Goal: Task Accomplishment & Management: Manage account settings

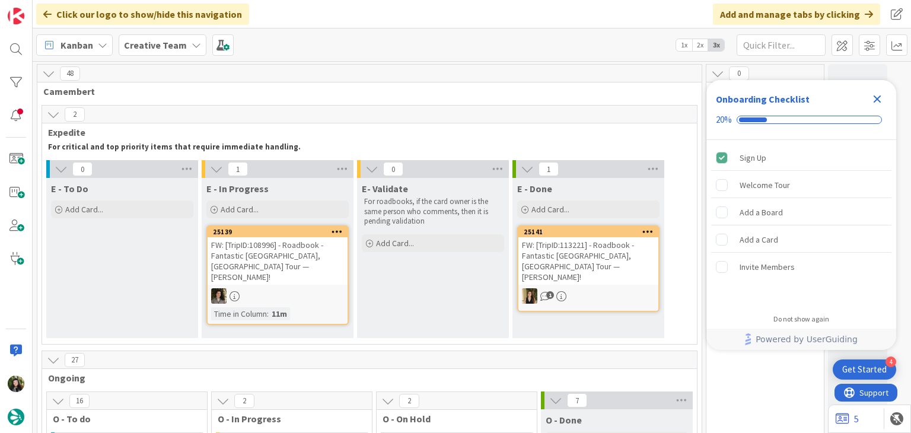
click at [130, 44] on b "Creative Team" at bounding box center [155, 45] width 63 height 12
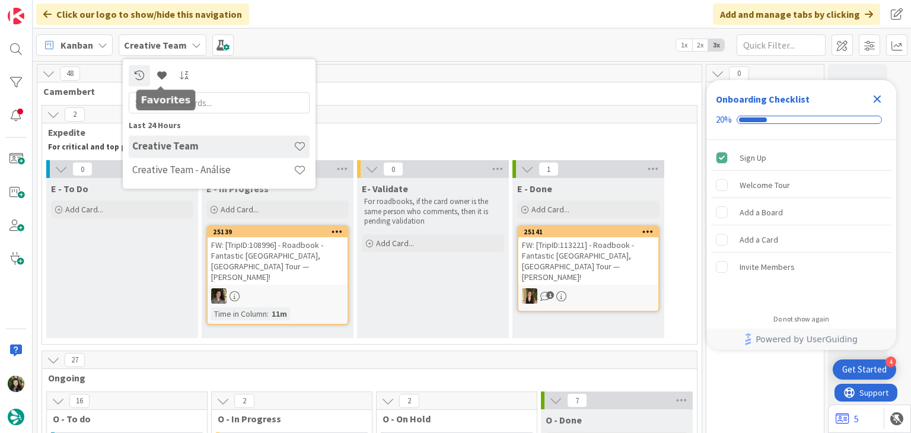
click at [174, 176] on h4 "Creative Team - Análise" at bounding box center [212, 170] width 161 height 12
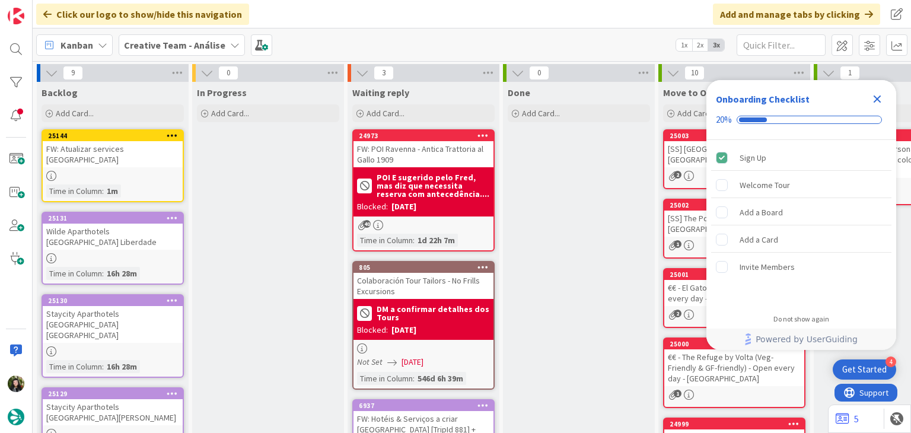
click at [881, 97] on icon "Close Checklist" at bounding box center [877, 99] width 14 height 14
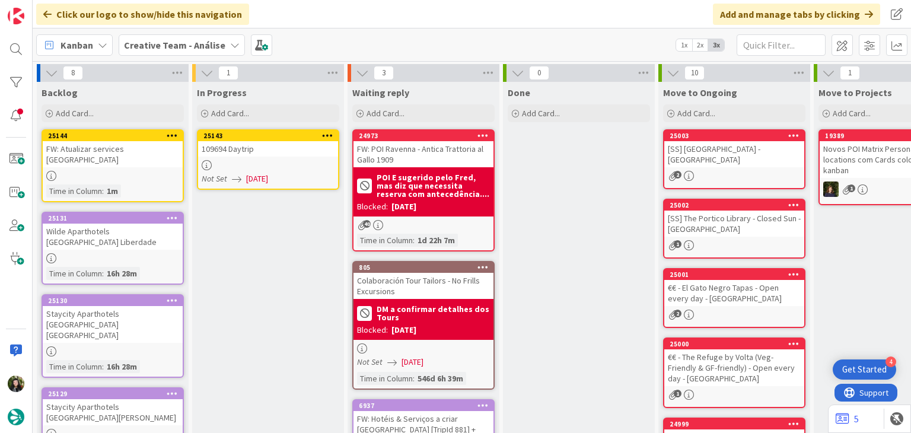
click at [292, 181] on div "Not Set 15/10/2025" at bounding box center [270, 179] width 136 height 12
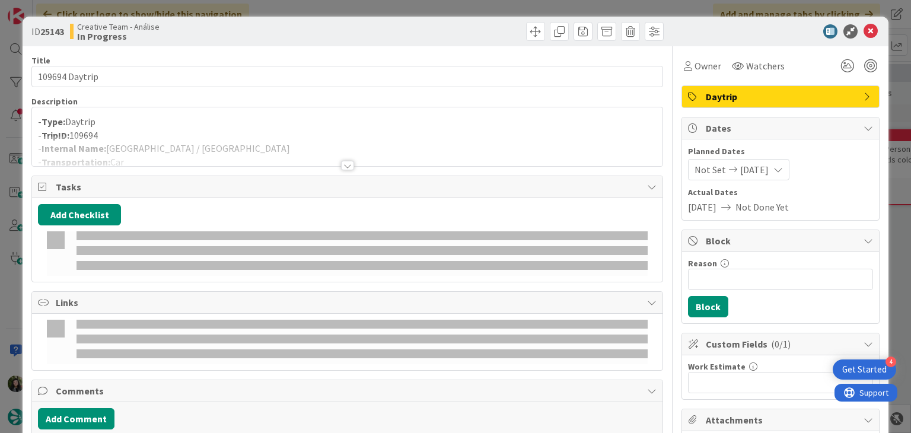
click at [254, 132] on p "- TripID: 109694" at bounding box center [347, 136] width 618 height 14
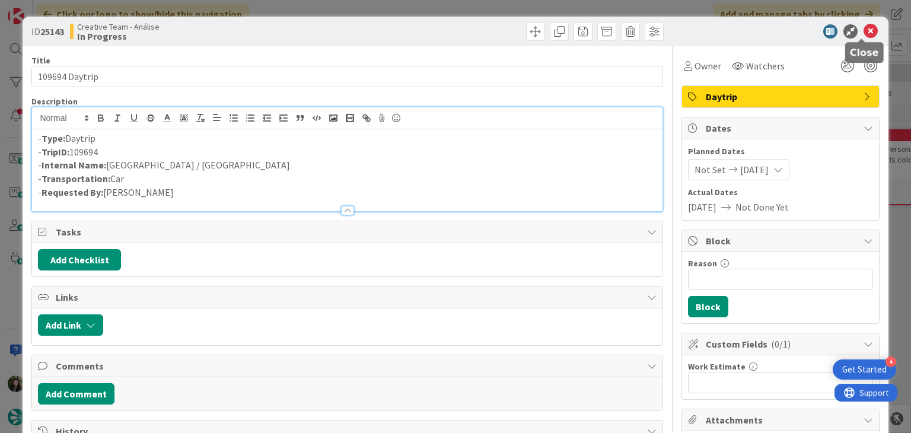
click at [864, 27] on icon at bounding box center [871, 31] width 14 height 14
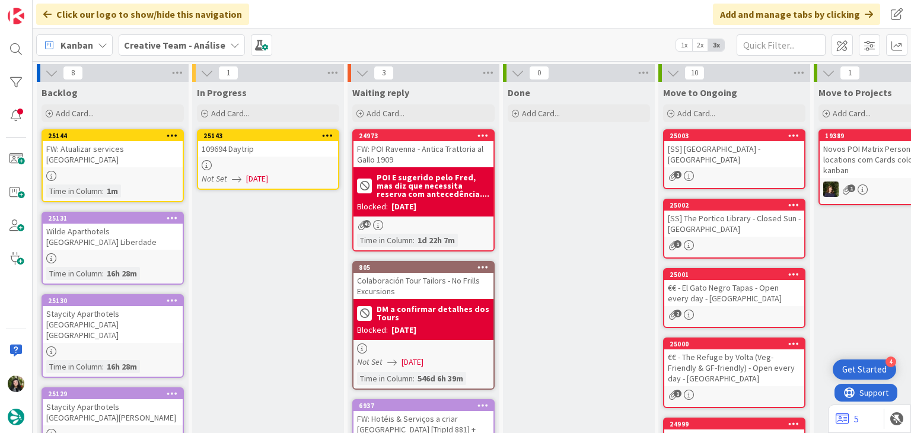
click at [328, 133] on icon at bounding box center [327, 135] width 11 height 8
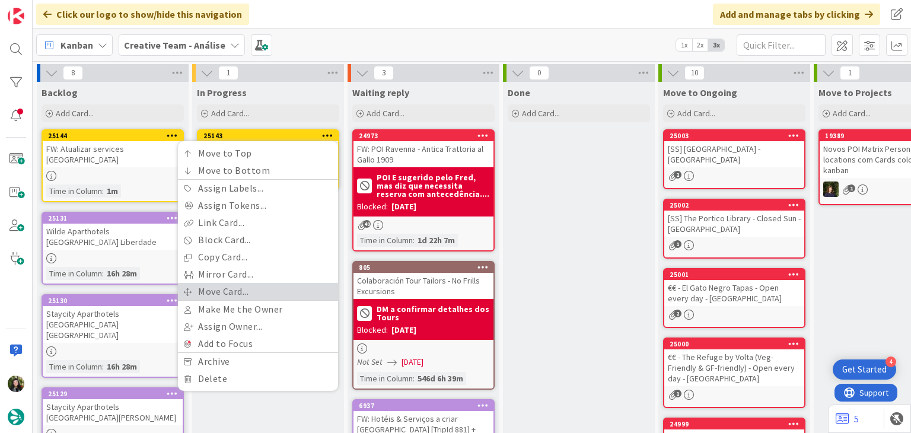
click at [236, 290] on link "Move Card..." at bounding box center [258, 291] width 160 height 17
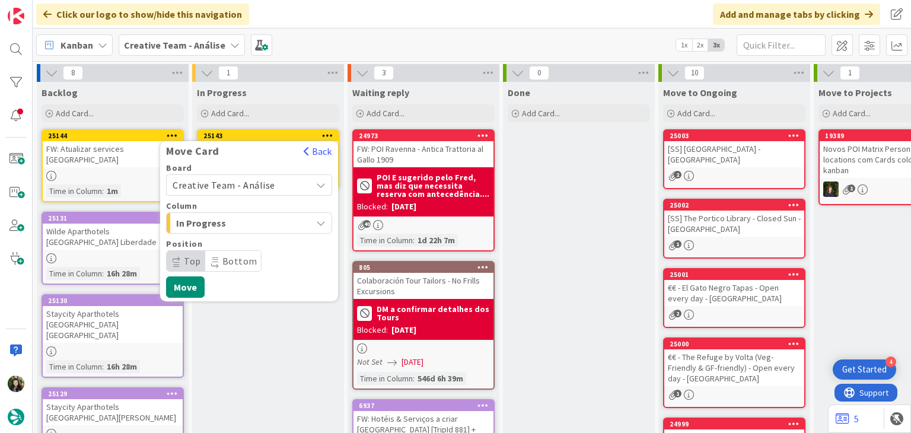
click at [258, 187] on span "Creative Team - Análise" at bounding box center [224, 185] width 103 height 12
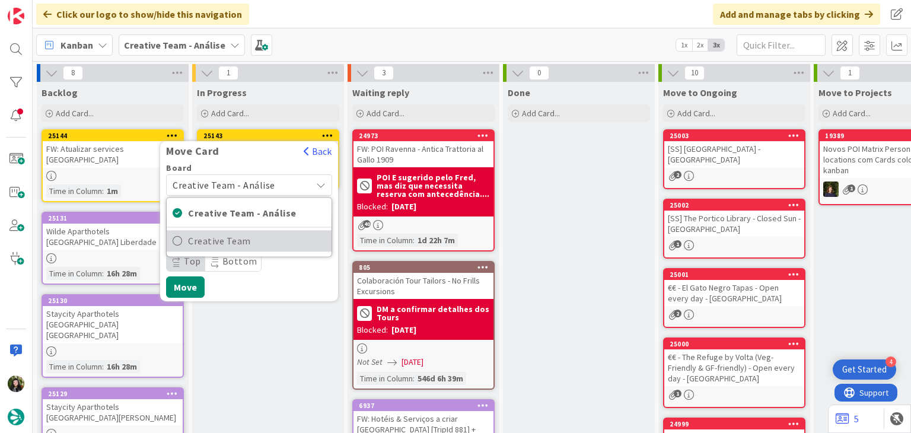
click at [243, 243] on span "Creative Team" at bounding box center [257, 241] width 138 height 18
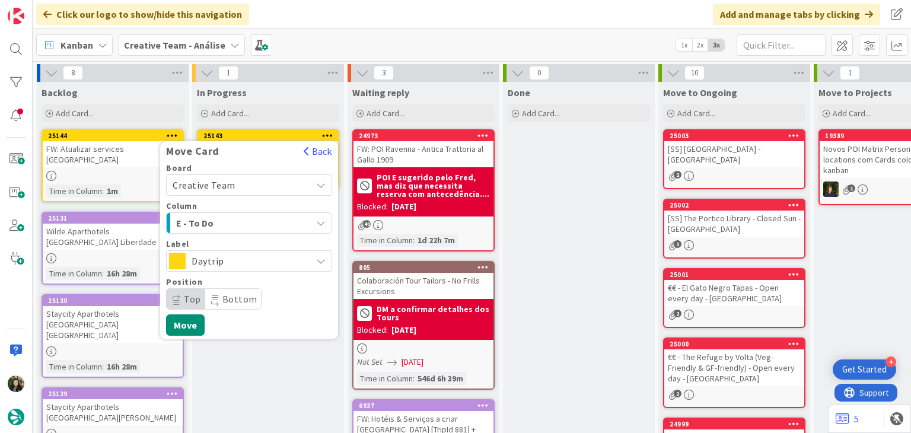
click at [252, 225] on span "E - To Do" at bounding box center [220, 222] width 89 height 15
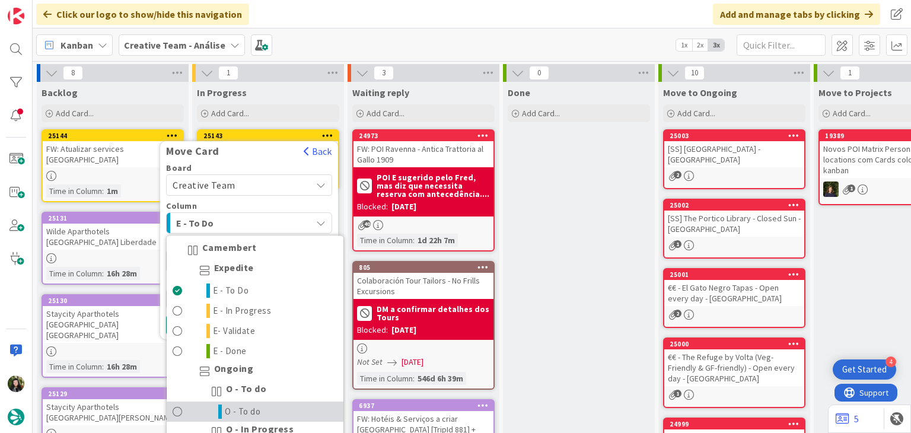
click at [248, 406] on span "O - To do" at bounding box center [243, 411] width 36 height 14
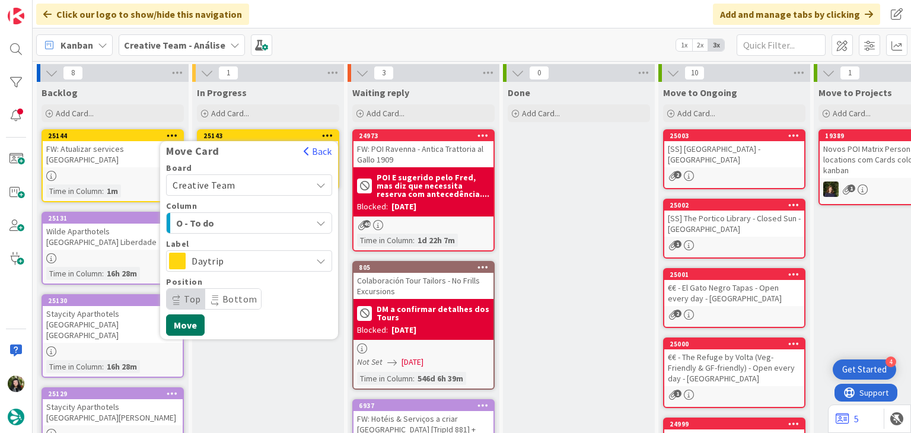
click at [183, 321] on button "Move" at bounding box center [185, 324] width 39 height 21
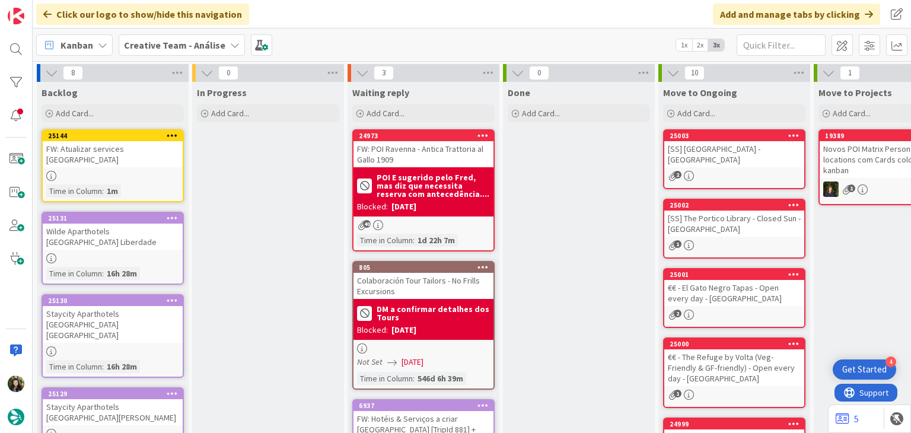
click at [154, 34] on div "Kanban Creative Team - Análise 1x 2x 3x" at bounding box center [472, 44] width 878 height 33
click at [163, 53] on div "Creative Team - Análise" at bounding box center [182, 44] width 126 height 21
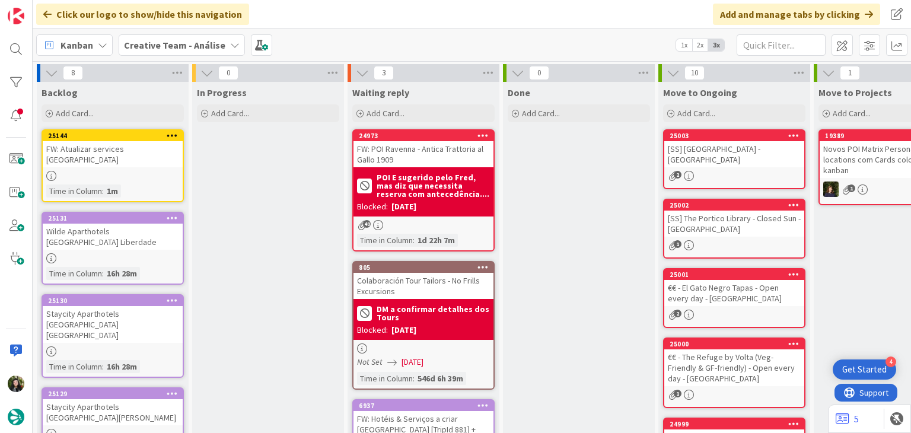
click at [168, 42] on b "Creative Team - Análise" at bounding box center [174, 45] width 101 height 12
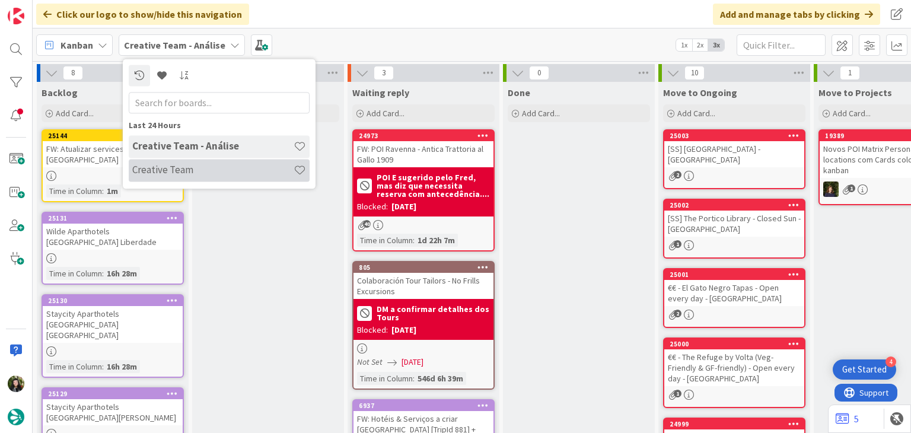
click at [158, 173] on h4 "Creative Team" at bounding box center [212, 170] width 161 height 12
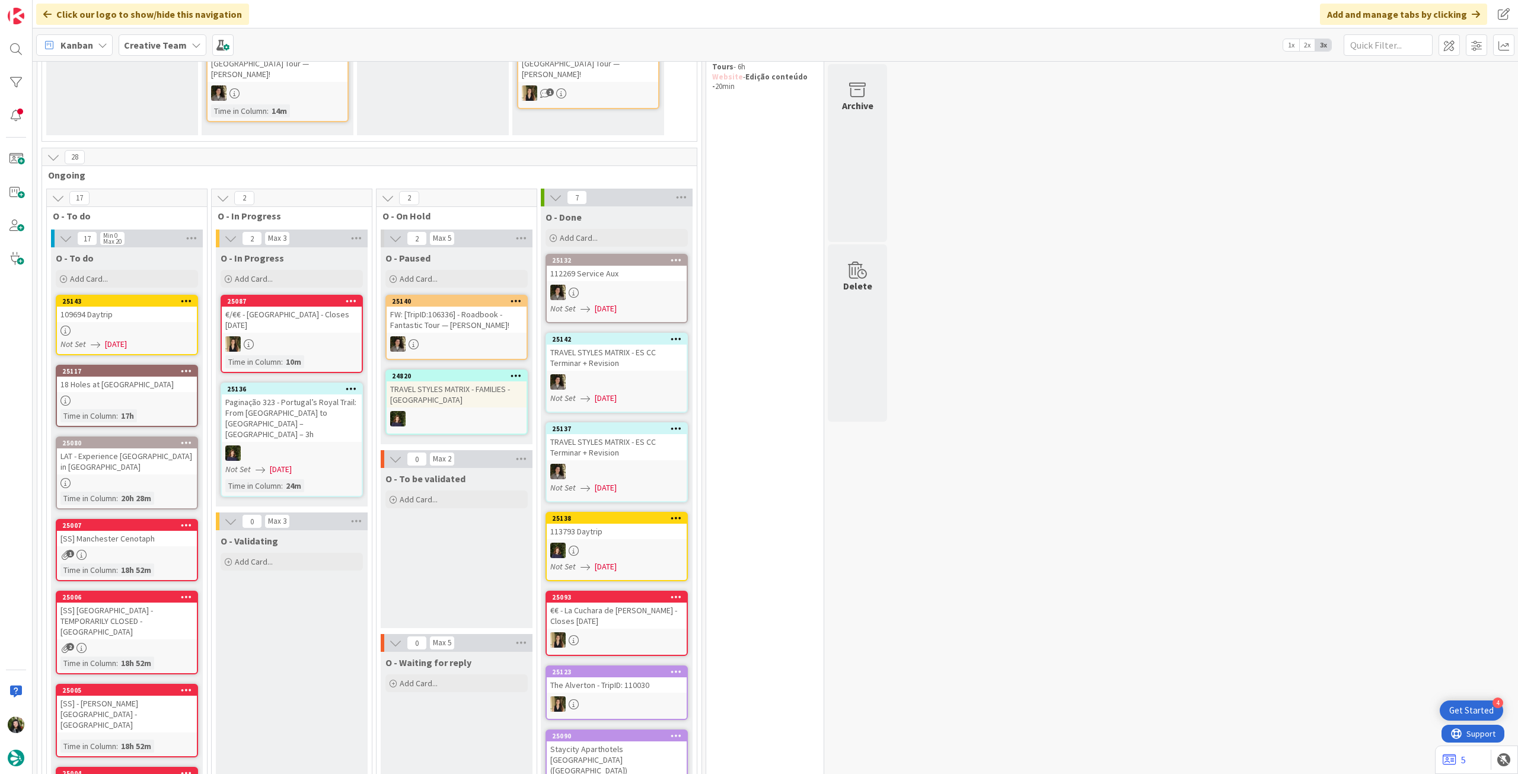
scroll to position [158, 0]
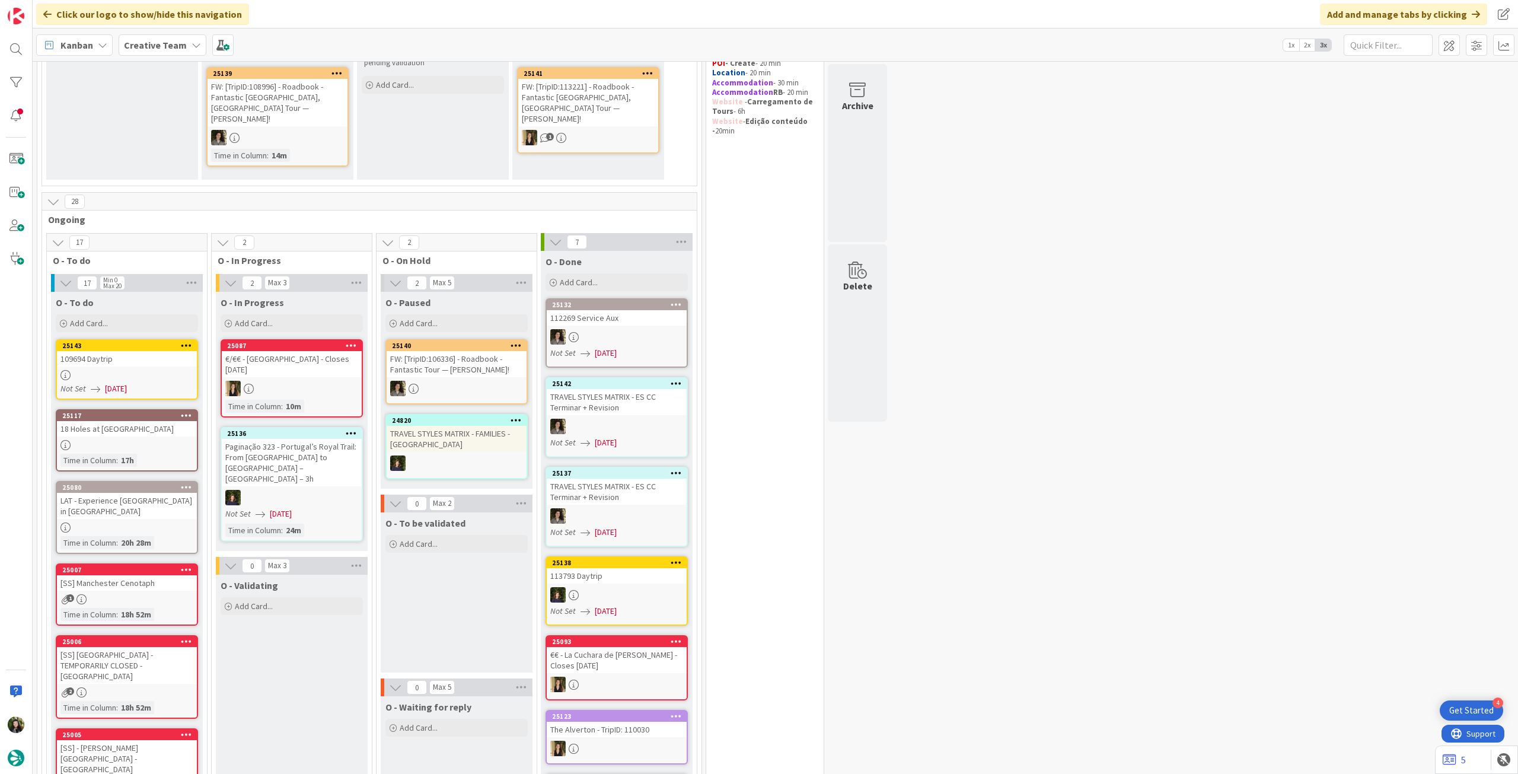
click at [189, 430] on div "18 Holes at Waterville Golf Course" at bounding box center [127, 428] width 140 height 15
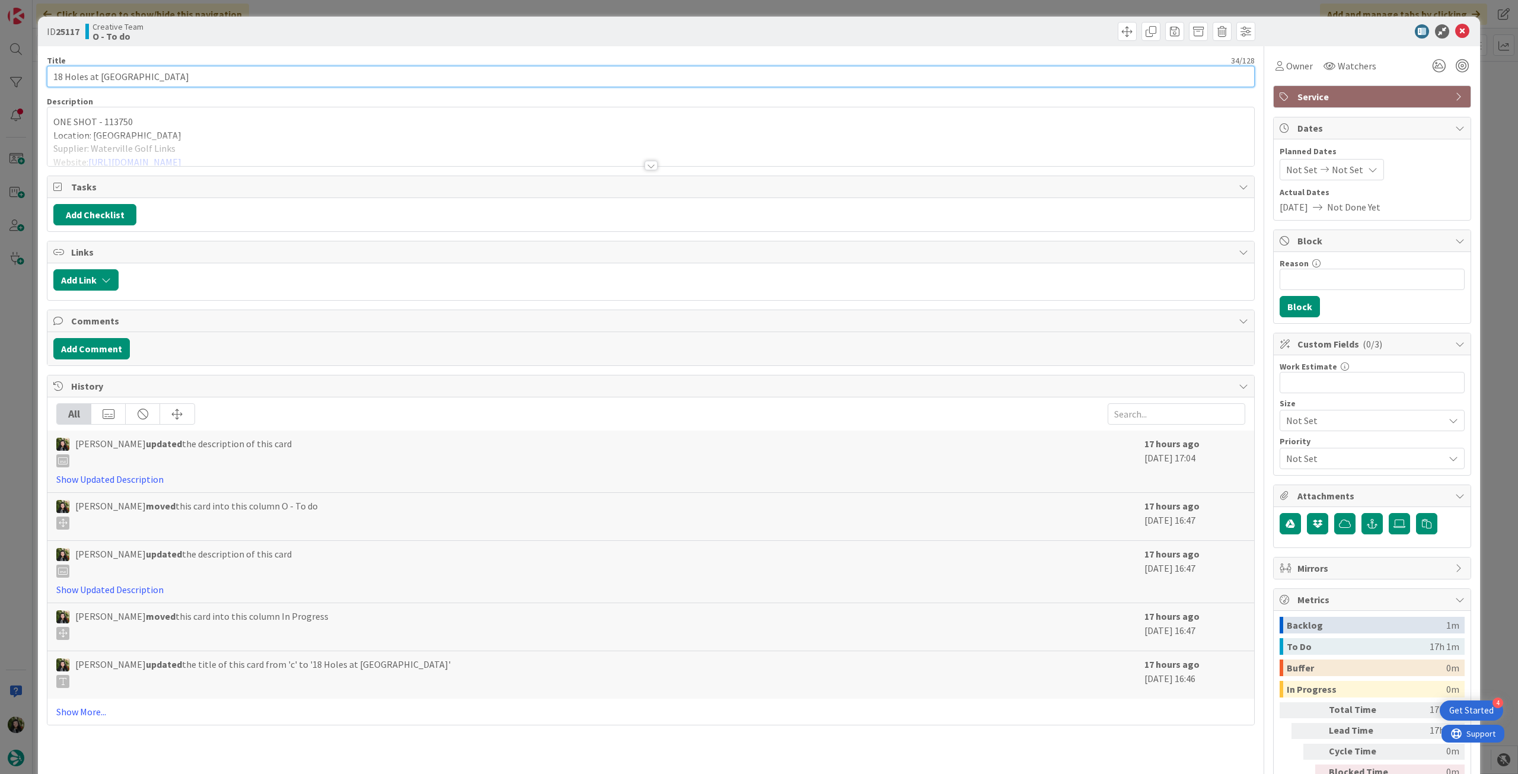
drag, startPoint x: 206, startPoint y: 75, endPoint x: 43, endPoint y: 75, distance: 163.1
click at [43, 75] on div "ID 25117 Creative Team O - To do Title 34 / 128 18 Holes at Waterville Golf Cou…" at bounding box center [759, 419] width 1442 height 805
click at [623, 142] on div at bounding box center [650, 151] width 1207 height 30
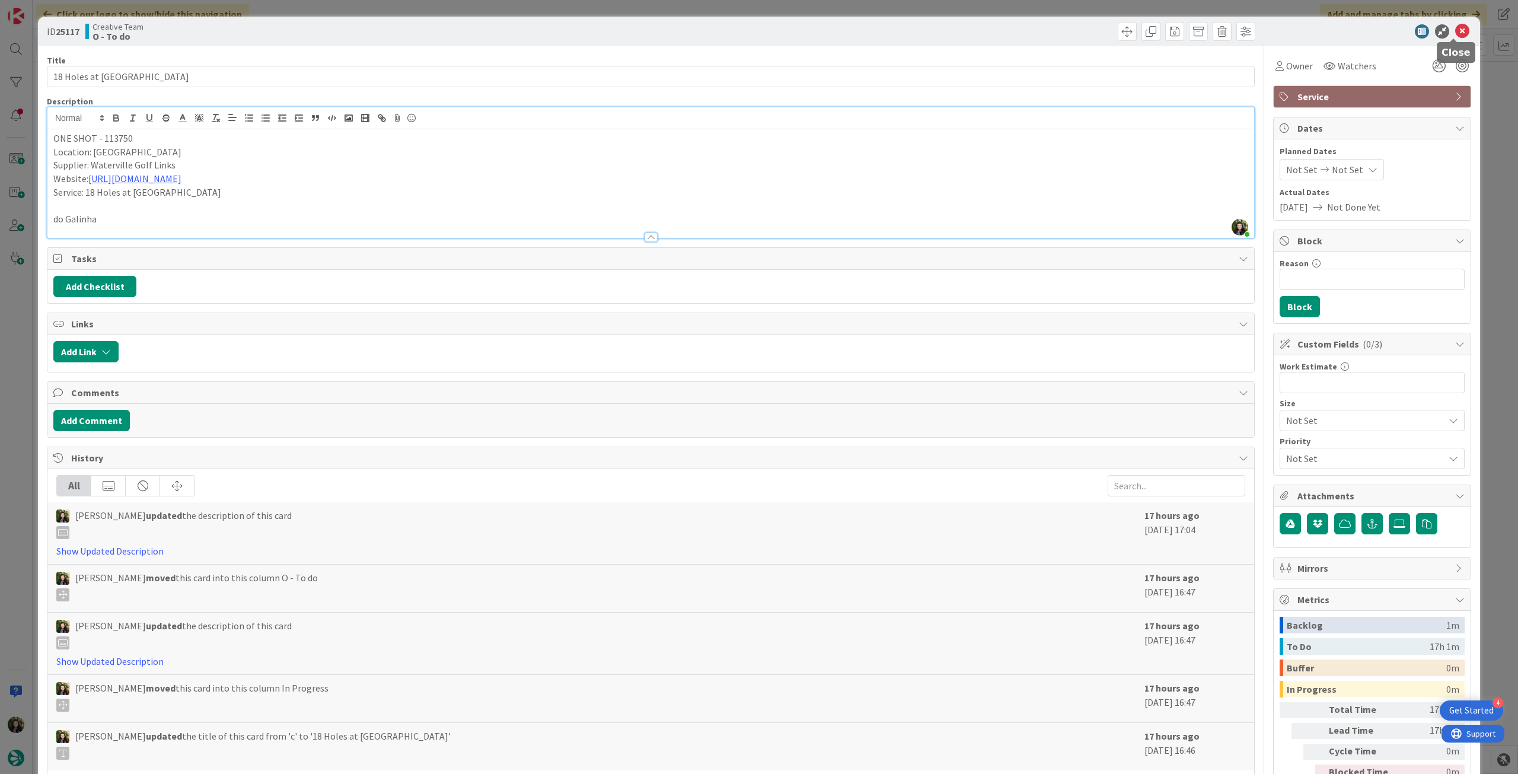
click at [910, 30] on icon at bounding box center [1462, 31] width 14 height 14
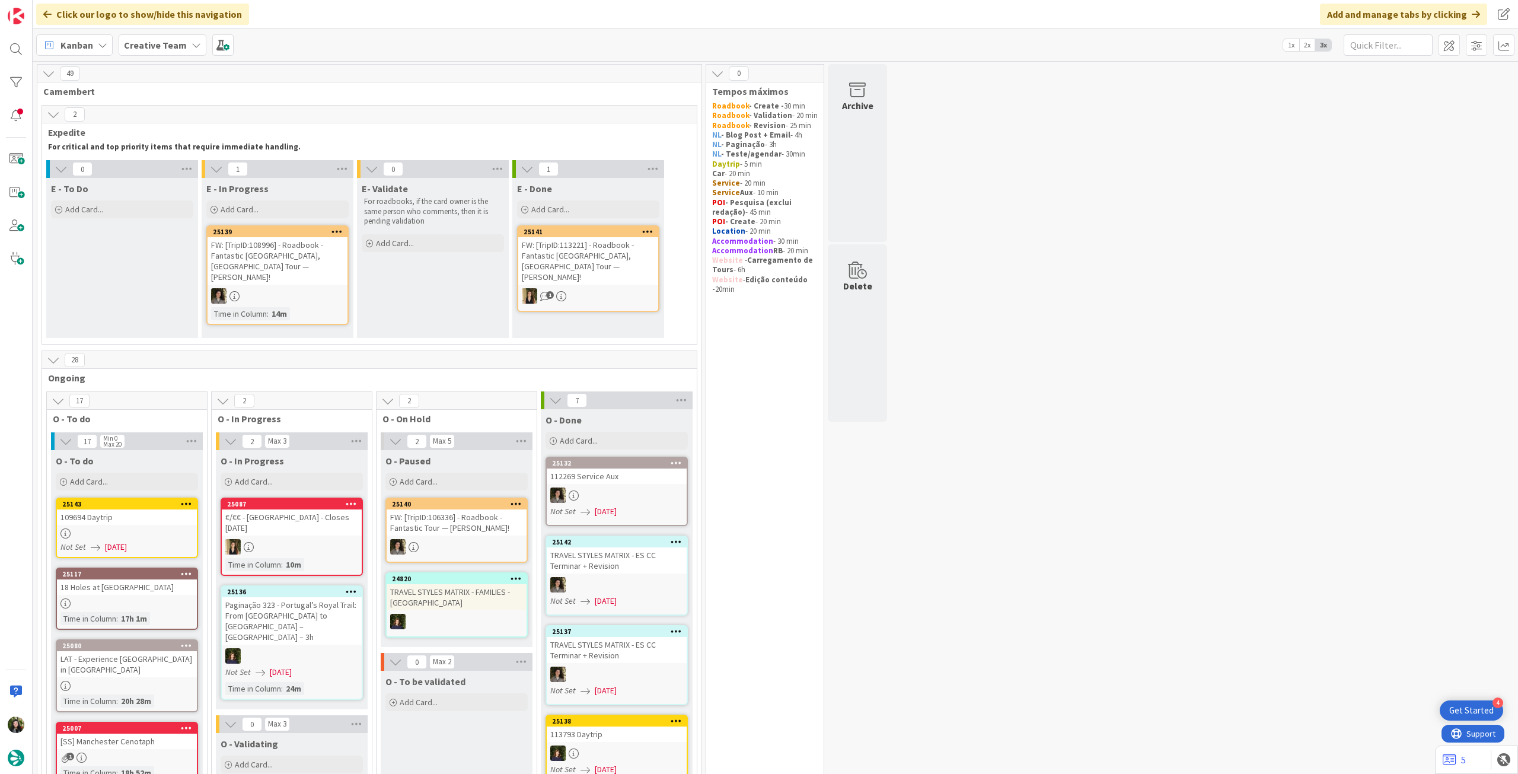
click at [194, 39] on div "Creative Team" at bounding box center [163, 44] width 88 height 21
click at [192, 184] on div "Last 24 Hours Creative Team Creative Team - Análise" at bounding box center [219, 124] width 193 height 130
click at [181, 168] on h4 "Creative Team - Análise" at bounding box center [212, 170] width 161 height 12
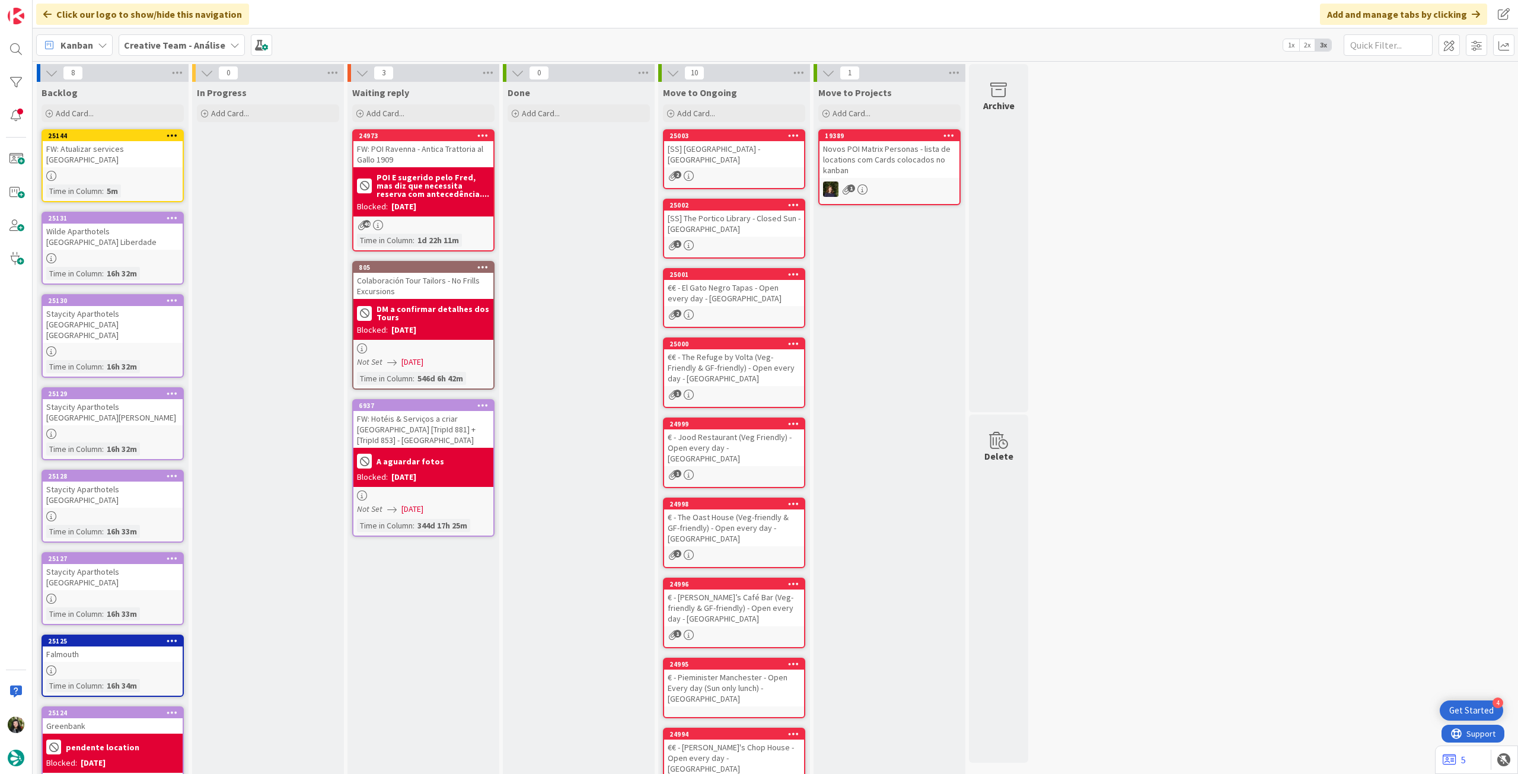
click at [179, 52] on span "Creative Team - Análise" at bounding box center [174, 45] width 101 height 14
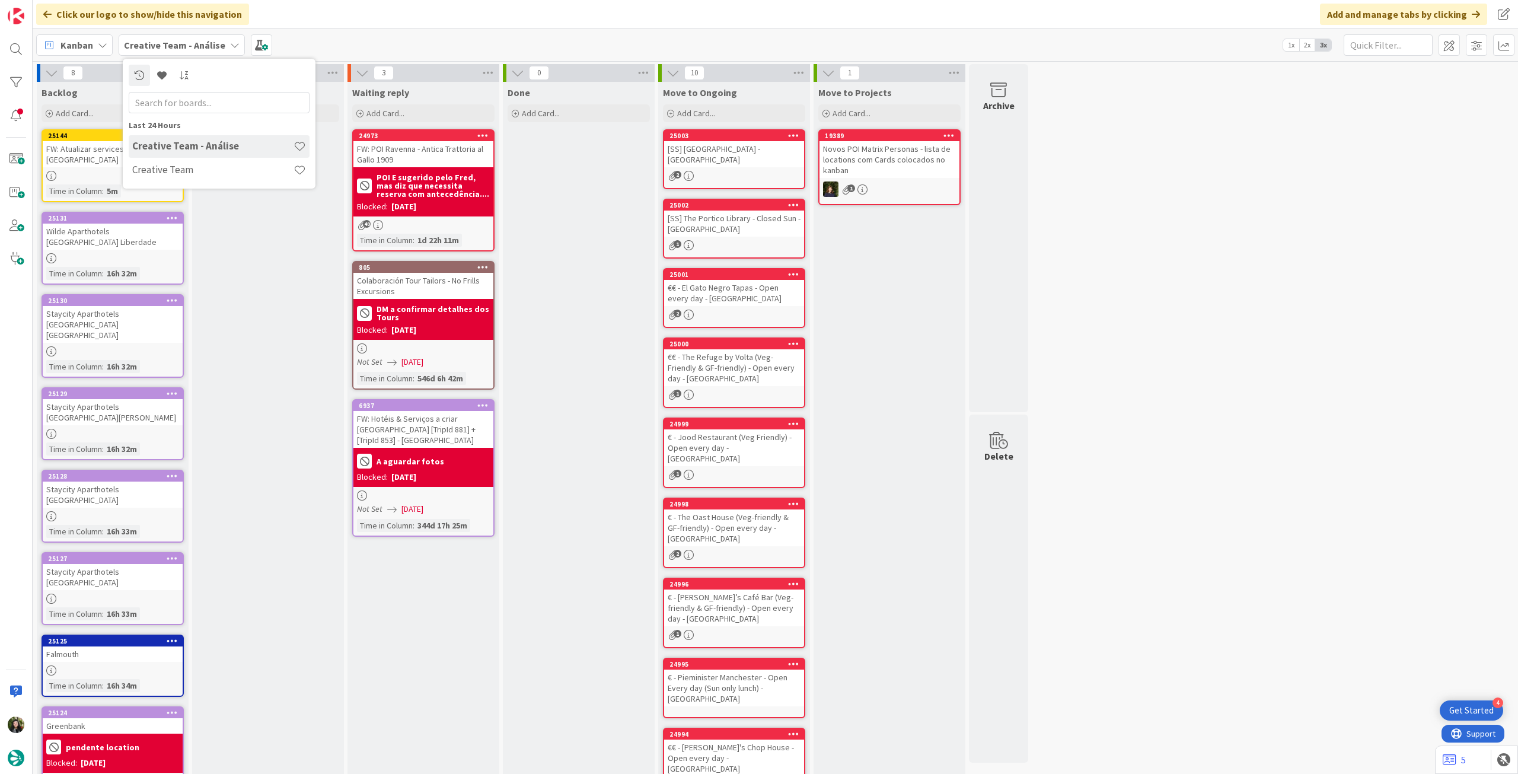
click at [301, 281] on div "In Progress Add Card..." at bounding box center [268, 490] width 152 height 817
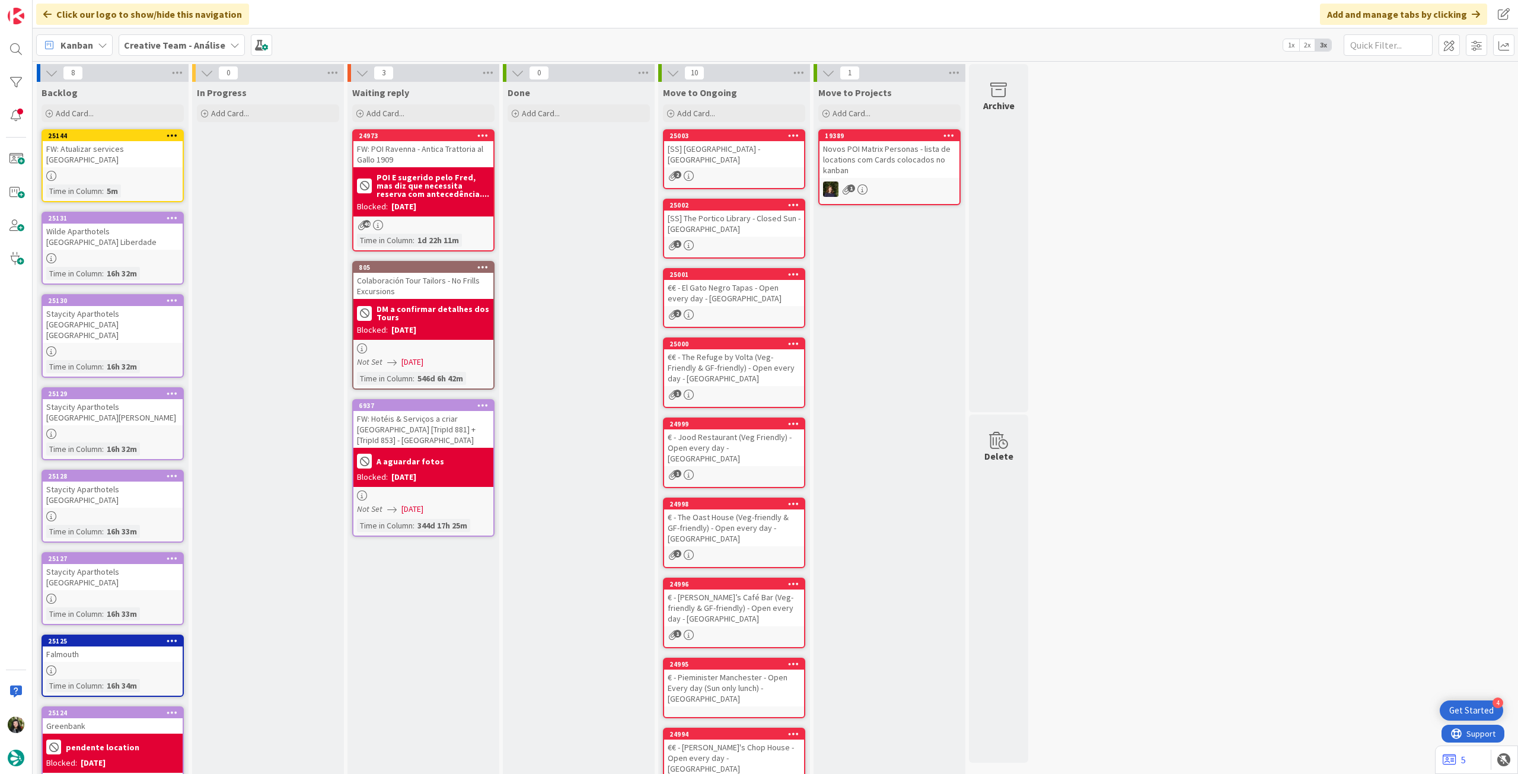
click at [172, 40] on b "Creative Team - Análise" at bounding box center [174, 45] width 101 height 12
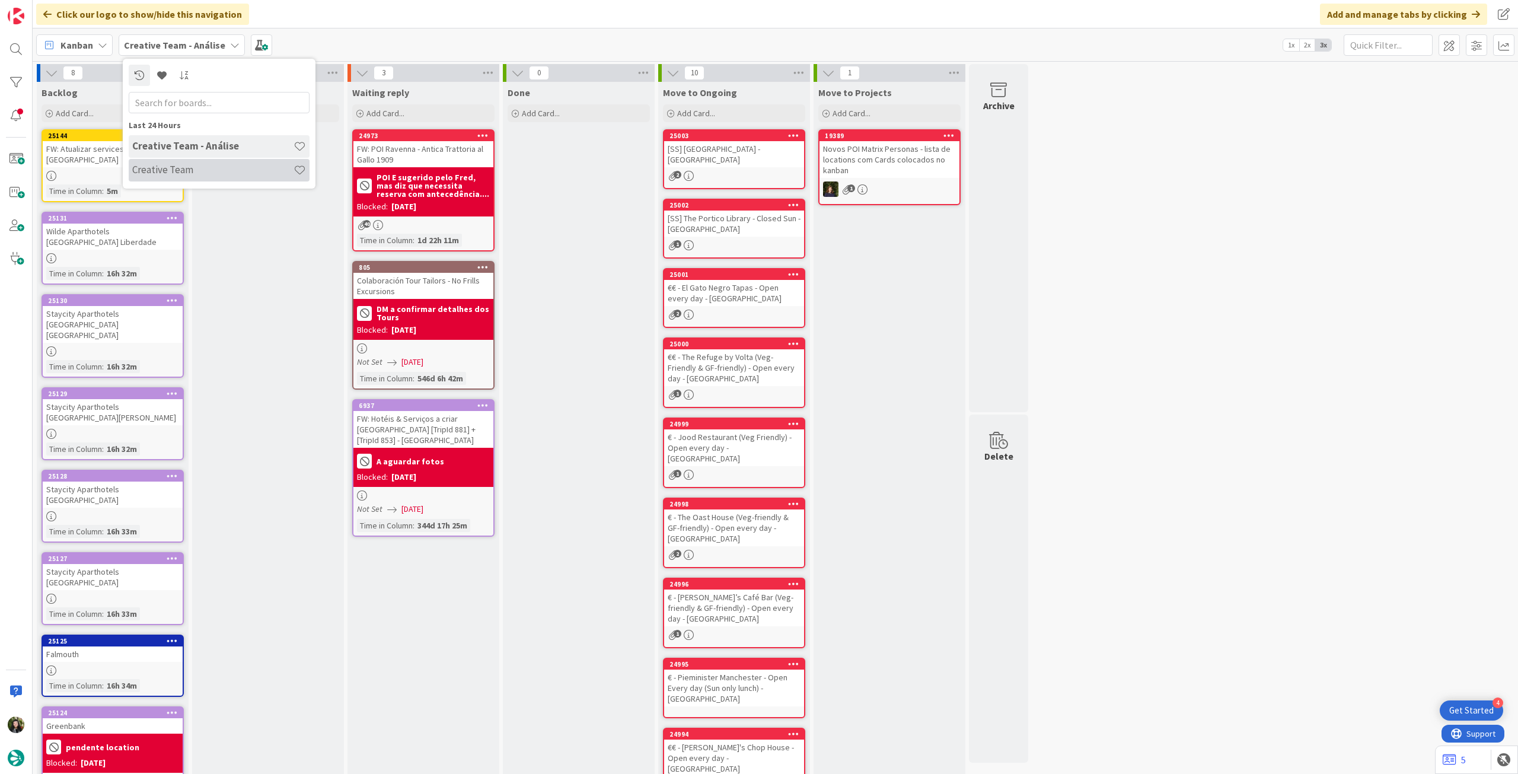
click at [186, 164] on h4 "Creative Team" at bounding box center [212, 170] width 161 height 12
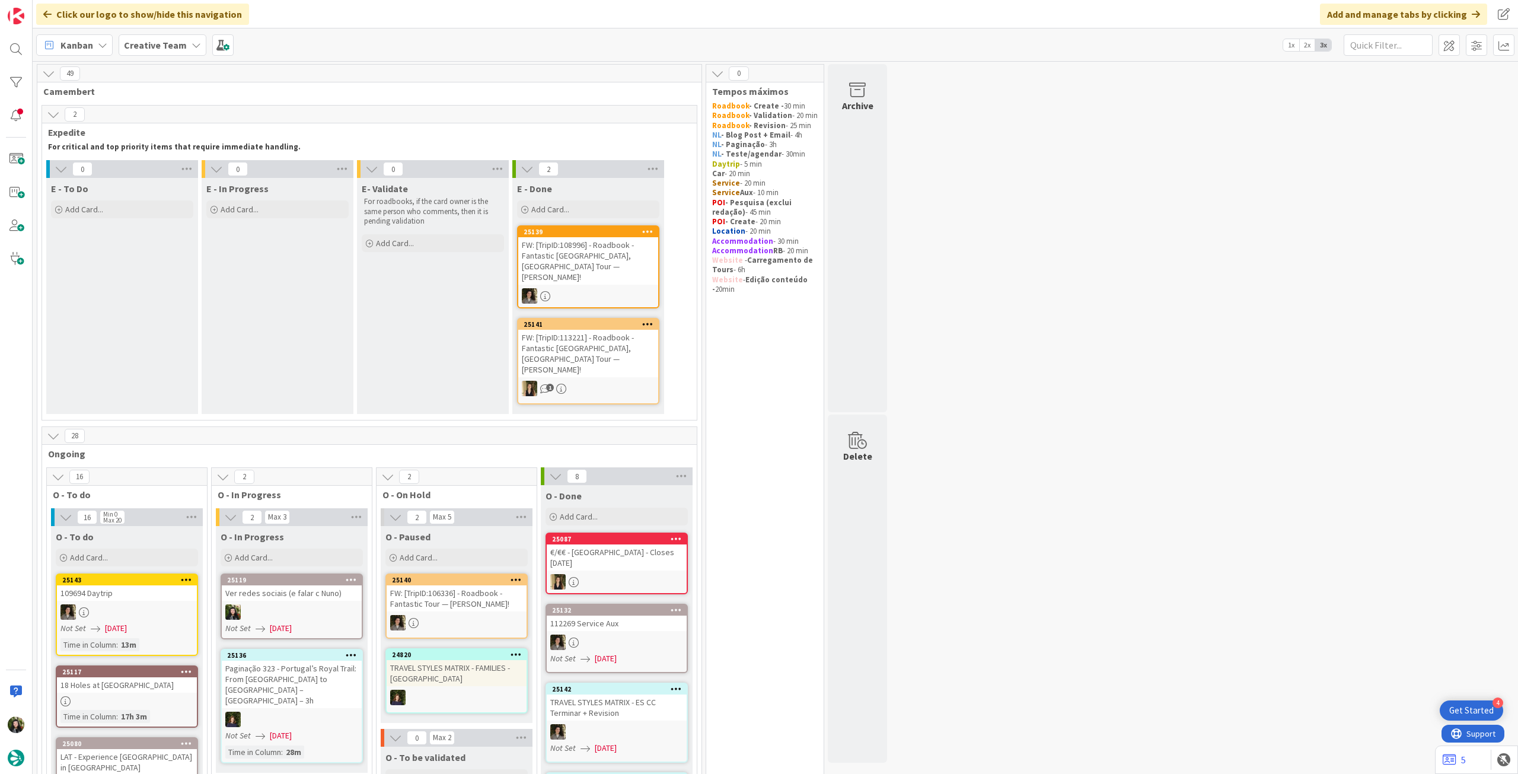
click at [183, 49] on div "Creative Team" at bounding box center [163, 44] width 88 height 21
click at [180, 159] on div "Creative Team - Análise" at bounding box center [219, 170] width 181 height 23
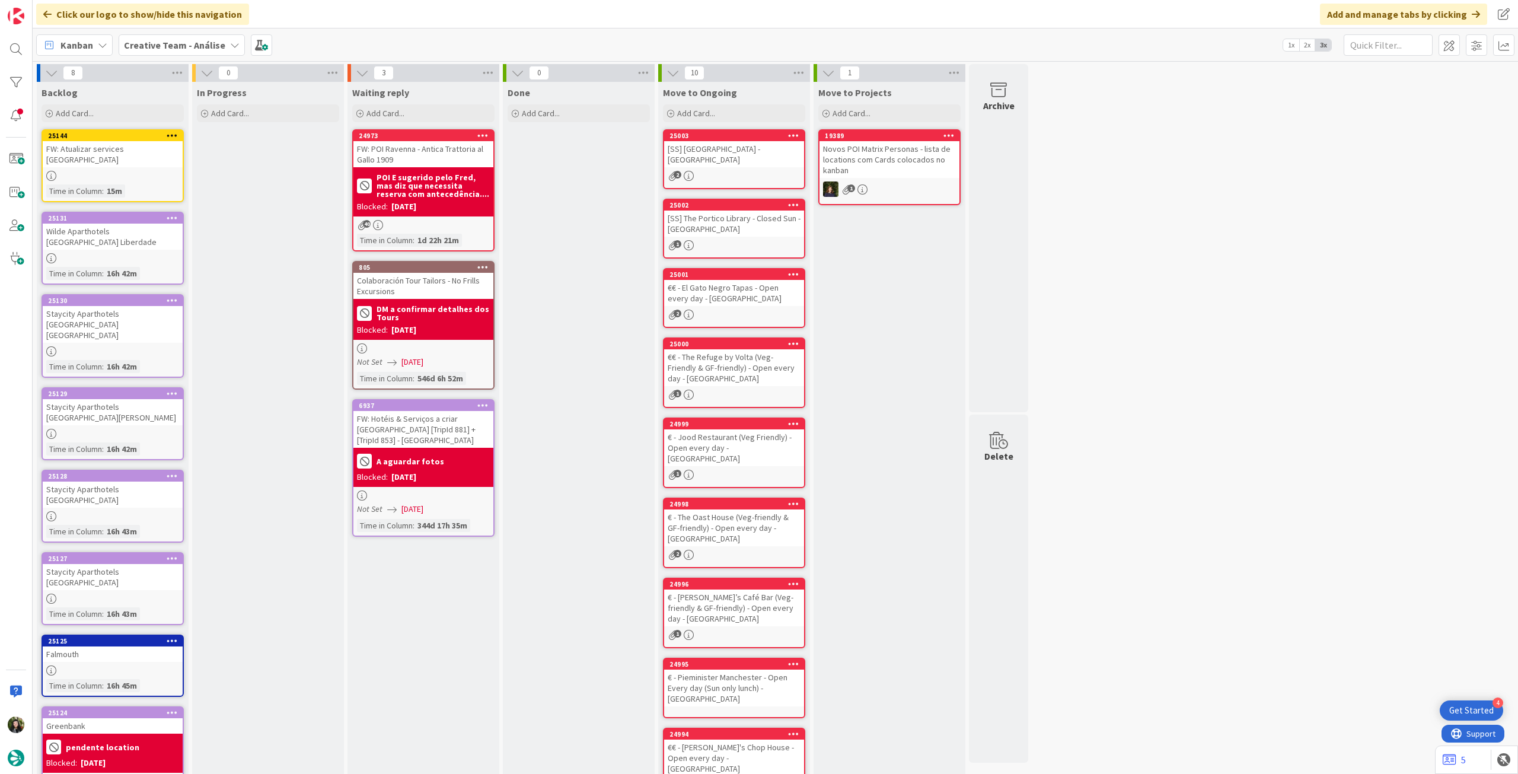
click at [179, 46] on b "Creative Team - Análise" at bounding box center [174, 45] width 101 height 12
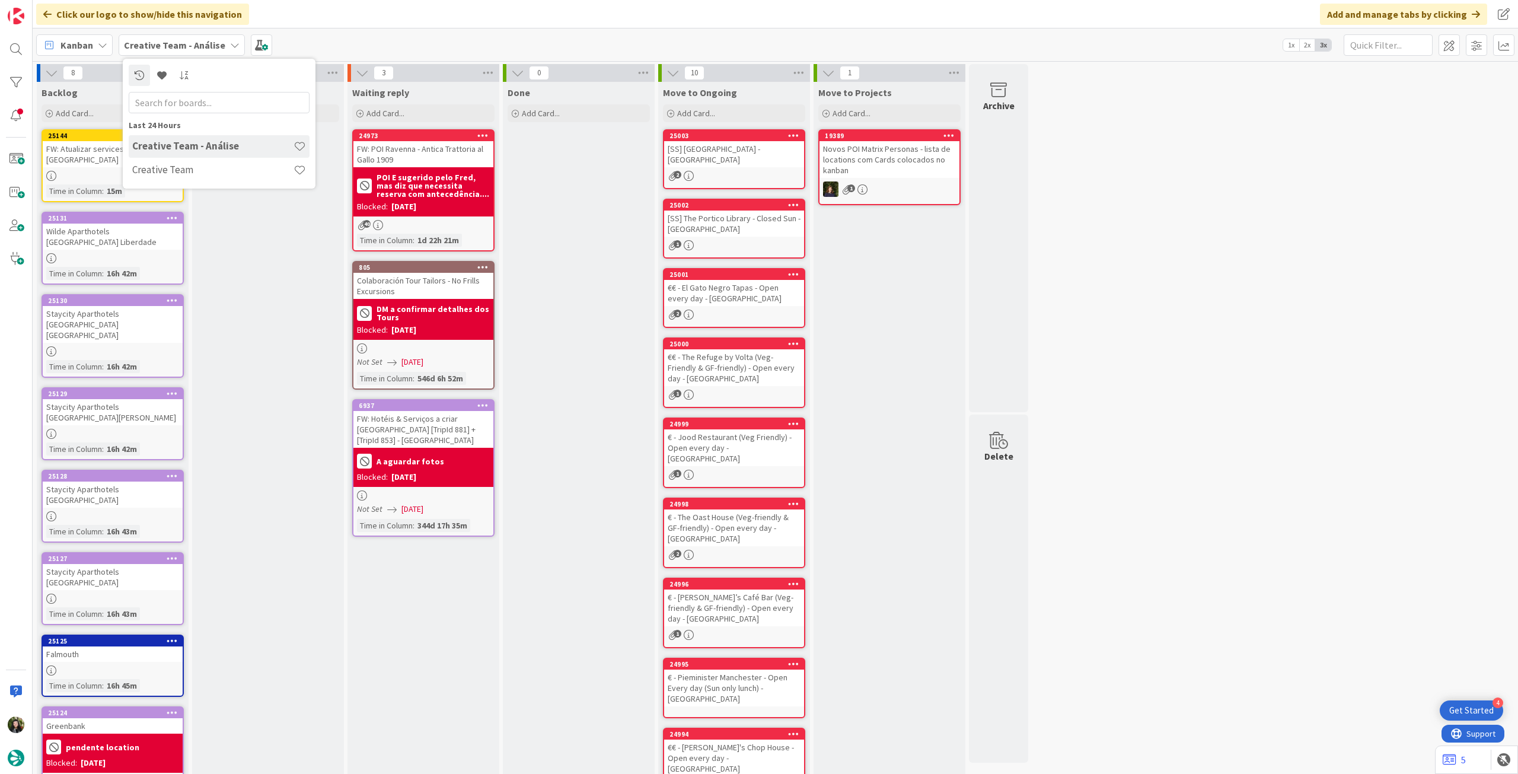
click at [193, 164] on div "Creative Team" at bounding box center [219, 170] width 181 height 23
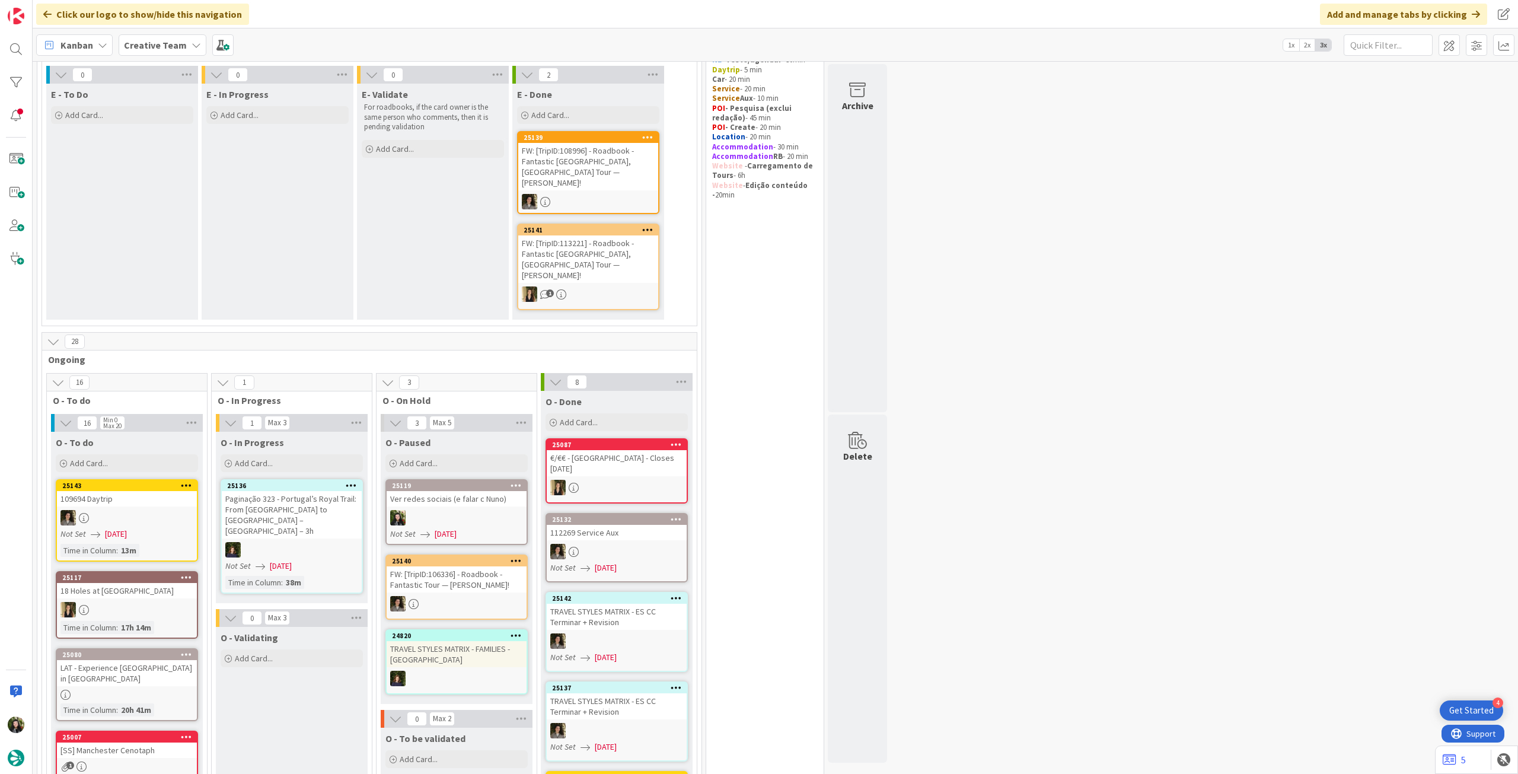
scroll to position [35, 0]
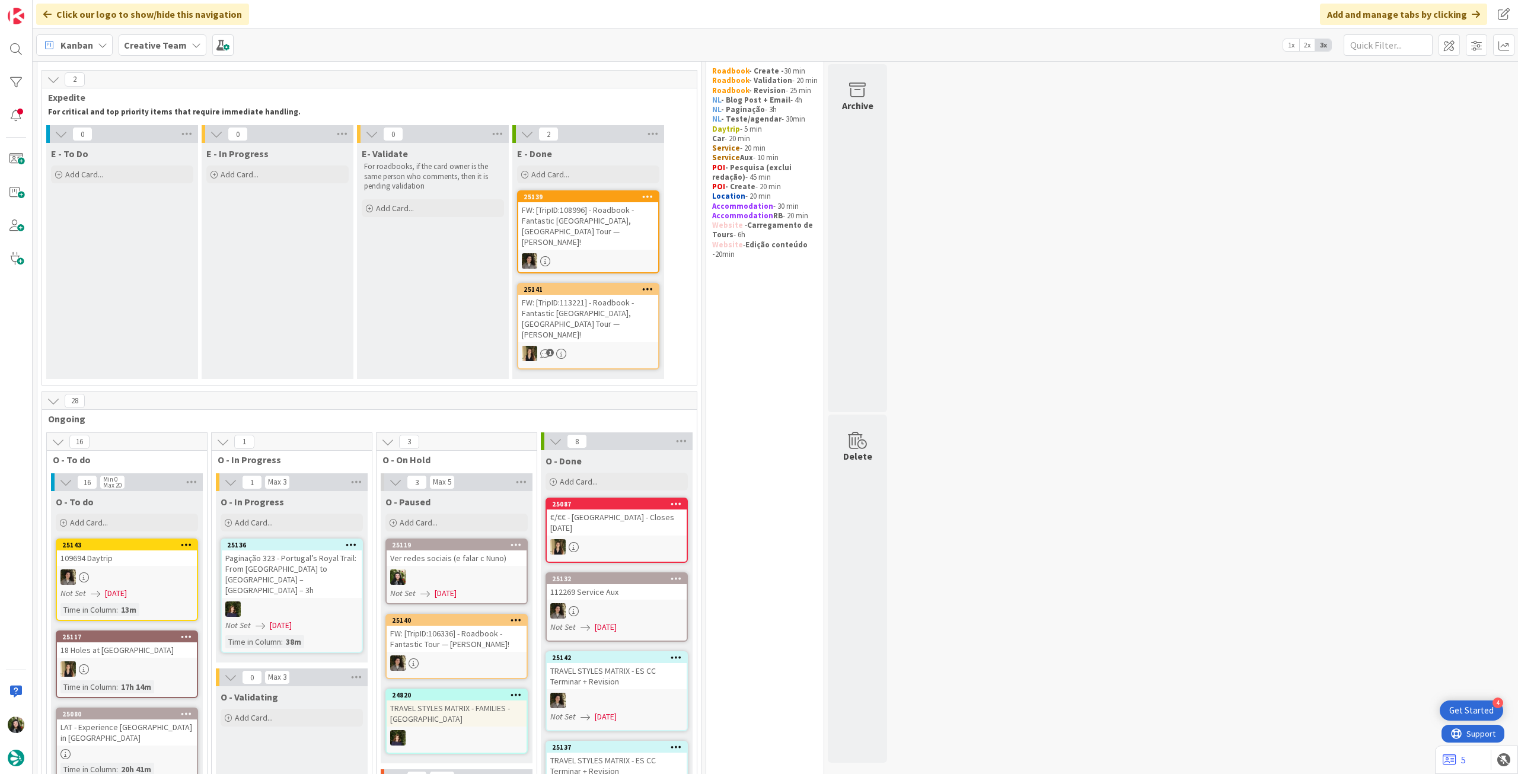
click at [176, 40] on b "Creative Team" at bounding box center [155, 45] width 63 height 12
click at [148, 168] on h4 "Creative Team - Análise" at bounding box center [212, 170] width 161 height 12
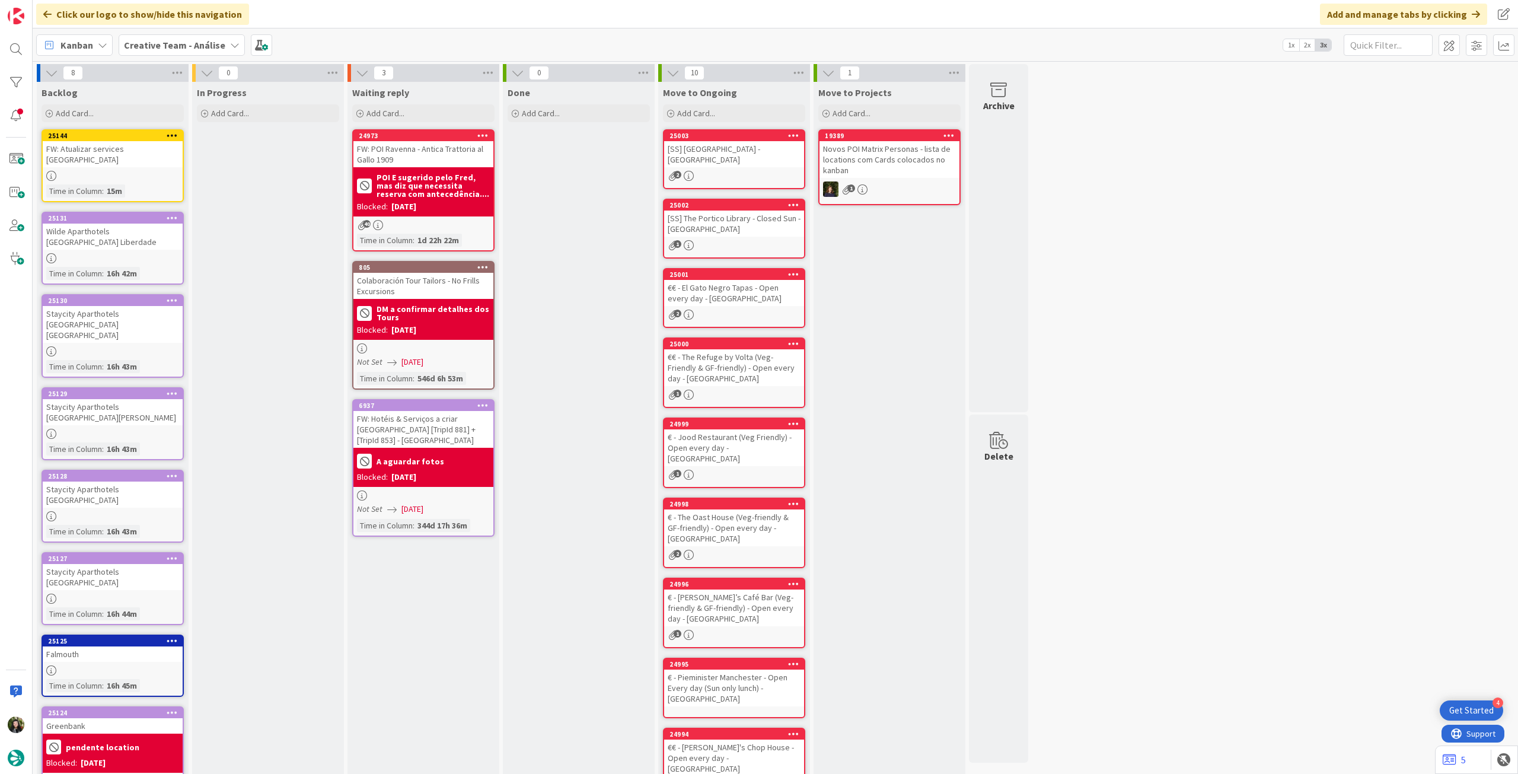
click at [174, 46] on b "Creative Team - Análise" at bounding box center [174, 45] width 101 height 12
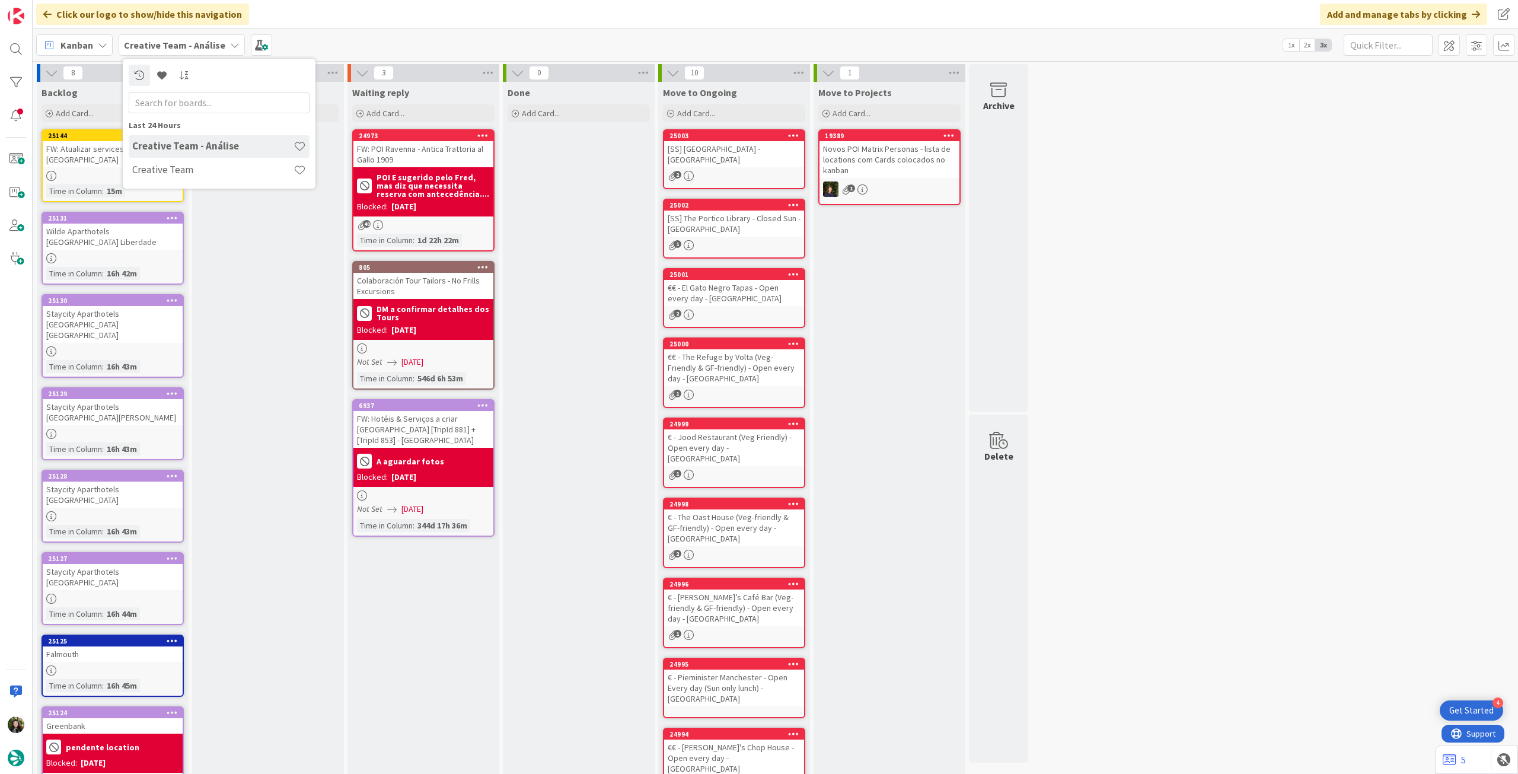
click at [190, 163] on div "Creative Team" at bounding box center [219, 170] width 181 height 23
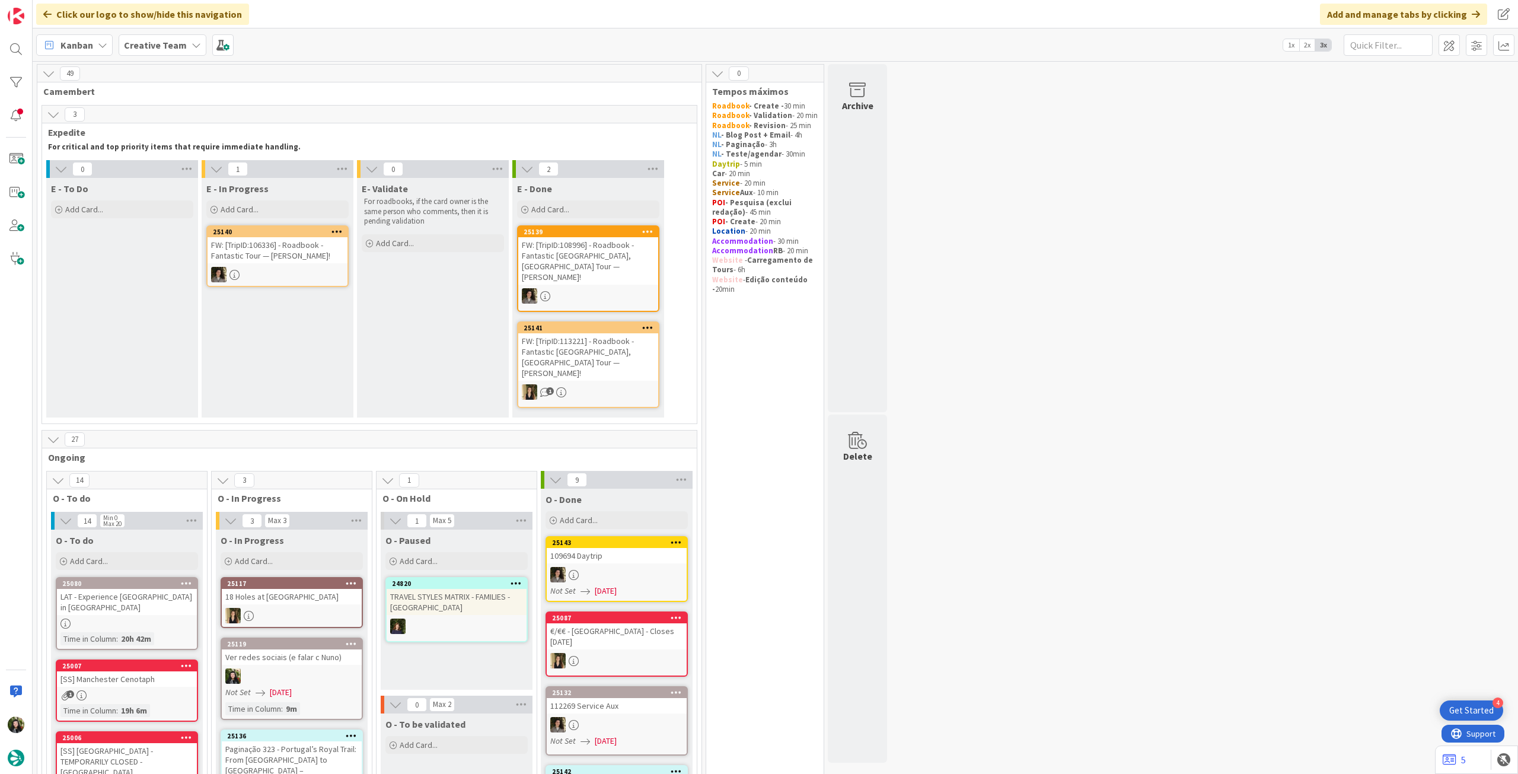
click at [155, 44] on b "Creative Team" at bounding box center [155, 45] width 63 height 12
click at [165, 173] on h4 "Creative Team - Análise" at bounding box center [212, 170] width 161 height 12
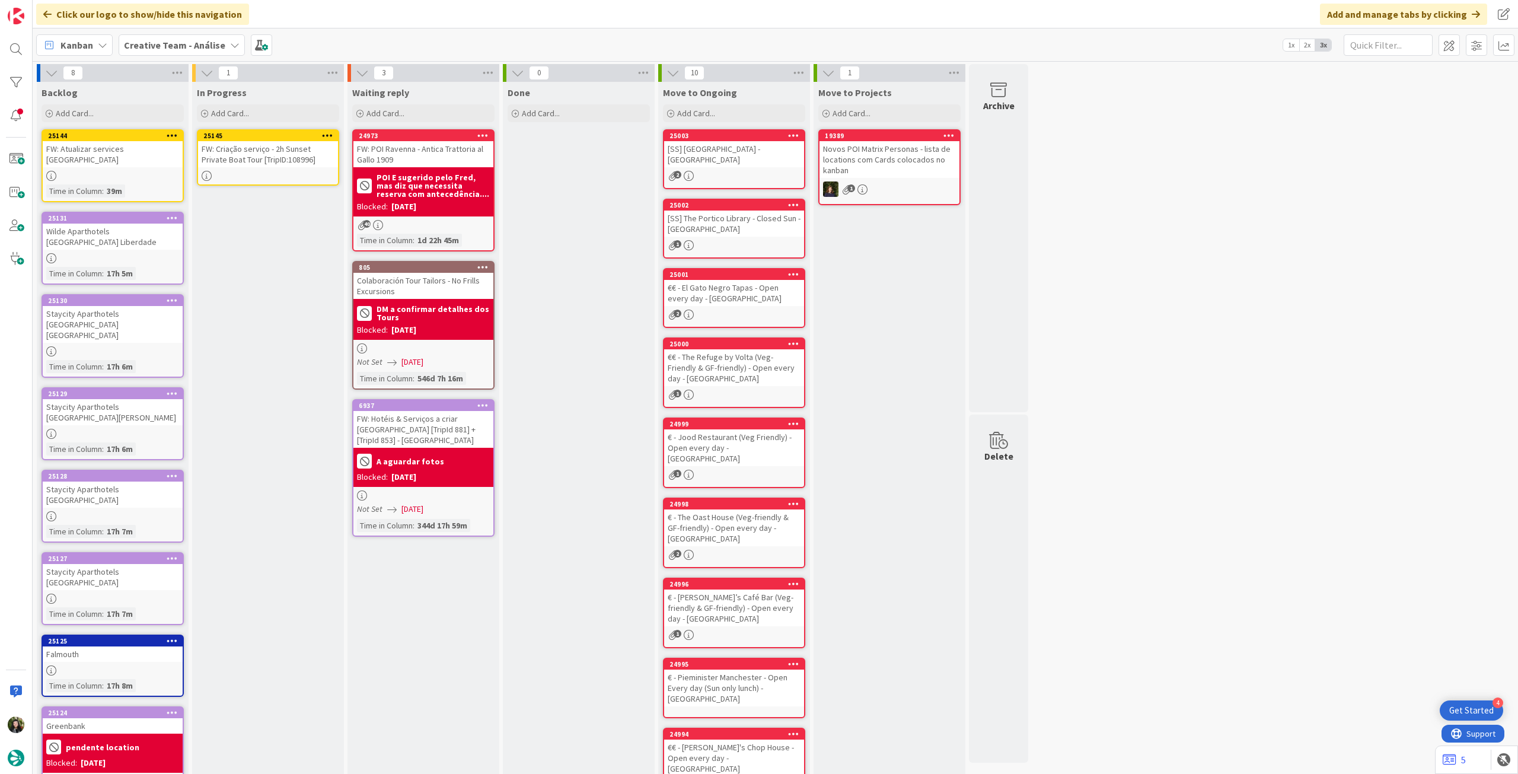
click at [257, 161] on div "FW: Criação serviço - 2h Sunset Private Boat Tour [TripID:108996]" at bounding box center [268, 154] width 140 height 26
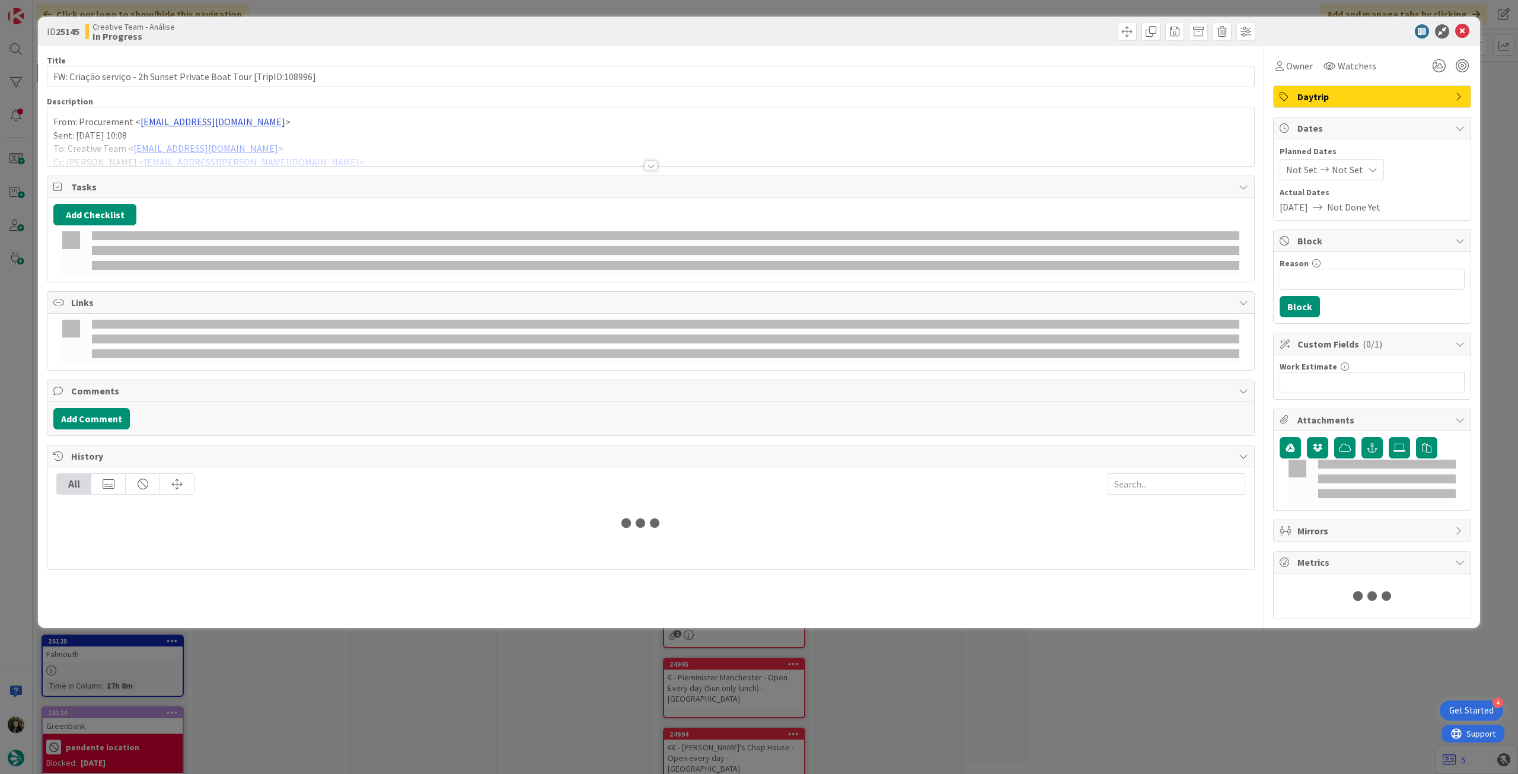
click at [214, 130] on p "Sent: Wednesday, October 15, 2025 10:08" at bounding box center [650, 136] width 1195 height 14
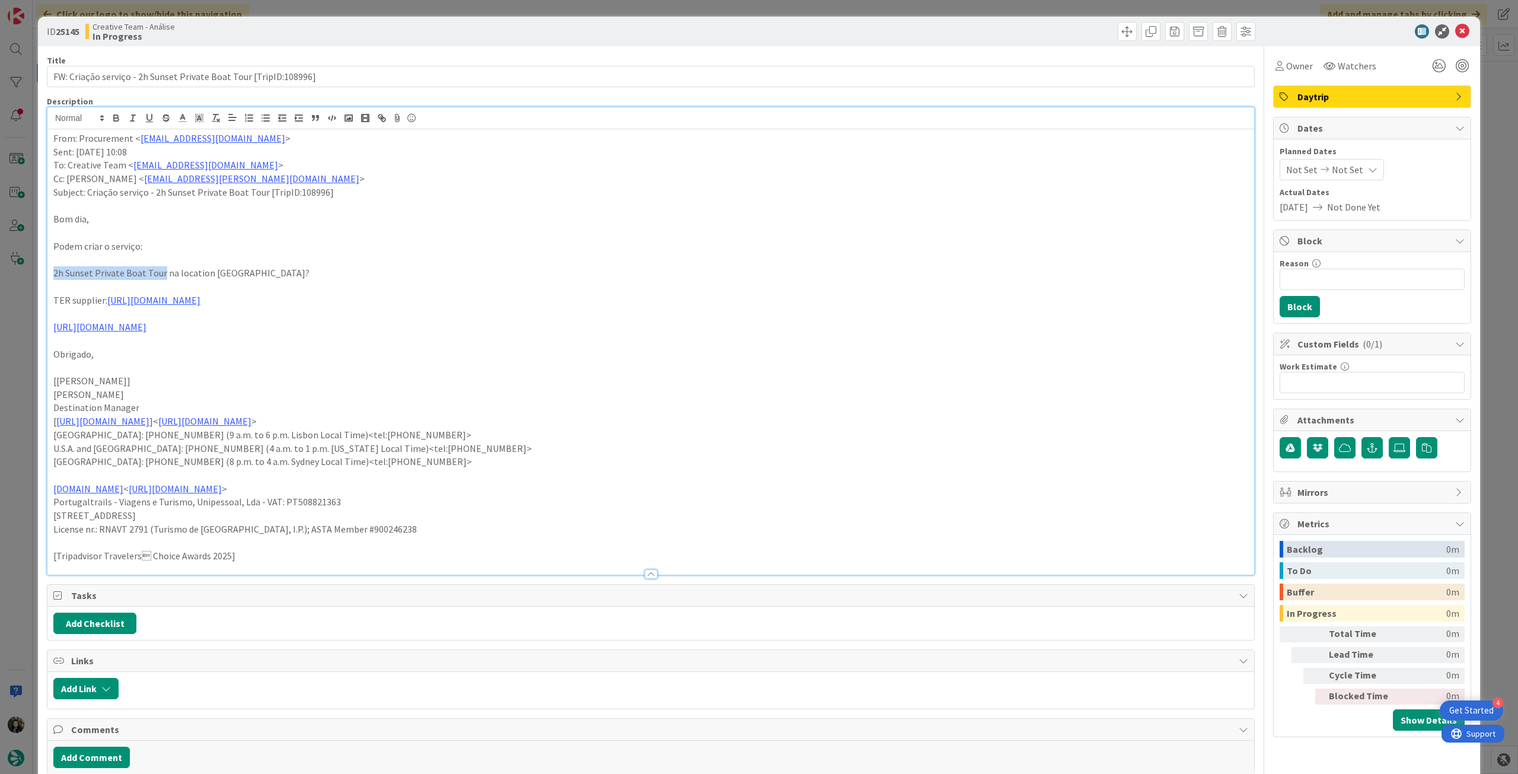
drag, startPoint x: 50, startPoint y: 274, endPoint x: 161, endPoint y: 275, distance: 111.5
click at [161, 275] on div "From: Procurement < procurement@tourtailors.com > Sent: Wednesday, October 15, …" at bounding box center [650, 351] width 1207 height 445
click at [493, 241] on p "Podem criar o serviço:" at bounding box center [650, 247] width 1195 height 14
click at [49, 330] on div "From: Procurement < procurement@tourtailors.com > Sent: Wednesday, October 15, …" at bounding box center [650, 351] width 1207 height 445
click at [910, 30] on icon at bounding box center [1462, 31] width 14 height 14
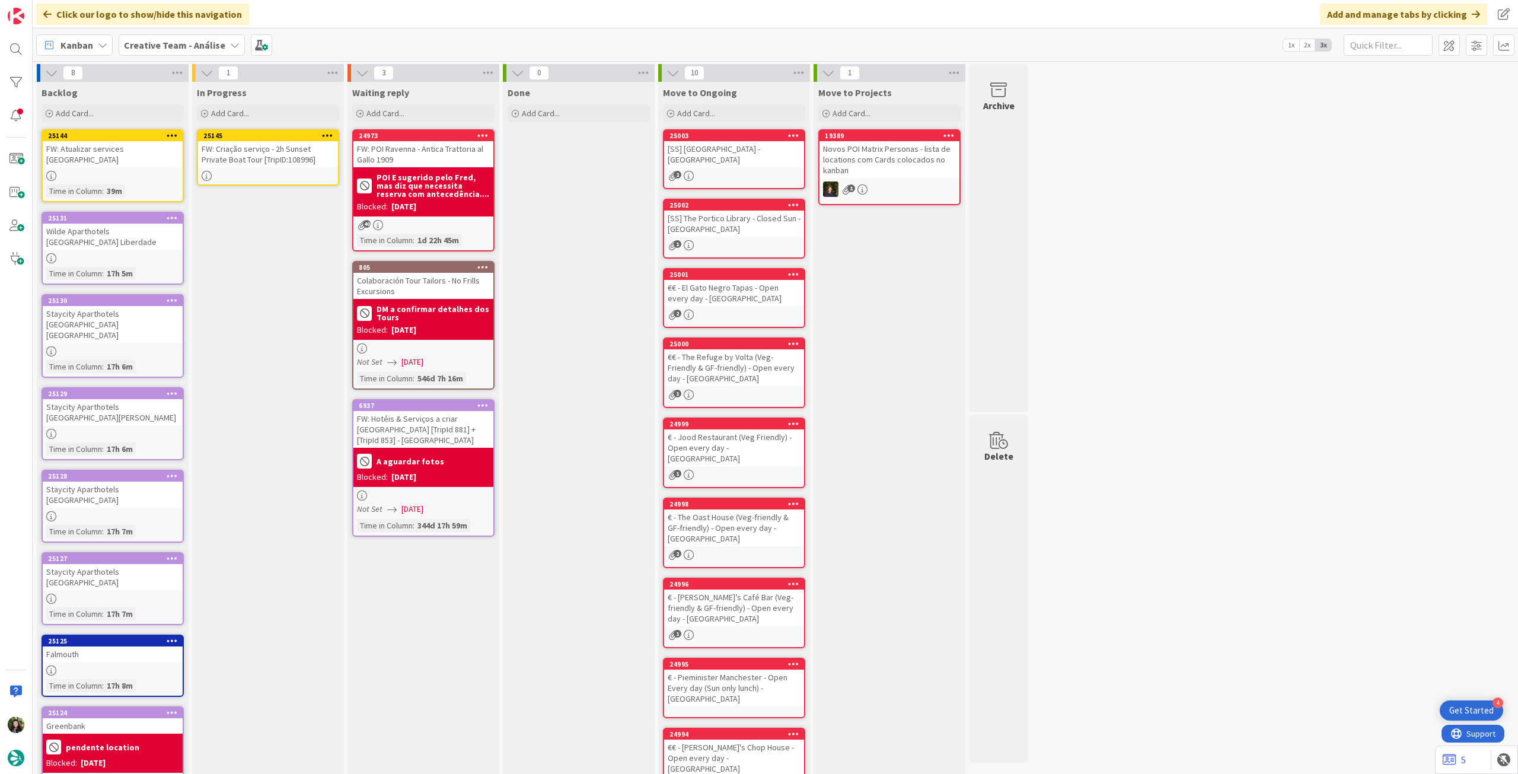
click at [328, 132] on icon at bounding box center [327, 135] width 11 height 8
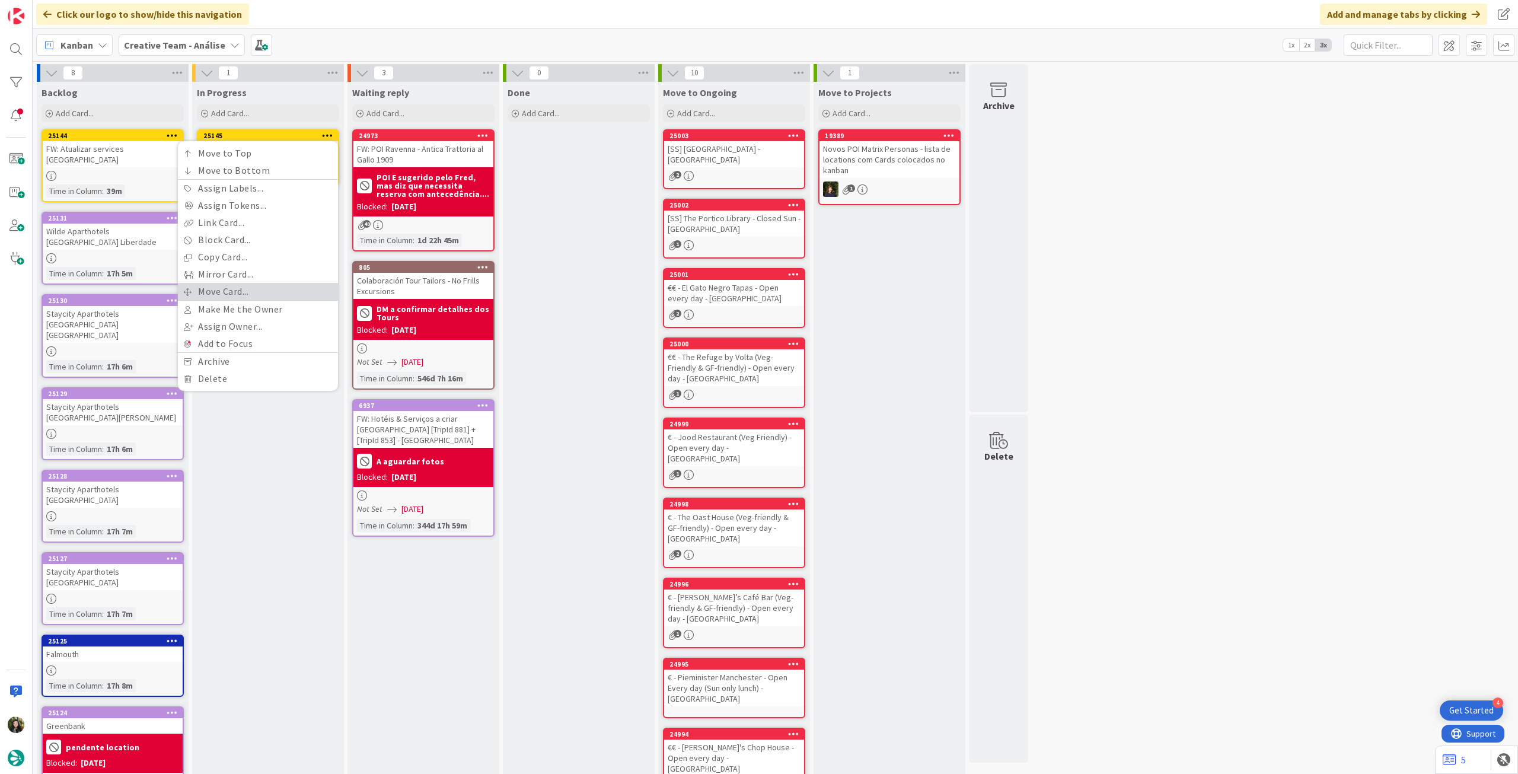
click at [231, 291] on link "Move Card..." at bounding box center [258, 291] width 160 height 17
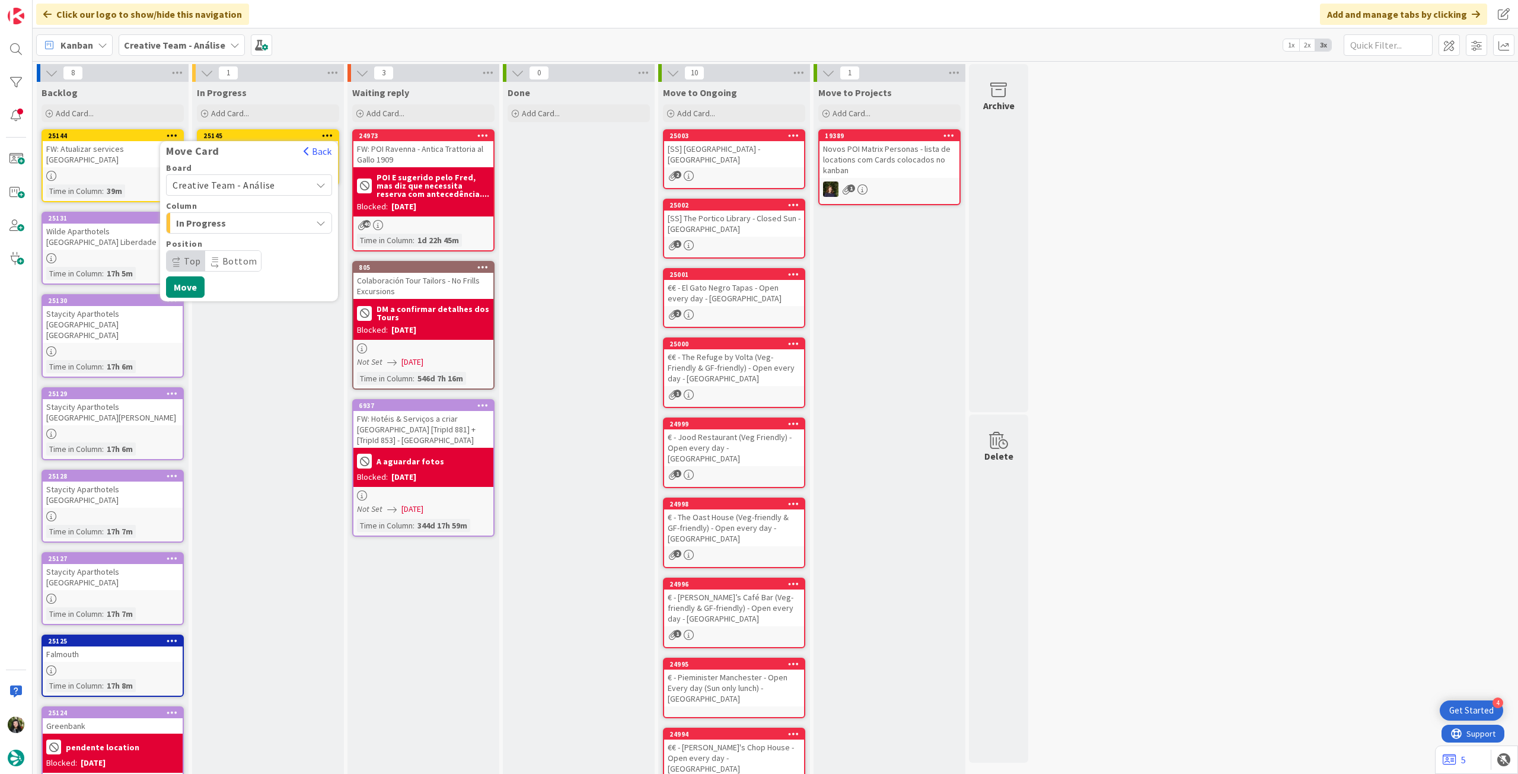
click at [237, 182] on span "Creative Team - Análise" at bounding box center [224, 185] width 103 height 12
click at [227, 246] on span "Creative Team" at bounding box center [257, 241] width 138 height 18
click at [235, 257] on span "Daytrip" at bounding box center [249, 261] width 114 height 17
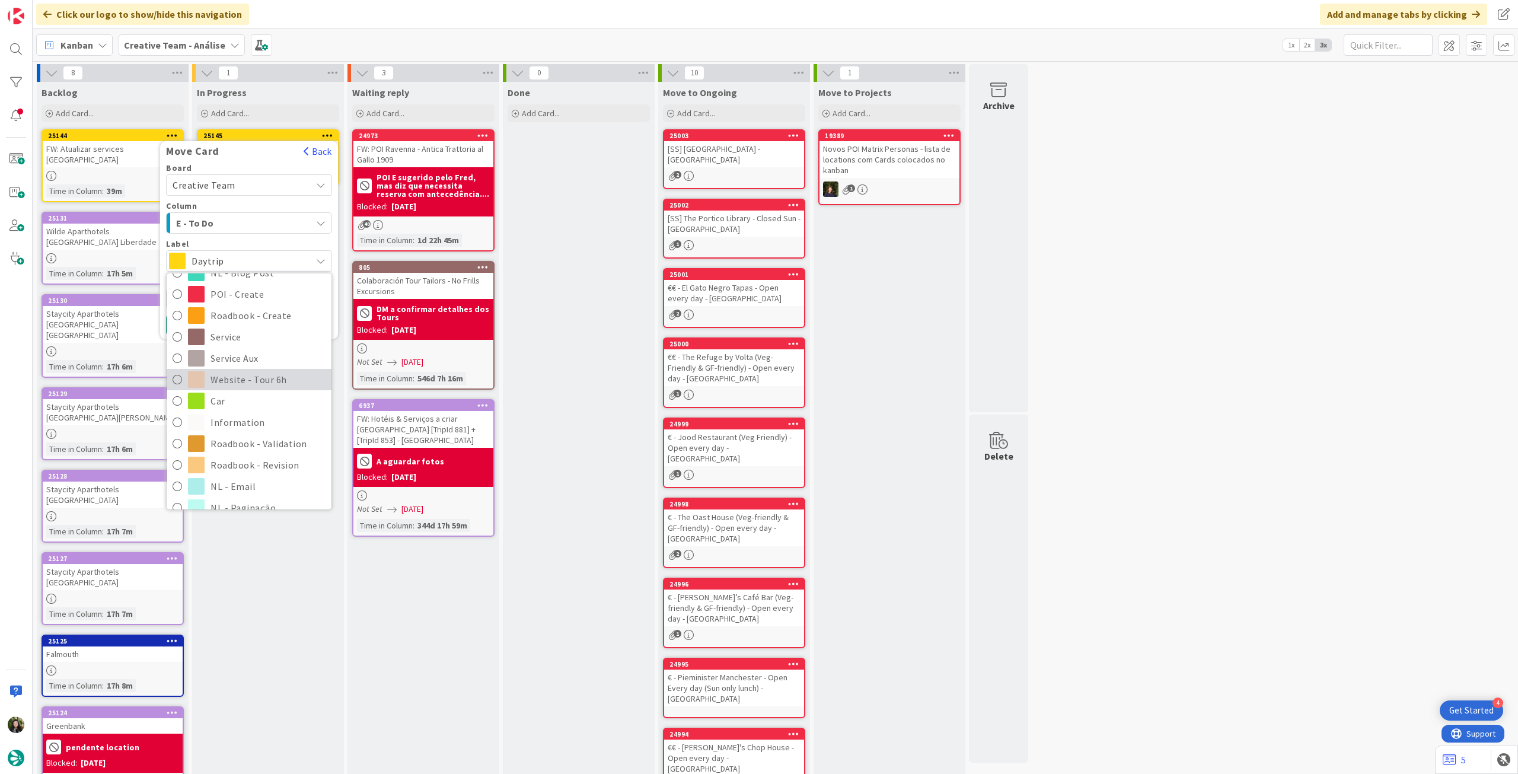
scroll to position [158, 0]
click at [256, 337] on span "Service" at bounding box center [268, 335] width 115 height 18
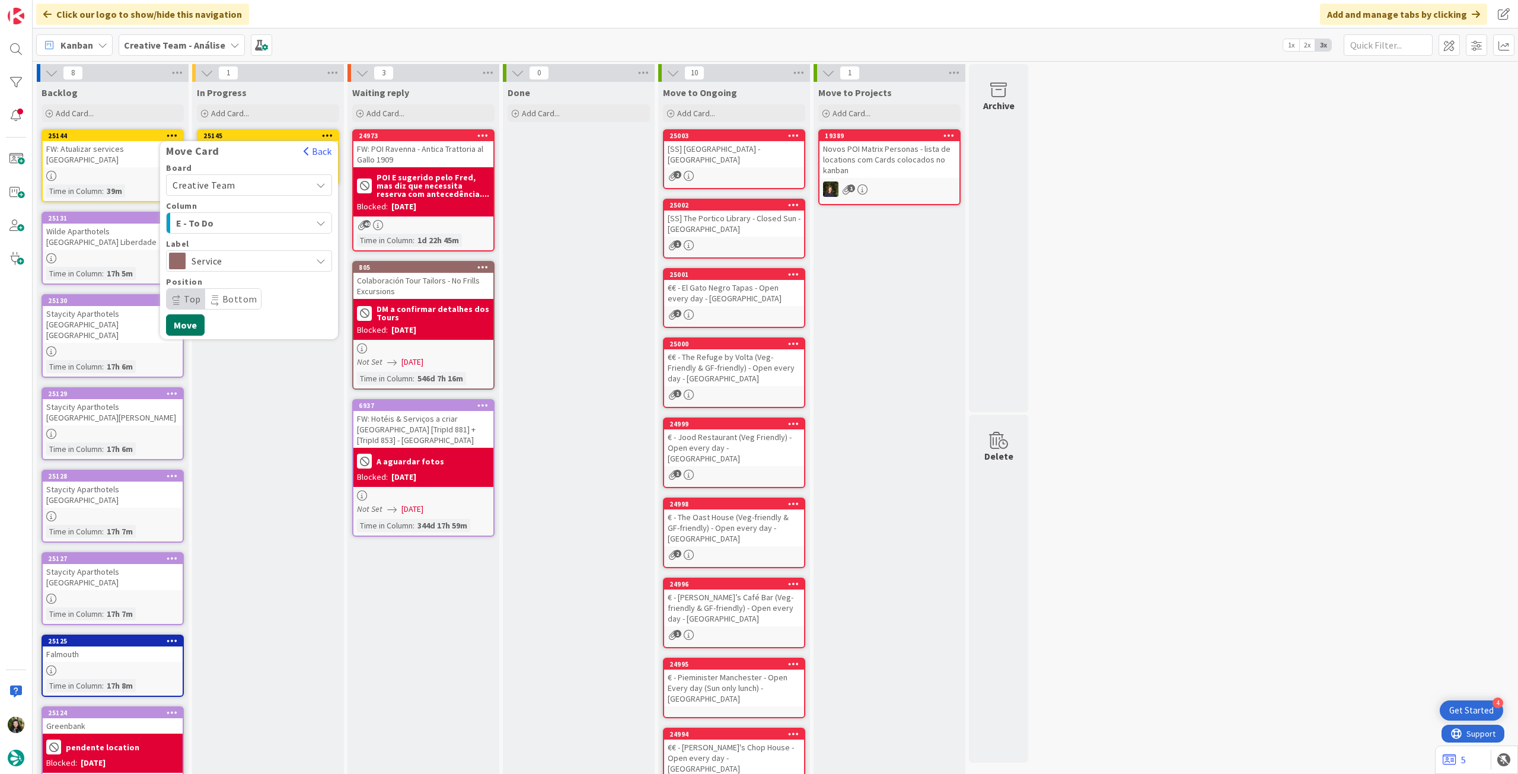
click at [195, 326] on button "Move" at bounding box center [185, 324] width 39 height 21
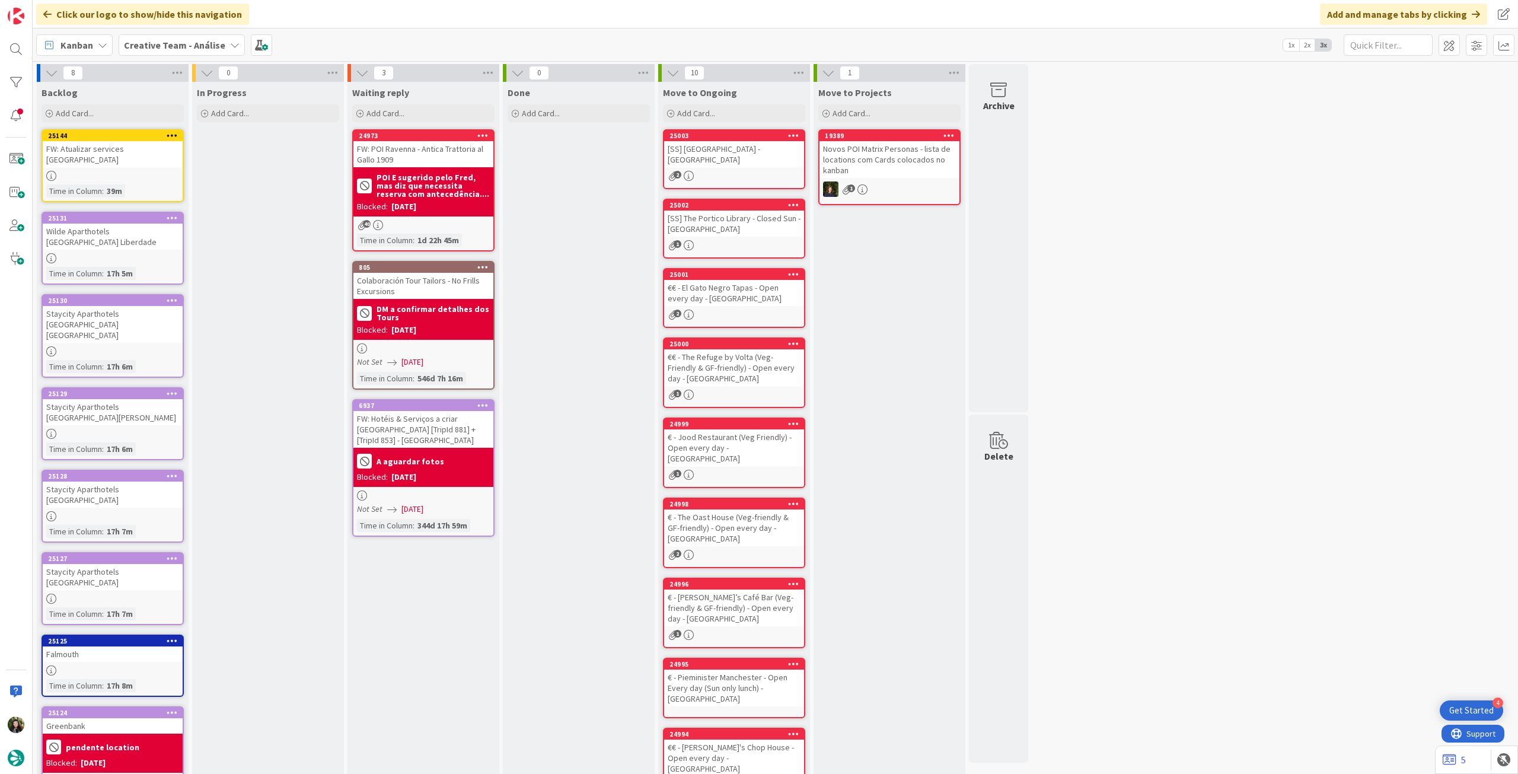
click at [182, 44] on b "Creative Team - Análise" at bounding box center [174, 45] width 101 height 12
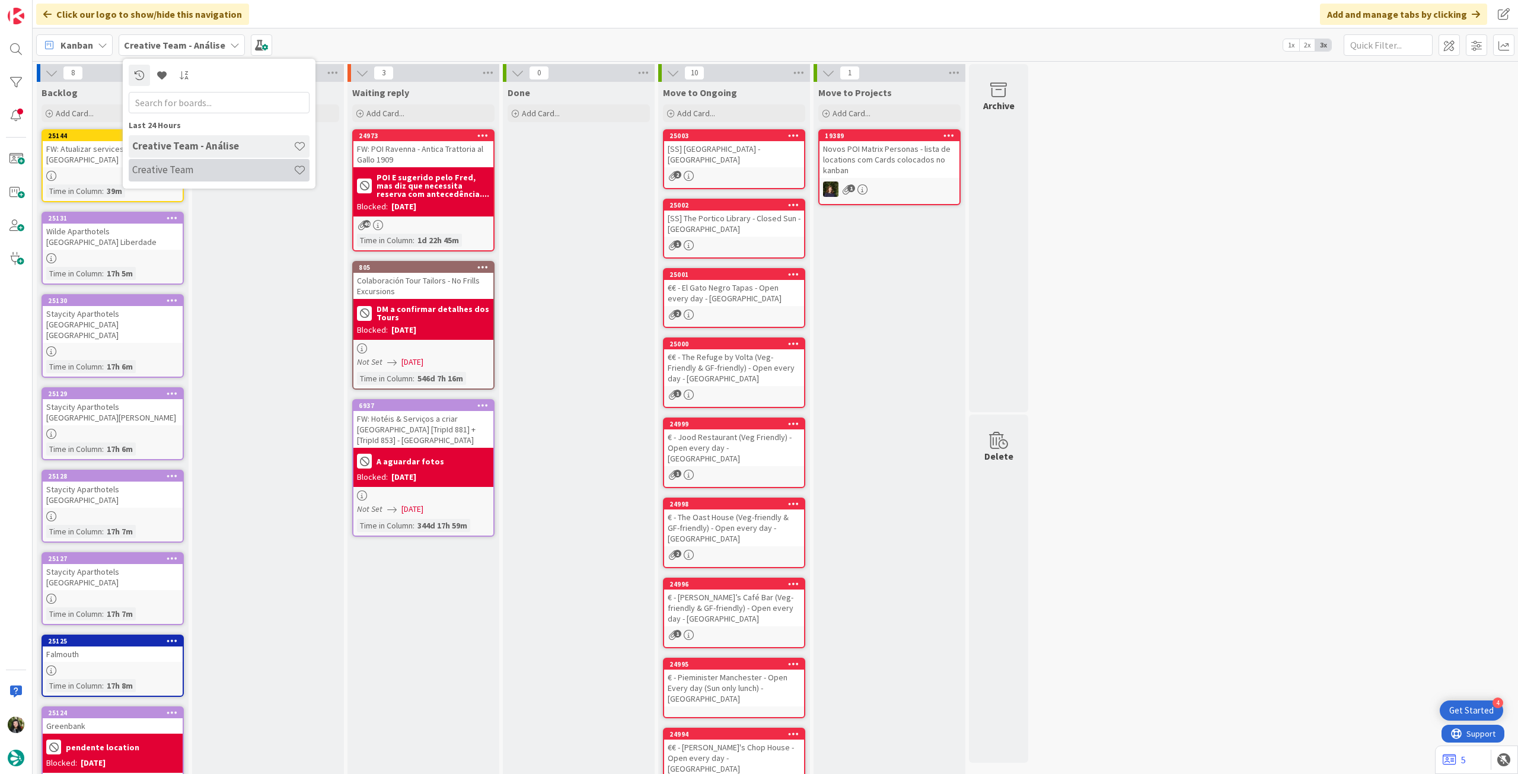
click at [180, 176] on h4 "Creative Team" at bounding box center [212, 170] width 161 height 12
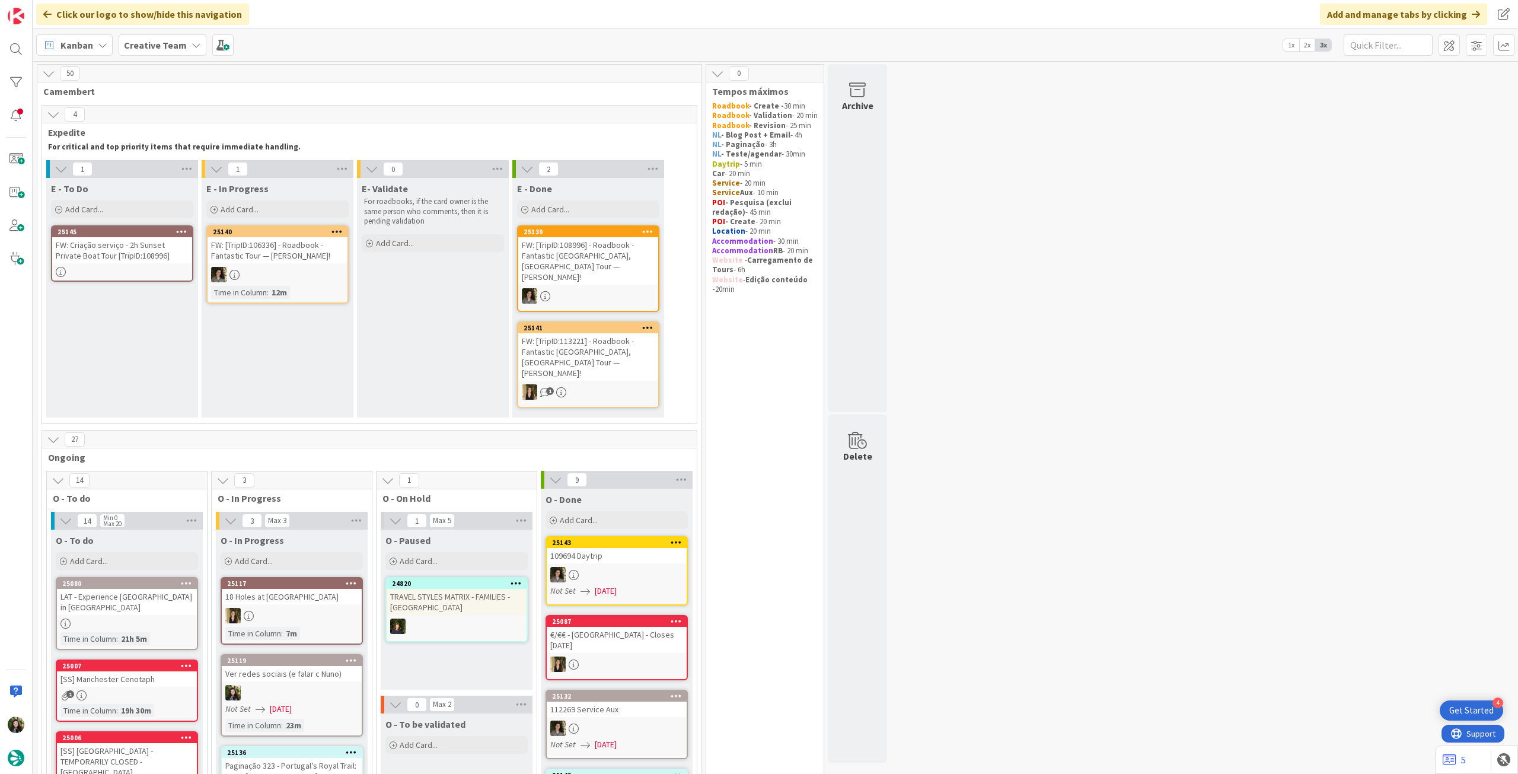
drag, startPoint x: 185, startPoint y: 47, endPoint x: 187, endPoint y: 62, distance: 14.9
click at [184, 47] on div "Creative Team" at bounding box center [163, 44] width 88 height 21
click at [216, 171] on h4 "Creative Team - Análise" at bounding box center [212, 170] width 161 height 12
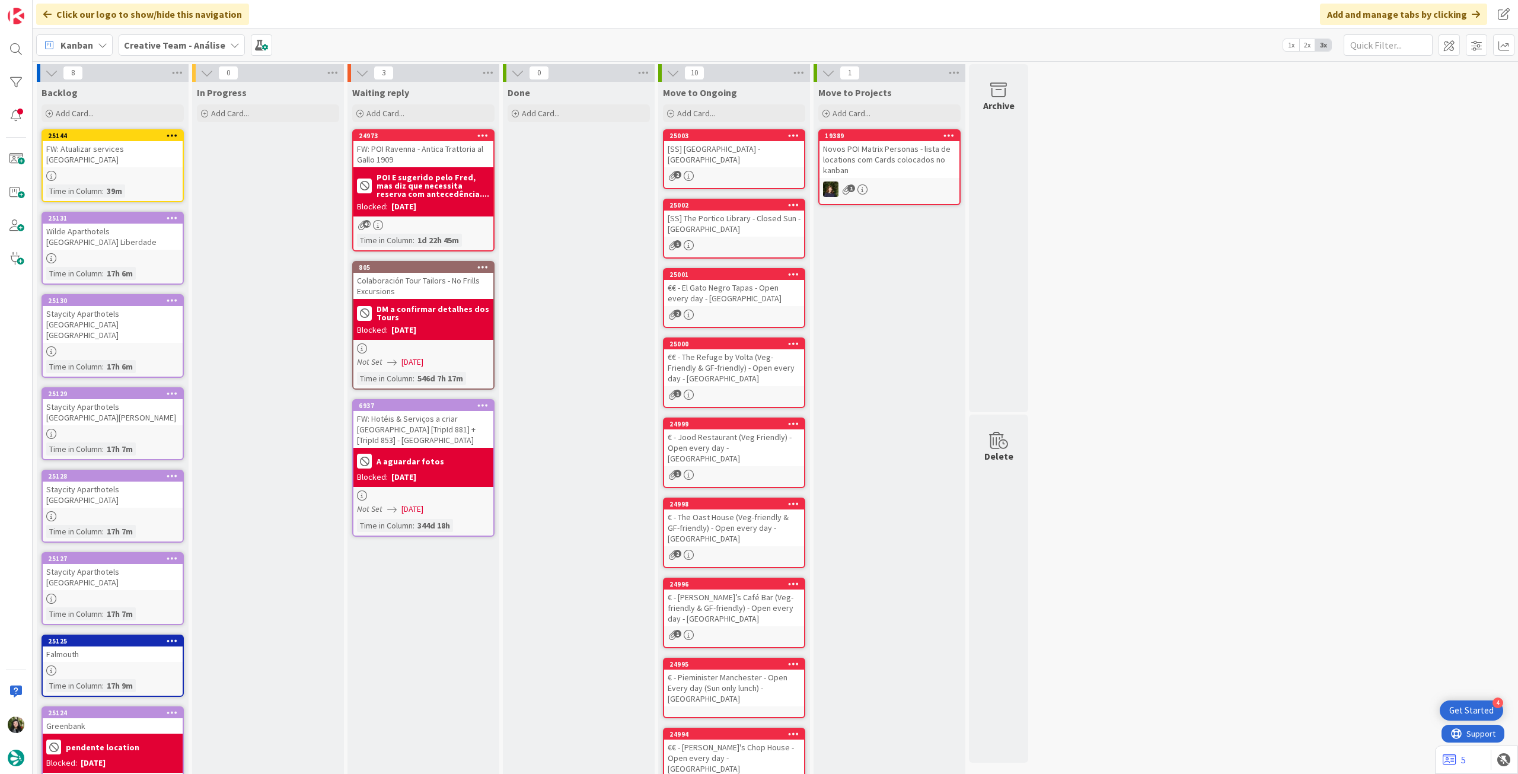
click at [168, 49] on b "Creative Team - Análise" at bounding box center [174, 45] width 101 height 12
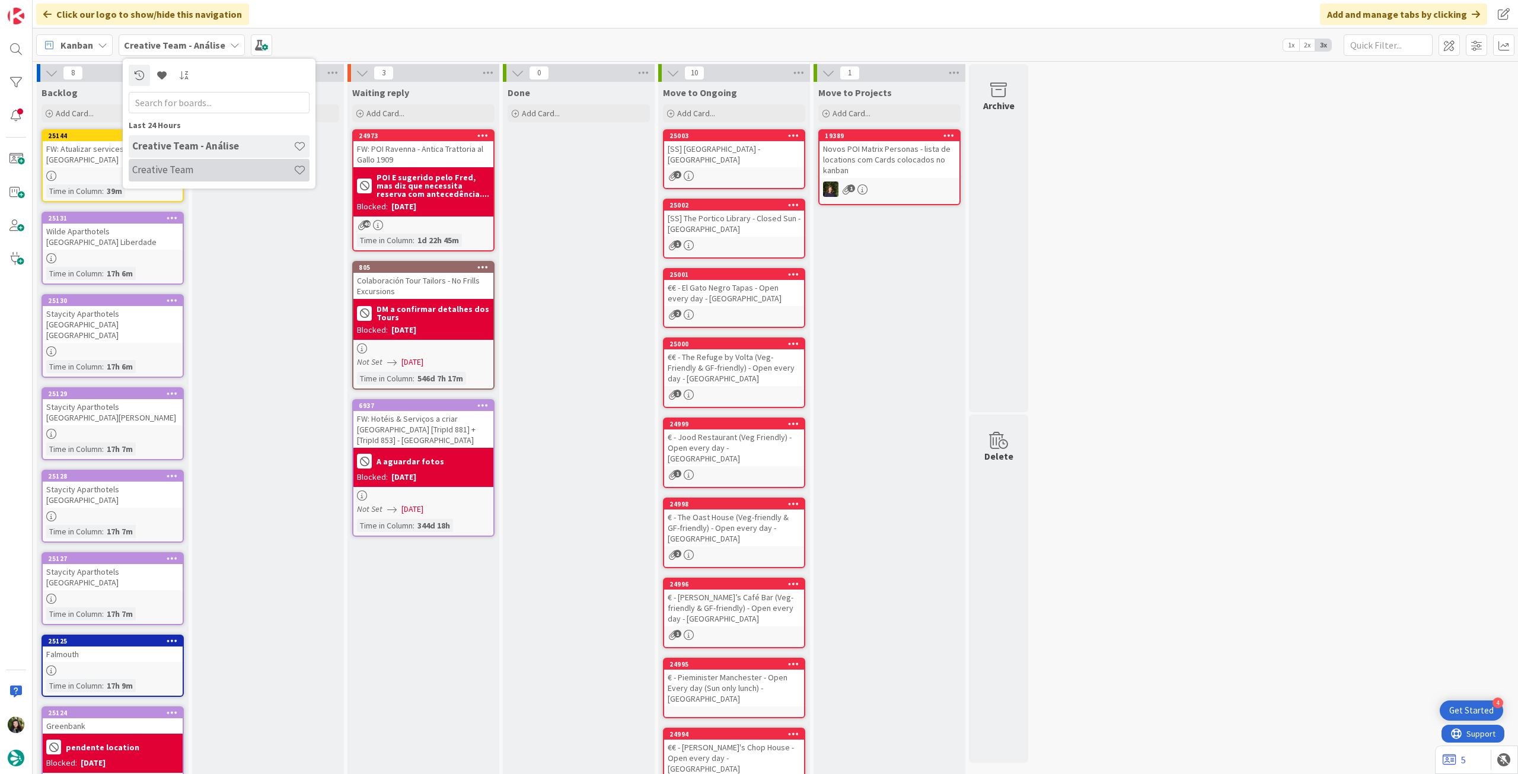
click at [193, 171] on h4 "Creative Team" at bounding box center [212, 170] width 161 height 12
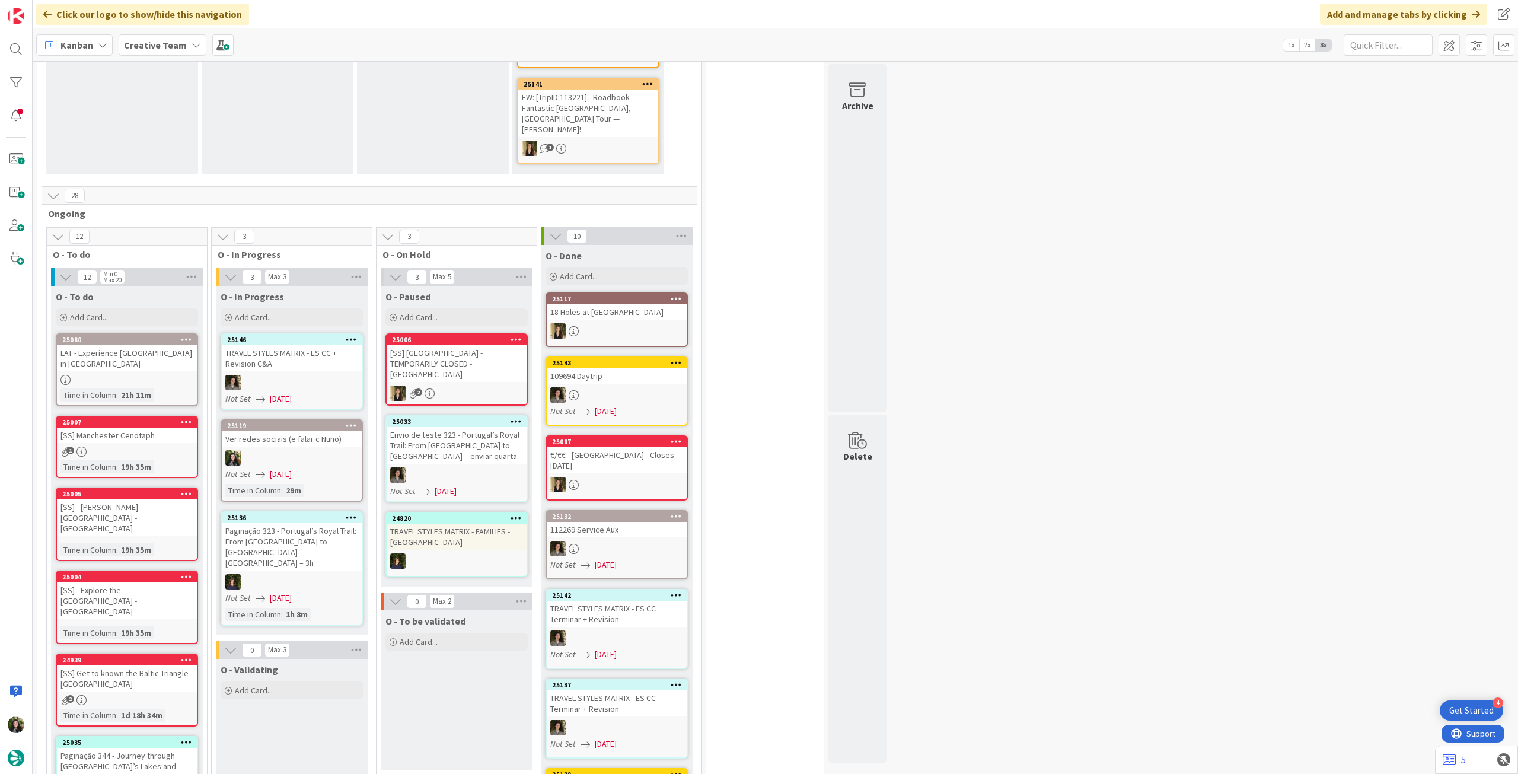
scroll to position [316, 0]
click at [343, 432] on div at bounding box center [292, 456] width 140 height 15
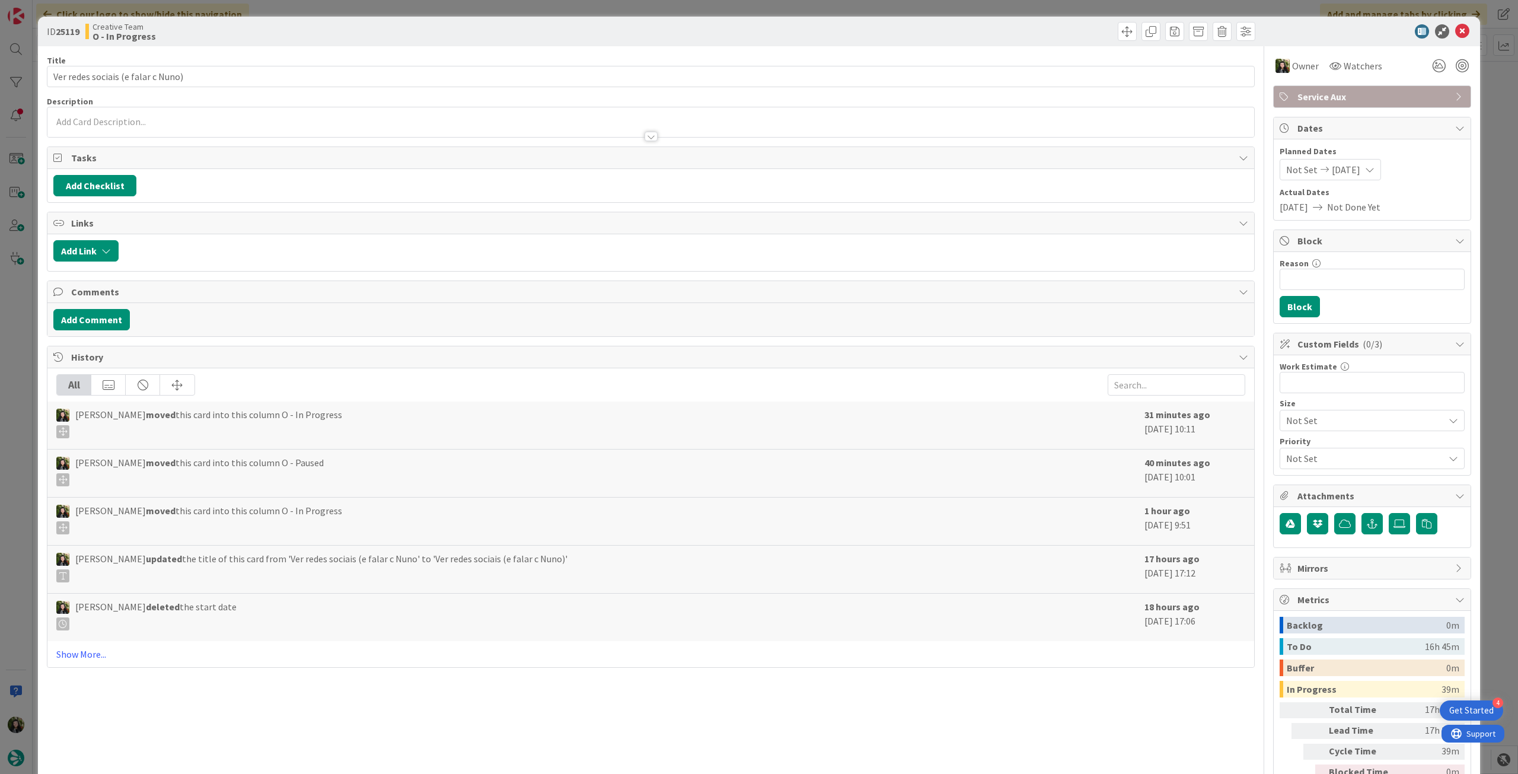
click at [910, 88] on div "Service Aux" at bounding box center [1372, 96] width 197 height 21
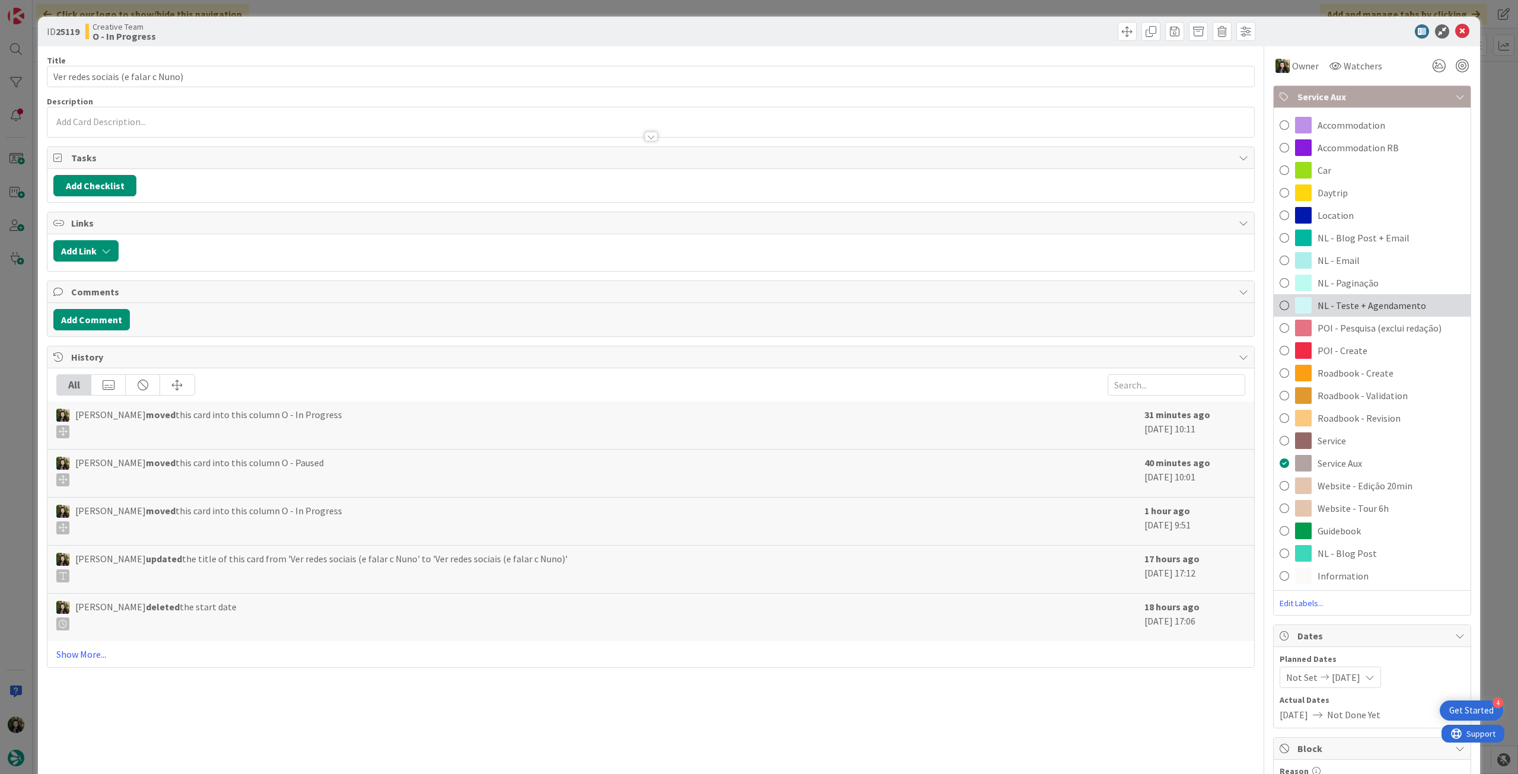
click at [910, 308] on span "NL - Teste + Agendamento" at bounding box center [1372, 305] width 109 height 14
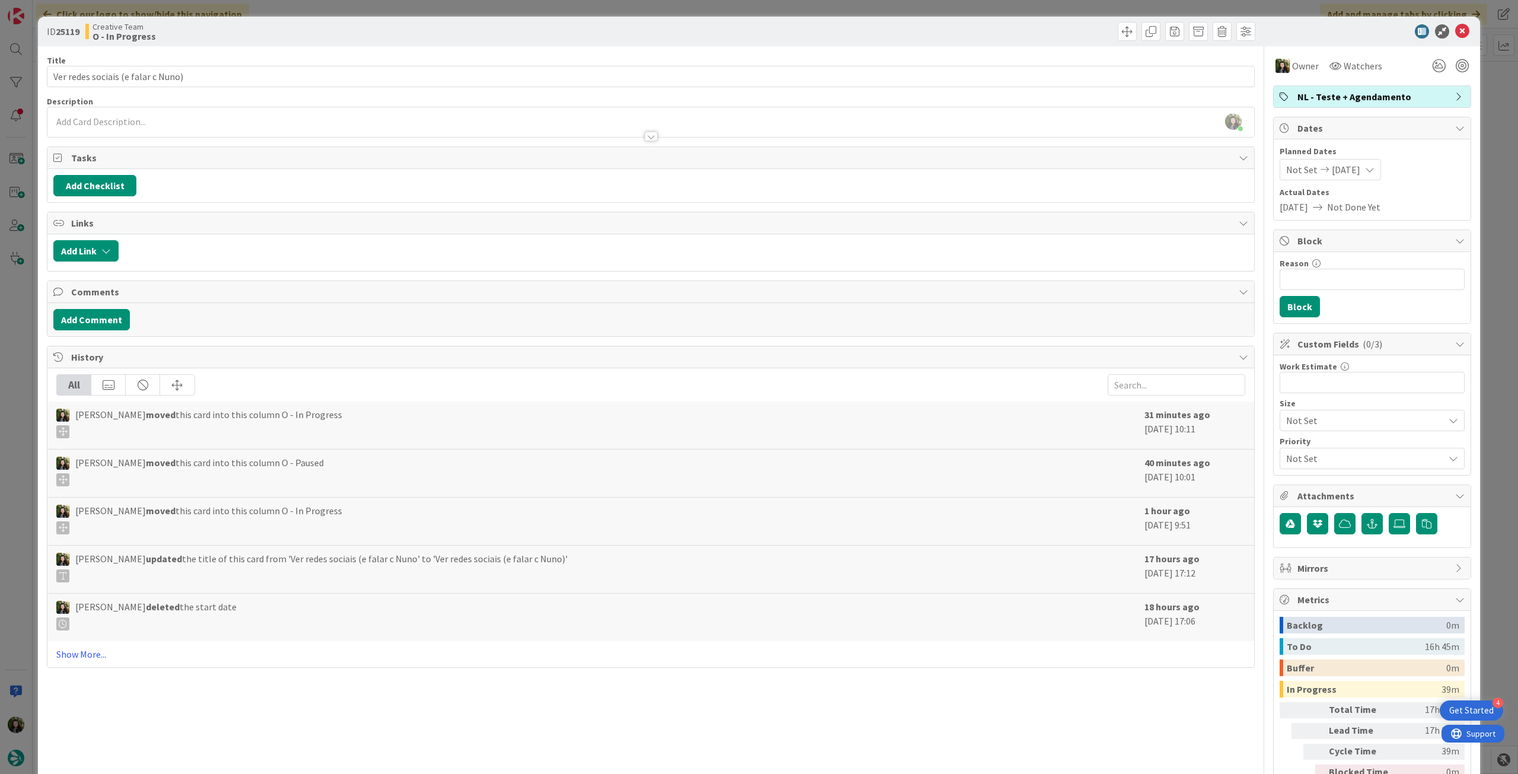
click at [910, 94] on span "NL - Teste + Agendamento" at bounding box center [1374, 97] width 152 height 14
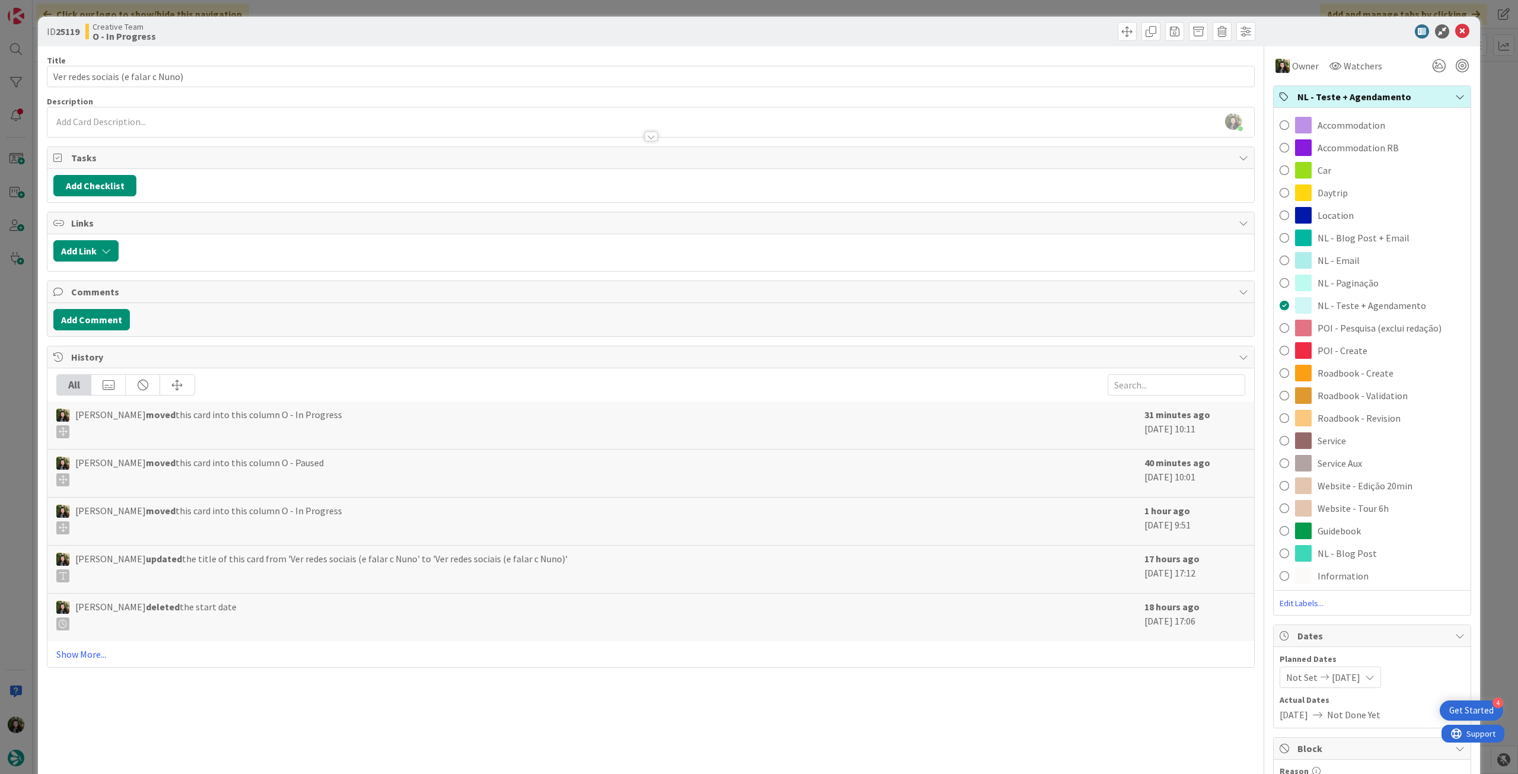
drag, startPoint x: 1374, startPoint y: 327, endPoint x: 1374, endPoint y: 317, distance: 10.1
click at [910, 327] on span "POI - Pesquisa (exclui redação)" at bounding box center [1380, 328] width 124 height 14
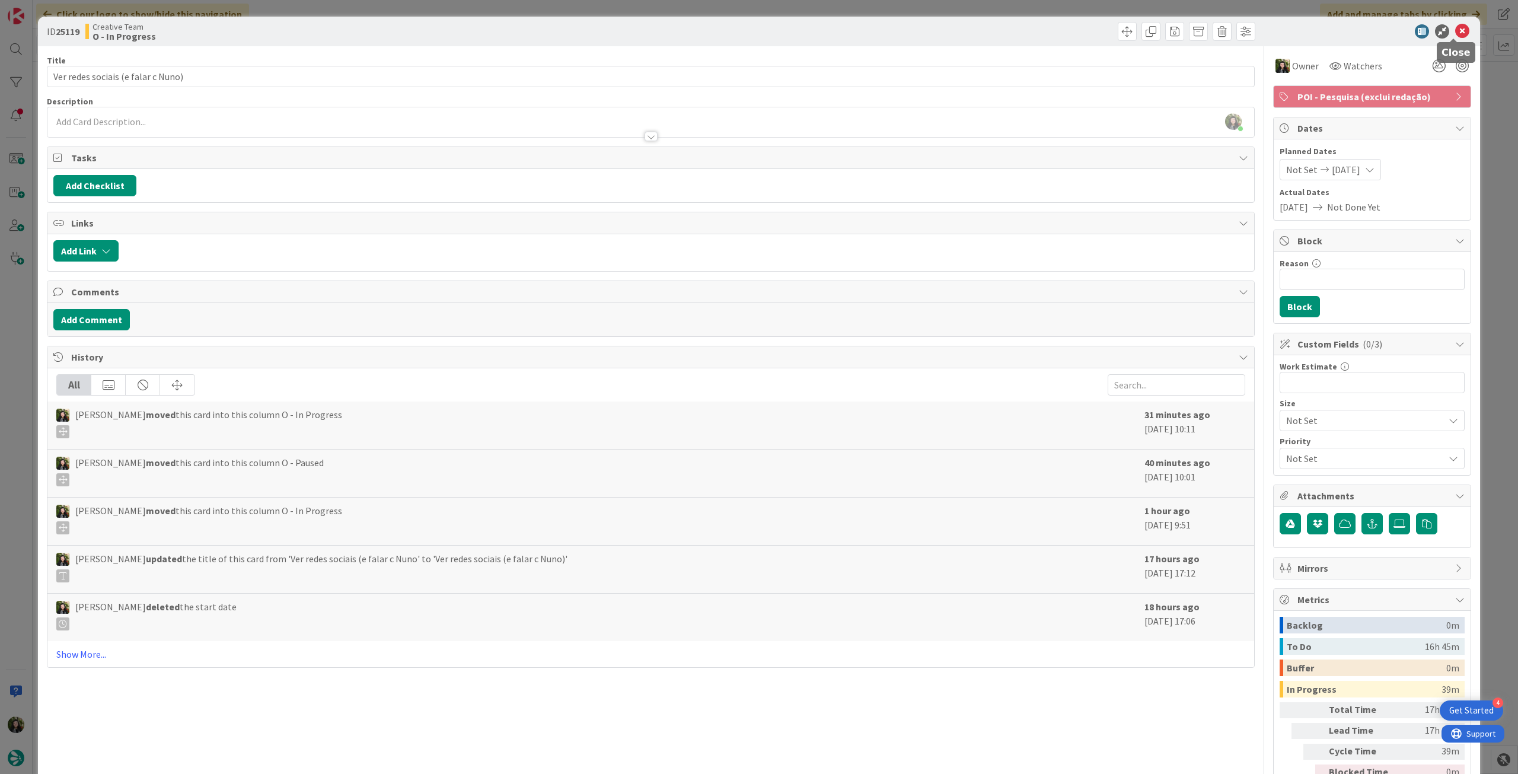
click at [910, 32] on icon at bounding box center [1462, 31] width 14 height 14
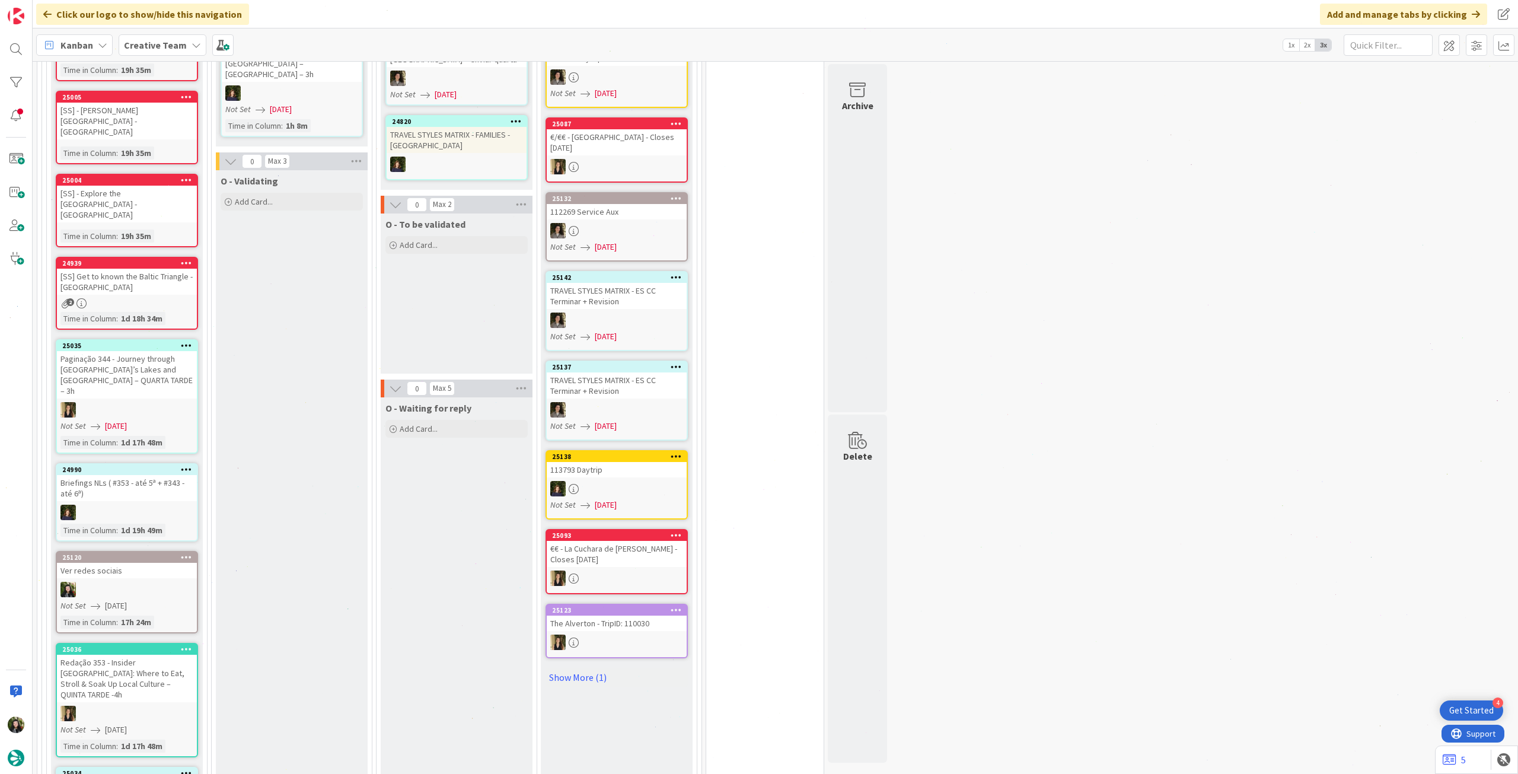
scroll to position [949, 0]
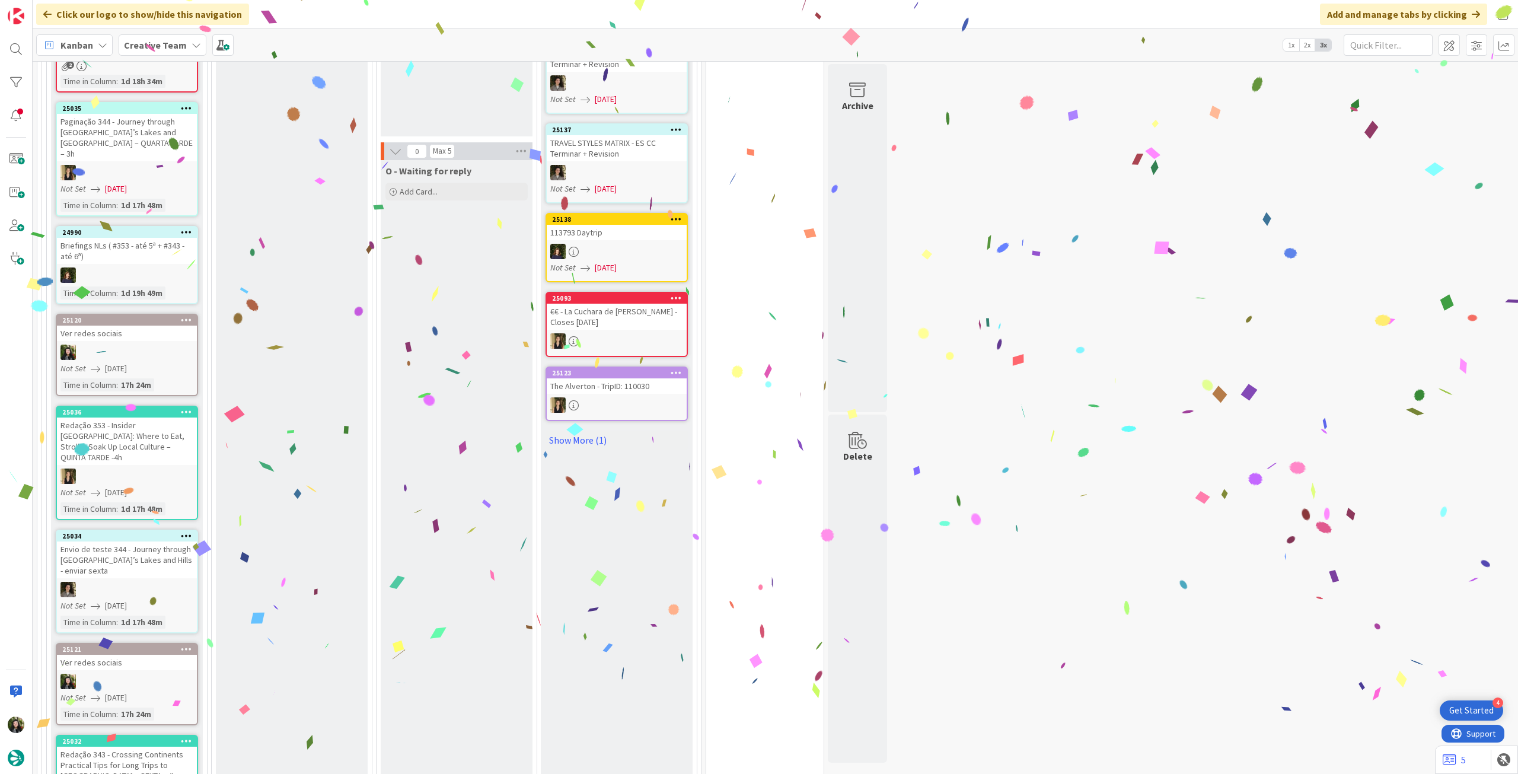
click at [151, 362] on div "Not Set 16/10/2025" at bounding box center [128, 368] width 136 height 12
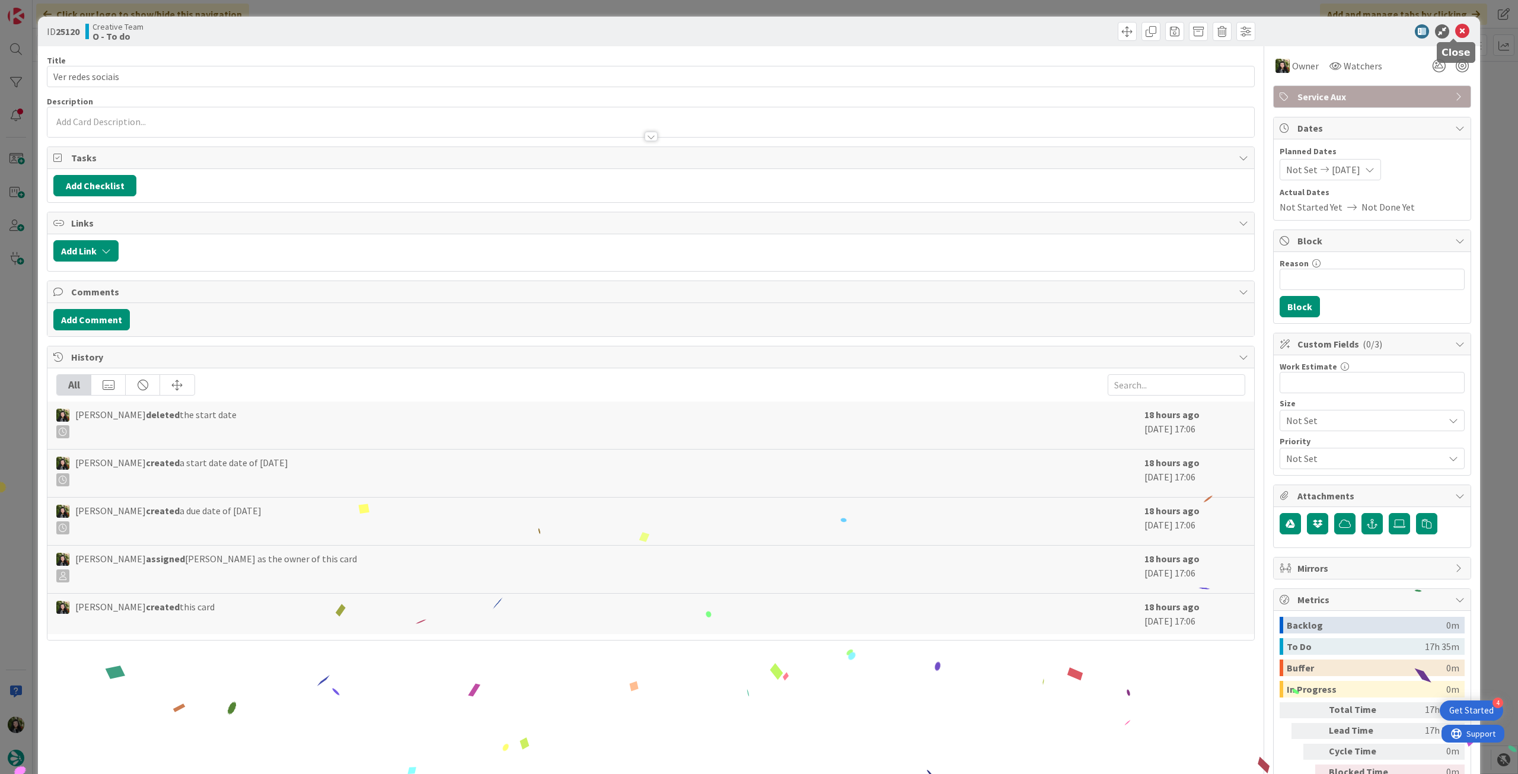
drag, startPoint x: 1455, startPoint y: 27, endPoint x: 1448, endPoint y: 41, distance: 15.9
click at [910, 27] on icon at bounding box center [1462, 31] width 14 height 14
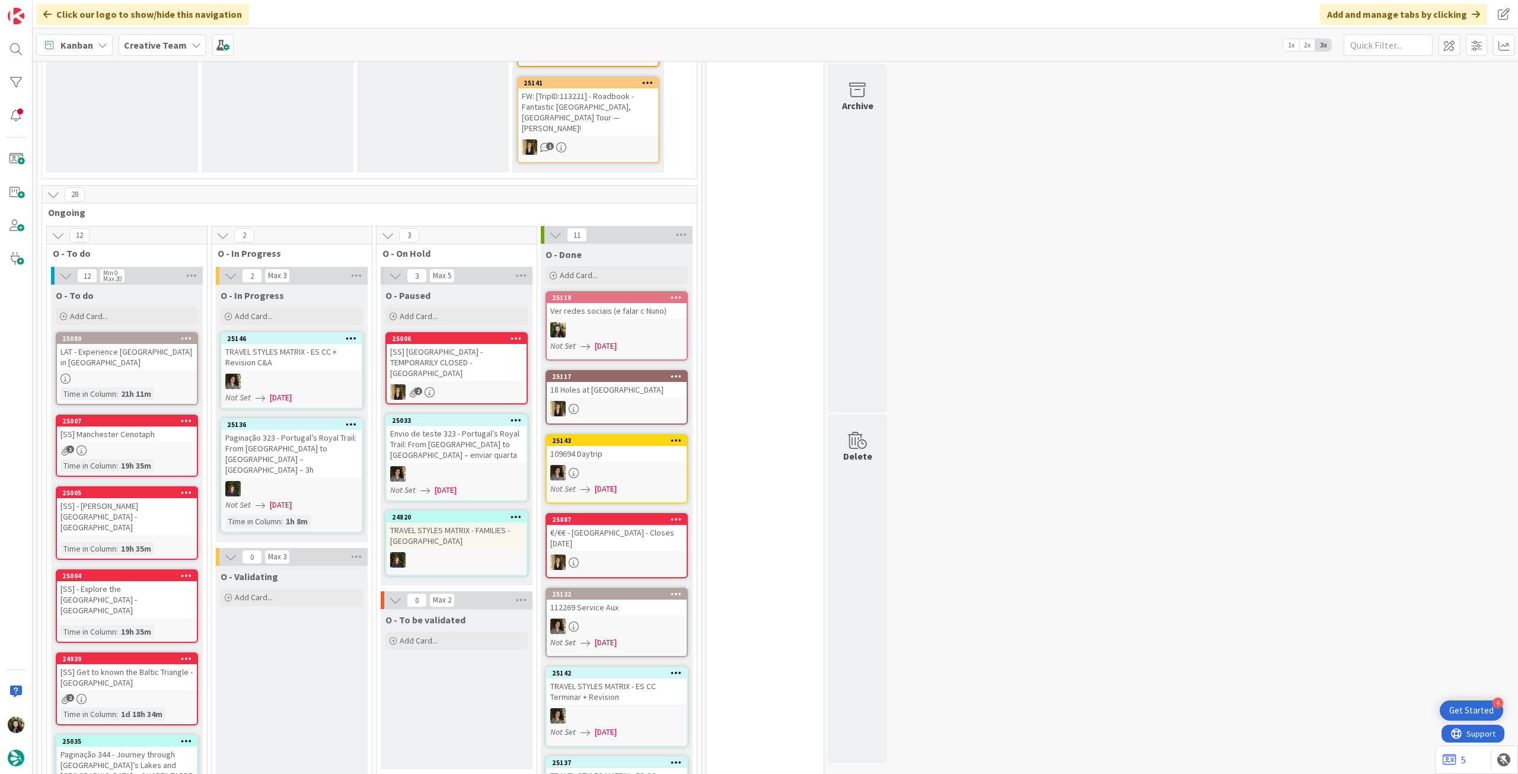
click at [177, 40] on b "Creative Team" at bounding box center [155, 45] width 63 height 12
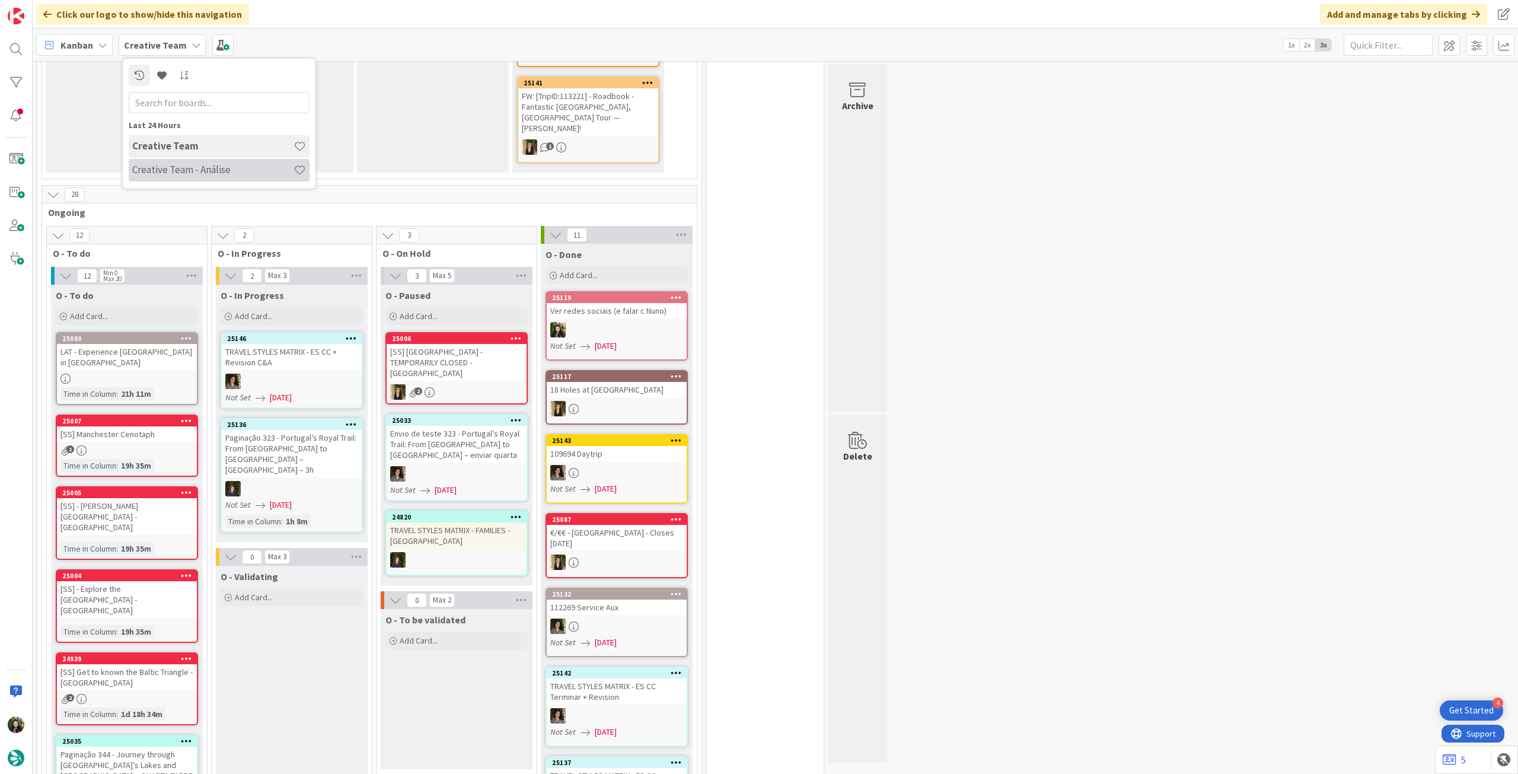
click at [192, 163] on div "Creative Team - Análise" at bounding box center [219, 170] width 181 height 23
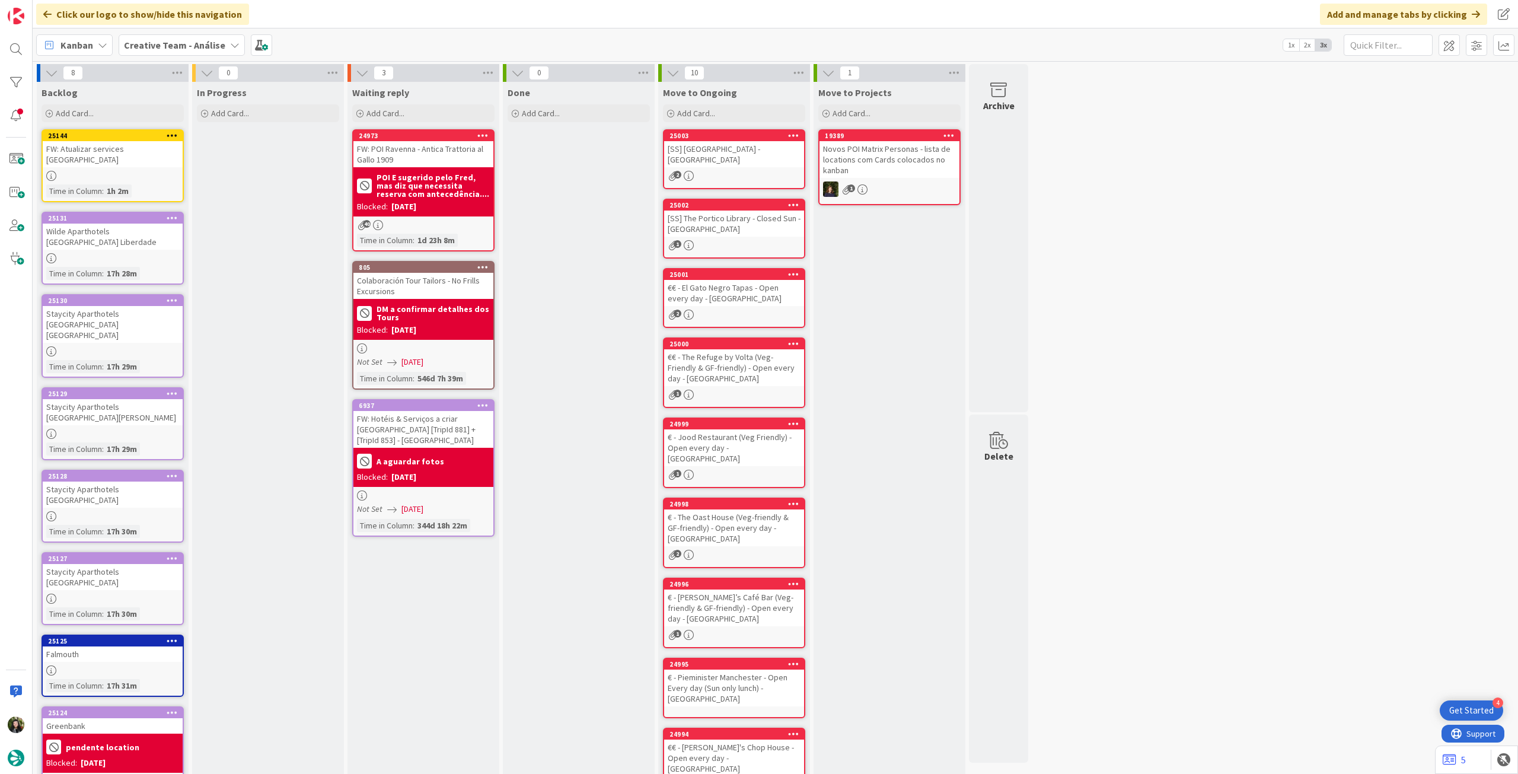
click at [155, 49] on b "Creative Team - Análise" at bounding box center [174, 45] width 101 height 12
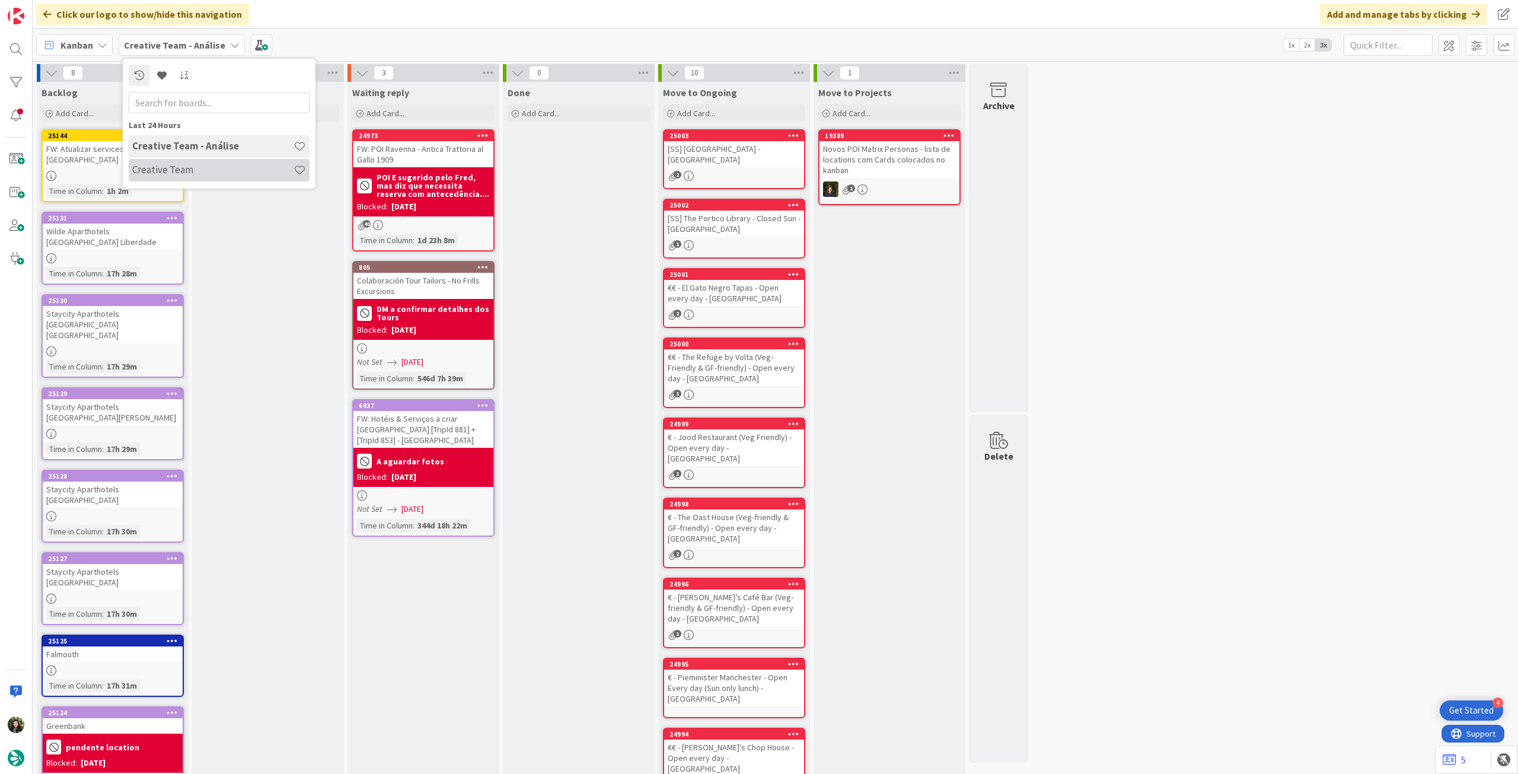
click at [148, 162] on div "Creative Team" at bounding box center [219, 170] width 181 height 23
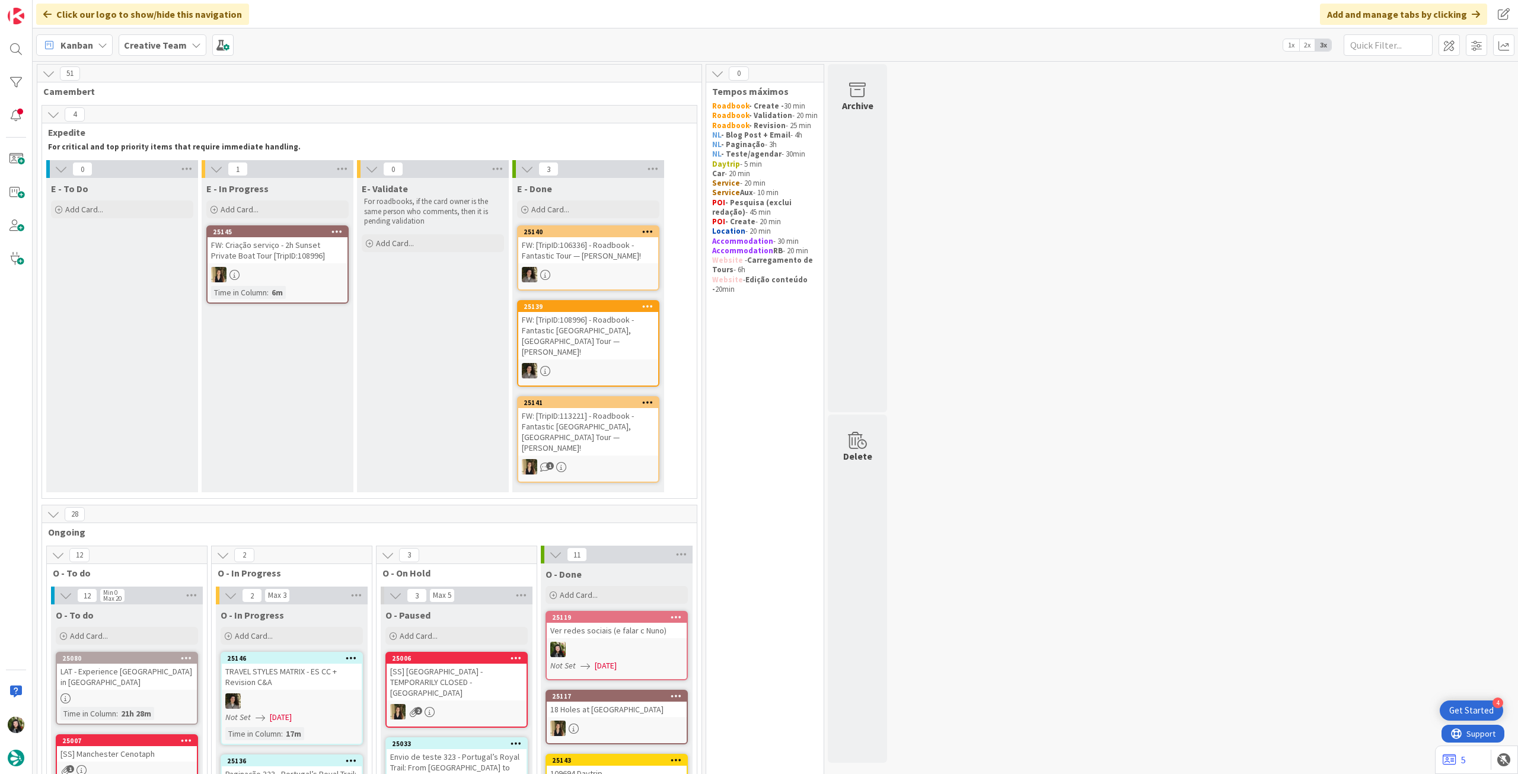
click at [149, 45] on b "Creative Team" at bounding box center [155, 45] width 63 height 12
click at [160, 162] on div "Creative Team - Análise" at bounding box center [219, 170] width 181 height 23
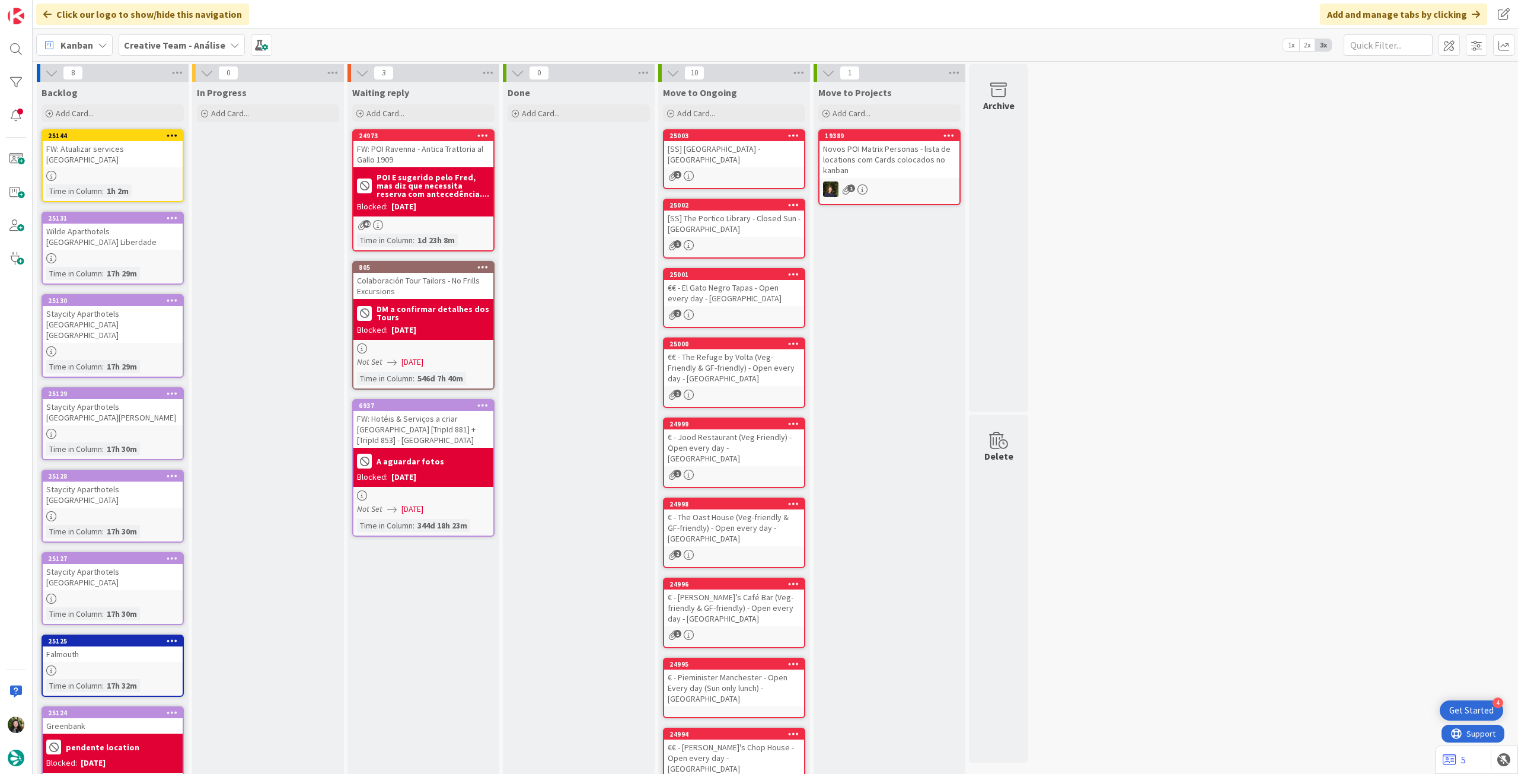
click at [190, 51] on span "Creative Team - Análise" at bounding box center [174, 45] width 101 height 14
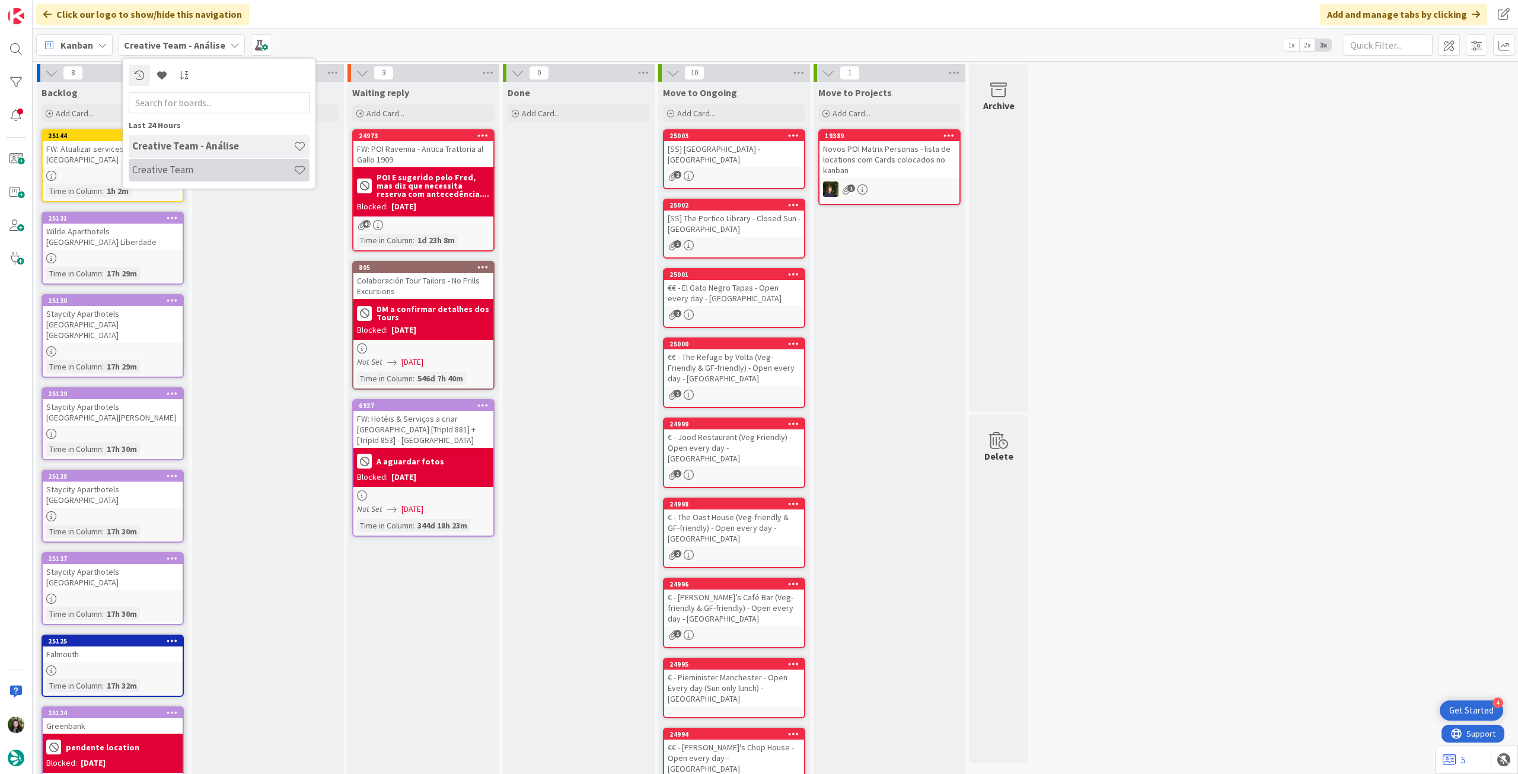
click at [175, 166] on h4 "Creative Team" at bounding box center [212, 170] width 161 height 12
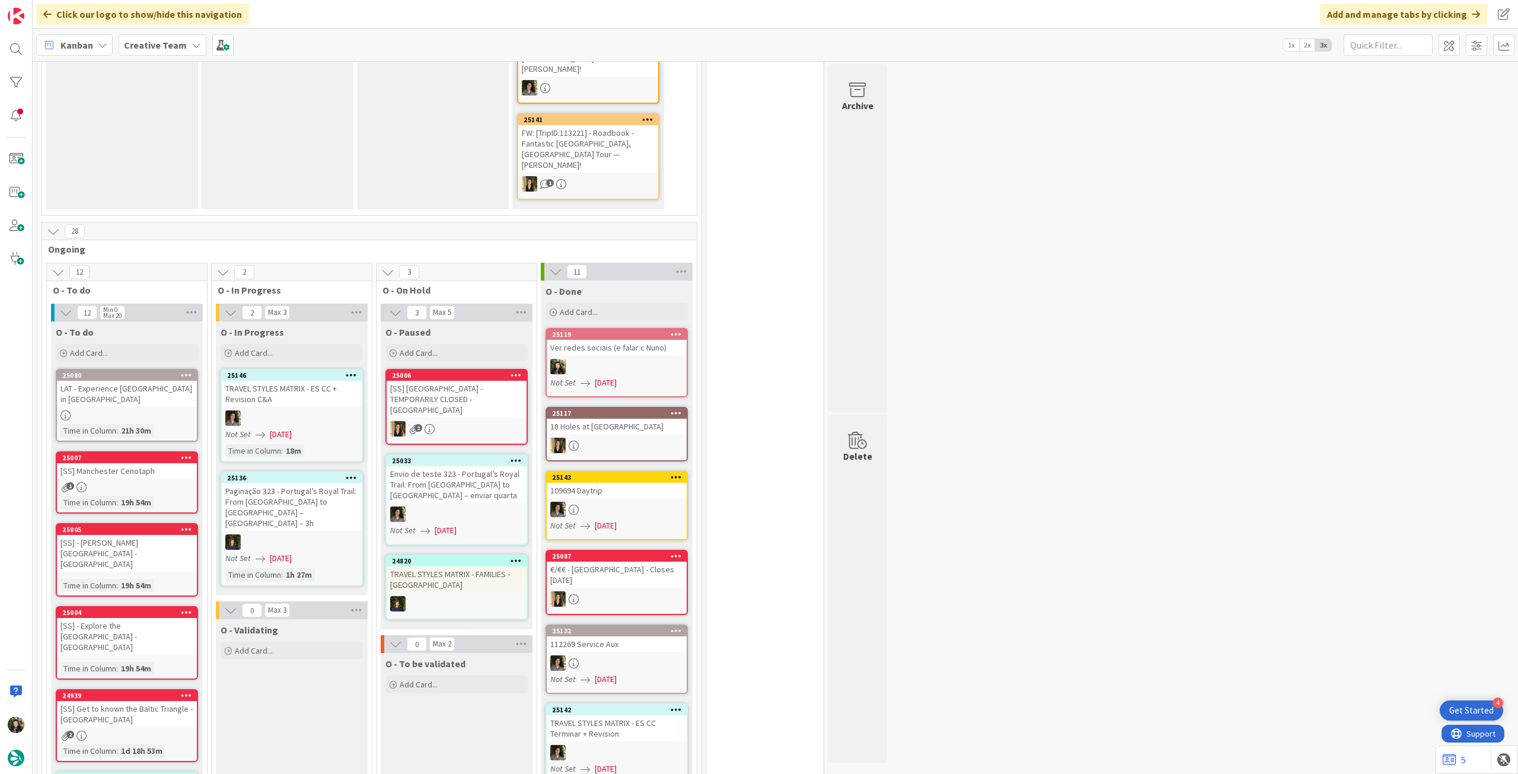
scroll to position [316, 0]
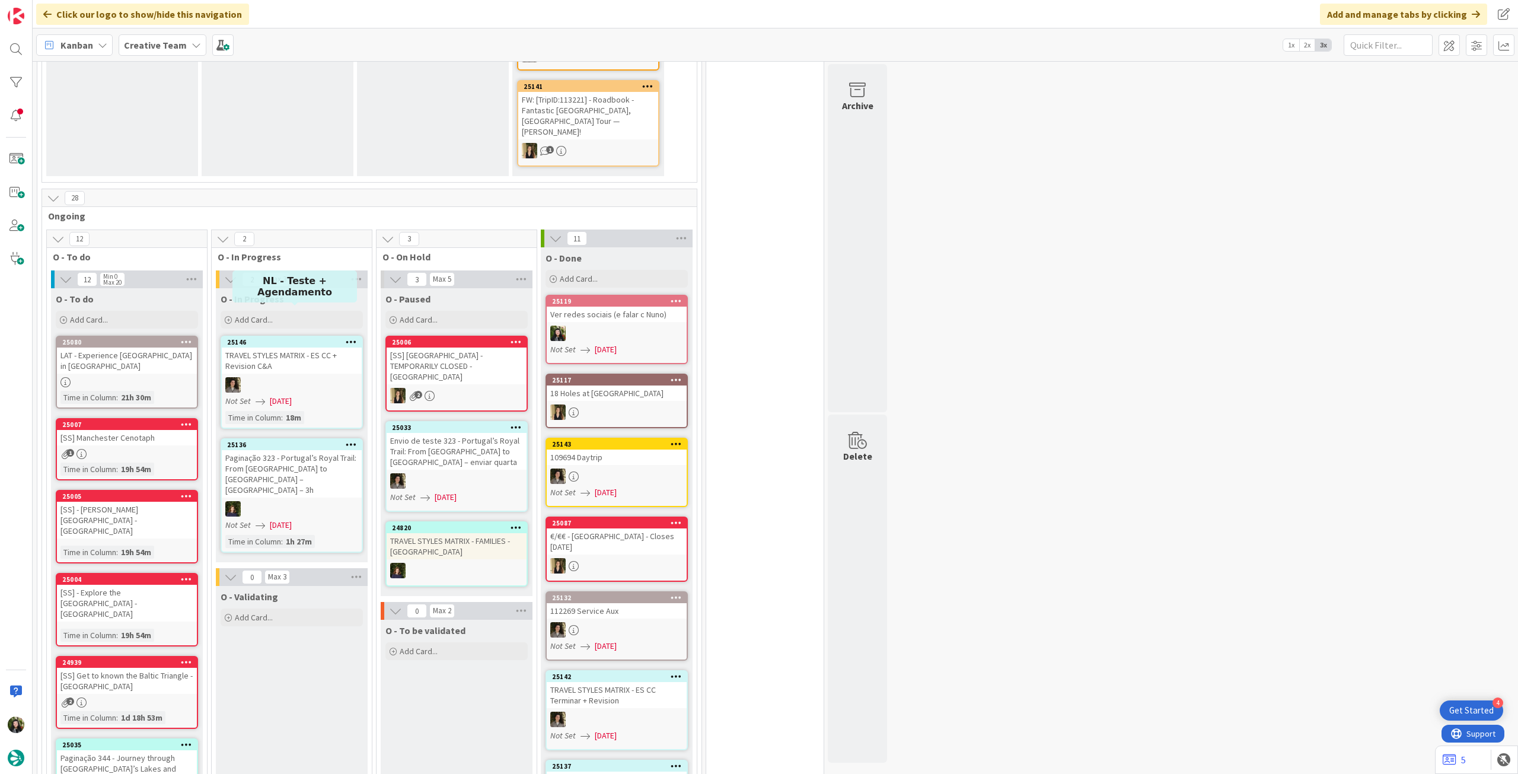
click at [293, 311] on div "Add Card..." at bounding box center [292, 320] width 142 height 18
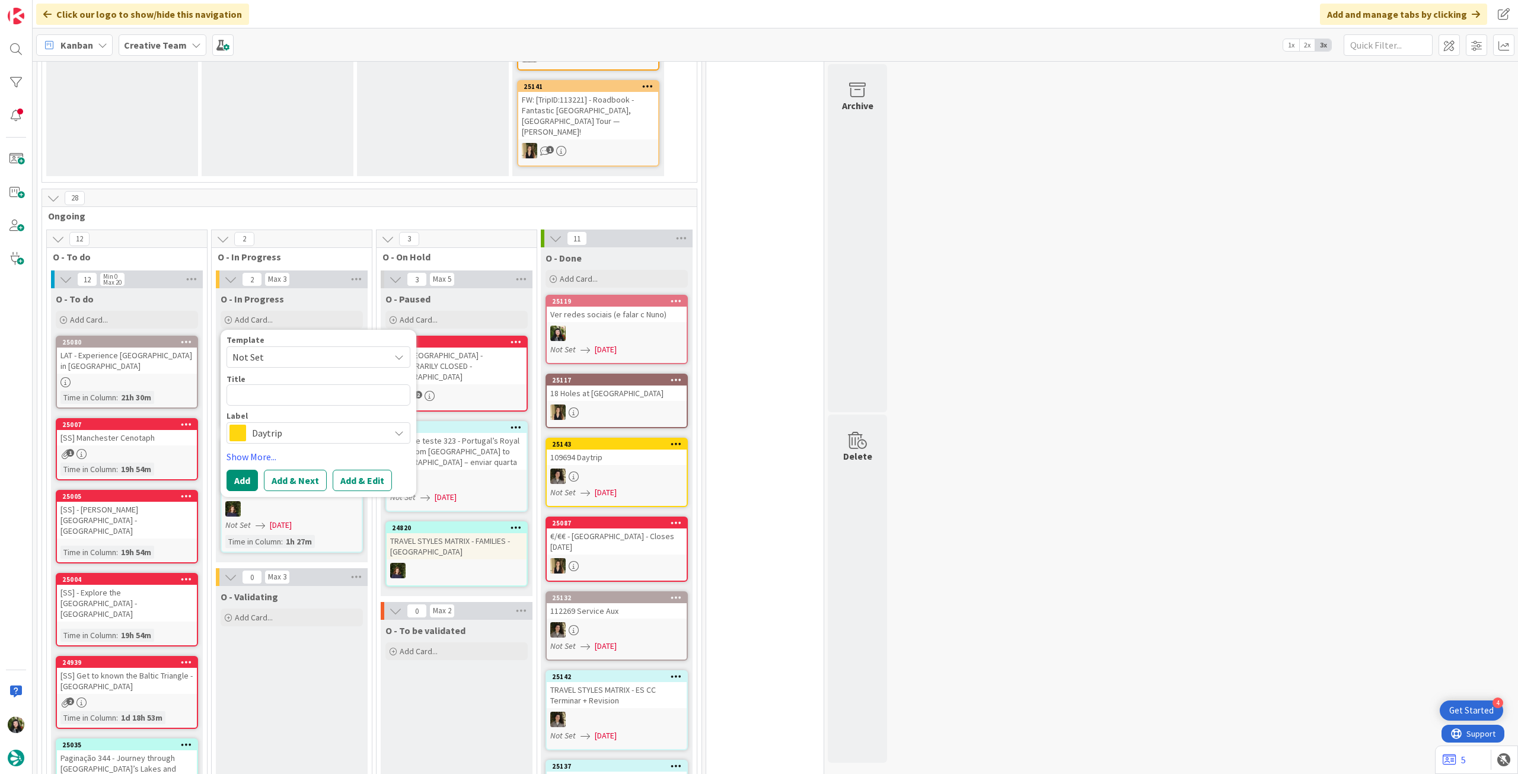
click at [316, 425] on span "Daytrip" at bounding box center [318, 433] width 132 height 17
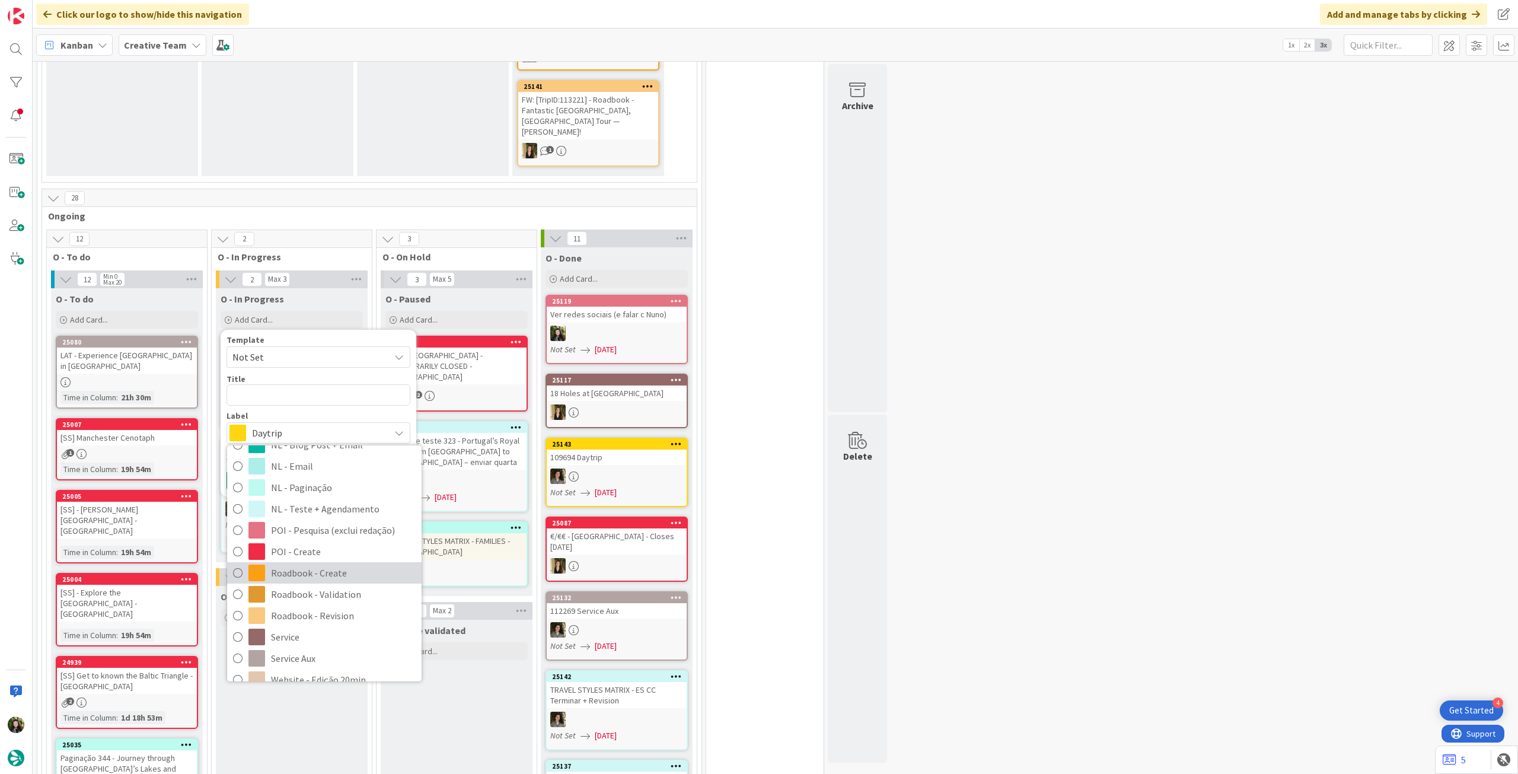
scroll to position [158, 0]
click at [312, 432] on span "Service Aux" at bounding box center [343, 656] width 145 height 18
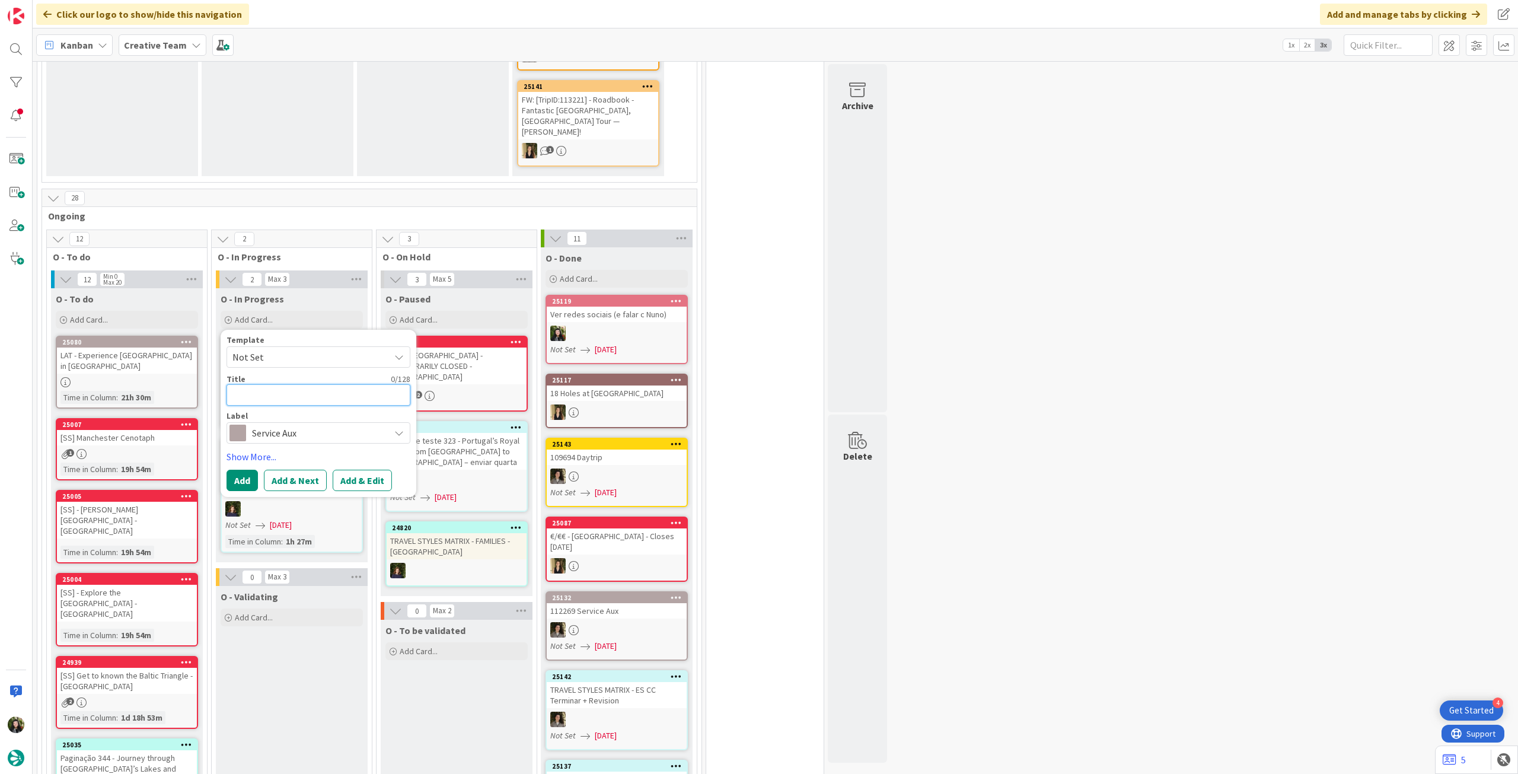
click at [347, 384] on textarea at bounding box center [319, 394] width 184 height 21
paste textarea "Kilary Sheep Farm"
type textarea "x"
type textarea "Kilary Sheep Farm"
click at [253, 432] on button "Add" at bounding box center [242, 480] width 31 height 21
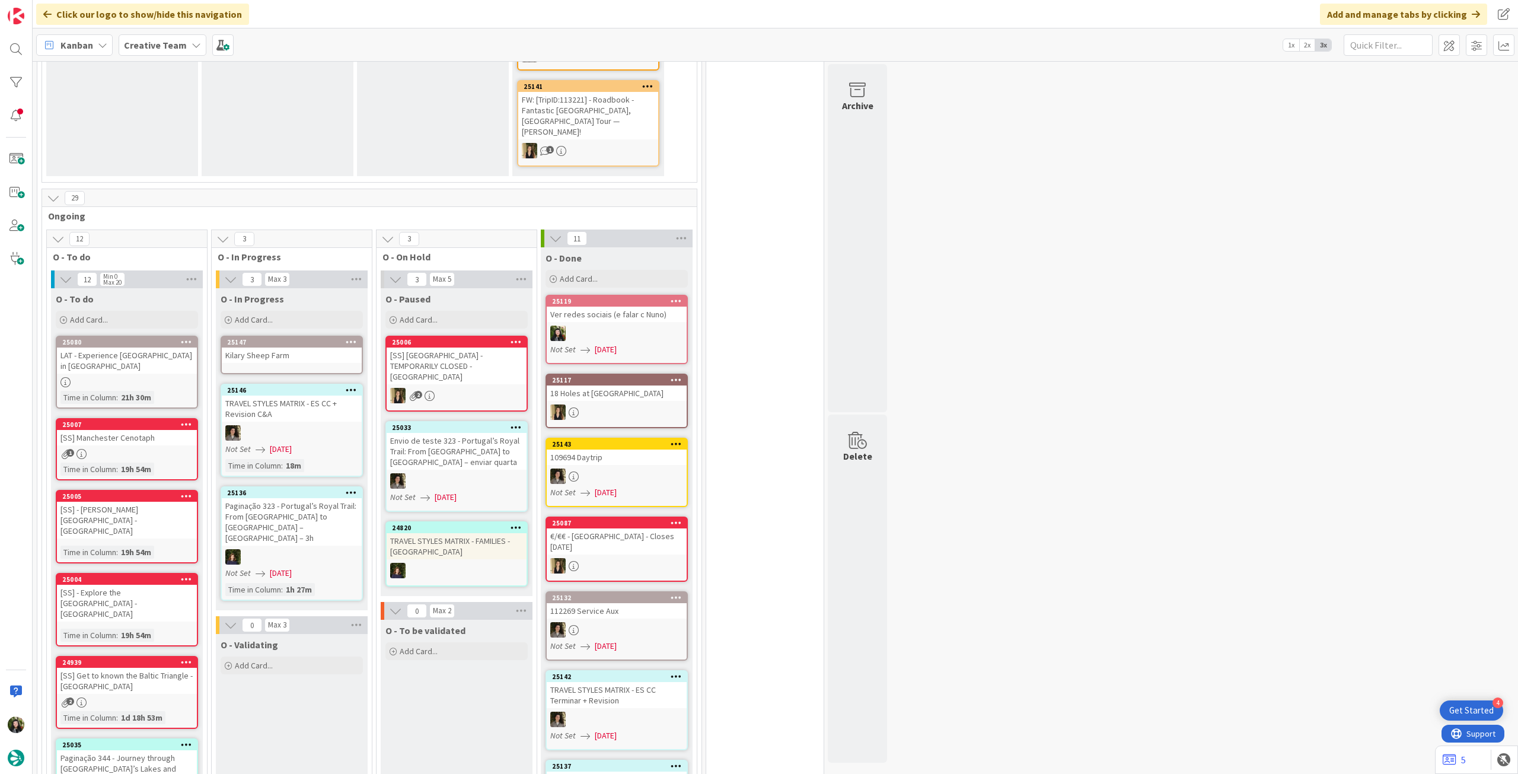
click at [296, 348] on div "Kilary Sheep Farm" at bounding box center [292, 355] width 140 height 15
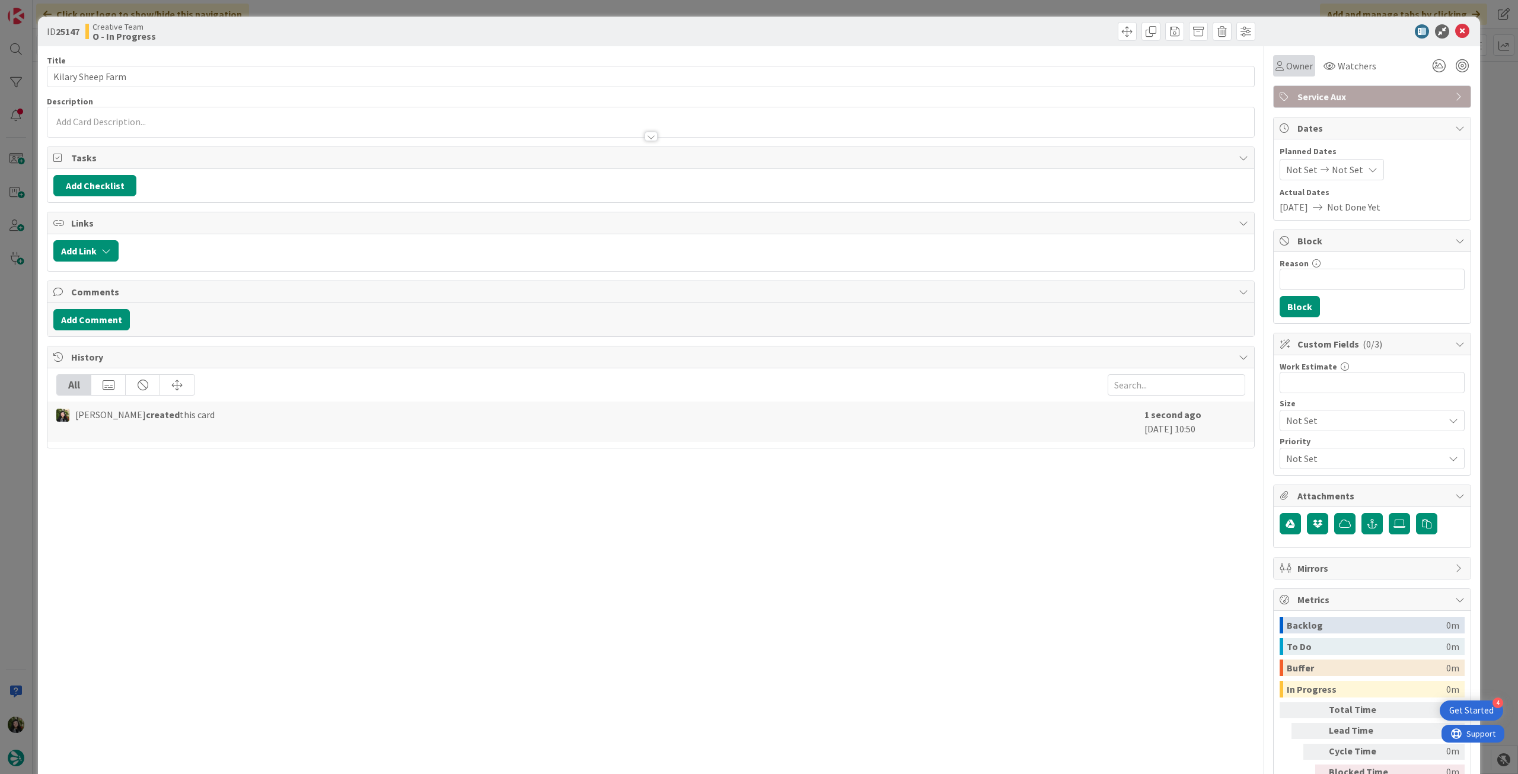
click at [910, 71] on span "Owner" at bounding box center [1299, 66] width 27 height 14
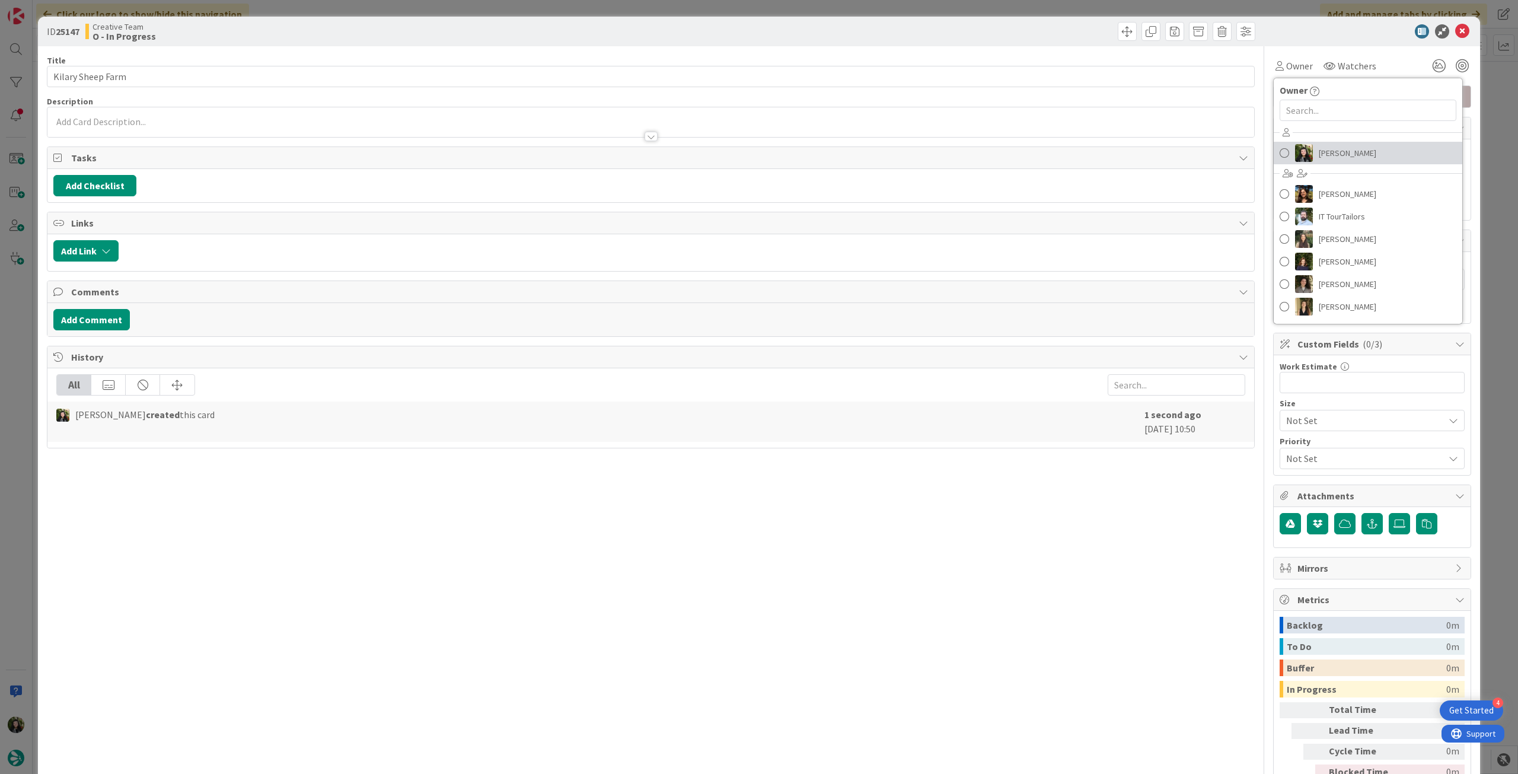
click at [910, 155] on span "[PERSON_NAME]" at bounding box center [1348, 153] width 58 height 18
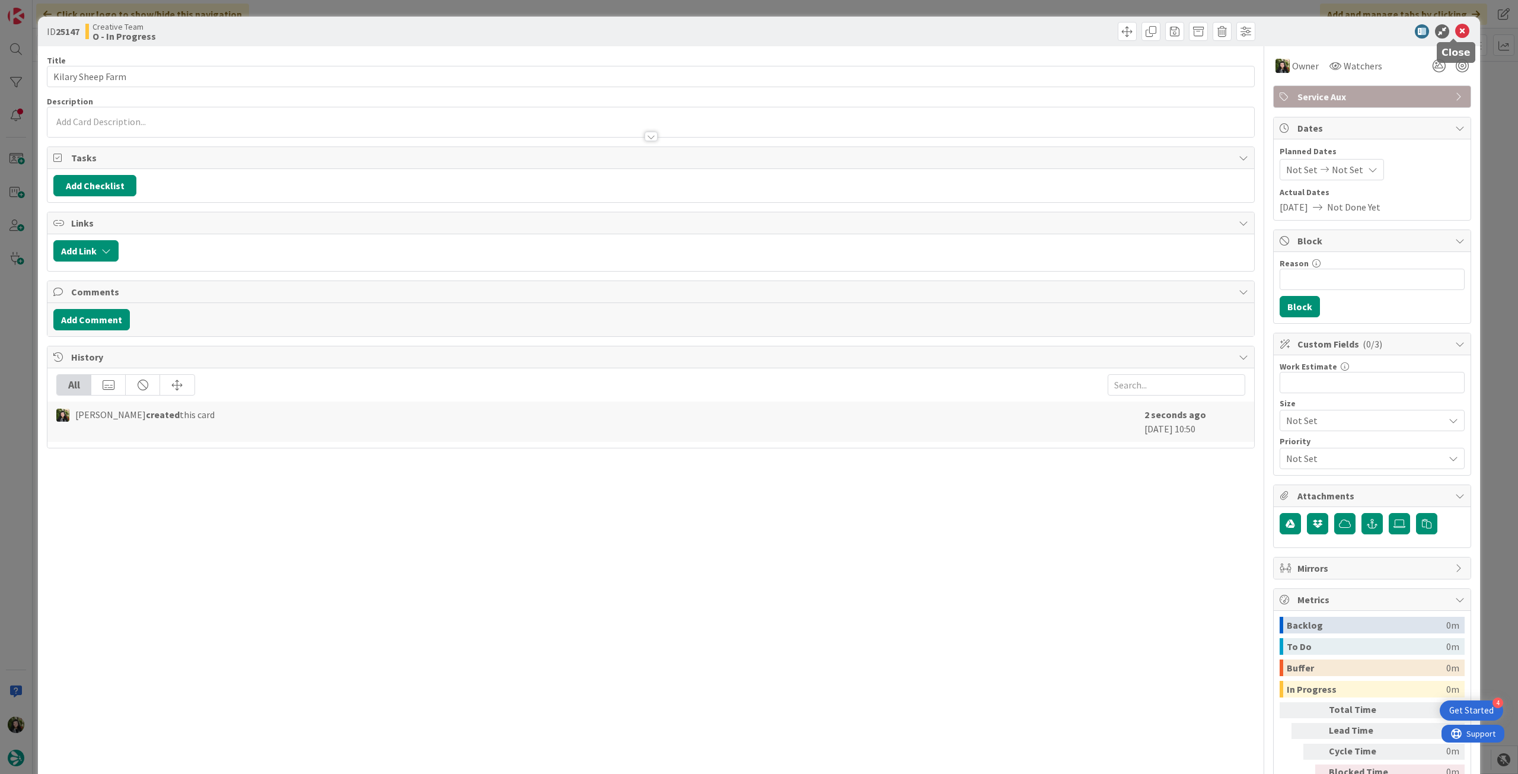
drag, startPoint x: 1455, startPoint y: 25, endPoint x: 1412, endPoint y: 33, distance: 44.0
click at [910, 26] on icon at bounding box center [1462, 31] width 14 height 14
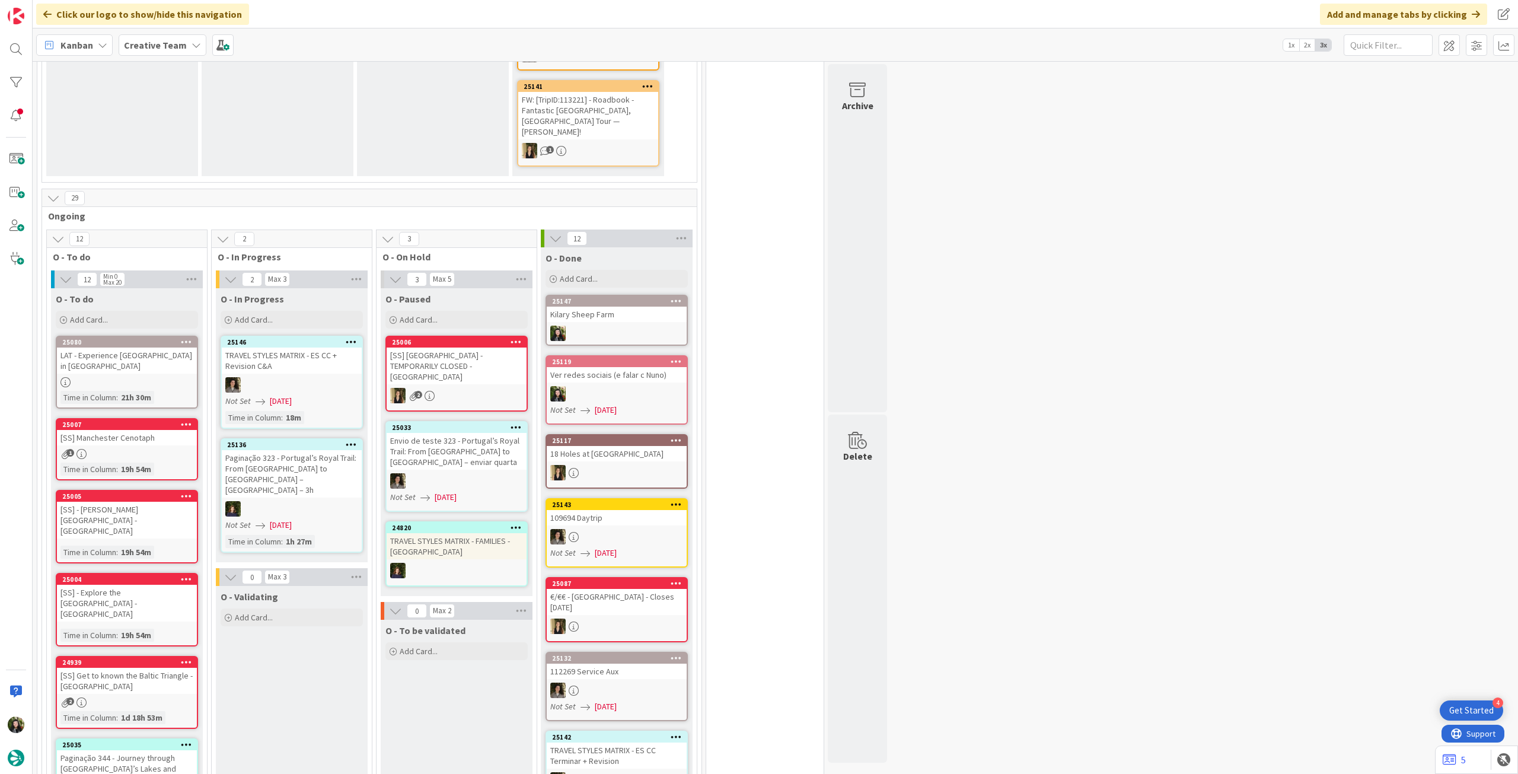
click at [179, 41] on b "Creative Team" at bounding box center [155, 45] width 63 height 12
click at [186, 163] on div "Creative Team - Análise" at bounding box center [219, 170] width 181 height 23
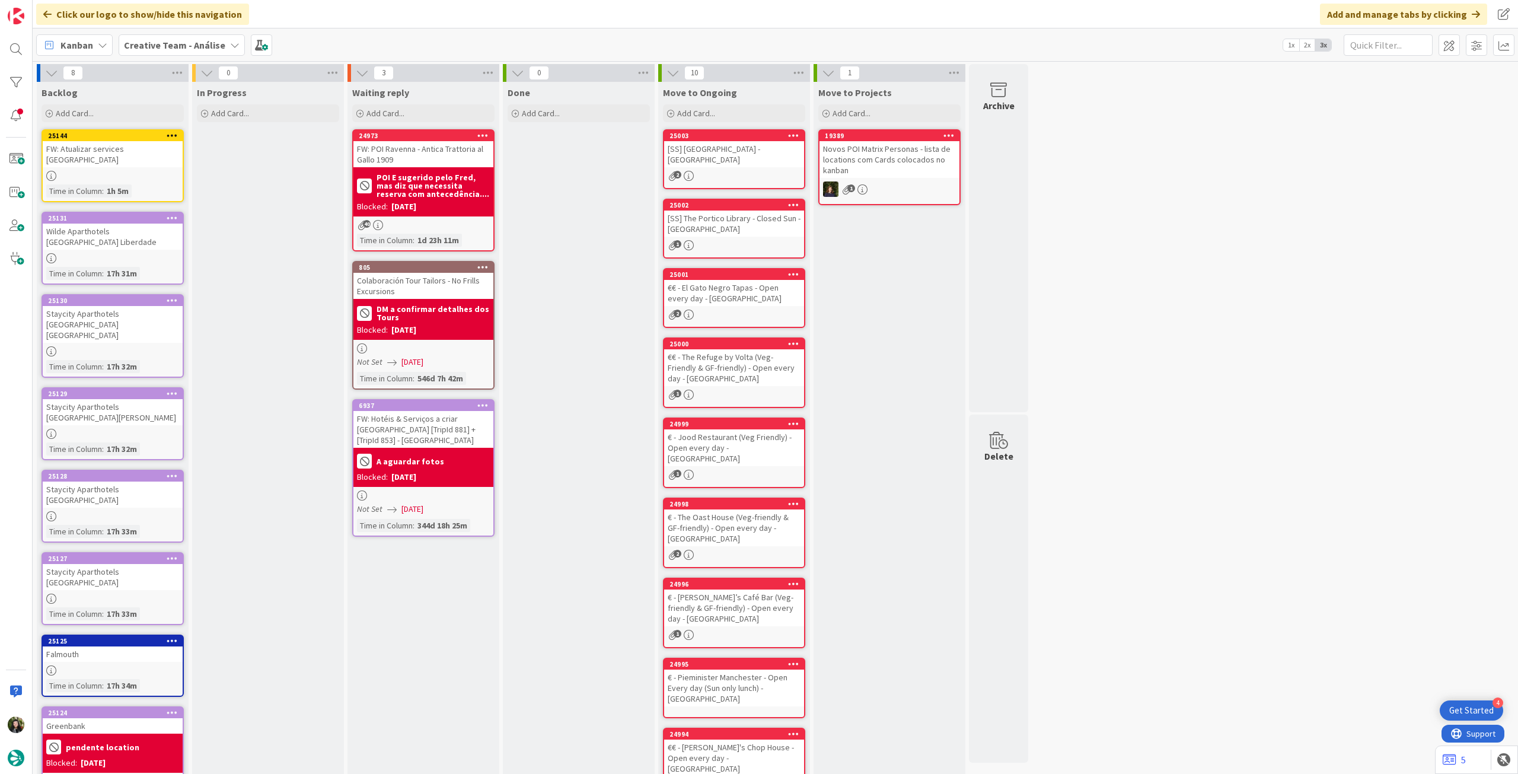
click at [175, 132] on icon at bounding box center [172, 135] width 11 height 8
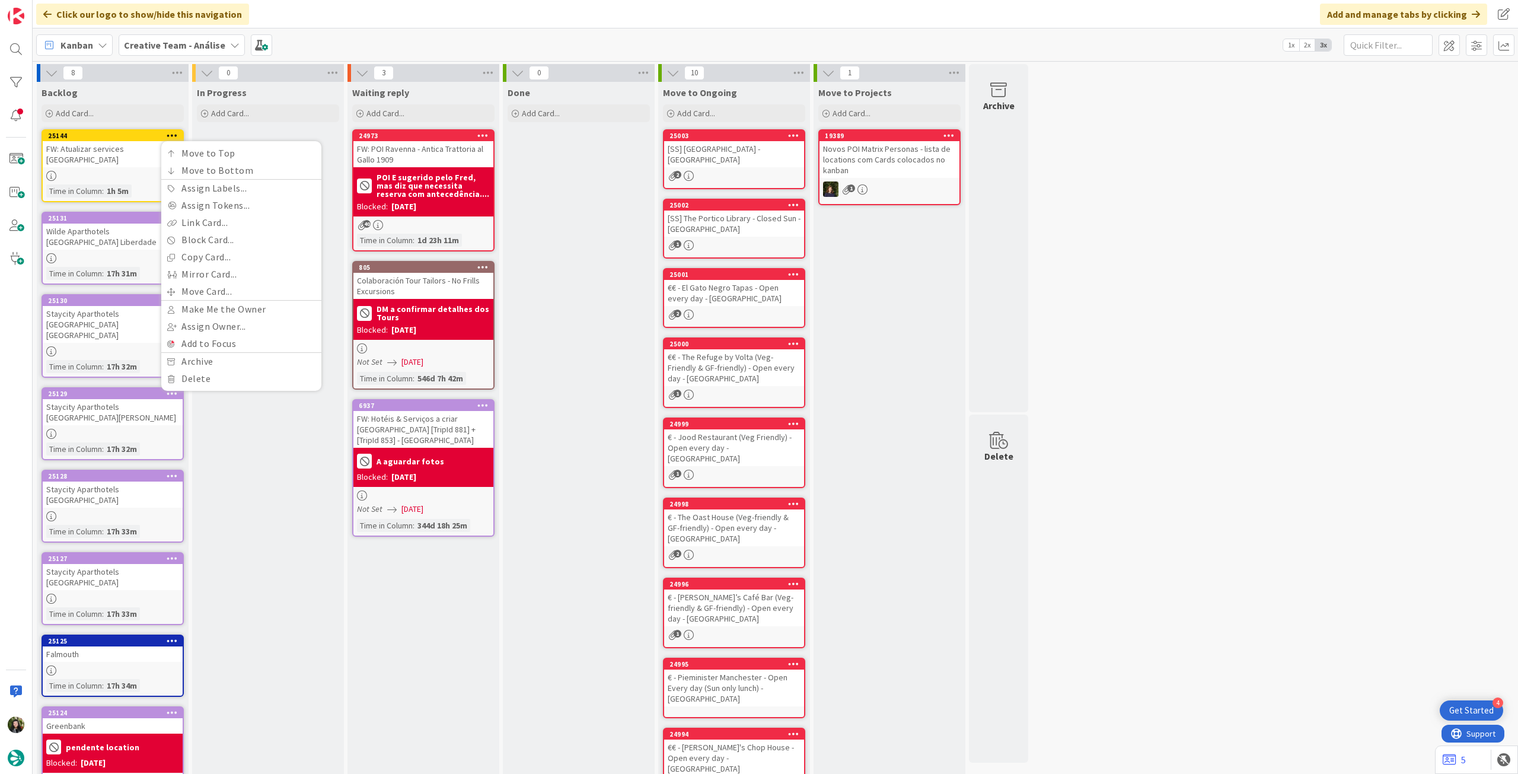
click at [260, 423] on div "In Progress Add Card..." at bounding box center [268, 490] width 152 height 817
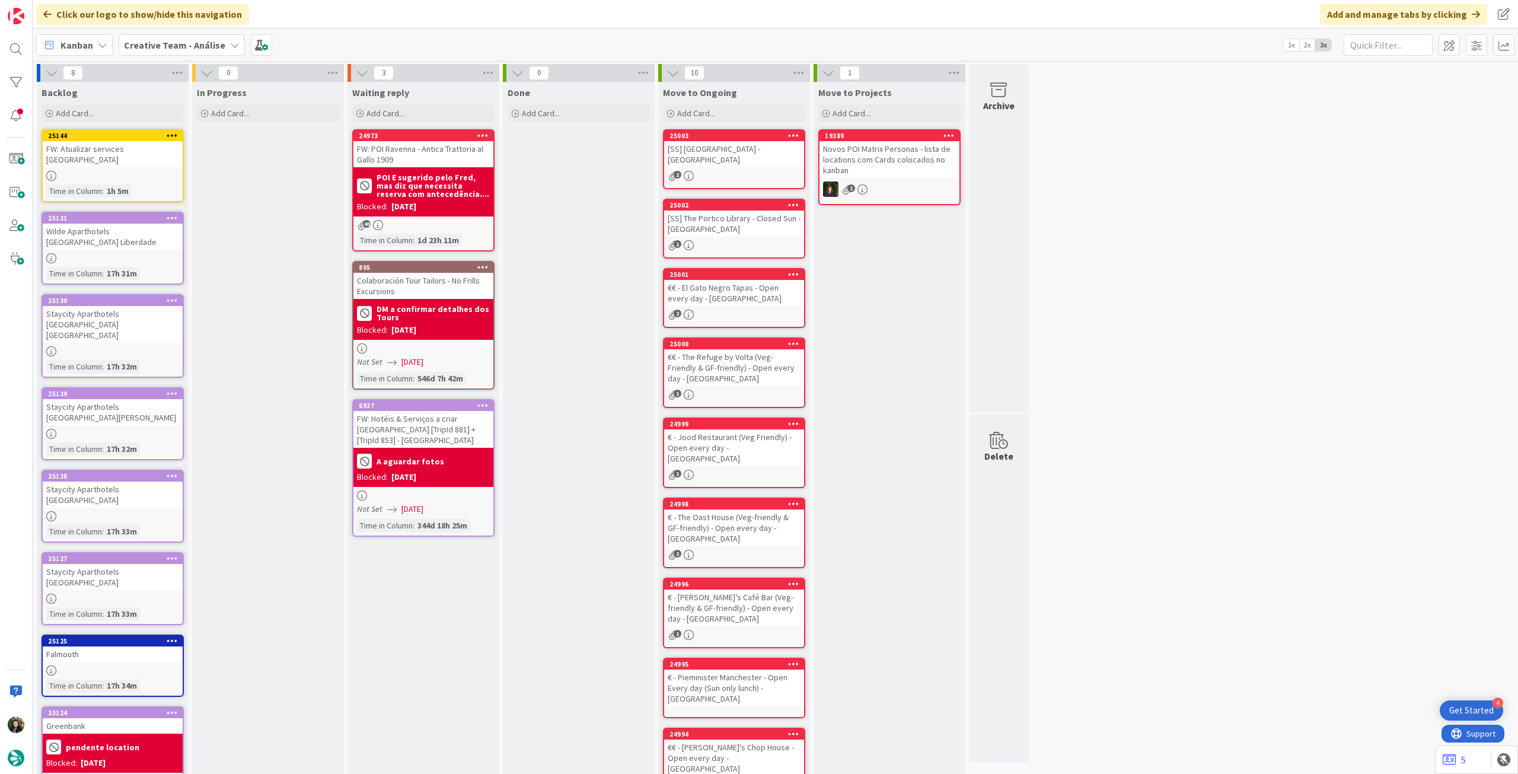
click at [136, 160] on div "FW: Atualizar services Killary Sheep Farm" at bounding box center [113, 154] width 140 height 26
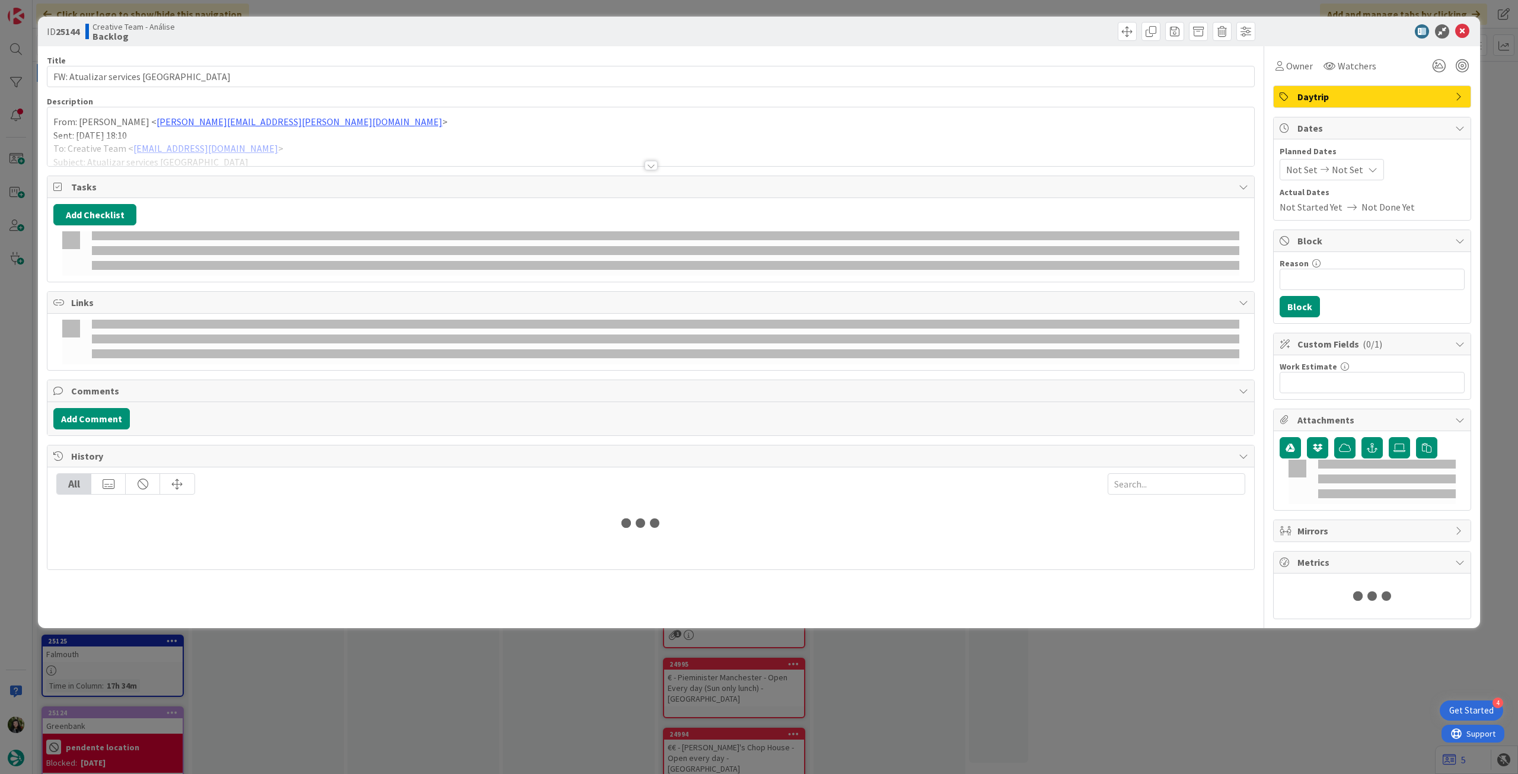
click at [193, 138] on div at bounding box center [650, 151] width 1207 height 30
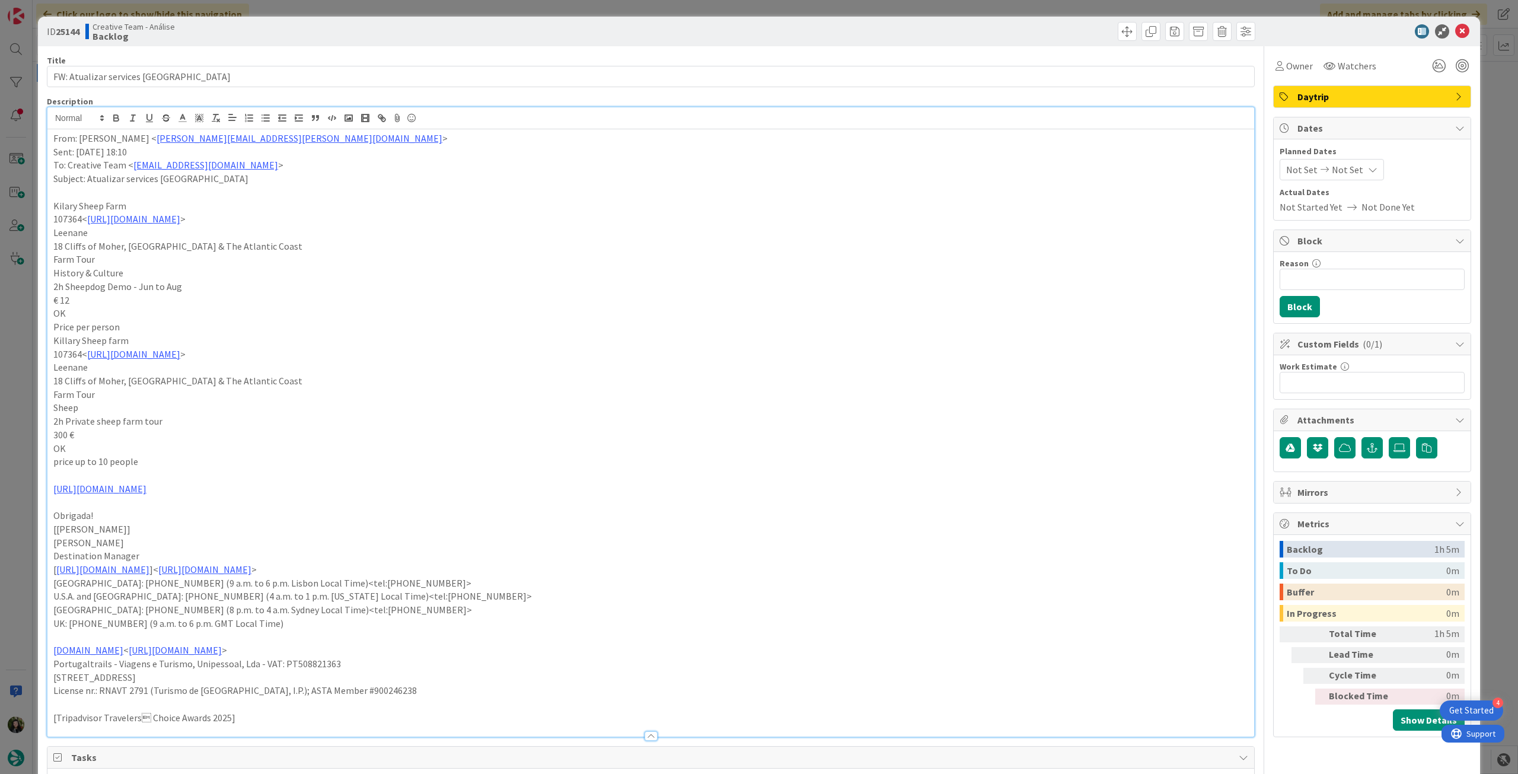
click at [49, 138] on div "From: Rita Bernardo < rita.bernardo@tourtailors.com > Sent: Tuesday, October 14…" at bounding box center [650, 432] width 1207 height 607
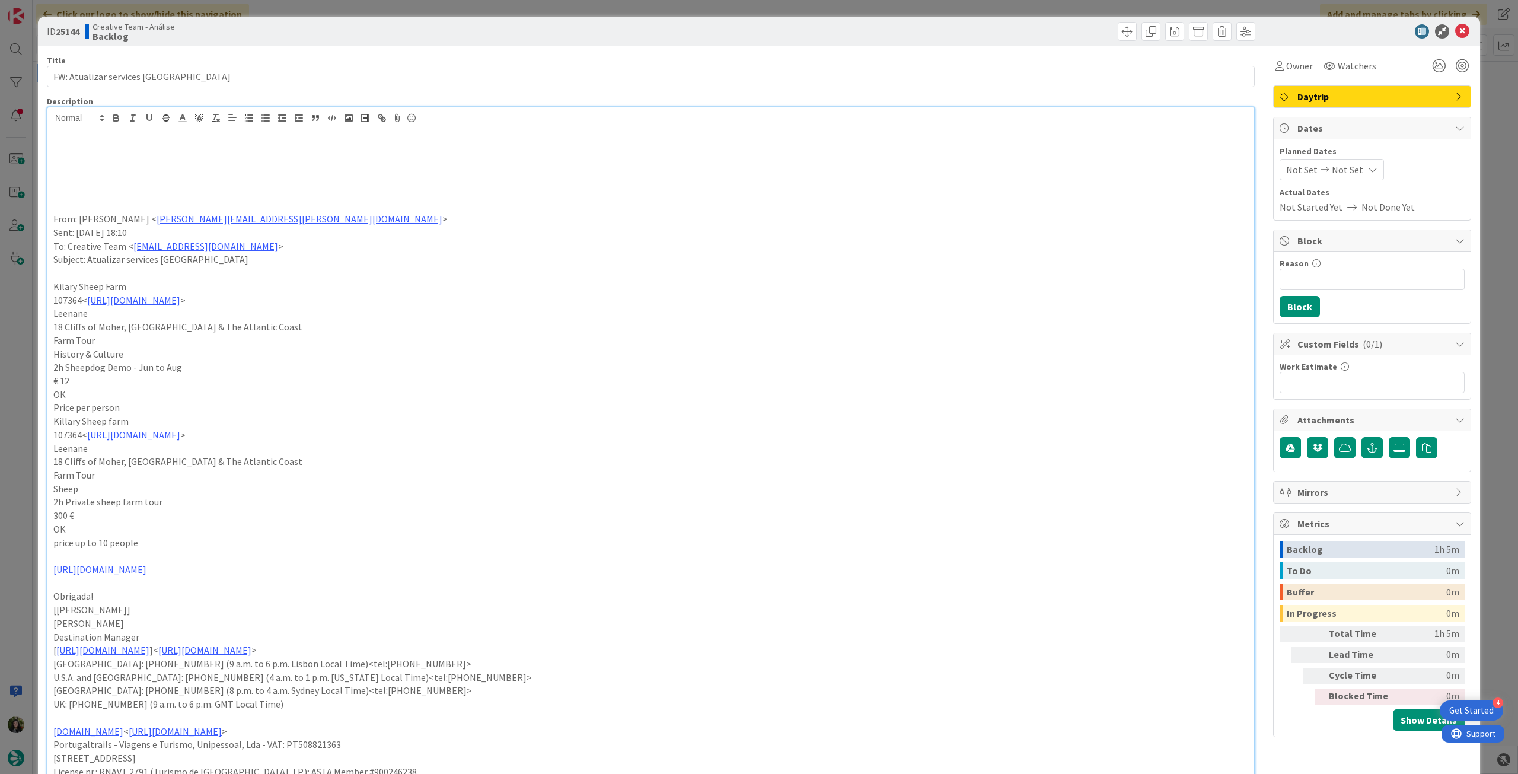
click at [139, 167] on p at bounding box center [650, 165] width 1195 height 14
drag, startPoint x: 99, startPoint y: 146, endPoint x: 106, endPoint y: 146, distance: 7.1
click at [98, 148] on p at bounding box center [650, 152] width 1195 height 14
paste div
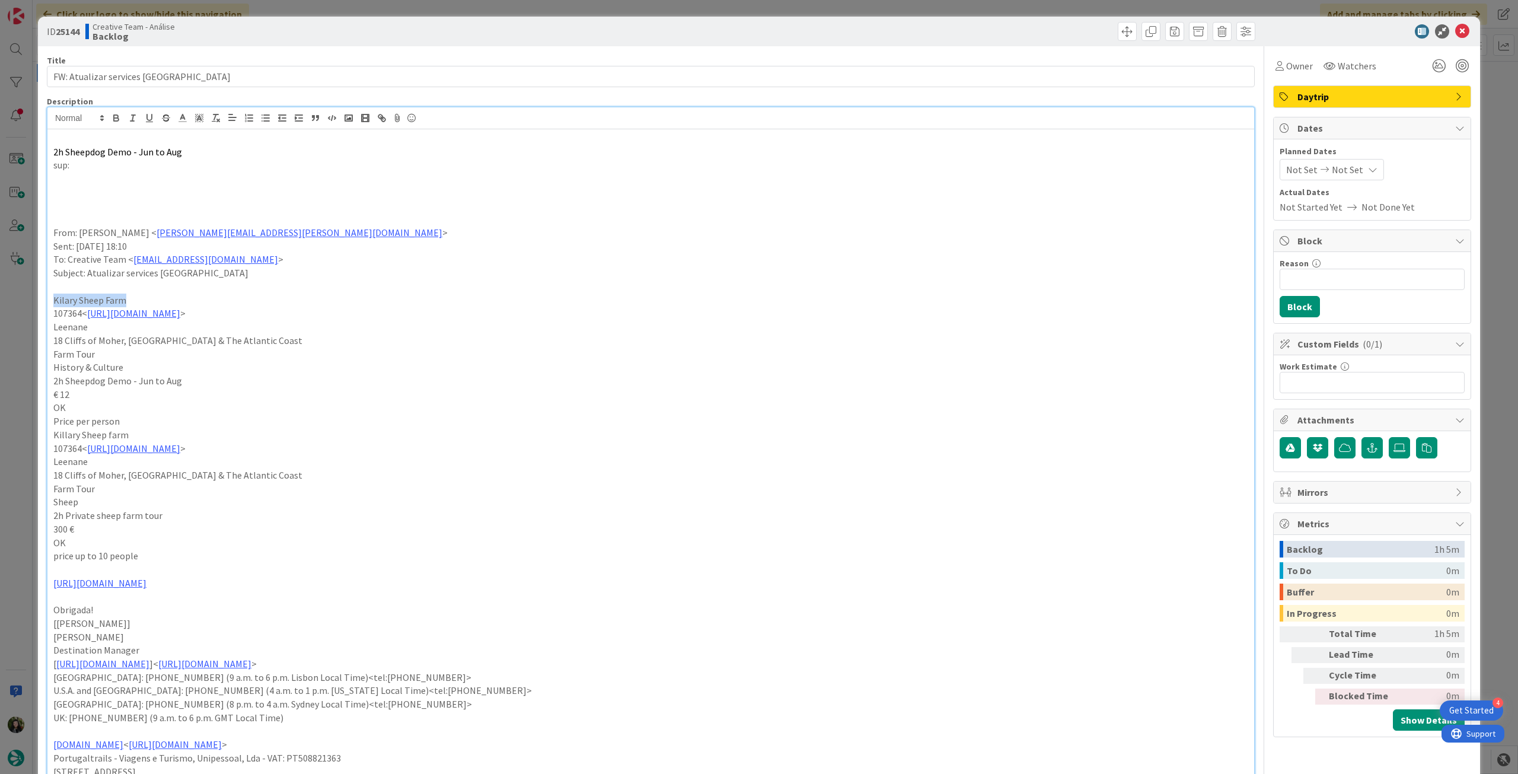
drag, startPoint x: 69, startPoint y: 297, endPoint x: 46, endPoint y: 293, distance: 24.0
click at [43, 296] on div "ID 25144 Creative Team - Análise Backlog Title 41 / 128 FW: Atualizar services …" at bounding box center [759, 584] width 1442 height 1135
copy p "Kilary Sheep Farm"
click at [126, 164] on p "sup:" at bounding box center [650, 165] width 1195 height 14
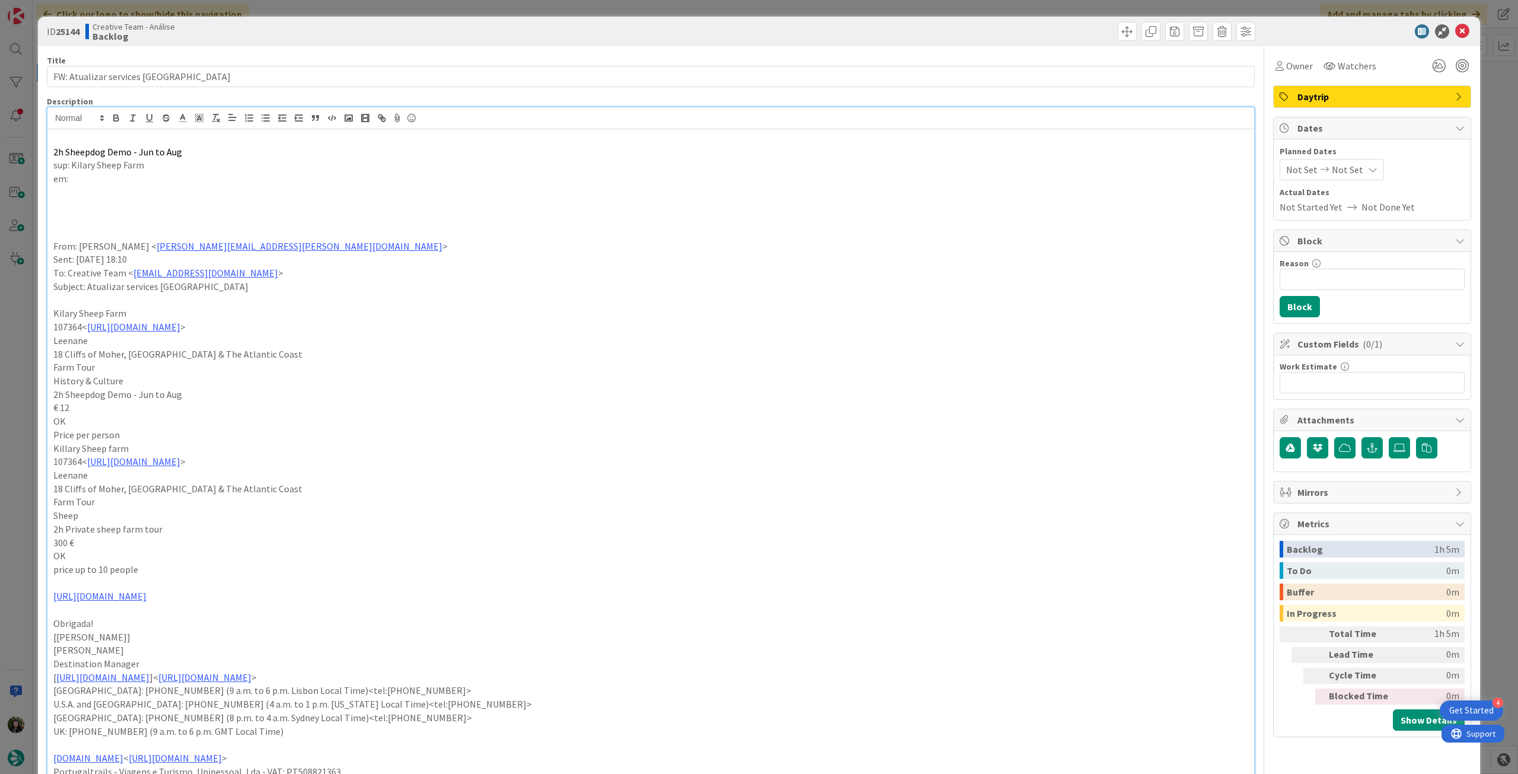
click at [143, 180] on p "em:" at bounding box center [650, 179] width 1195 height 14
drag, startPoint x: 81, startPoint y: 165, endPoint x: 34, endPoint y: 153, distance: 47.8
click at [34, 153] on div "ID 25144 Creative Team - Análise Backlog Title 41 / 128 FW: Atualizar services …" at bounding box center [759, 387] width 1518 height 774
click at [115, 121] on icon "button" at bounding box center [116, 119] width 5 height 3
click at [285, 208] on p at bounding box center [650, 206] width 1195 height 14
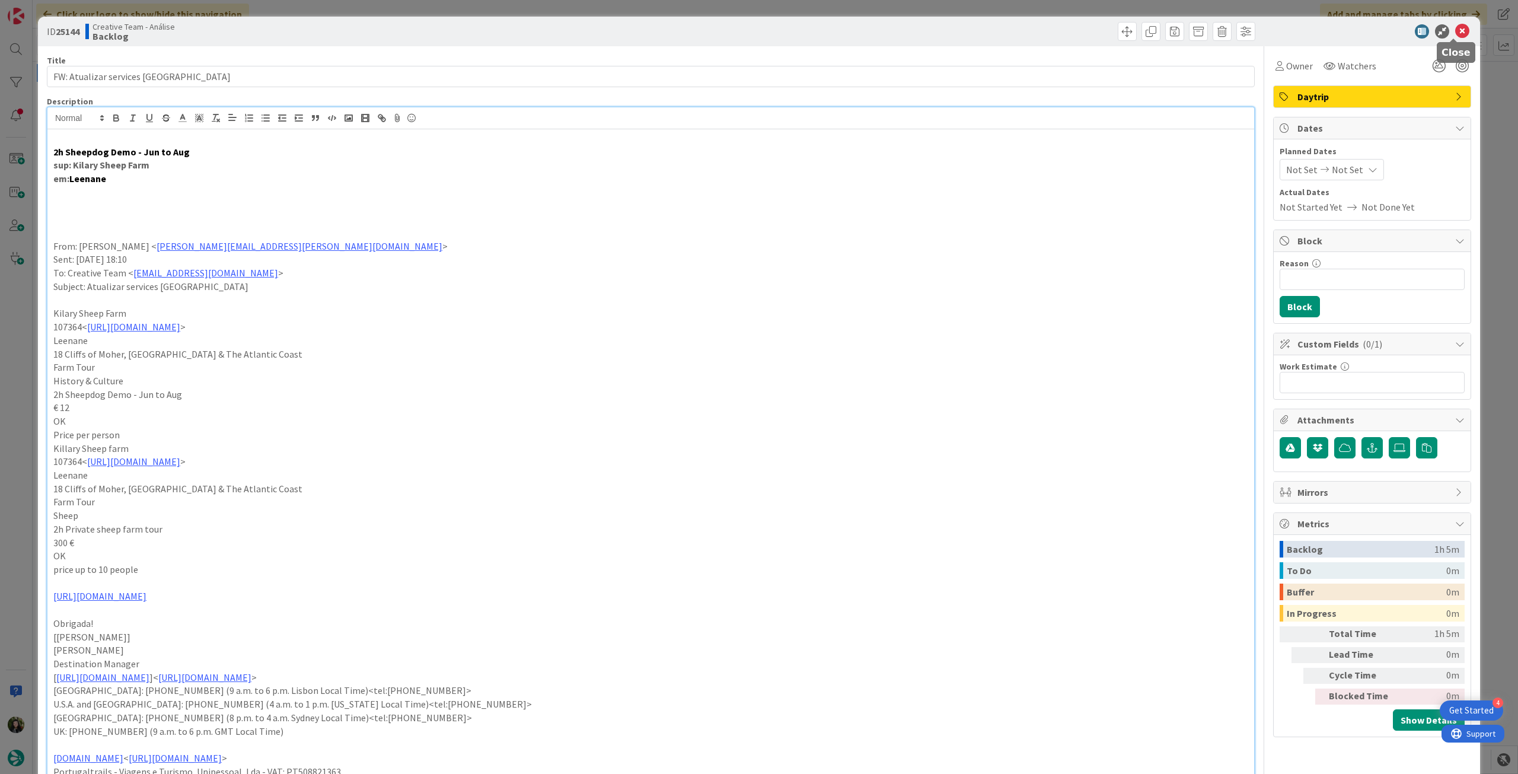
click at [910, 32] on icon at bounding box center [1462, 31] width 14 height 14
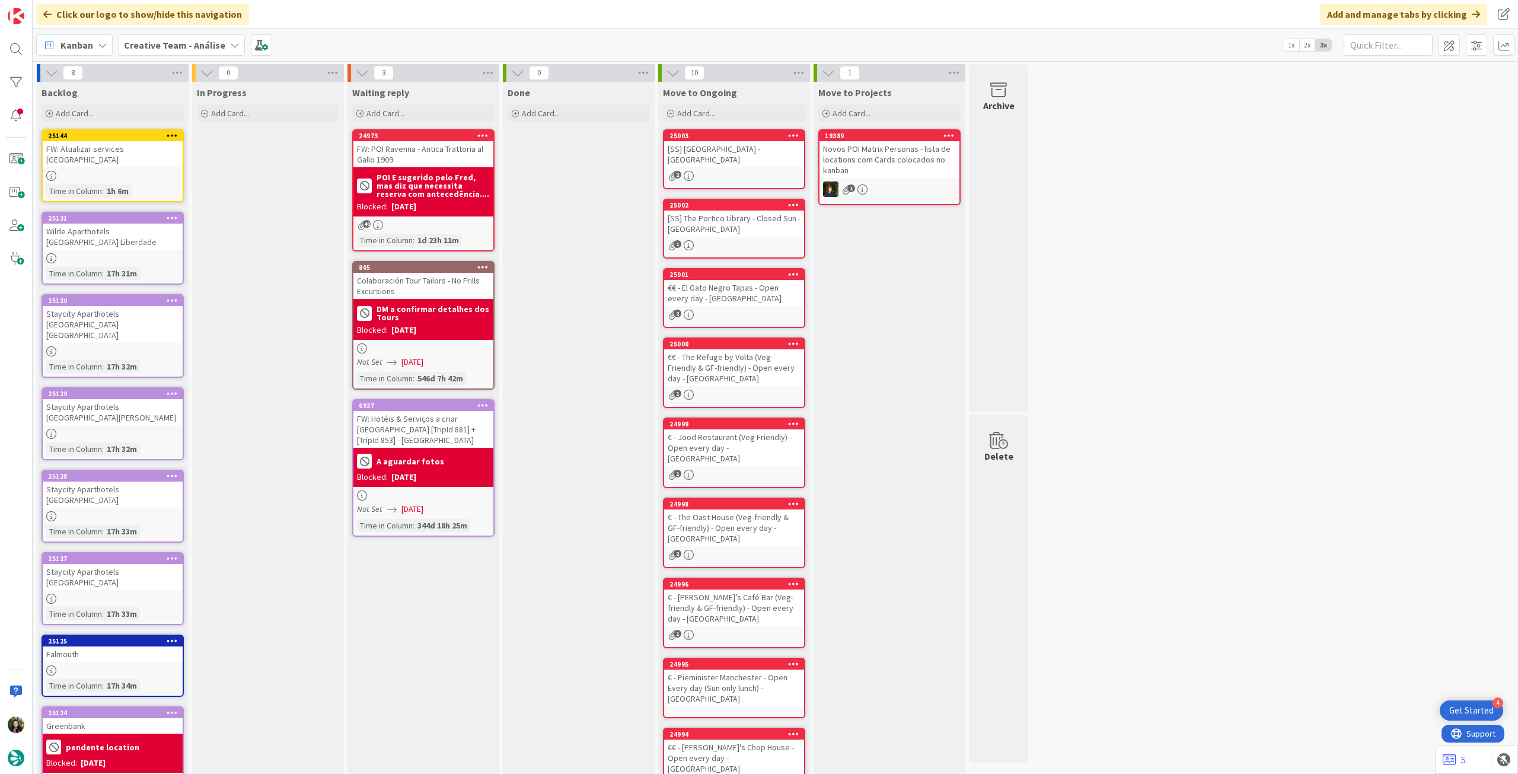
click at [176, 132] on icon at bounding box center [172, 135] width 11 height 8
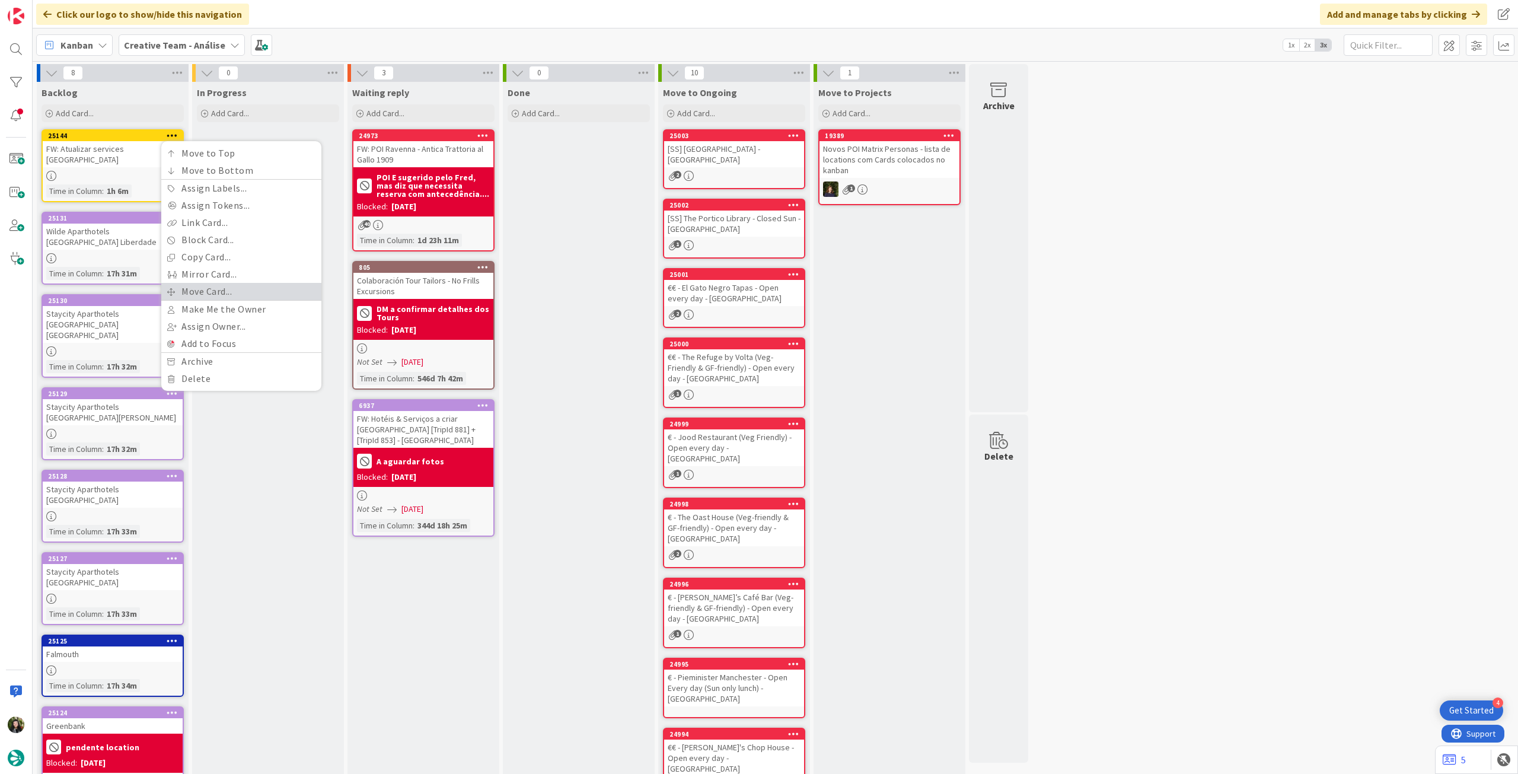
click at [207, 294] on link "Move Card..." at bounding box center [241, 291] width 160 height 17
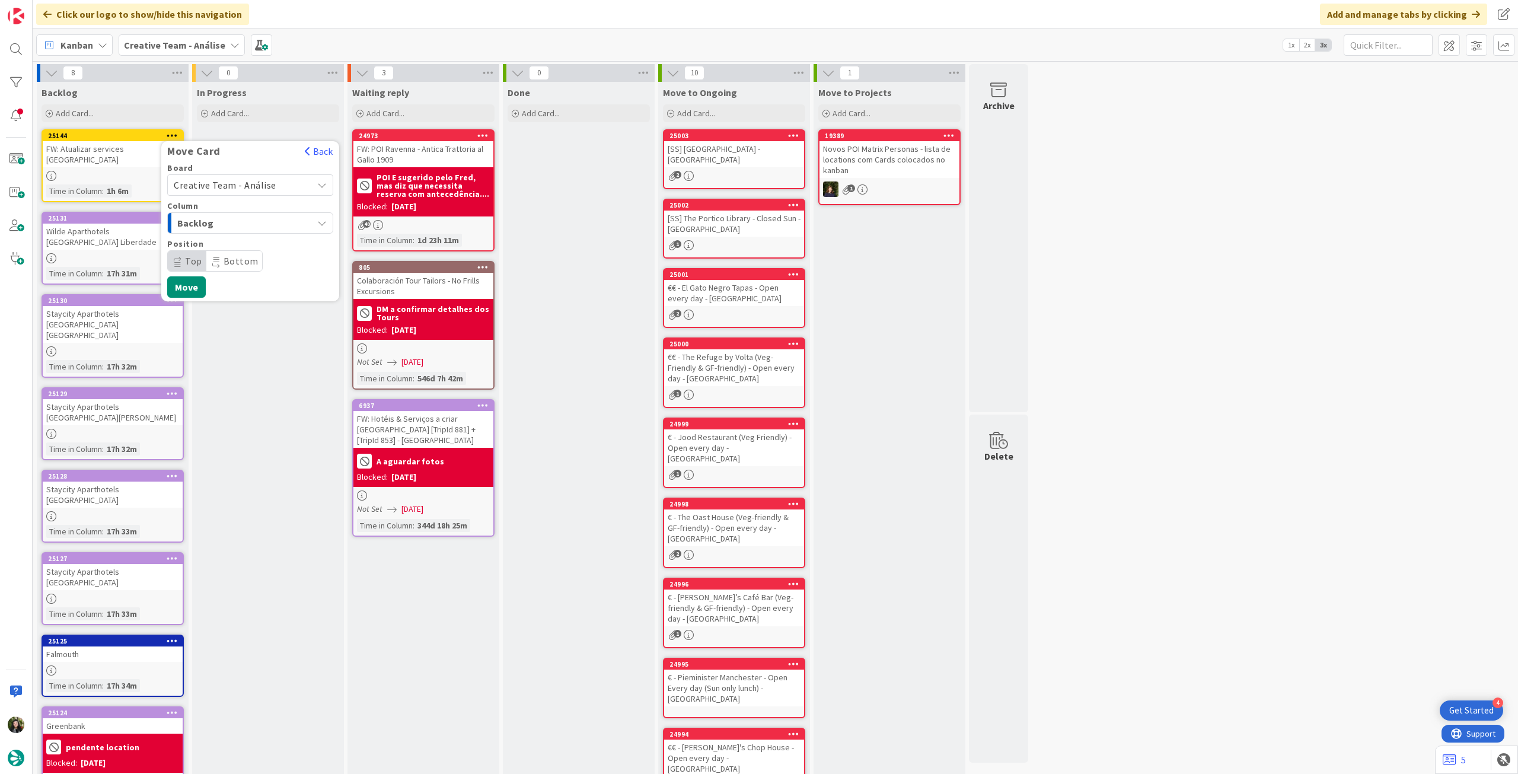
drag, startPoint x: 256, startPoint y: 177, endPoint x: 254, endPoint y: 189, distance: 12.6
click at [256, 177] on span "Creative Team - Análise" at bounding box center [240, 185] width 133 height 17
click at [238, 249] on span "Creative Team" at bounding box center [258, 241] width 138 height 18
click at [255, 222] on span "E - To Do" at bounding box center [221, 222] width 89 height 15
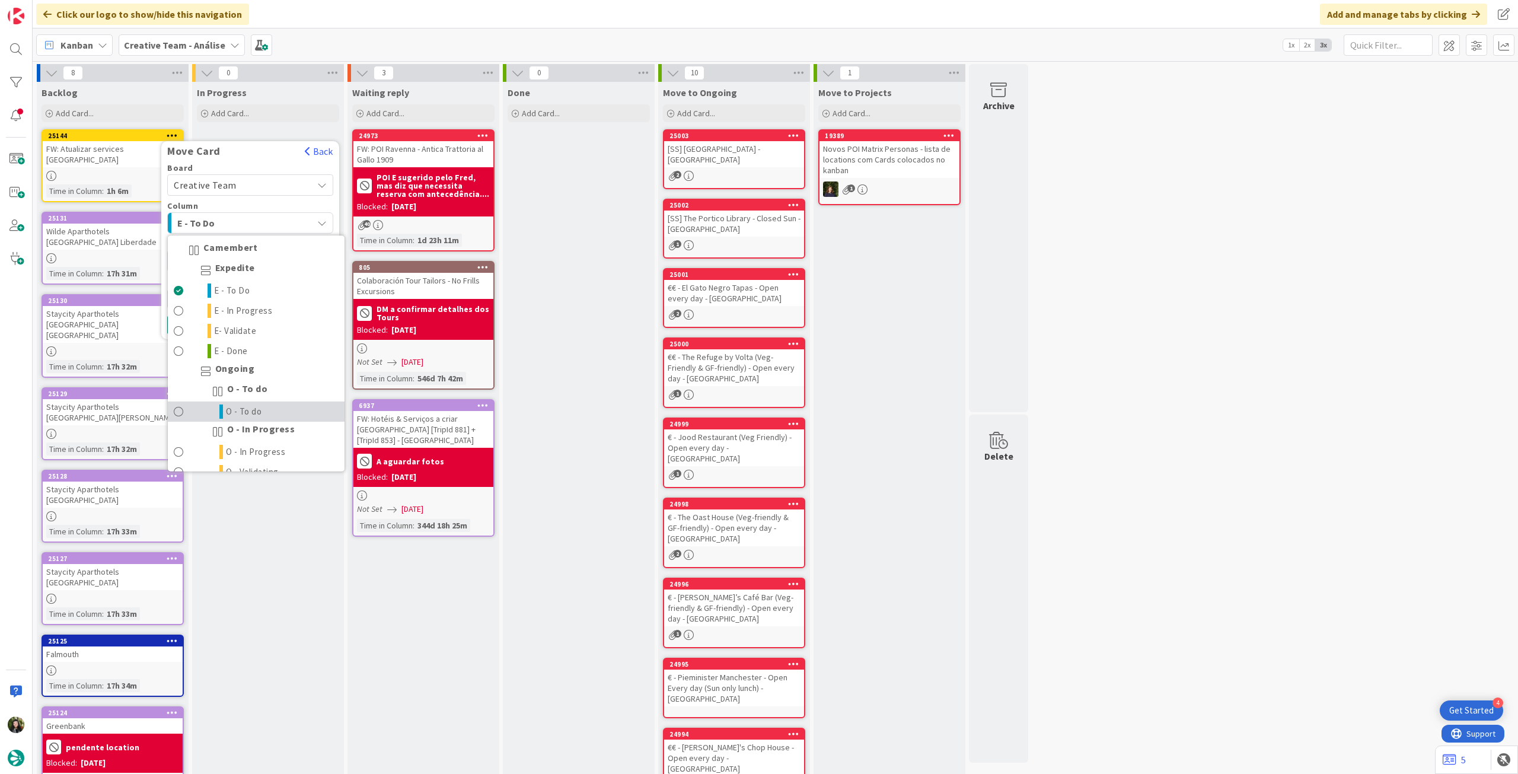
click at [250, 407] on span "O - To do" at bounding box center [244, 411] width 36 height 14
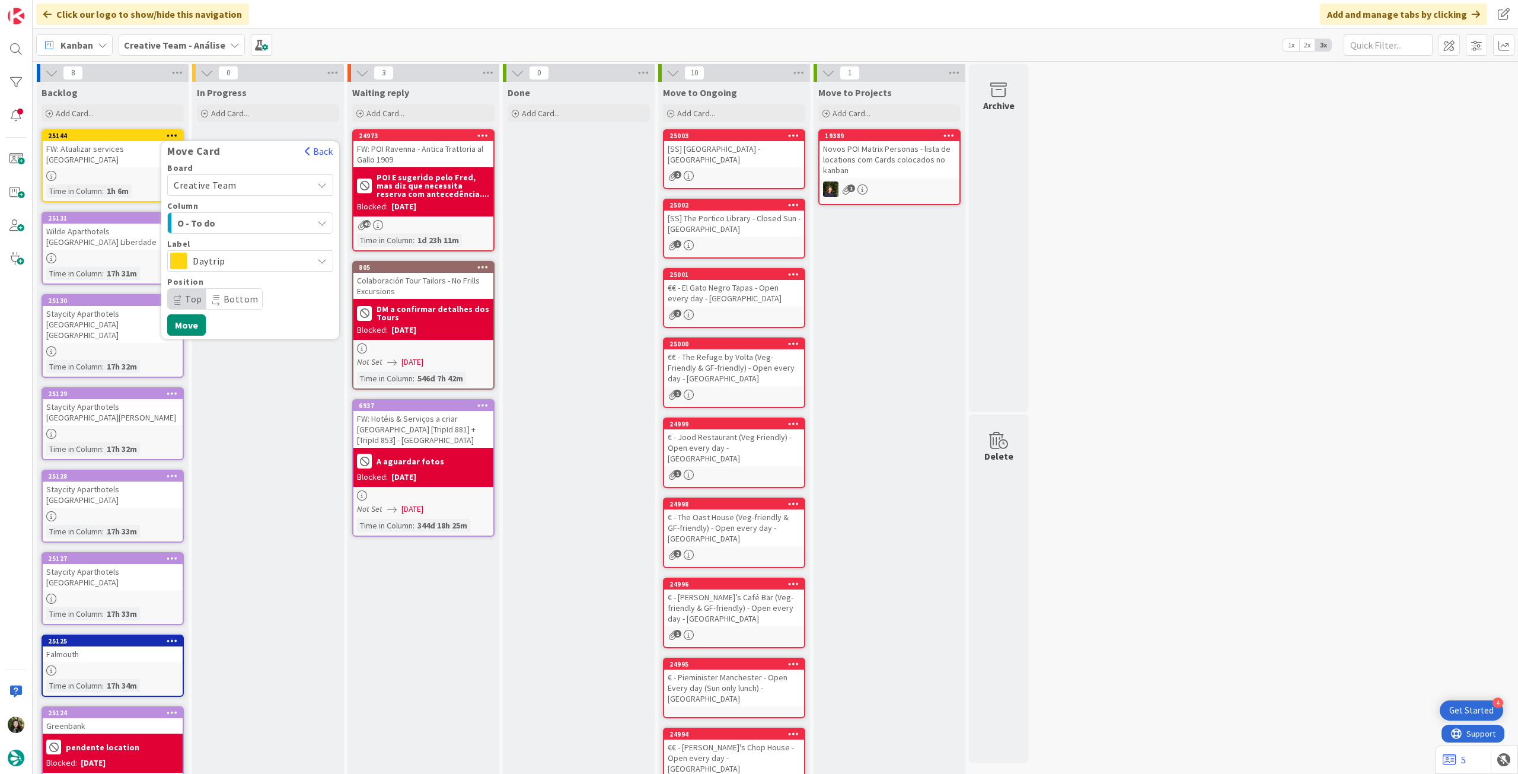
click at [270, 265] on span "Daytrip" at bounding box center [250, 261] width 114 height 17
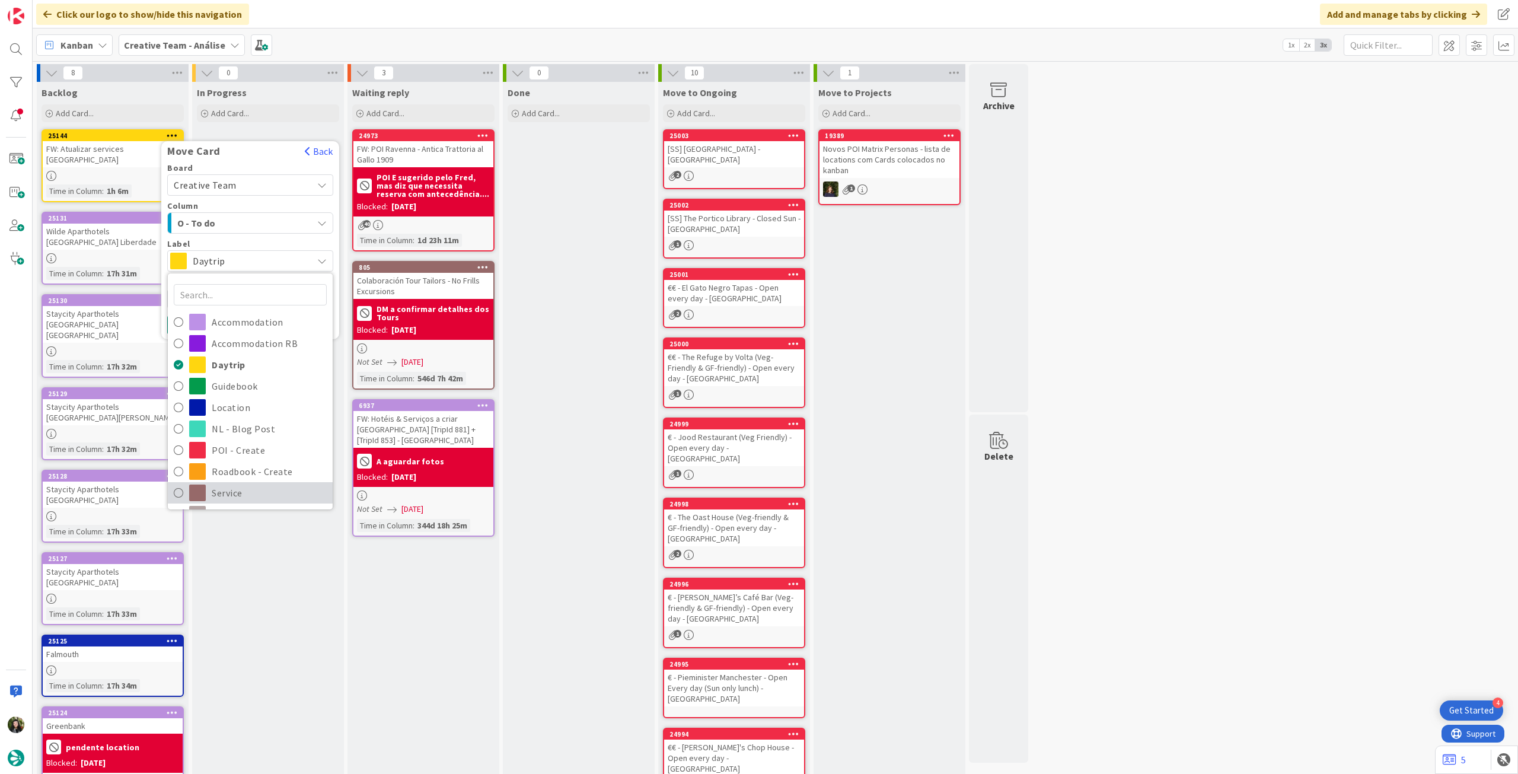
click at [249, 432] on span "Service" at bounding box center [269, 493] width 115 height 18
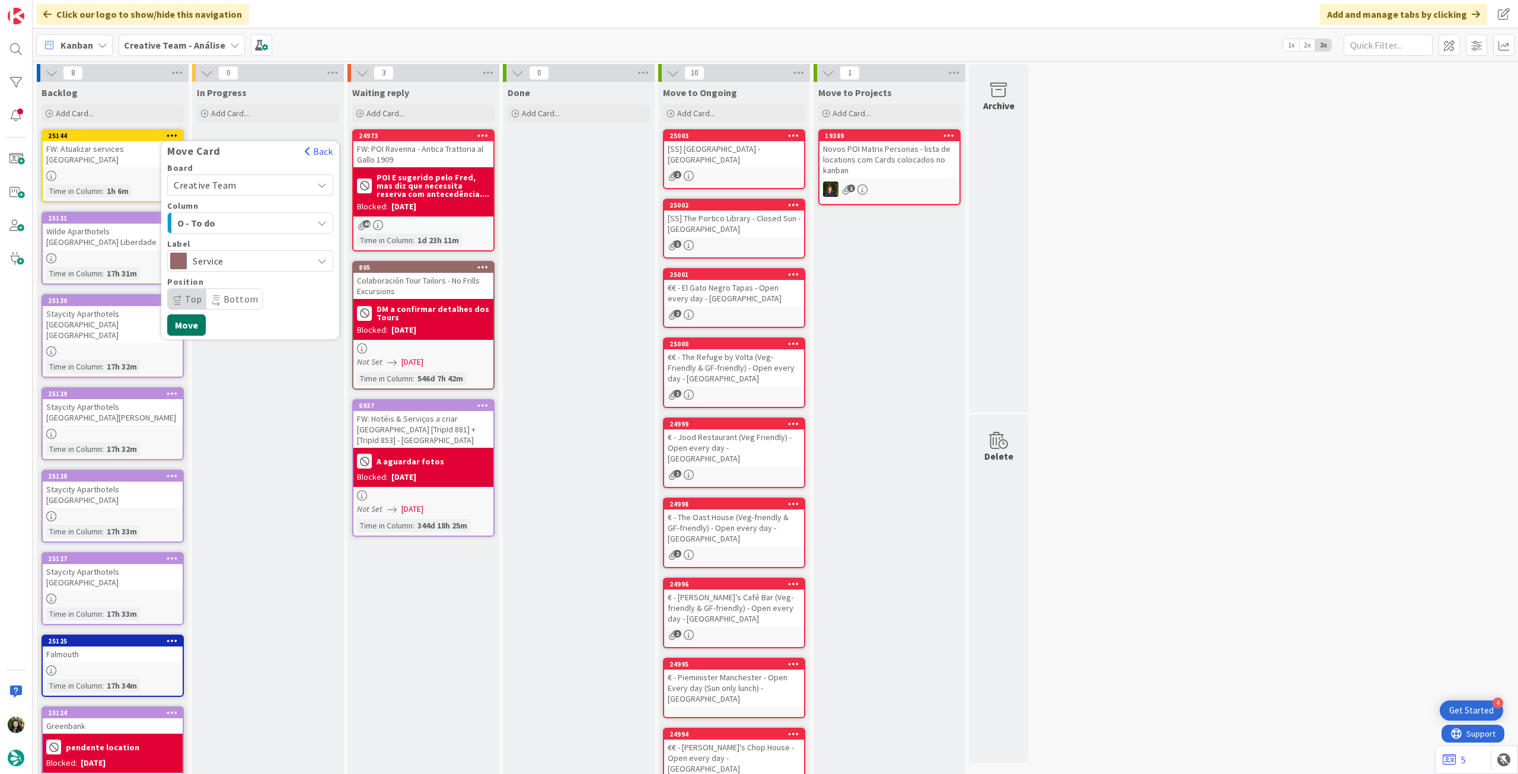
drag, startPoint x: 186, startPoint y: 323, endPoint x: 329, endPoint y: 313, distance: 143.9
click at [187, 323] on button "Move" at bounding box center [186, 324] width 39 height 21
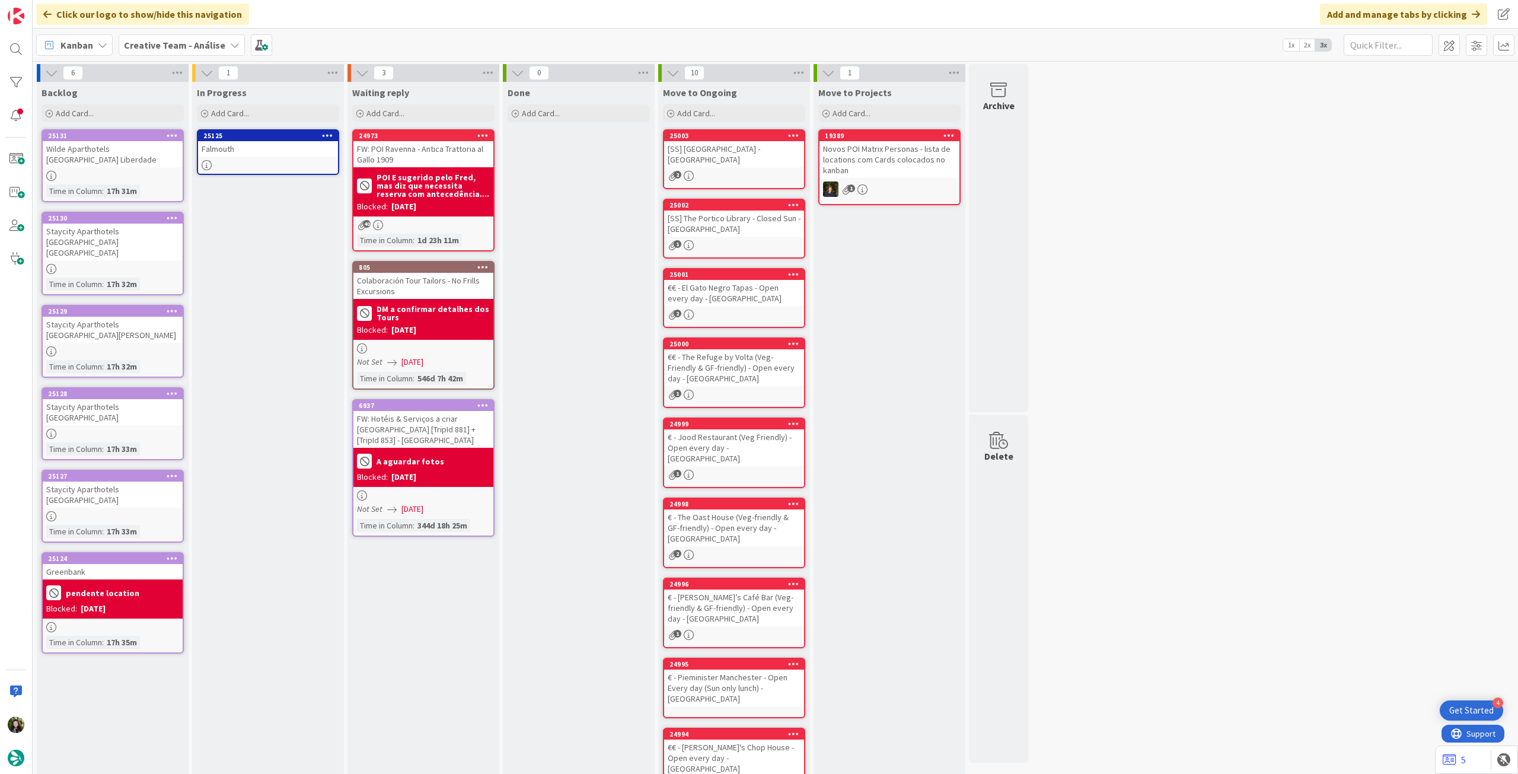
click at [329, 136] on icon at bounding box center [327, 135] width 11 height 8
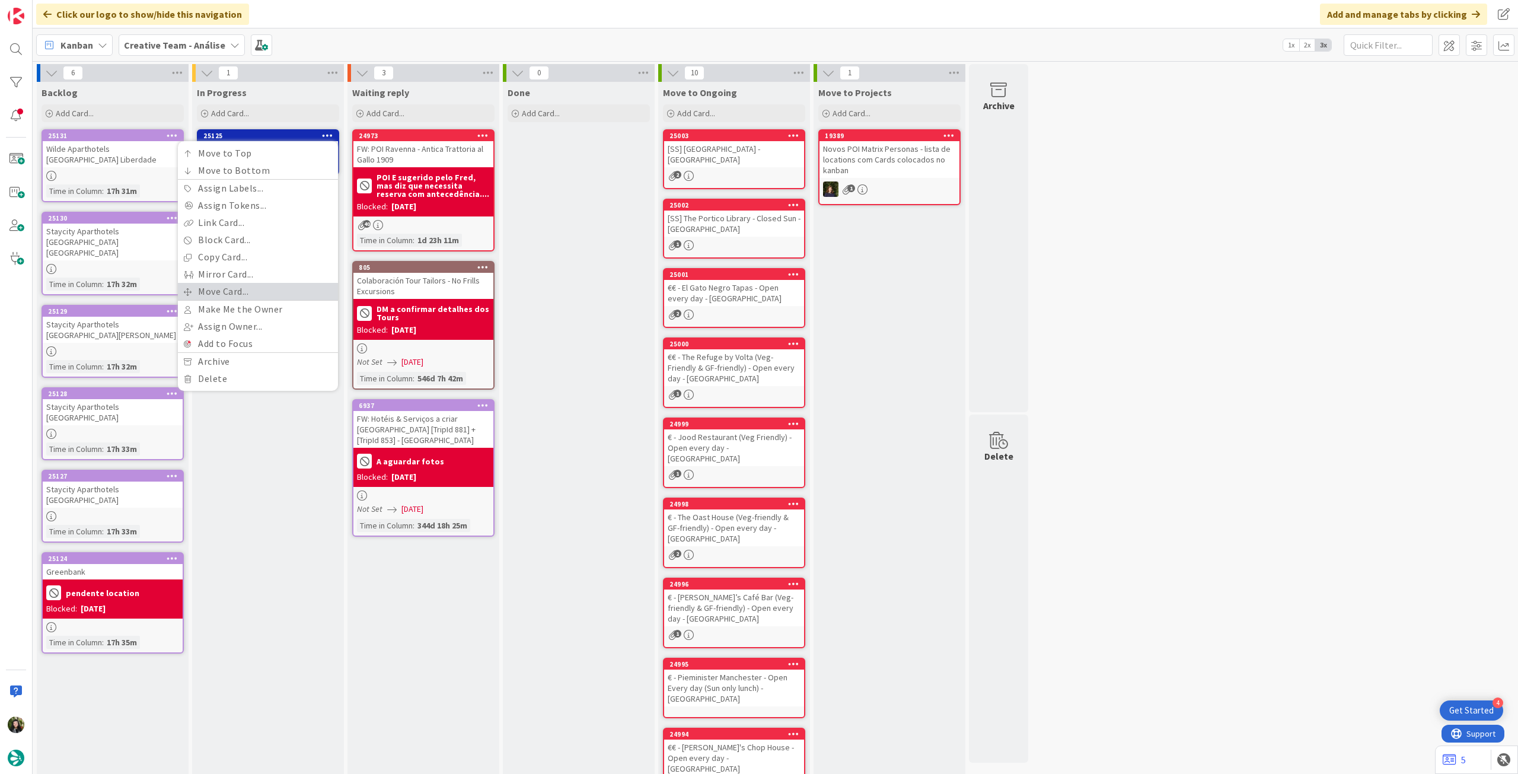
click at [277, 288] on link "Move Card..." at bounding box center [258, 291] width 160 height 17
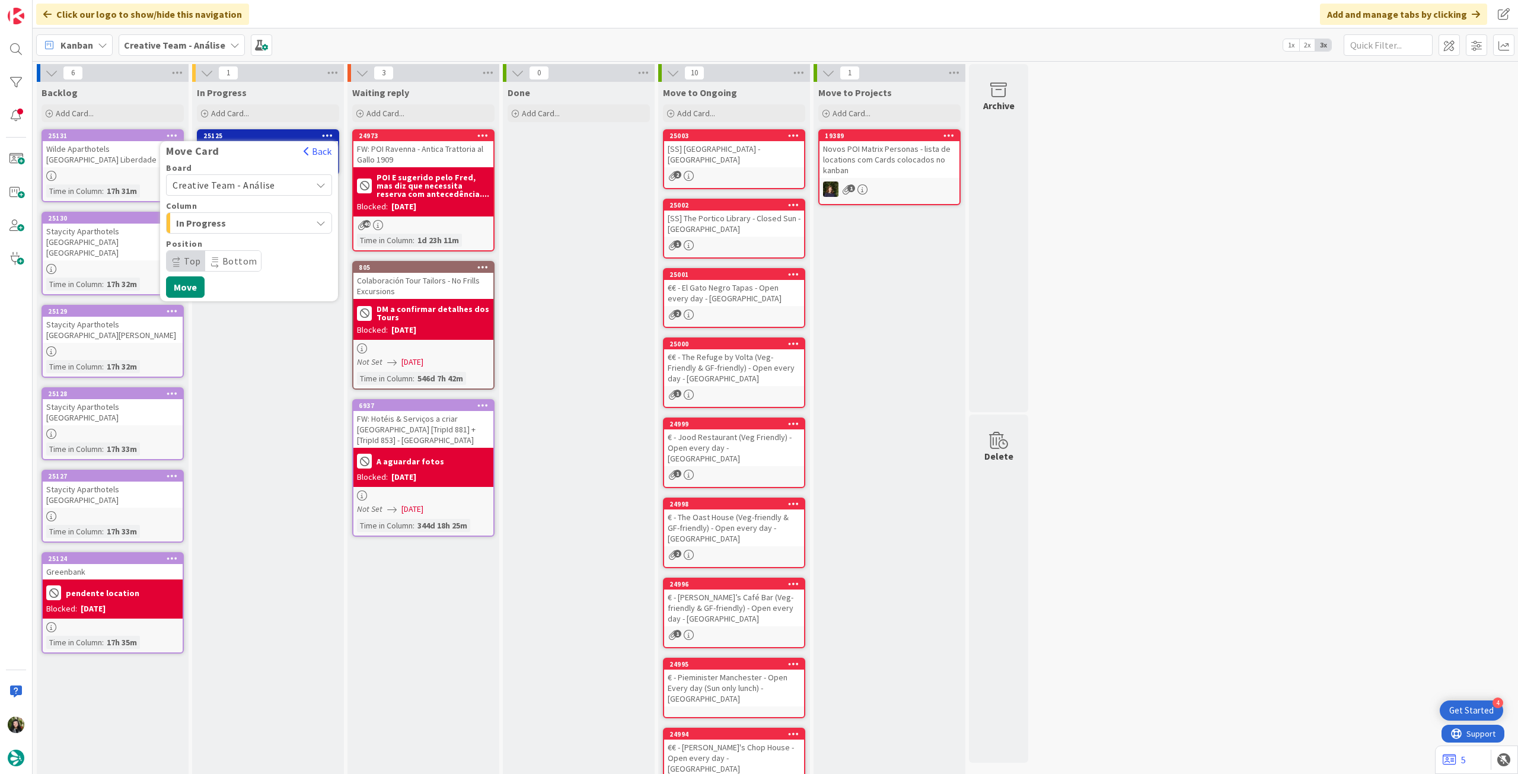
click at [281, 189] on span "Creative Team - Análise" at bounding box center [239, 185] width 133 height 17
click at [264, 247] on span "Creative Team" at bounding box center [257, 241] width 138 height 18
click at [267, 226] on div "Select a Column..." at bounding box center [241, 223] width 142 height 19
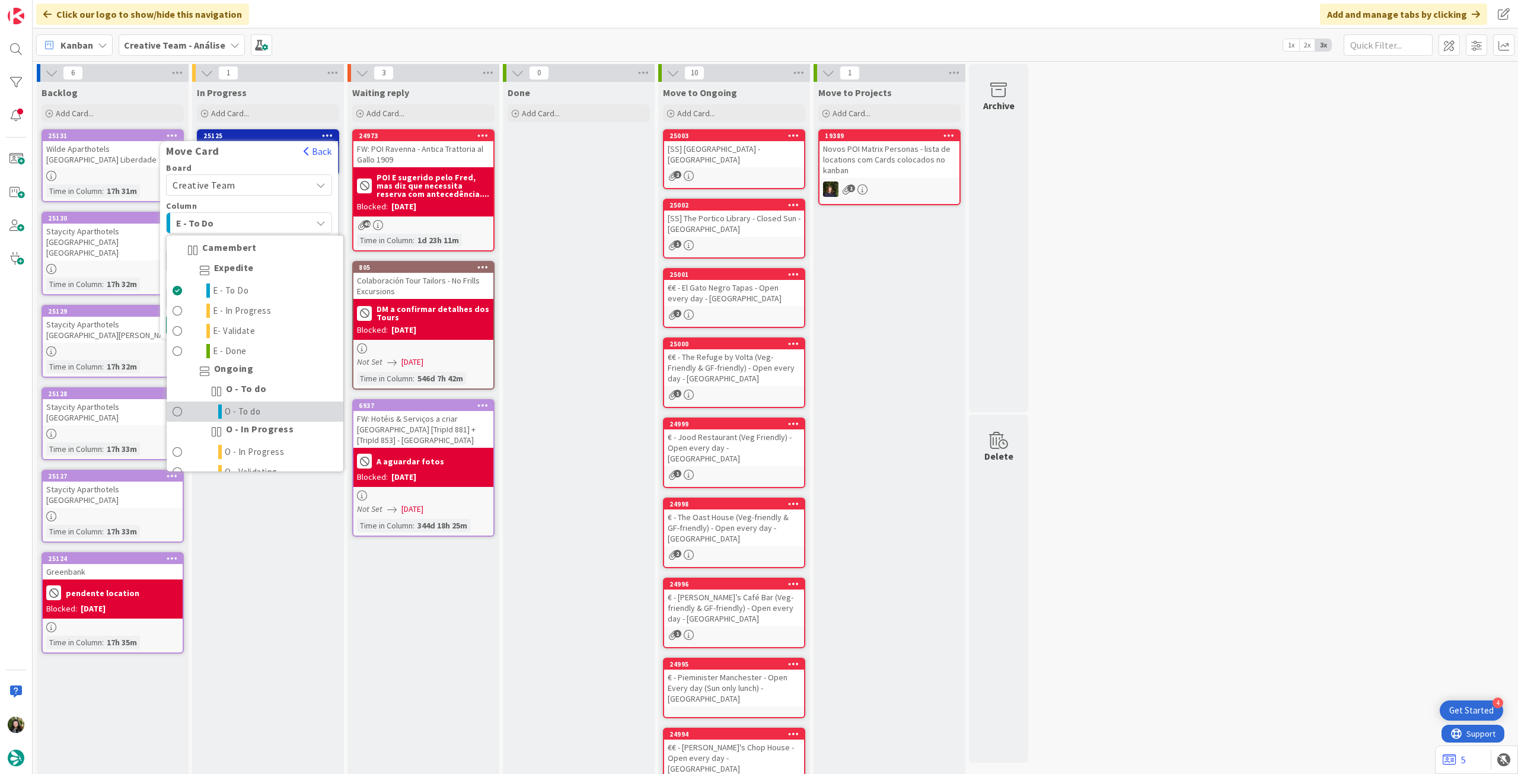
drag, startPoint x: 244, startPoint y: 408, endPoint x: 259, endPoint y: 320, distance: 89.6
click at [244, 409] on span "O - To do" at bounding box center [243, 411] width 36 height 14
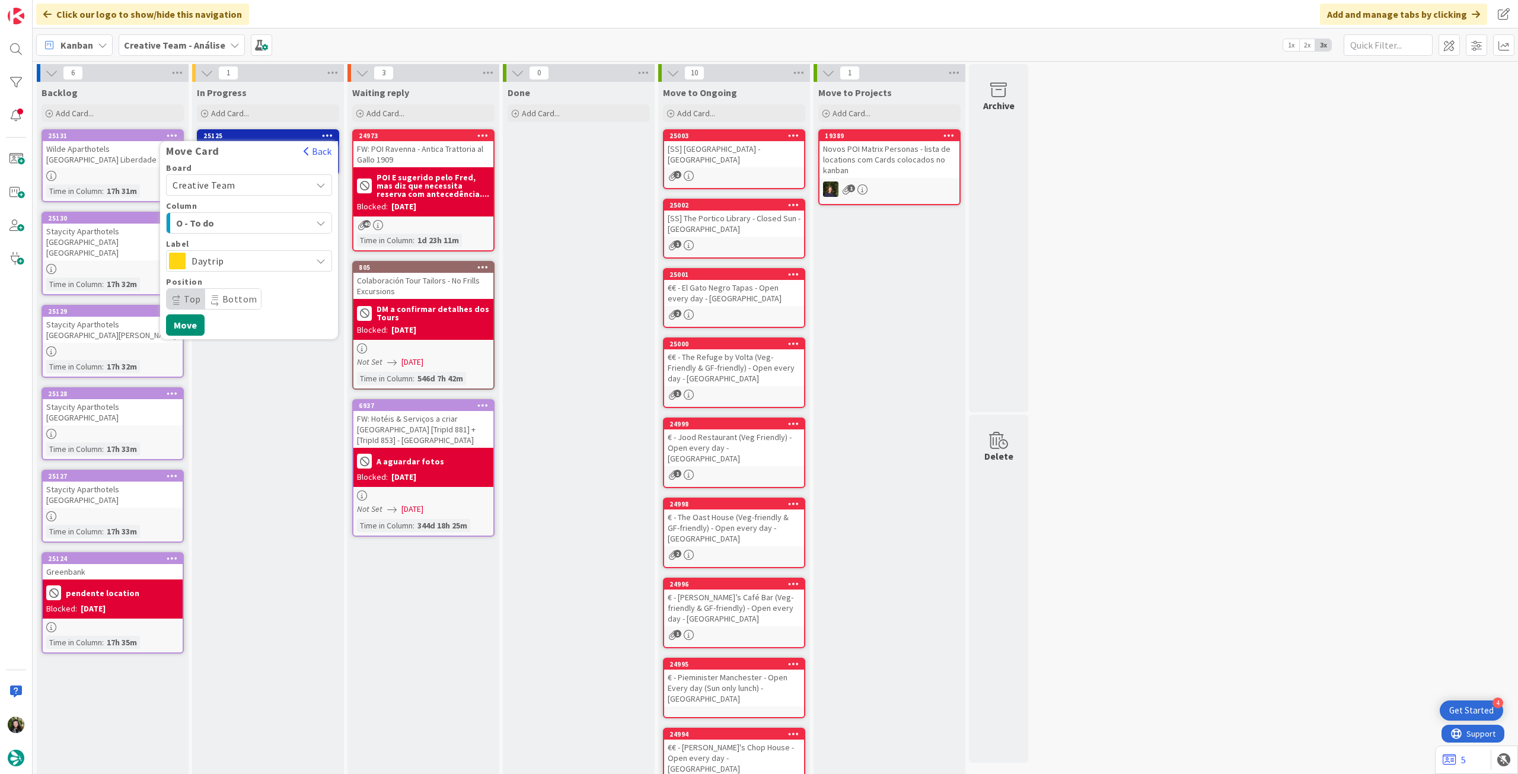
click at [272, 260] on span "Daytrip" at bounding box center [249, 261] width 114 height 17
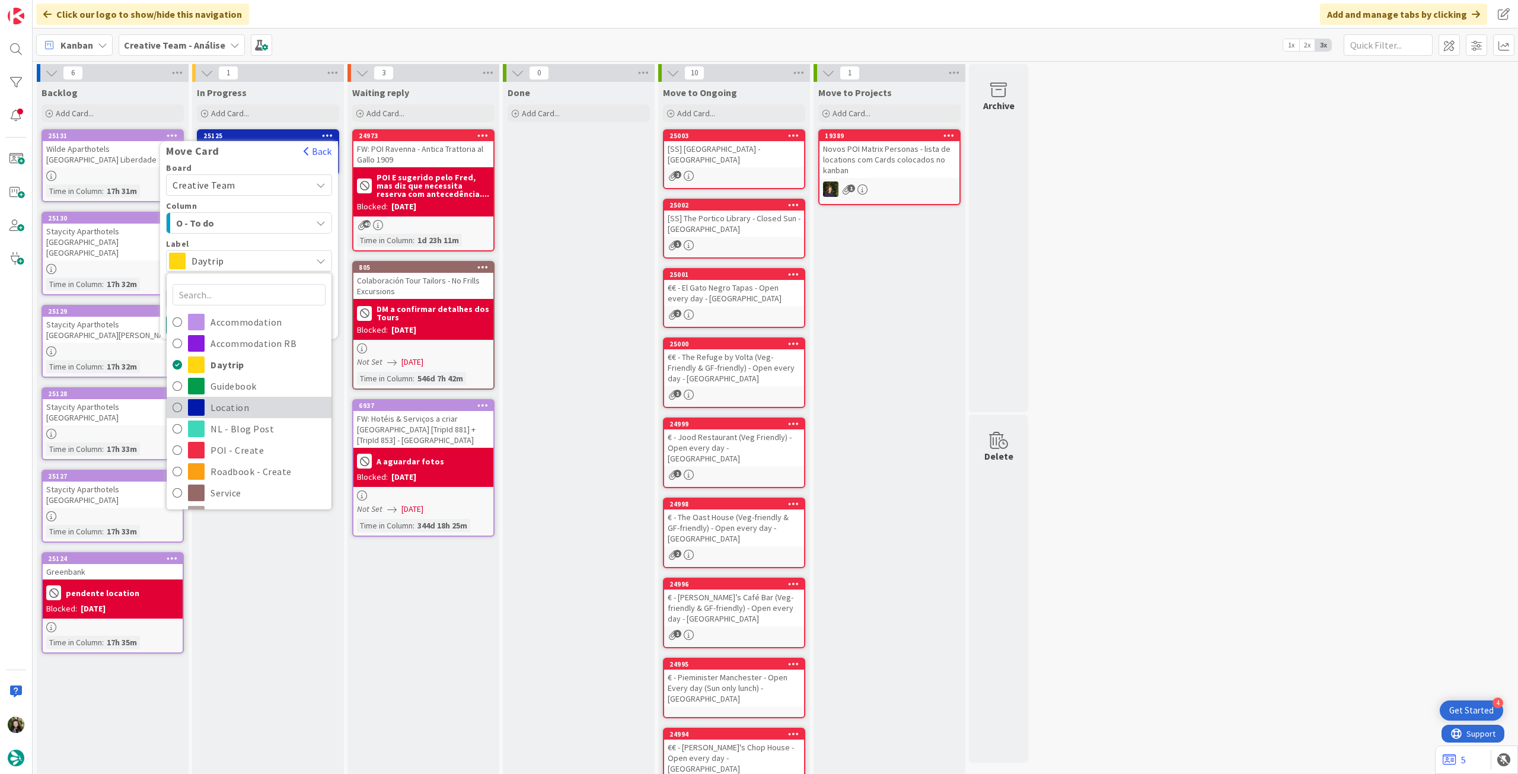
click at [244, 401] on span "Location" at bounding box center [268, 408] width 115 height 18
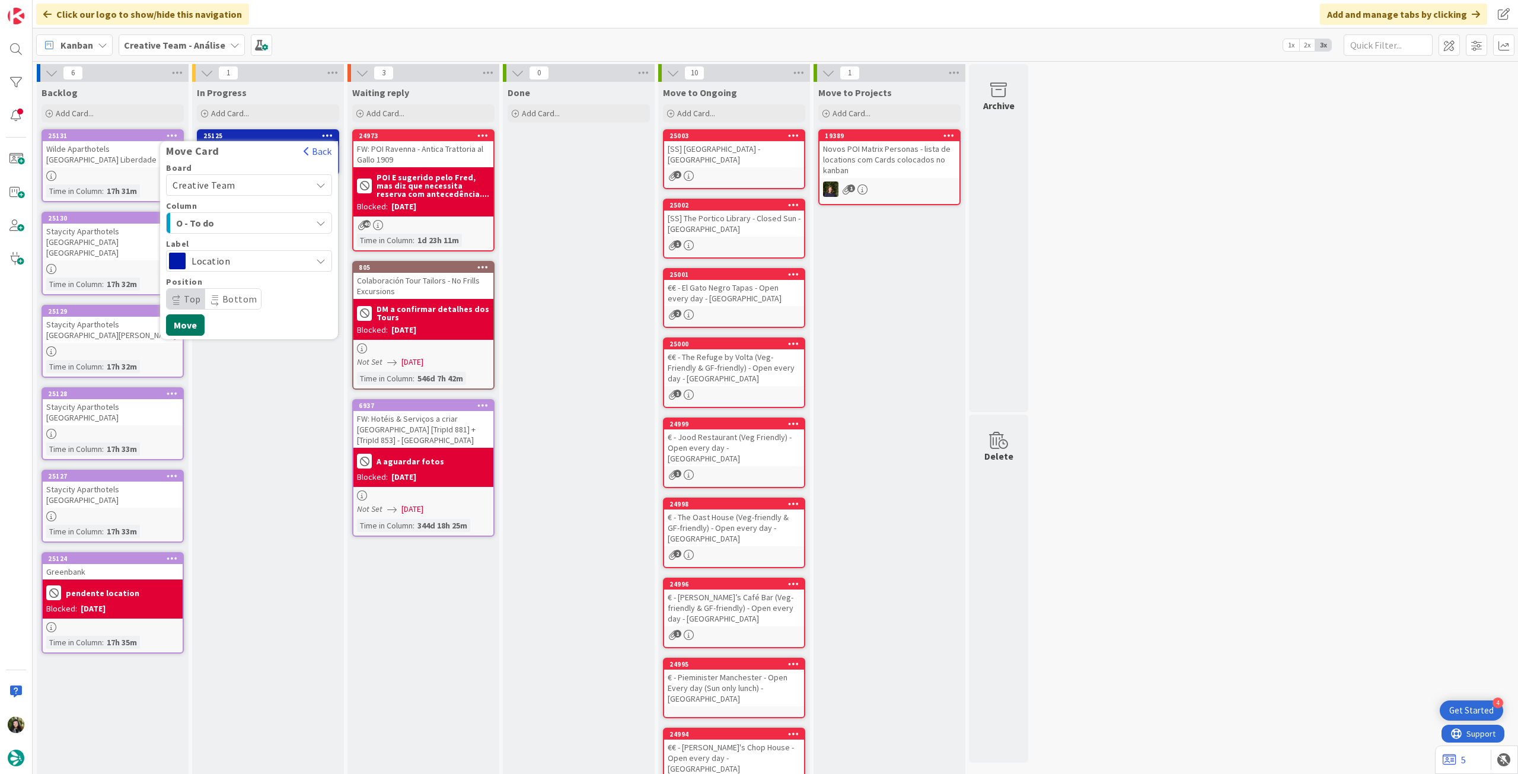
click at [189, 323] on button "Move" at bounding box center [185, 324] width 39 height 21
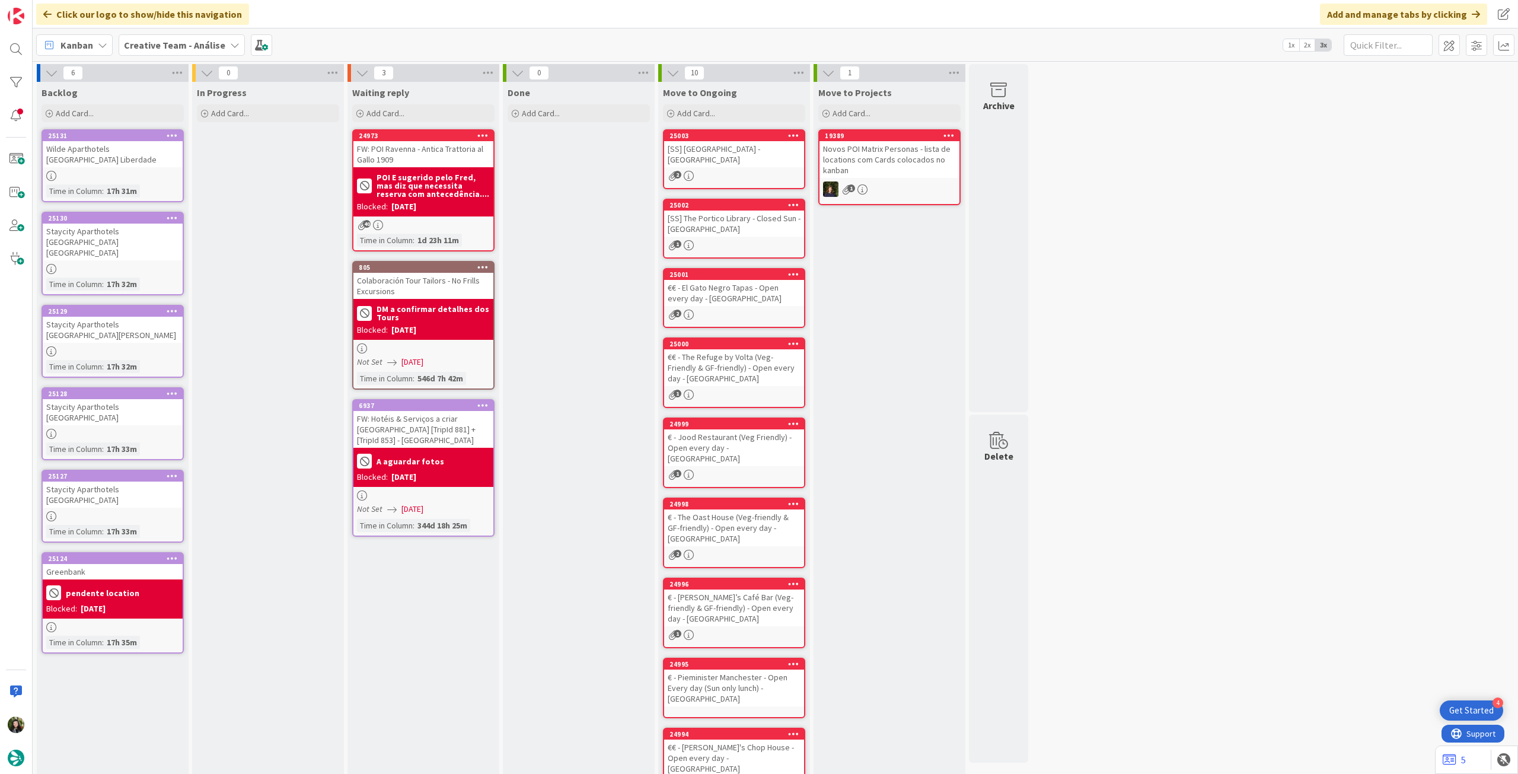
click at [163, 47] on b "Creative Team - Análise" at bounding box center [174, 45] width 101 height 12
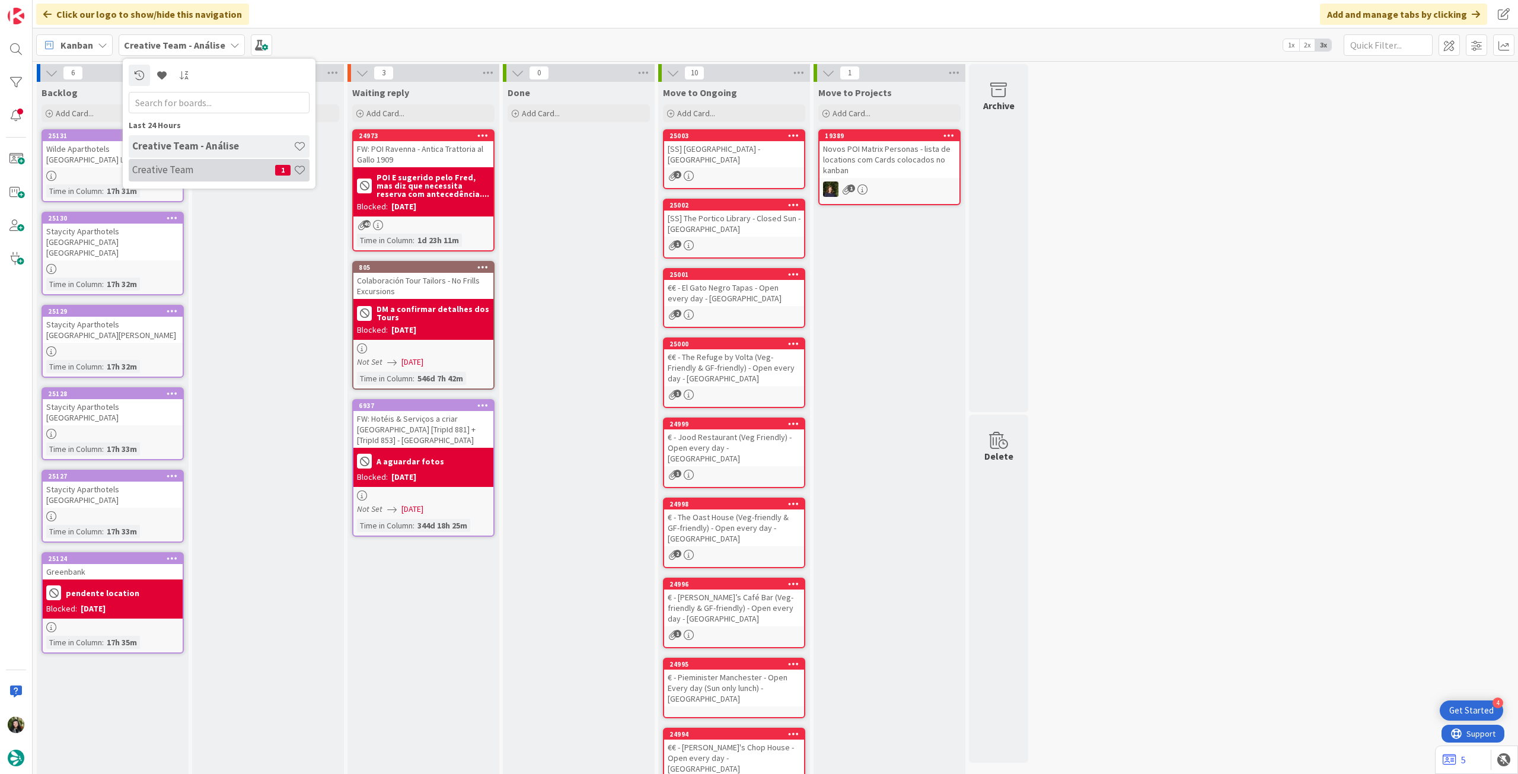
click at [177, 161] on div "Creative Team 1" at bounding box center [219, 170] width 181 height 23
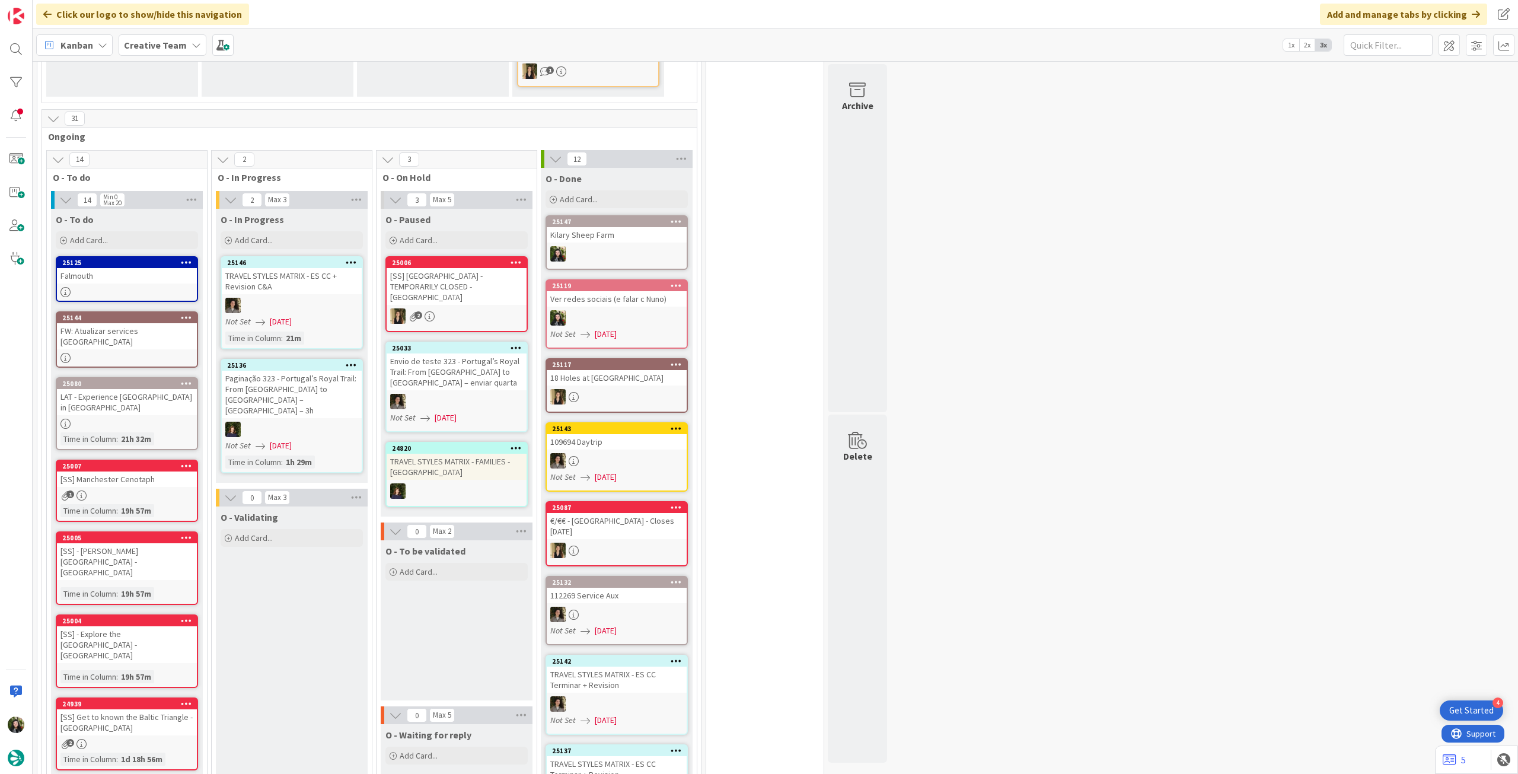
click at [157, 268] on div "Falmouth" at bounding box center [127, 275] width 140 height 15
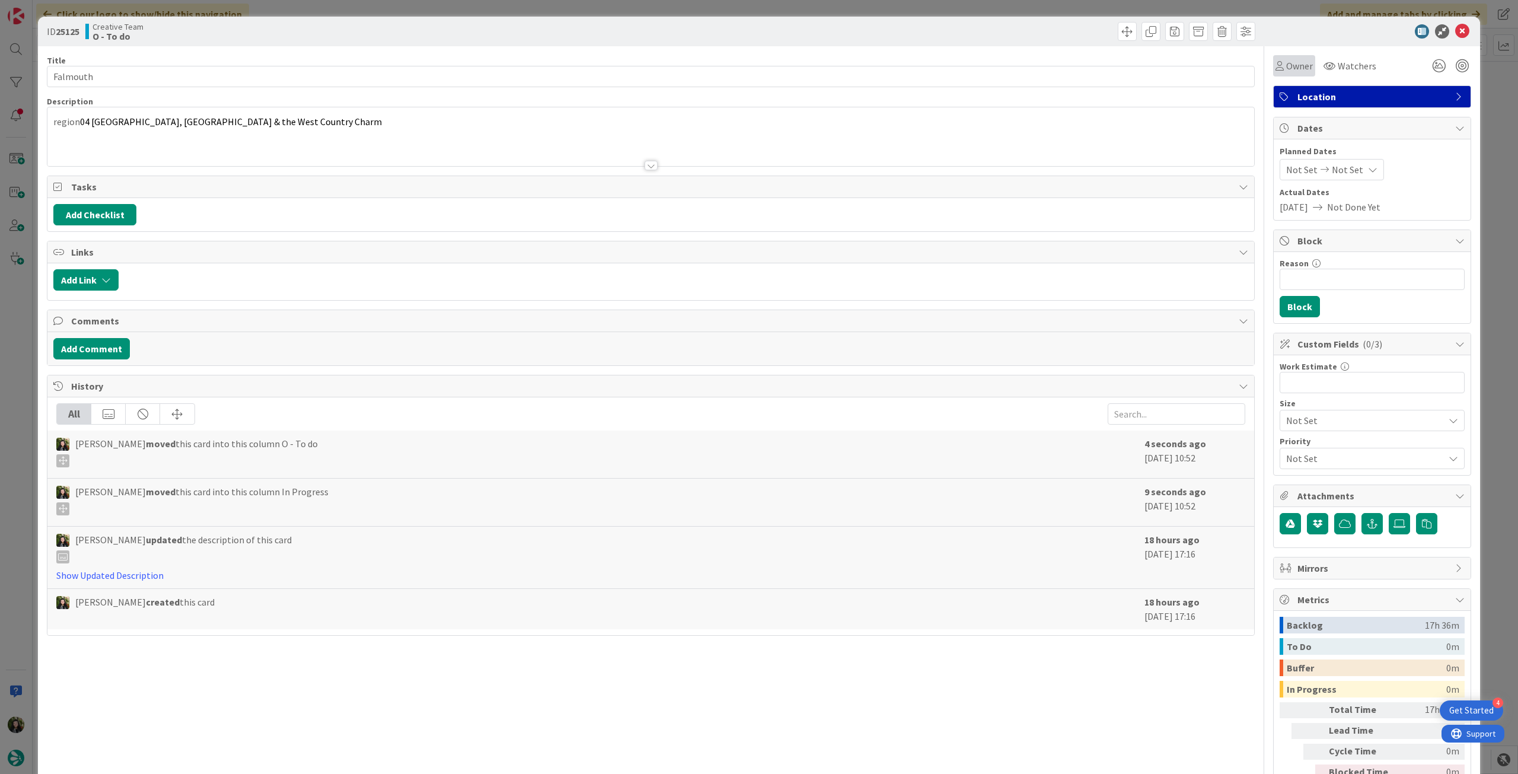
click at [910, 59] on span "Owner" at bounding box center [1299, 66] width 27 height 14
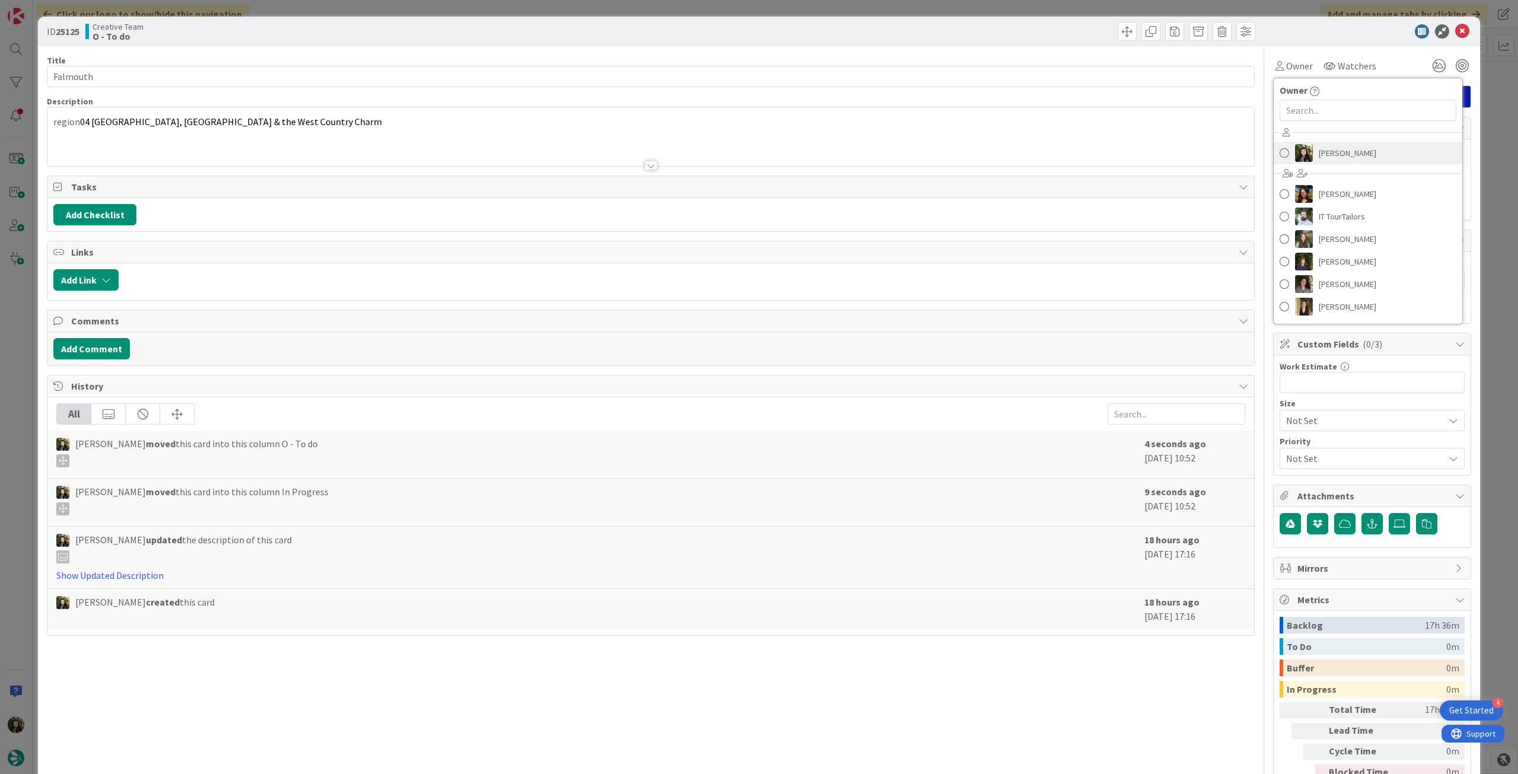
click at [910, 149] on span "[PERSON_NAME]" at bounding box center [1348, 153] width 58 height 18
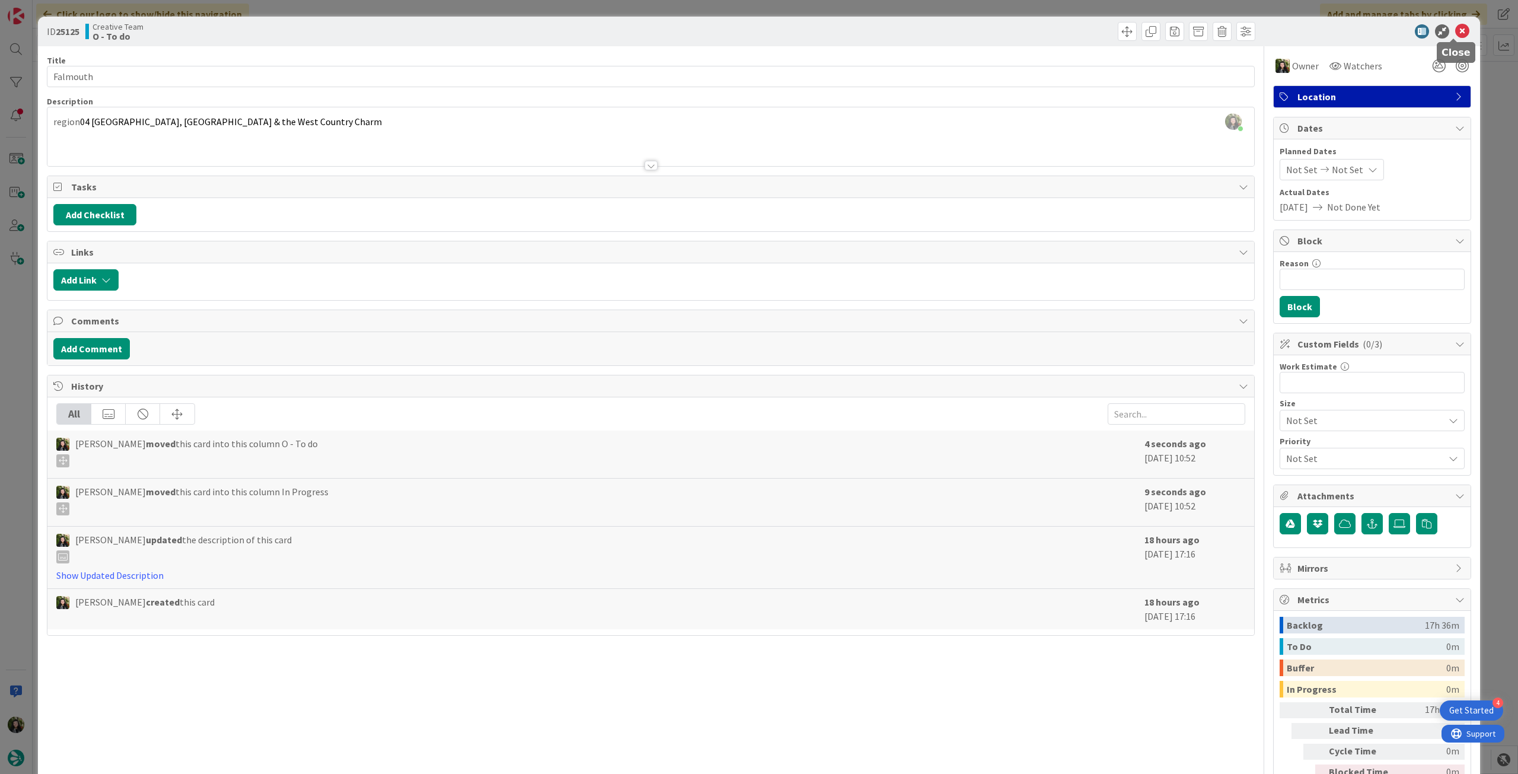
click at [910, 27] on icon at bounding box center [1462, 31] width 14 height 14
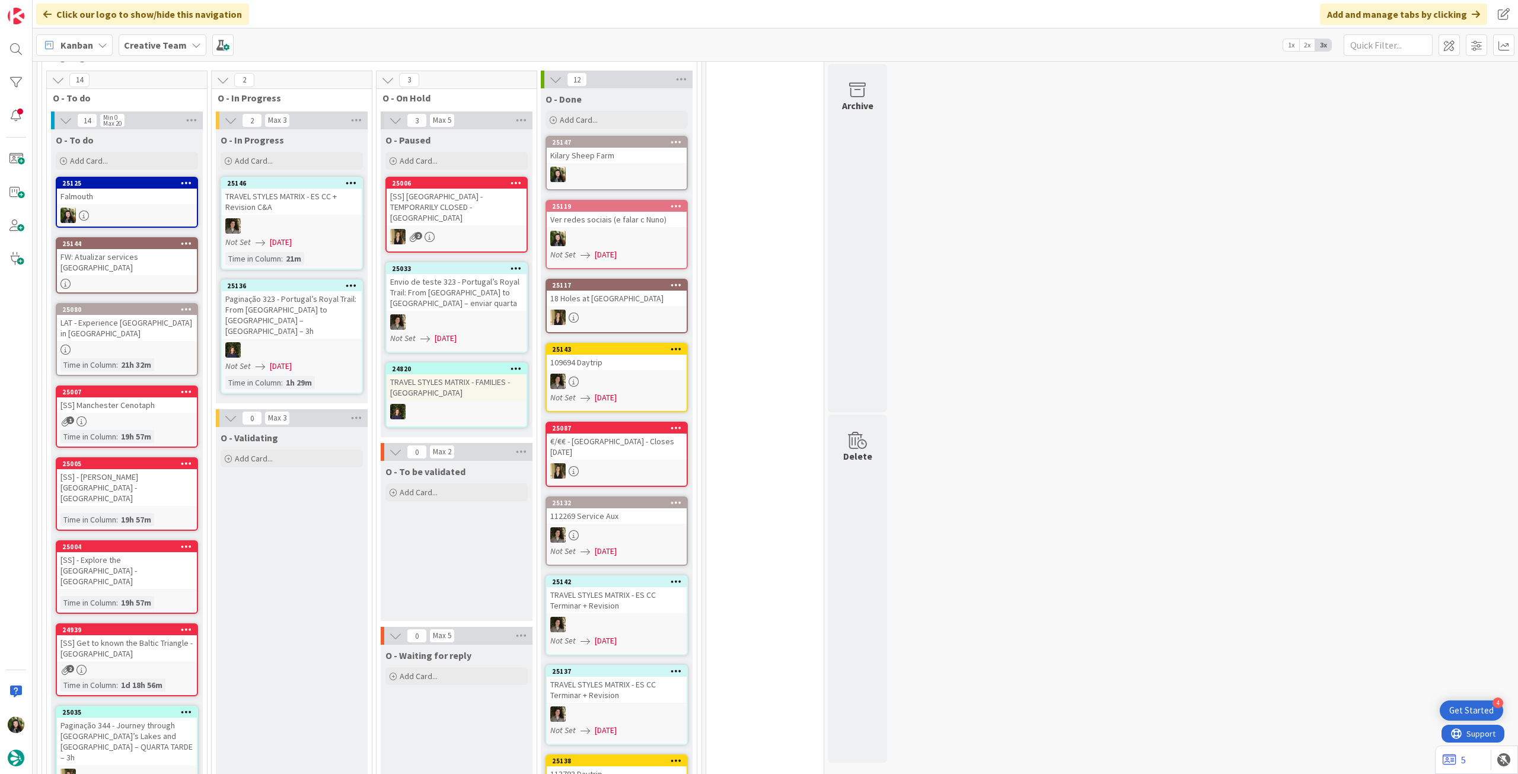
scroll to position [396, 0]
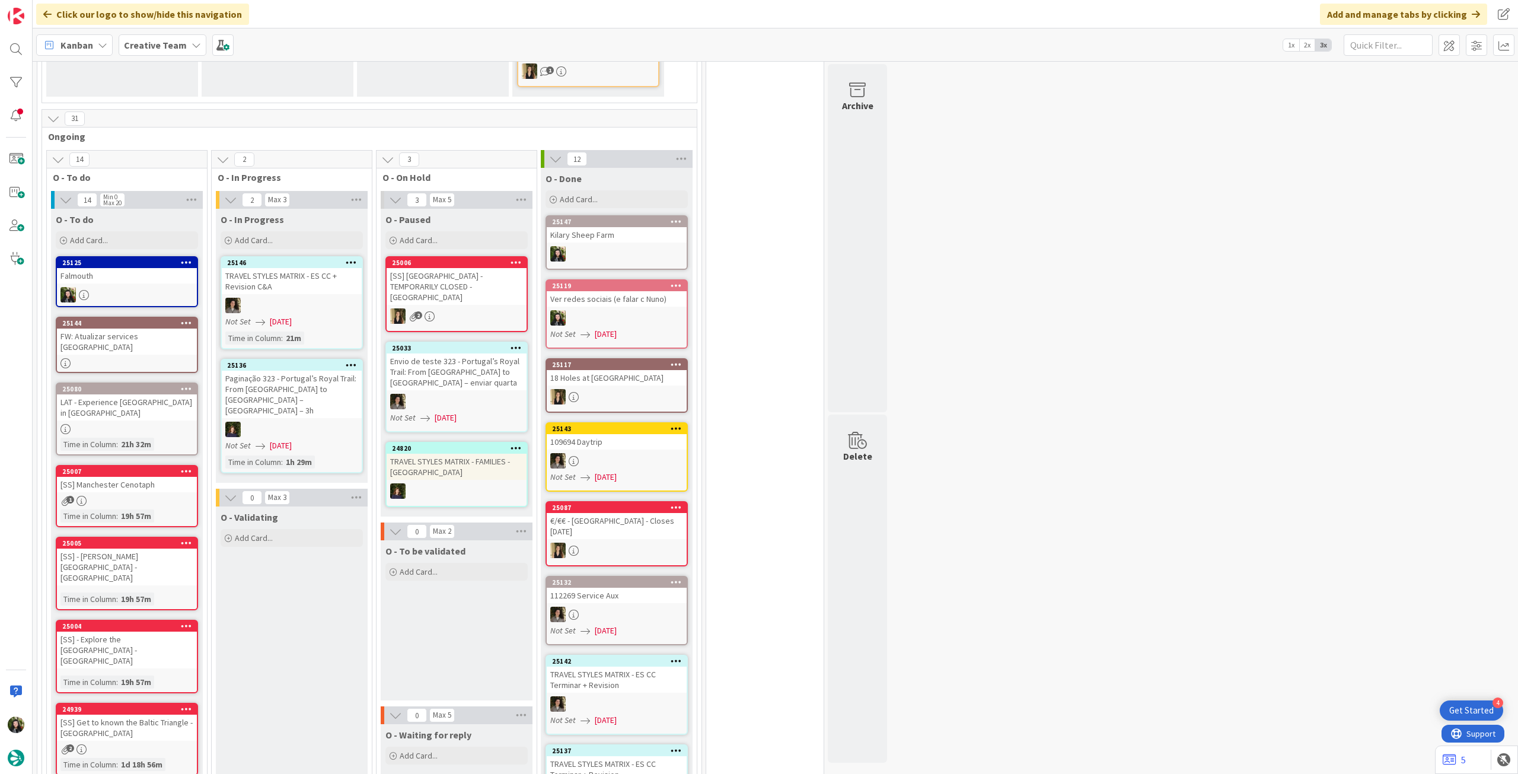
drag, startPoint x: 158, startPoint y: 34, endPoint x: 161, endPoint y: 54, distance: 19.8
click at [158, 35] on div "Creative Team" at bounding box center [163, 44] width 88 height 21
click at [202, 178] on div "Creative Team - Análise" at bounding box center [219, 170] width 181 height 23
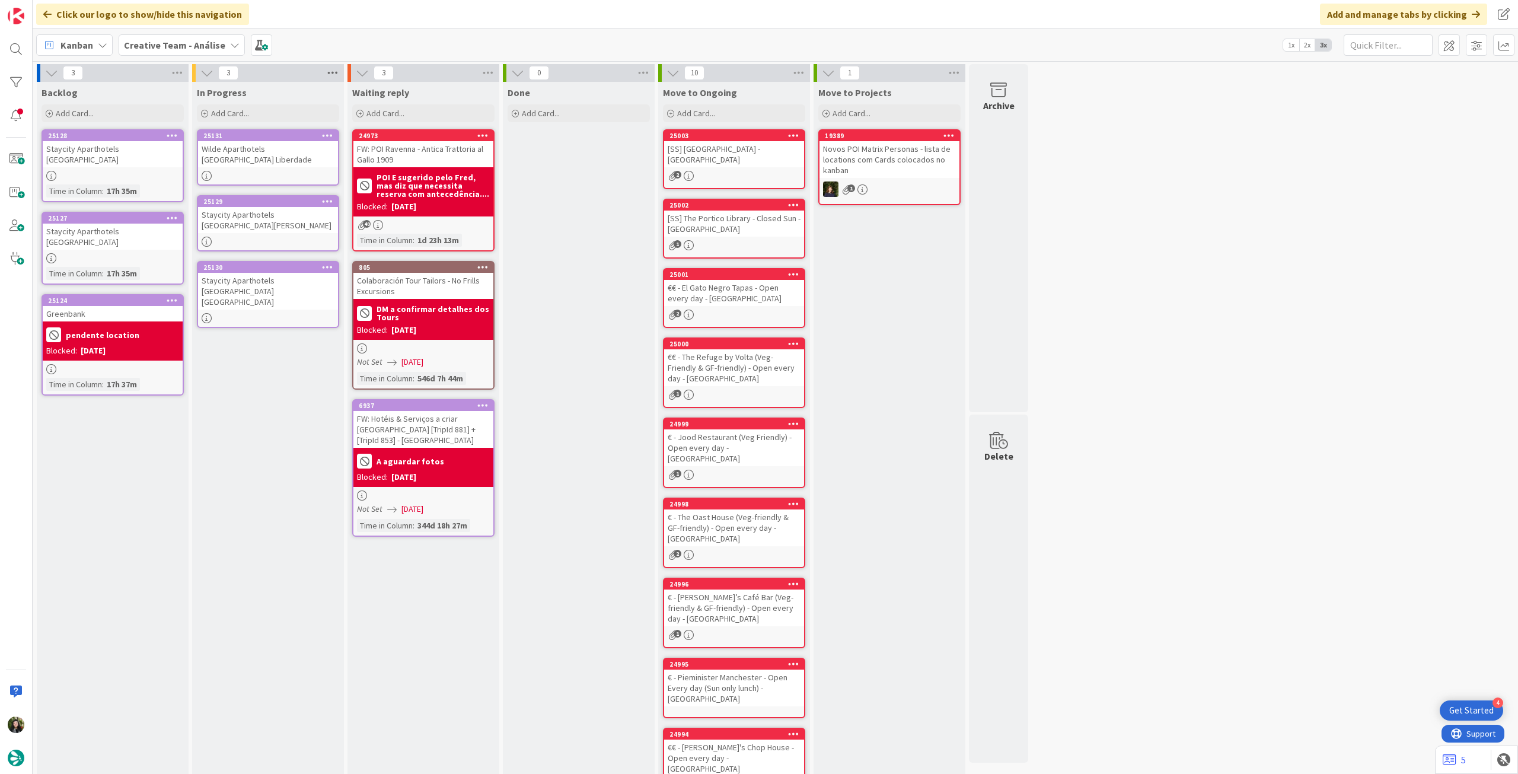
click at [336, 75] on icon at bounding box center [332, 73] width 15 height 18
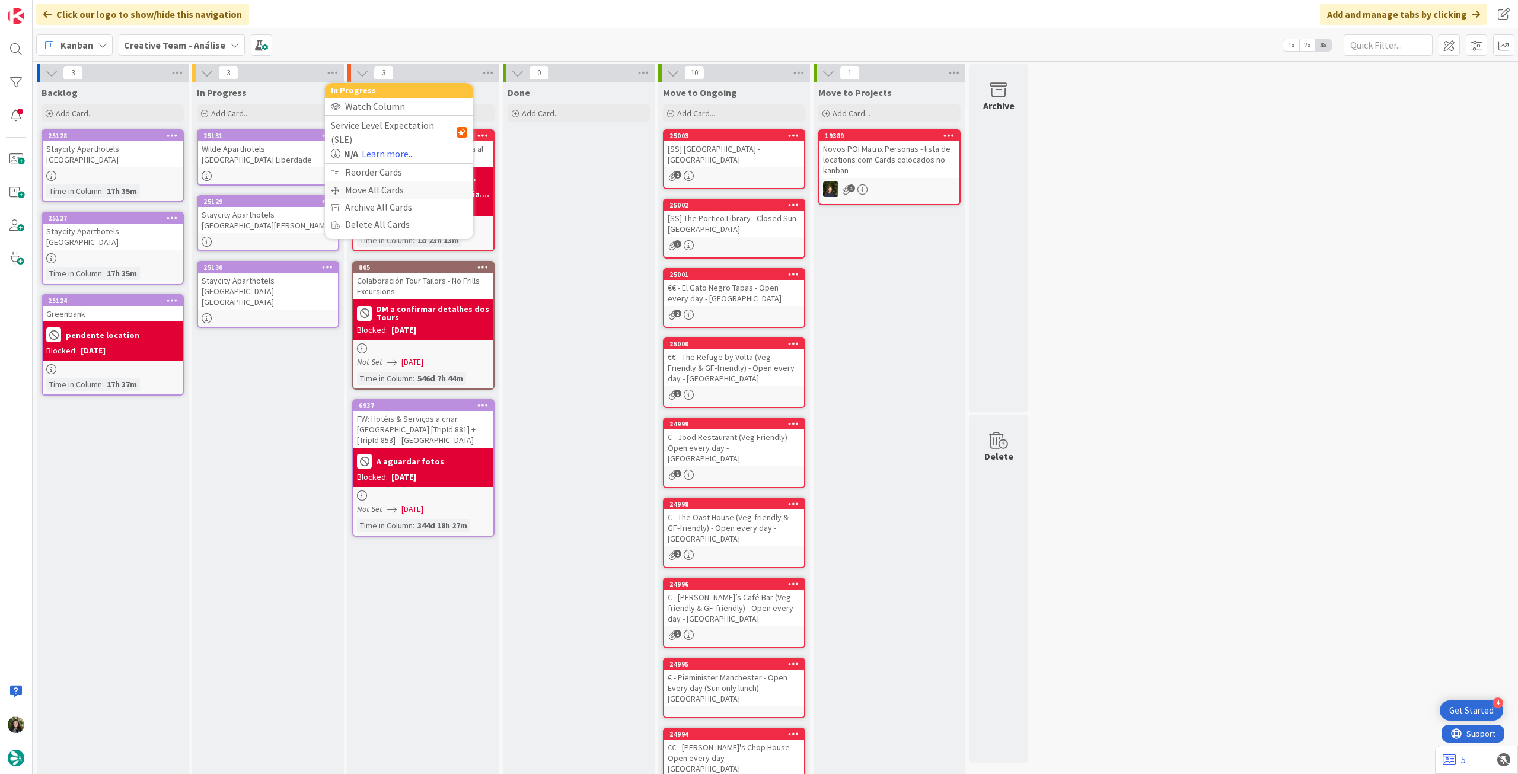
click at [368, 181] on div "Move All Cards" at bounding box center [399, 189] width 148 height 17
click at [385, 131] on span "Creative Team - Análise" at bounding box center [384, 129] width 95 height 12
click at [378, 189] on span "Creative Team" at bounding box center [407, 186] width 108 height 18
click at [383, 171] on div "Select a Column..." at bounding box center [390, 167] width 112 height 19
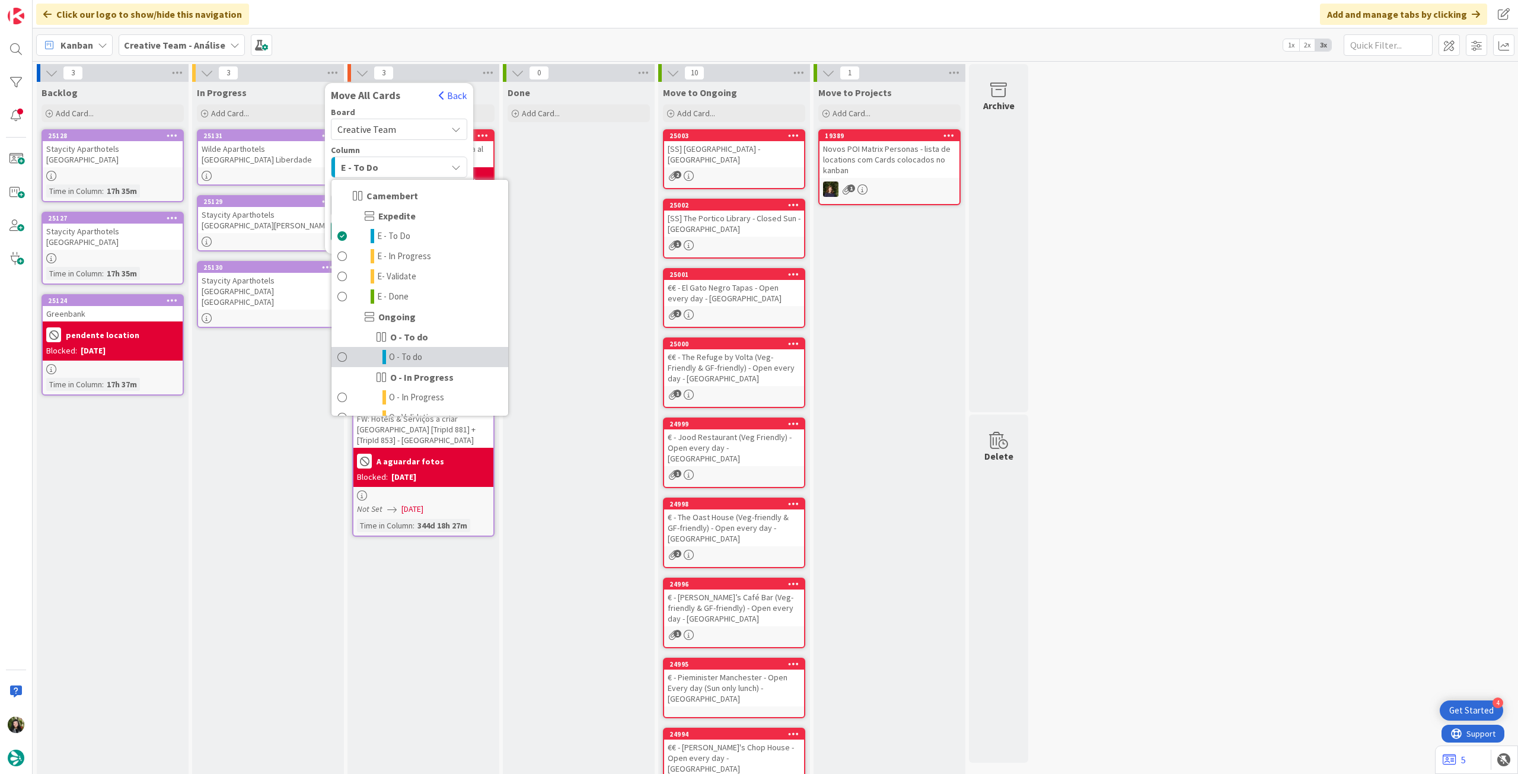
click at [447, 360] on link "O - To do" at bounding box center [420, 357] width 177 height 20
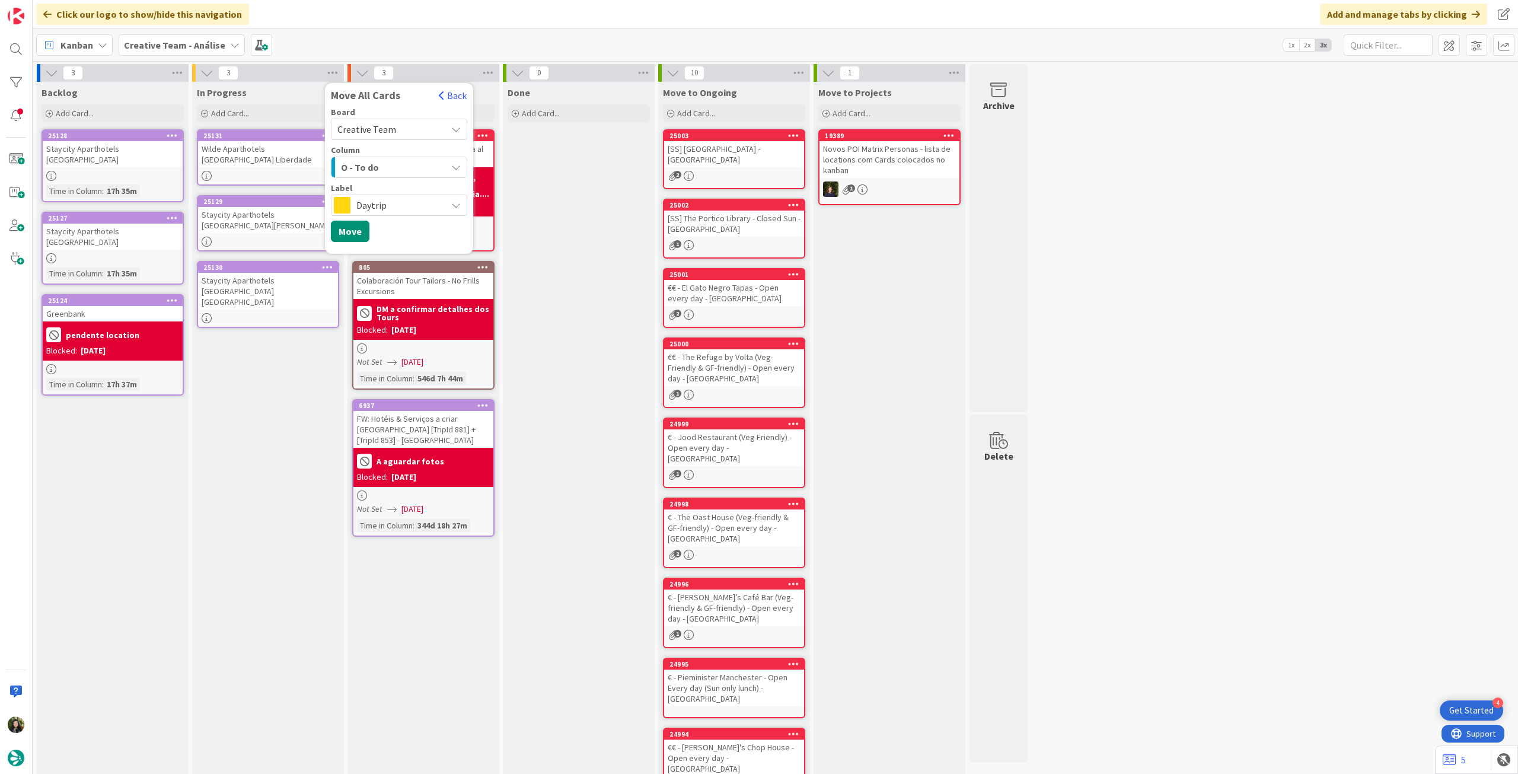
click at [410, 211] on span "Daytrip" at bounding box center [398, 205] width 84 height 17
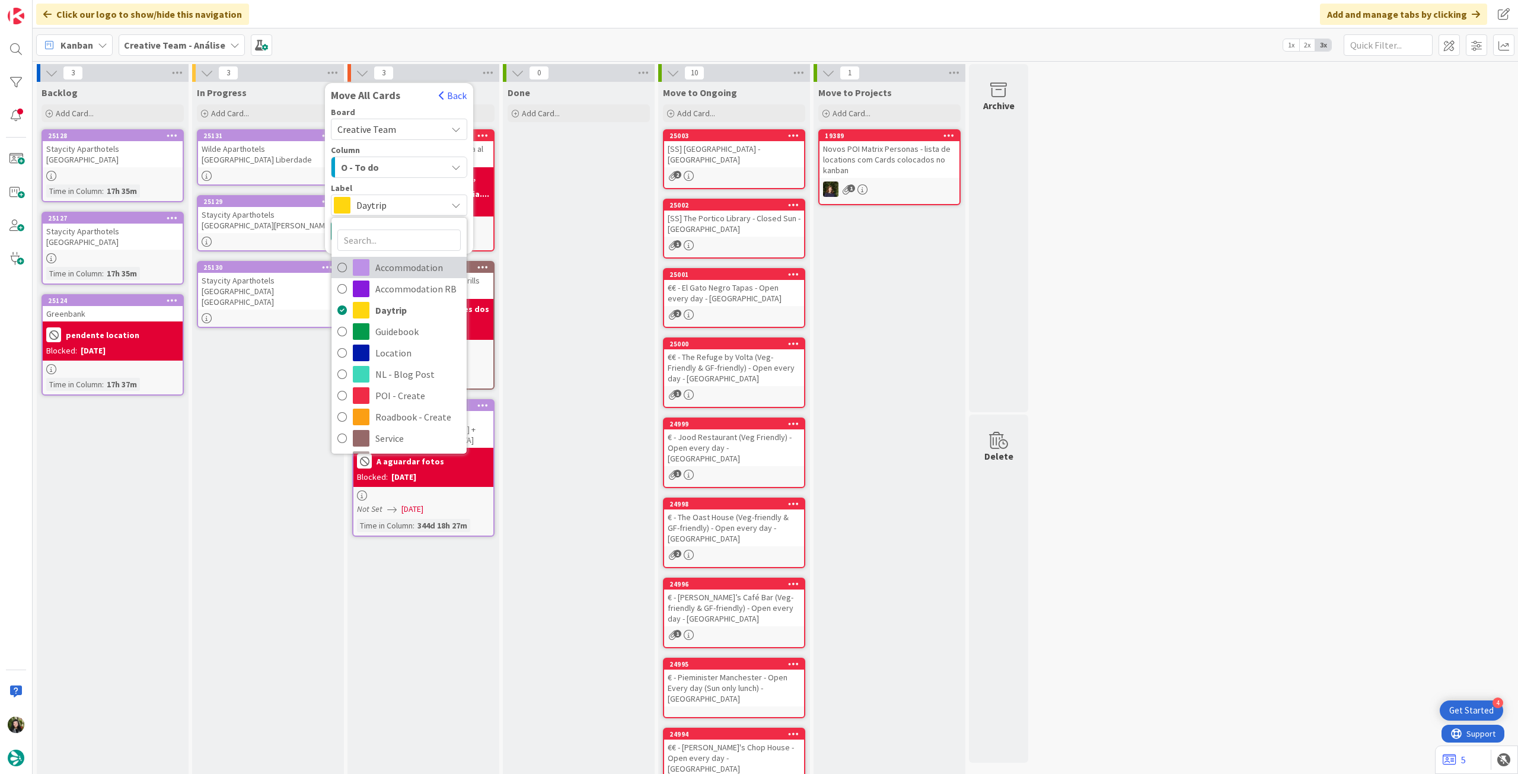
click at [398, 271] on span "Accommodation" at bounding box center [417, 268] width 85 height 18
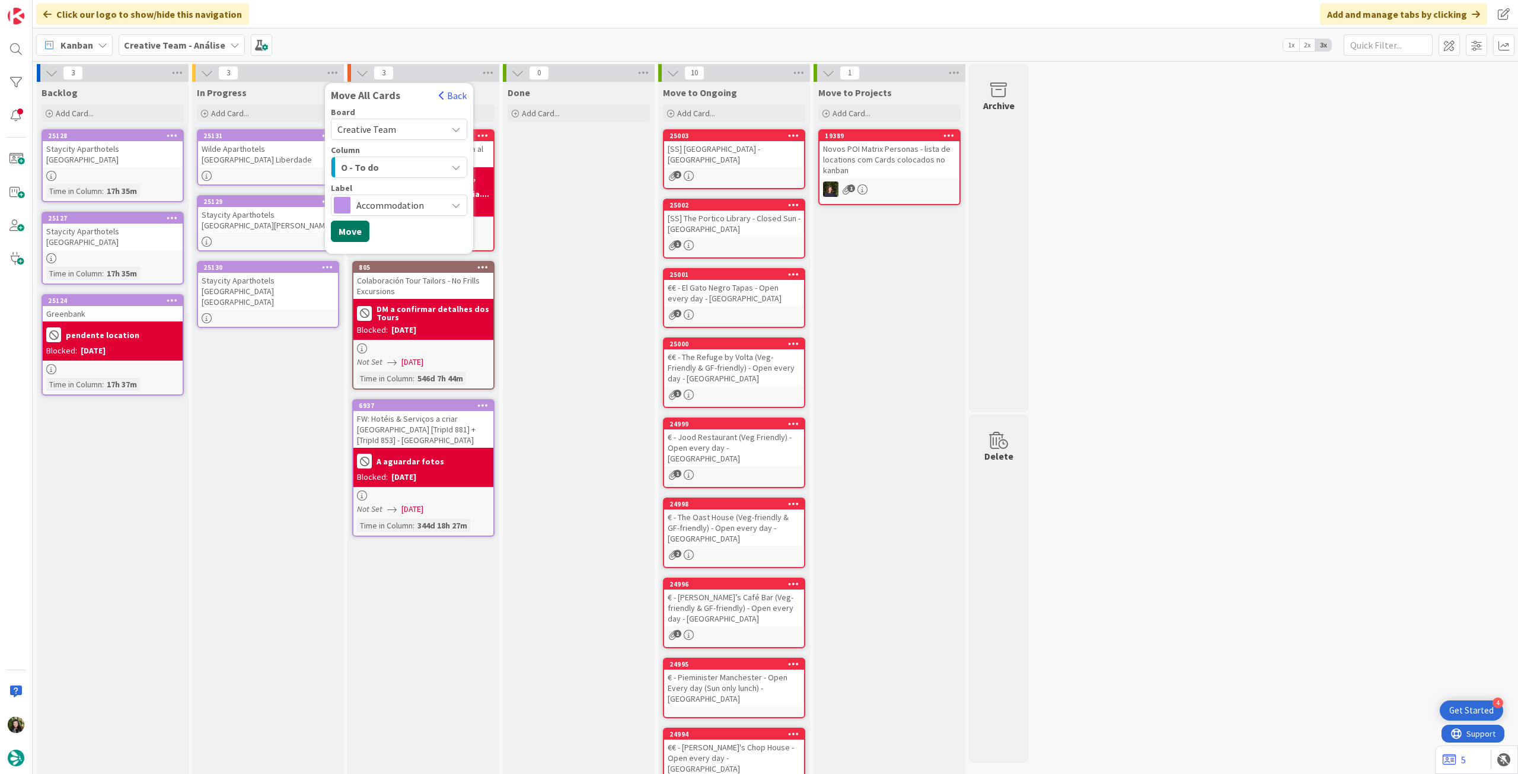
click at [360, 233] on button "Move" at bounding box center [350, 231] width 39 height 21
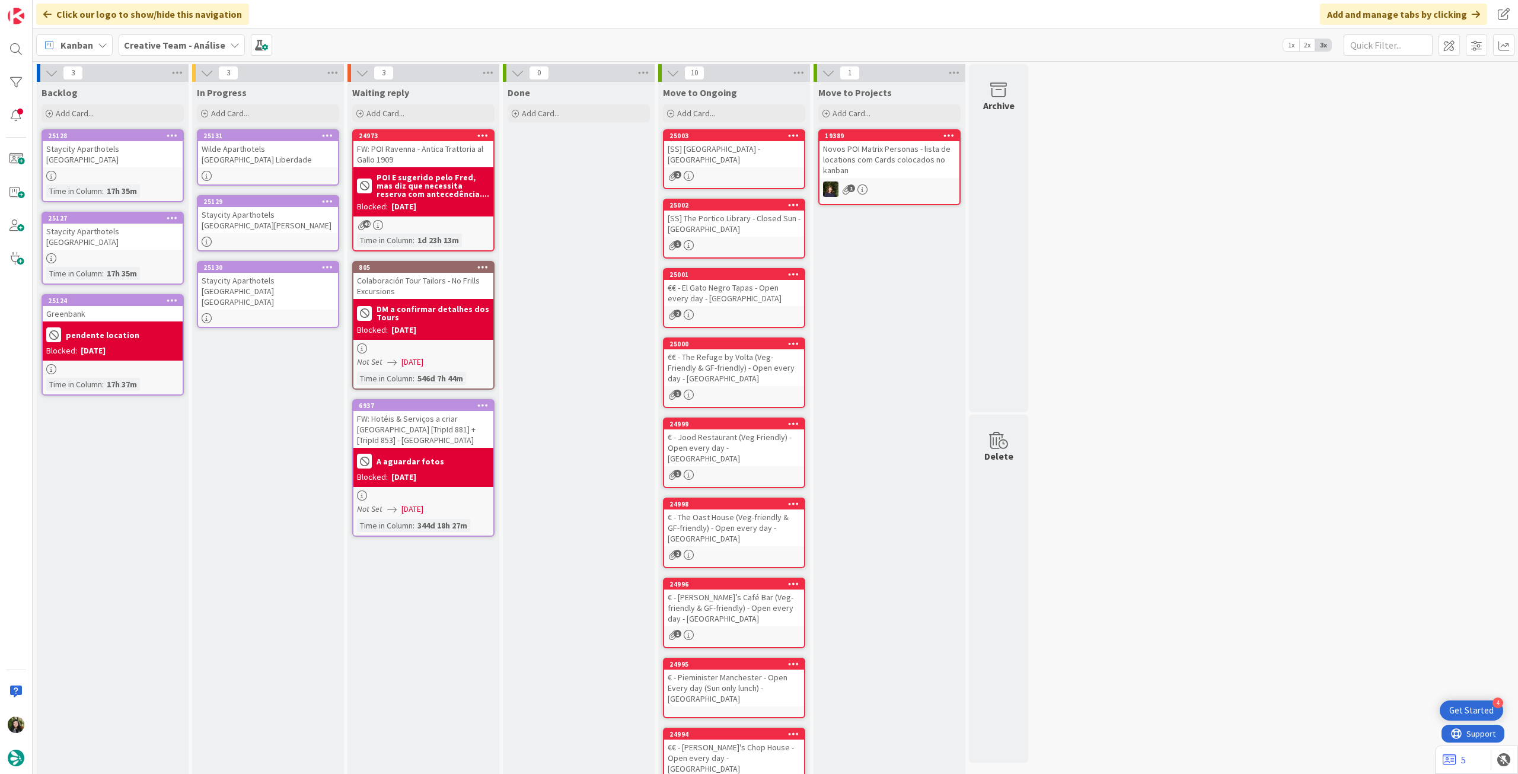
click at [161, 49] on b "Creative Team - Análise" at bounding box center [174, 45] width 101 height 12
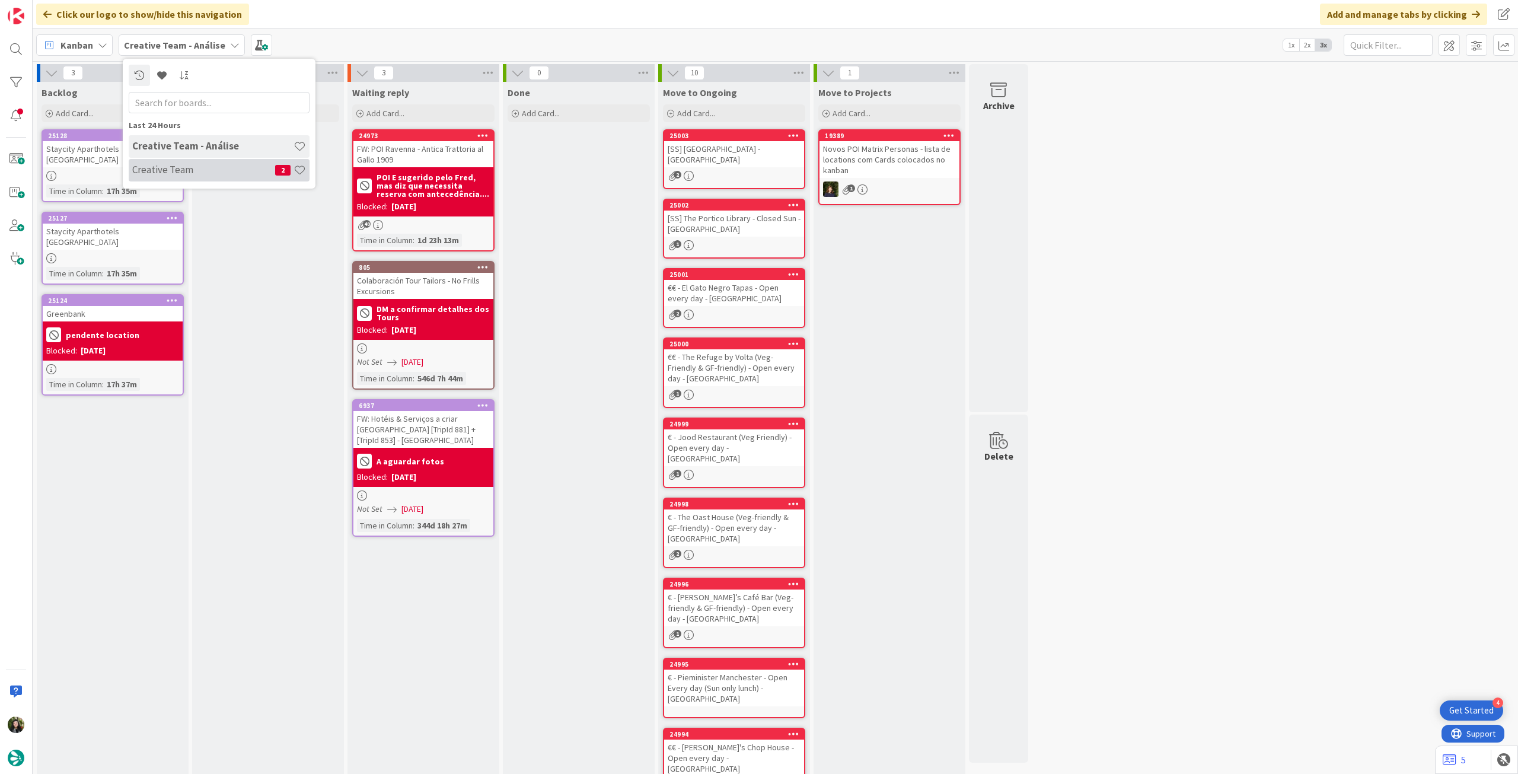
click at [156, 164] on div "Creative Team 2" at bounding box center [219, 170] width 181 height 23
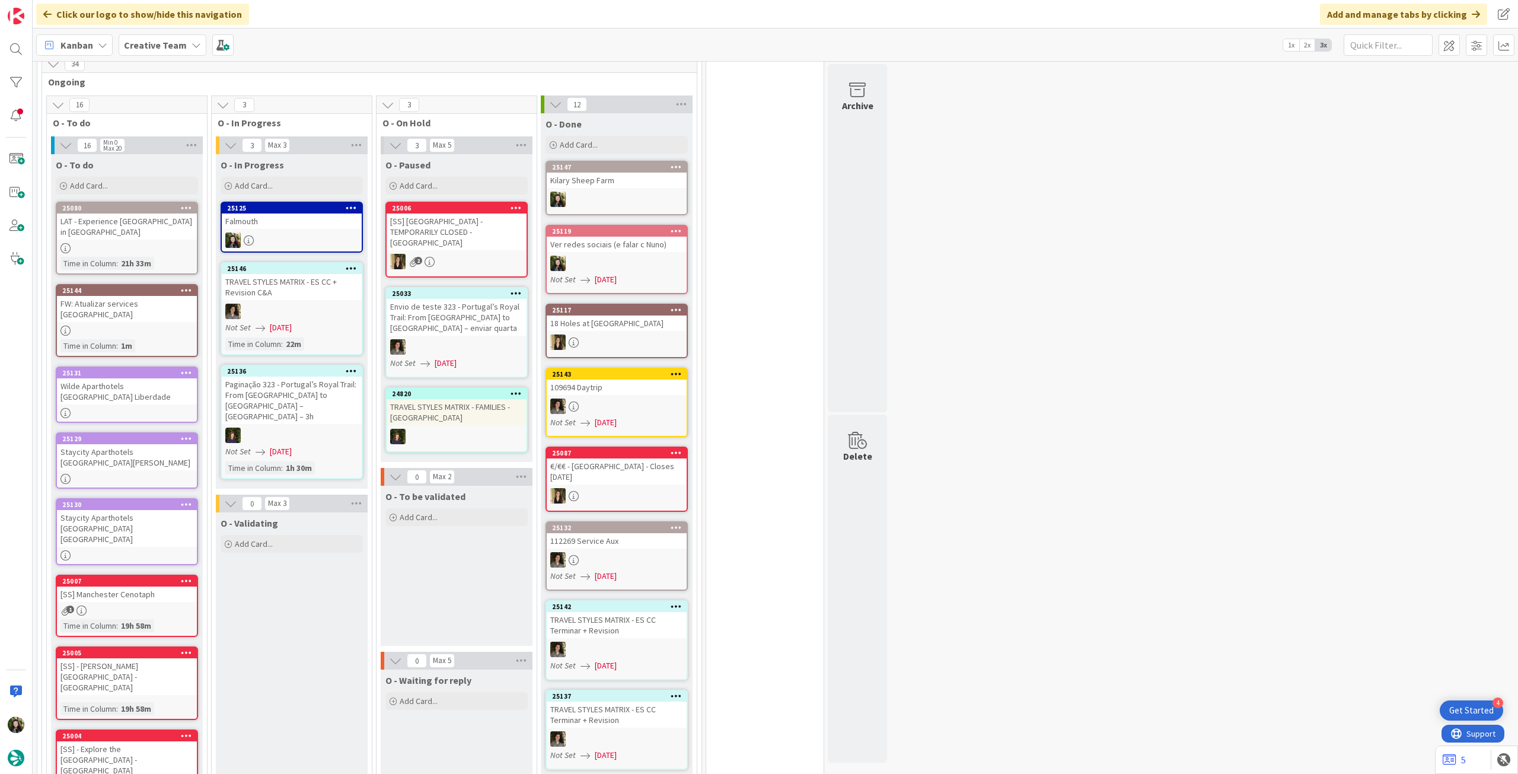
scroll to position [474, 0]
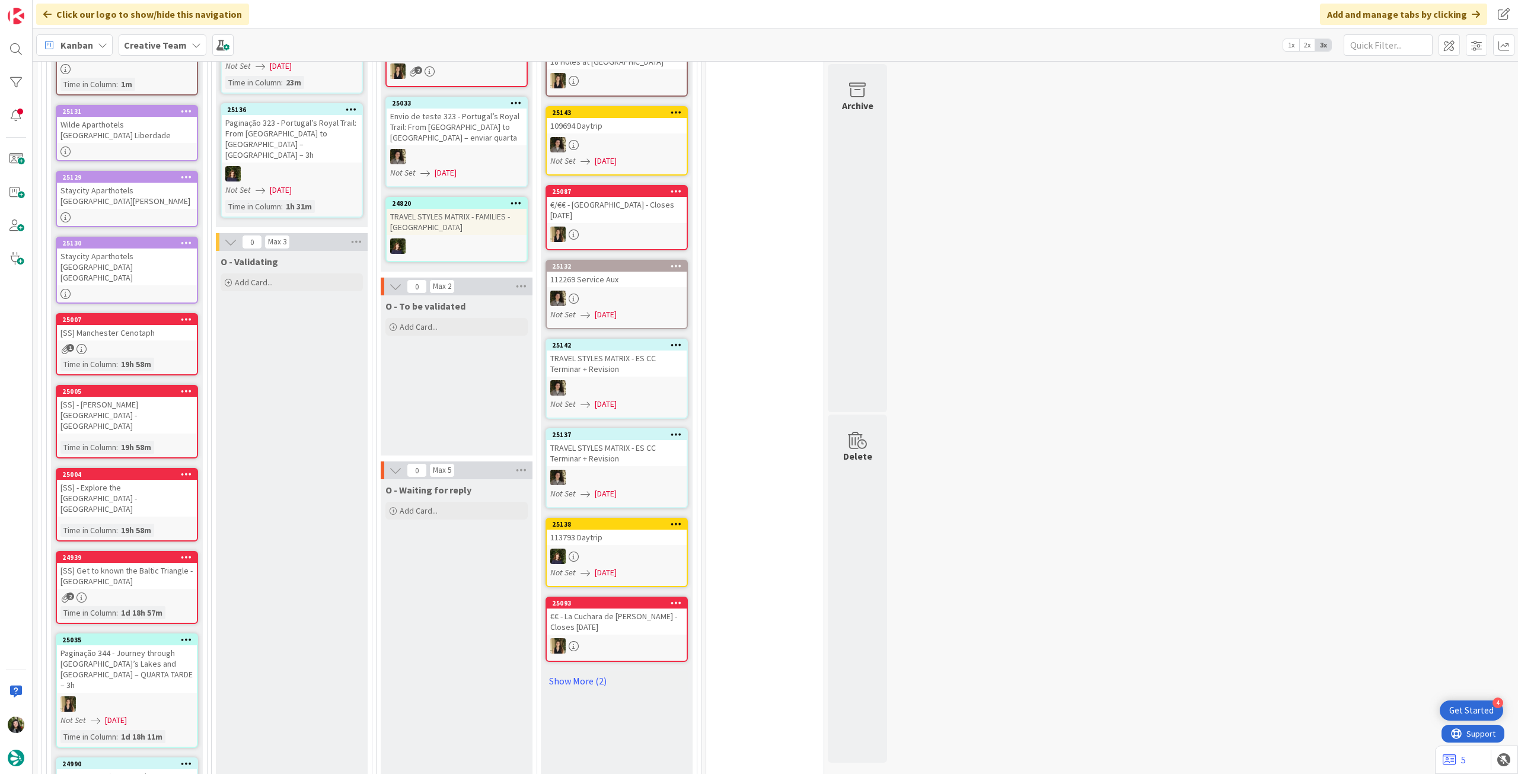
scroll to position [474, 0]
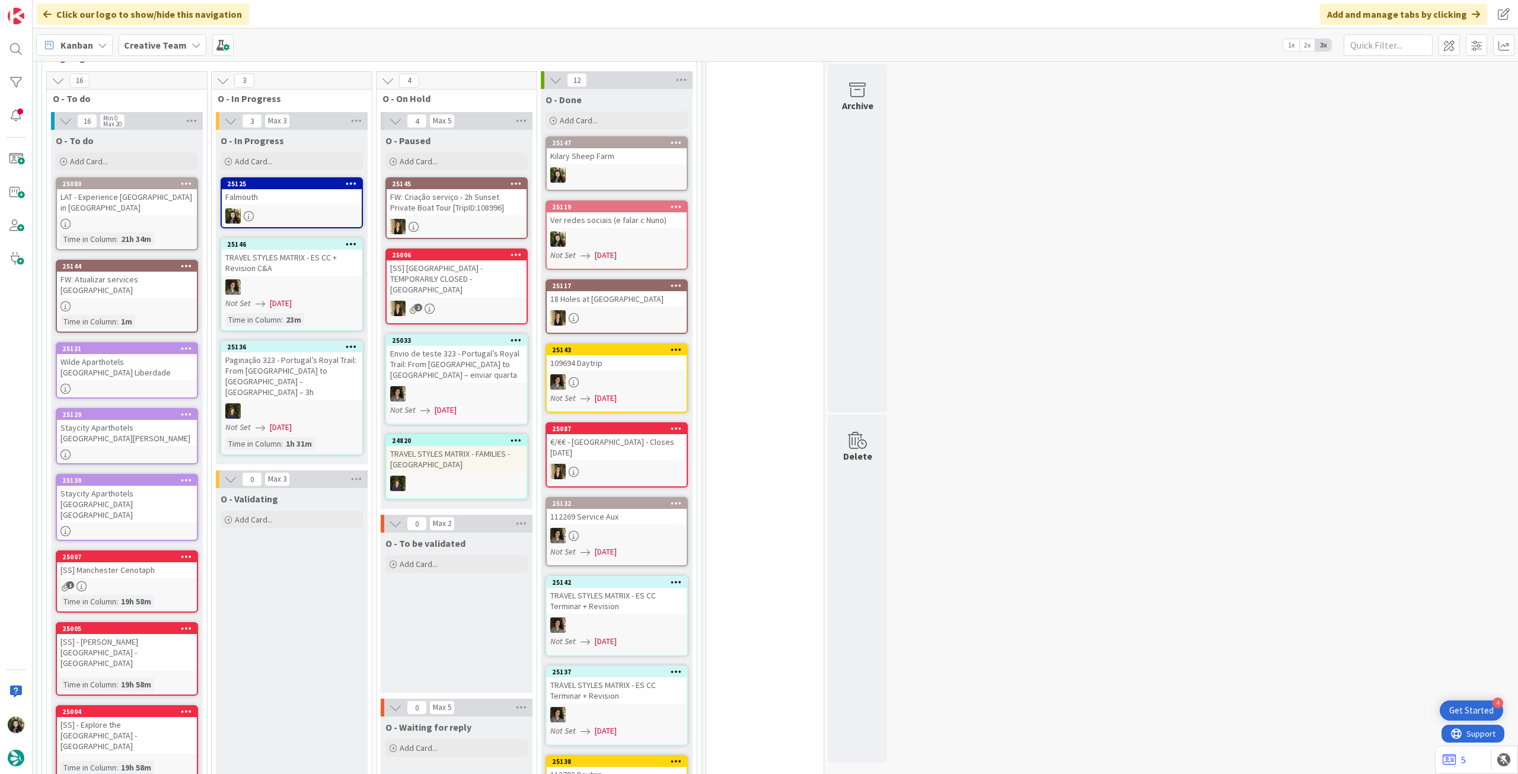
drag, startPoint x: 188, startPoint y: 42, endPoint x: 191, endPoint y: 56, distance: 14.5
click at [192, 42] on icon at bounding box center [196, 44] width 9 height 9
click at [181, 167] on h4 "Creative Team - Análise" at bounding box center [212, 170] width 161 height 12
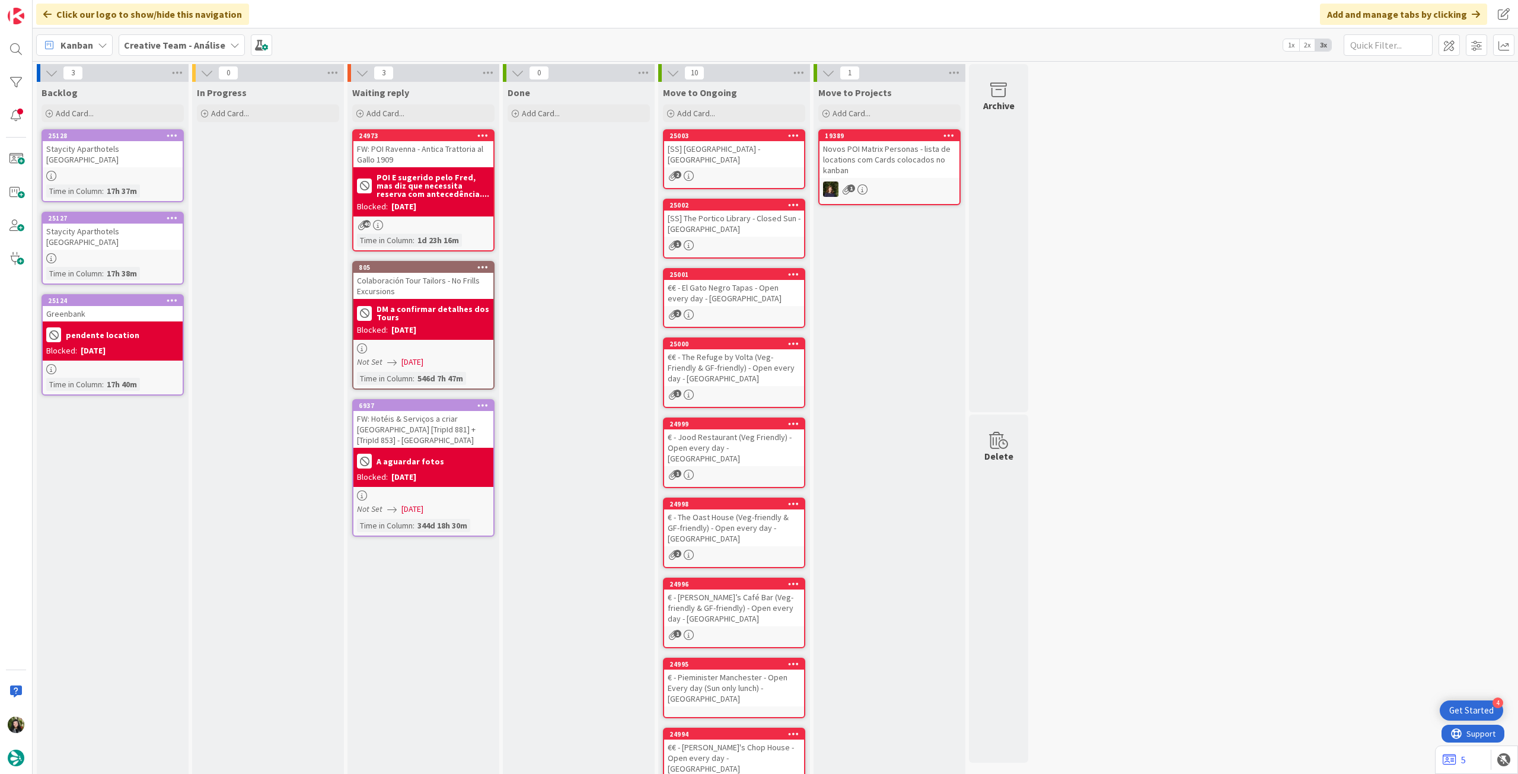
click at [172, 48] on b "Creative Team - Análise" at bounding box center [174, 45] width 101 height 12
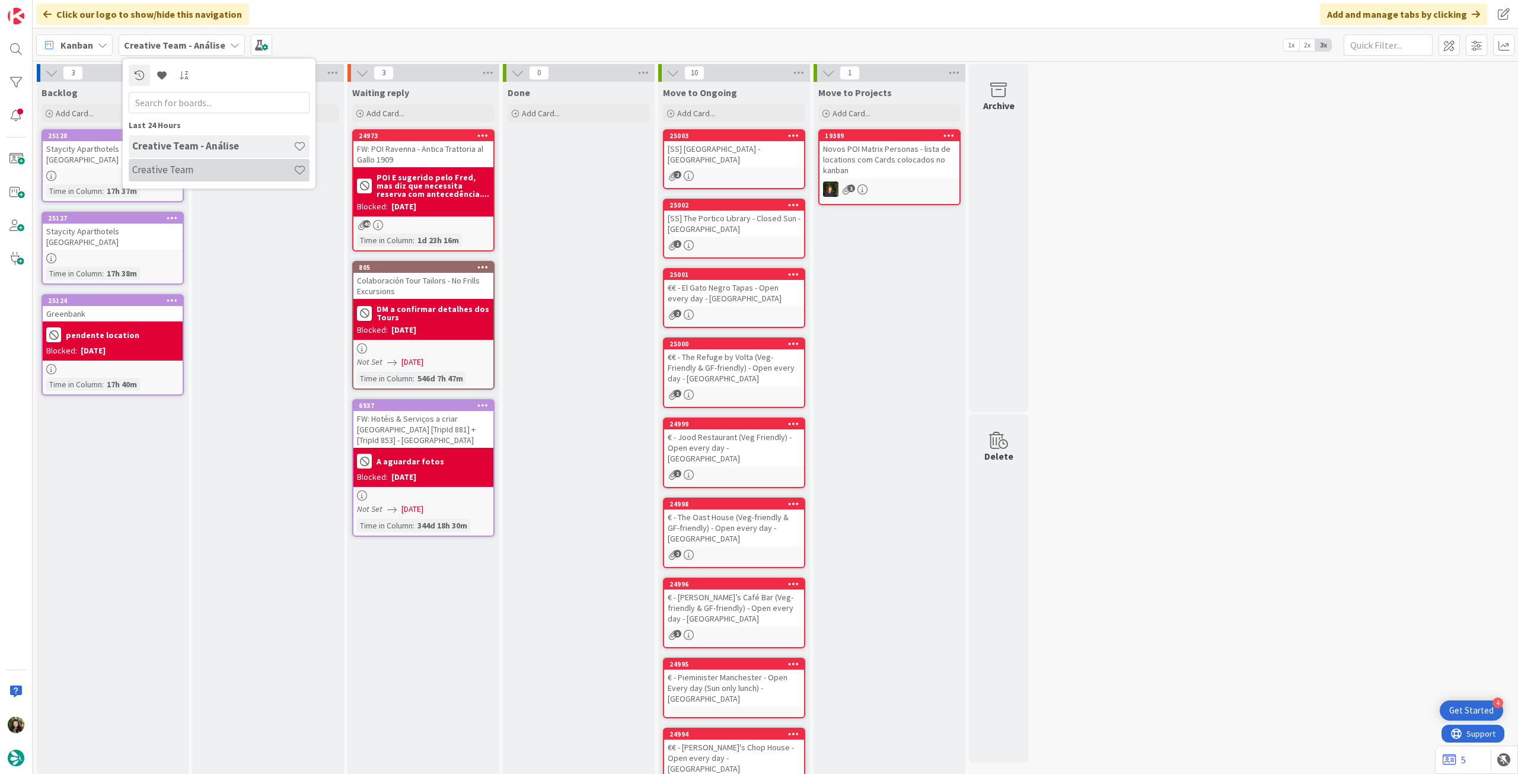
click at [177, 177] on div "Creative Team" at bounding box center [219, 170] width 181 height 23
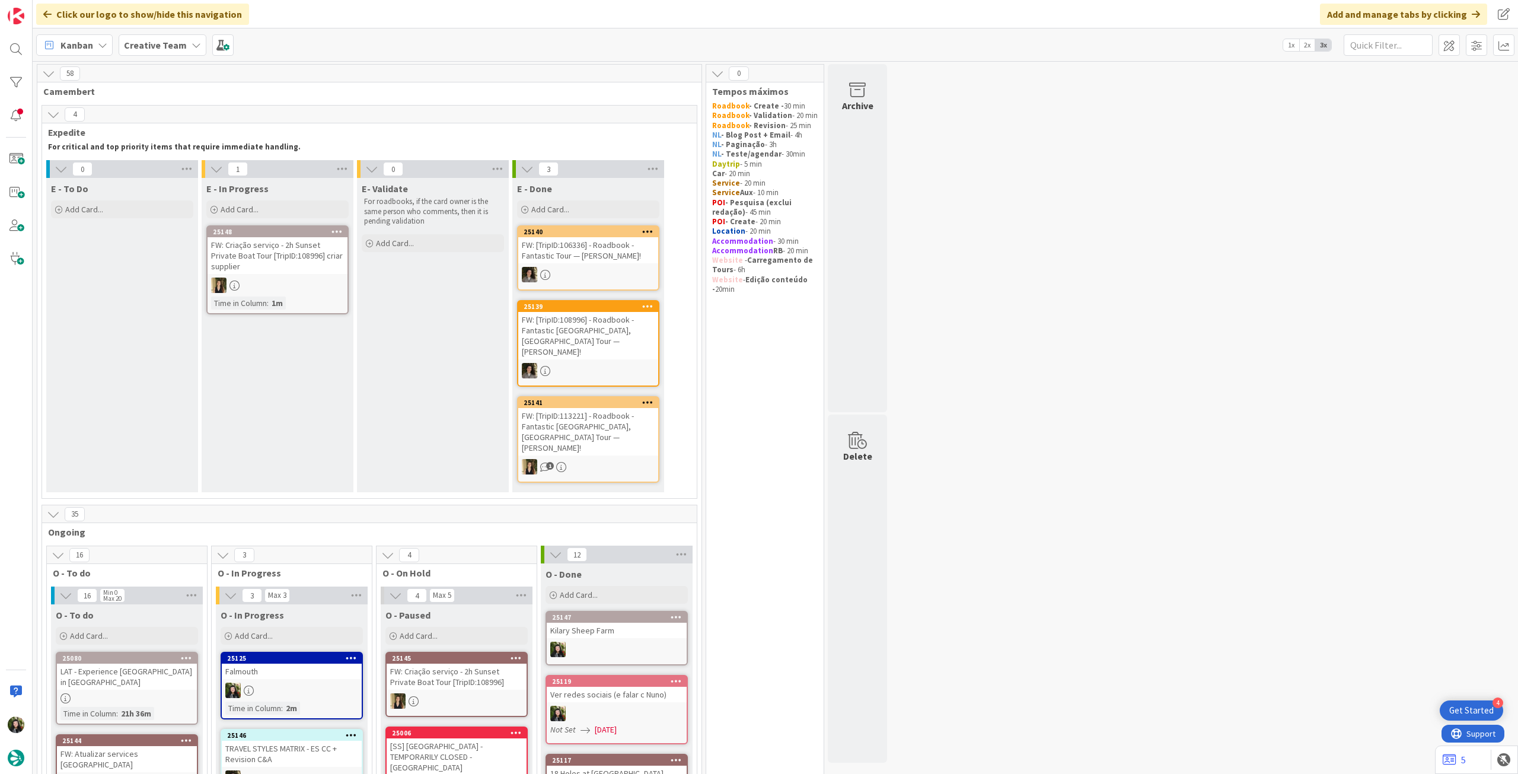
click at [187, 30] on div "Kanban Creative Team 1x 2x 3x" at bounding box center [776, 44] width 1486 height 33
click at [186, 44] on div "Creative Team" at bounding box center [163, 44] width 88 height 21
click at [197, 165] on h4 "Creative Team - Análise" at bounding box center [212, 170] width 161 height 12
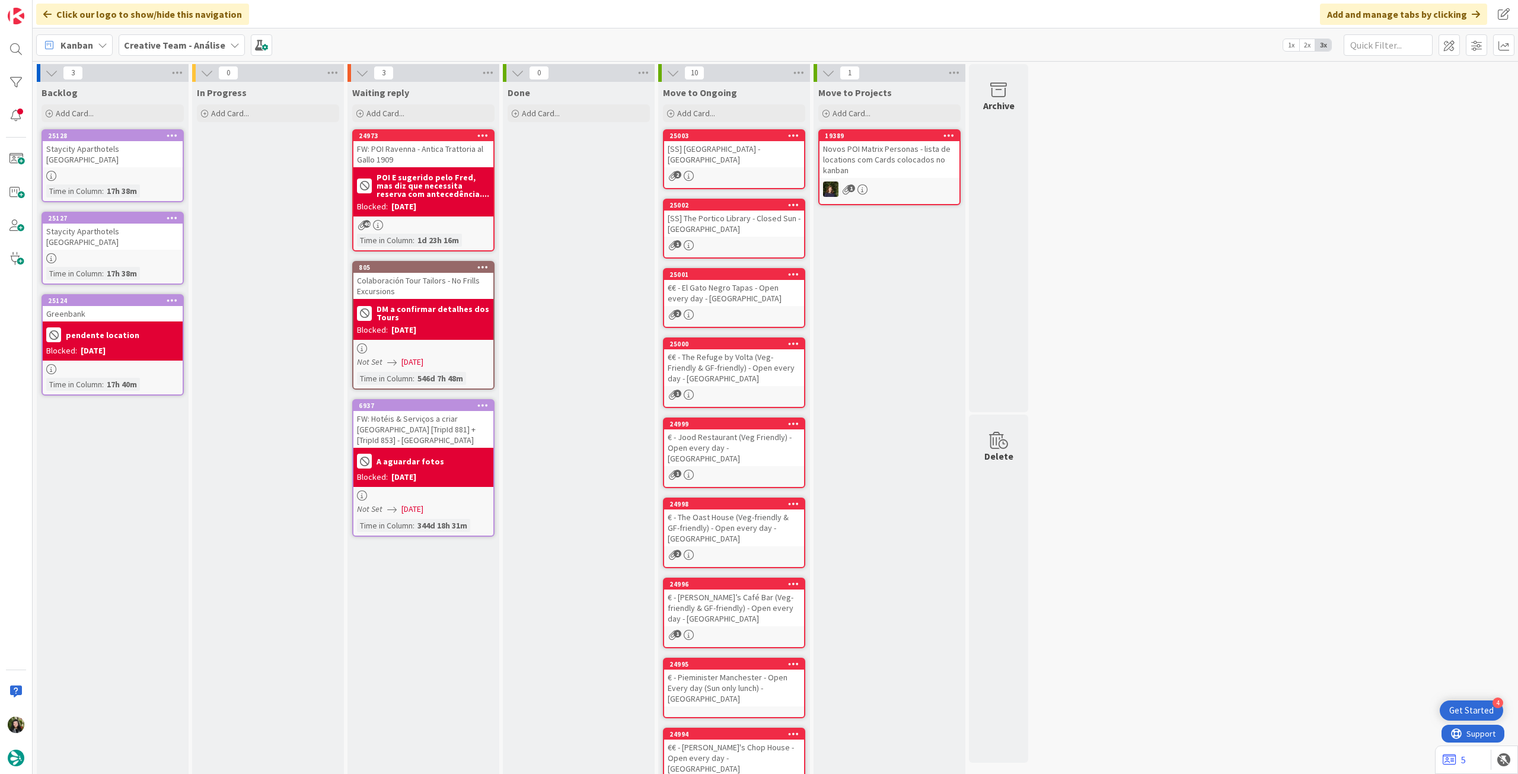
click at [179, 49] on b "Creative Team - Análise" at bounding box center [174, 45] width 101 height 12
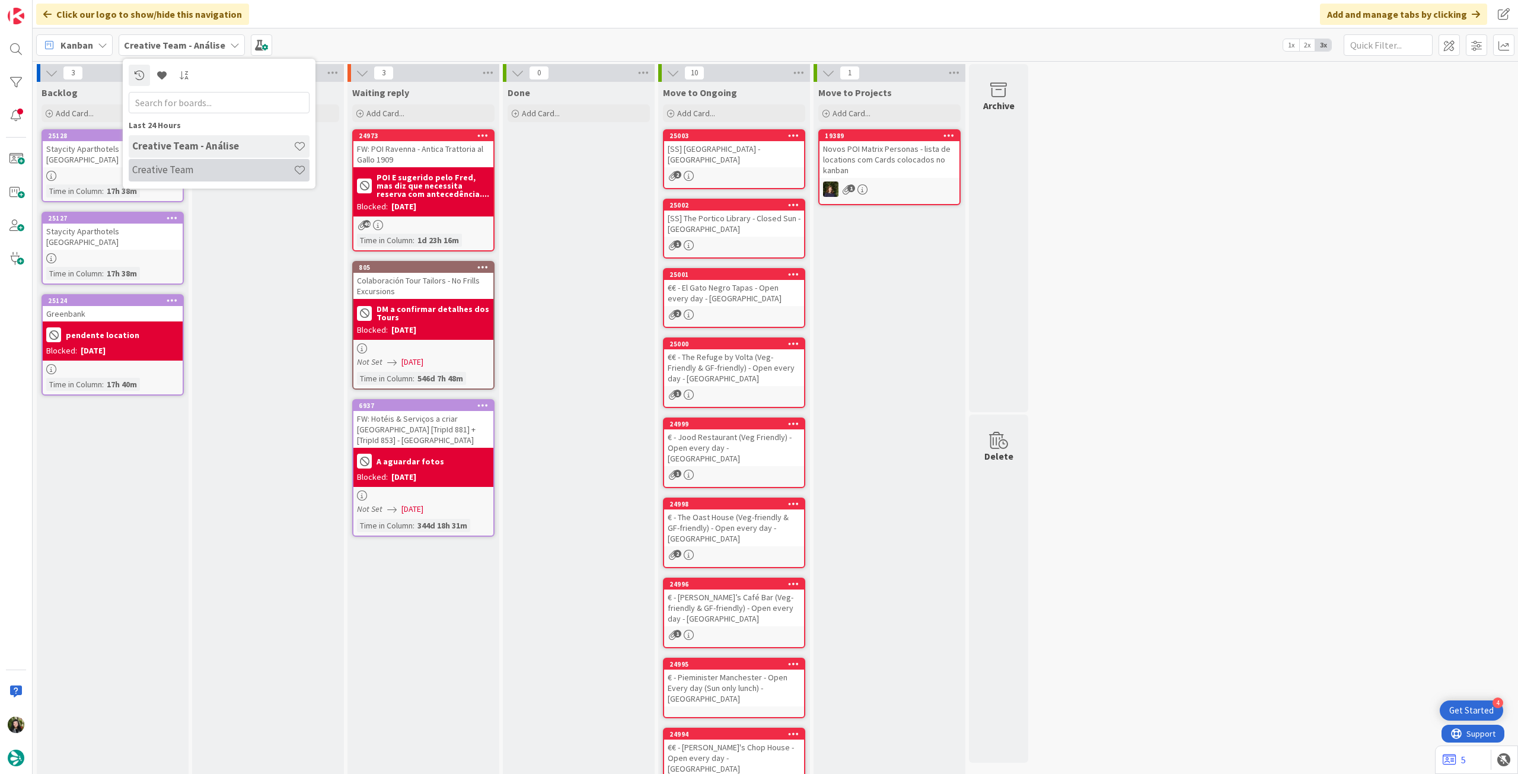
click at [208, 161] on div "Creative Team" at bounding box center [219, 170] width 181 height 23
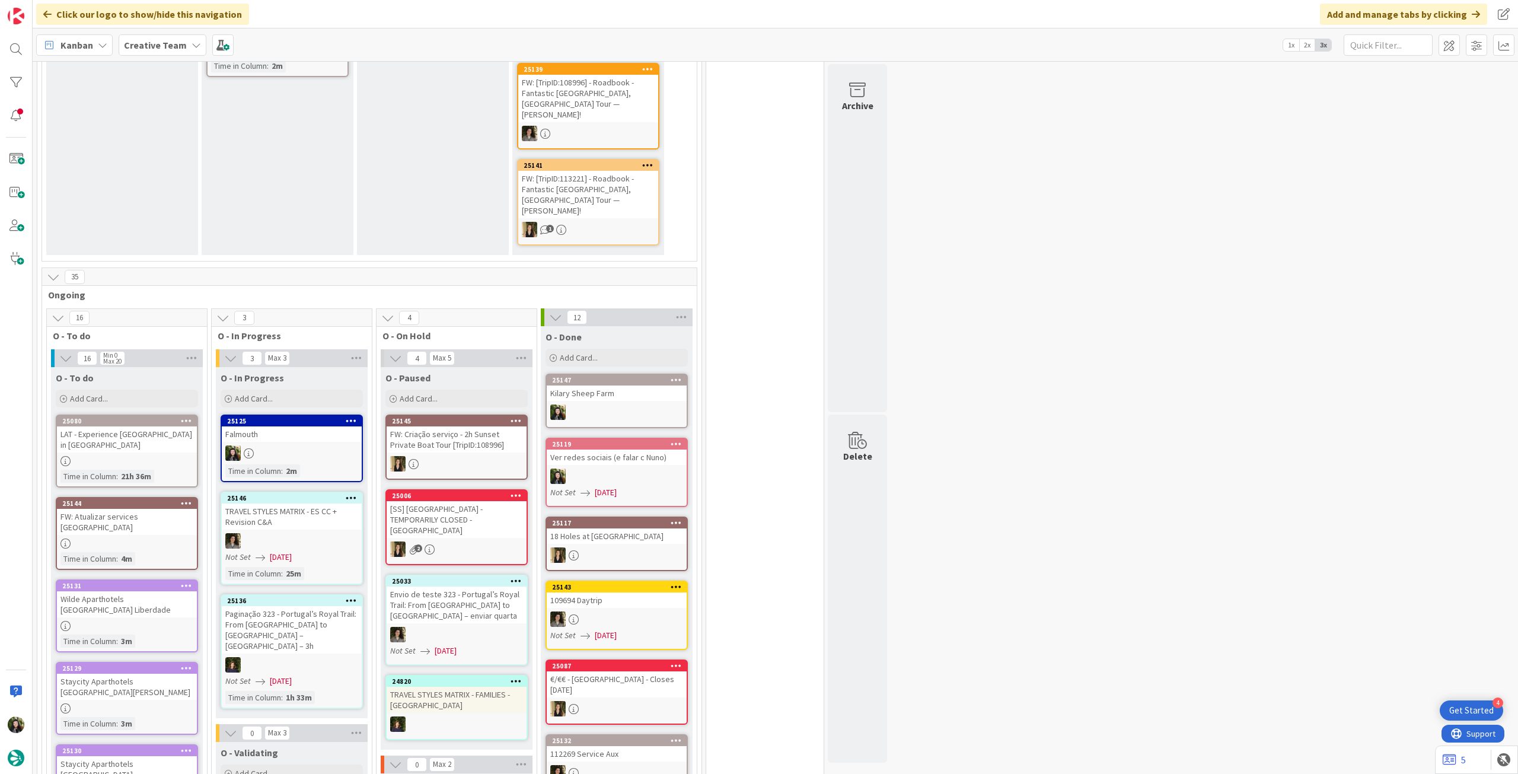
click at [298, 445] on div at bounding box center [292, 452] width 140 height 15
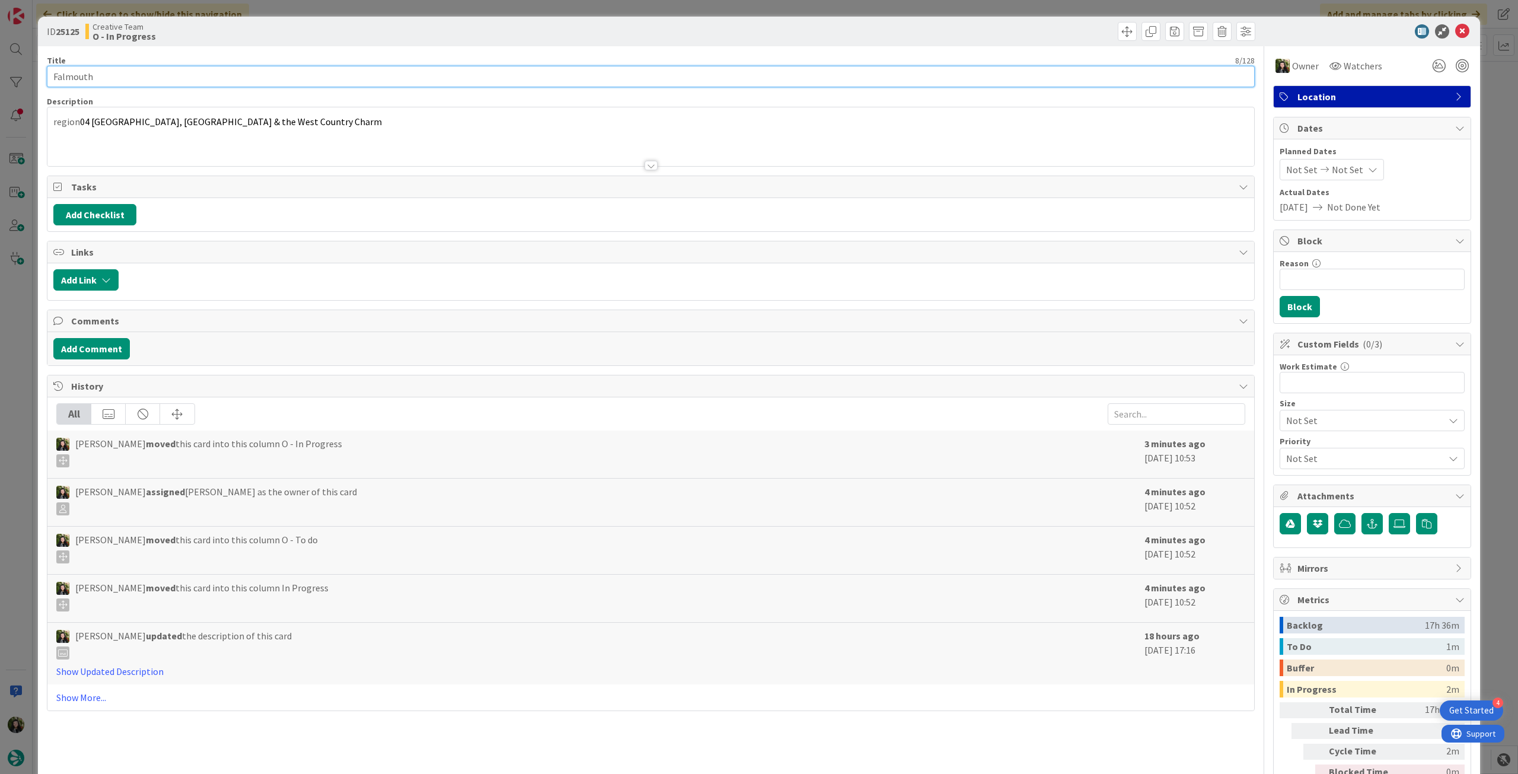
drag, startPoint x: 101, startPoint y: 77, endPoint x: 28, endPoint y: 76, distance: 72.4
click at [28, 76] on div "ID 25125 Creative Team O - In Progress Title 8 / 128 Falmouth Description regio…" at bounding box center [759, 387] width 1518 height 774
click at [1455, 31] on icon at bounding box center [1462, 31] width 14 height 14
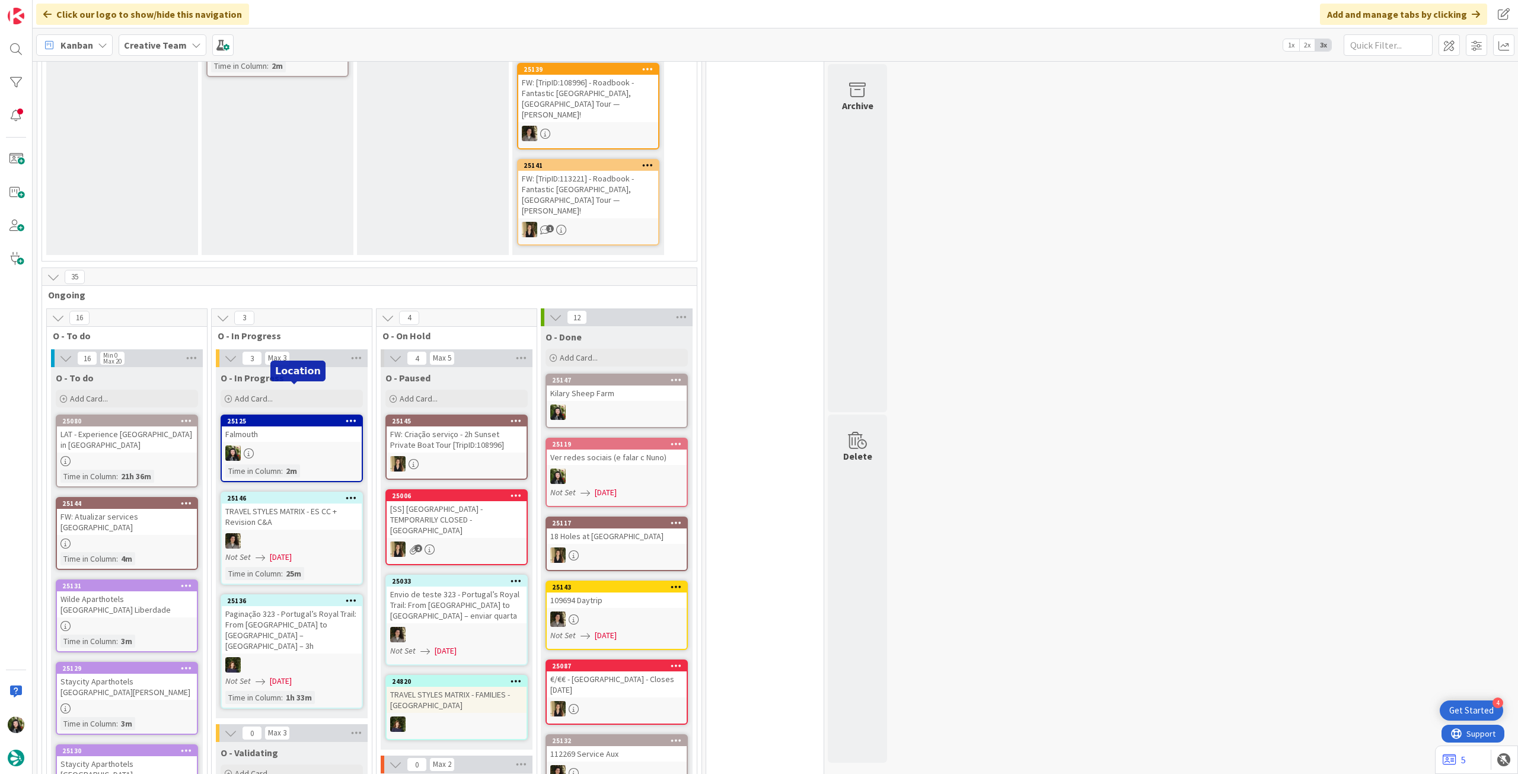
click at [282, 426] on div "Falmouth" at bounding box center [292, 433] width 140 height 15
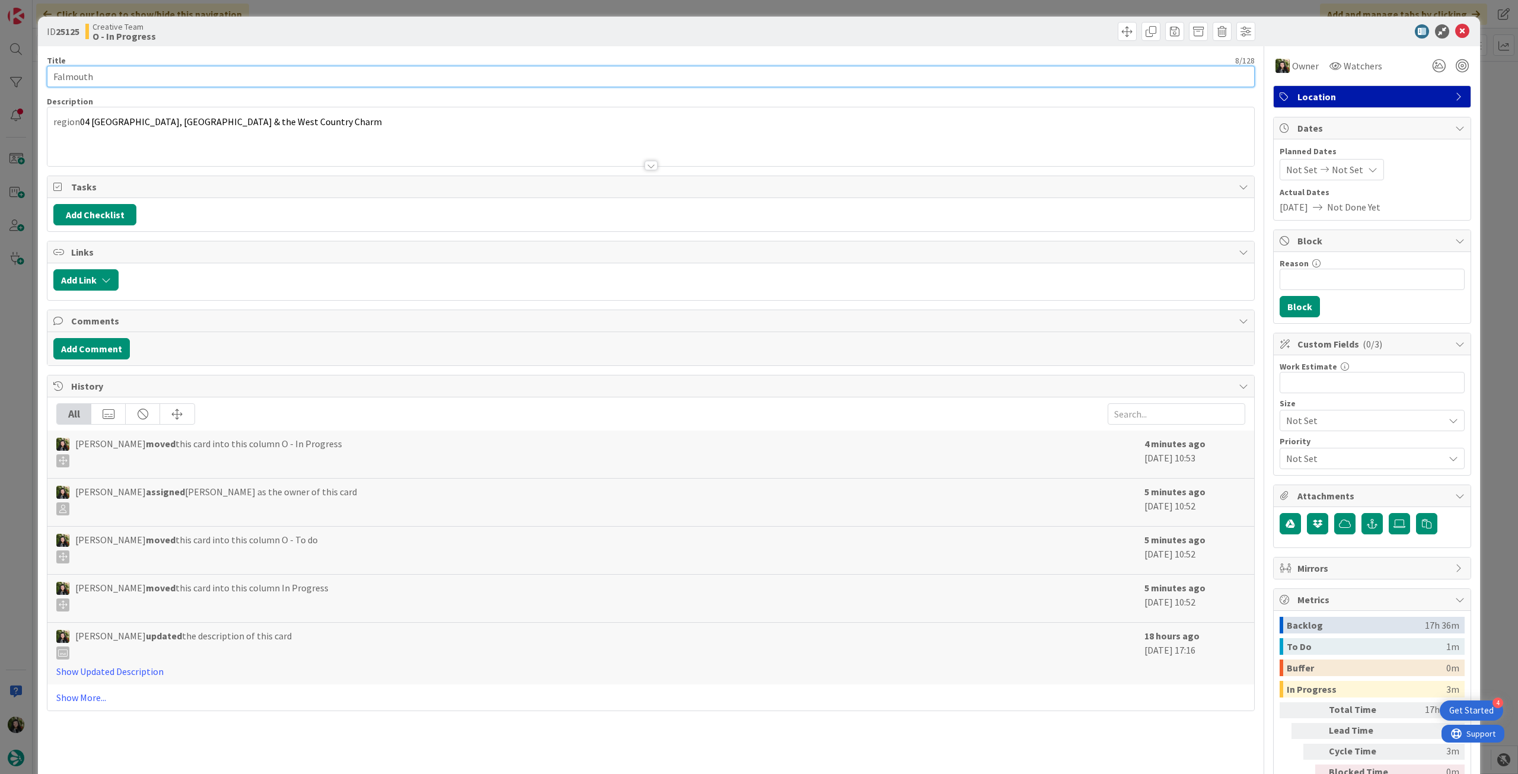
drag, startPoint x: 76, startPoint y: 76, endPoint x: 23, endPoint y: 76, distance: 52.8
click at [23, 76] on div "ID 25125 Creative Team O - In Progress Title 8 / 128 Falmouth Description regio…" at bounding box center [759, 387] width 1518 height 774
click at [1460, 28] on icon at bounding box center [1462, 31] width 14 height 14
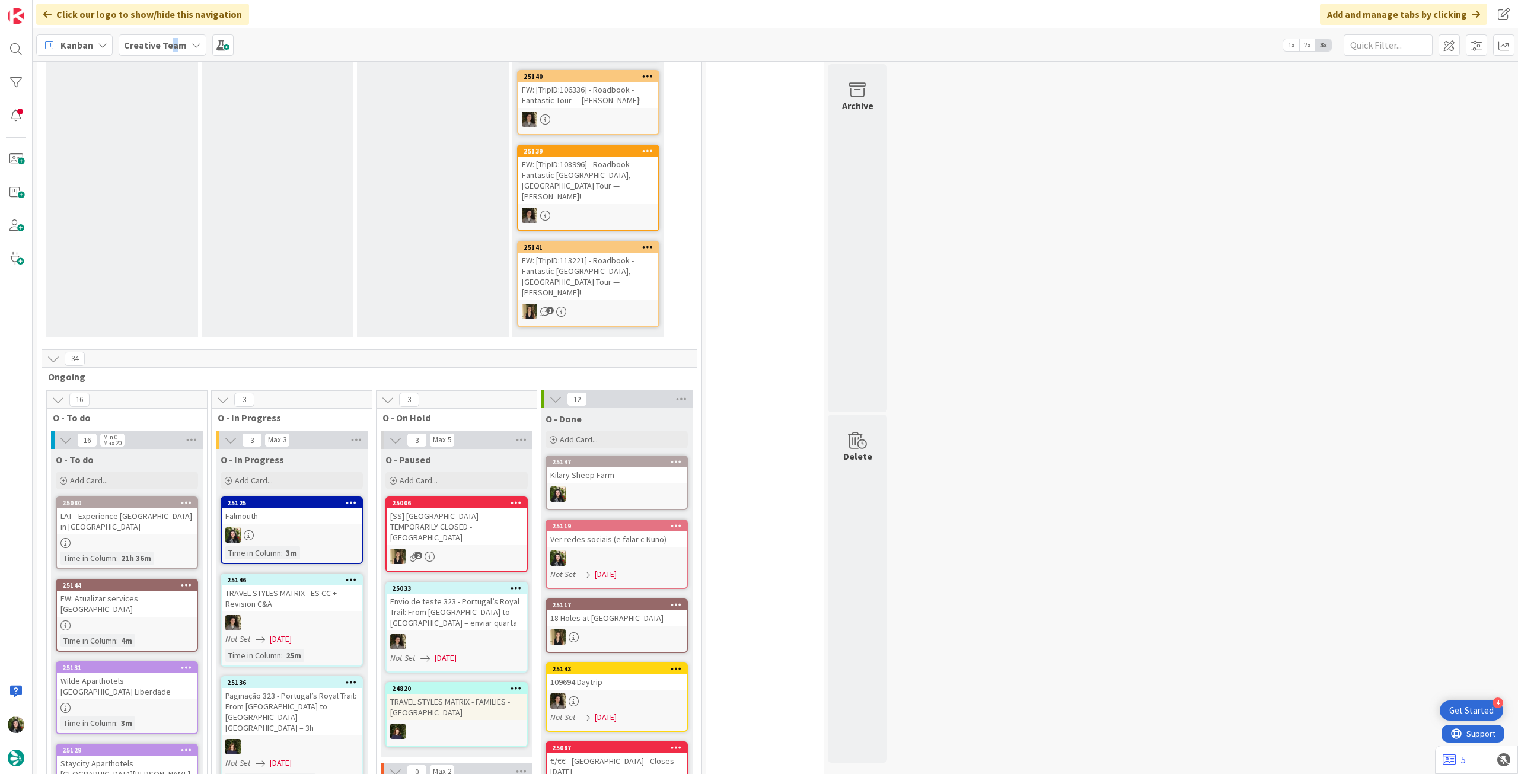
drag, startPoint x: 171, startPoint y: 46, endPoint x: 174, endPoint y: 57, distance: 11.7
click at [171, 46] on b "Creative Team" at bounding box center [155, 45] width 63 height 12
click at [166, 179] on div "Creative Team - Análise" at bounding box center [219, 170] width 181 height 23
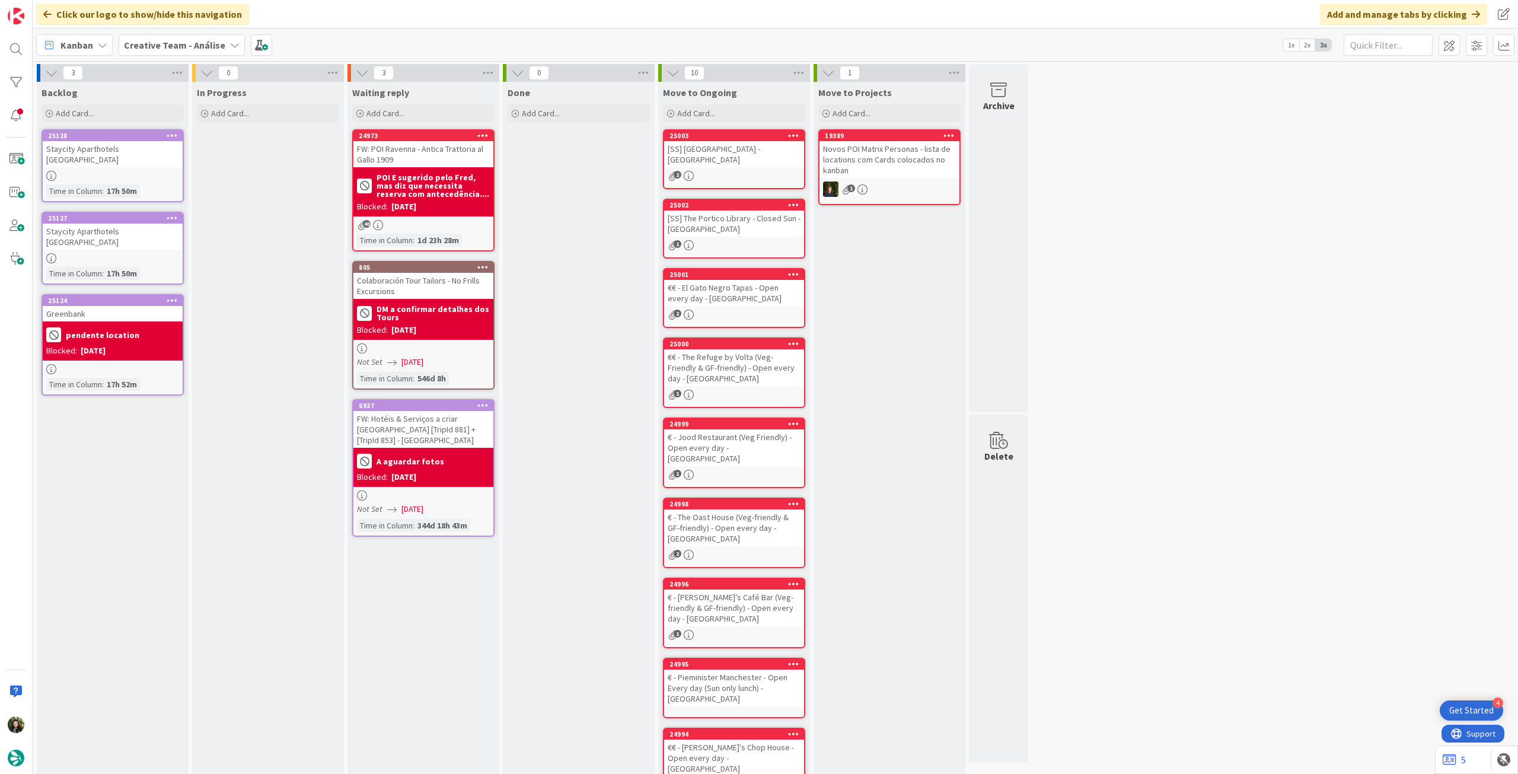
click at [164, 49] on b "Creative Team - Análise" at bounding box center [174, 45] width 101 height 12
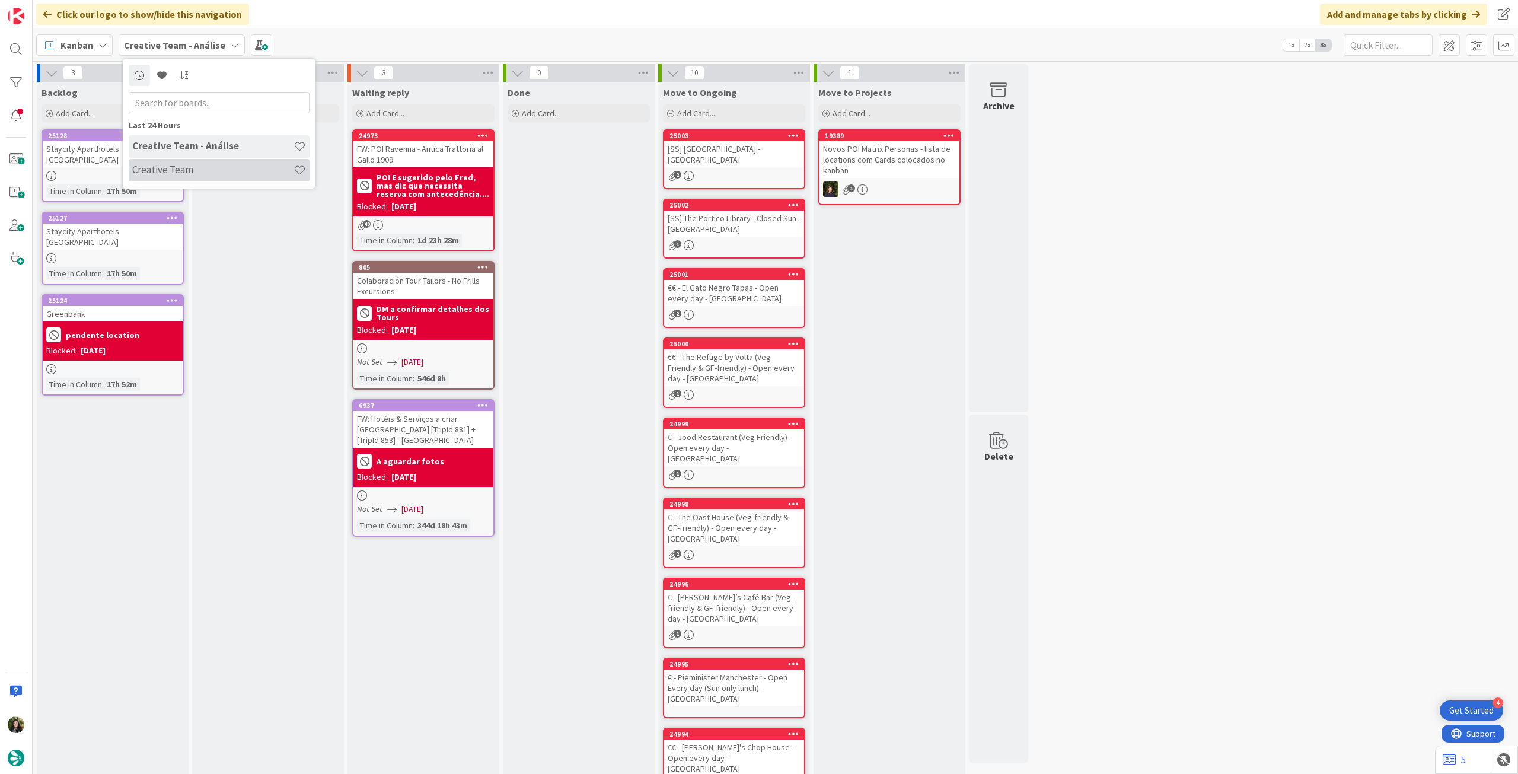
click at [158, 170] on h4 "Creative Team" at bounding box center [212, 170] width 161 height 12
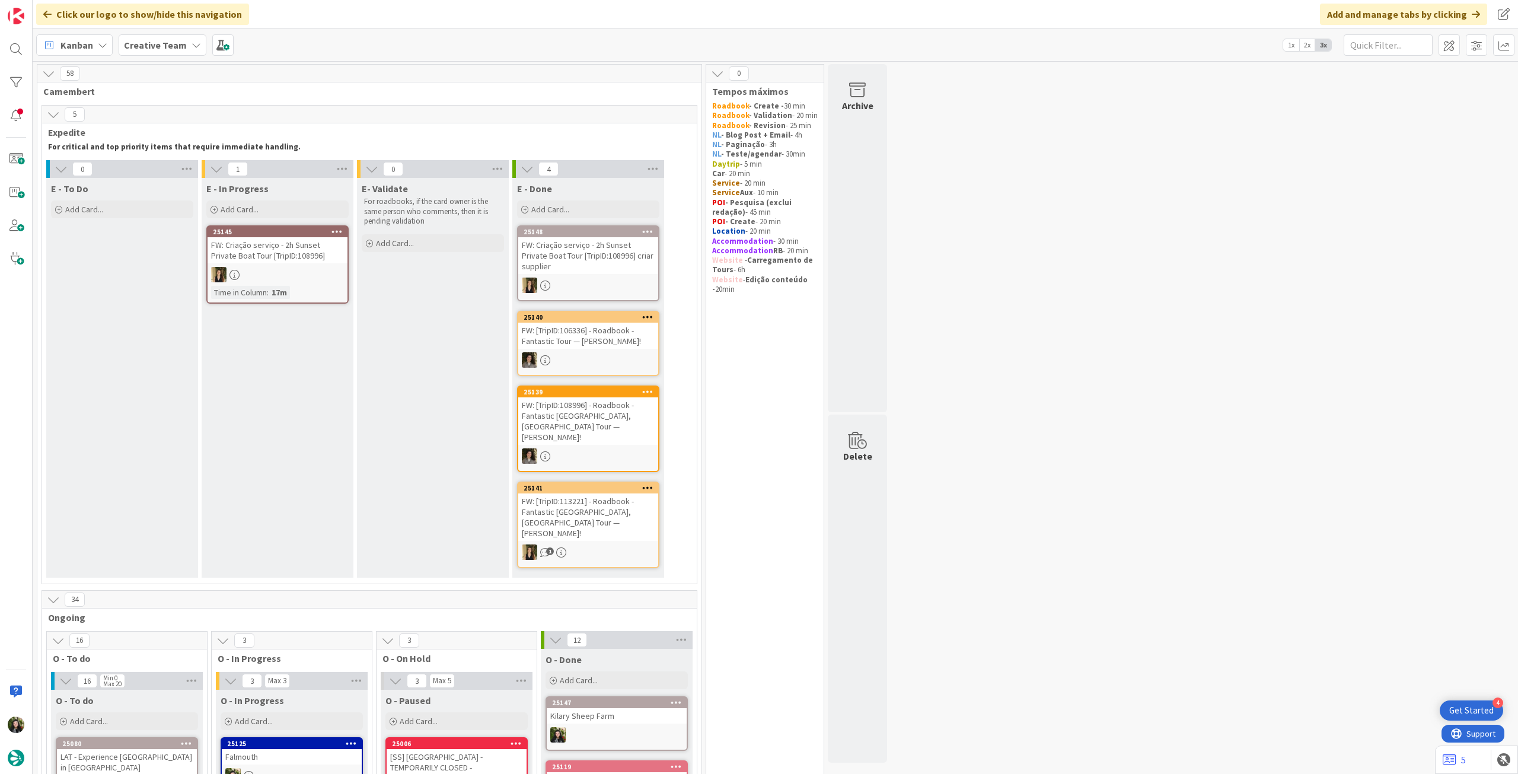
click at [192, 44] on icon at bounding box center [196, 44] width 9 height 9
click at [182, 166] on h4 "Creative Team - Análise" at bounding box center [212, 170] width 161 height 12
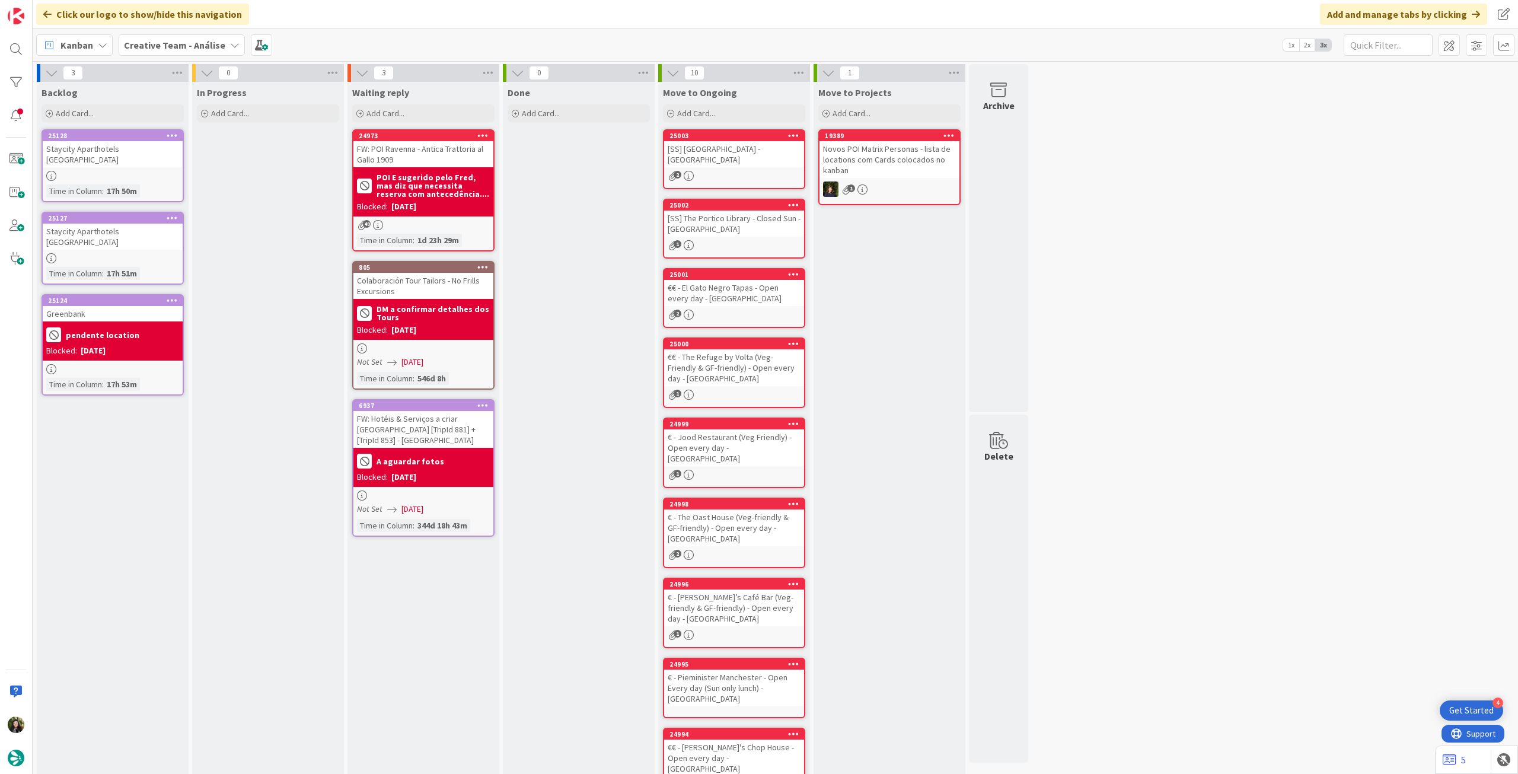
click at [145, 47] on b "Creative Team - Análise" at bounding box center [174, 45] width 101 height 12
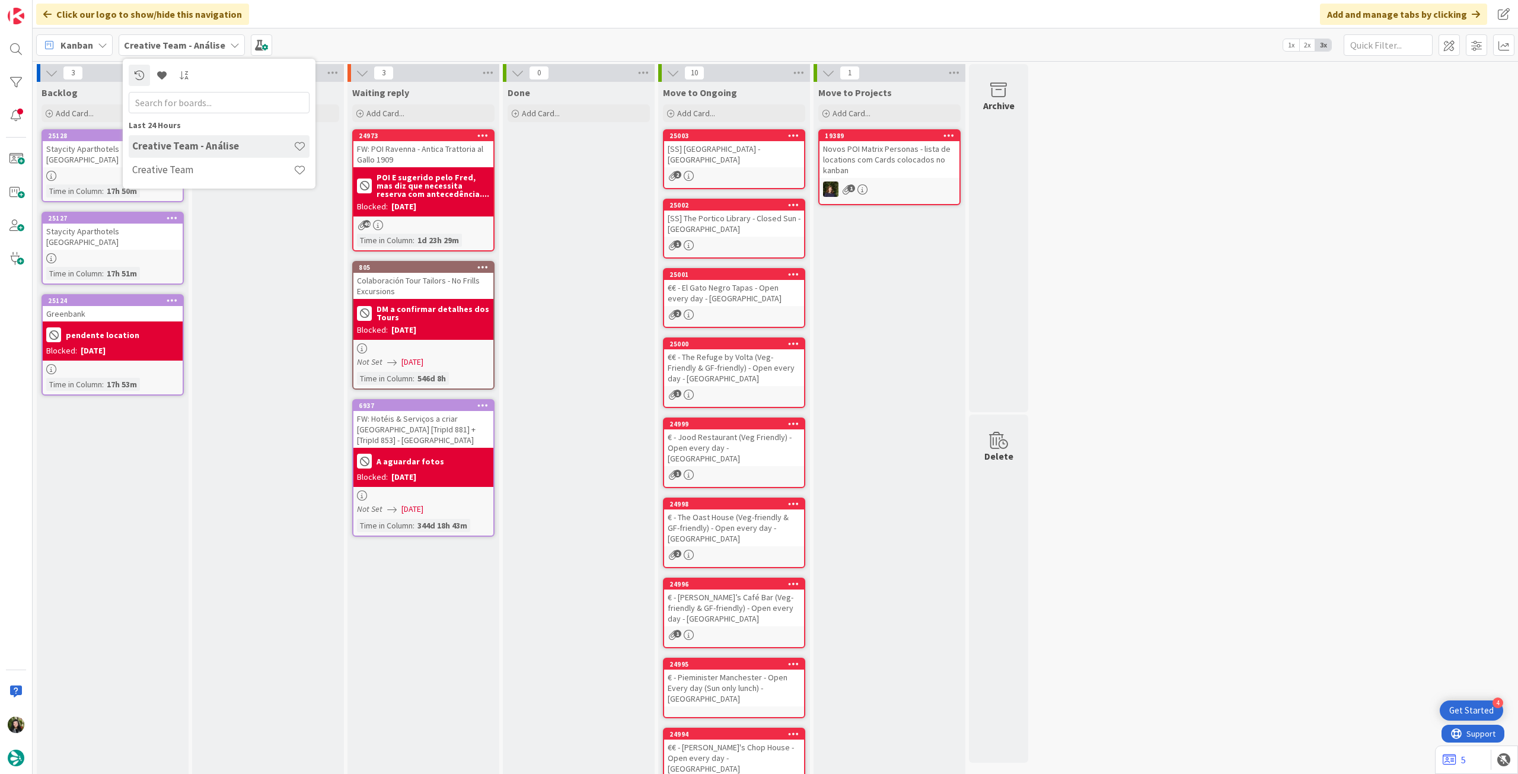
click at [184, 161] on div "Creative Team" at bounding box center [219, 170] width 181 height 23
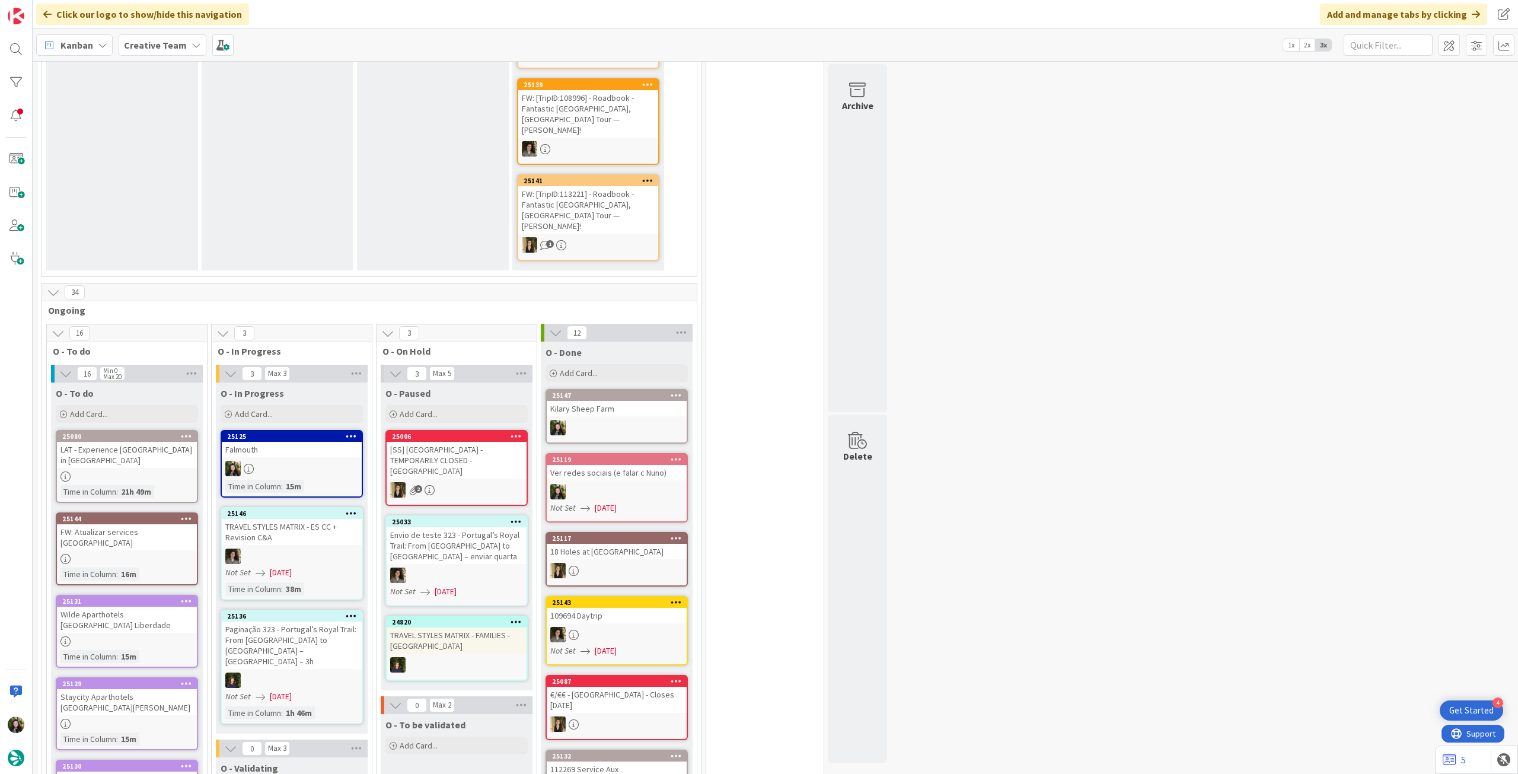
scroll to position [474, 0]
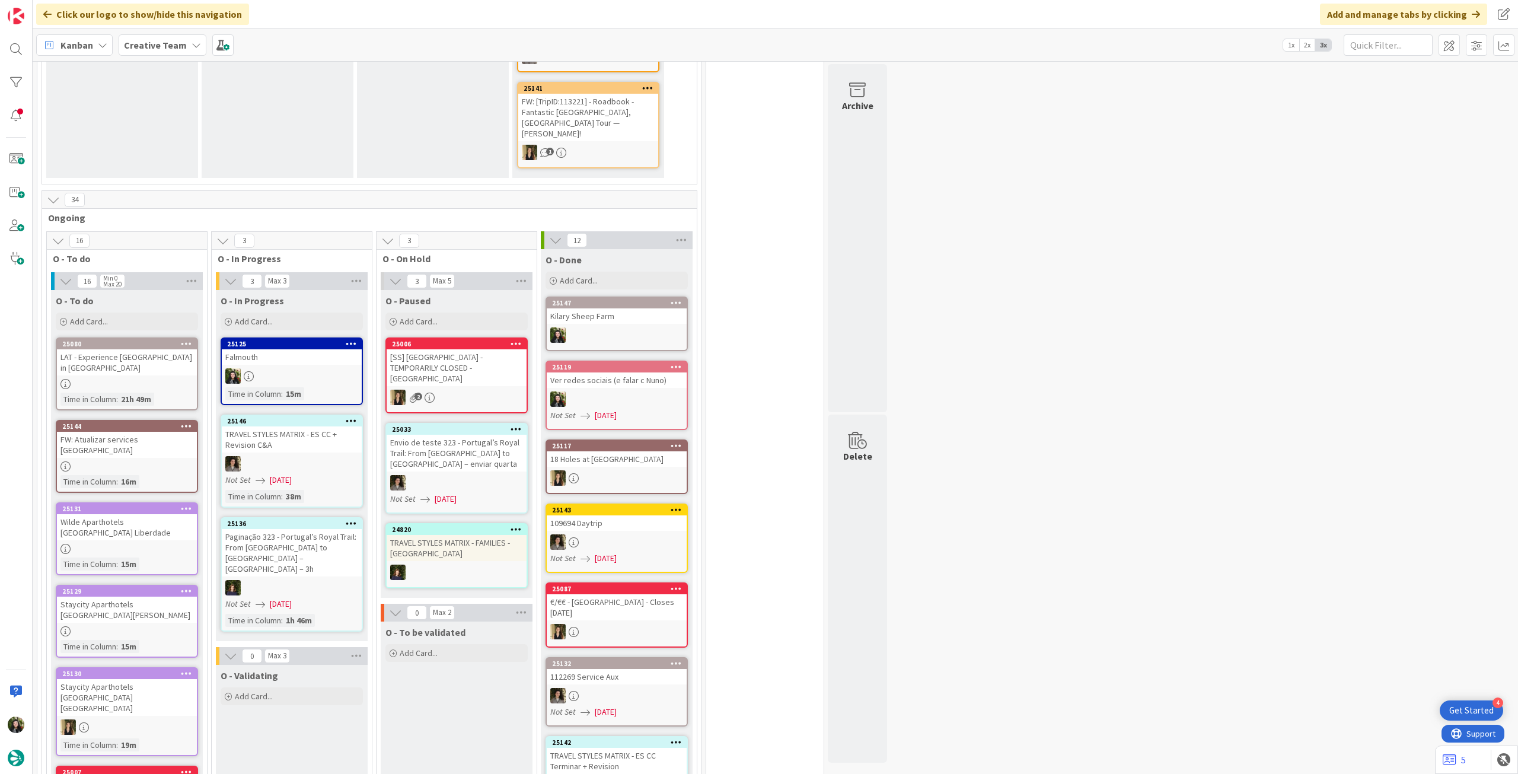
click at [300, 368] on div at bounding box center [292, 375] width 140 height 15
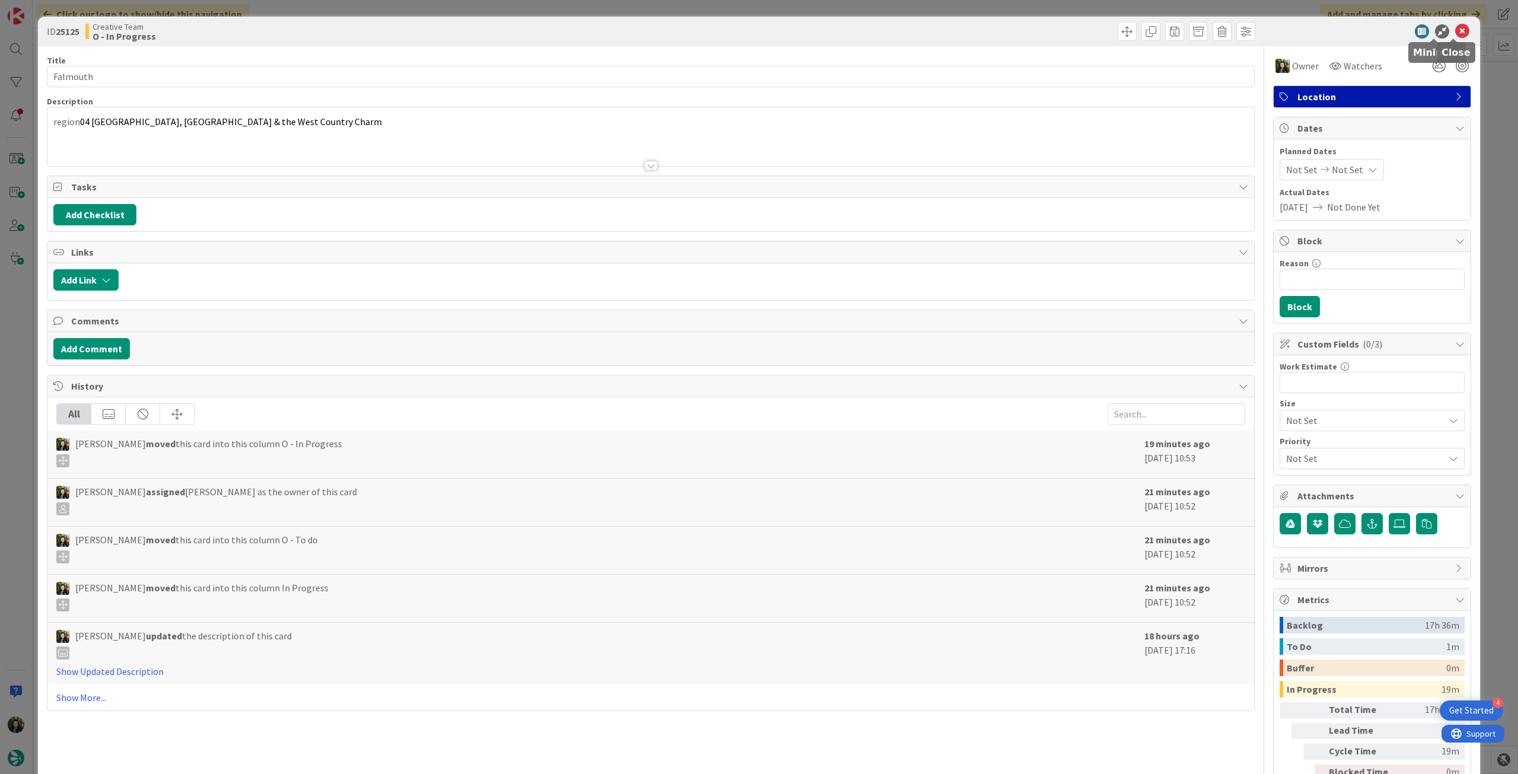
click at [1455, 34] on icon at bounding box center [1462, 31] width 14 height 14
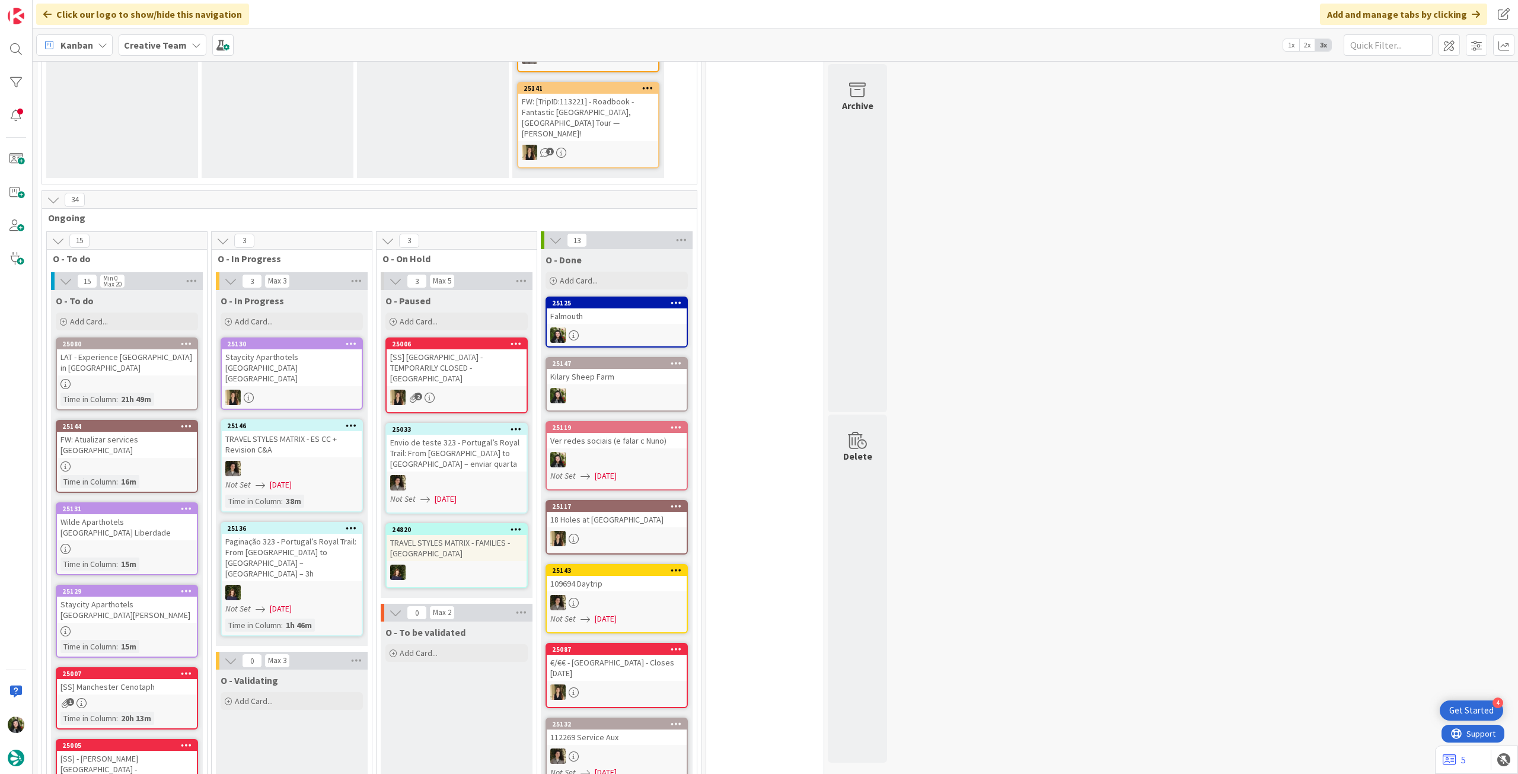
click at [154, 51] on span "Creative Team" at bounding box center [155, 45] width 63 height 14
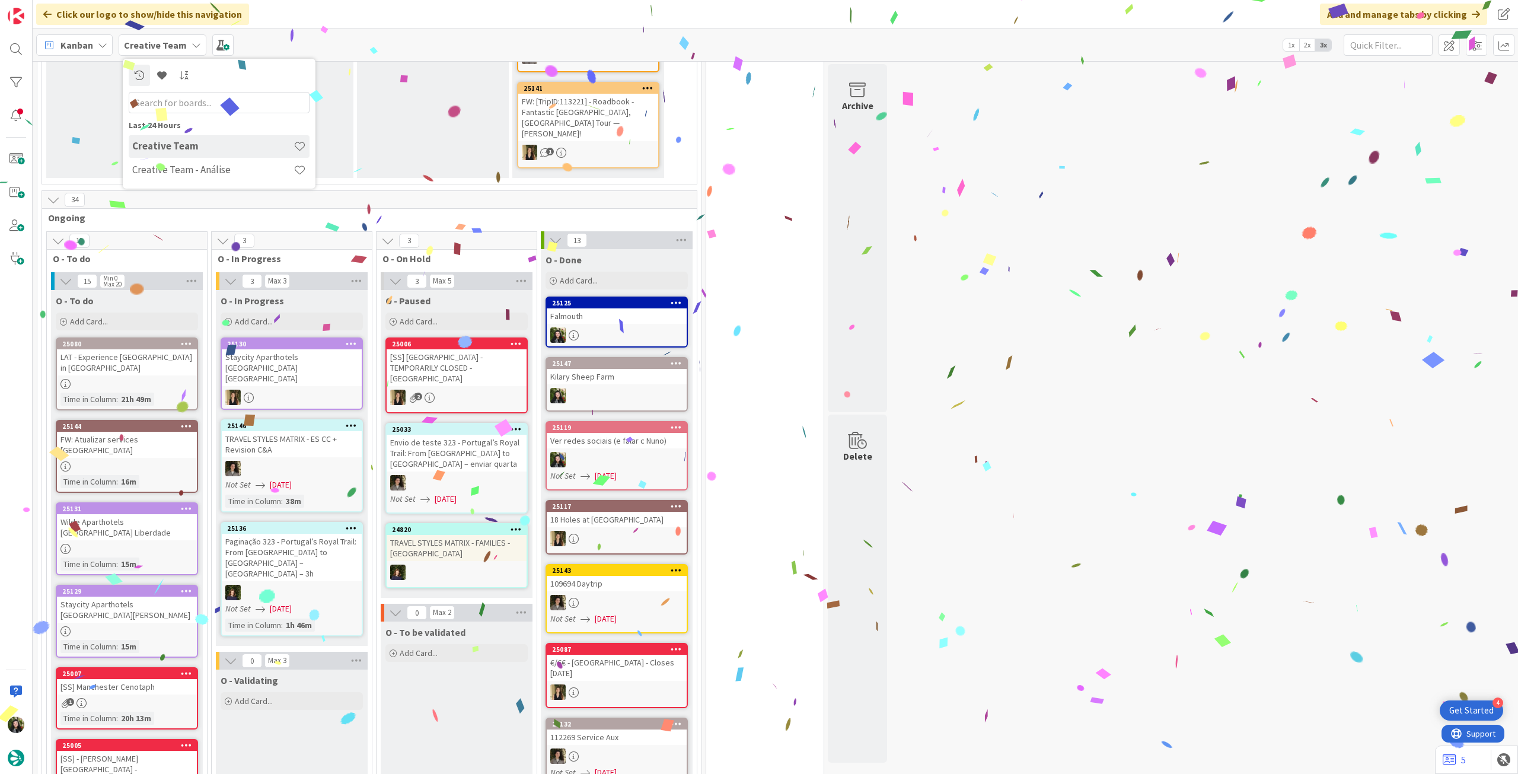
click at [187, 161] on div "Creative Team - Análise" at bounding box center [219, 170] width 181 height 23
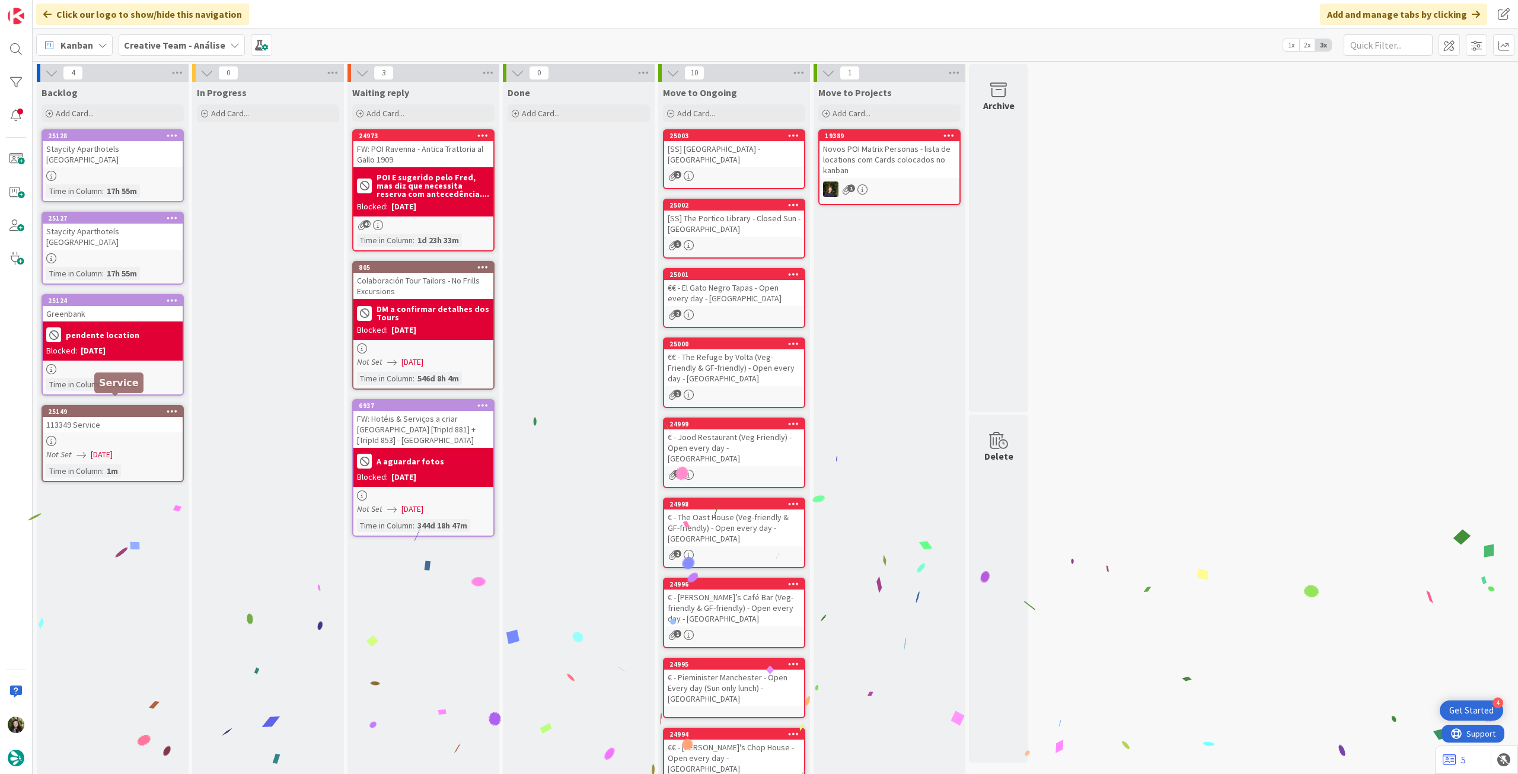
click at [138, 333] on div "pendente location" at bounding box center [112, 335] width 133 height 20
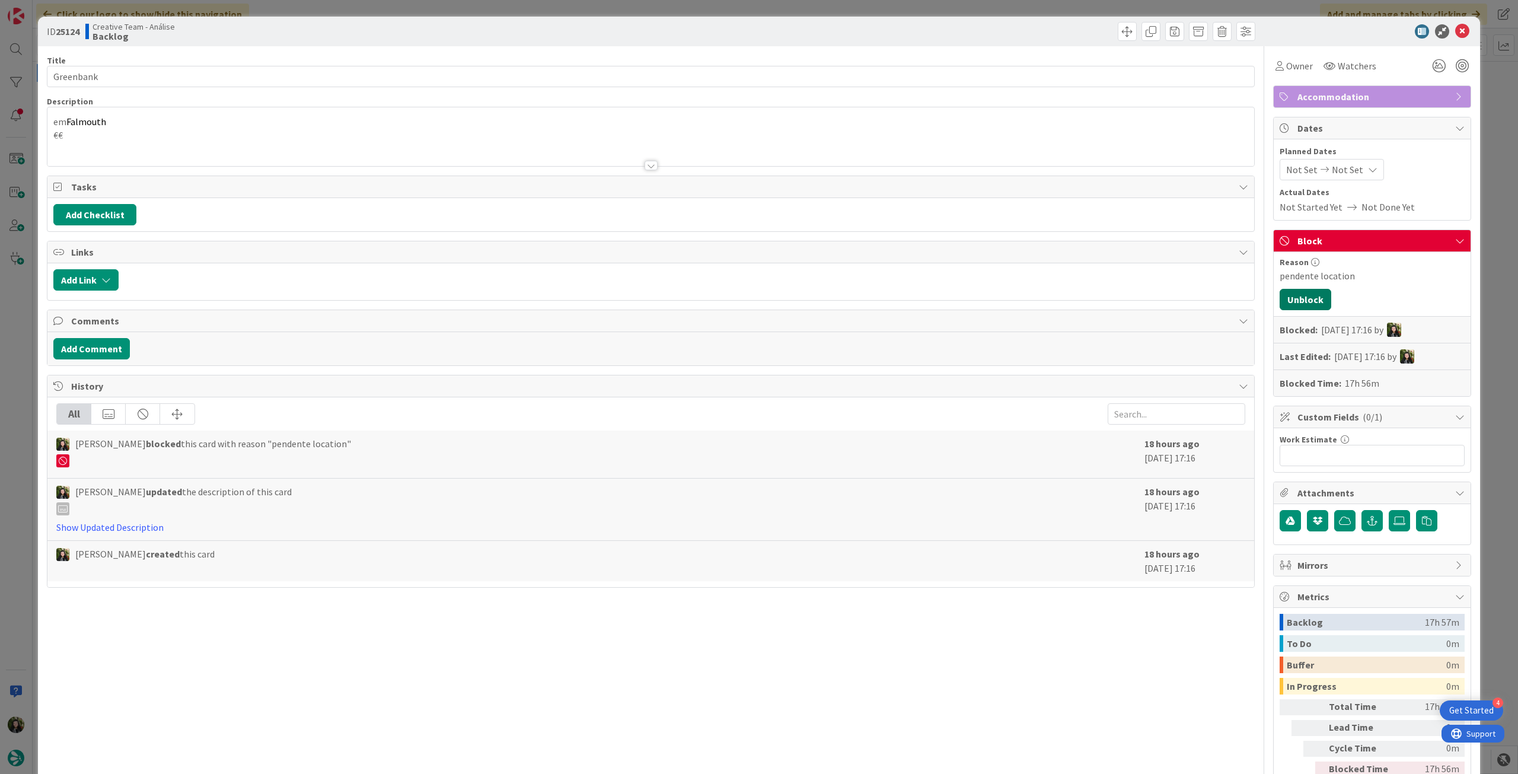
click at [1294, 297] on button "Unblock" at bounding box center [1306, 299] width 52 height 21
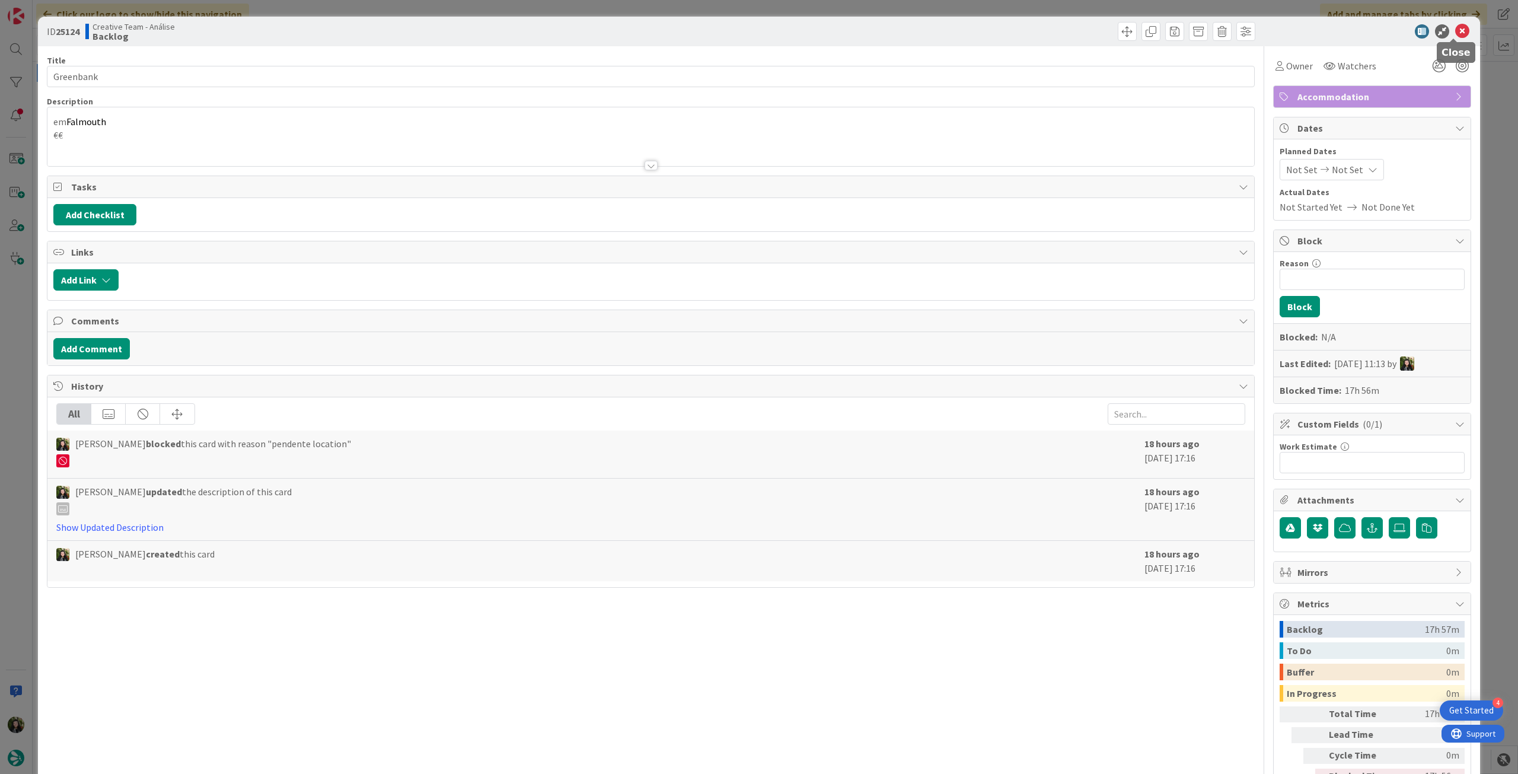
click at [1455, 27] on icon at bounding box center [1462, 31] width 14 height 14
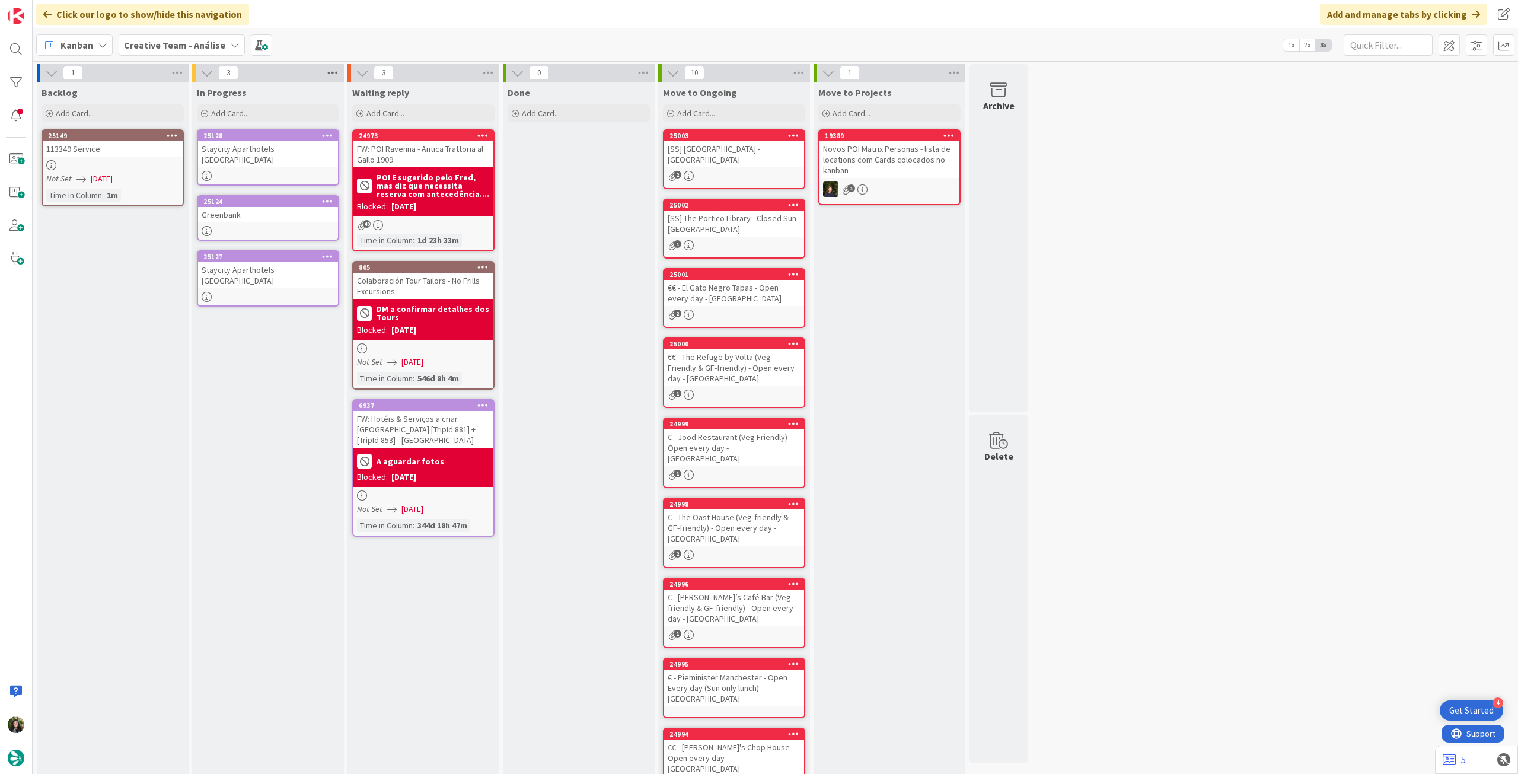
click at [329, 73] on icon at bounding box center [332, 73] width 15 height 18
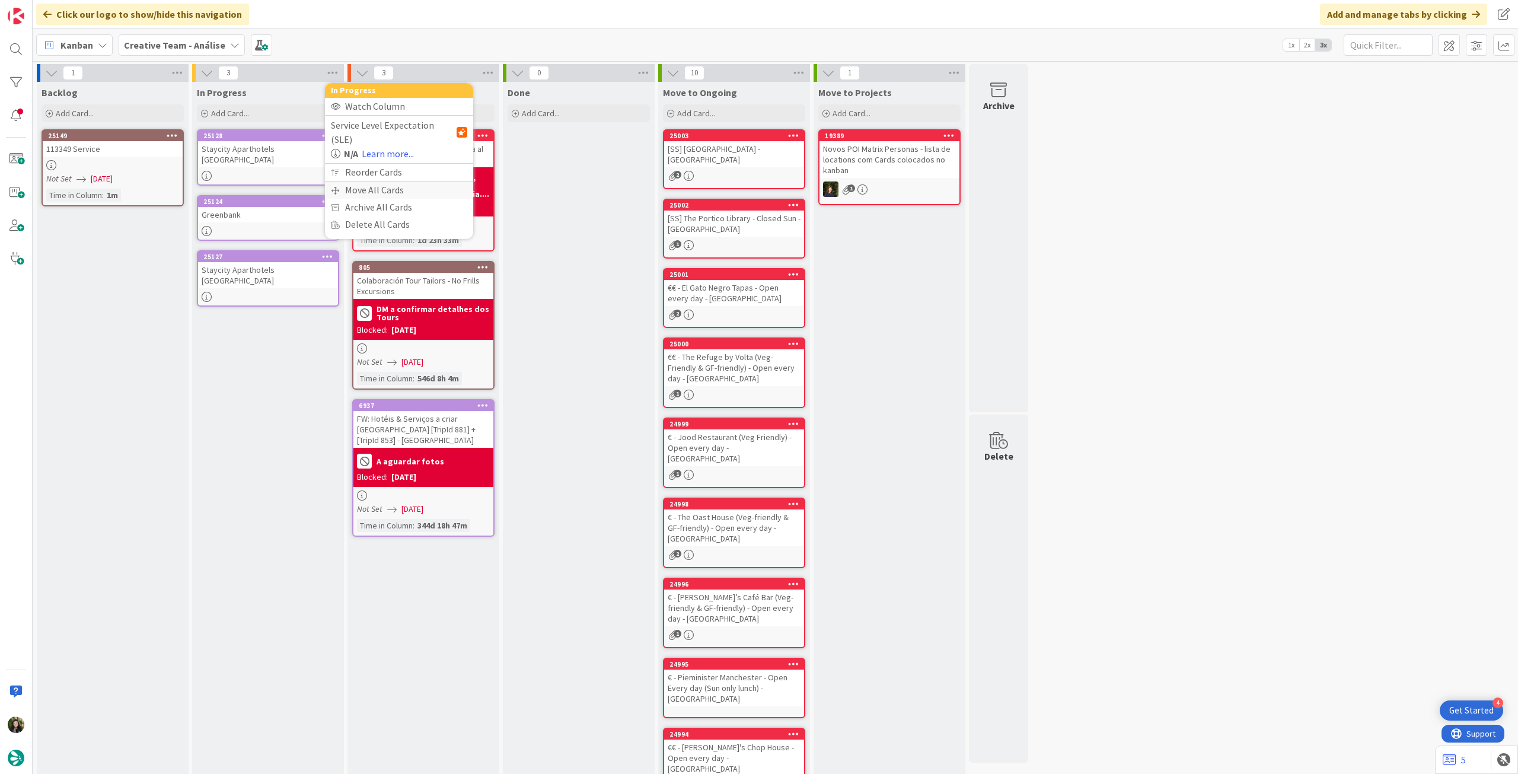
click at [349, 181] on div "Move All Cards" at bounding box center [399, 189] width 148 height 17
click at [369, 129] on span "Creative Team - Análise" at bounding box center [384, 129] width 95 height 12
click at [384, 184] on span "Creative Team" at bounding box center [407, 186] width 108 height 18
click at [390, 162] on div "Select a Column..." at bounding box center [390, 167] width 112 height 19
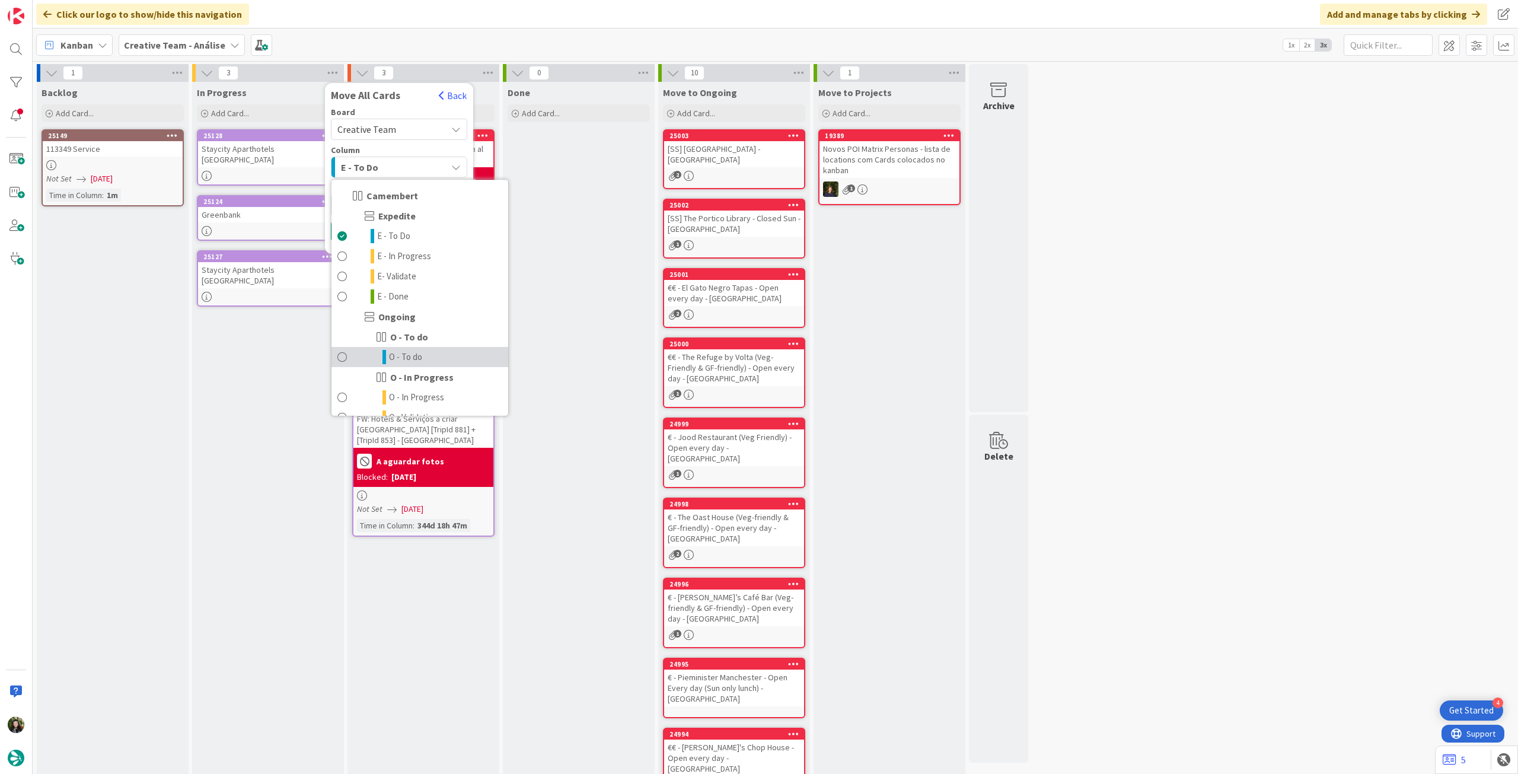
click at [430, 353] on link "O - To do" at bounding box center [420, 357] width 177 height 20
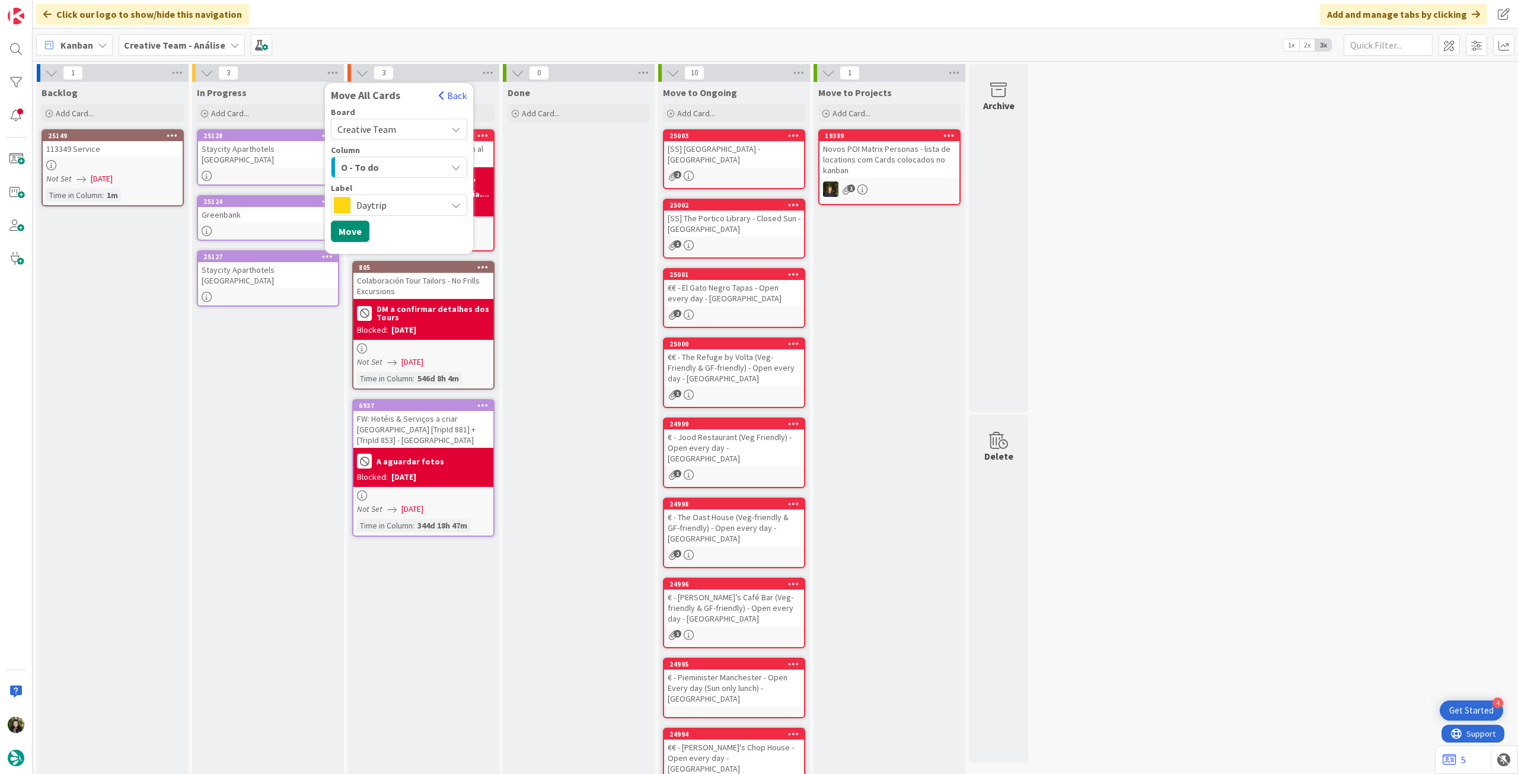
click at [393, 204] on span "Daytrip" at bounding box center [398, 205] width 84 height 17
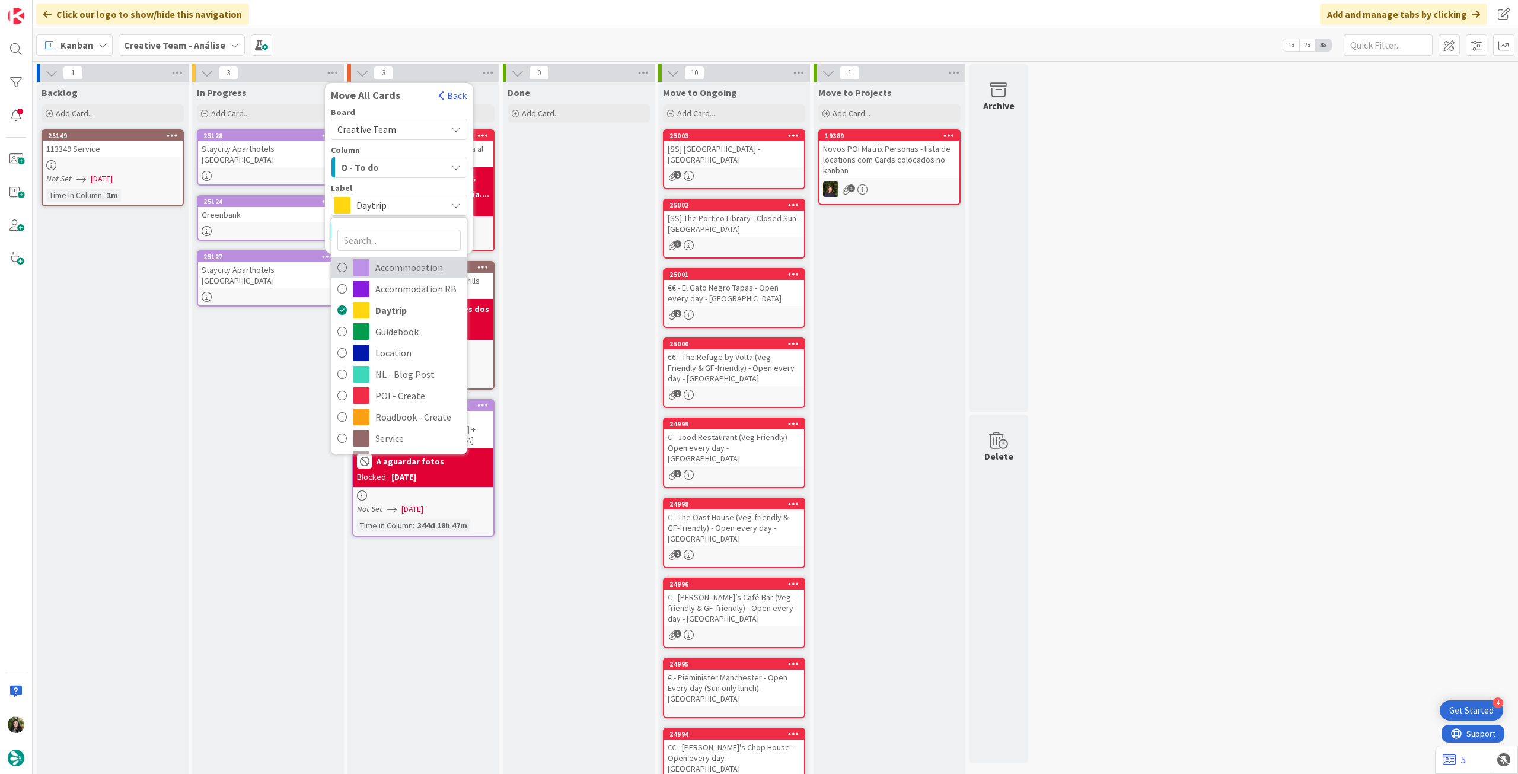
click at [390, 268] on span "Accommodation" at bounding box center [417, 268] width 85 height 18
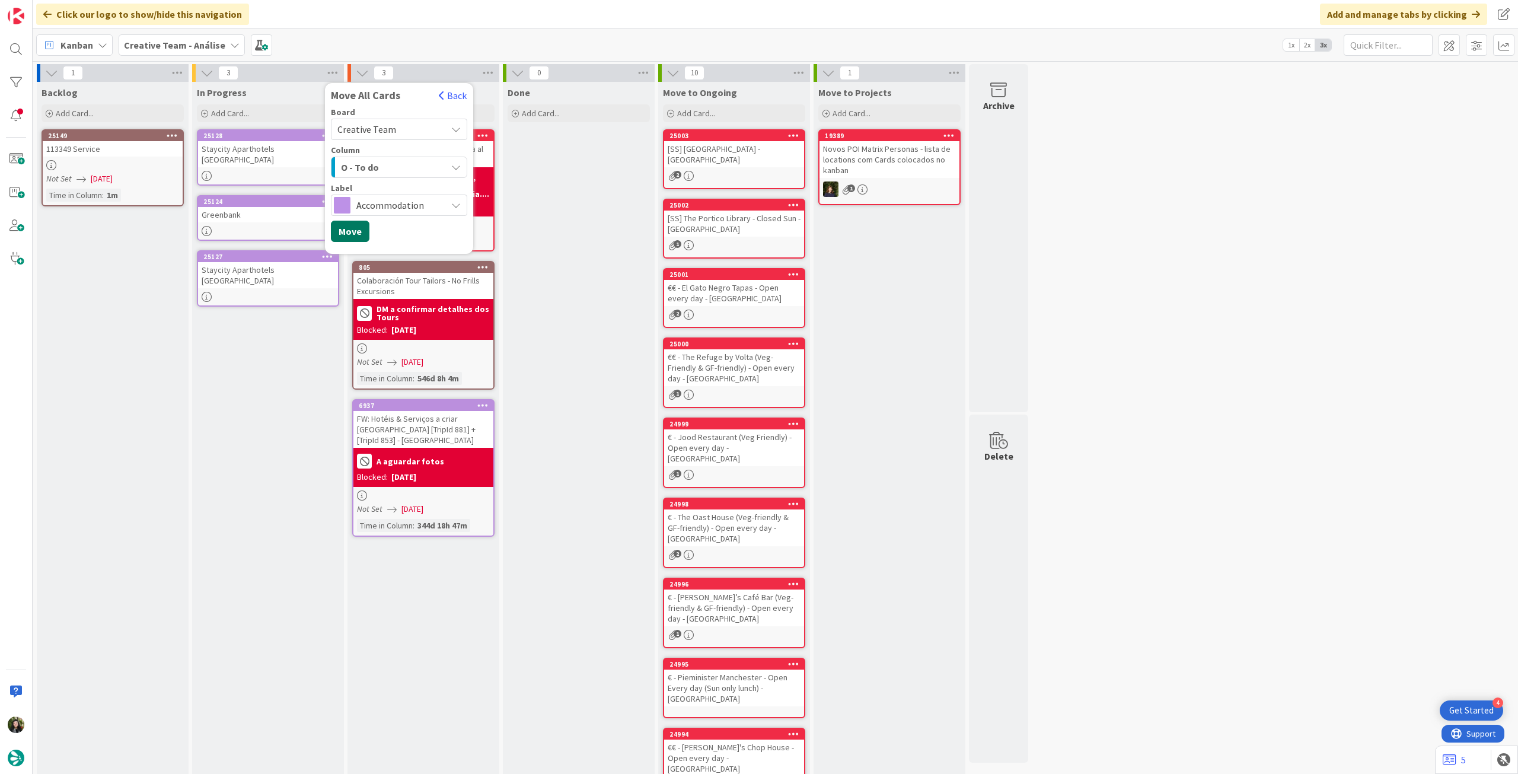
click at [350, 231] on button "Move" at bounding box center [350, 231] width 39 height 21
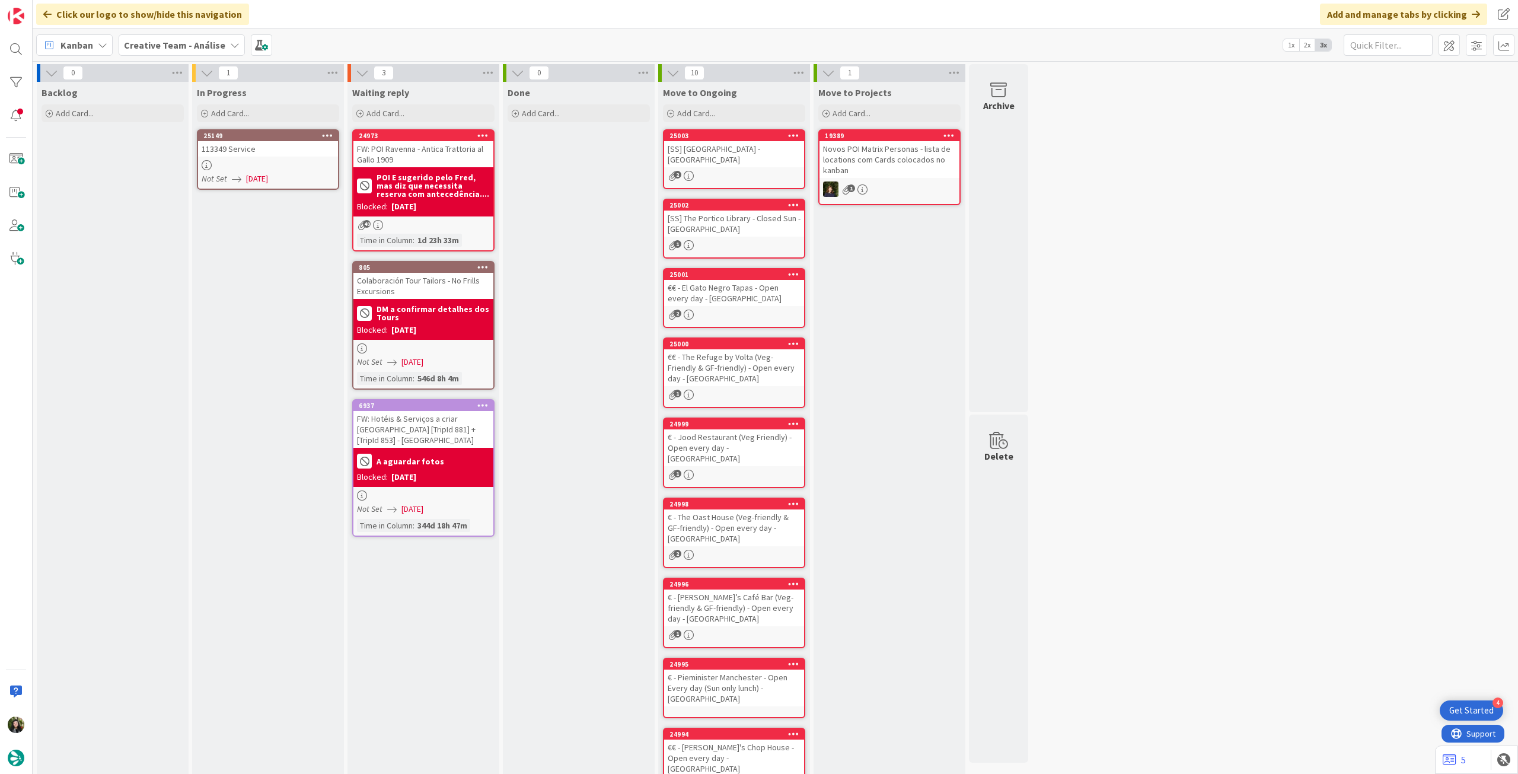
click at [299, 171] on div "25149 113349 Service Not Set 15/10/2025" at bounding box center [268, 159] width 142 height 60
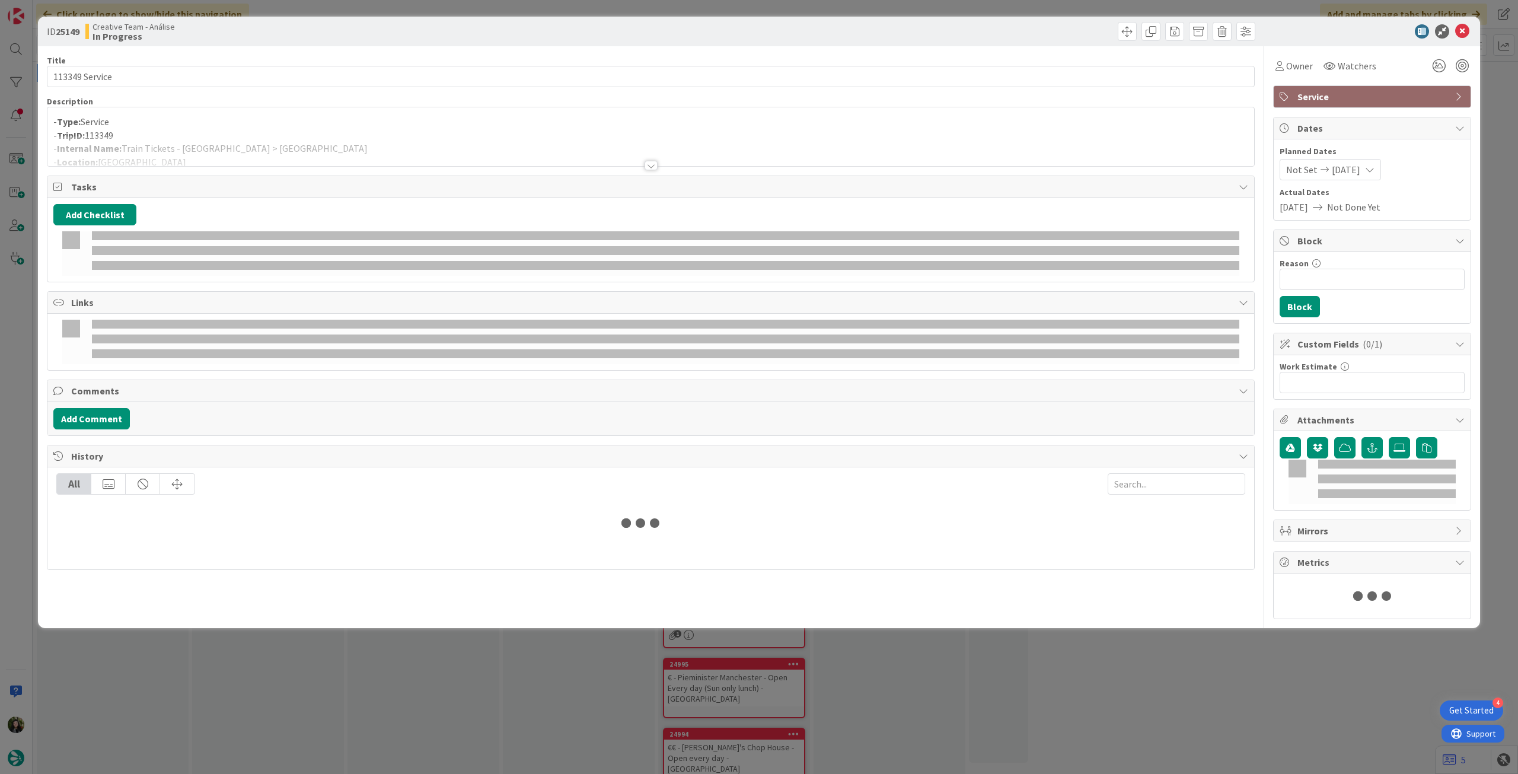
click at [323, 129] on p "- TripID: 113349" at bounding box center [650, 136] width 1195 height 14
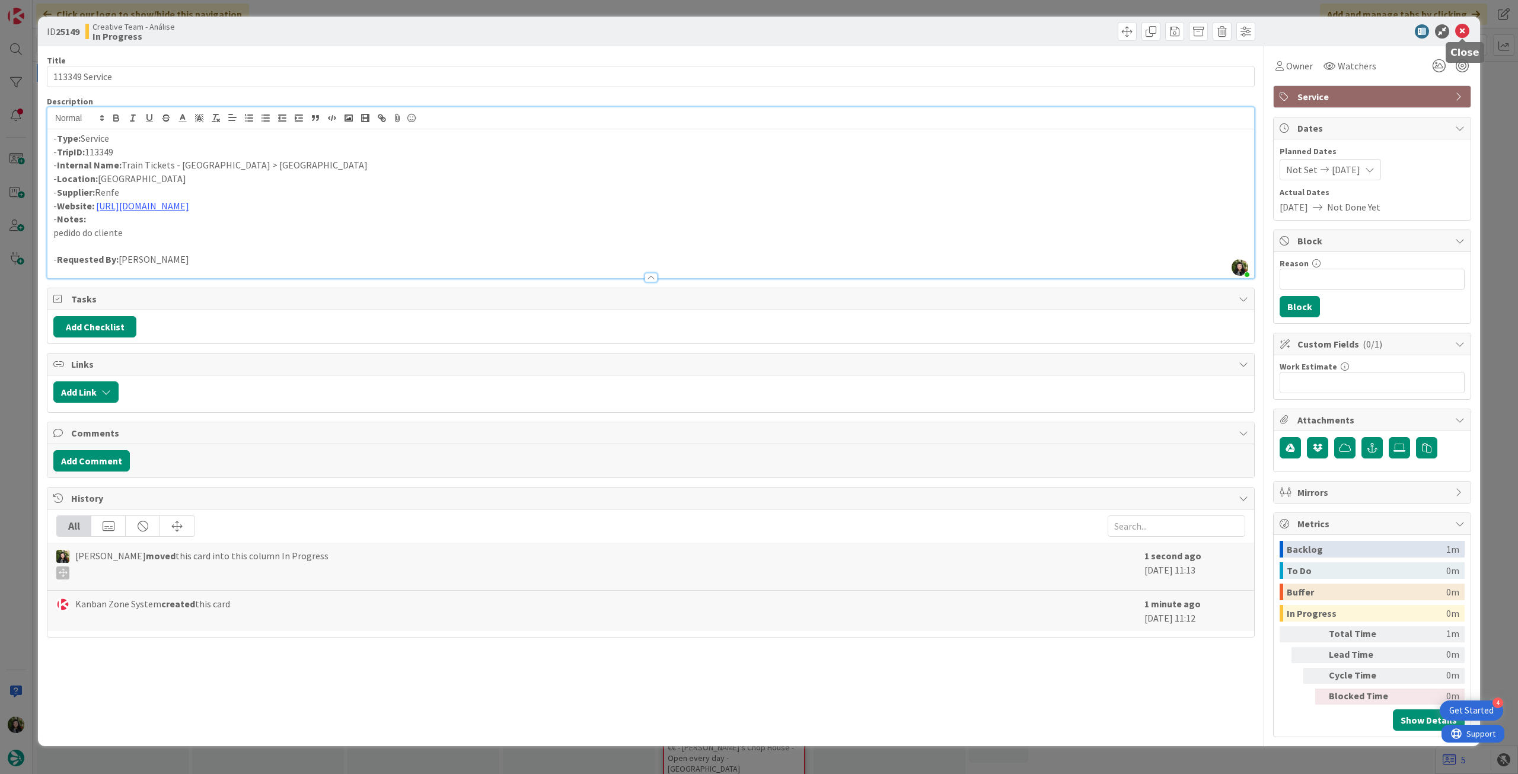
click at [1458, 31] on icon at bounding box center [1462, 31] width 14 height 14
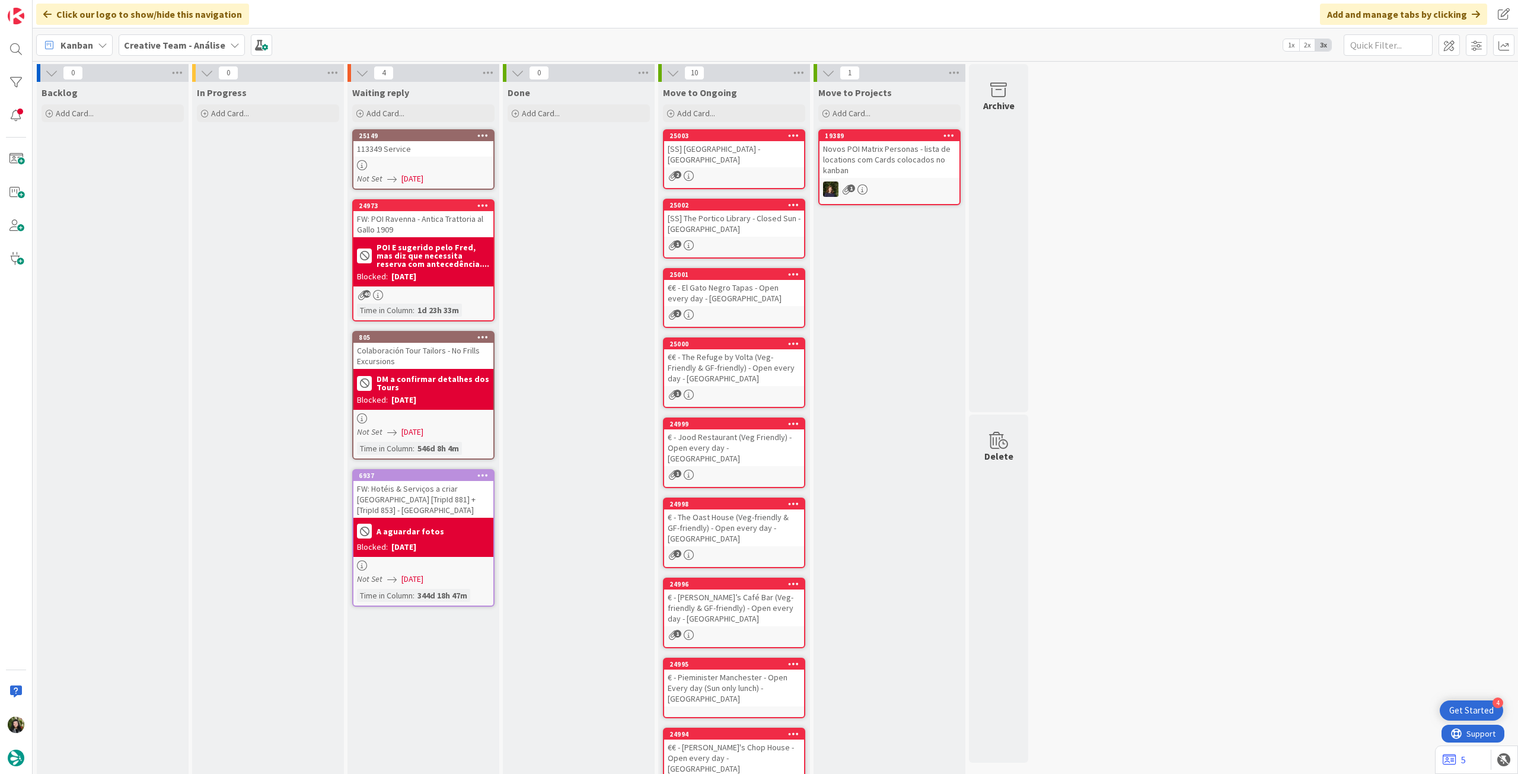
click at [179, 47] on b "Creative Team - Análise" at bounding box center [174, 45] width 101 height 12
click at [192, 168] on h4 "Creative Team" at bounding box center [212, 170] width 161 height 12
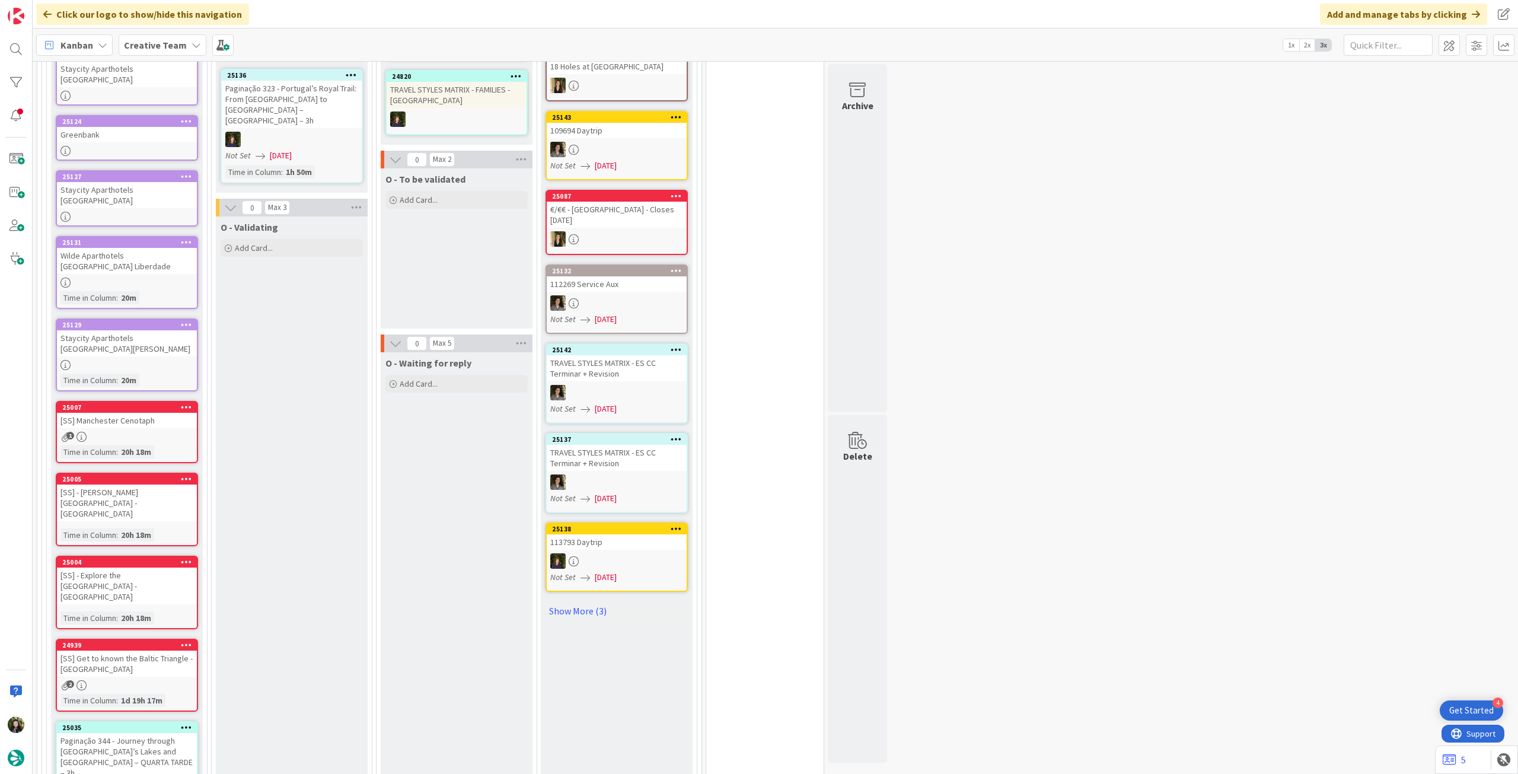
scroll to position [791, 0]
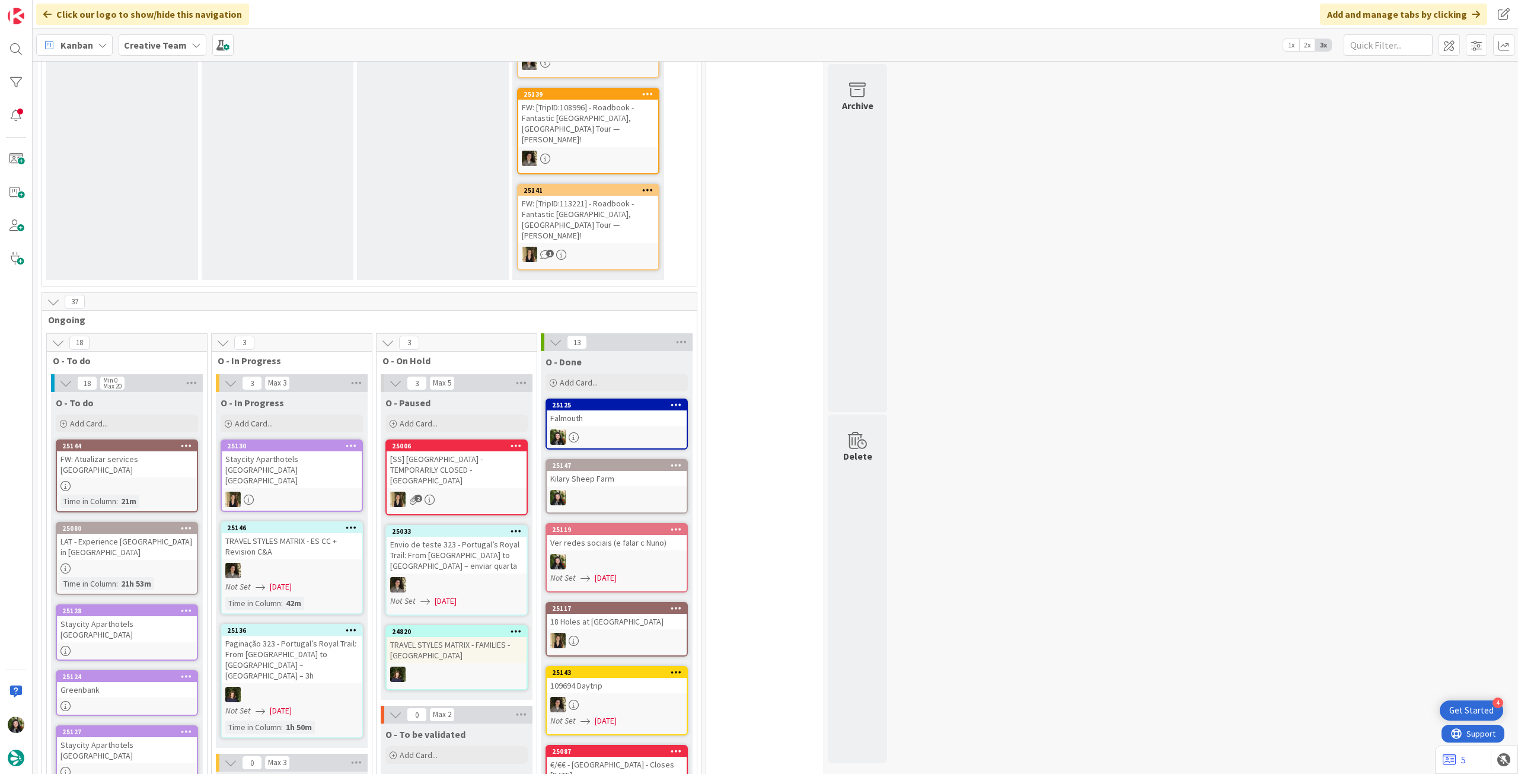
scroll to position [396, 0]
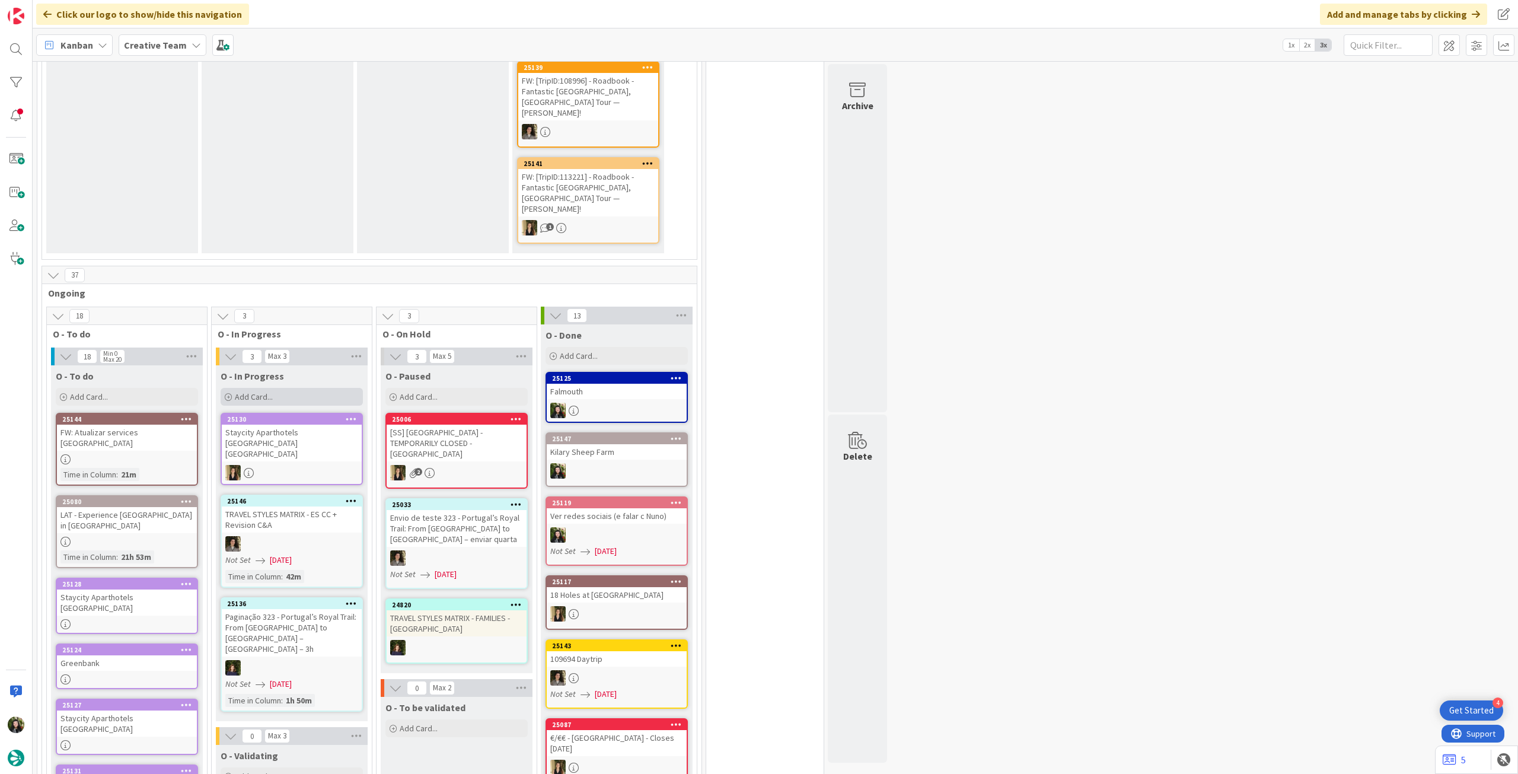
click at [302, 388] on div "Add Card..." at bounding box center [292, 397] width 142 height 18
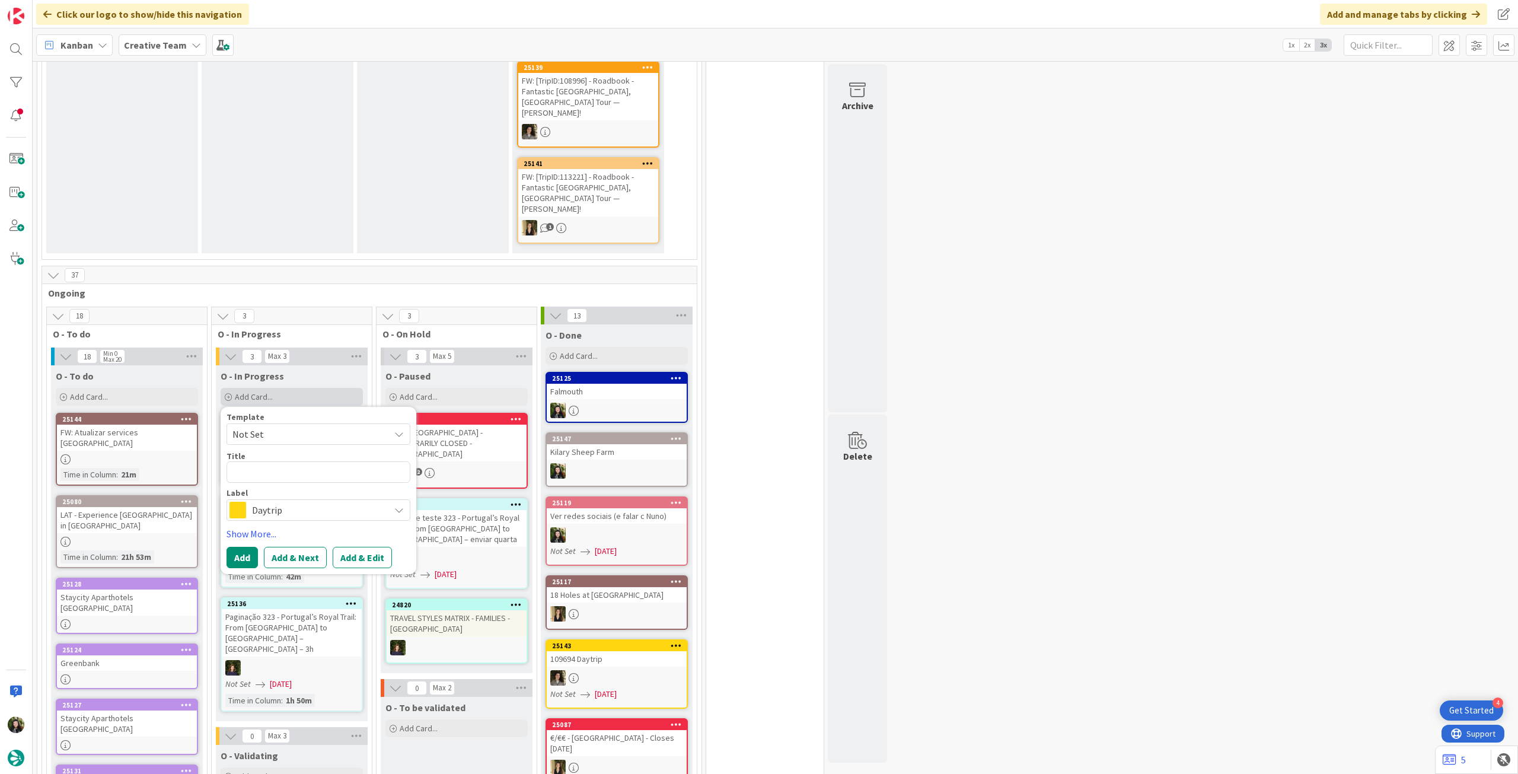
type textarea "x"
type textarea "A"
type textarea "x"
type textarea "Alt"
type textarea "x"
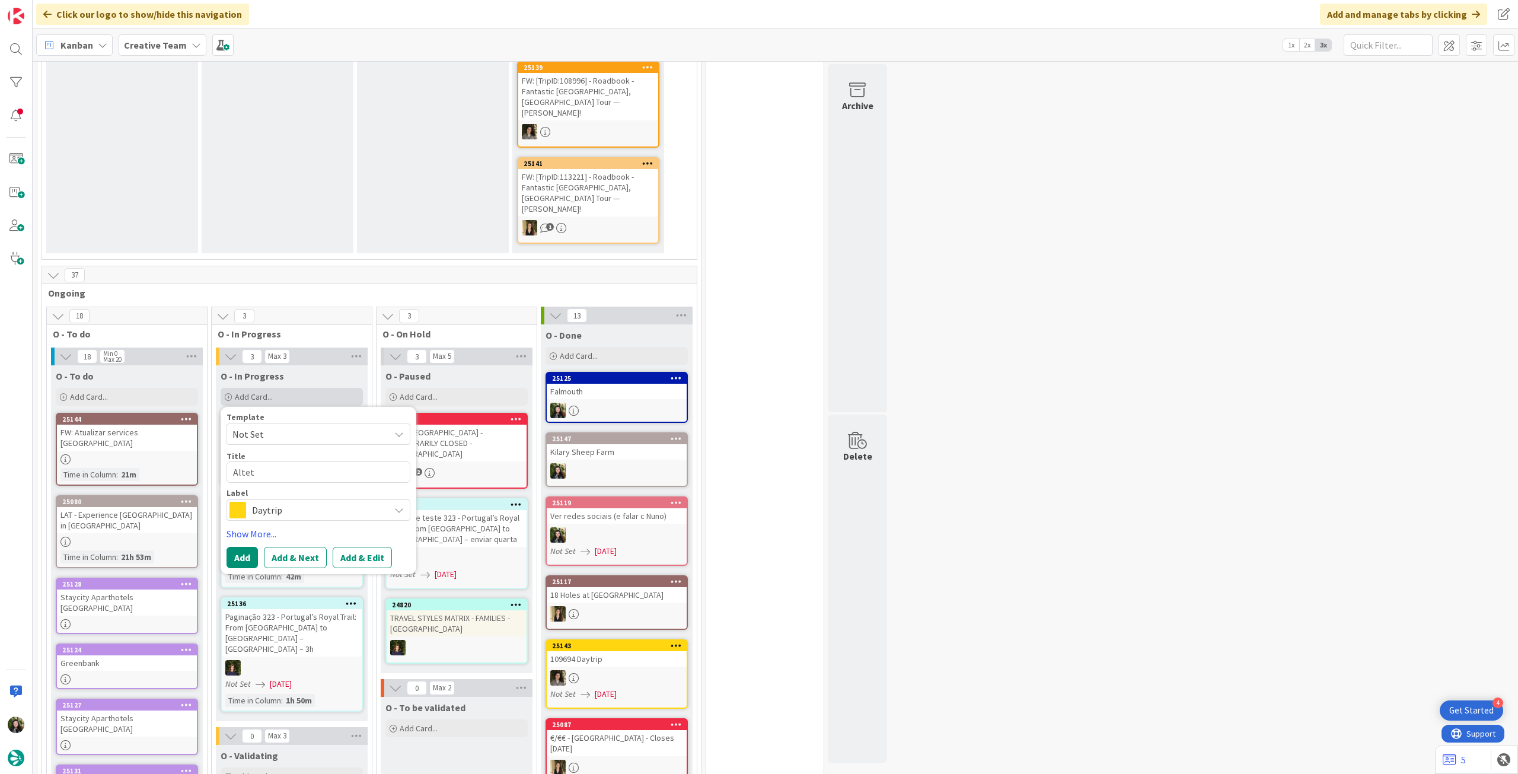
type textarea "Altetr"
type textarea "x"
type textarea "Altetra"
type textarea "x"
type textarea "Altetrar"
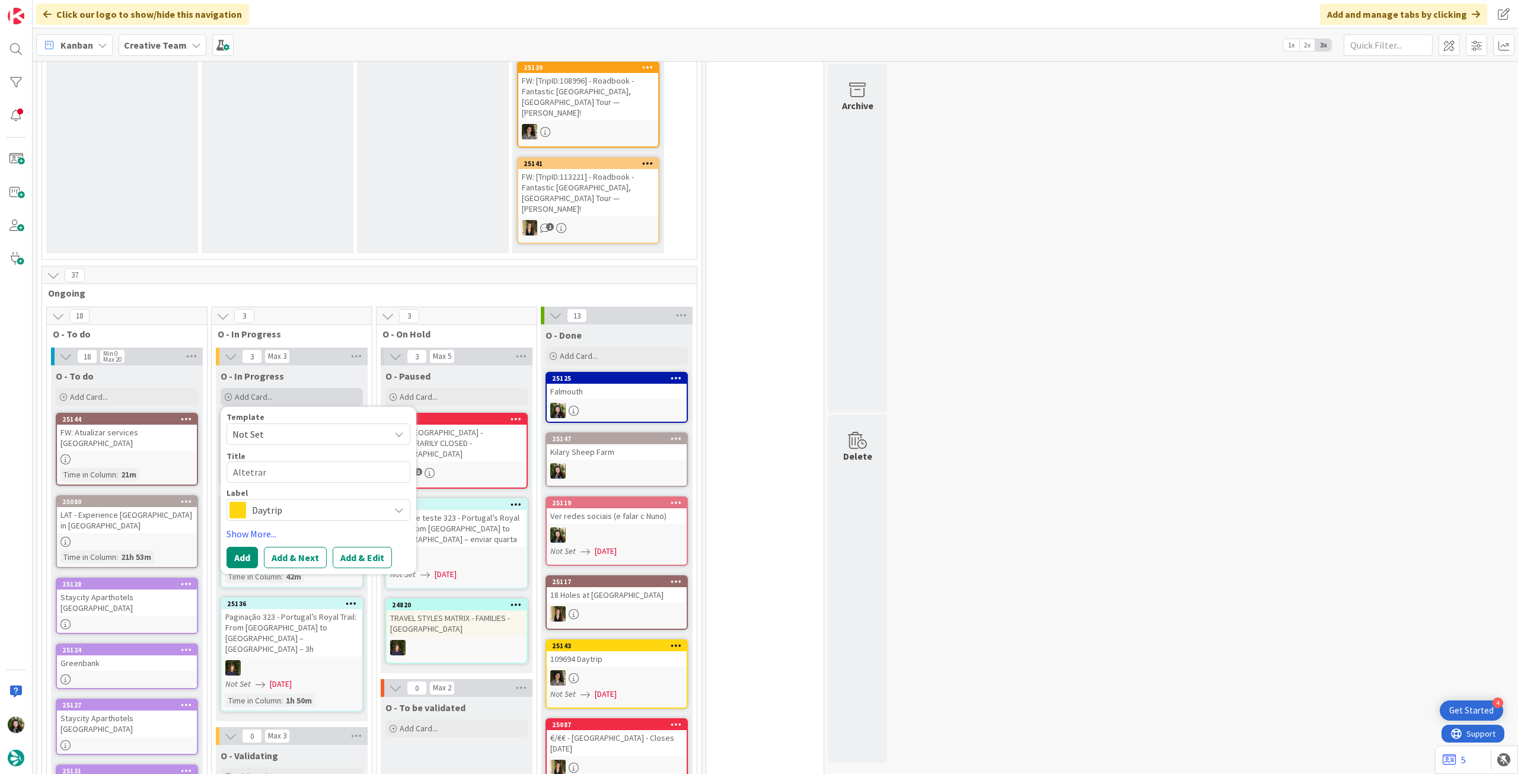
type textarea "x"
type textarea "Altetra"
type textarea "x"
type textarea "Altetr"
type textarea "x"
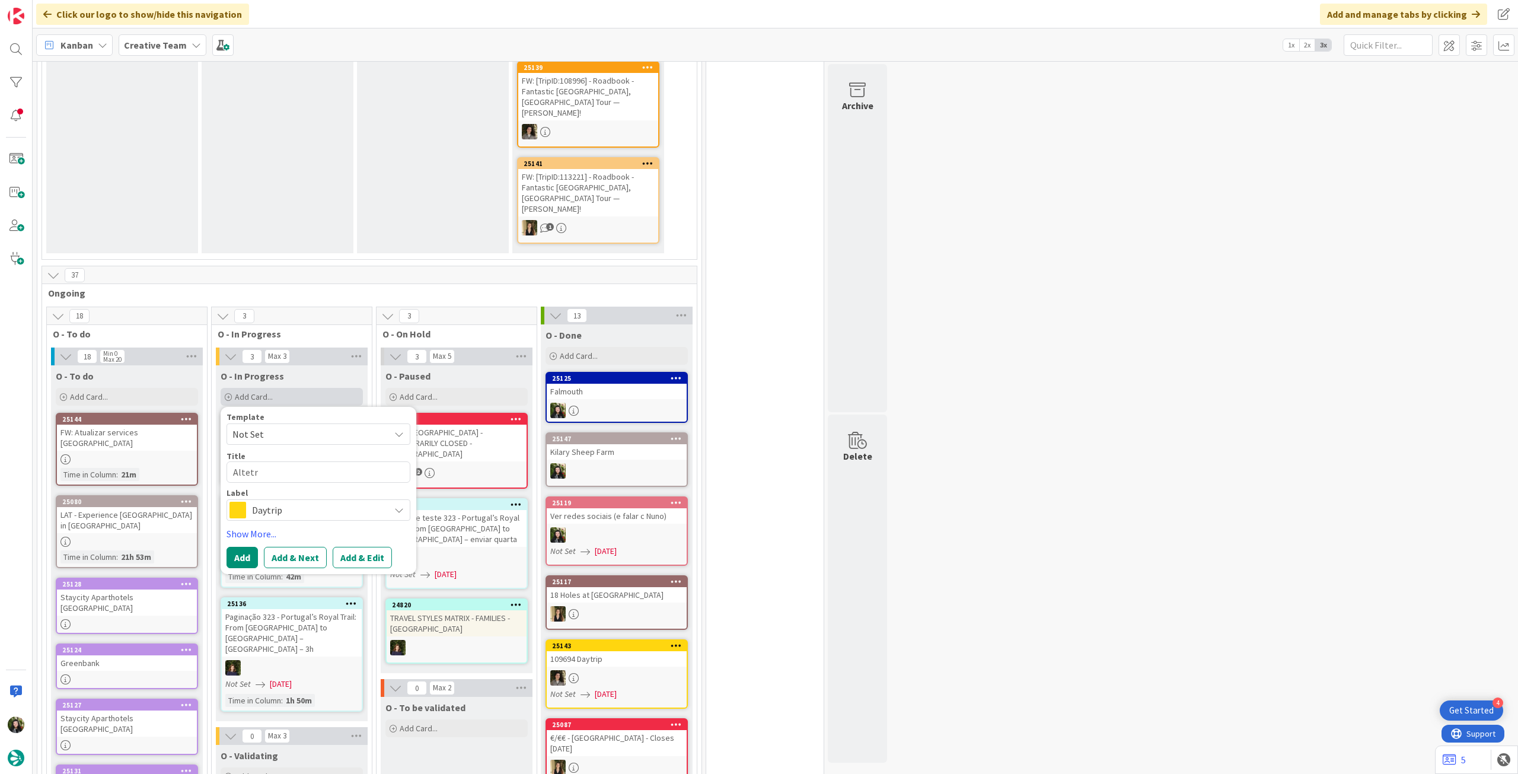
type textarea "Altet"
type textarea "x"
type textarea "Alte"
type textarea "x"
type textarea "Alter"
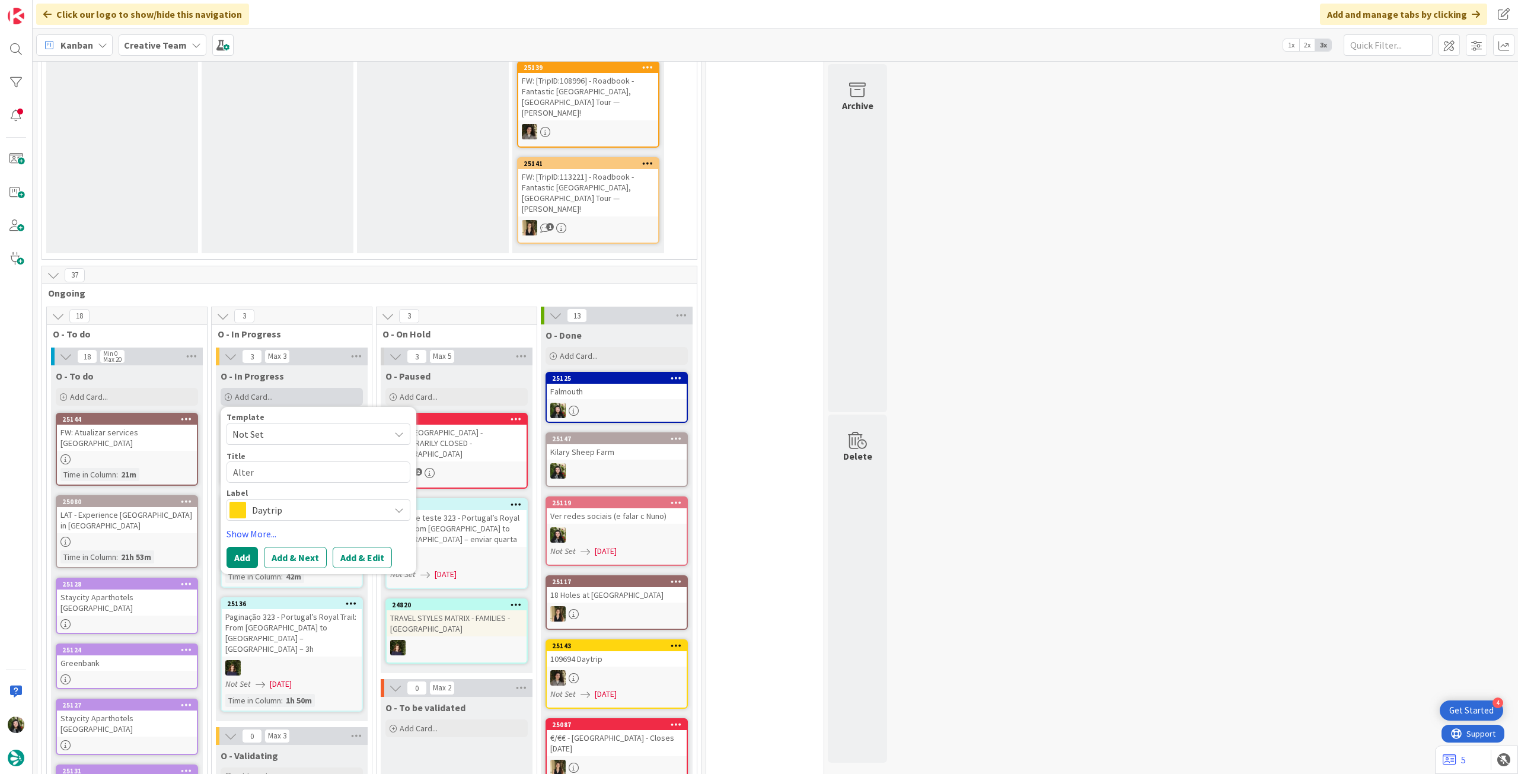
type textarea "x"
type textarea "Altera"
type textarea "x"
type textarea "Alterar"
type textarea "x"
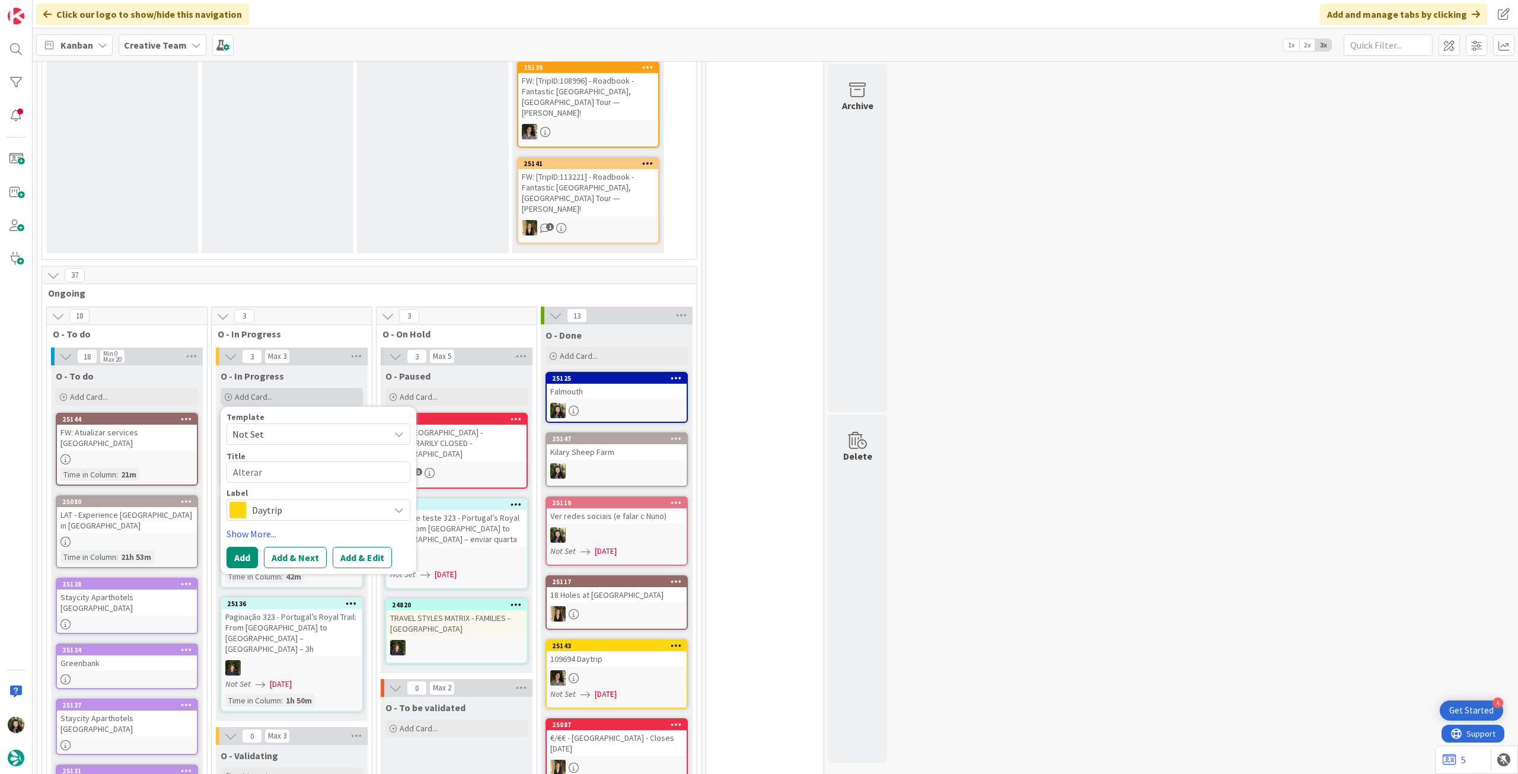
type textarea "Alterar"
type textarea "x"
type textarea "Alterar n"
type textarea "x"
type textarea "Alterar no"
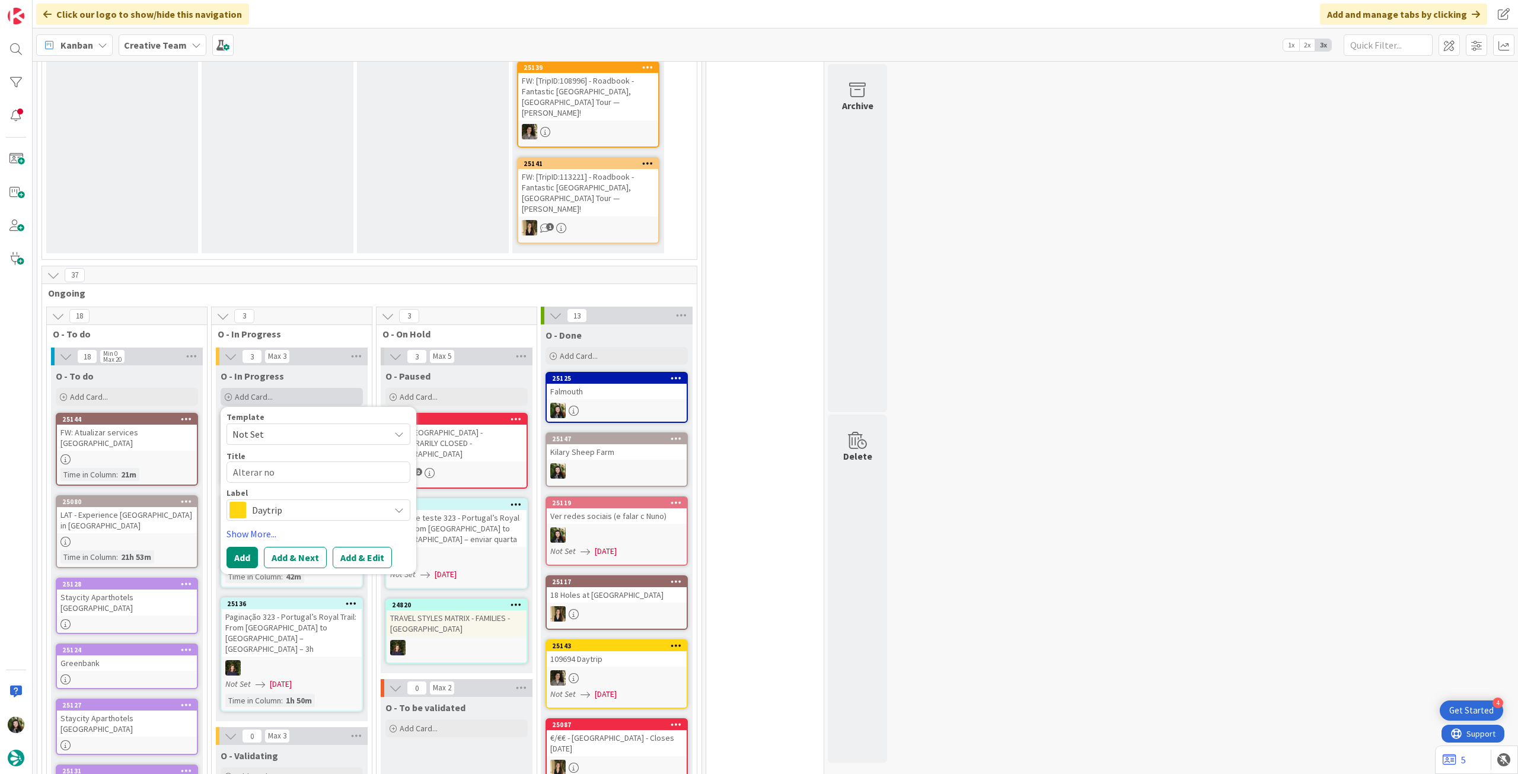
type textarea "x"
type textarea "Alterar nom"
type textarea "x"
type textarea "Alterar nome"
type textarea "x"
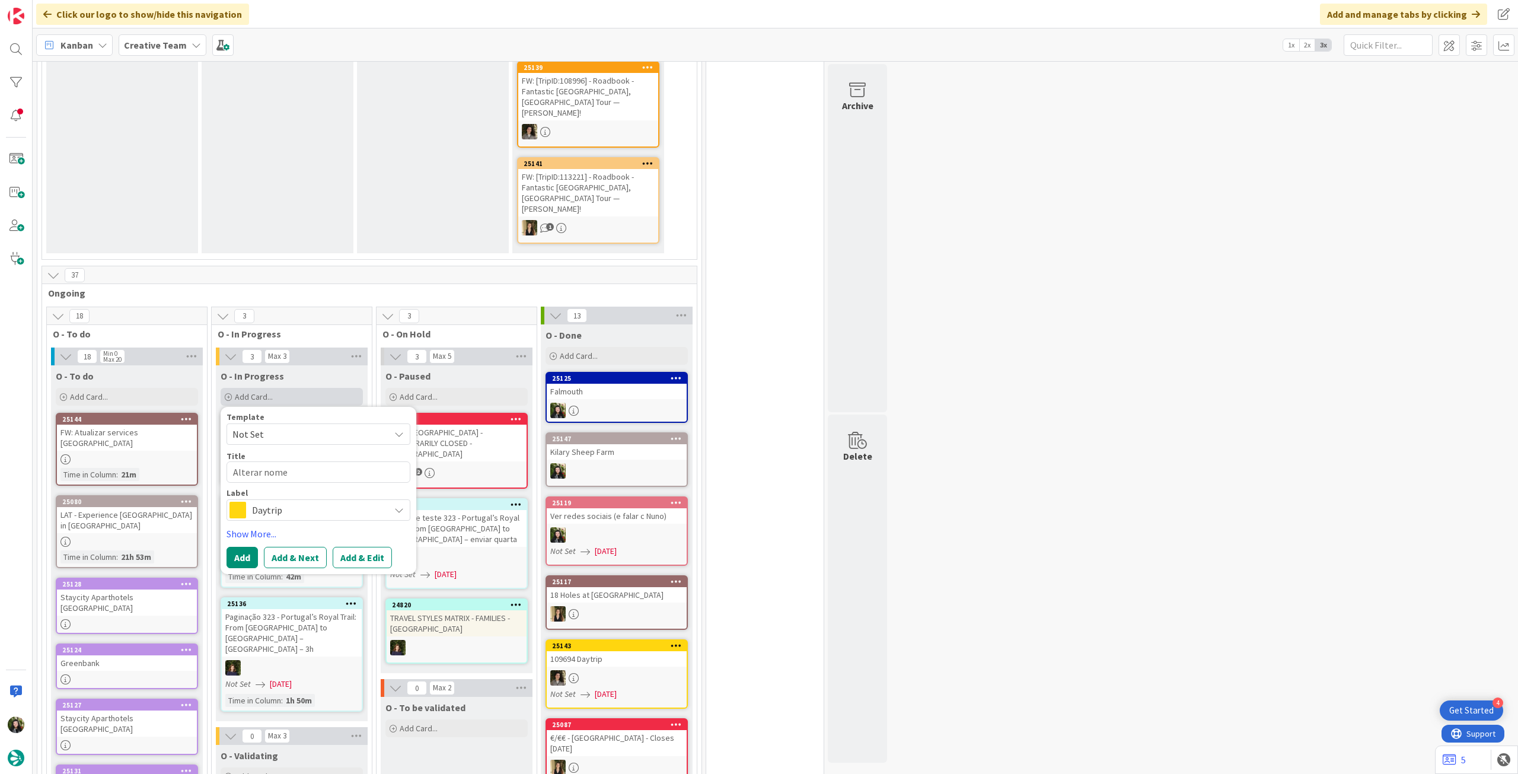
type textarea "Alterar nome"
type textarea "x"
type textarea "Alterar nome h"
type textarea "x"
type textarea "Alterar nome ho"
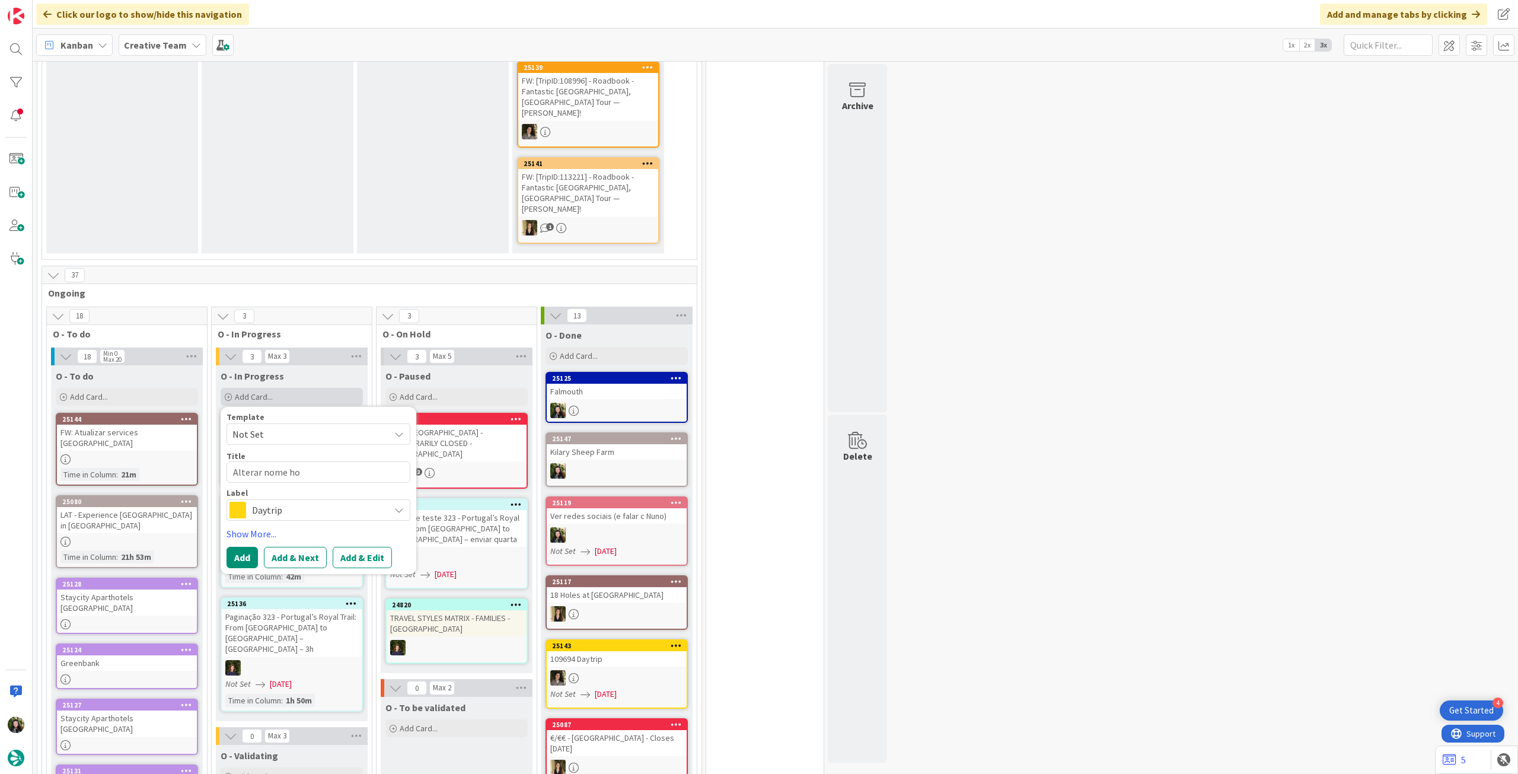
type textarea "x"
type textarea "Alterar nome hot"
type textarea "x"
type textarea "Alterar nome hote"
type textarea "x"
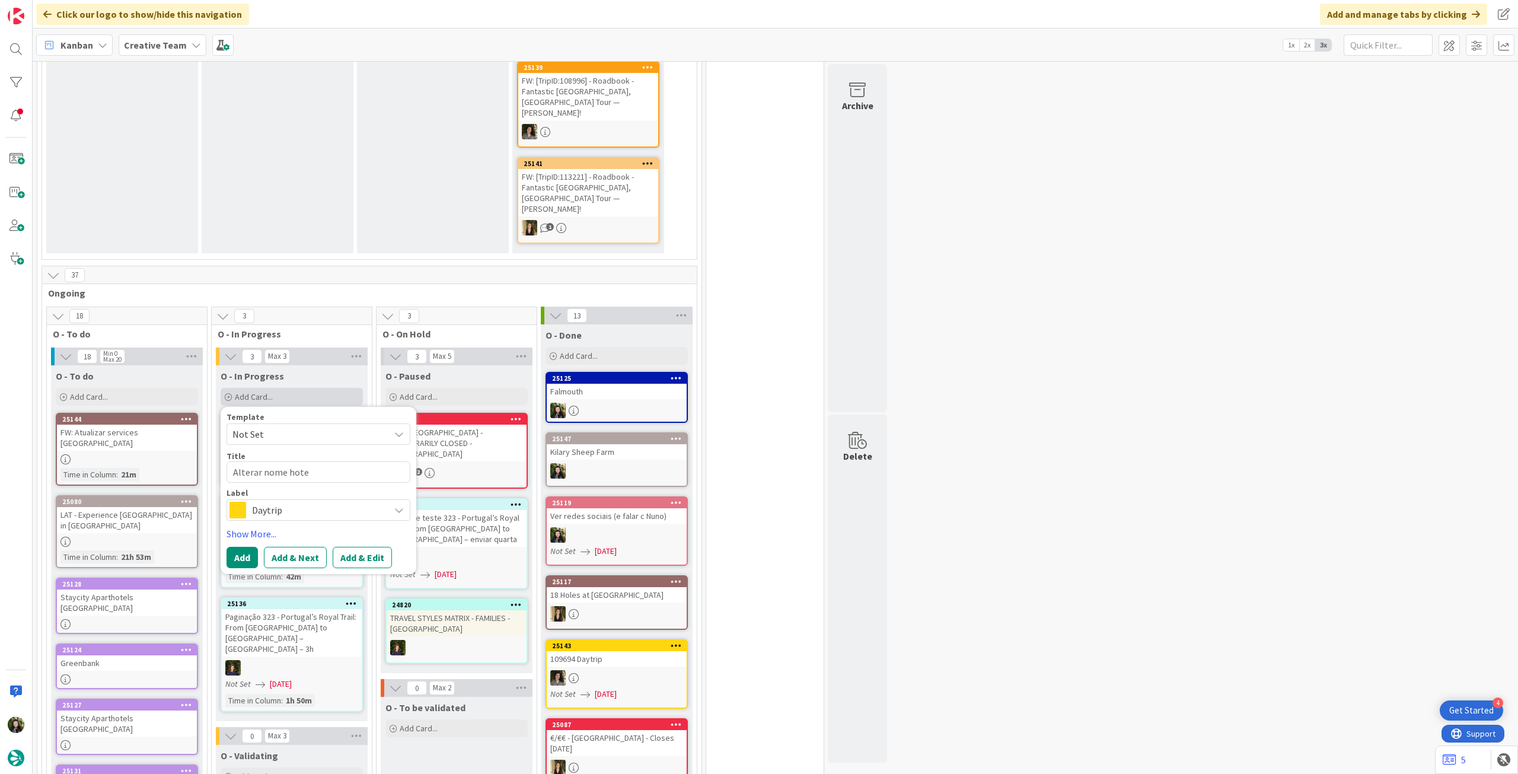
type textarea "Alterar nome hotel"
type textarea "x"
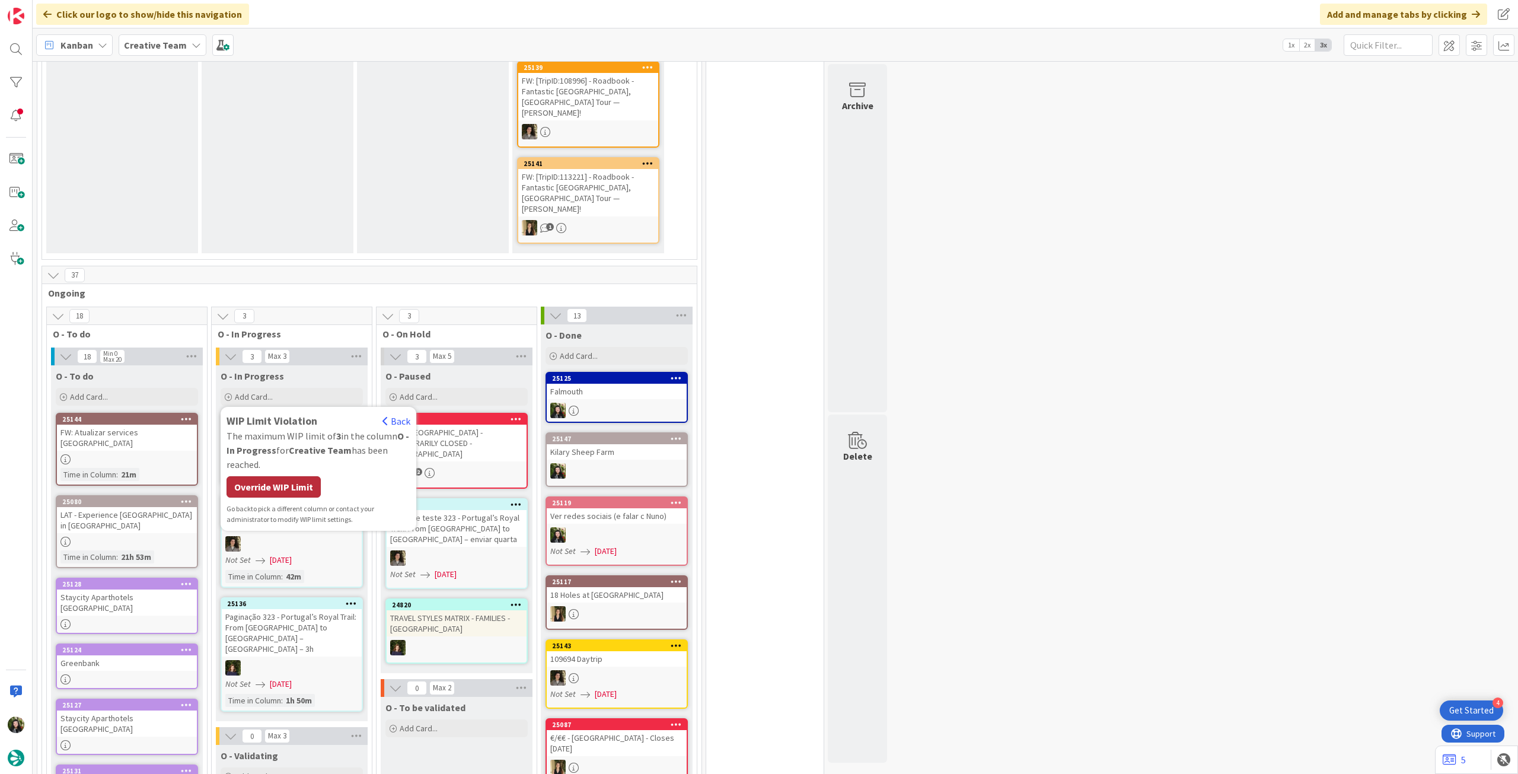
click at [286, 476] on div "Override WIP Limit" at bounding box center [274, 486] width 94 height 21
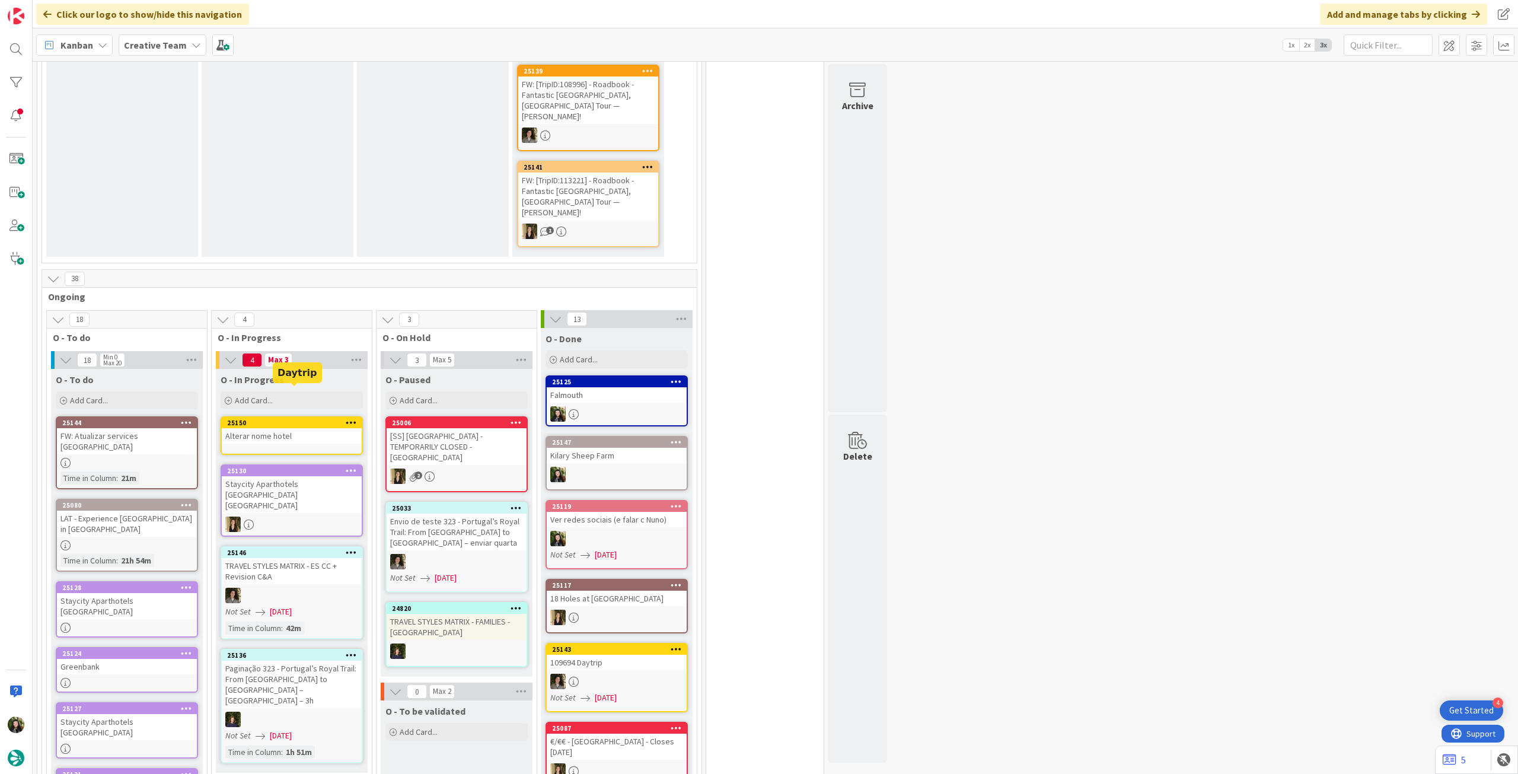
click at [291, 428] on div "Alterar nome hotel" at bounding box center [292, 435] width 140 height 15
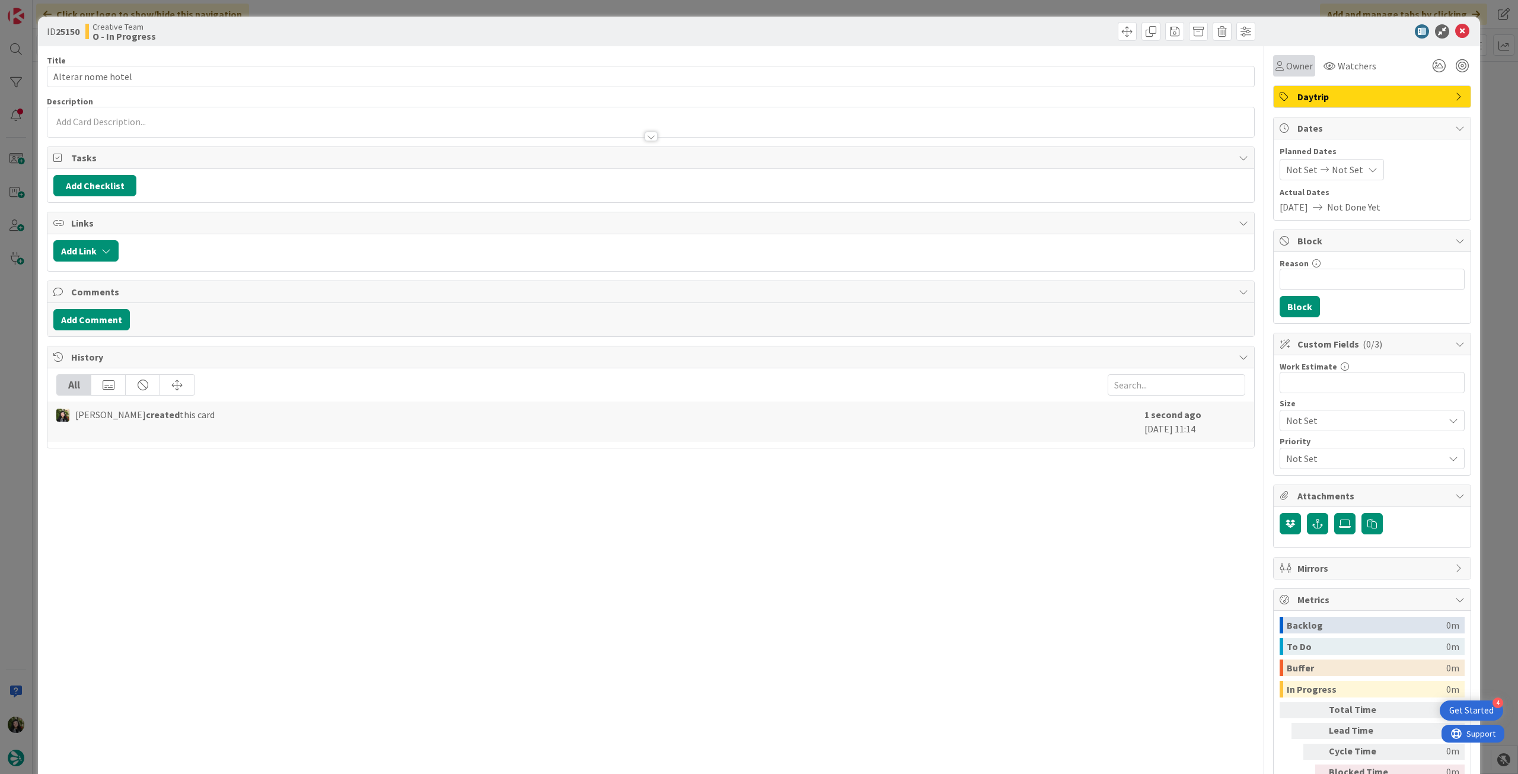
click at [1297, 62] on span "Owner" at bounding box center [1299, 66] width 27 height 14
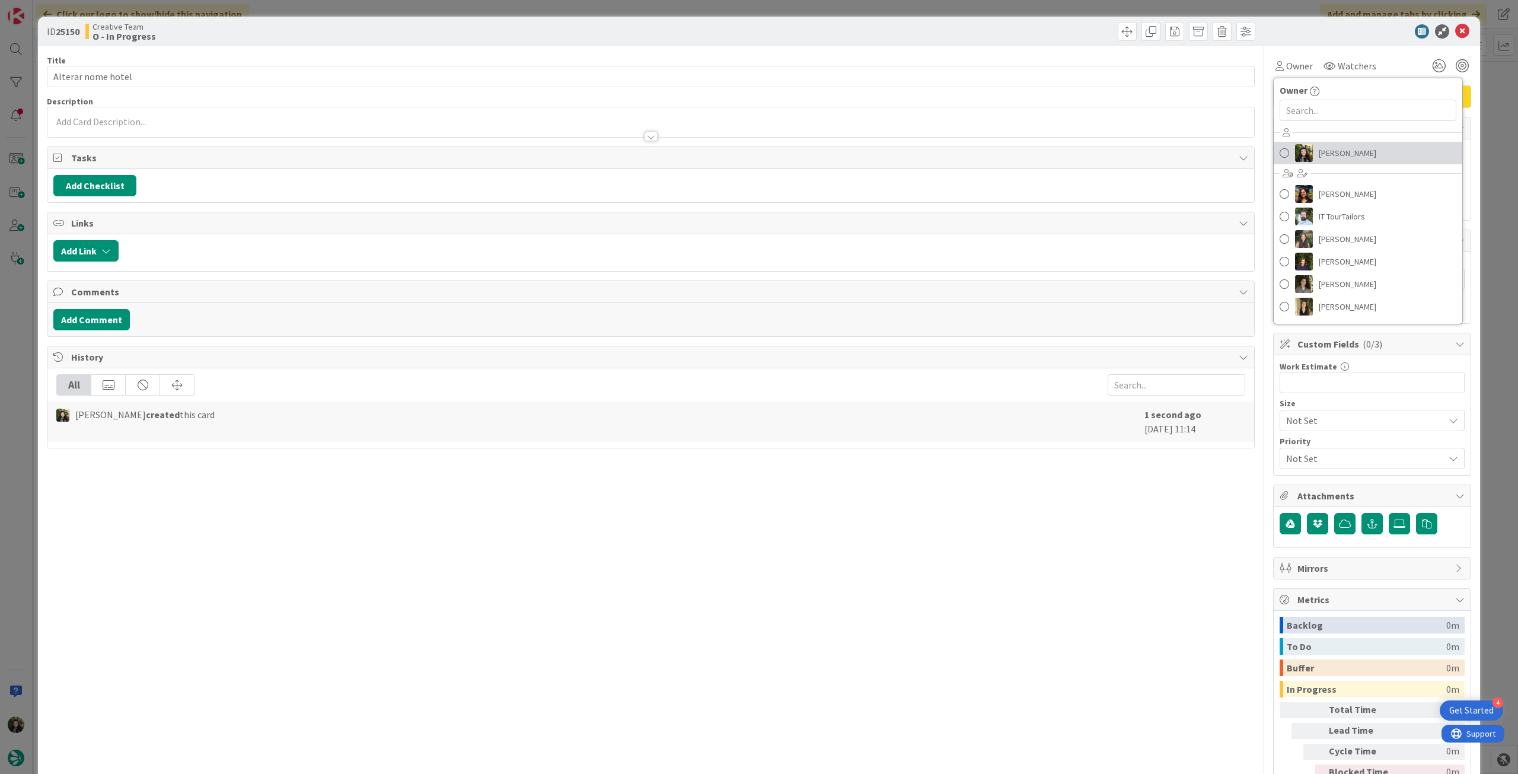
click at [1327, 155] on span "[PERSON_NAME]" at bounding box center [1348, 153] width 58 height 18
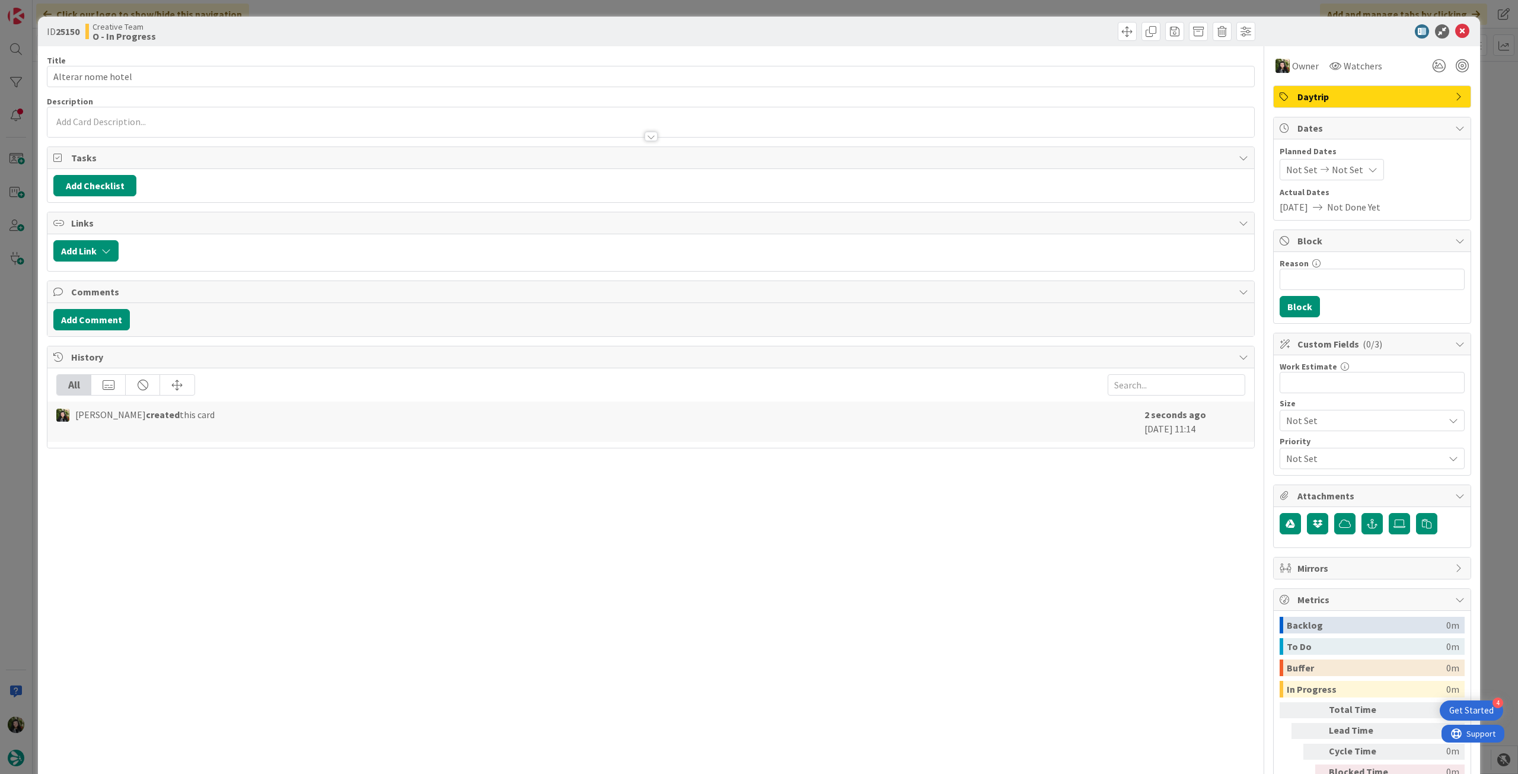
click at [1455, 35] on icon at bounding box center [1462, 31] width 14 height 14
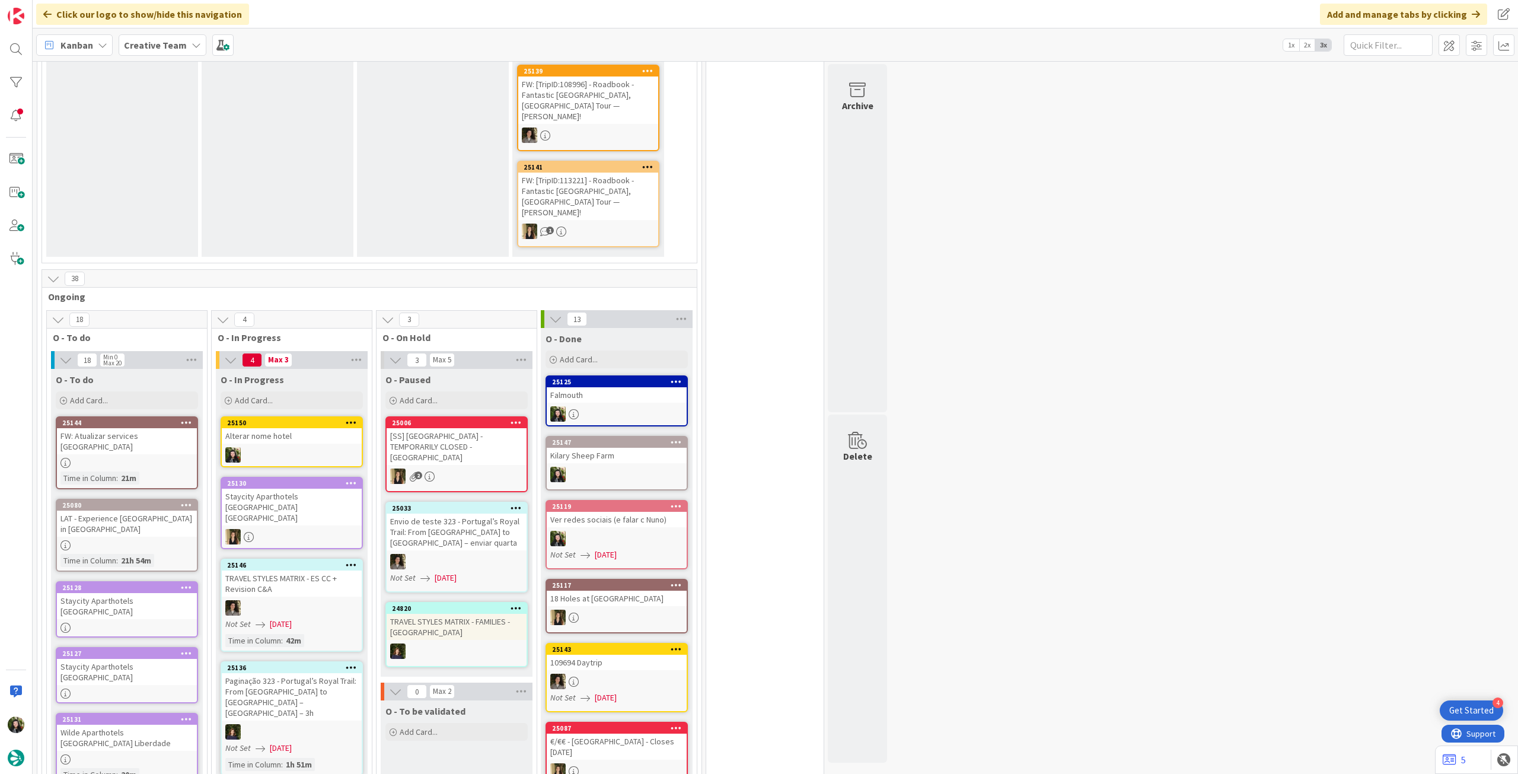
click at [343, 447] on div at bounding box center [292, 454] width 140 height 15
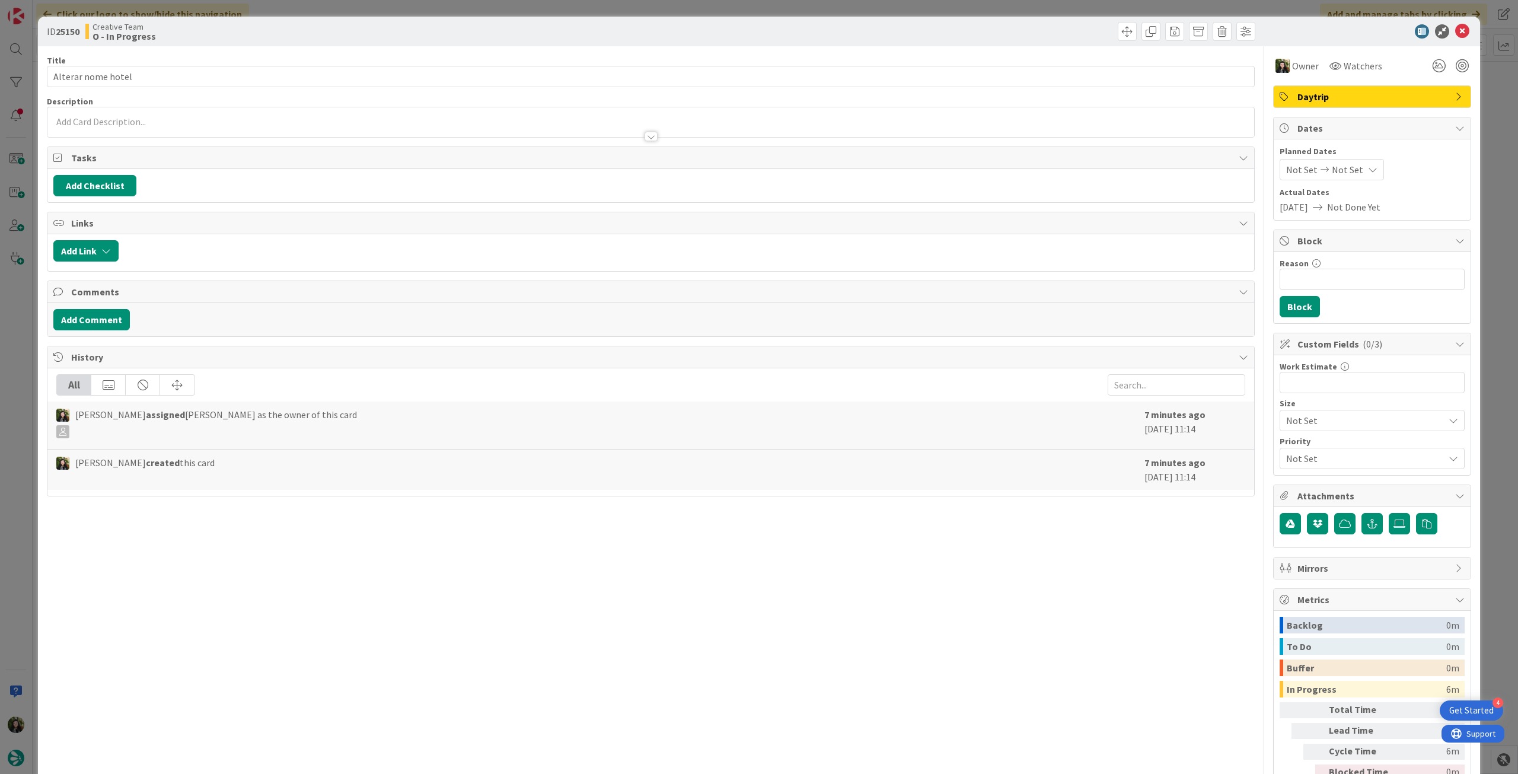
click at [1379, 97] on span "Daytrip" at bounding box center [1374, 97] width 152 height 14
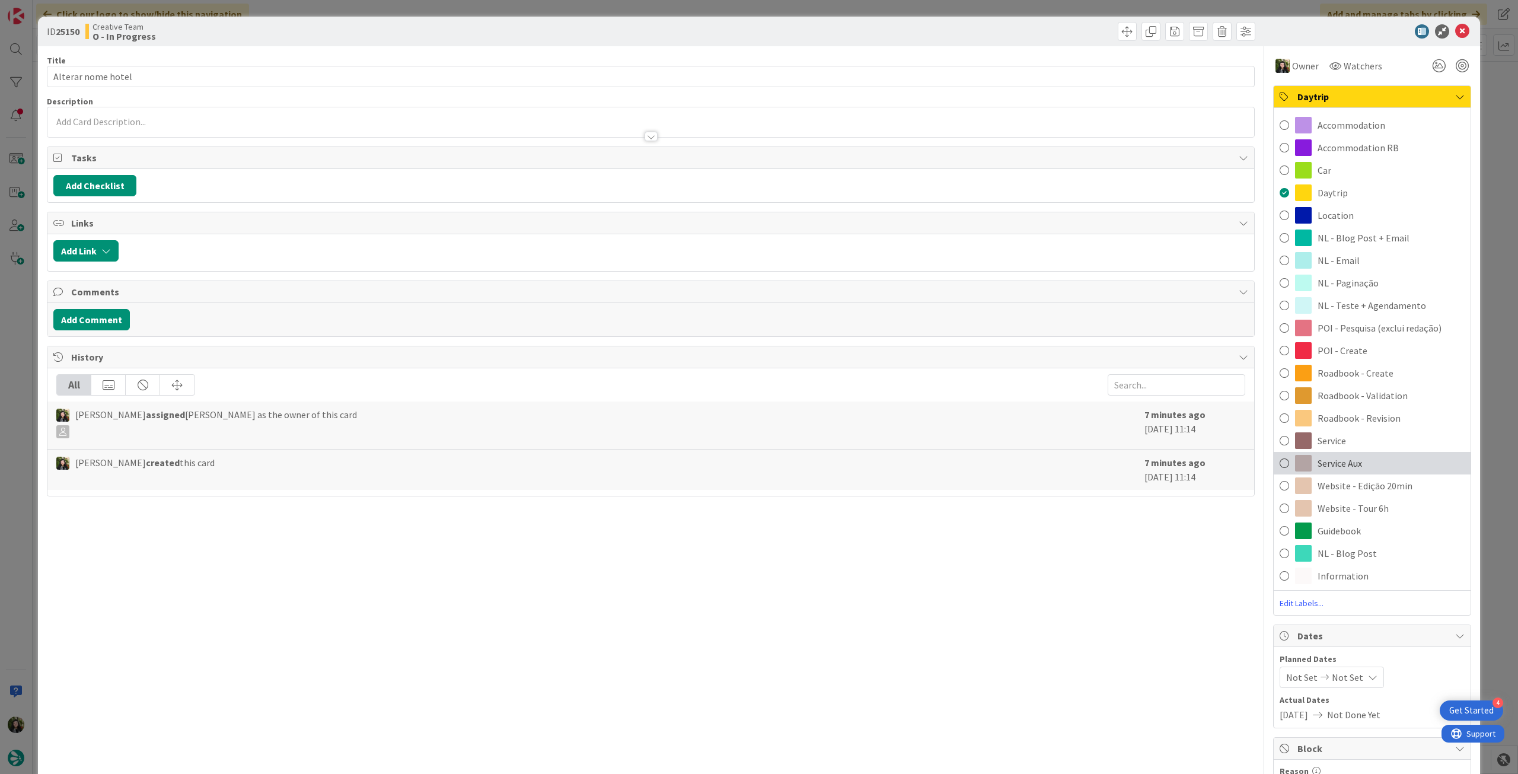
click at [1340, 455] on div "Service Aux" at bounding box center [1372, 463] width 197 height 23
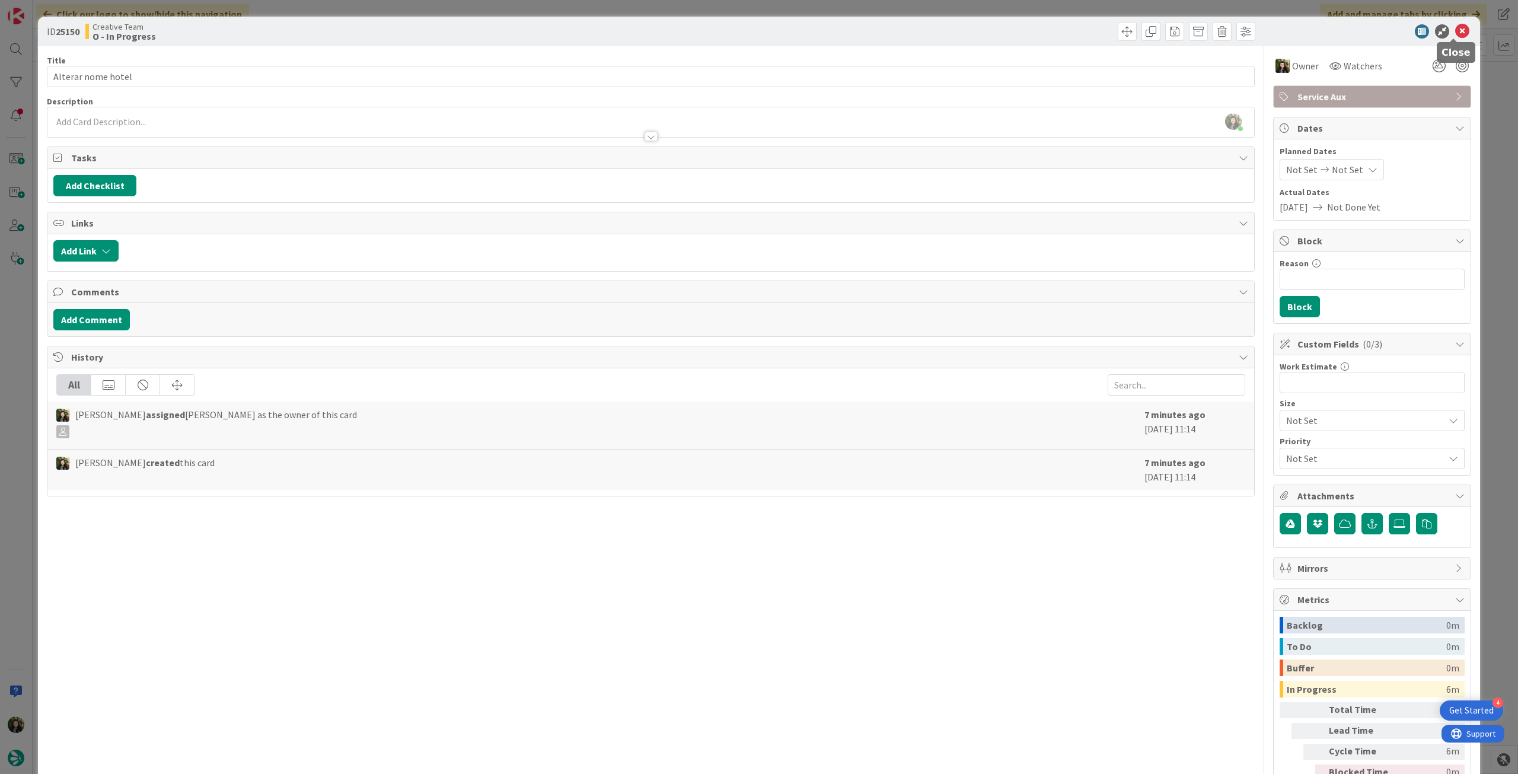
drag, startPoint x: 1458, startPoint y: 31, endPoint x: 1315, endPoint y: 63, distance: 147.1
click at [1458, 31] on icon at bounding box center [1462, 31] width 14 height 14
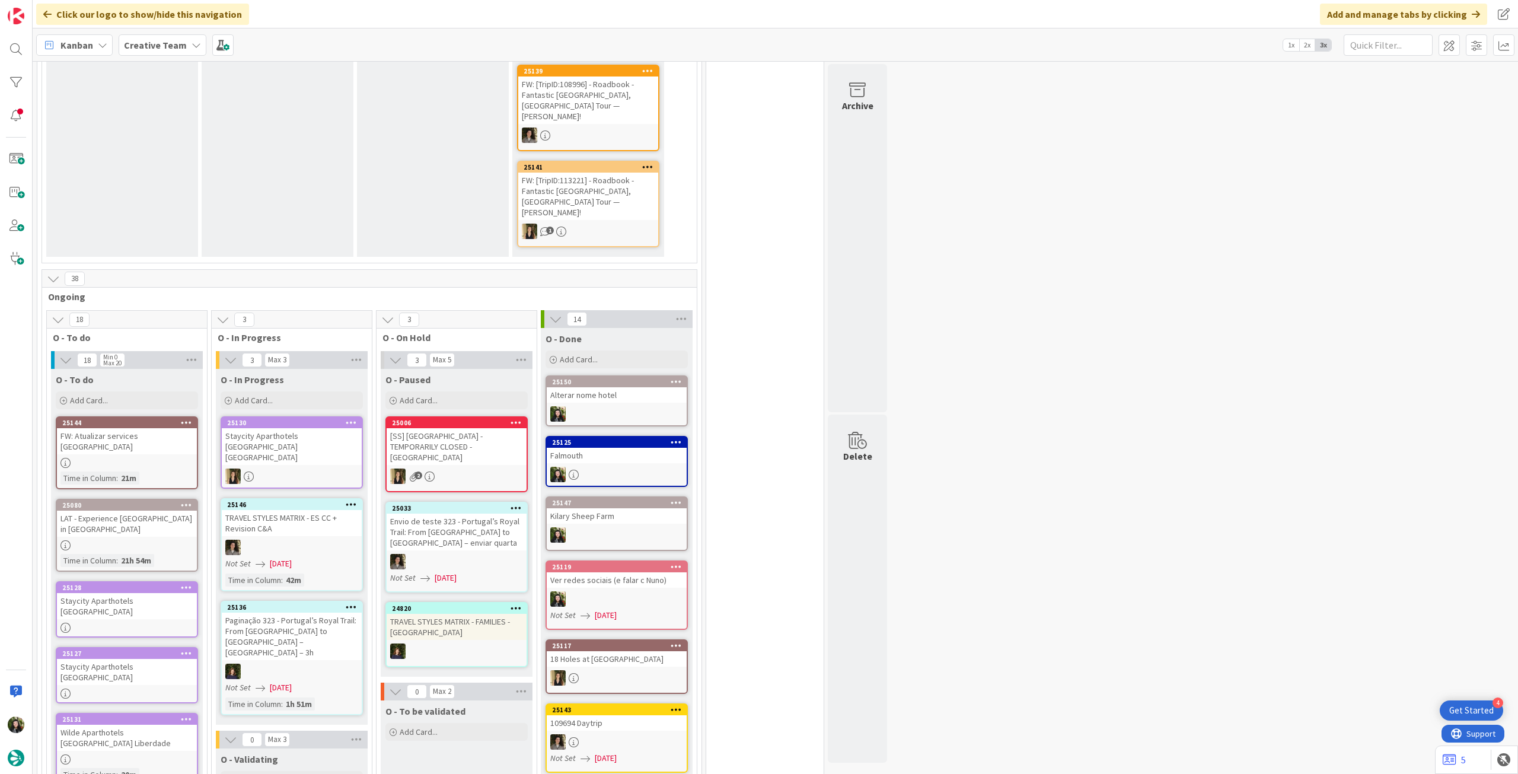
click at [178, 44] on b "Creative Team" at bounding box center [155, 45] width 63 height 12
click at [190, 170] on h4 "Creative Team - Análise" at bounding box center [212, 170] width 161 height 12
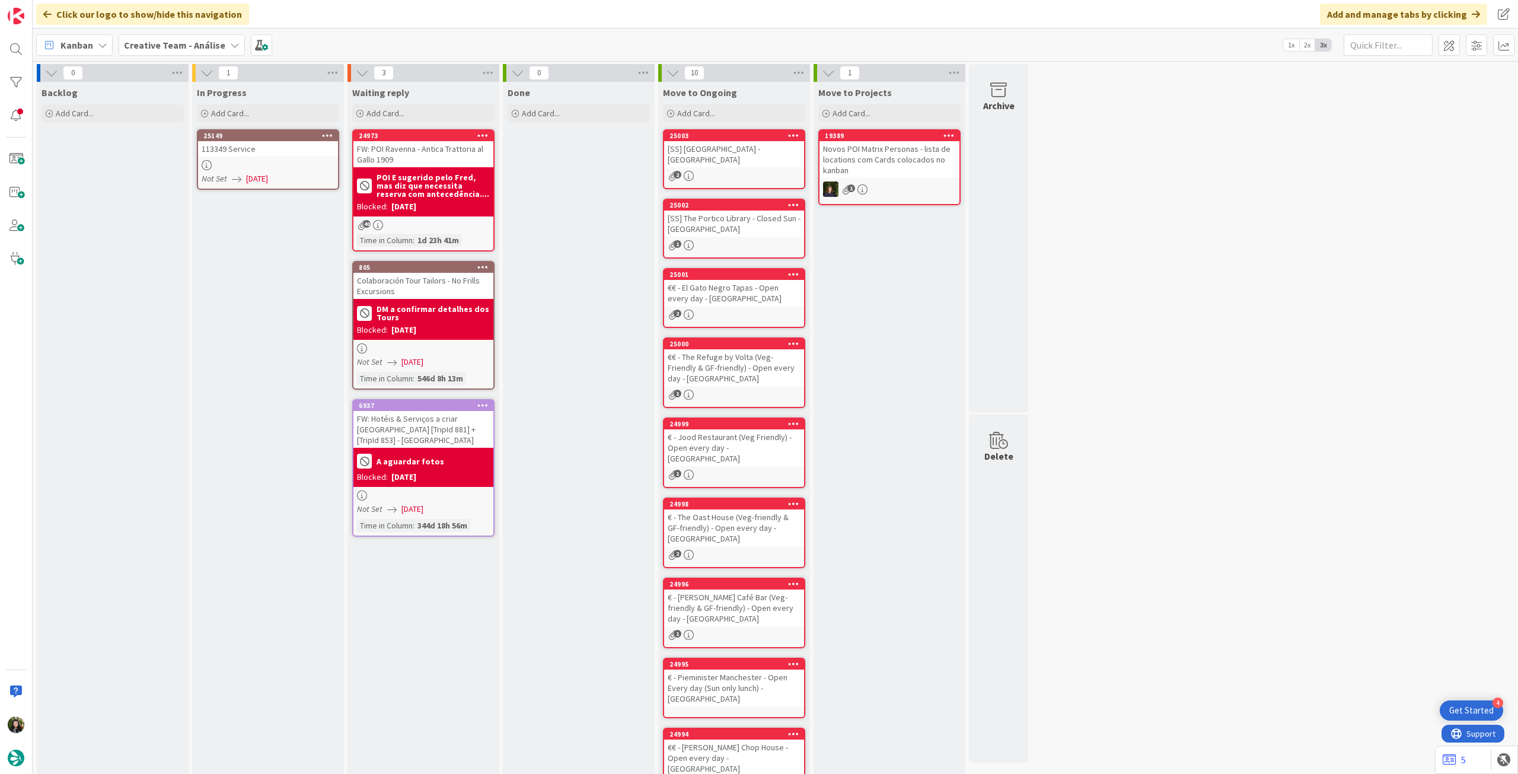
drag, startPoint x: 419, startPoint y: 160, endPoint x: 412, endPoint y: 160, distance: 7.1
click at [255, 150] on div "113349 Service" at bounding box center [268, 148] width 140 height 15
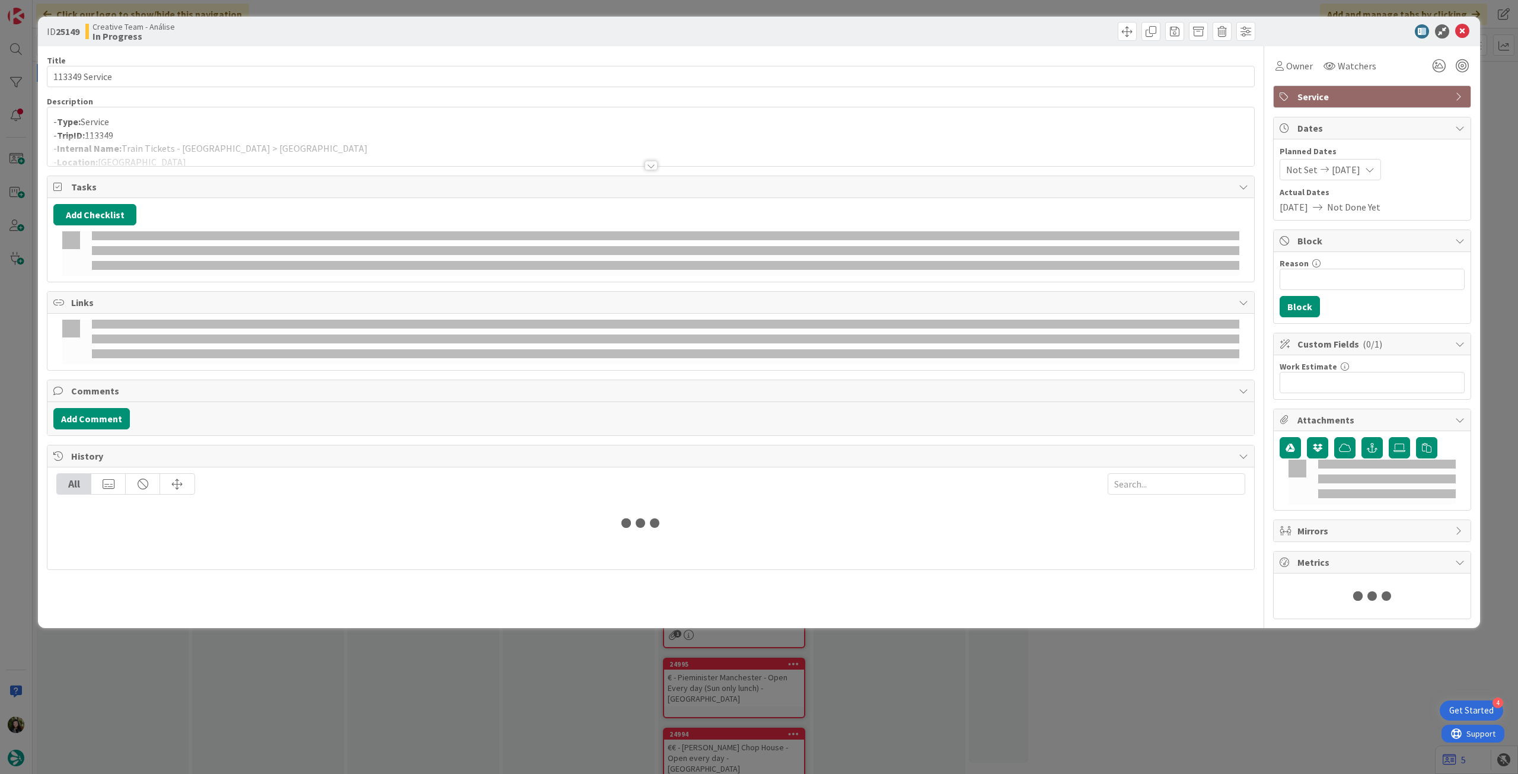
drag, startPoint x: 179, startPoint y: 130, endPoint x: 171, endPoint y: 134, distance: 8.0
click at [179, 130] on p "- TripID: 113349" at bounding box center [650, 136] width 1195 height 14
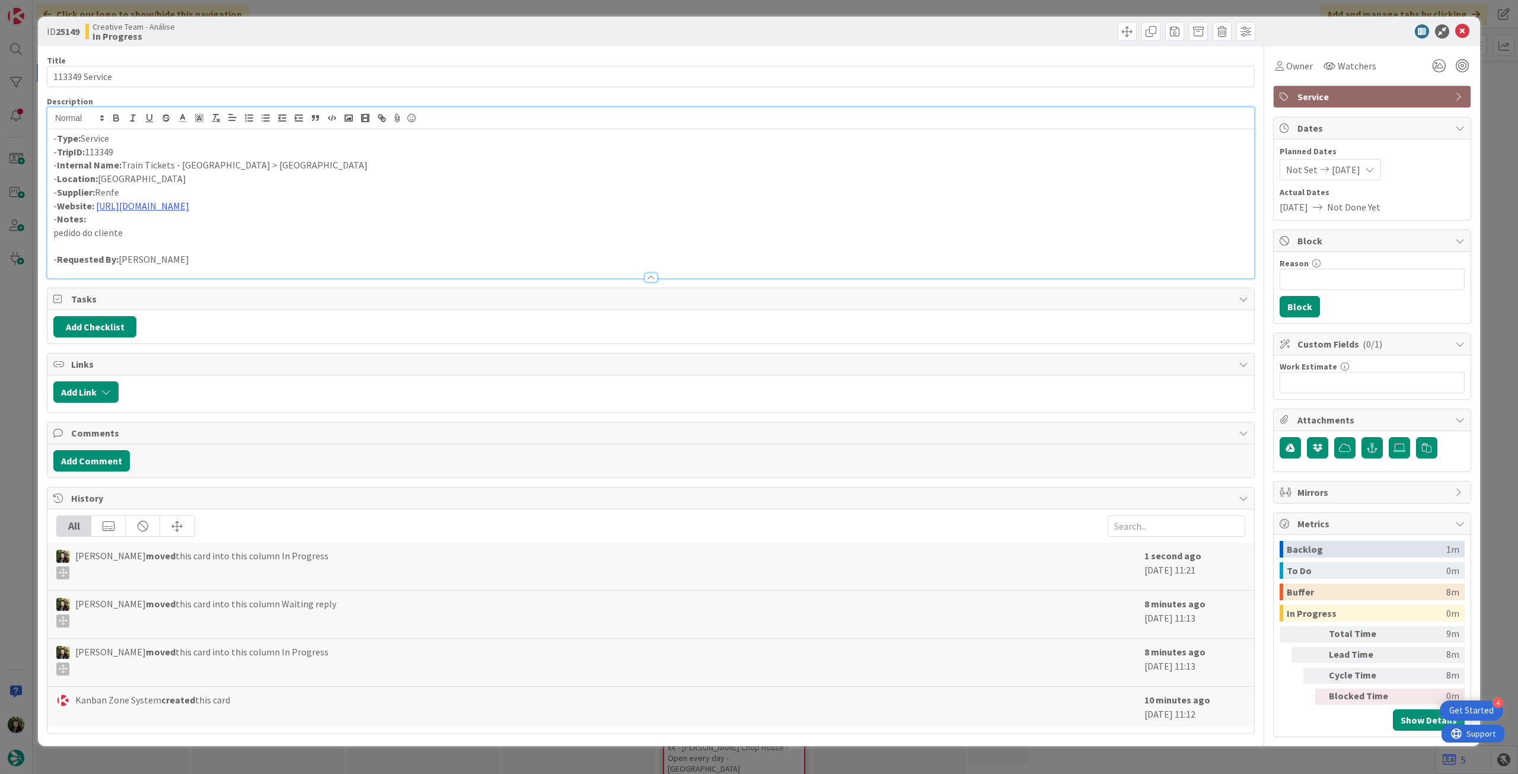
click at [53, 136] on div "- Type: Service - TripID: 113349 - Internal Name: Train Tickets - Madrid > Sarr…" at bounding box center [650, 203] width 1207 height 149
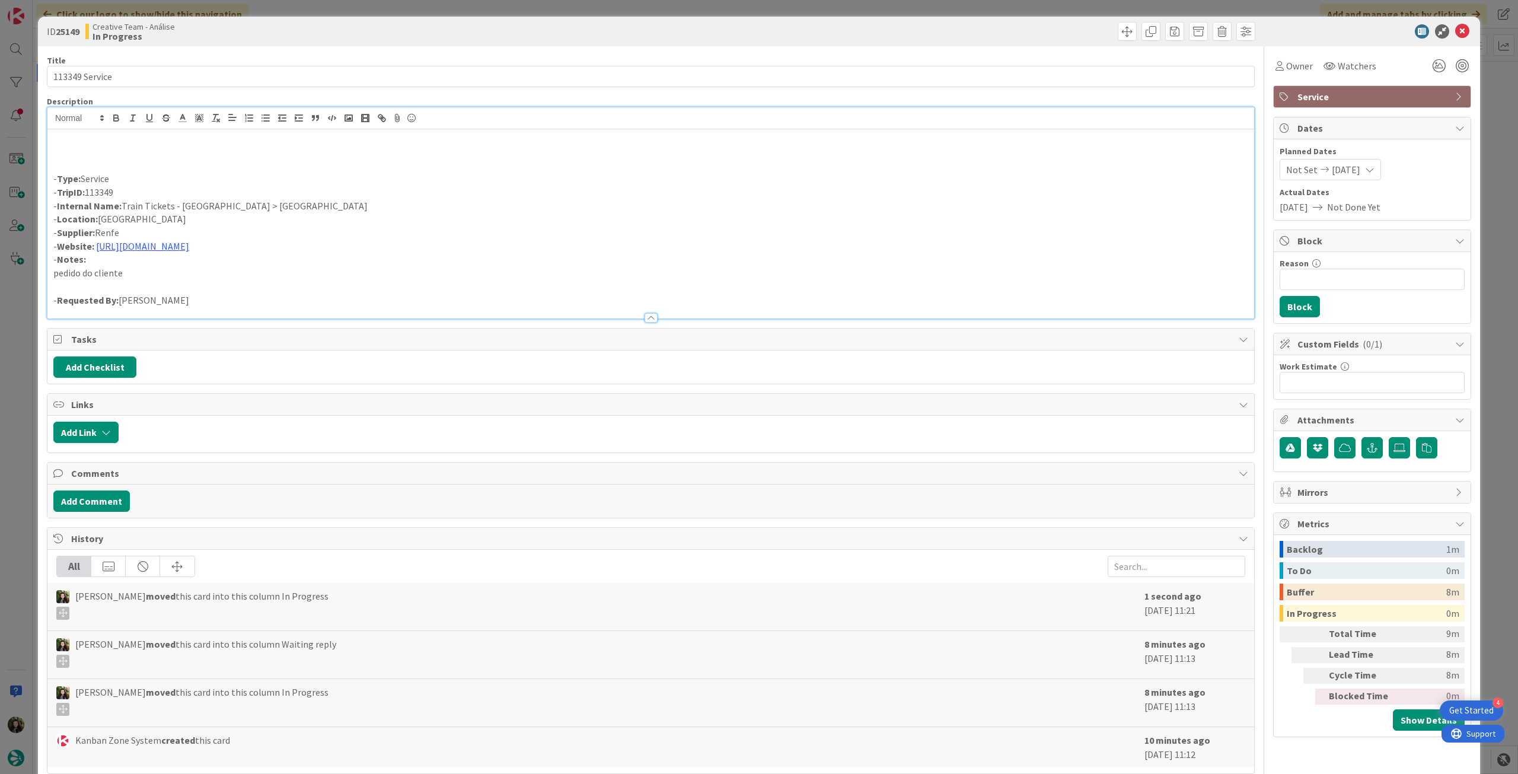
click at [113, 157] on p at bounding box center [650, 152] width 1195 height 14
drag, startPoint x: 213, startPoint y: 205, endPoint x: 262, endPoint y: 189, distance: 51.6
click at [214, 205] on p "- Internal Name: Train Tickets - Madrid > Sarria" at bounding box center [650, 206] width 1195 height 14
click at [1455, 26] on icon at bounding box center [1462, 31] width 14 height 14
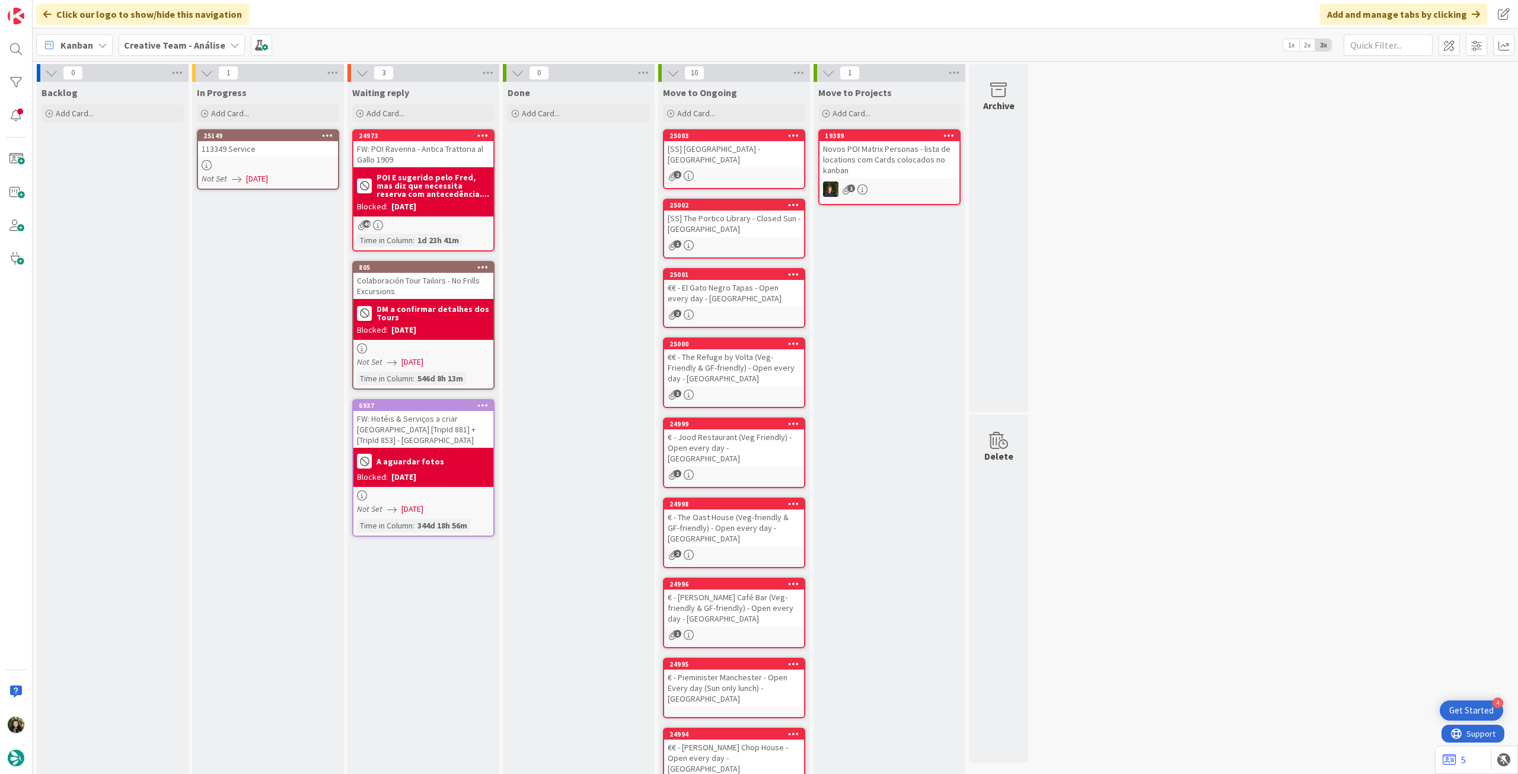
click at [332, 133] on icon at bounding box center [327, 135] width 11 height 8
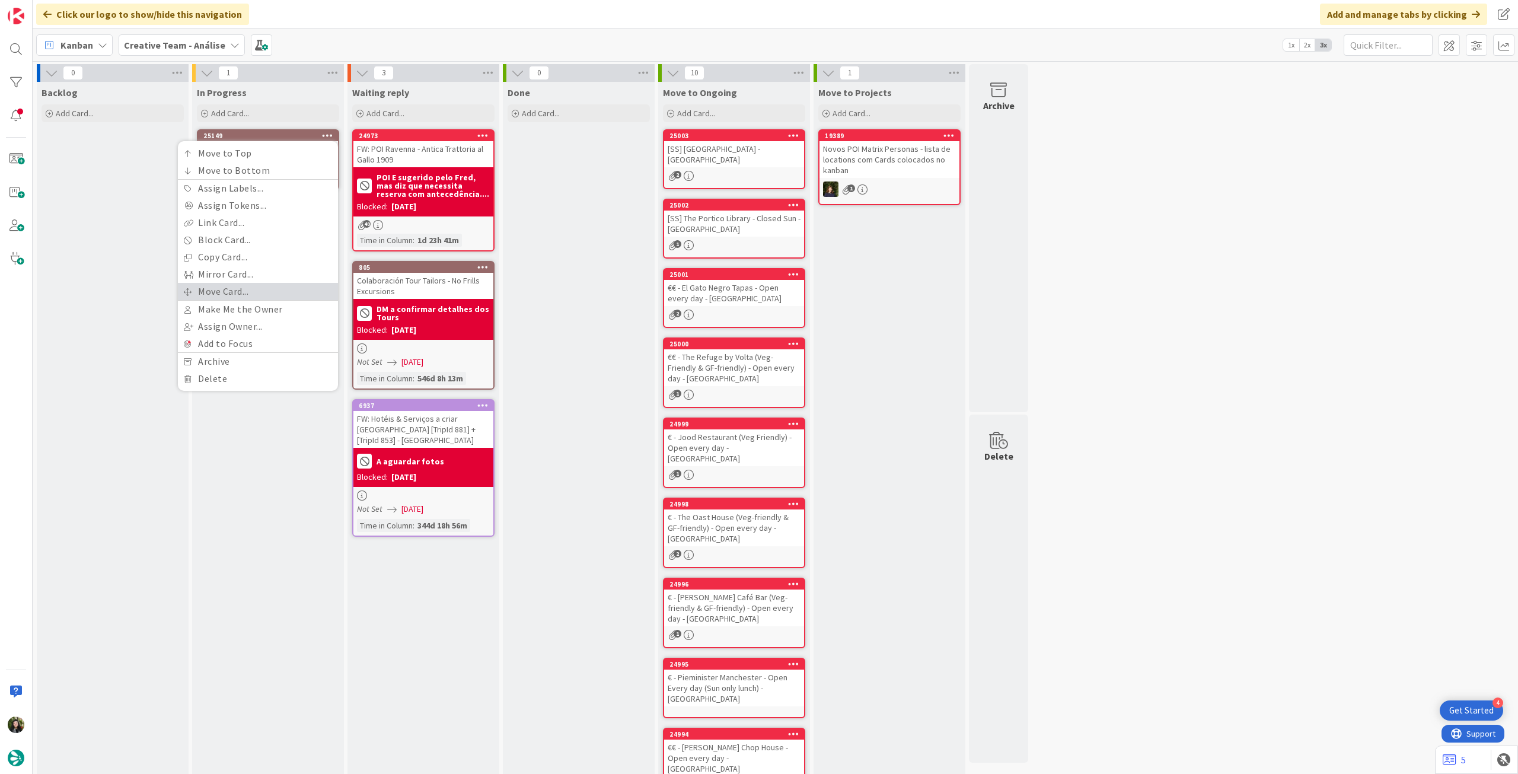
click at [266, 289] on link "Move Card..." at bounding box center [258, 291] width 160 height 17
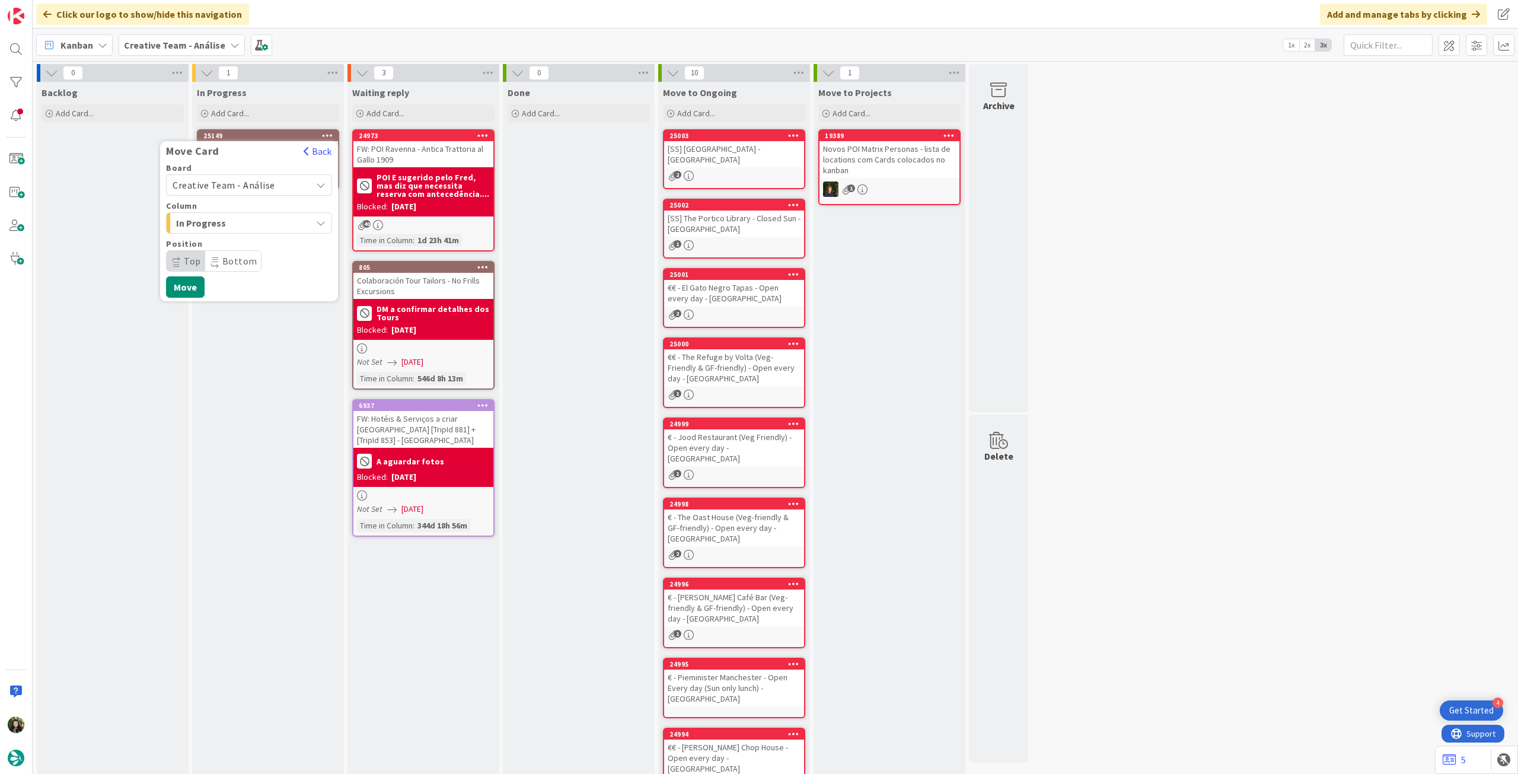
click at [276, 183] on span "Creative Team - Análise" at bounding box center [239, 185] width 133 height 17
drag, startPoint x: 241, startPoint y: 245, endPoint x: 247, endPoint y: 237, distance: 9.4
click at [242, 244] on span "Creative Team" at bounding box center [257, 241] width 138 height 18
click at [254, 227] on span "Select a Column..." at bounding box center [217, 222] width 89 height 15
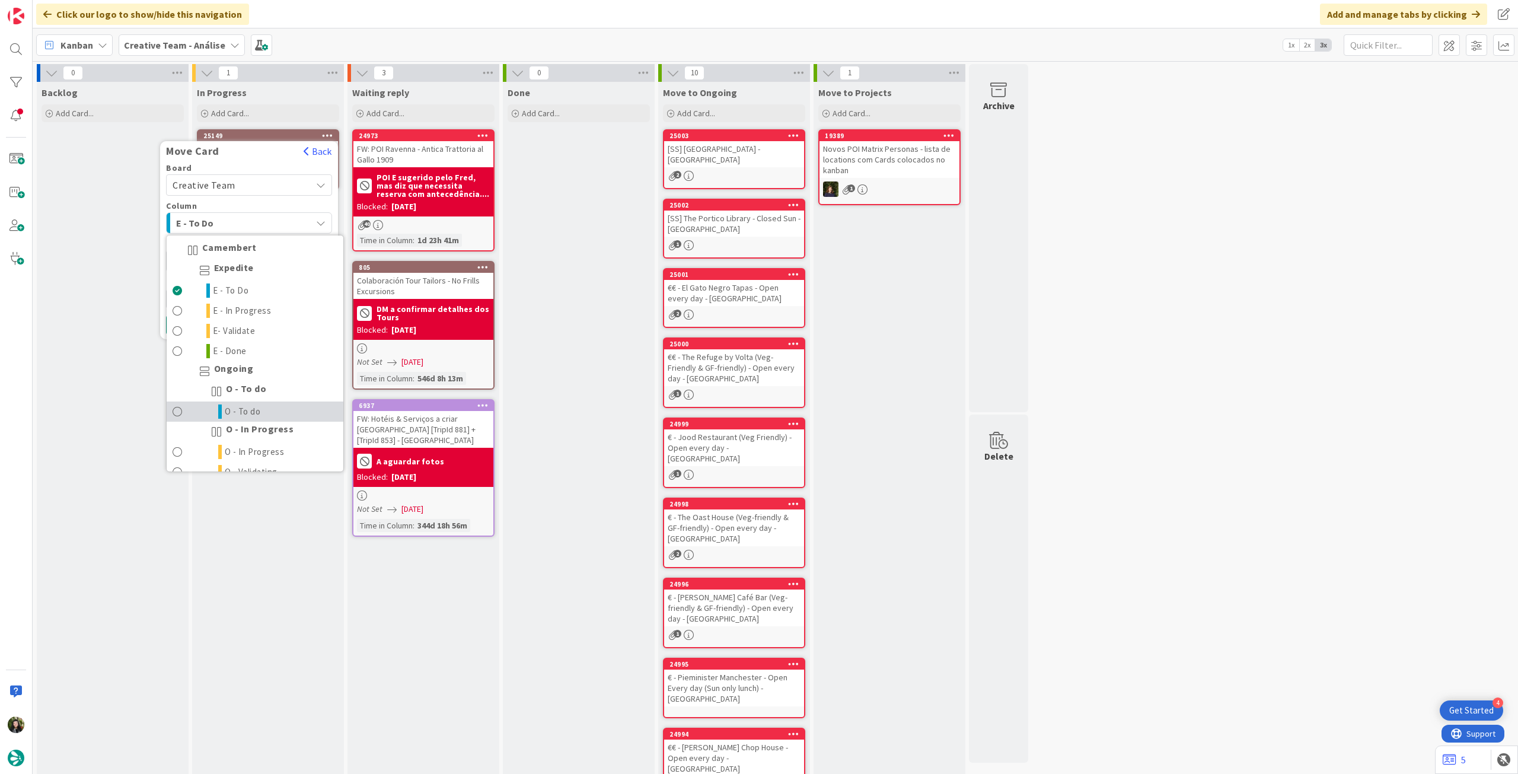
click at [236, 407] on span "O - To do" at bounding box center [243, 411] width 36 height 14
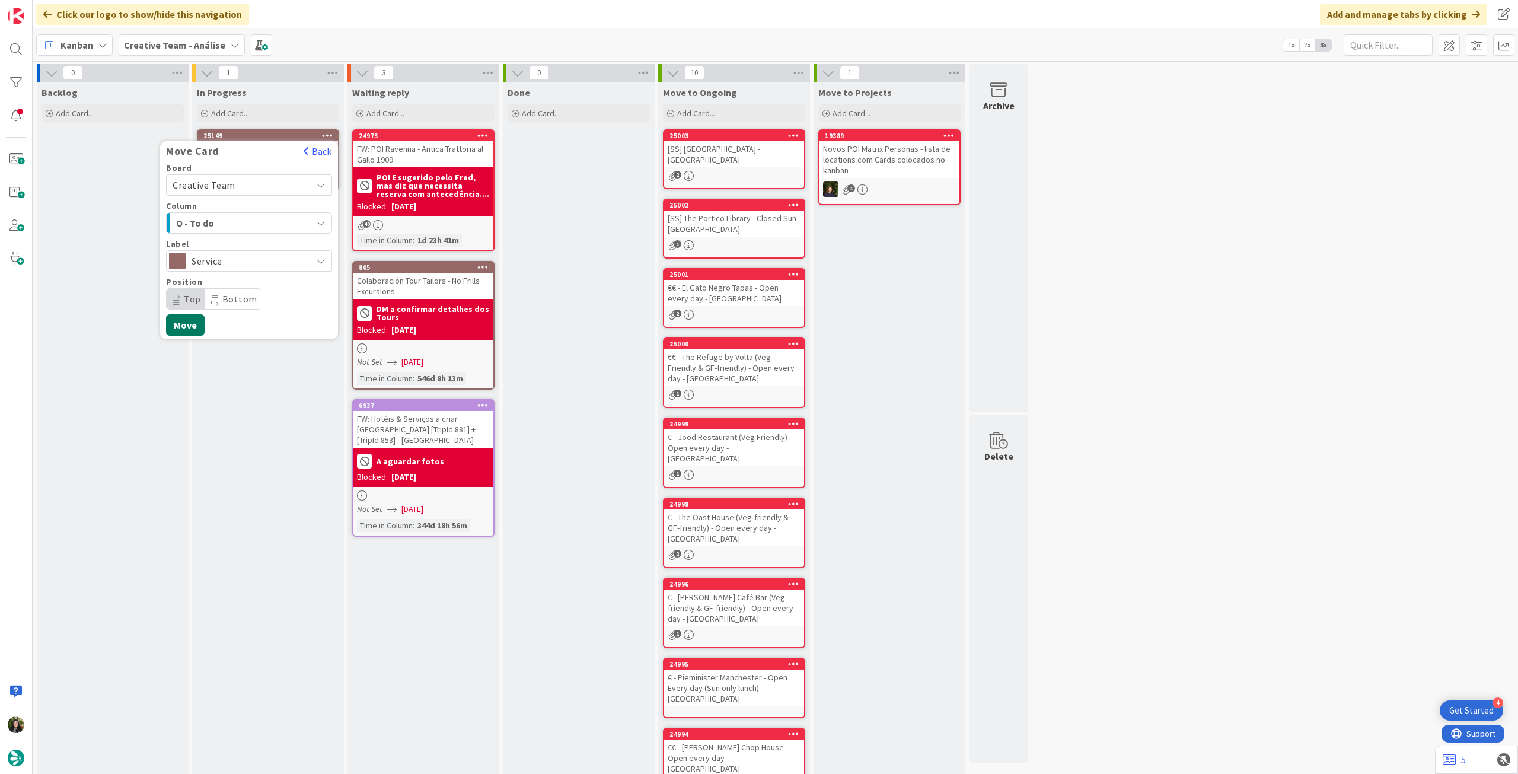
click at [188, 321] on button "Move" at bounding box center [185, 324] width 39 height 21
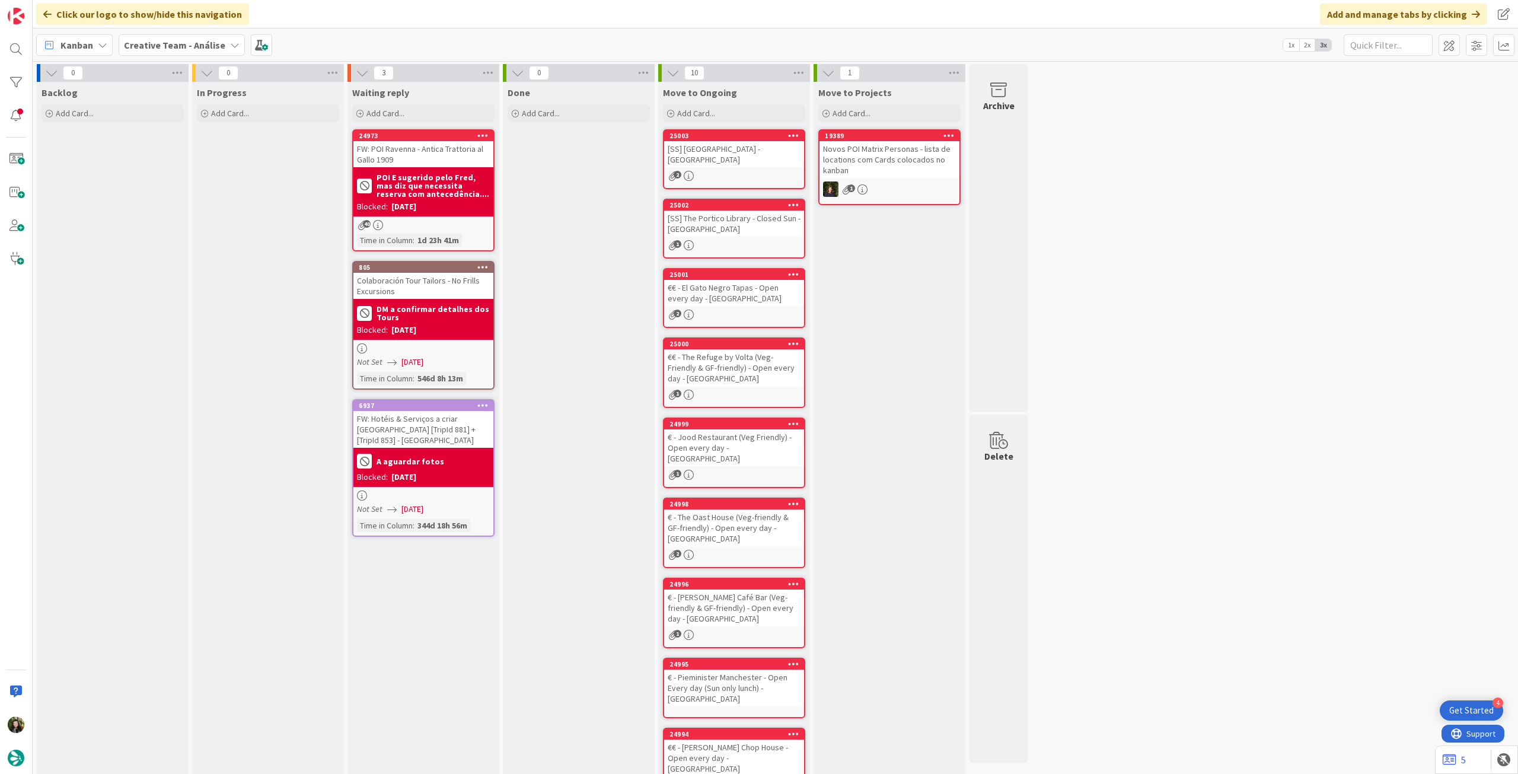
click at [183, 39] on b "Creative Team - Análise" at bounding box center [174, 45] width 101 height 12
click at [179, 173] on h4 "Creative Team" at bounding box center [212, 170] width 161 height 12
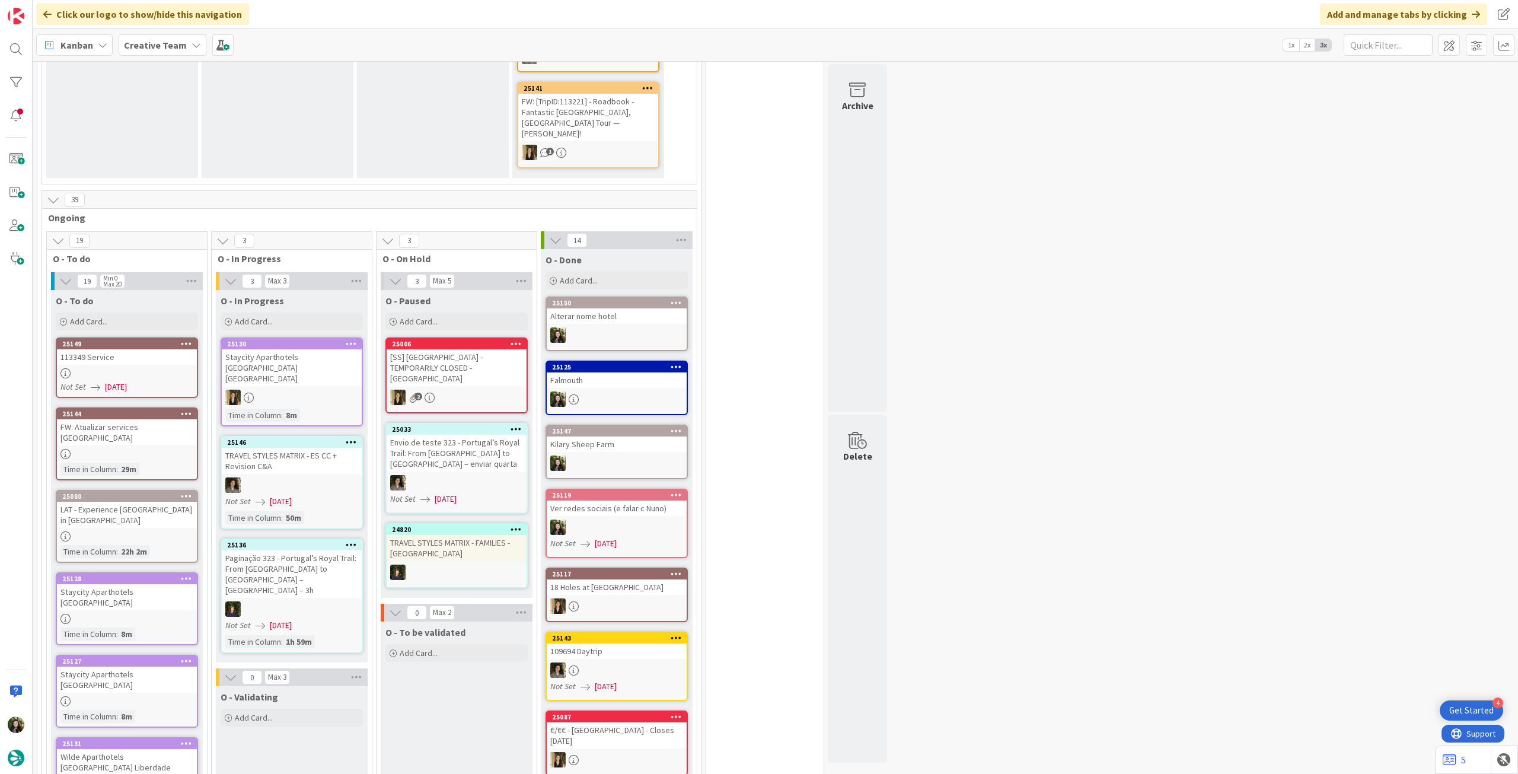
scroll to position [79, 0]
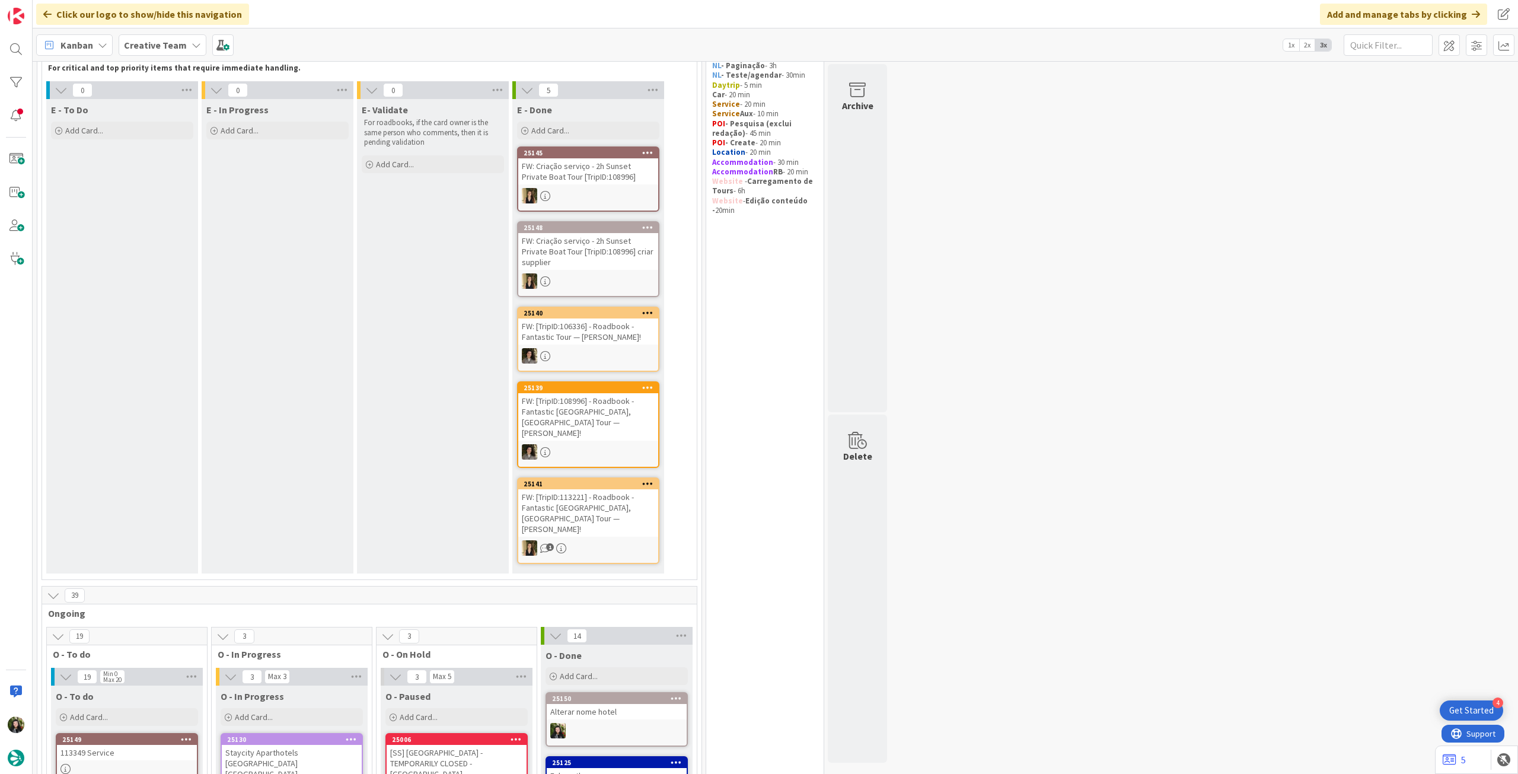
drag, startPoint x: 172, startPoint y: 44, endPoint x: 175, endPoint y: 53, distance: 9.4
click at [172, 44] on b "Creative Team" at bounding box center [155, 45] width 63 height 12
drag, startPoint x: 179, startPoint y: 164, endPoint x: 202, endPoint y: 163, distance: 23.8
click at [180, 165] on h4 "Creative Team - Análise" at bounding box center [212, 170] width 161 height 12
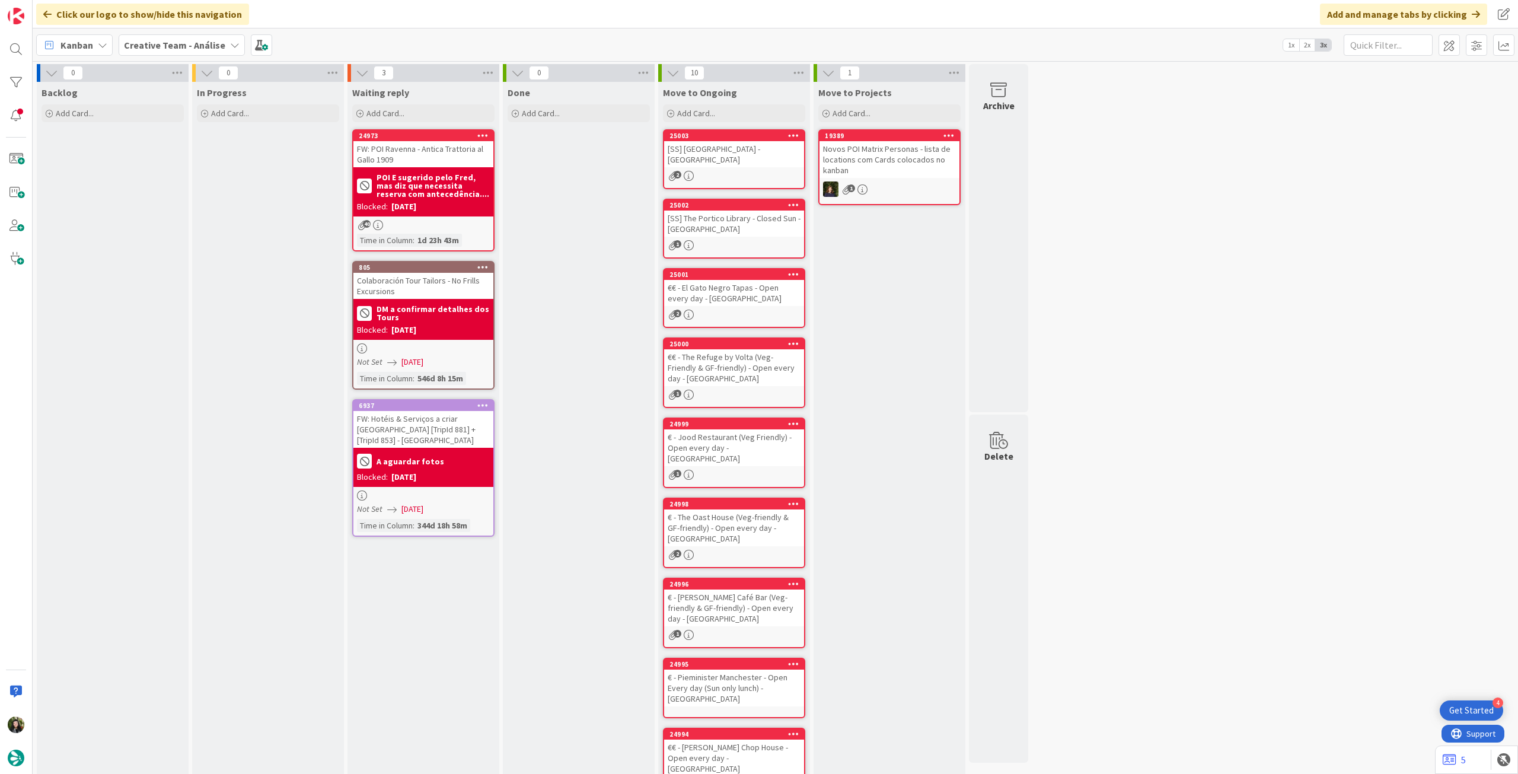
click at [177, 49] on b "Creative Team - Análise" at bounding box center [174, 45] width 101 height 12
drag, startPoint x: 181, startPoint y: 181, endPoint x: 186, endPoint y: 168, distance: 14.6
click at [181, 180] on div "Creative Team - Análise Creative Team" at bounding box center [219, 158] width 181 height 47
click at [186, 168] on h4 "Creative Team" at bounding box center [212, 170] width 161 height 12
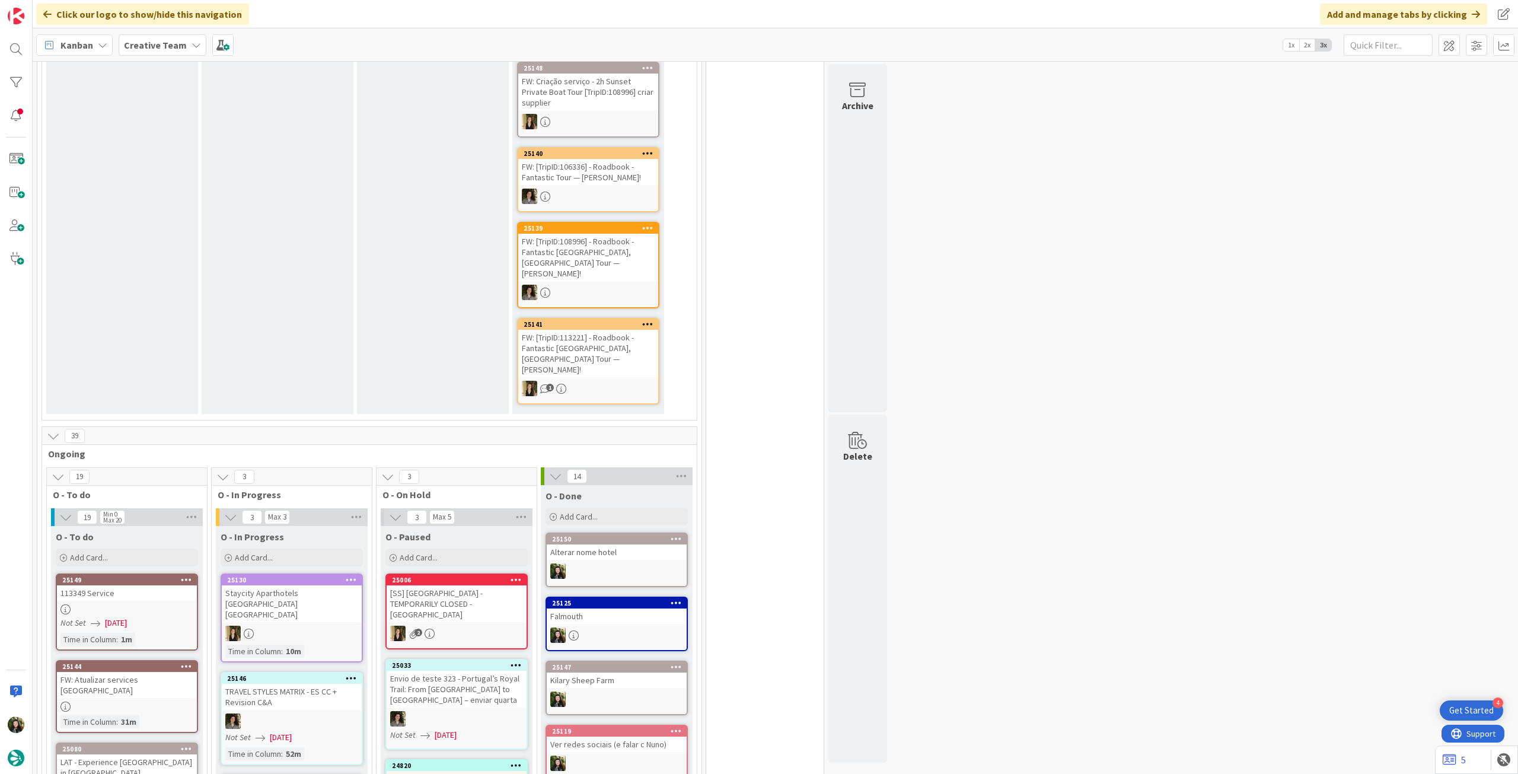
scroll to position [237, 0]
click at [173, 40] on b "Creative Team" at bounding box center [155, 45] width 63 height 12
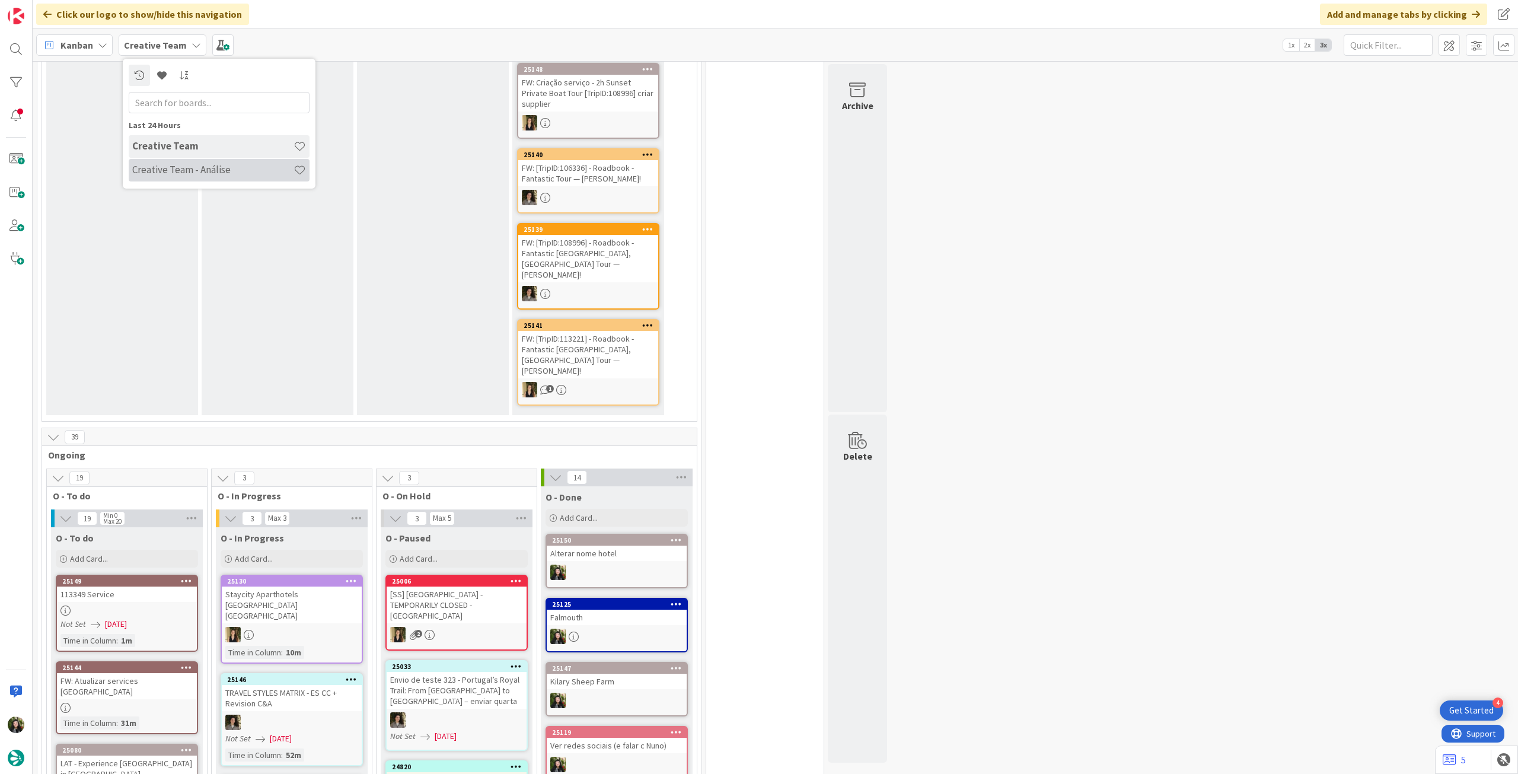
click at [163, 172] on h4 "Creative Team - Análise" at bounding box center [212, 170] width 161 height 12
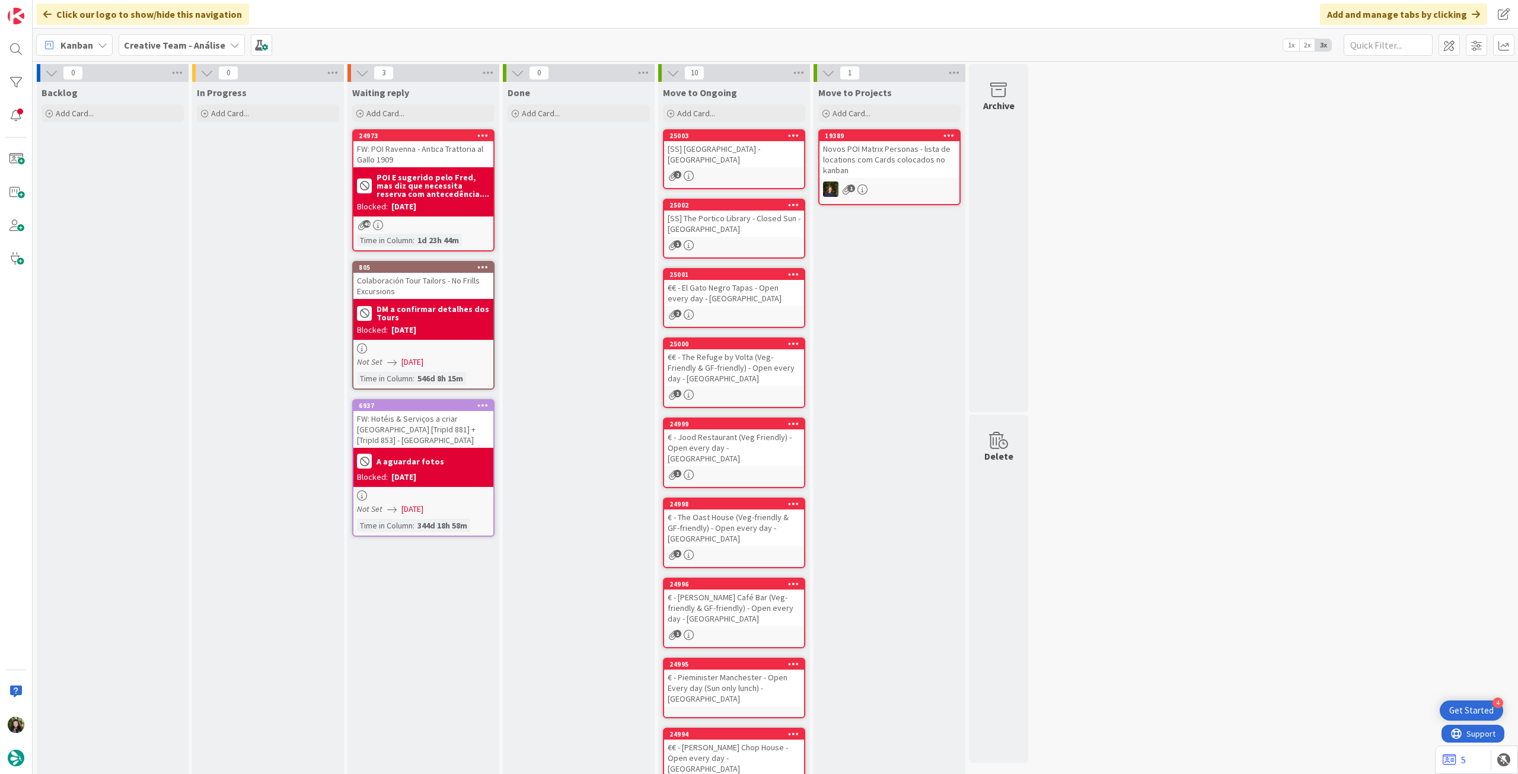
click at [206, 46] on b "Creative Team - Análise" at bounding box center [174, 45] width 101 height 12
click at [221, 170] on h4 "Creative Team" at bounding box center [212, 170] width 161 height 12
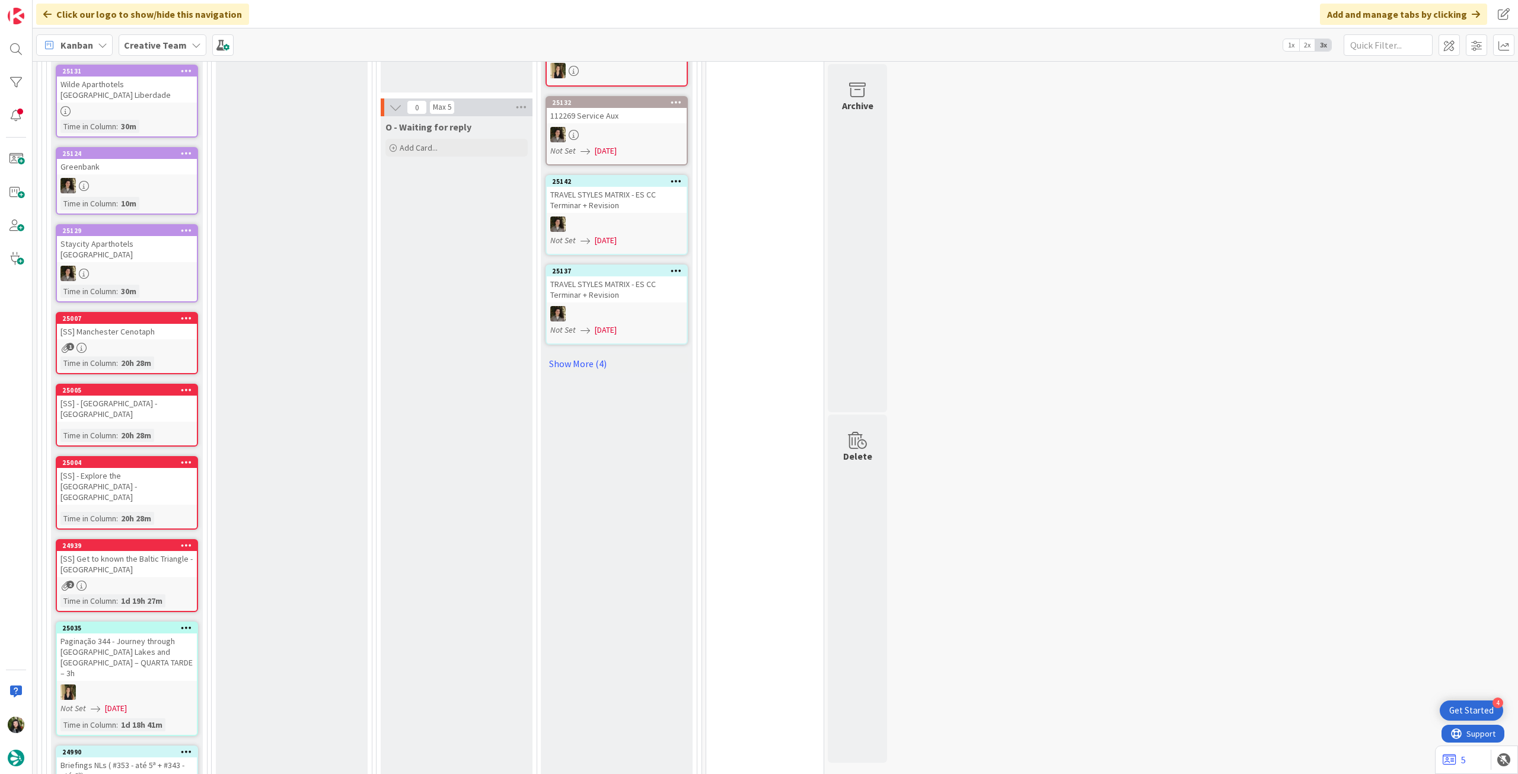
scroll to position [1028, 0]
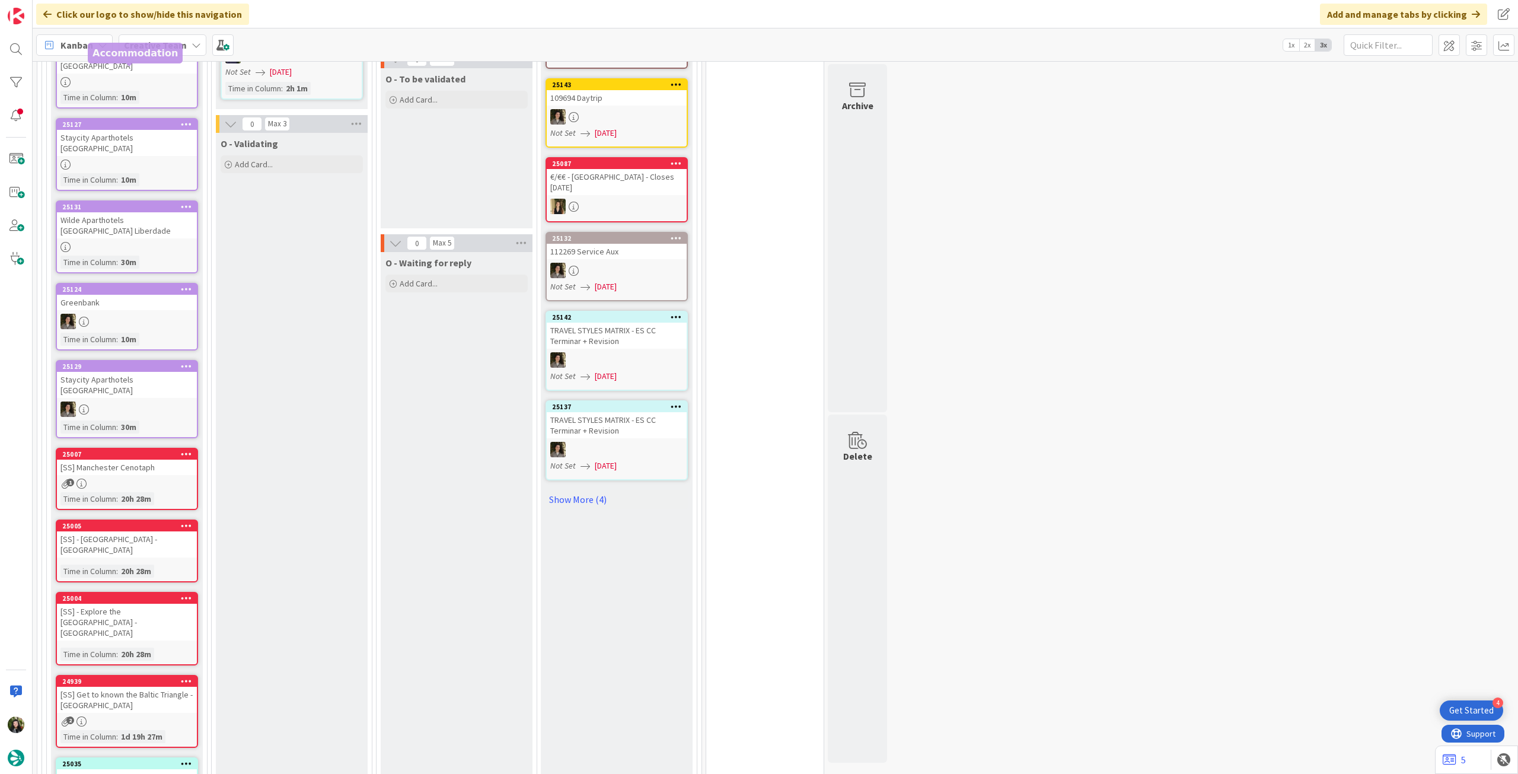
click at [151, 49] on b "Creative Team" at bounding box center [155, 45] width 63 height 12
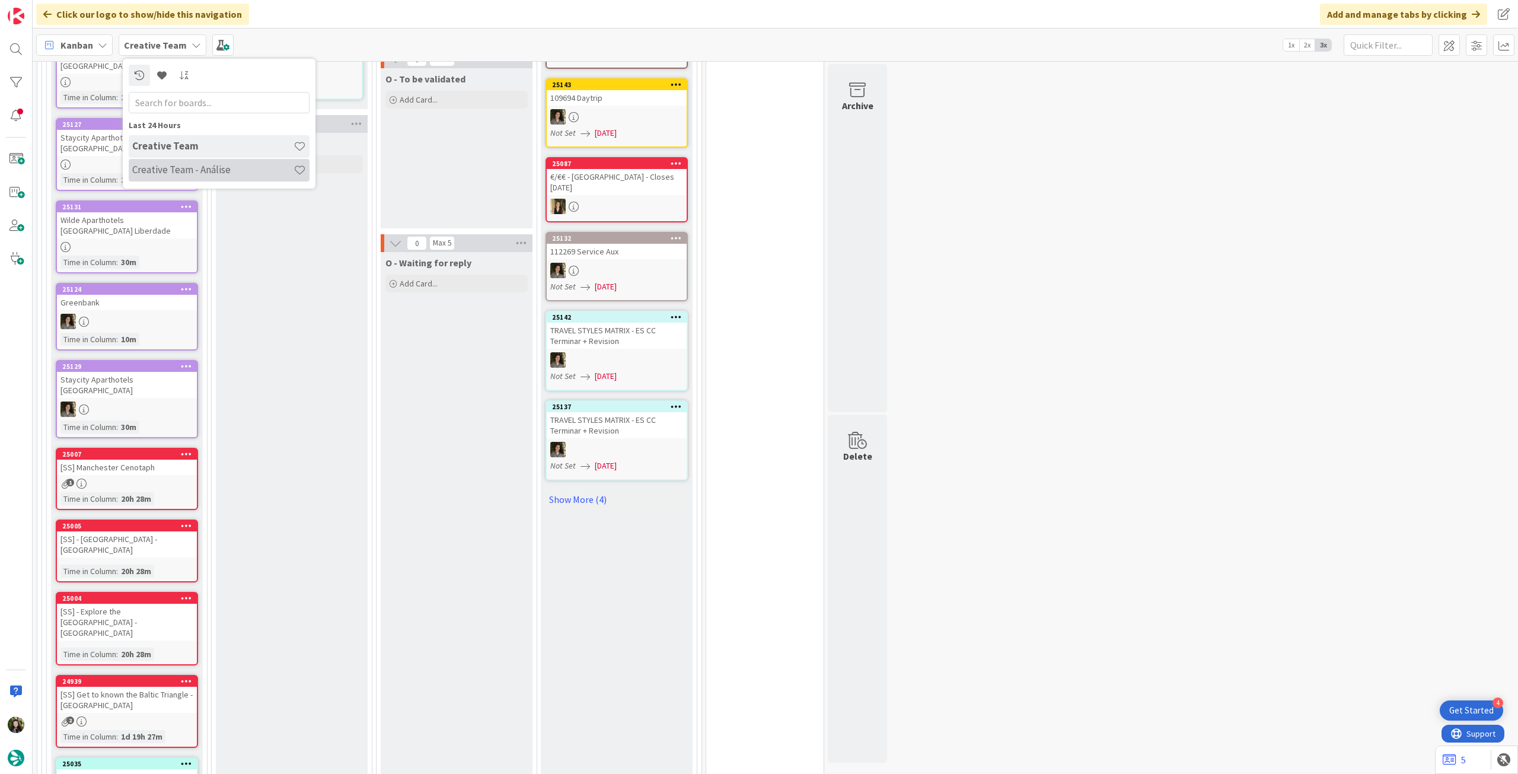
click at [190, 170] on h4 "Creative Team - Análise" at bounding box center [212, 170] width 161 height 12
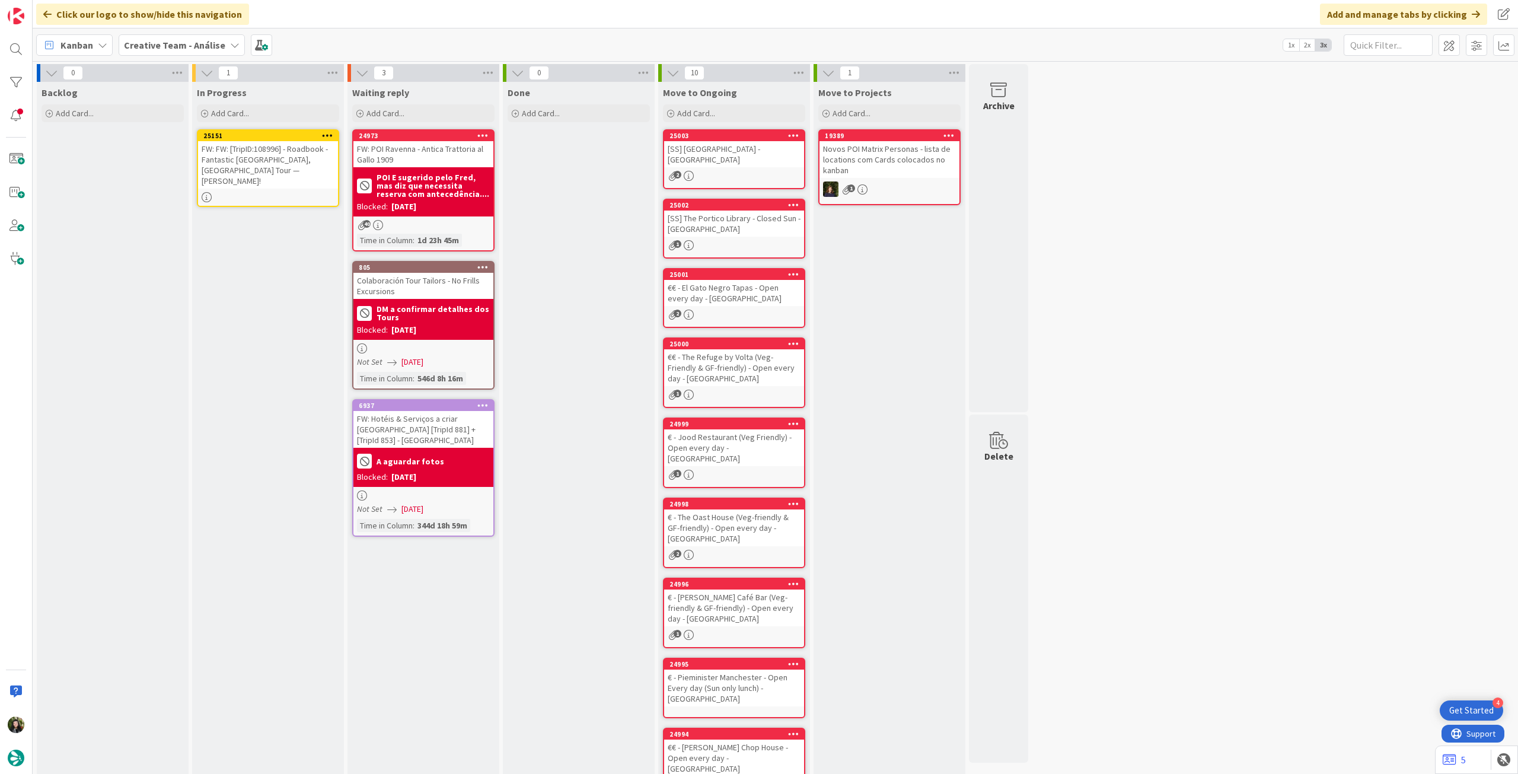
click at [308, 155] on div "FW: FW: [TripID:108996] - Roadbook - Fantastic [GEOGRAPHIC_DATA], [GEOGRAPHIC_D…" at bounding box center [268, 164] width 140 height 47
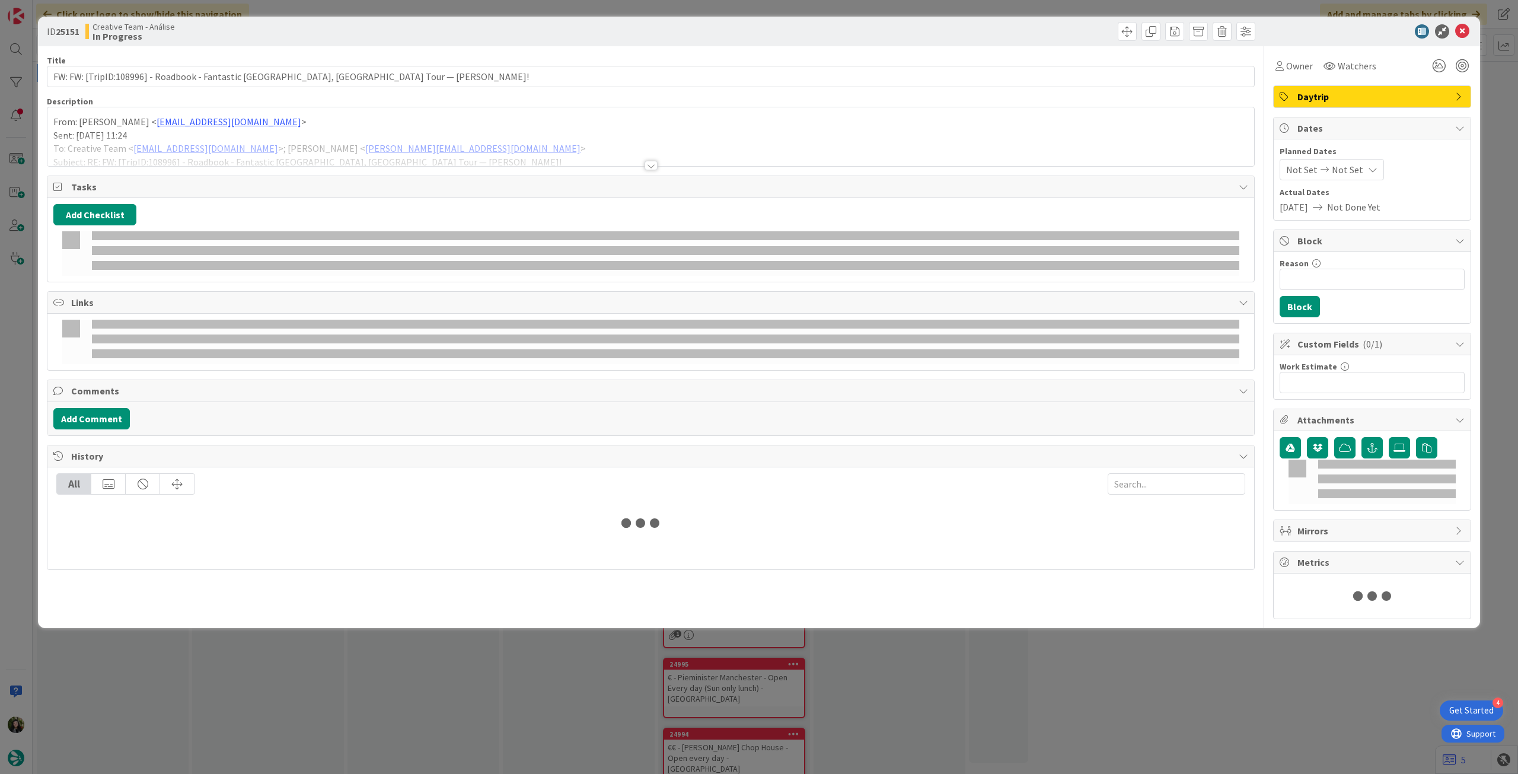
click at [307, 144] on div at bounding box center [650, 151] width 1207 height 30
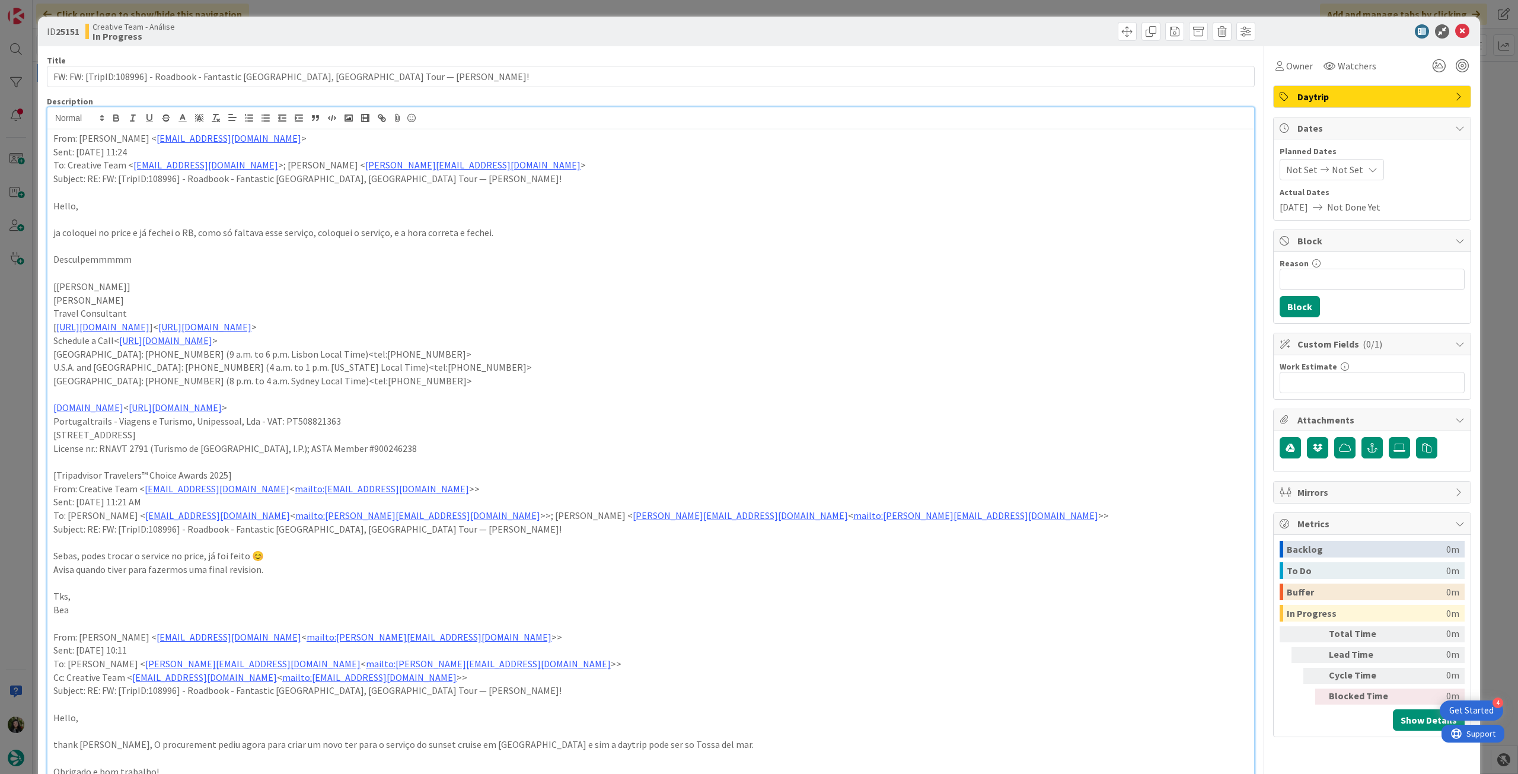
click at [50, 135] on div "From: Sebastião Oliveira < sebastiao.oliveira@tourtailors.com > Sent: Wednesday…" at bounding box center [650, 756] width 1207 height 1254
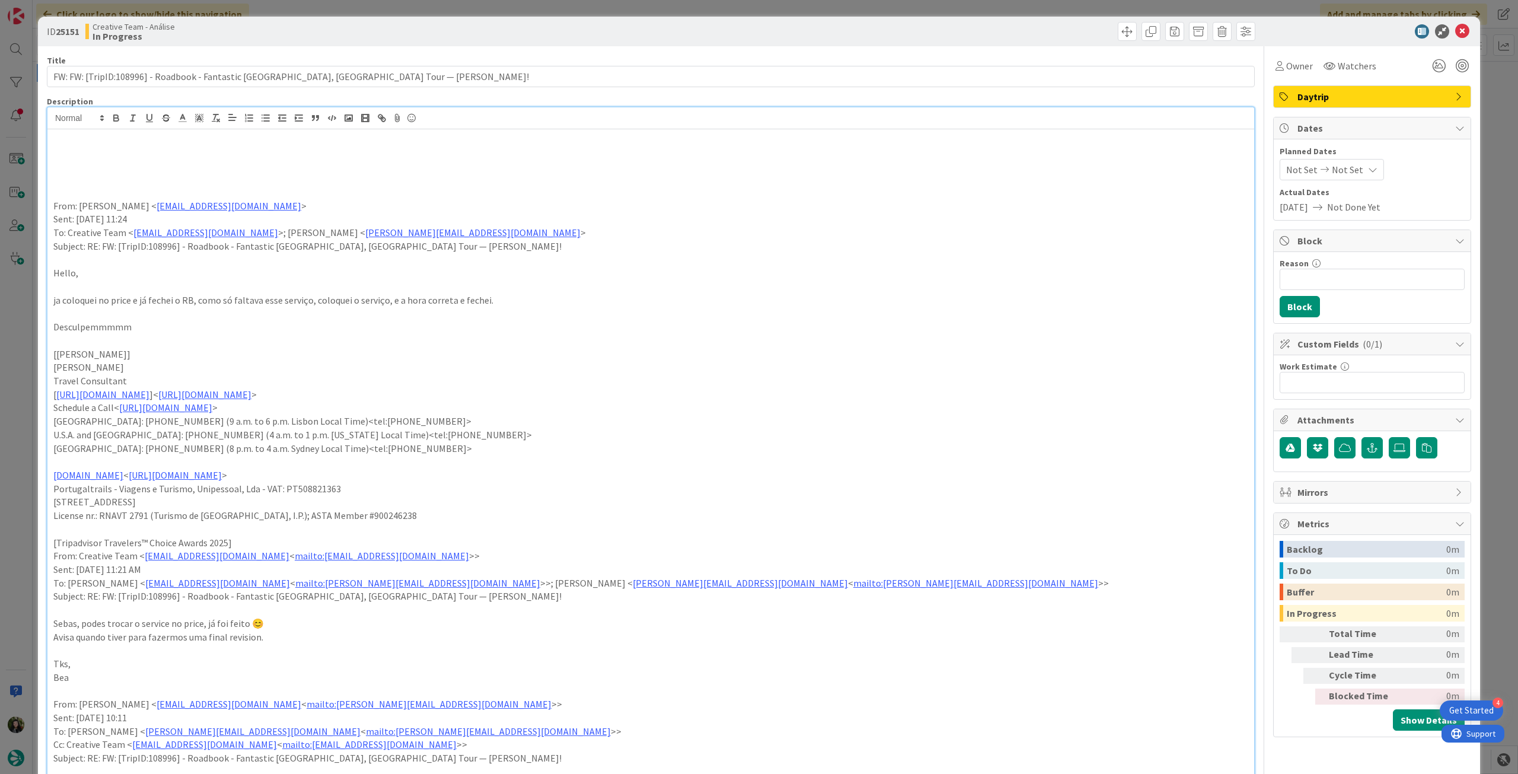
click at [93, 150] on p at bounding box center [650, 152] width 1195 height 14
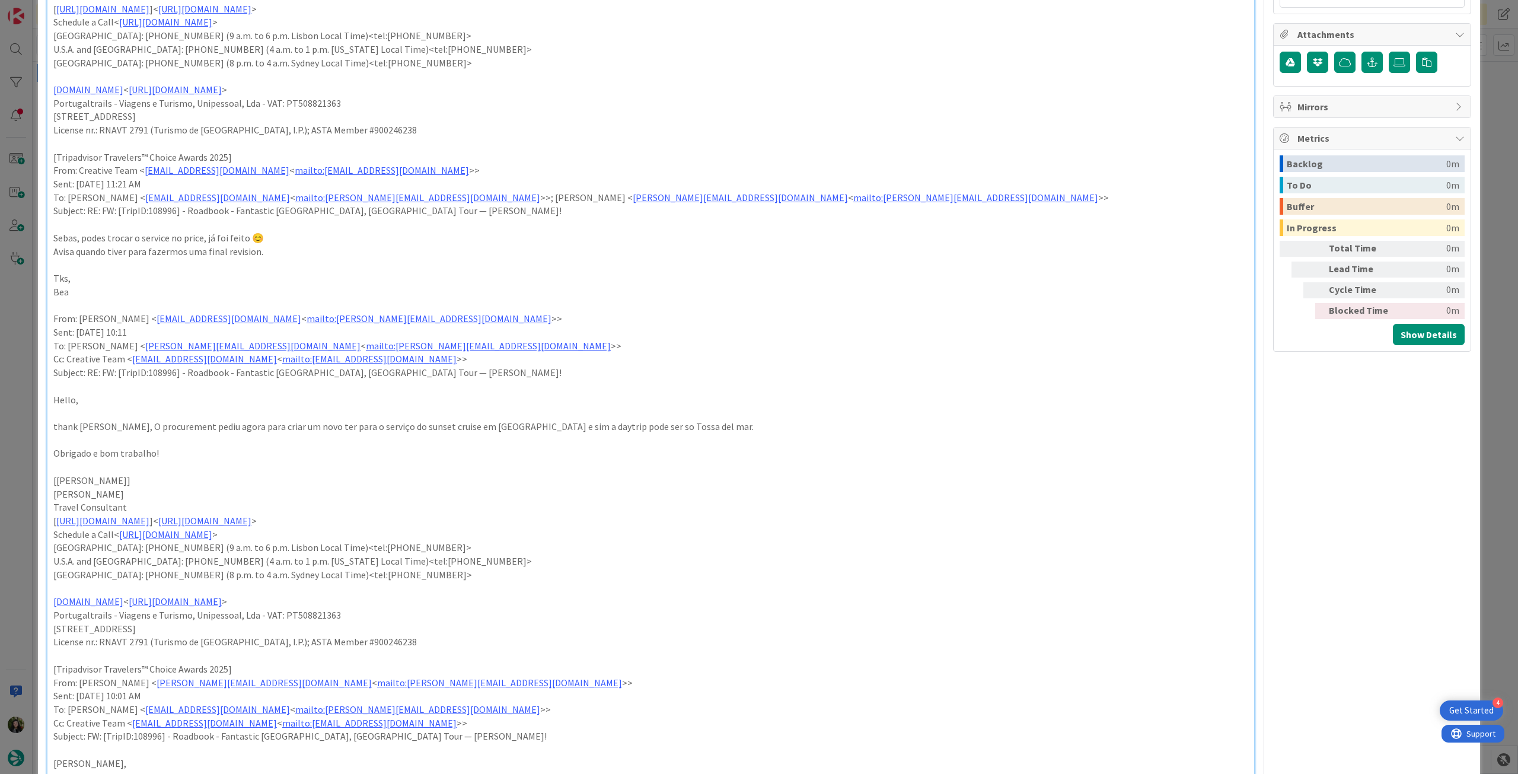
scroll to position [553, 0]
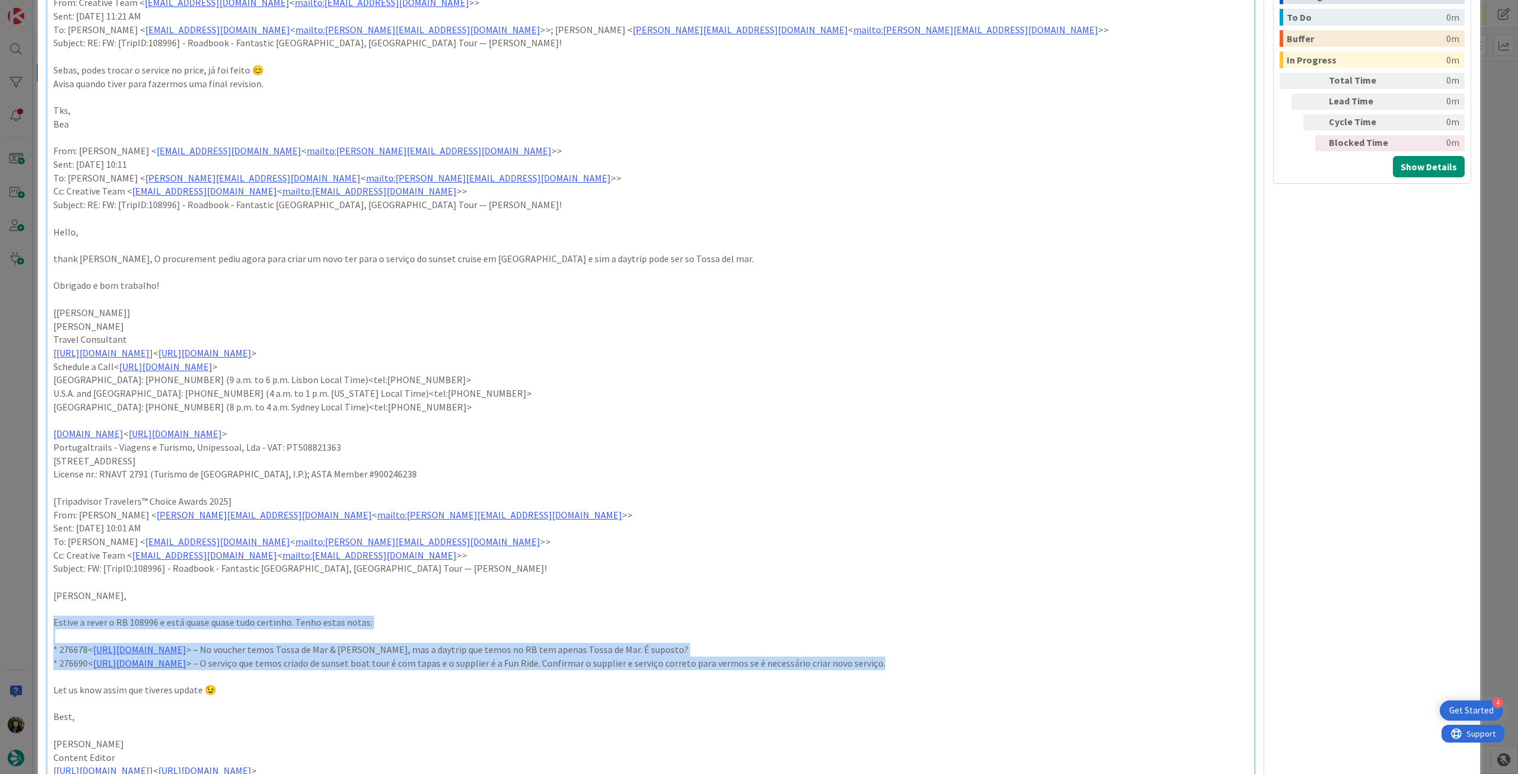
drag, startPoint x: 50, startPoint y: 624, endPoint x: 1054, endPoint y: 667, distance: 1005.0
click at [1054, 667] on div "From: Sebastião Oliveira < sebastiao.oliveira@tourtailors.com > Sent: Wednesday…" at bounding box center [650, 236] width 1207 height 1321
copy div "Estive a rever o RB 108996 e está quase quase tudo certinho. Tenho estas notas:…"
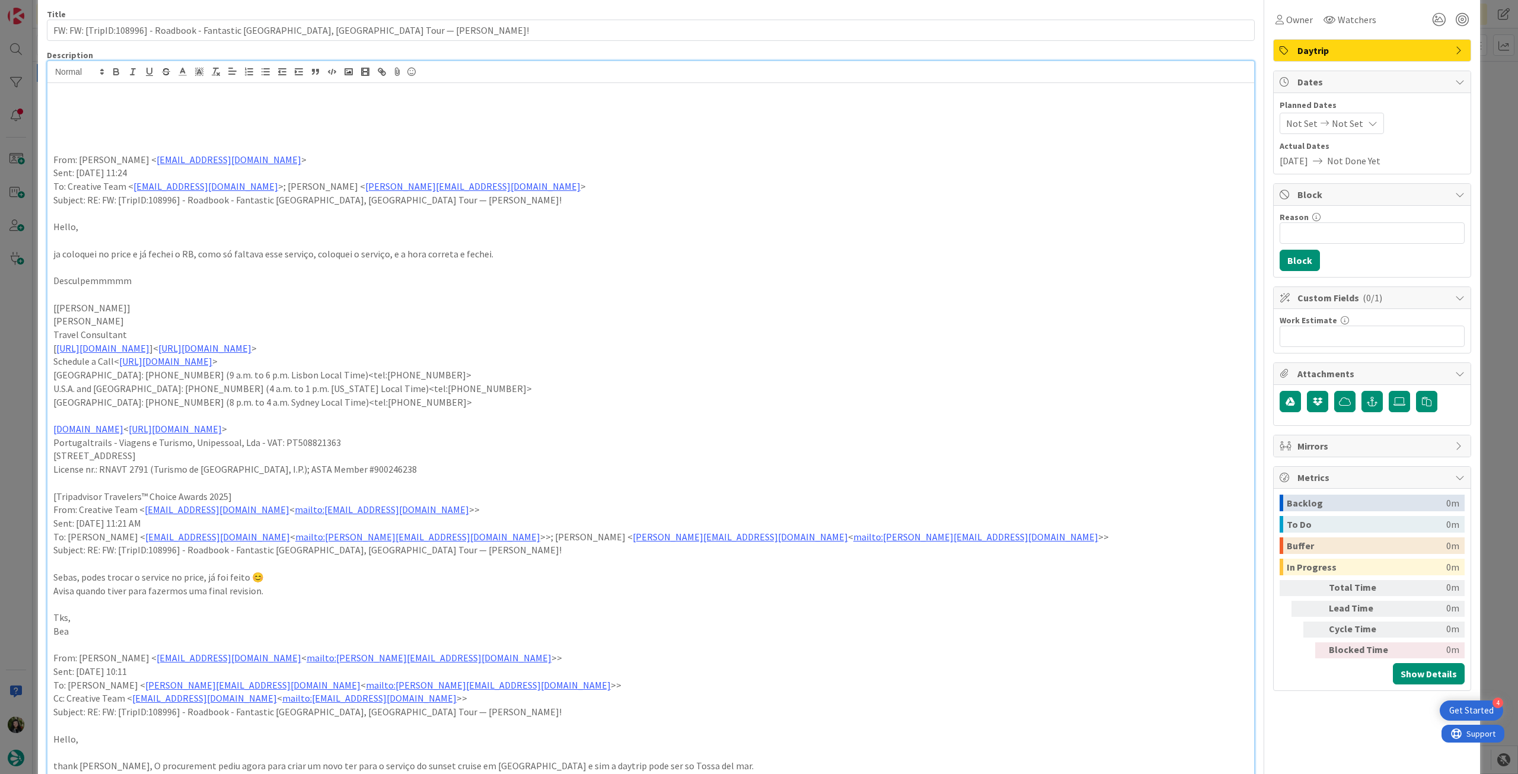
scroll to position [0, 0]
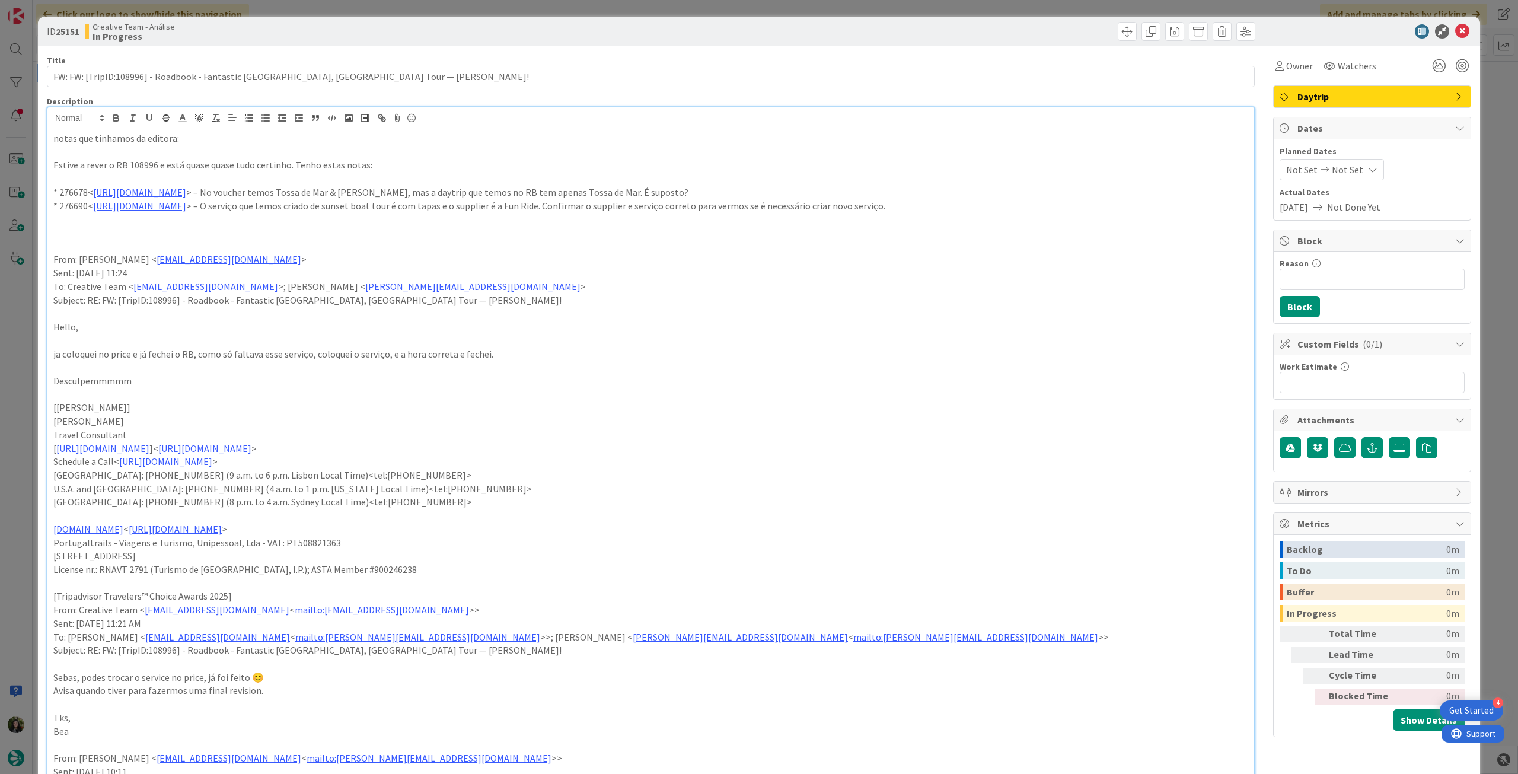
click at [173, 139] on p "notas que tinhamos da editora:" at bounding box center [650, 139] width 1195 height 14
drag, startPoint x: 476, startPoint y: 138, endPoint x: 77, endPoint y: 125, distance: 398.8
click at [5, 145] on div "ID 25151 Creative Team - Análise In Progress Title 76 / 128 FW: FW: [TripID:108…" at bounding box center [759, 387] width 1518 height 774
click at [117, 117] on icon "button" at bounding box center [116, 118] width 11 height 11
click at [525, 181] on p at bounding box center [650, 179] width 1195 height 14
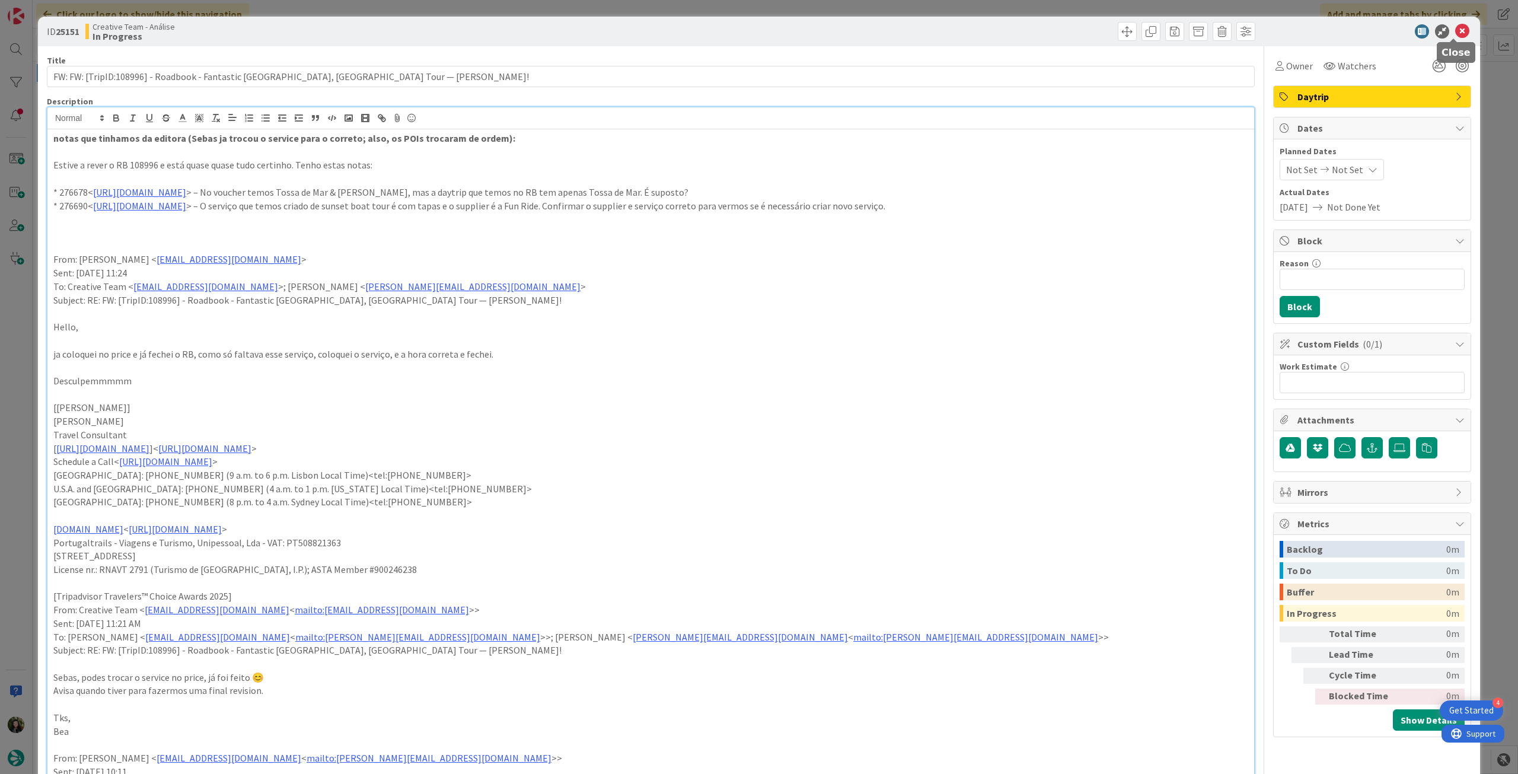
click at [1459, 31] on icon at bounding box center [1462, 31] width 14 height 14
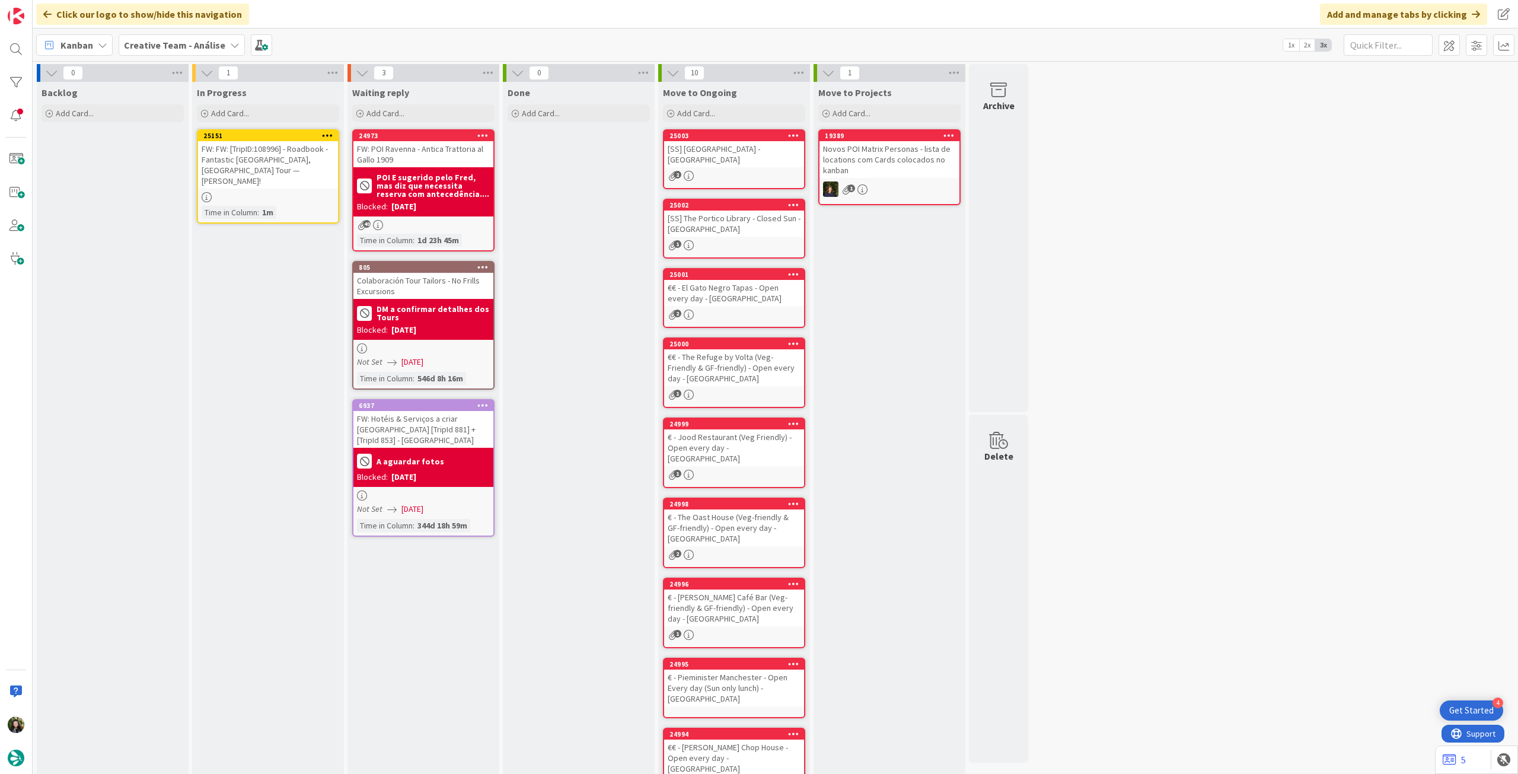
click at [329, 133] on icon at bounding box center [327, 135] width 11 height 8
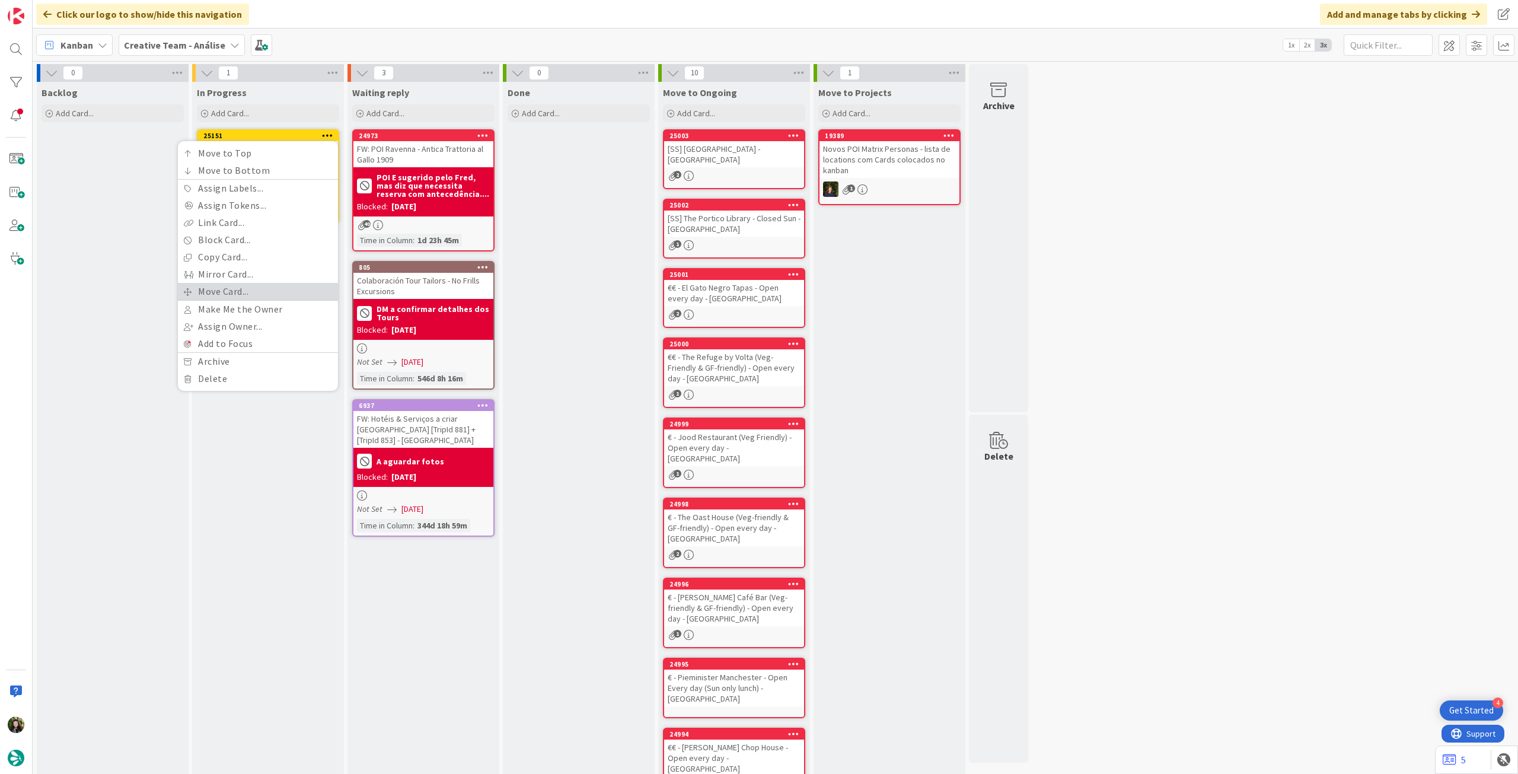
click at [271, 289] on link "Move Card..." at bounding box center [258, 291] width 160 height 17
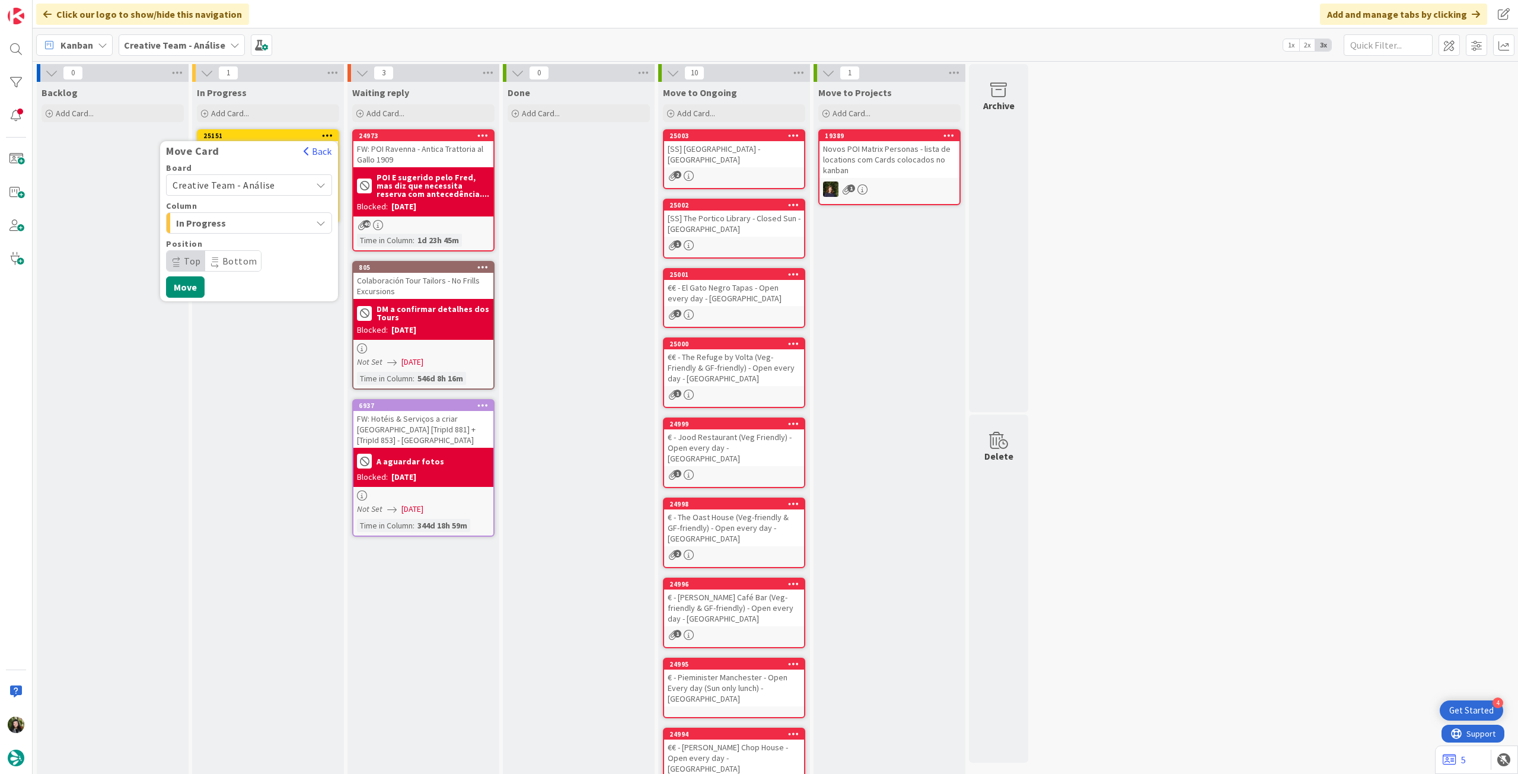
click at [252, 183] on span "Creative Team - Análise" at bounding box center [224, 185] width 103 height 12
click at [227, 242] on span "Creative Team" at bounding box center [257, 241] width 138 height 18
drag, startPoint x: 246, startPoint y: 252, endPoint x: 250, endPoint y: 258, distance: 7.2
click at [246, 253] on div "Daytrip" at bounding box center [249, 260] width 166 height 21
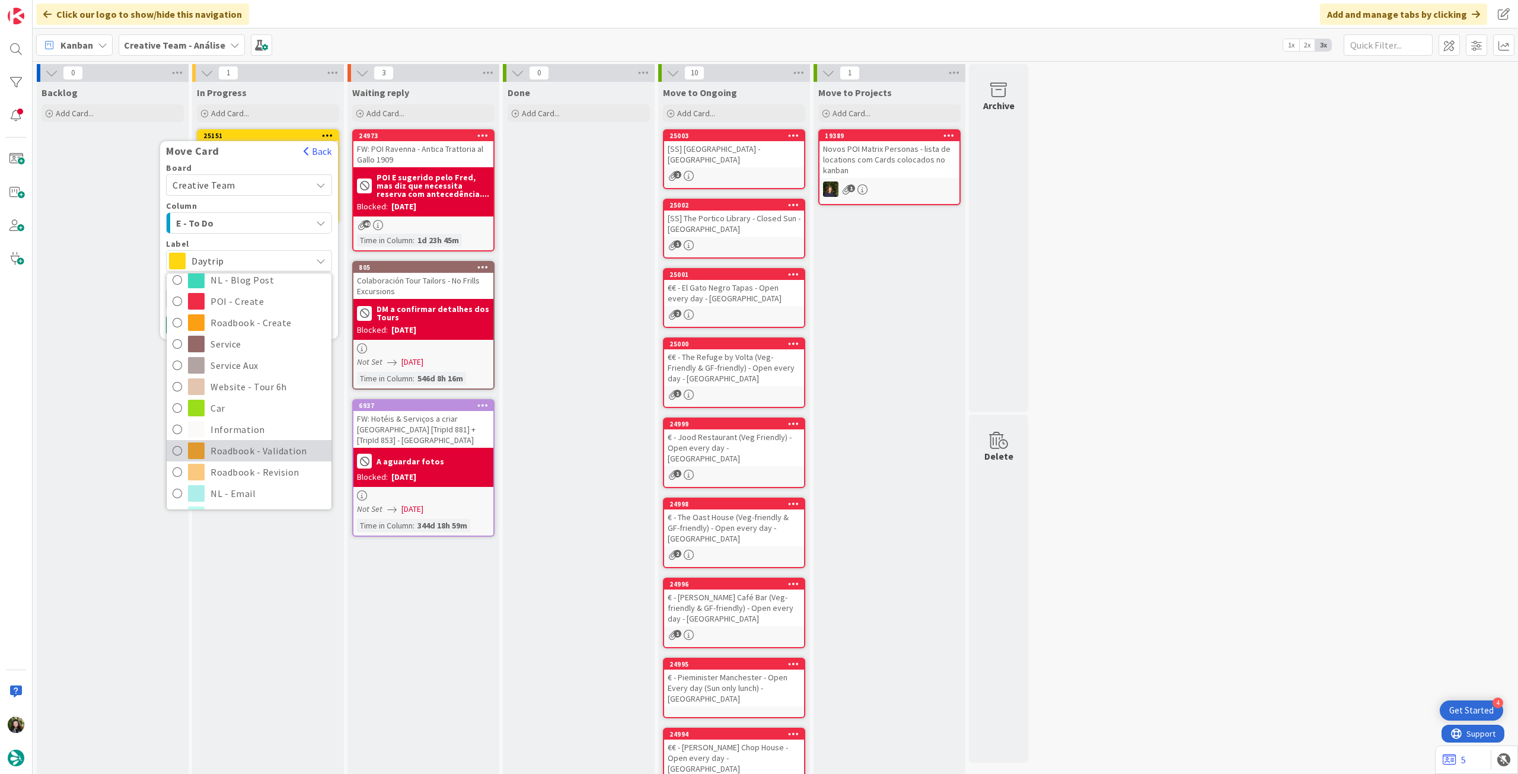
scroll to position [158, 0]
drag, startPoint x: 247, startPoint y: 466, endPoint x: 216, endPoint y: 365, distance: 106.2
click at [247, 466] on span "Roadbook - Revision" at bounding box center [268, 463] width 115 height 18
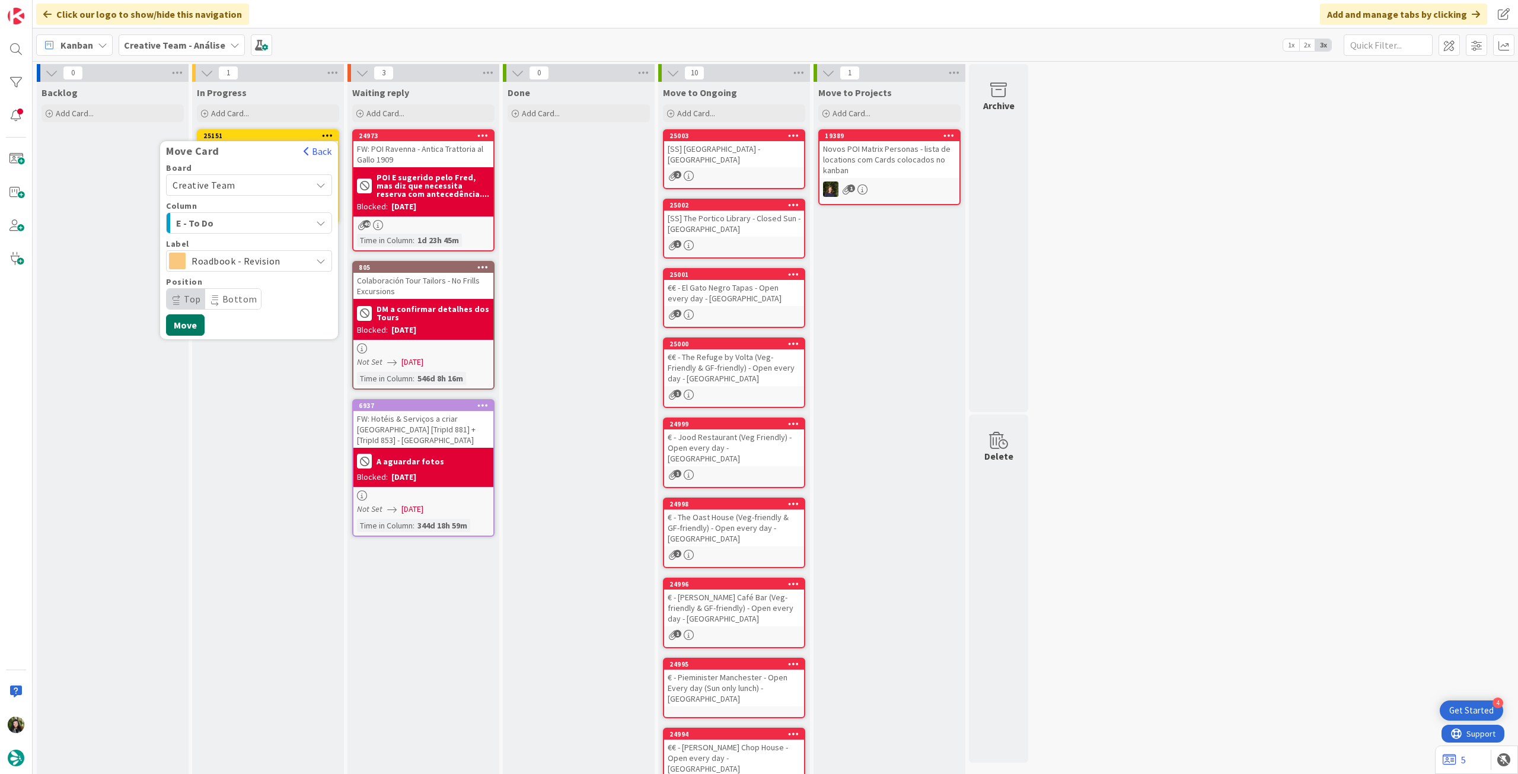
click at [183, 322] on button "Move" at bounding box center [185, 324] width 39 height 21
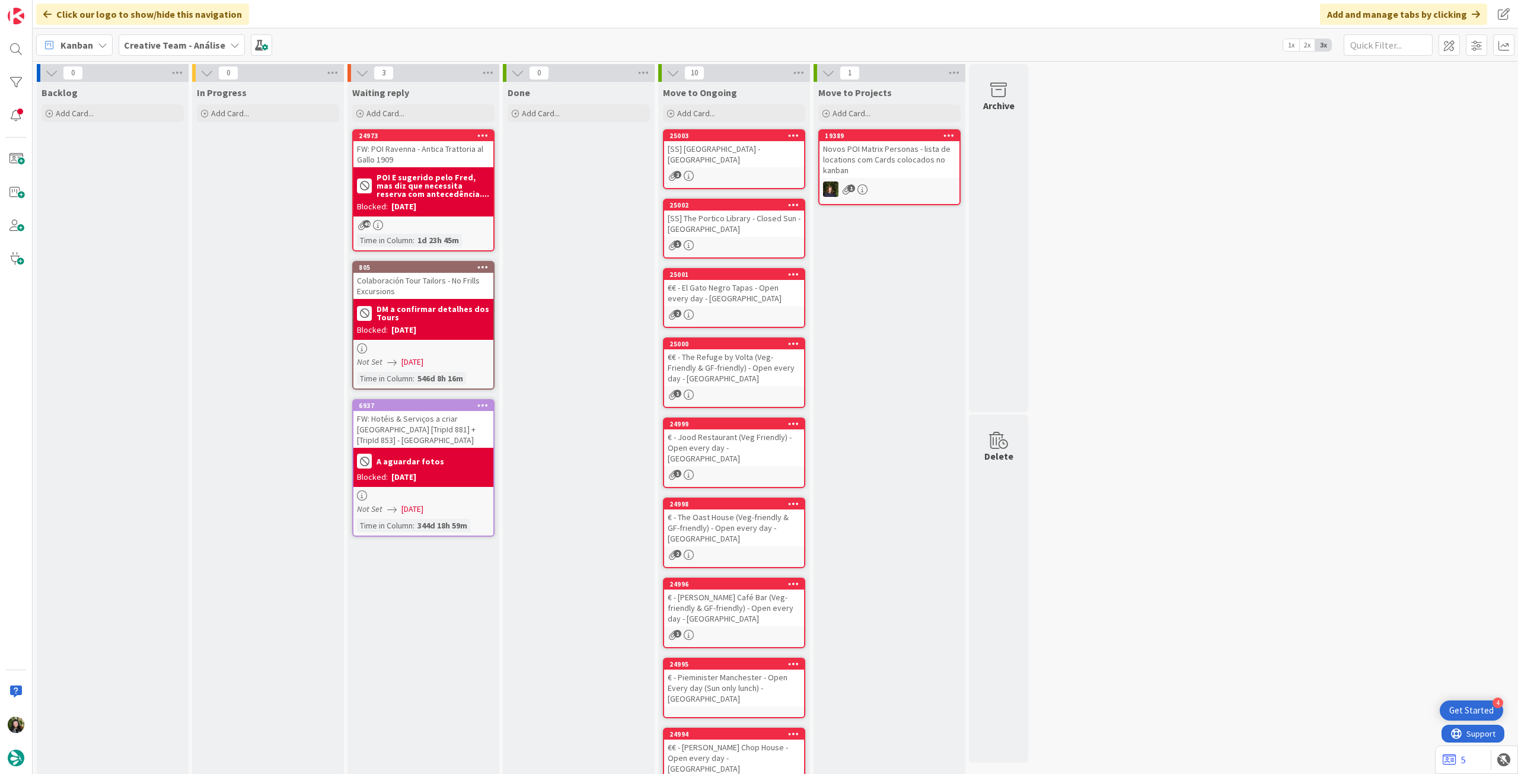
click at [177, 52] on span "Creative Team - Análise" at bounding box center [174, 45] width 101 height 14
click at [181, 166] on h4 "Creative Team" at bounding box center [212, 170] width 161 height 12
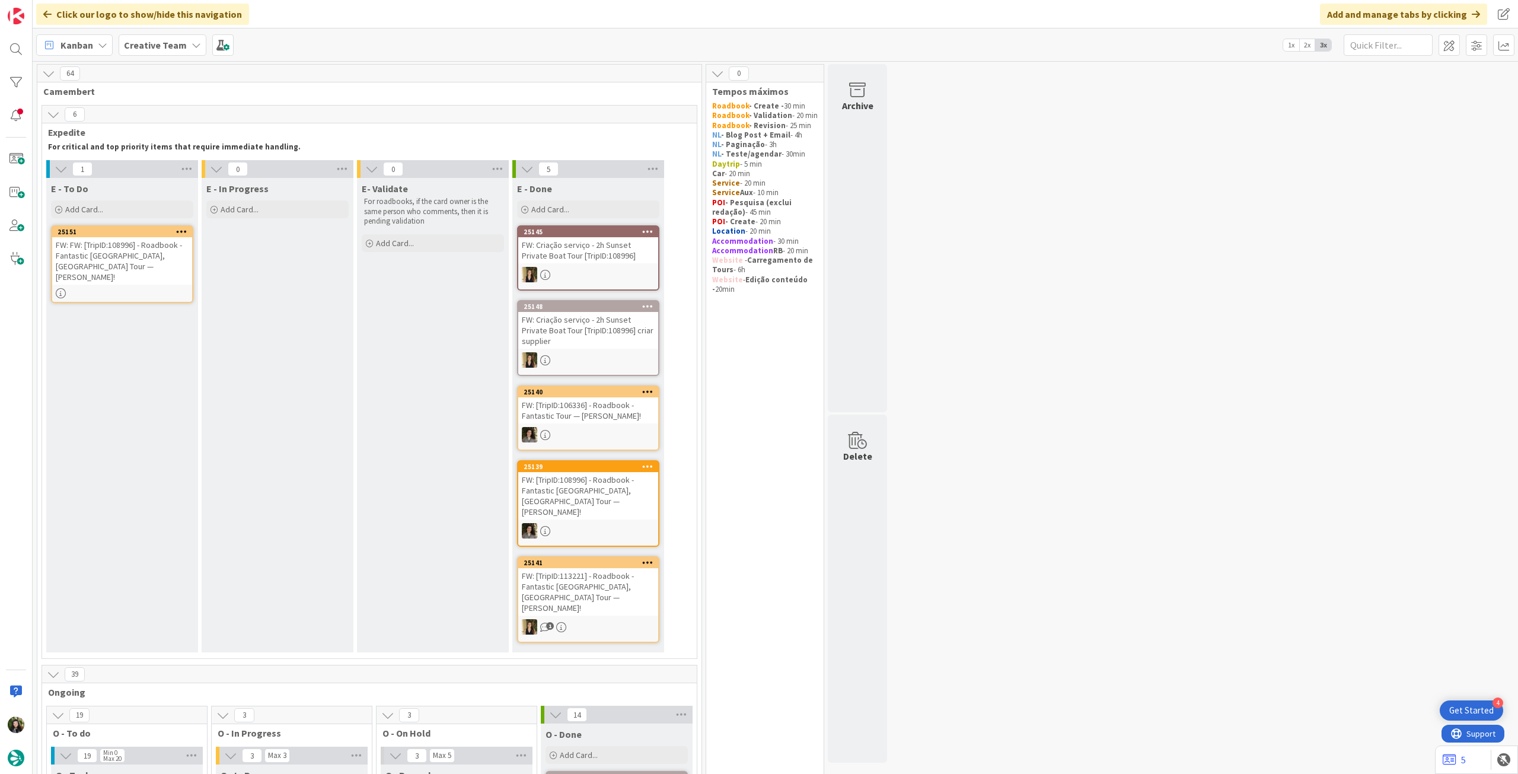
click at [135, 260] on div "FW: FW: [TripID:108996] - Roadbook - Fantastic [GEOGRAPHIC_DATA], [GEOGRAPHIC_D…" at bounding box center [122, 260] width 140 height 47
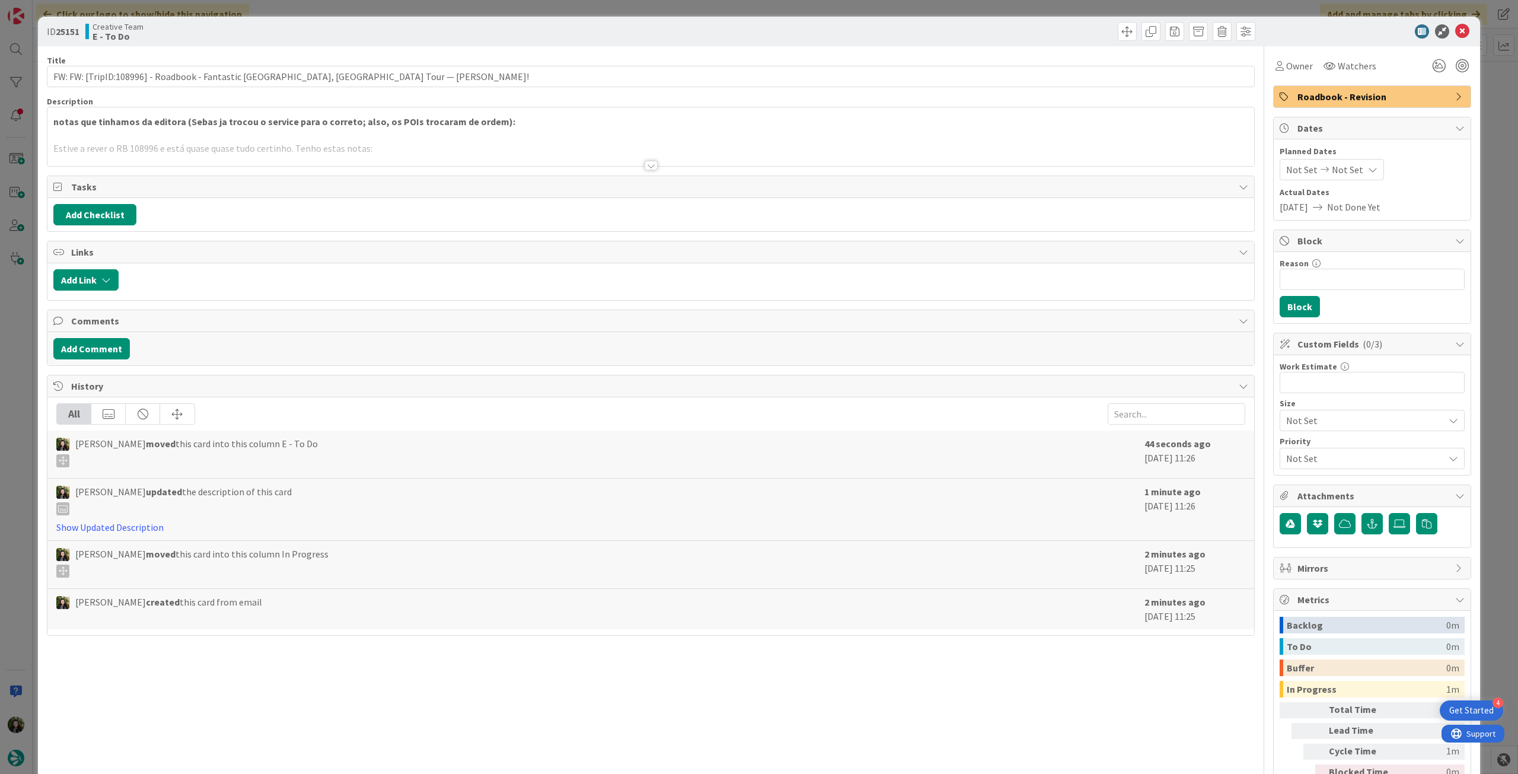
click at [128, 146] on div at bounding box center [650, 151] width 1207 height 30
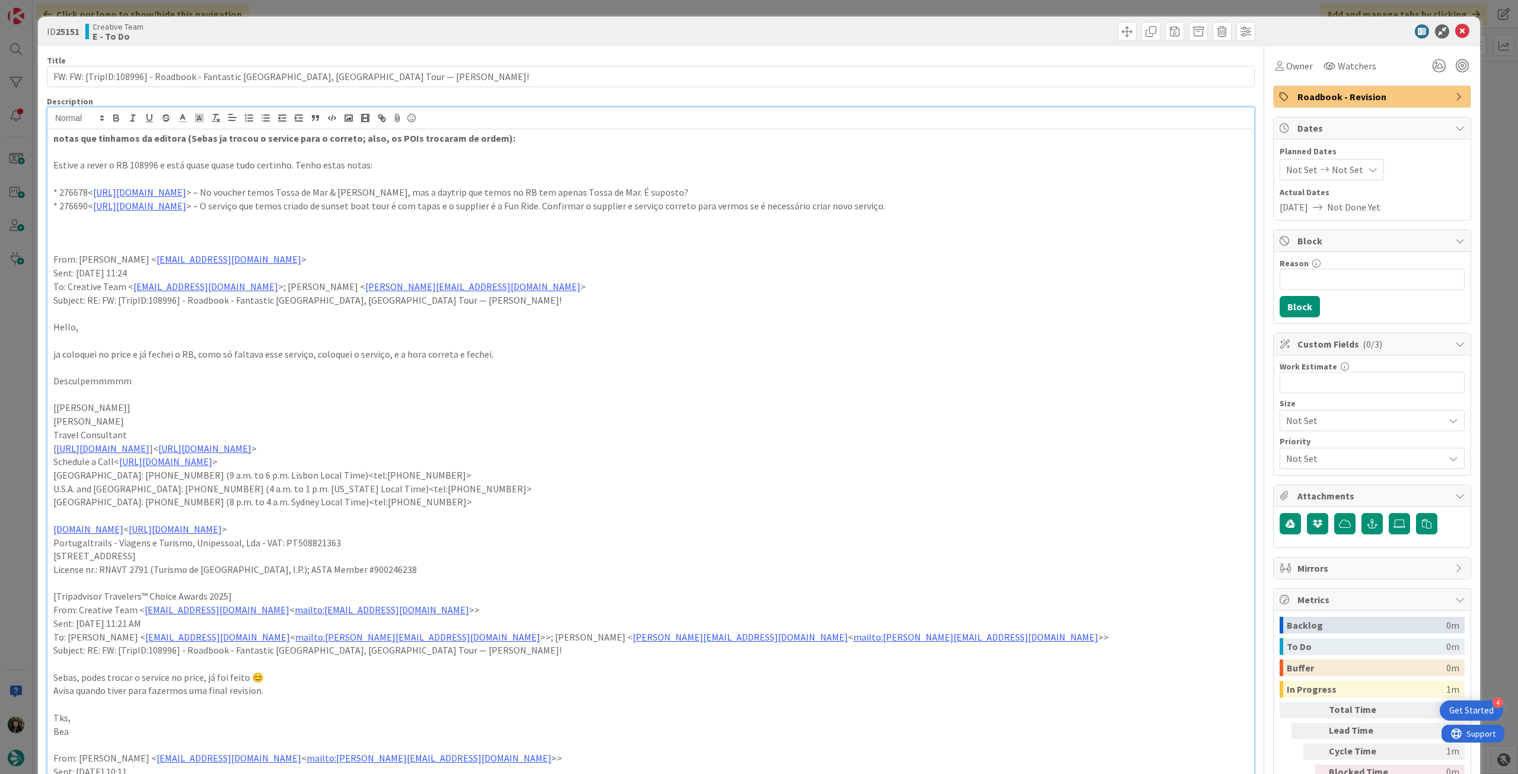
click at [487, 140] on strong "notas que tinhamos da editora (Sebas ja trocou o service para o correto; also, …" at bounding box center [284, 138] width 462 height 12
click at [1460, 34] on icon at bounding box center [1462, 31] width 14 height 14
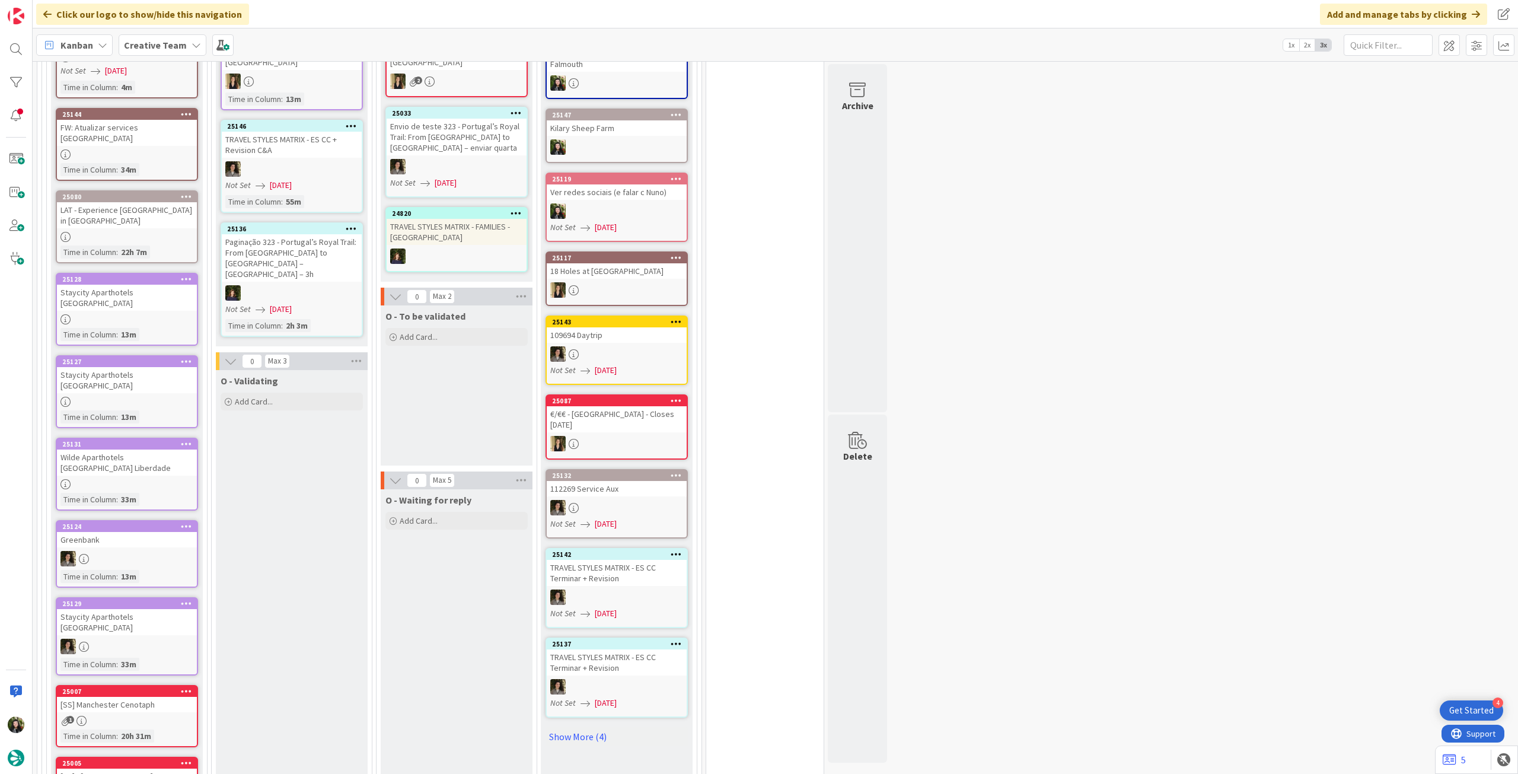
scroll to position [474, 0]
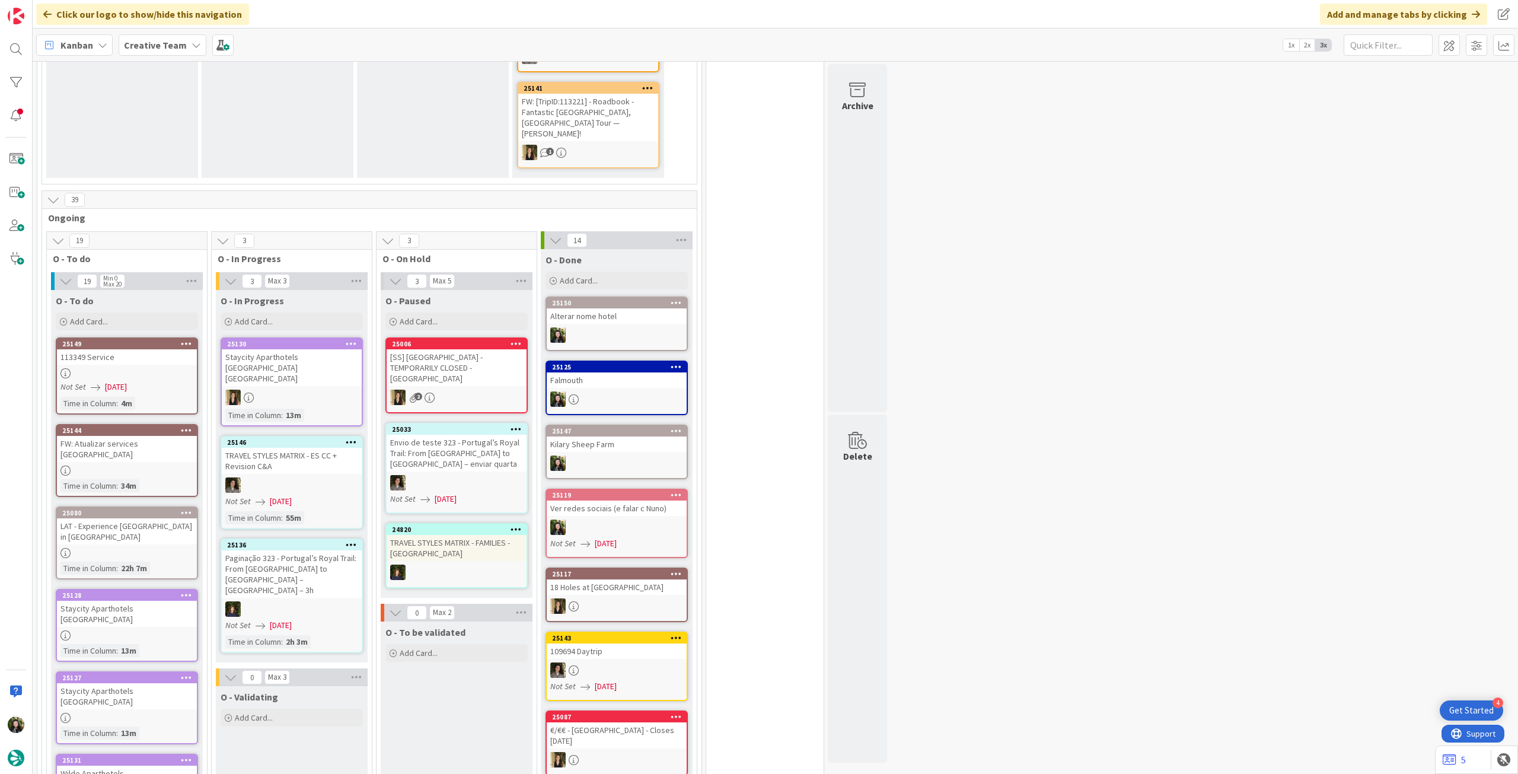
click at [149, 436] on div "FW: Atualizar services Killary Sheep Farm" at bounding box center [127, 449] width 140 height 26
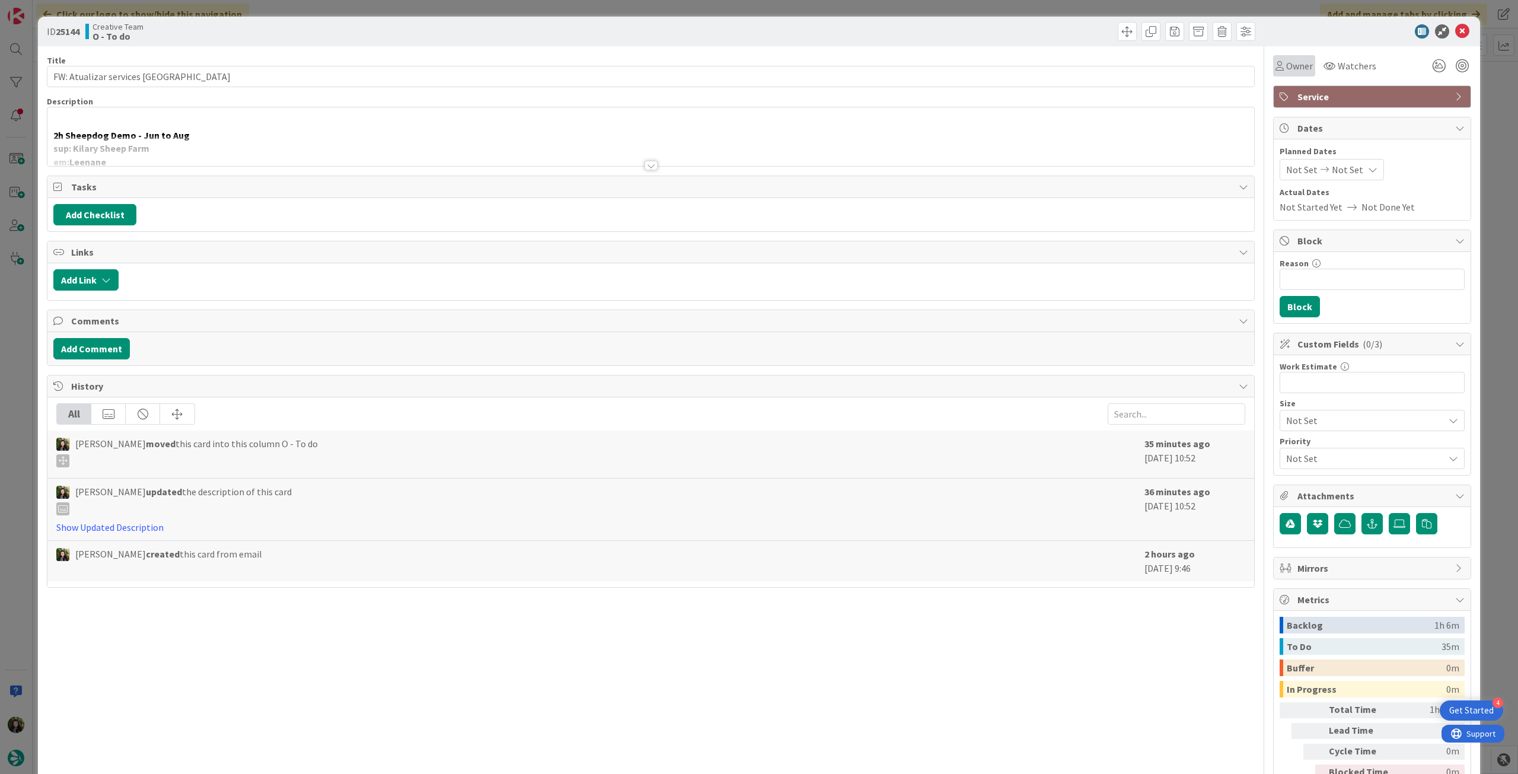
click at [1286, 68] on span "Owner" at bounding box center [1299, 66] width 27 height 14
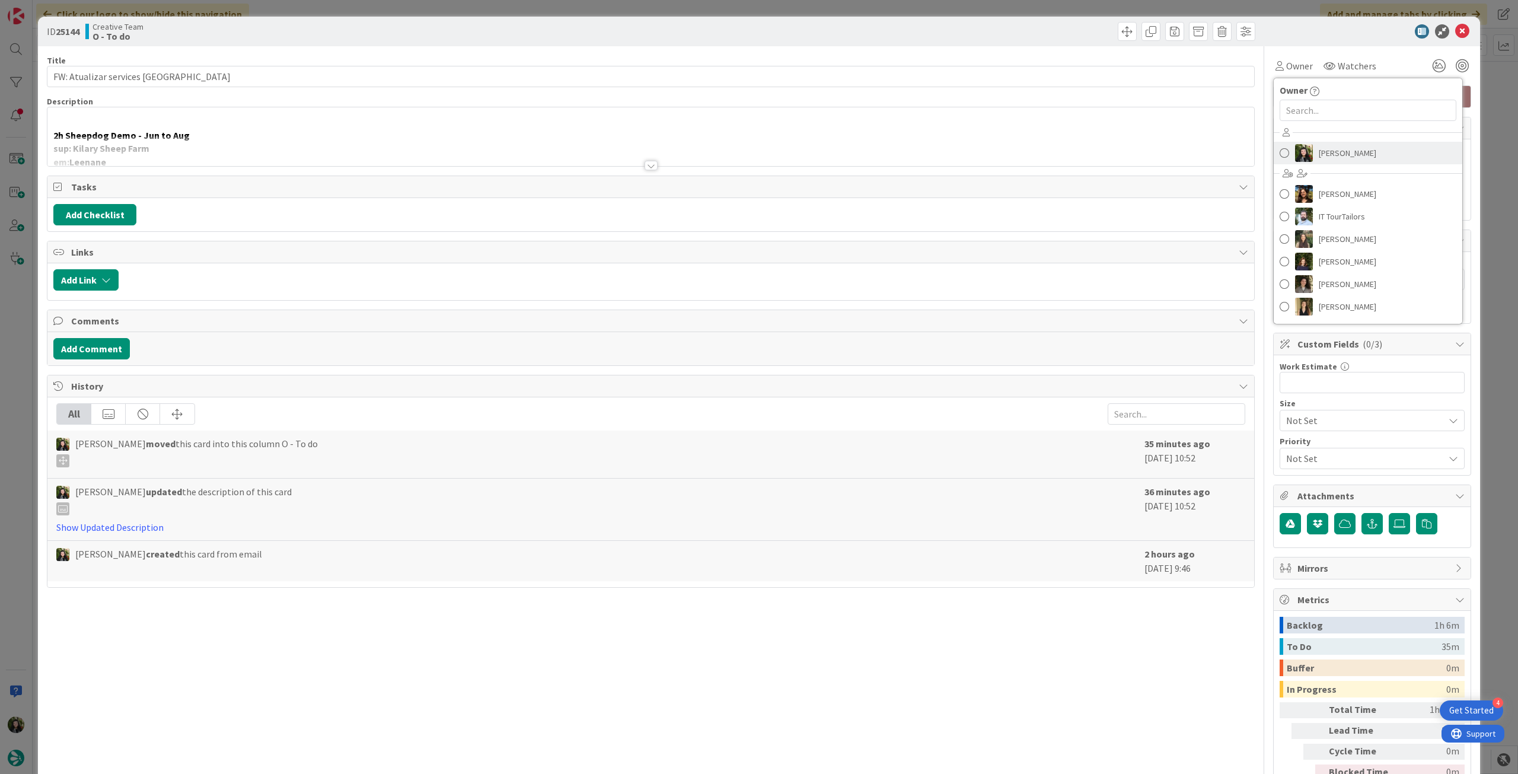
drag, startPoint x: 1318, startPoint y: 152, endPoint x: 1345, endPoint y: 131, distance: 34.2
click at [1319, 152] on span "[PERSON_NAME]" at bounding box center [1348, 153] width 58 height 18
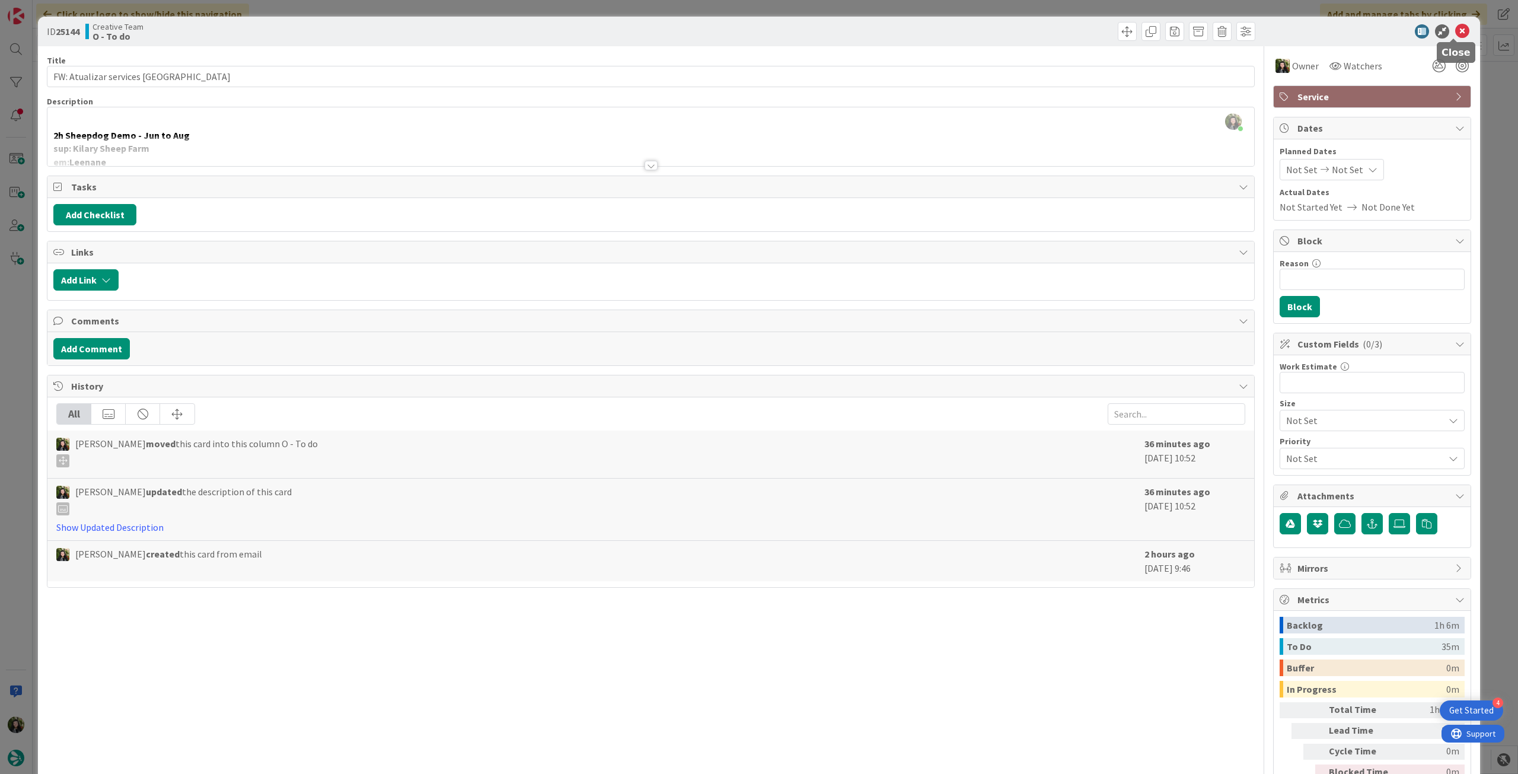
click at [1457, 33] on icon at bounding box center [1462, 31] width 14 height 14
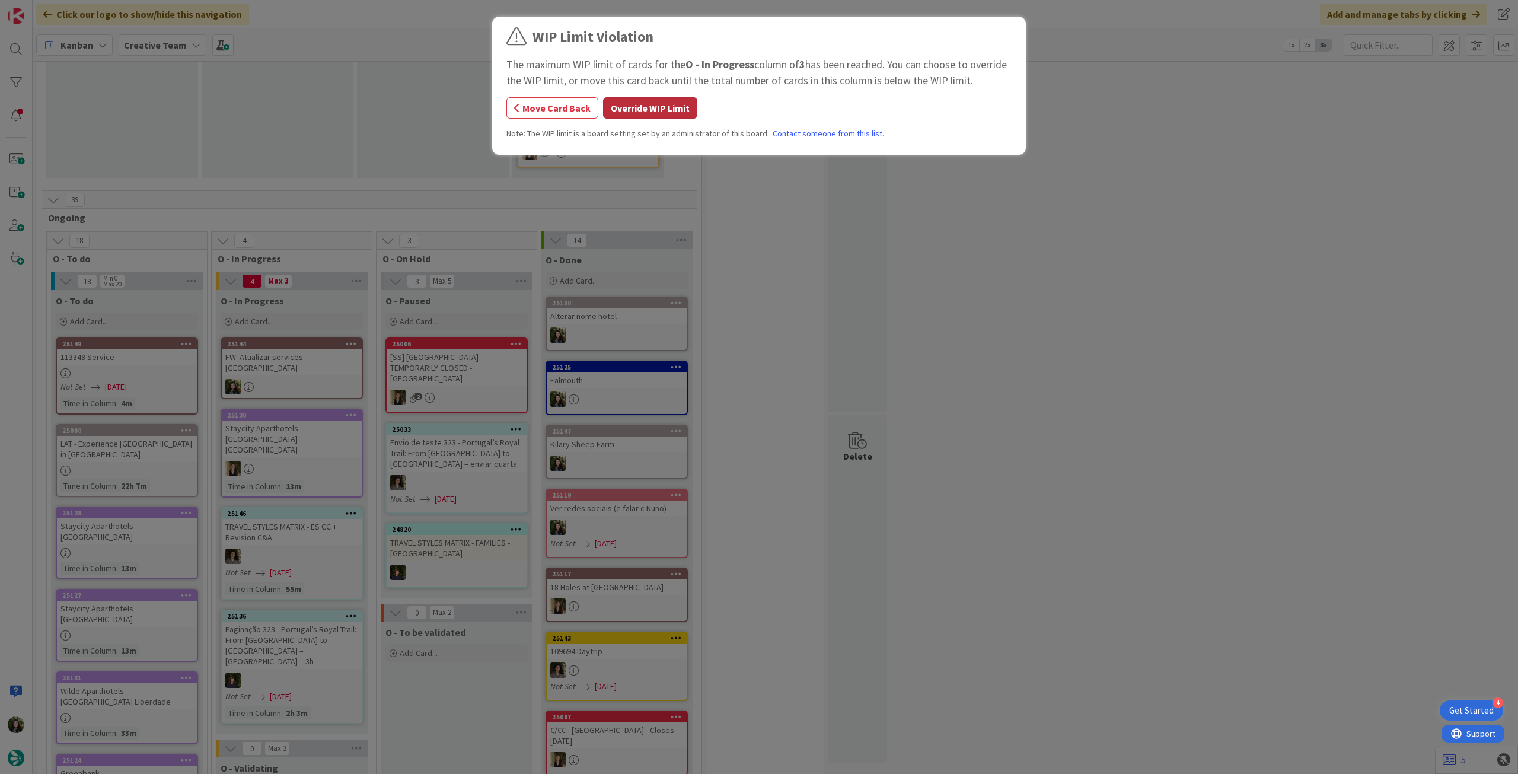
click at [668, 107] on button "Override WIP Limit" at bounding box center [650, 107] width 94 height 21
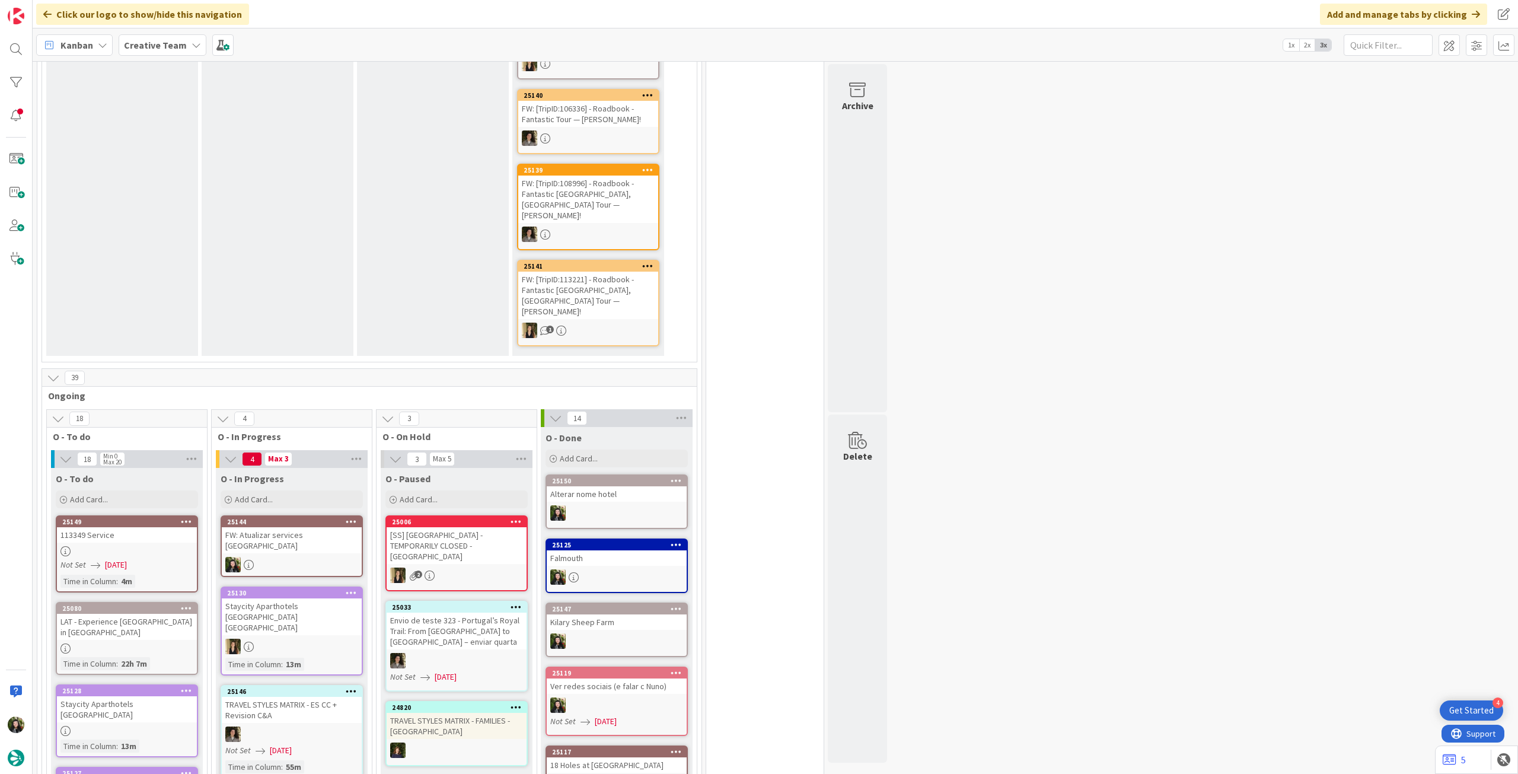
scroll to position [158, 0]
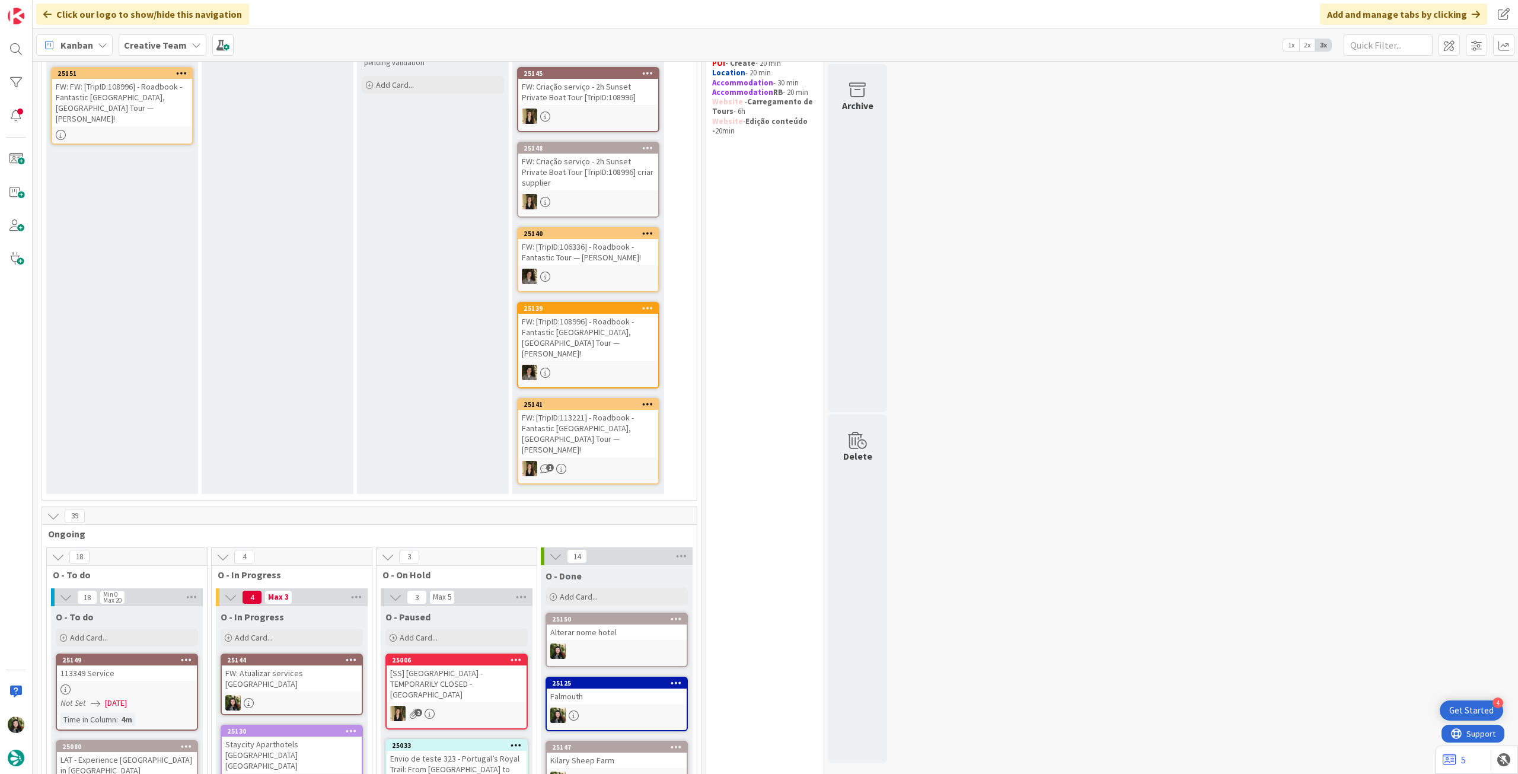
click at [178, 42] on b "Creative Team" at bounding box center [155, 45] width 63 height 12
click at [168, 171] on h4 "Creative Team - Análise" at bounding box center [212, 170] width 161 height 12
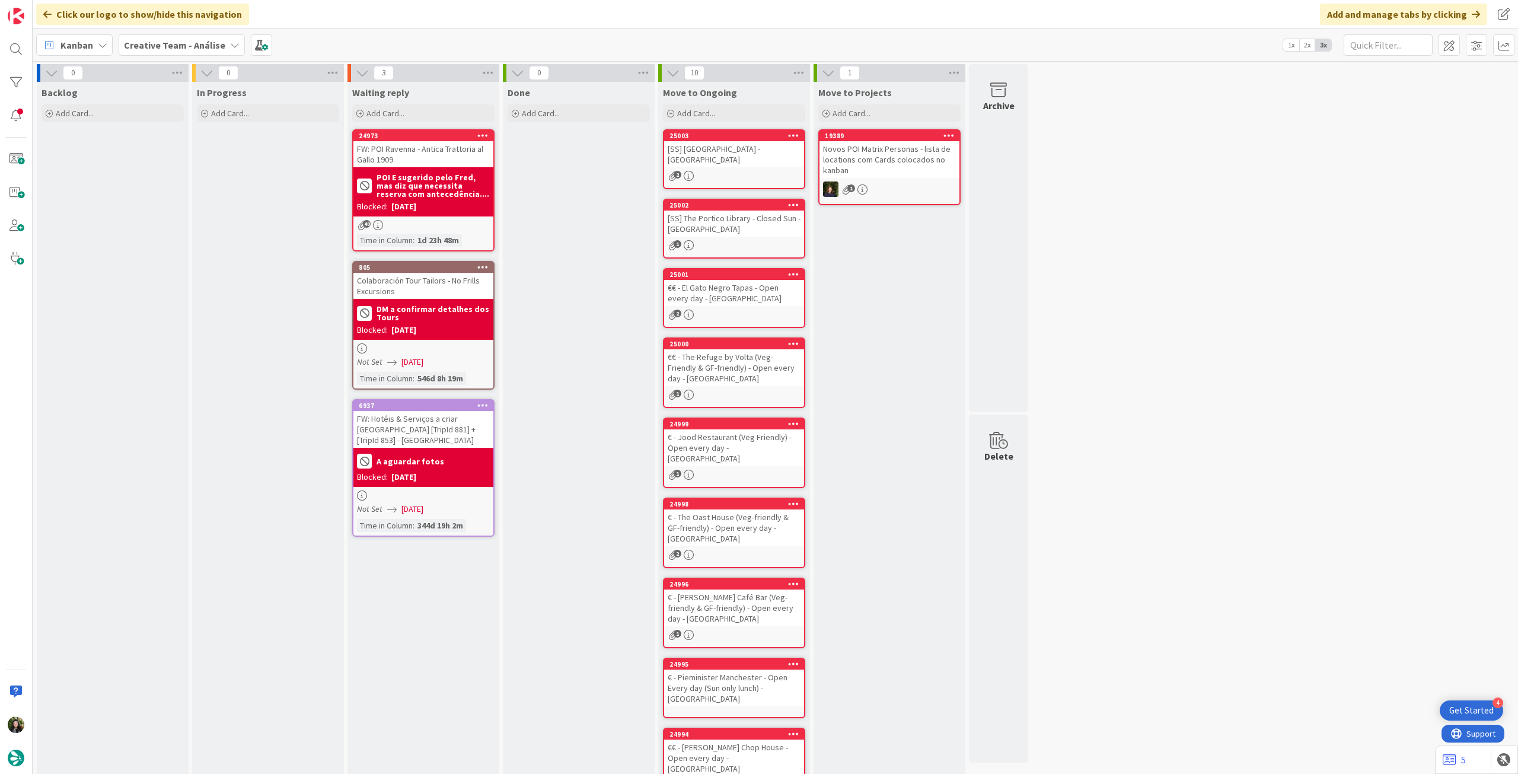
click at [152, 40] on b "Creative Team - Análise" at bounding box center [174, 45] width 101 height 12
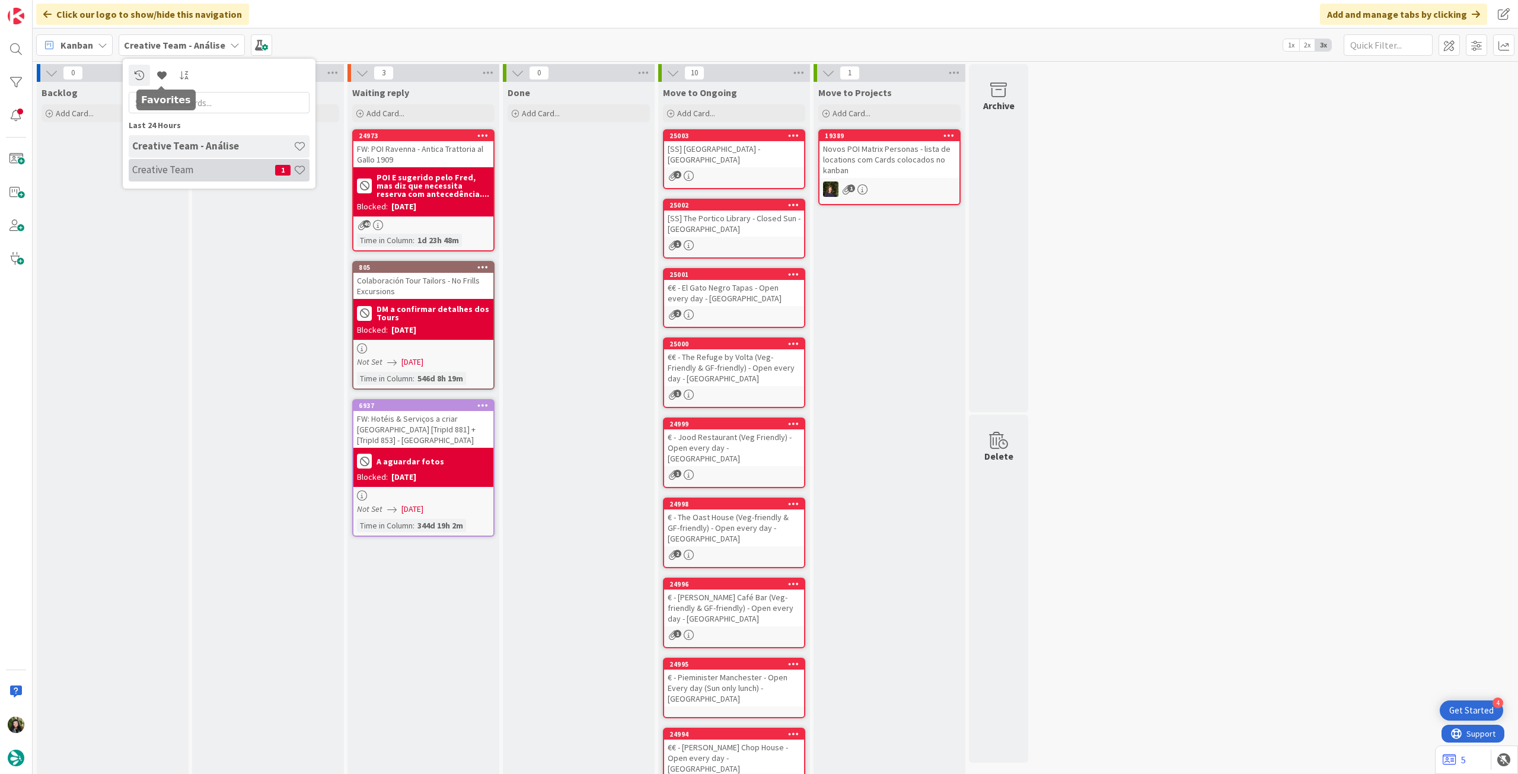
click at [173, 164] on h4 "Creative Team" at bounding box center [203, 170] width 143 height 12
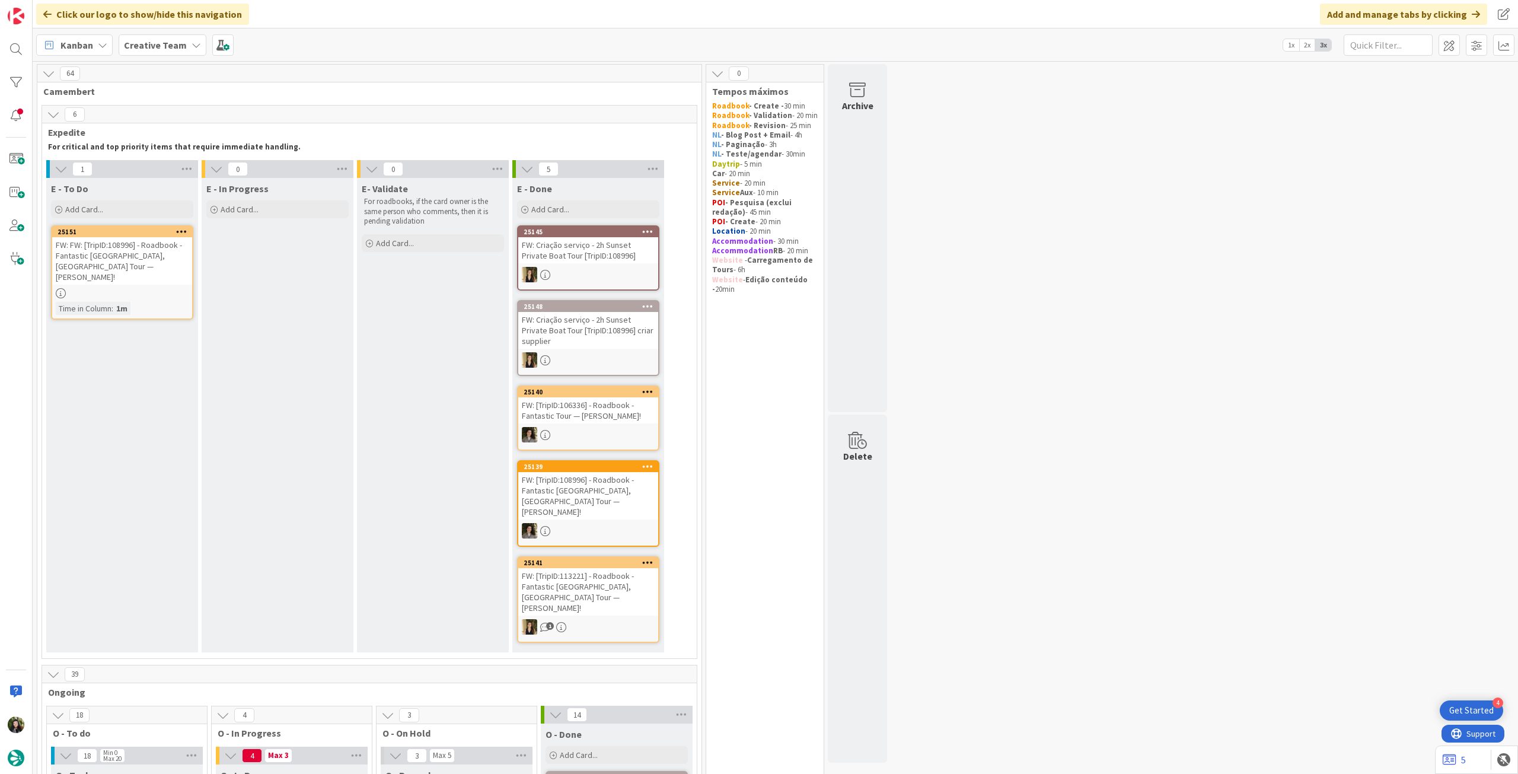
drag, startPoint x: 177, startPoint y: 43, endPoint x: 186, endPoint y: 56, distance: 15.5
click at [178, 43] on b "Creative Team" at bounding box center [155, 45] width 63 height 12
click at [195, 169] on h4 "Creative Team - Análise" at bounding box center [212, 170] width 161 height 12
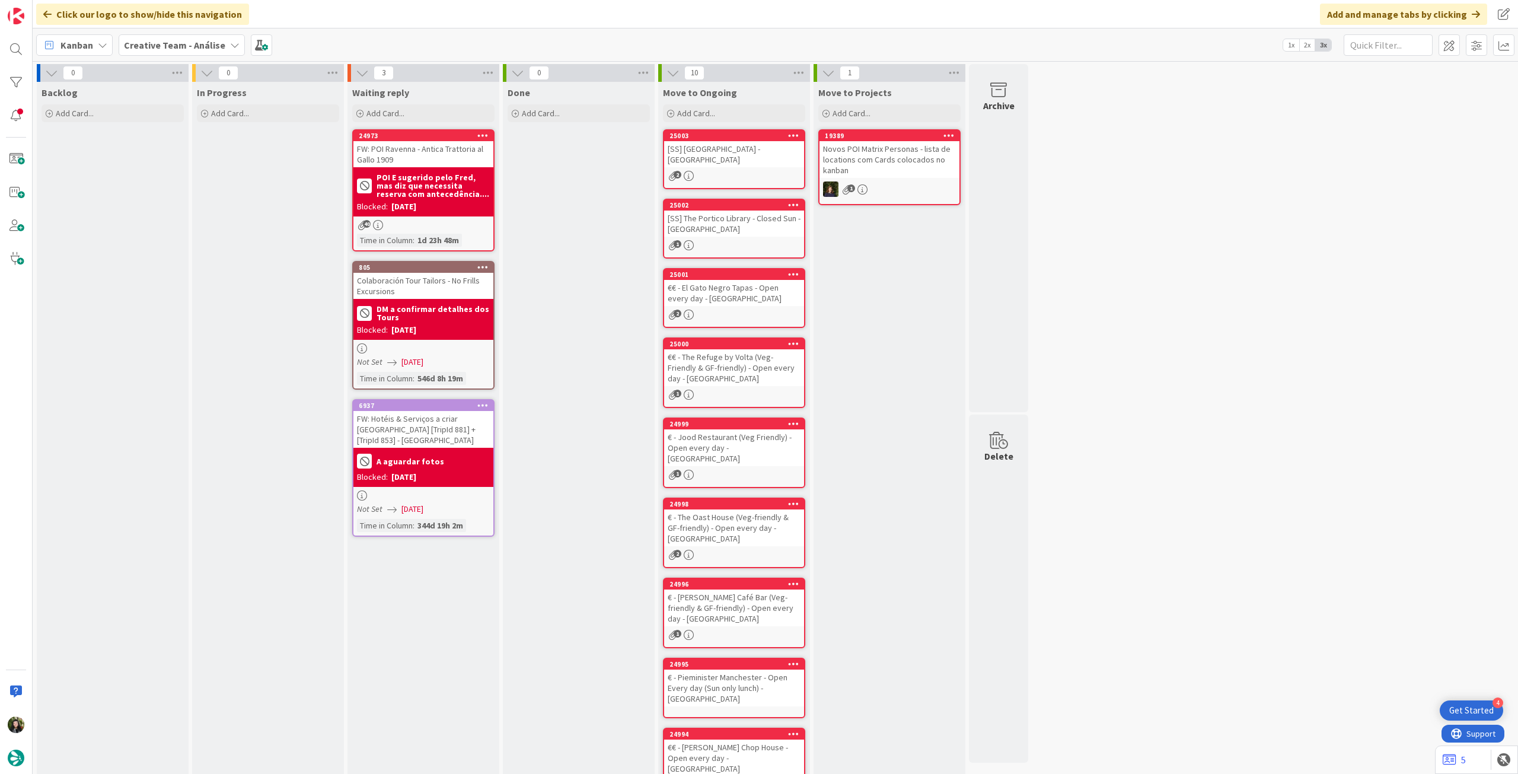
click at [155, 44] on b "Creative Team - Análise" at bounding box center [174, 45] width 101 height 12
click at [167, 165] on h4 "Creative Team" at bounding box center [203, 170] width 143 height 12
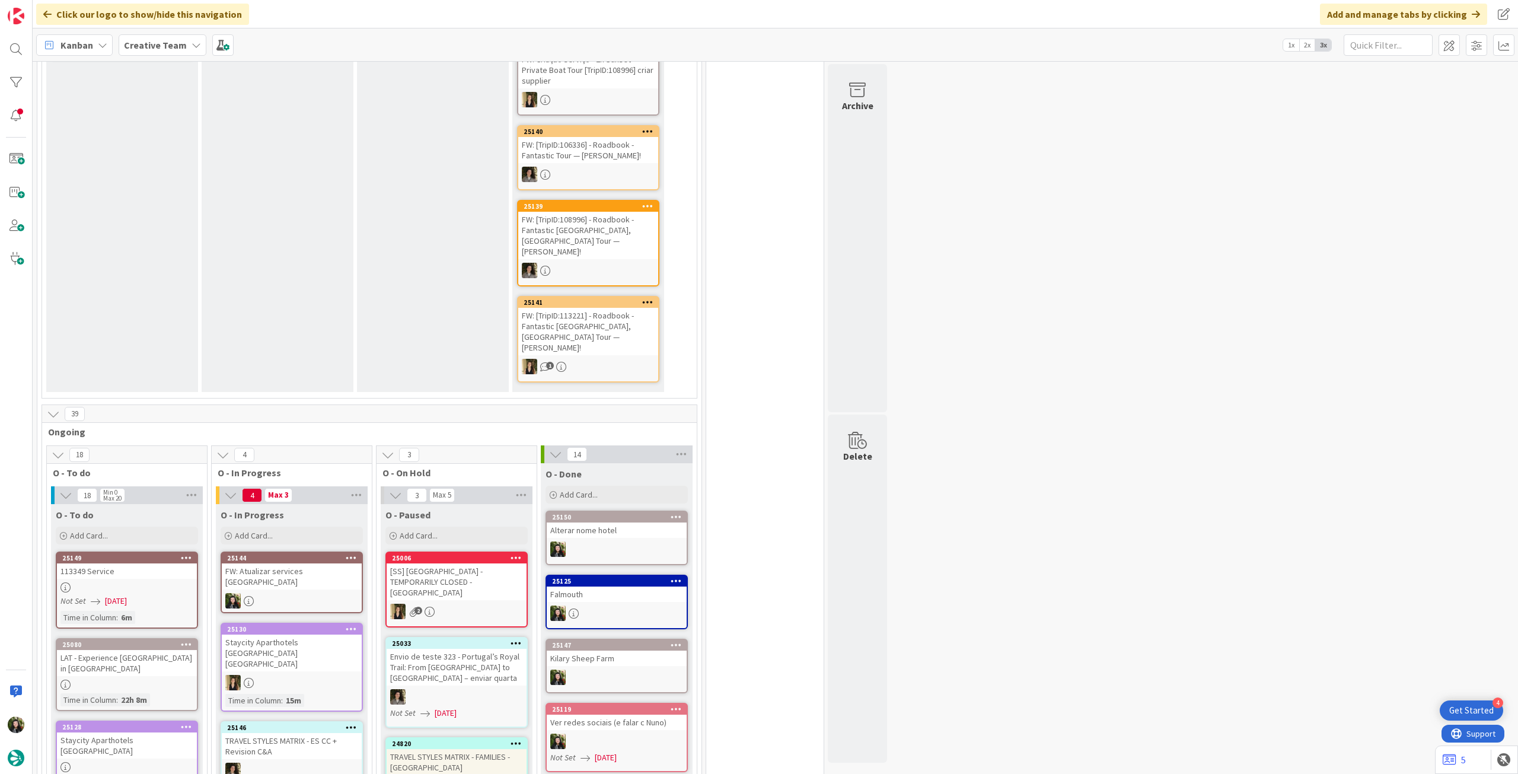
scroll to position [396, 0]
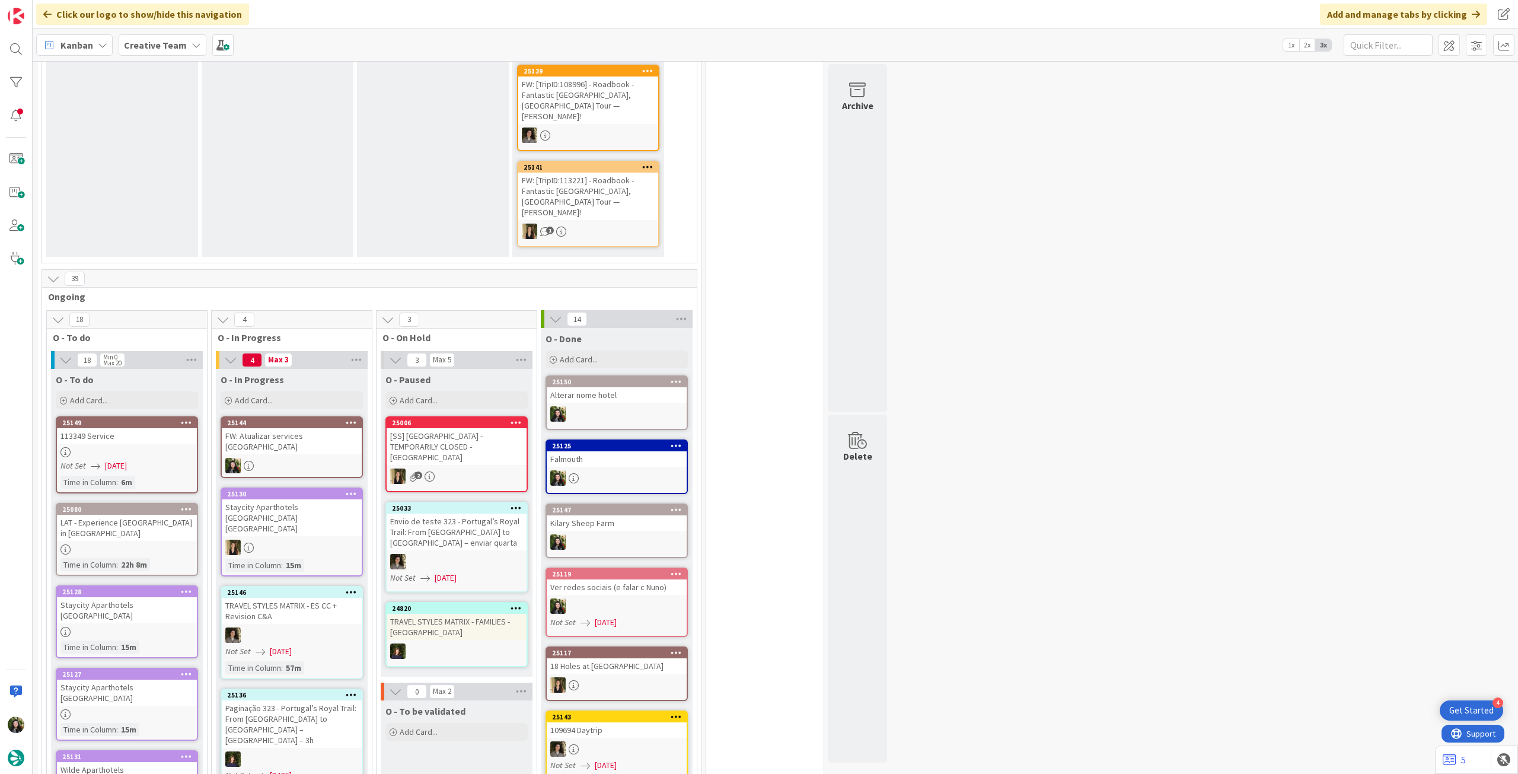
click at [301, 428] on div "FW: Atualizar services Killary Sheep Farm" at bounding box center [292, 441] width 140 height 26
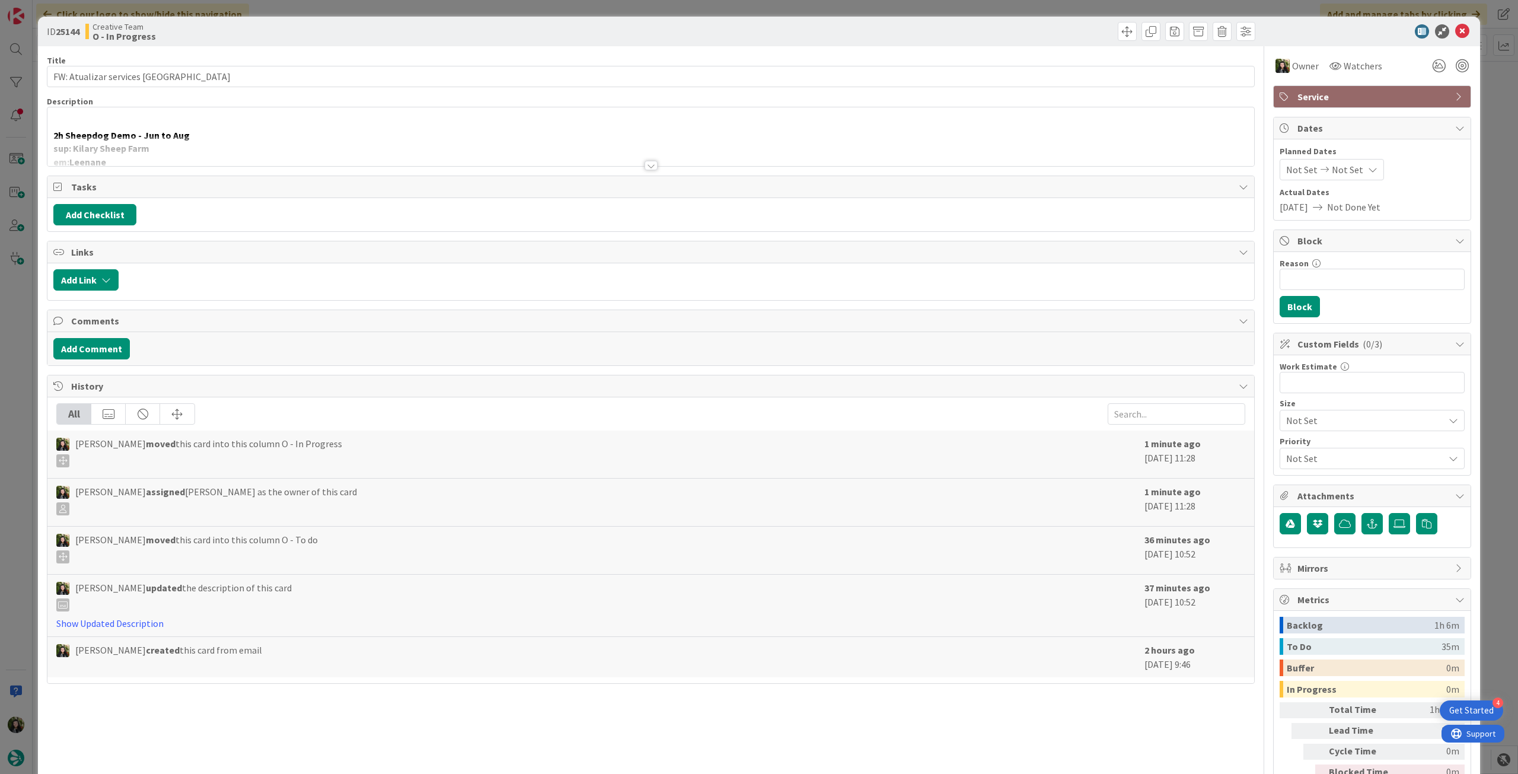
click at [239, 145] on div at bounding box center [650, 151] width 1207 height 30
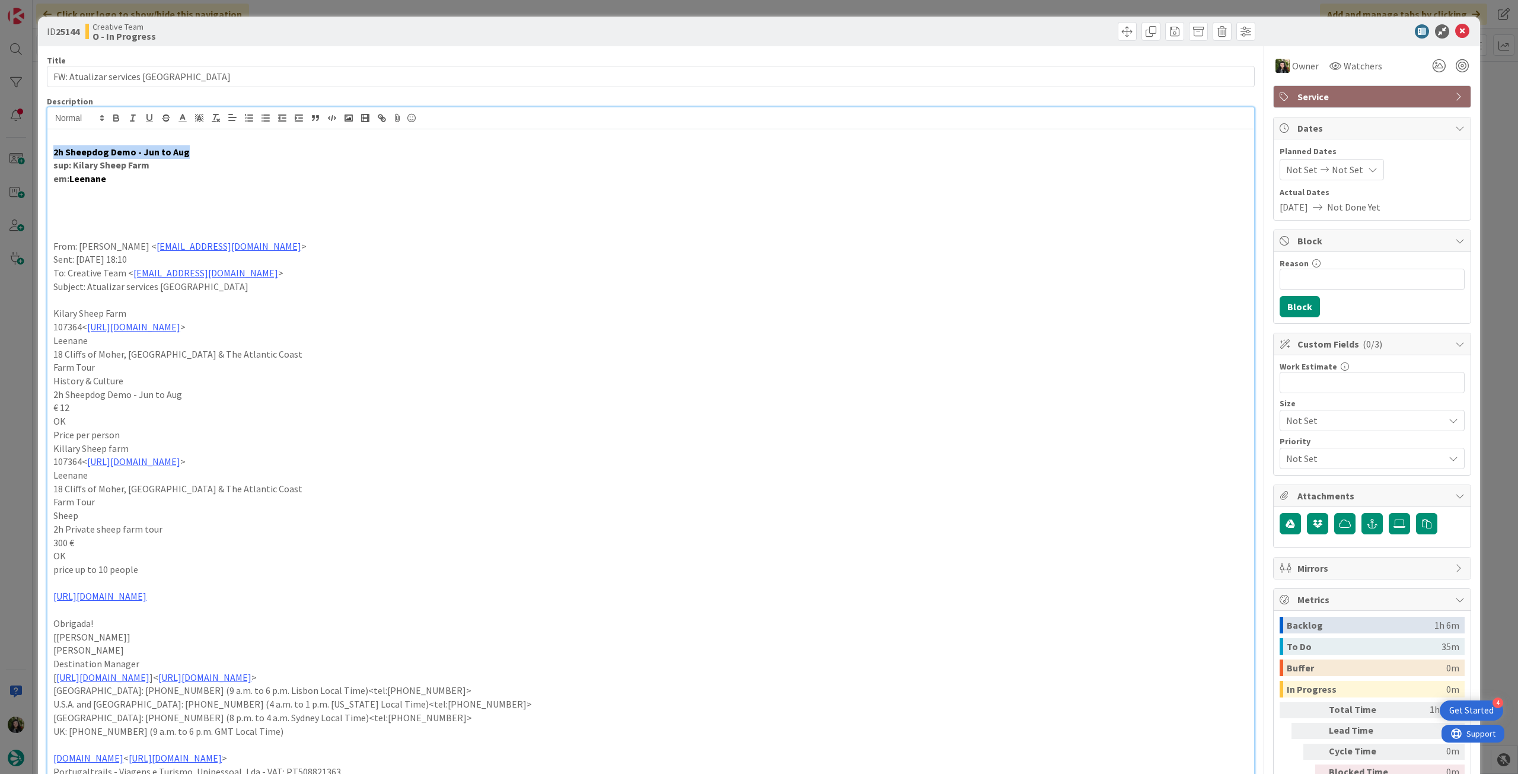
drag, startPoint x: 196, startPoint y: 149, endPoint x: 129, endPoint y: 81, distance: 96.0
click at [33, 149] on div "ID 25144 Creative Team O - In Progress Title 41 / 128 FW: Atualizar services Ki…" at bounding box center [759, 387] width 1518 height 774
copy strong "2h Sheepdog Demo - Jun to Aug"
click at [164, 173] on p "em: Leenane" at bounding box center [650, 179] width 1195 height 14
drag, startPoint x: 152, startPoint y: 168, endPoint x: 72, endPoint y: 165, distance: 80.1
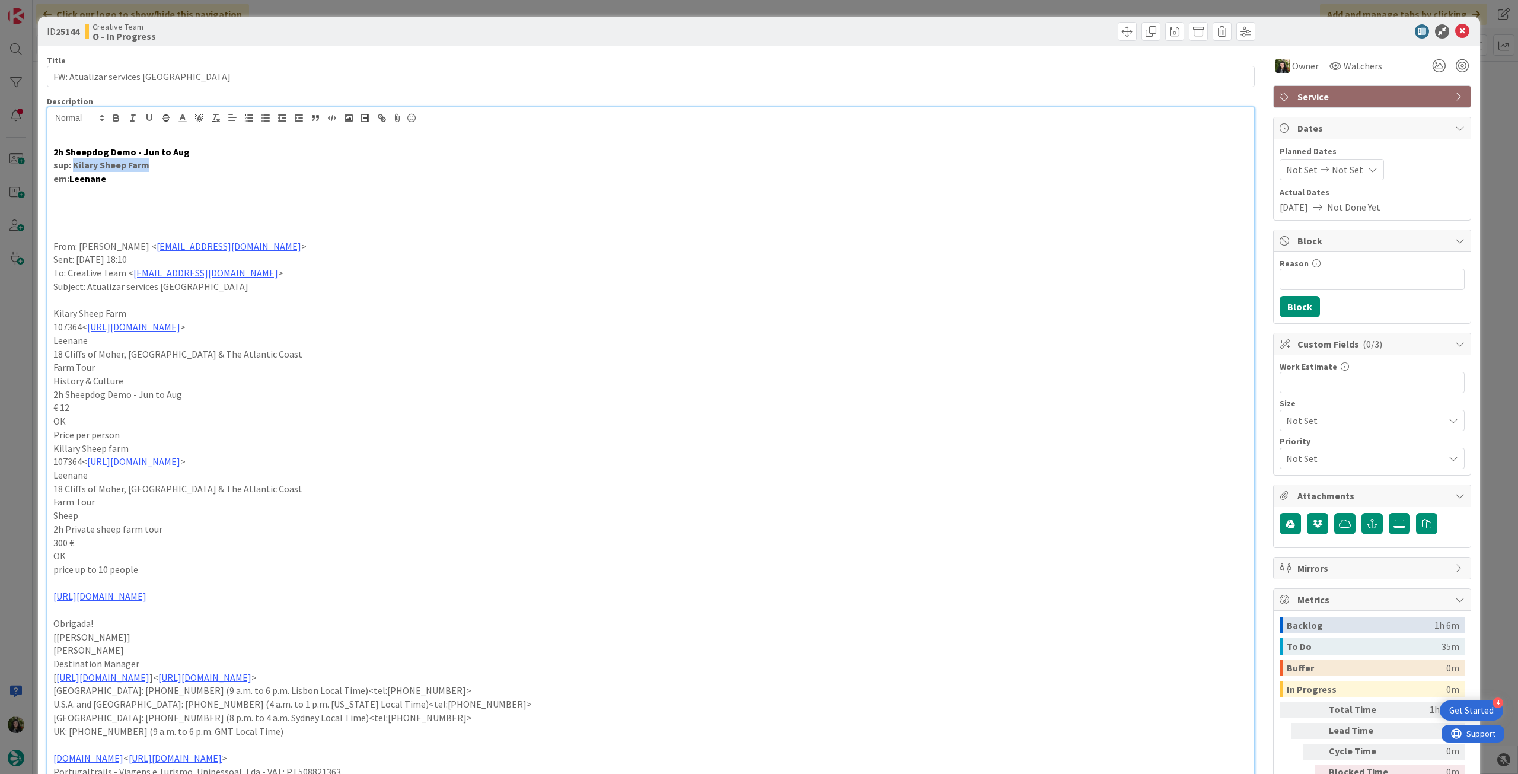
click at [72, 165] on p "sup: Kilary Sheep Farm" at bounding box center [650, 165] width 1195 height 14
copy strong "Kilary Sheep Farm"
click at [1455, 28] on icon at bounding box center [1462, 31] width 14 height 14
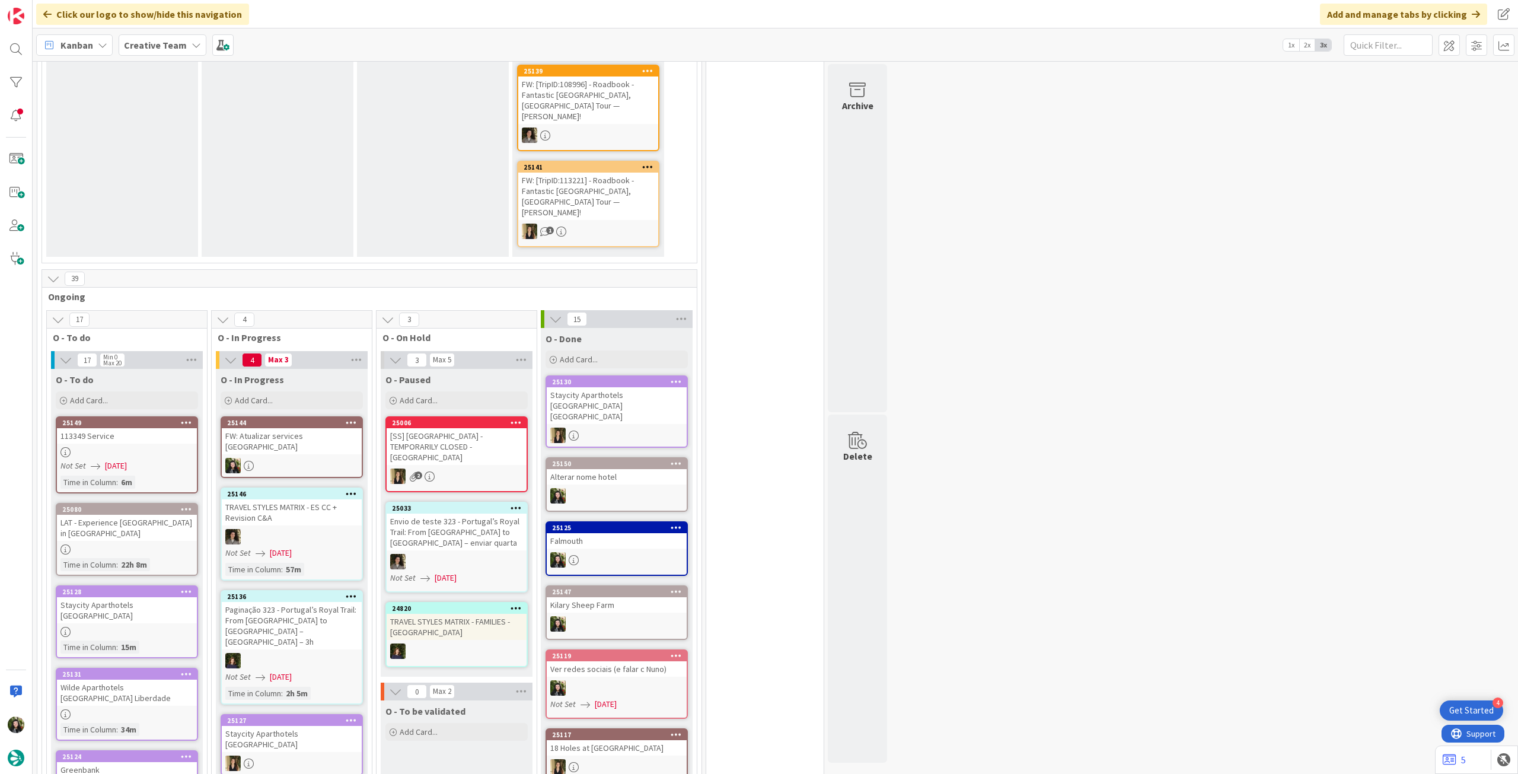
click at [192, 46] on icon at bounding box center [196, 44] width 9 height 9
click at [158, 171] on h4 "Creative Team - Análise" at bounding box center [212, 170] width 161 height 12
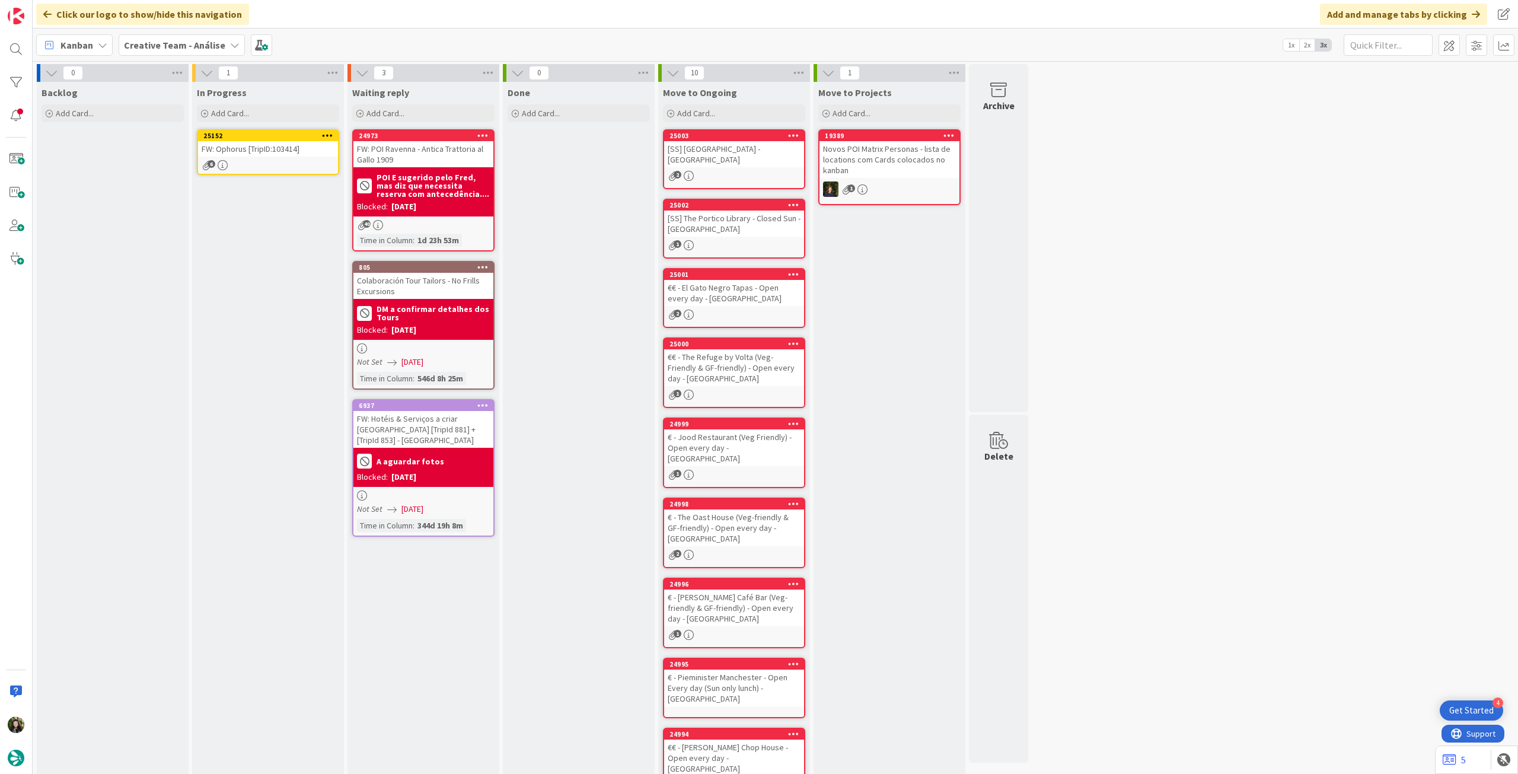
click at [253, 161] on div "6" at bounding box center [268, 165] width 140 height 10
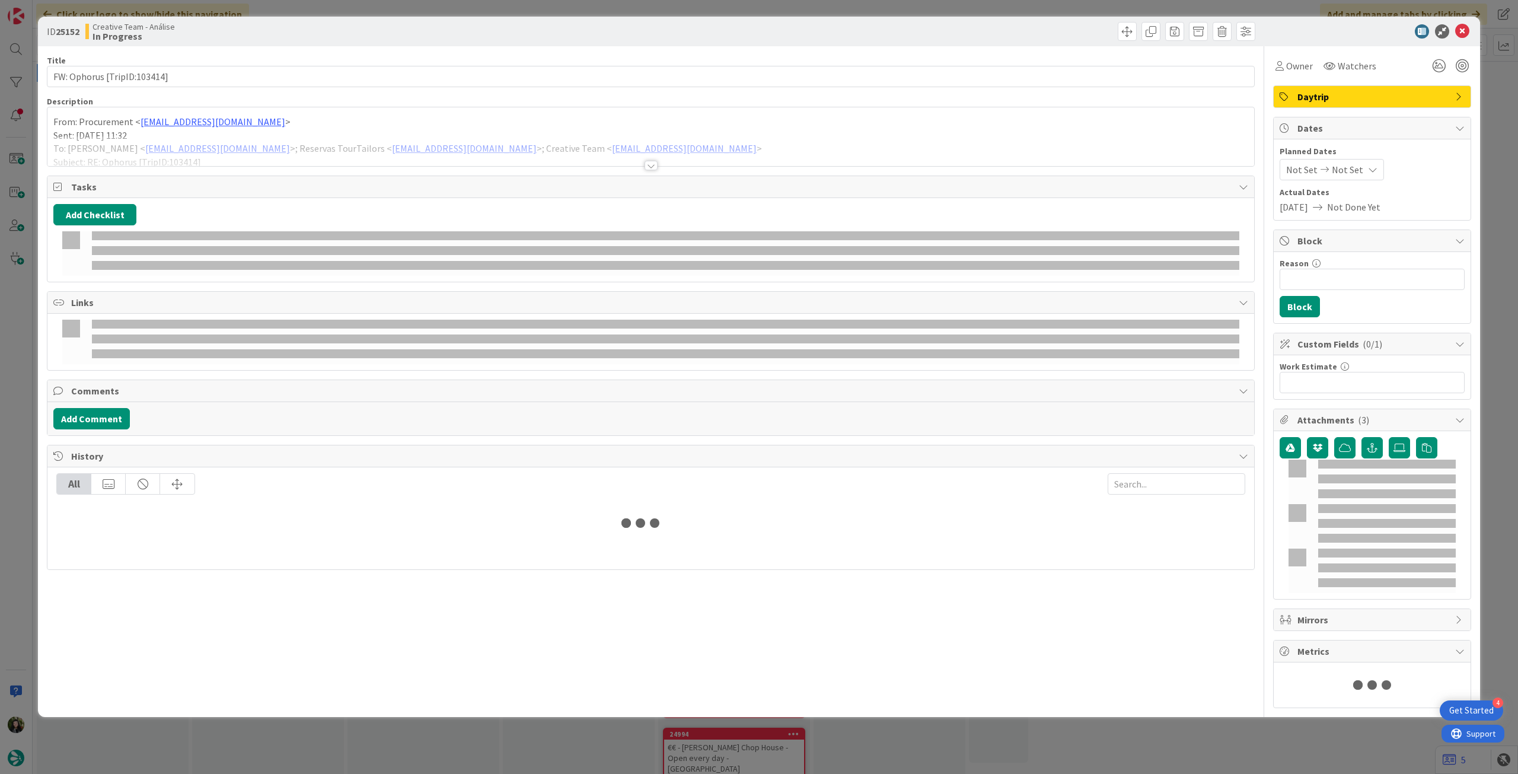
click at [233, 130] on p "Sent: Wednesday, October 15, 2025 11:32" at bounding box center [650, 136] width 1195 height 14
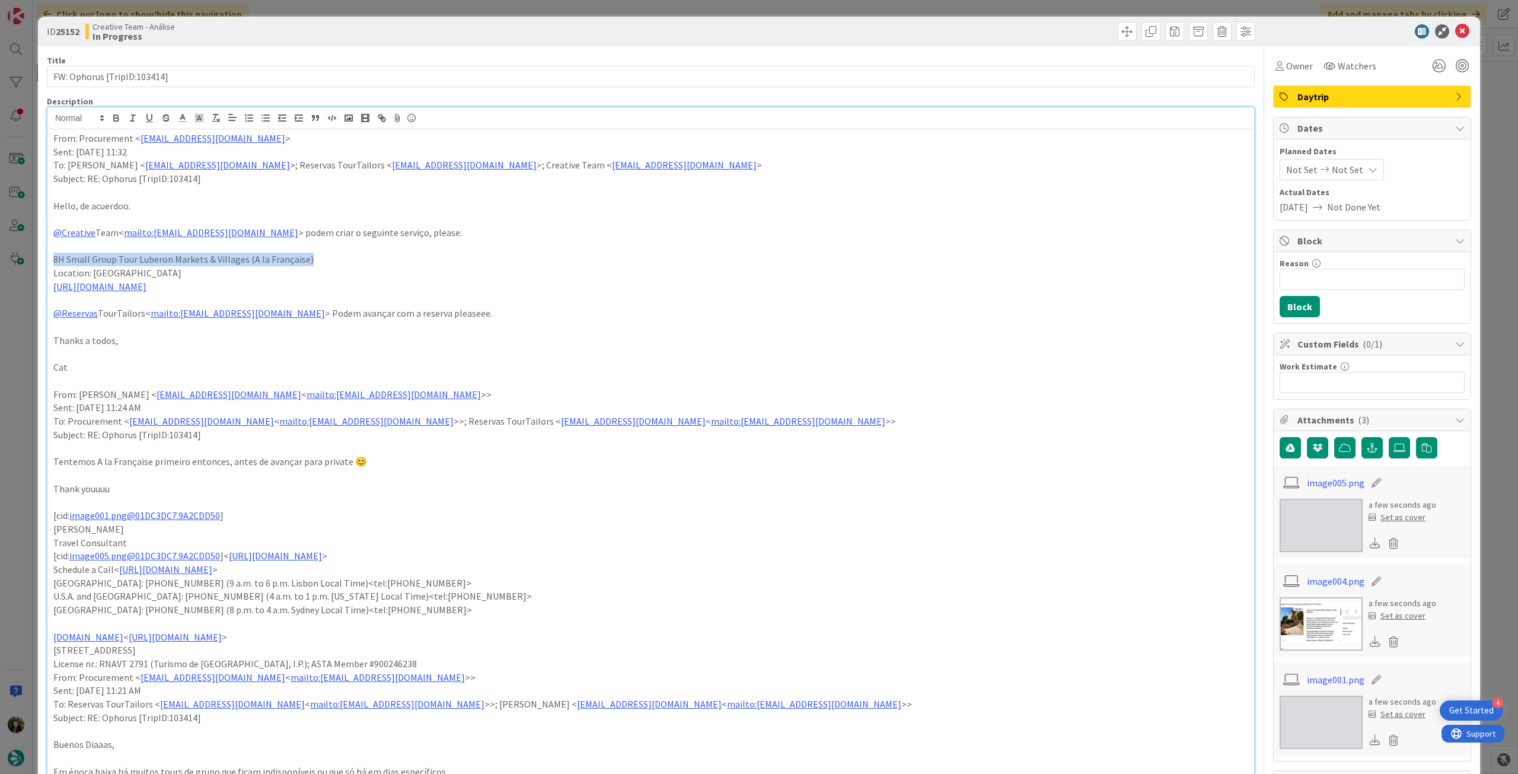
drag, startPoint x: 53, startPoint y: 259, endPoint x: 151, endPoint y: 155, distance: 142.6
click at [318, 260] on p "8H Small Group Tour Luberon Markets & Villages (A la Française)" at bounding box center [650, 260] width 1195 height 14
click at [116, 118] on icon "button" at bounding box center [116, 119] width 5 height 3
drag, startPoint x: 125, startPoint y: 272, endPoint x: 214, endPoint y: 273, distance: 89.6
click at [214, 273] on p "Location: Aix-en-Provence" at bounding box center [650, 273] width 1195 height 14
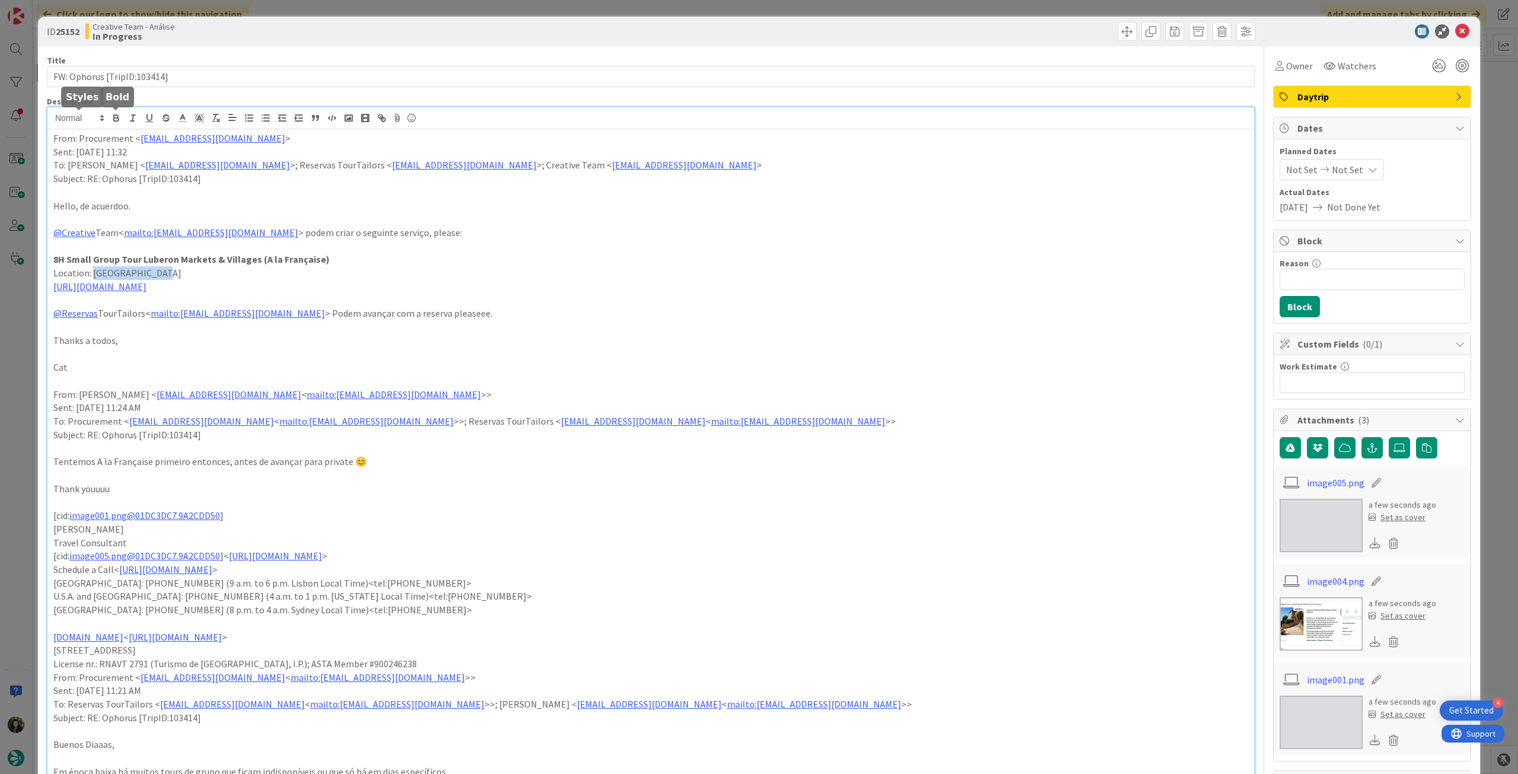
click at [113, 116] on icon "button" at bounding box center [116, 118] width 11 height 11
click at [302, 267] on p "Location: Aix-en-Provence" at bounding box center [650, 273] width 1195 height 14
click at [49, 291] on div "From: Procurement < procurement@tourtailors.com > Sent: Wednesday, October 15, …" at bounding box center [650, 695] width 1207 height 1133
click at [365, 339] on p "Thanks a todos," at bounding box center [650, 341] width 1195 height 14
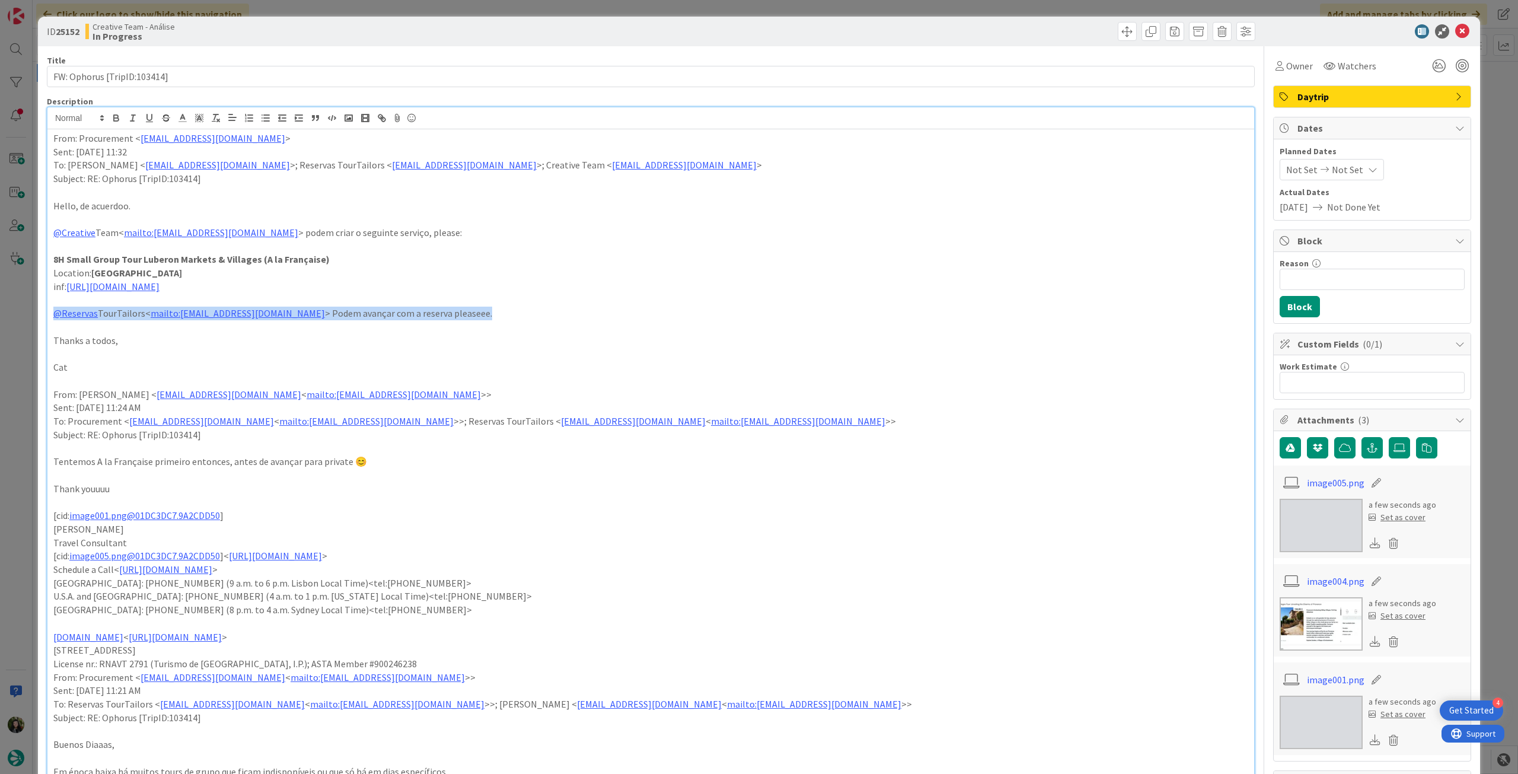
drag, startPoint x: 241, startPoint y: 315, endPoint x: 22, endPoint y: 316, distance: 219.4
click at [22, 316] on div "ID 25152 Creative Team - Análise In Progress Title 27 / 128 FW: Ophorus [TripID…" at bounding box center [759, 387] width 1518 height 774
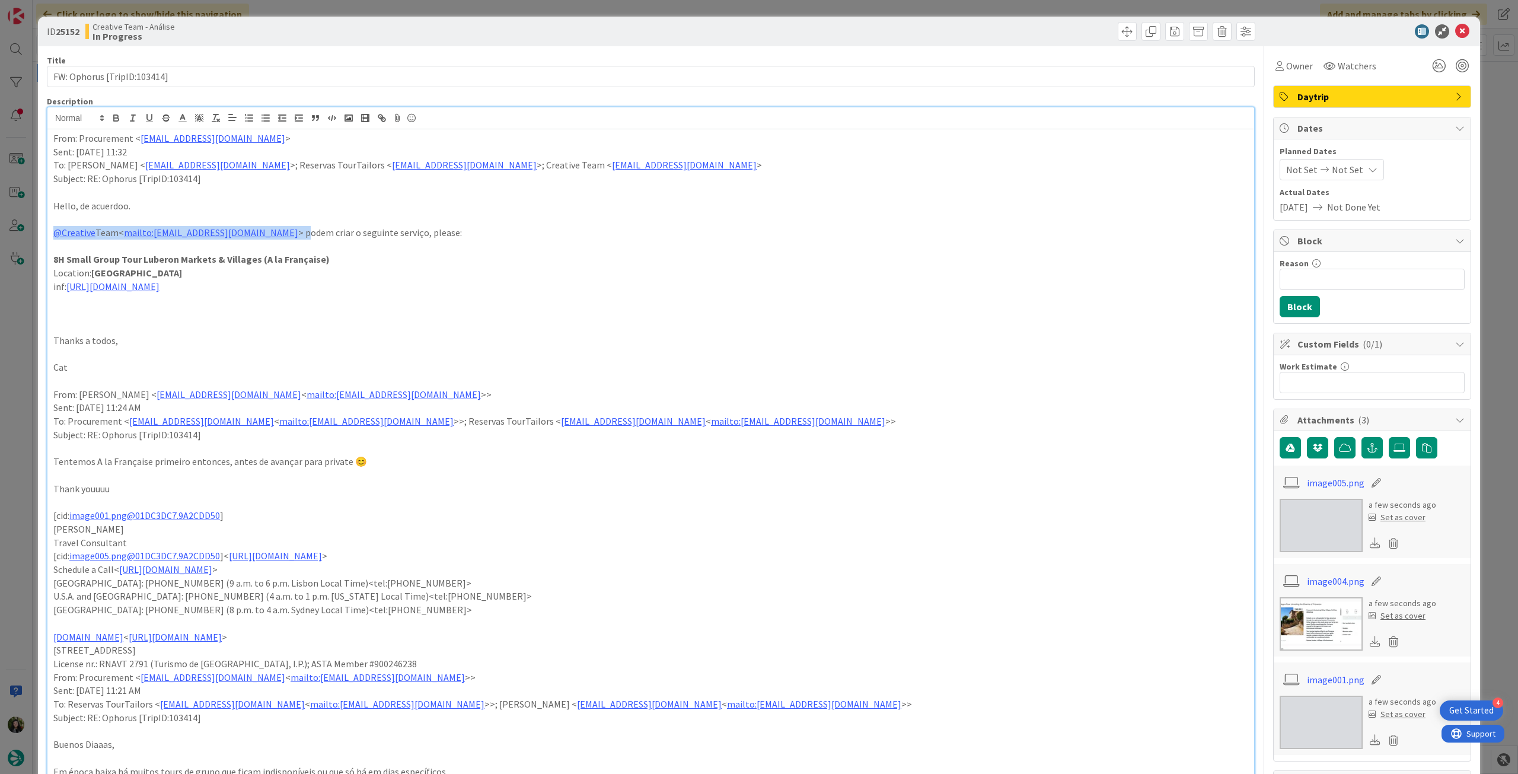
drag, startPoint x: 262, startPoint y: 232, endPoint x: 31, endPoint y: 236, distance: 231.3
click at [31, 236] on div "ID 25152 Creative Team - Análise In Progress Title 27 / 128 FW: Ophorus [TripID…" at bounding box center [759, 387] width 1518 height 774
drag, startPoint x: 259, startPoint y: 259, endPoint x: 315, endPoint y: 260, distance: 55.8
click at [315, 260] on strong "8H Small Group Tour Luberon Markets & Villages (A la Française)" at bounding box center [191, 259] width 276 height 12
copy strong "A la Française"
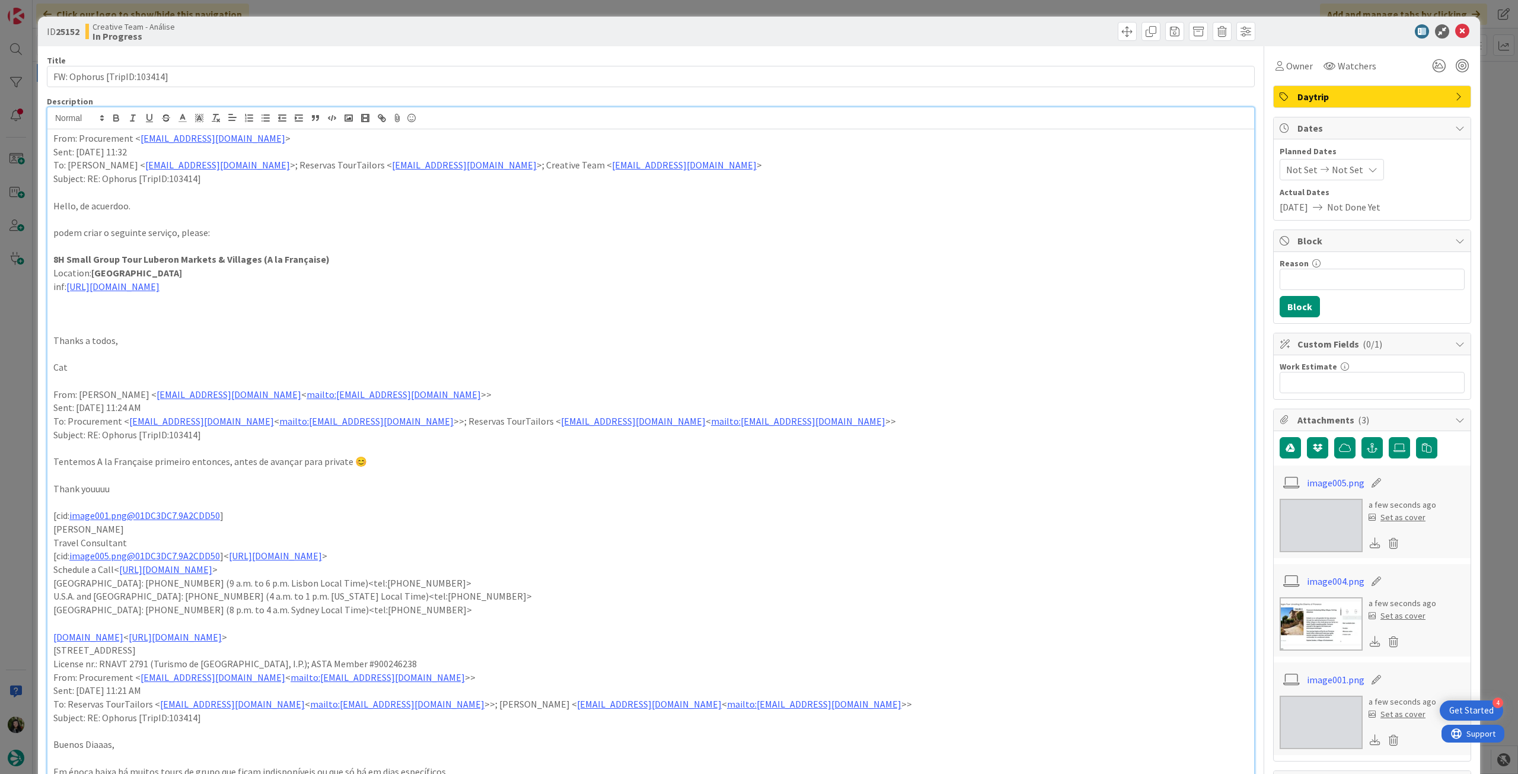
click at [229, 276] on p "Location: Aix-en-Provence" at bounding box center [650, 273] width 1195 height 14
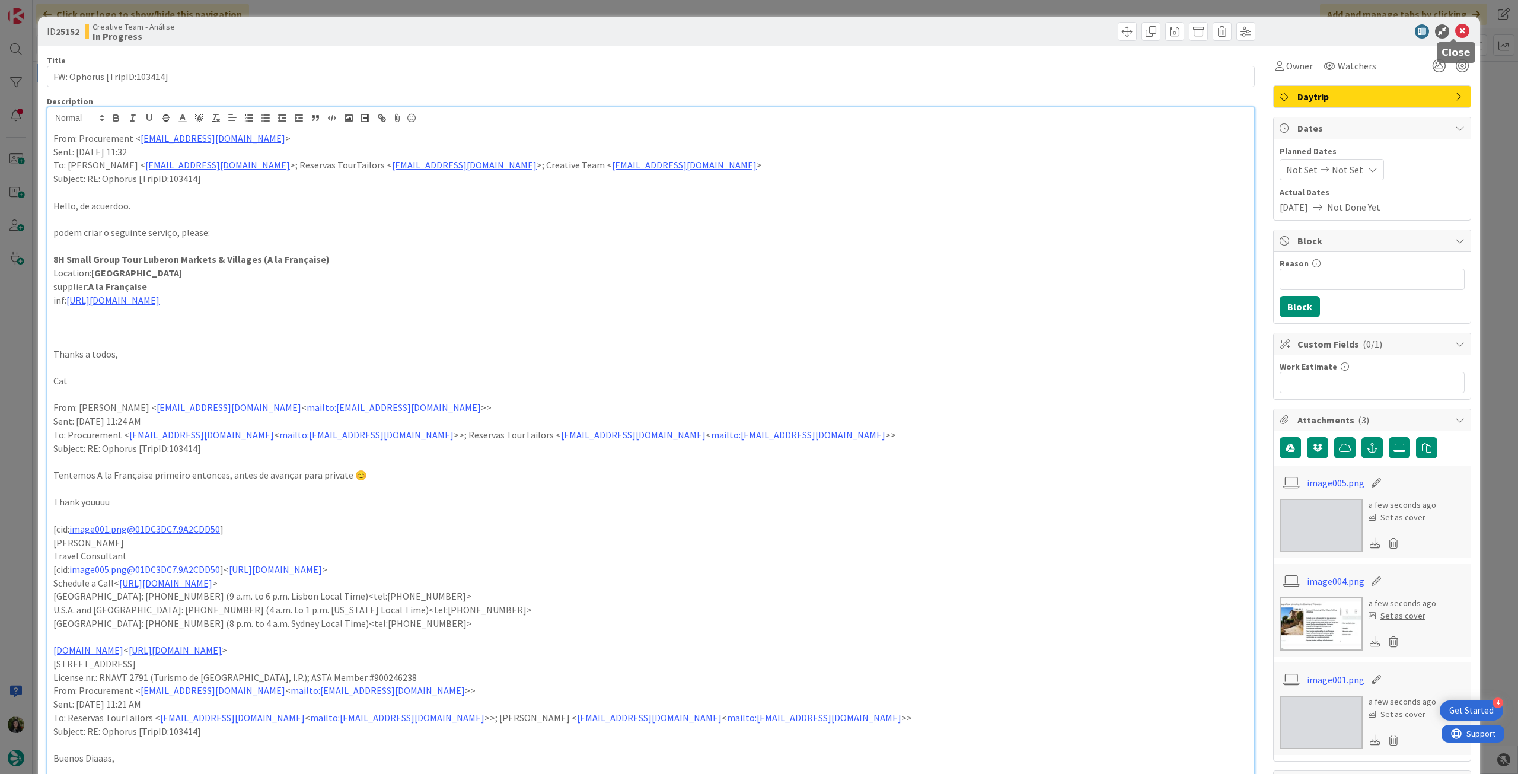
click at [1455, 30] on icon at bounding box center [1462, 31] width 14 height 14
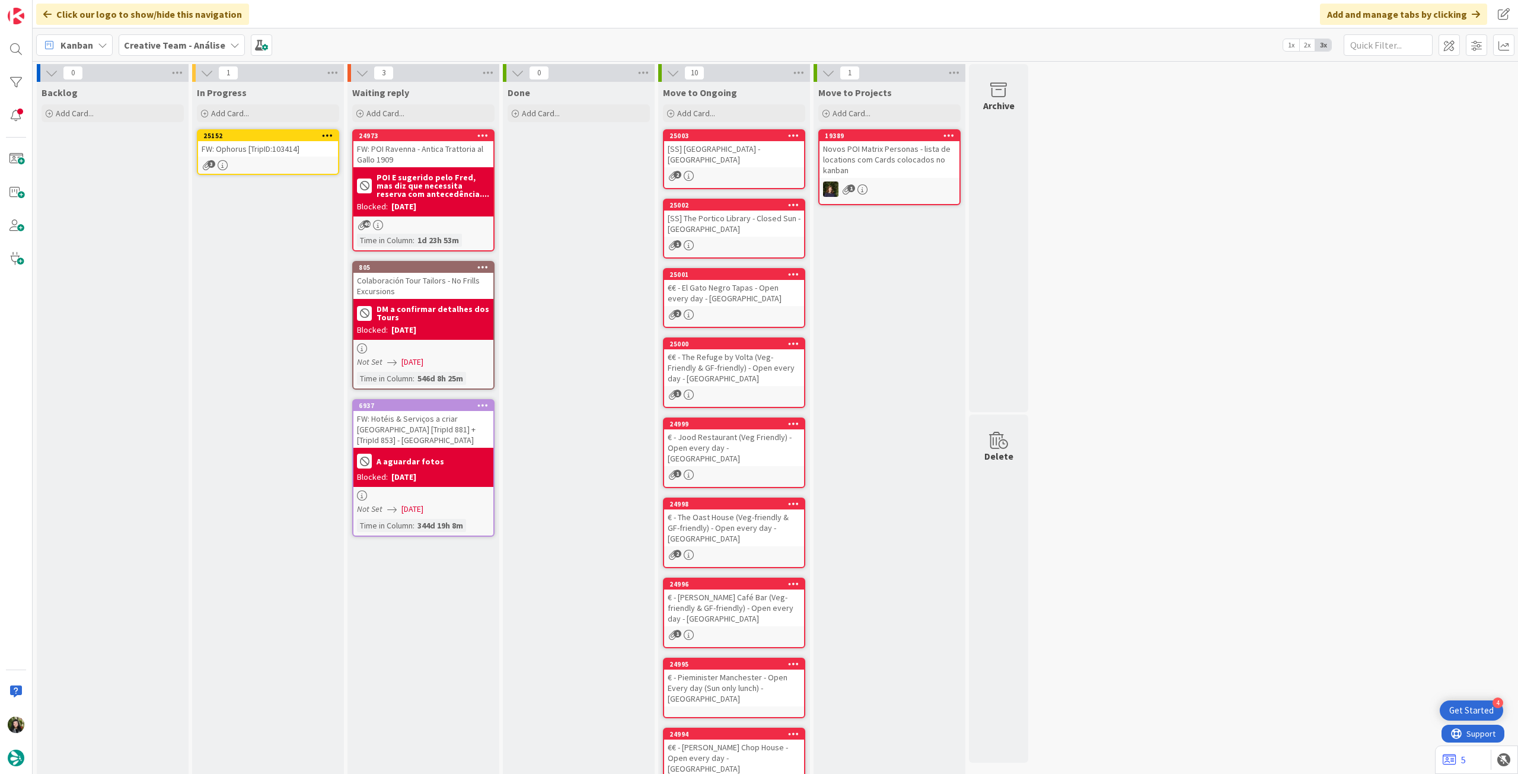
click at [332, 132] on icon at bounding box center [327, 135] width 11 height 8
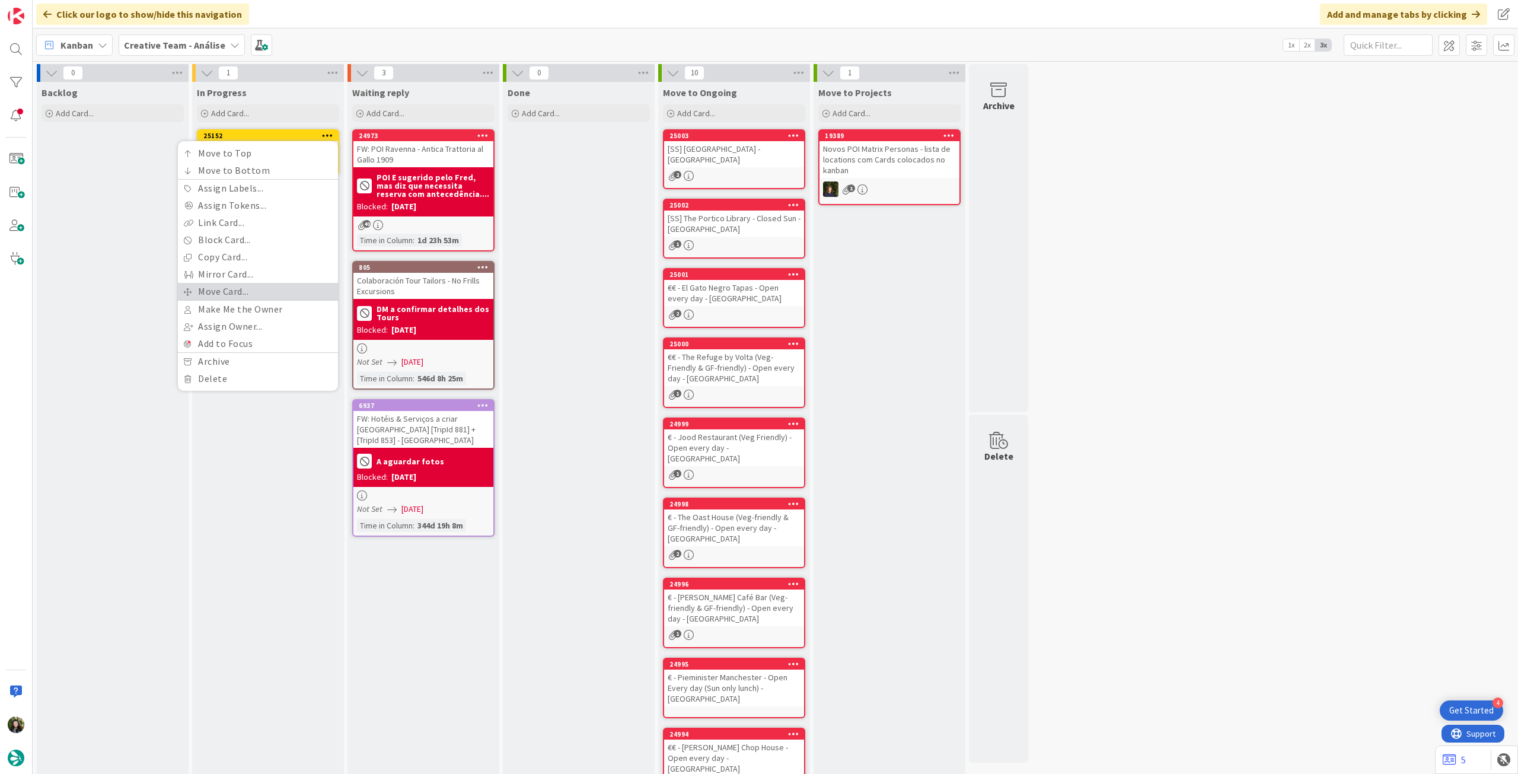
click at [247, 288] on link "Move Card..." at bounding box center [258, 291] width 160 height 17
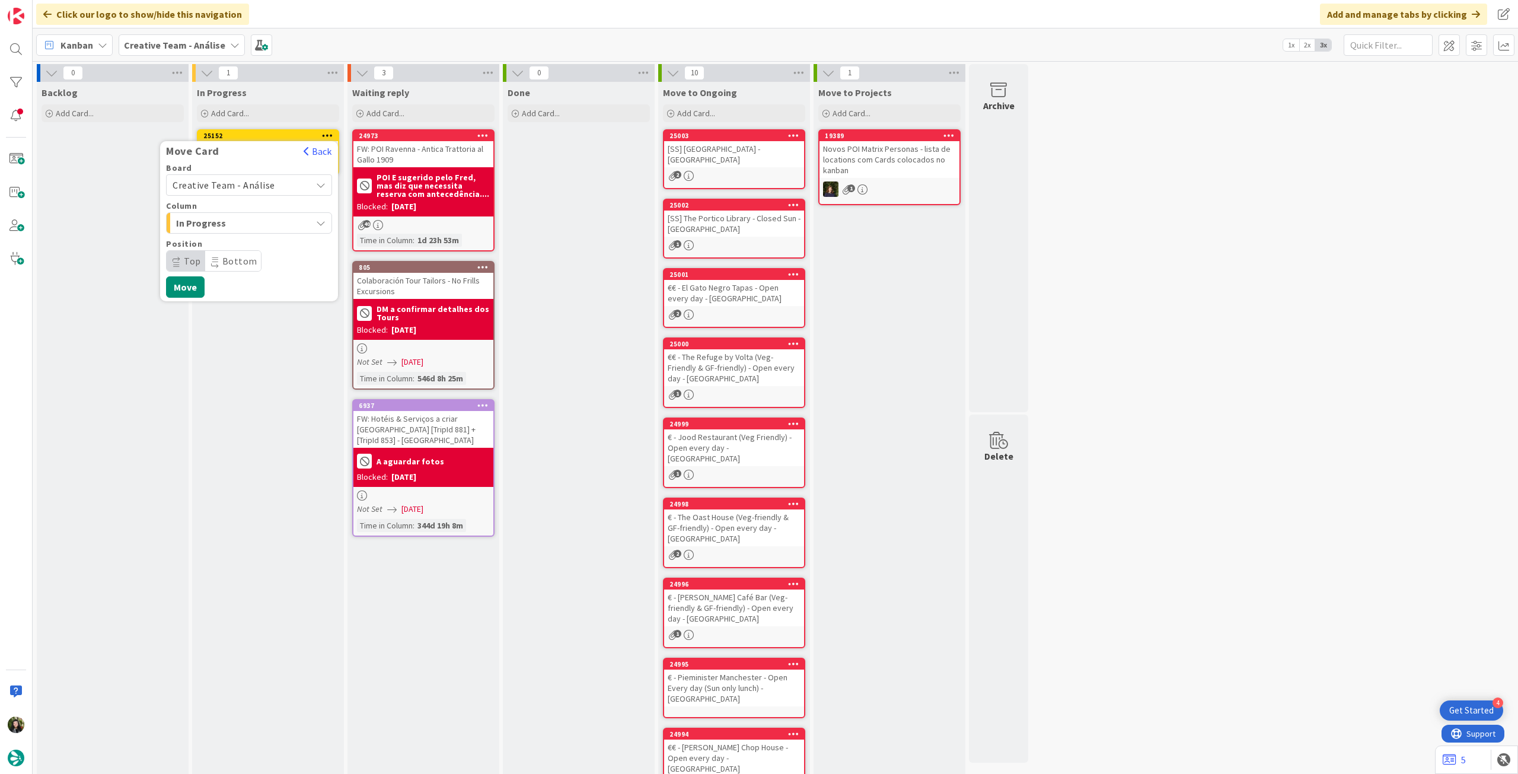
click at [276, 188] on span "Creative Team - Análise" at bounding box center [239, 185] width 133 height 17
click at [248, 238] on span "Creative Team" at bounding box center [257, 241] width 138 height 18
click at [256, 230] on span "Select a Column..." at bounding box center [217, 222] width 89 height 15
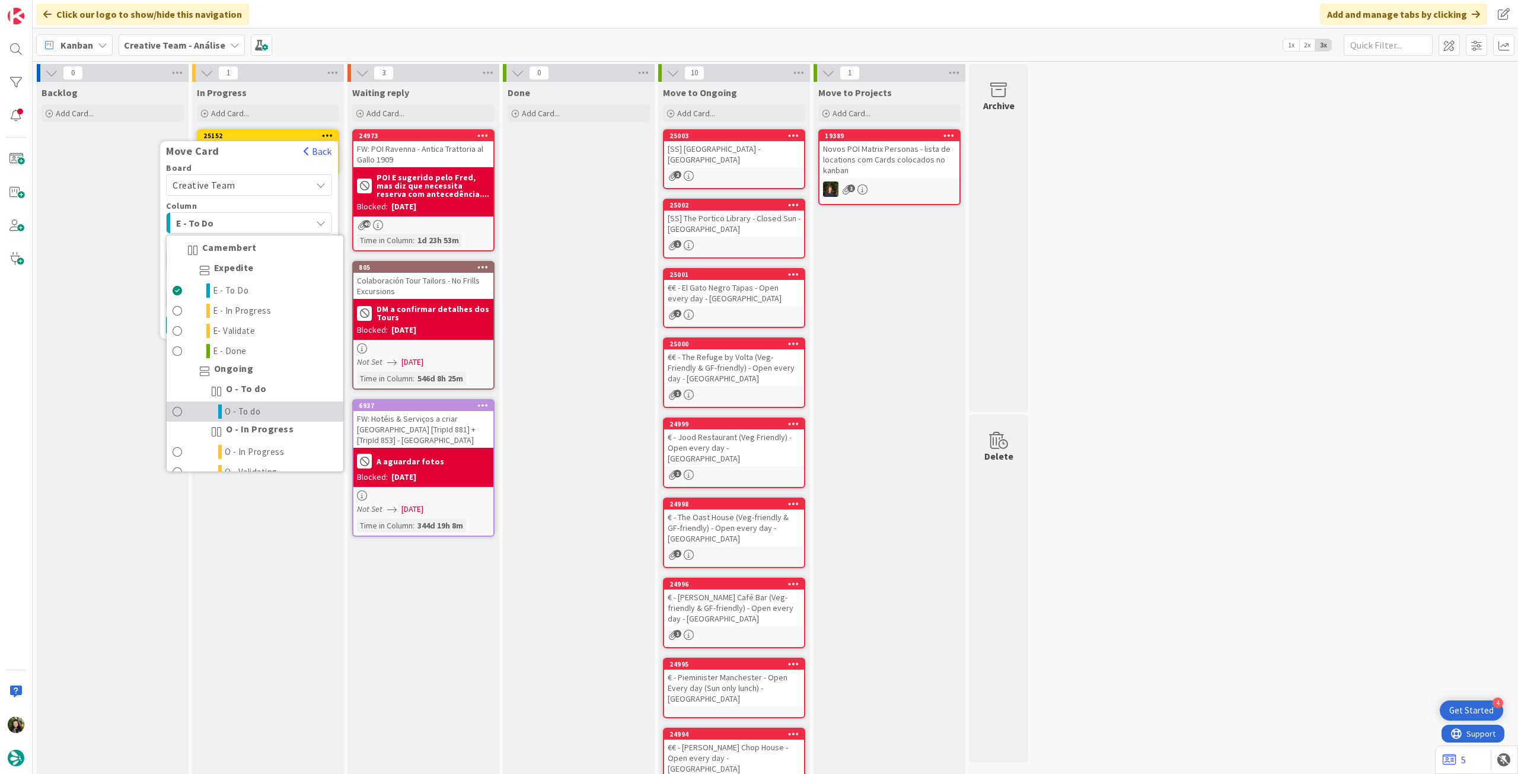
click at [245, 410] on span "O - To do" at bounding box center [243, 411] width 36 height 14
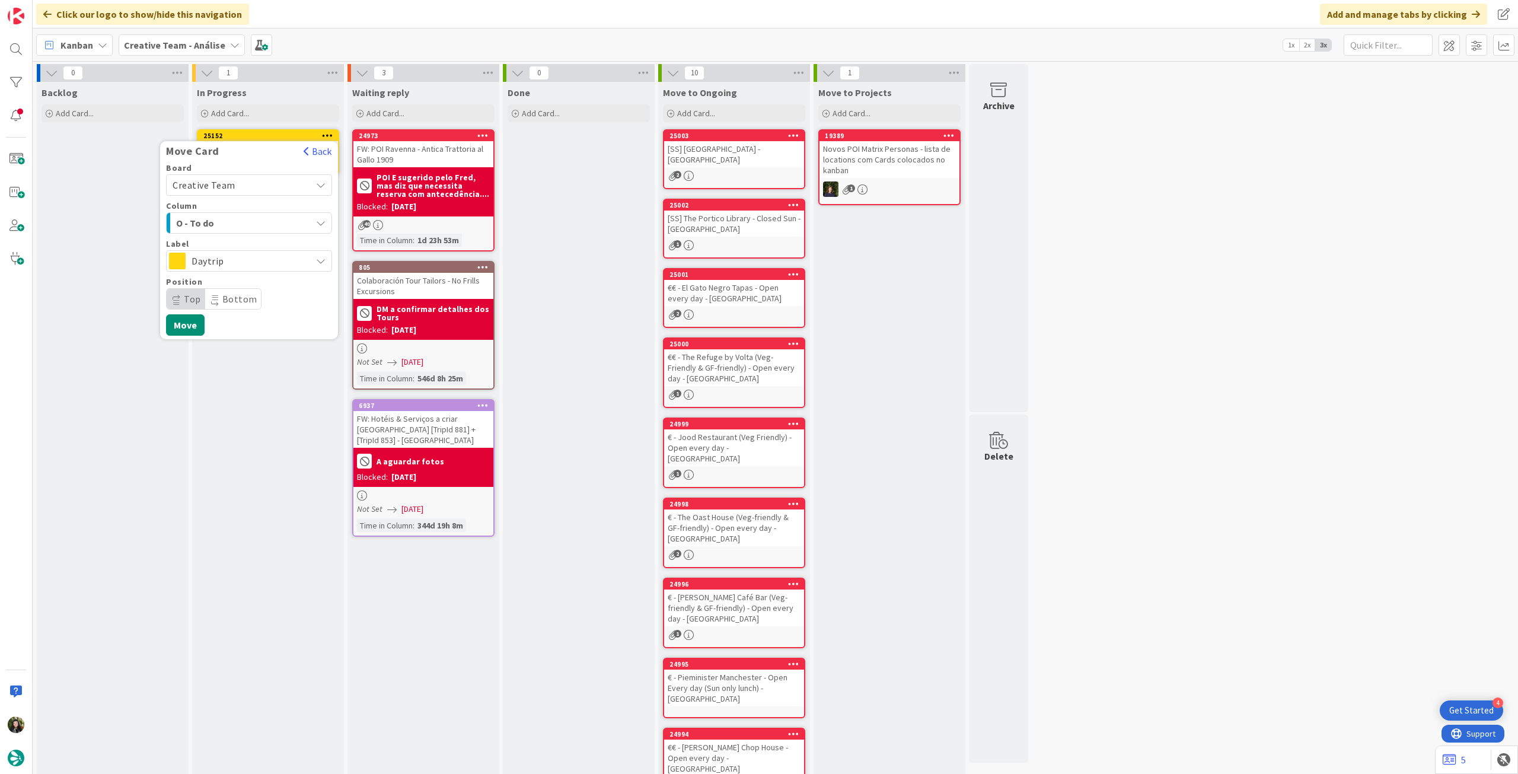
click at [283, 254] on span "Daytrip" at bounding box center [249, 261] width 114 height 17
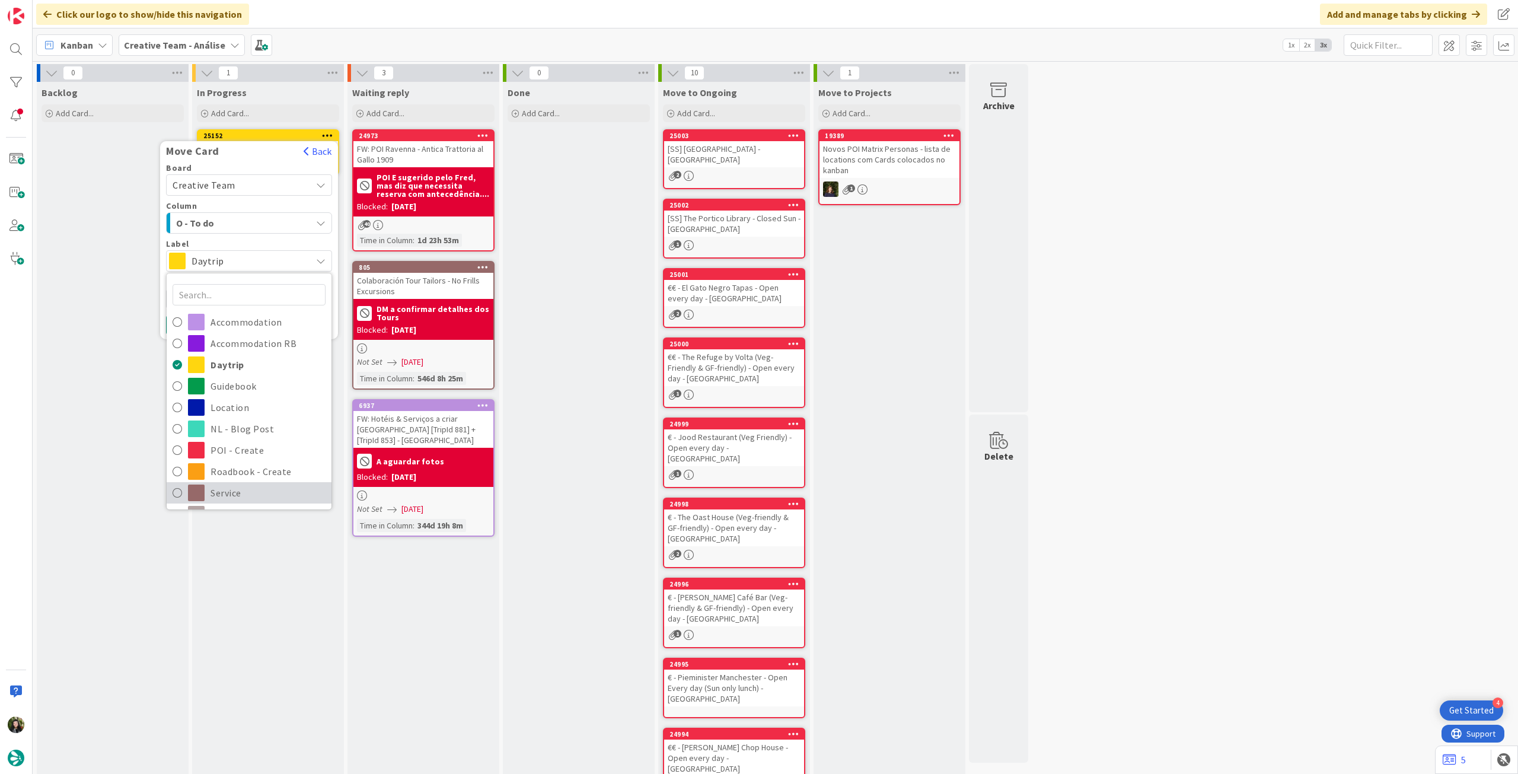
click at [232, 485] on span "Service" at bounding box center [268, 493] width 115 height 18
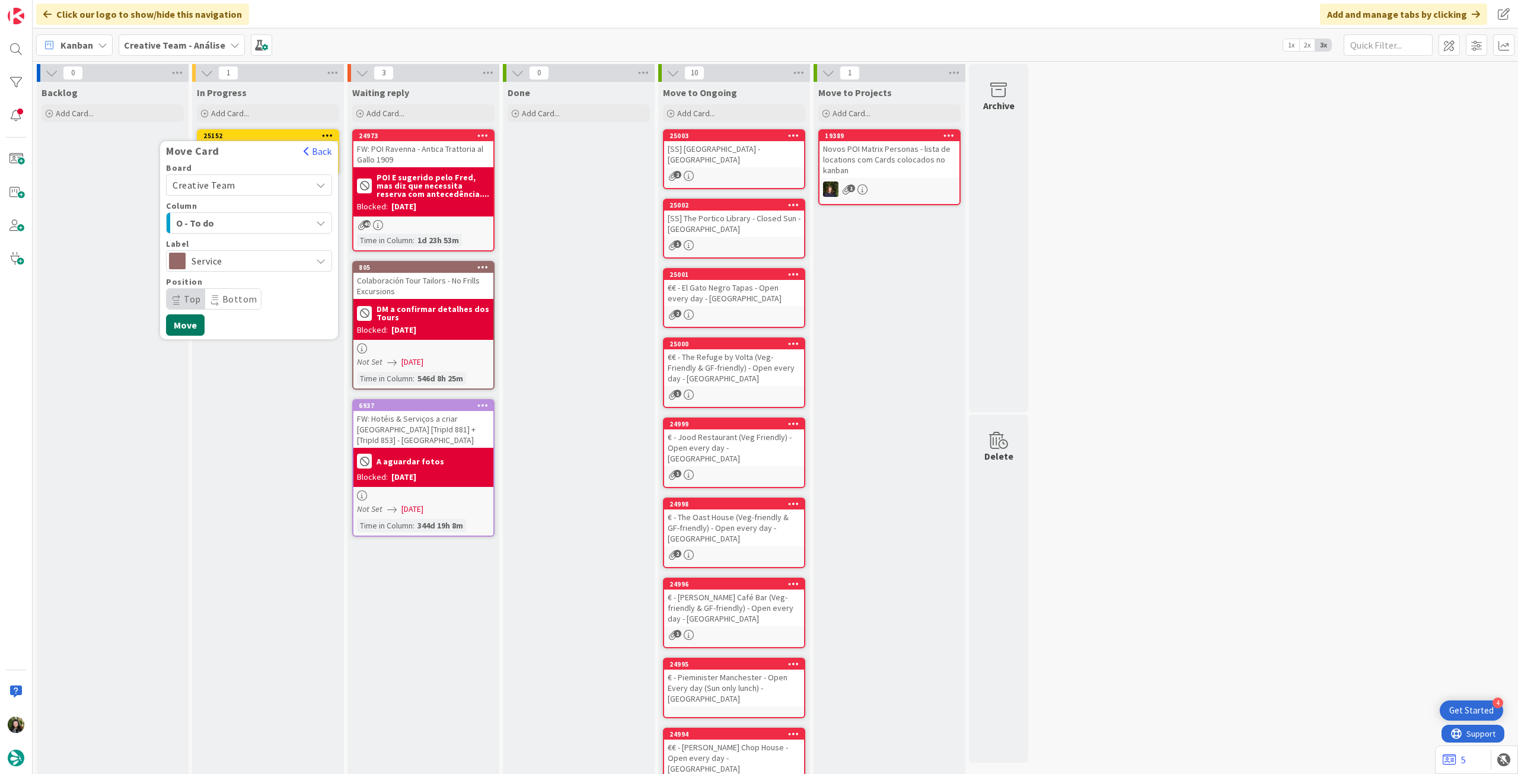
click at [197, 327] on button "Move" at bounding box center [185, 324] width 39 height 21
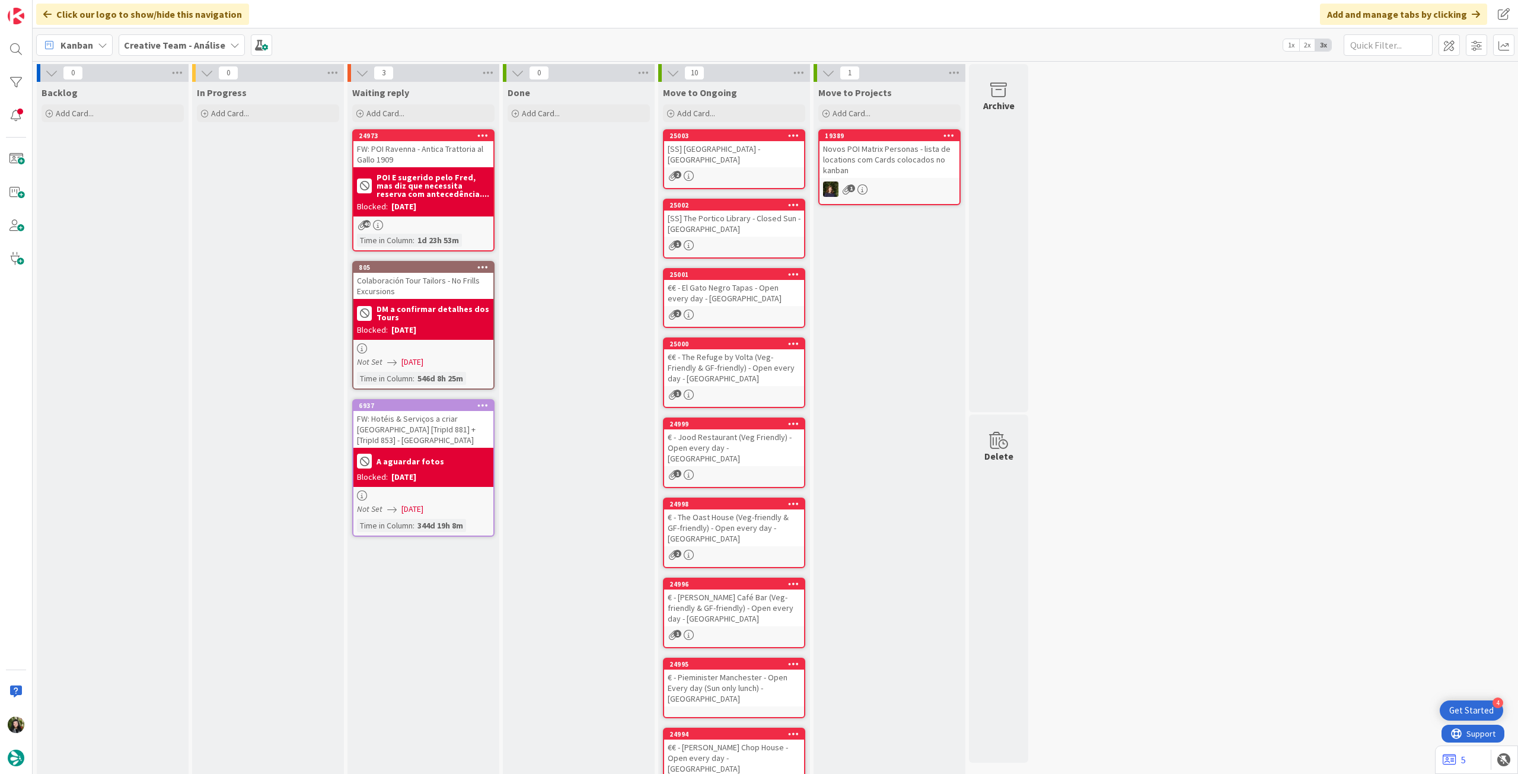
click at [219, 41] on b "Creative Team - Análise" at bounding box center [174, 45] width 101 height 12
click at [195, 173] on h4 "Creative Team" at bounding box center [212, 170] width 161 height 12
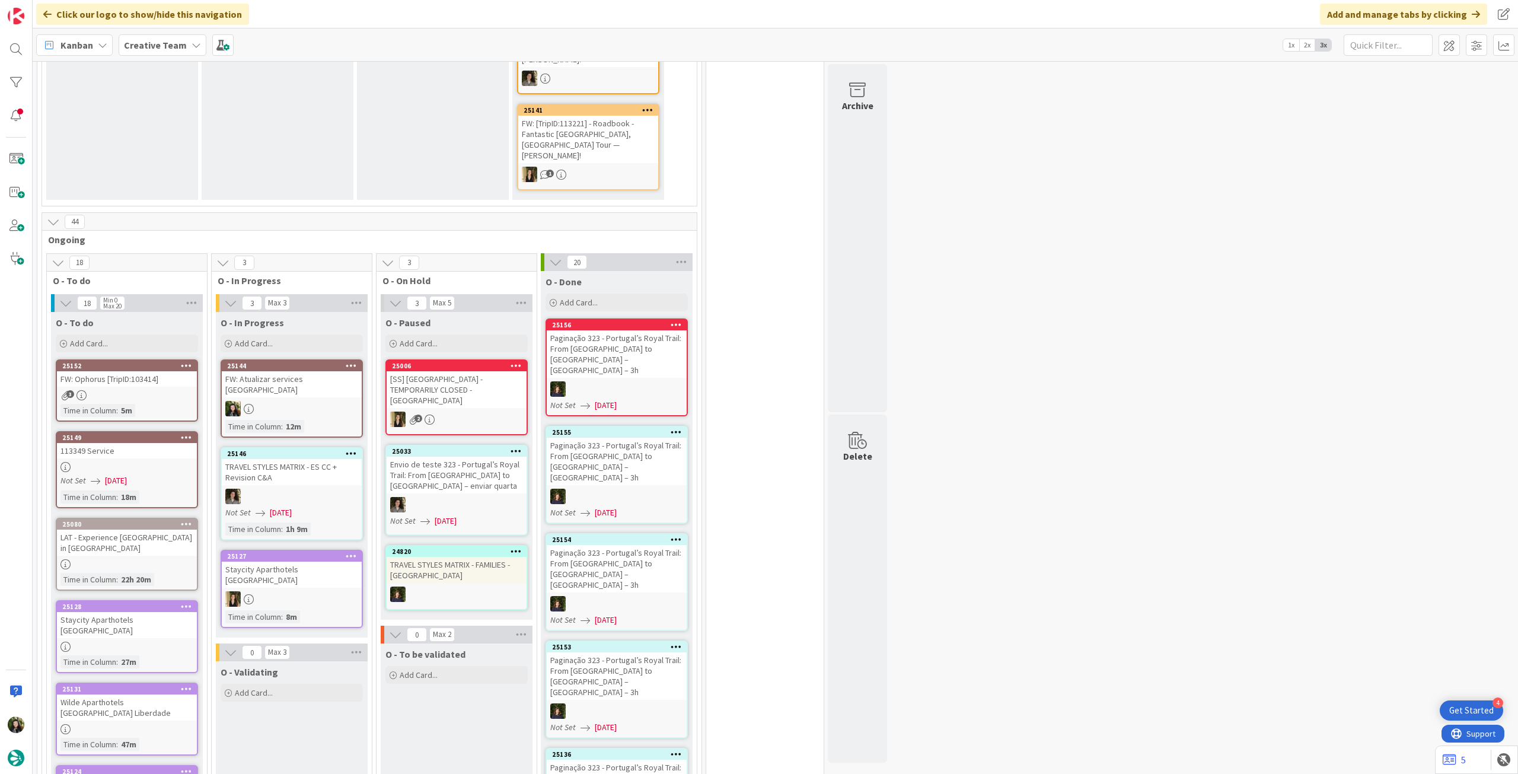
scroll to position [474, 0]
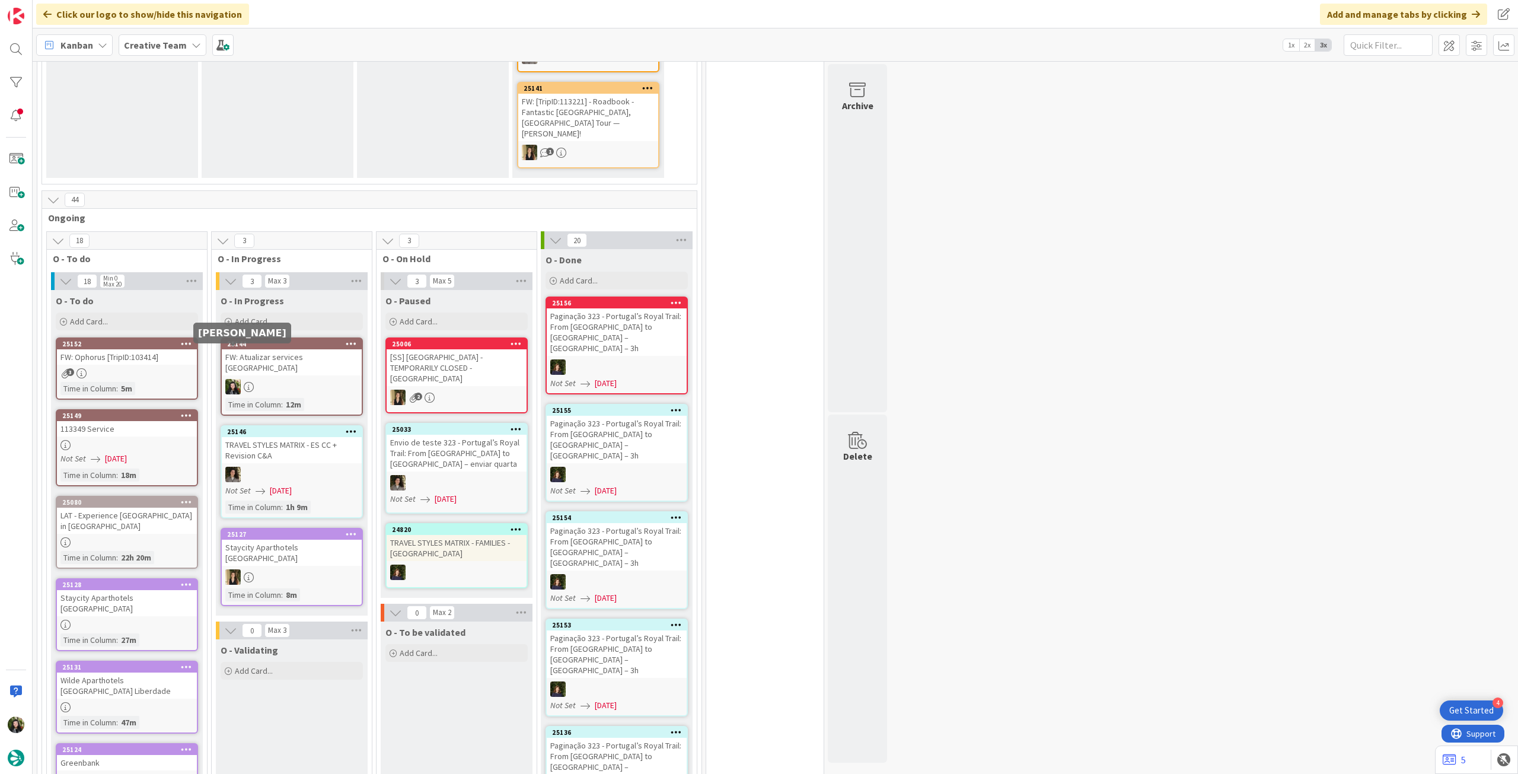
click at [234, 379] on img at bounding box center [232, 386] width 15 height 15
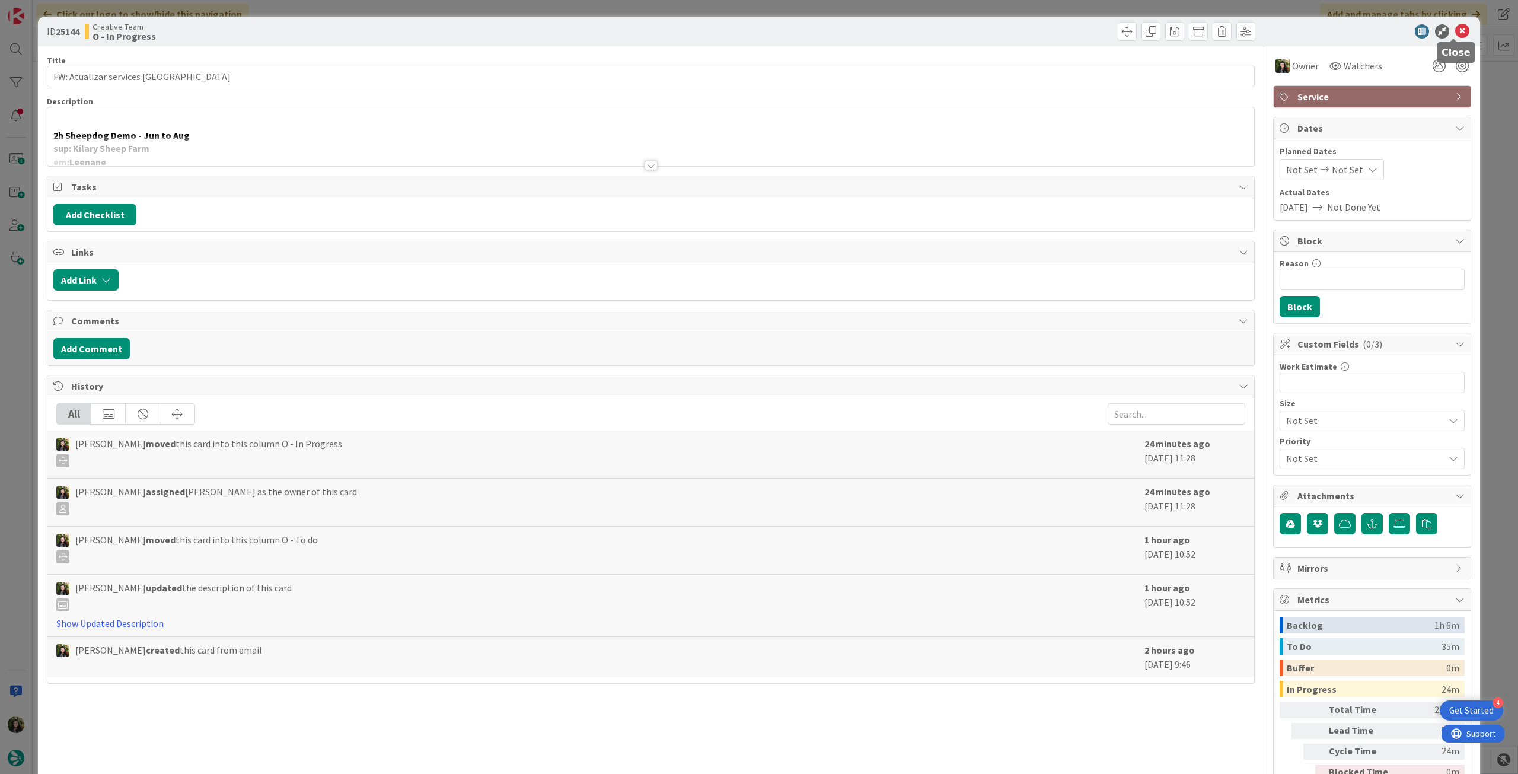
click at [1455, 31] on icon at bounding box center [1462, 31] width 14 height 14
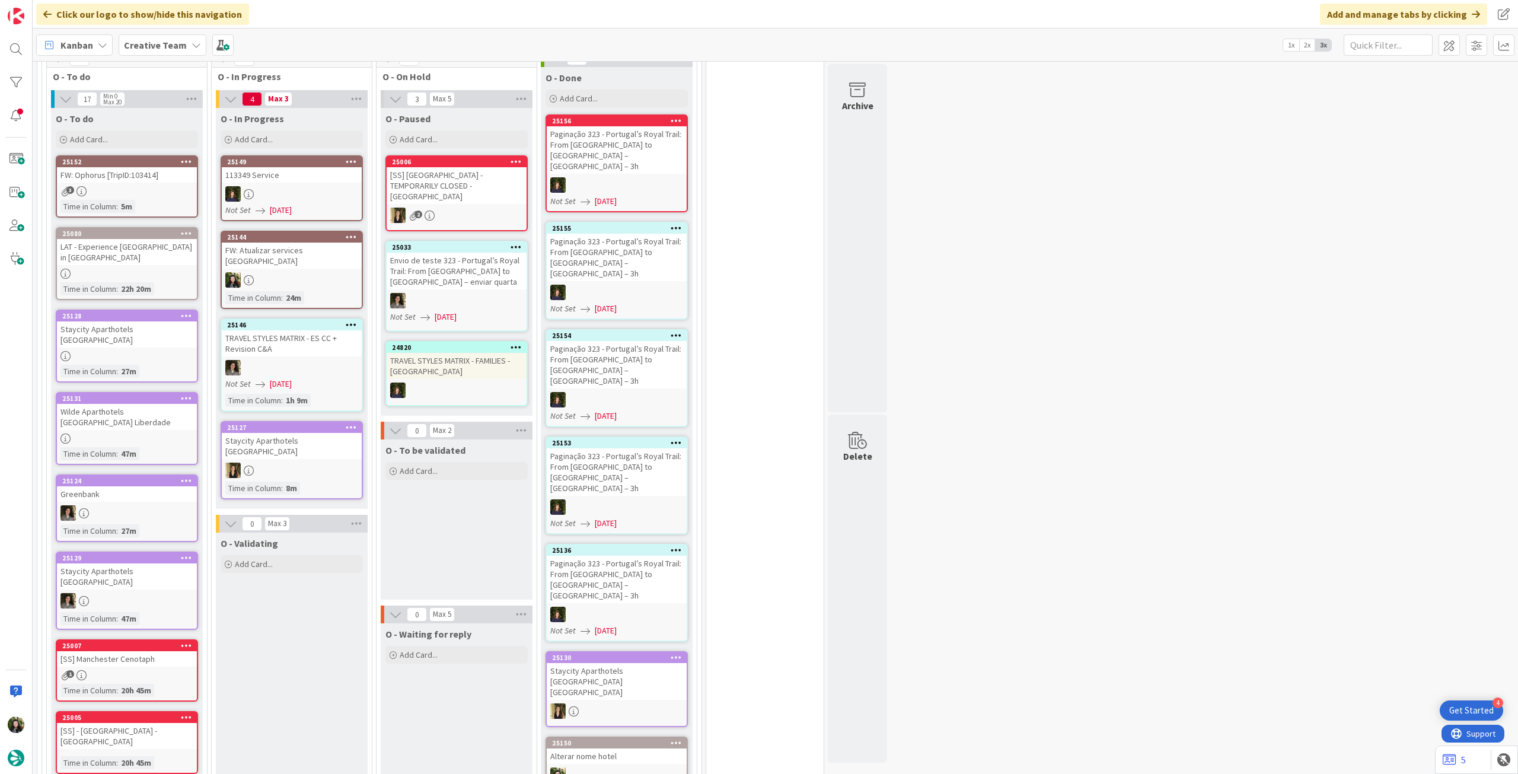
scroll to position [633, 0]
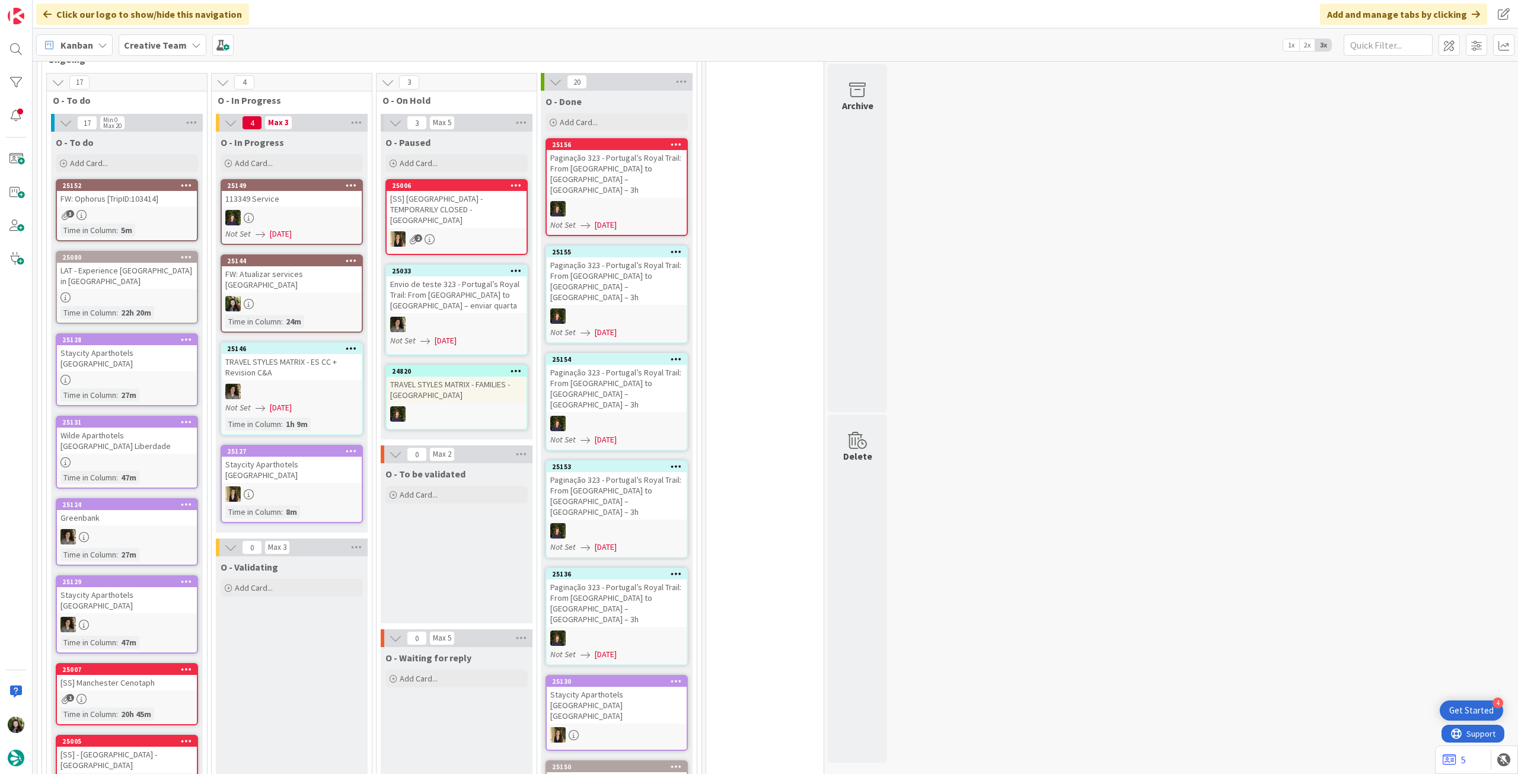
click at [166, 47] on b "Creative Team" at bounding box center [155, 45] width 63 height 12
click at [187, 169] on h4 "Creative Team - Análise" at bounding box center [212, 170] width 161 height 12
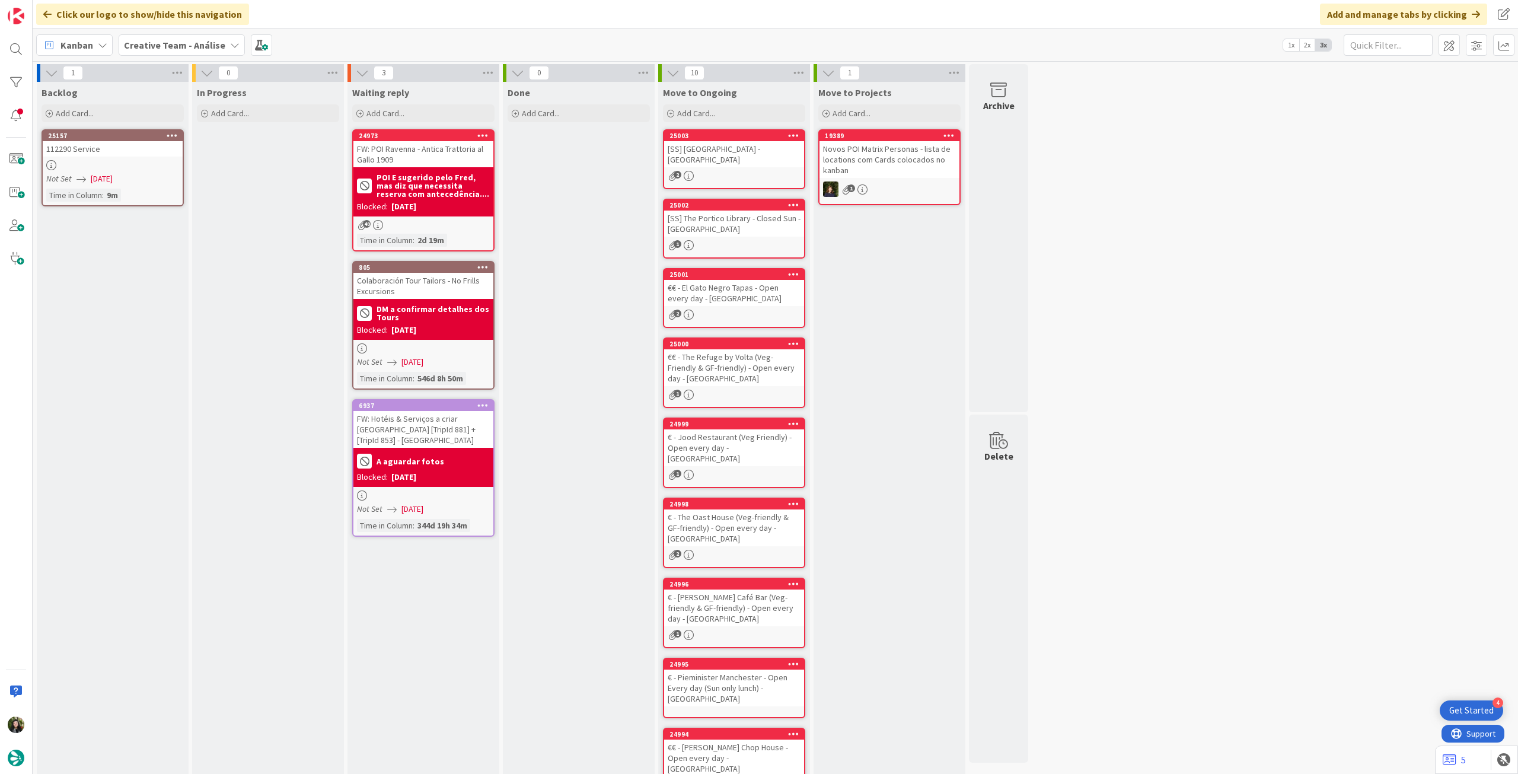
click at [161, 167] on div at bounding box center [113, 165] width 140 height 10
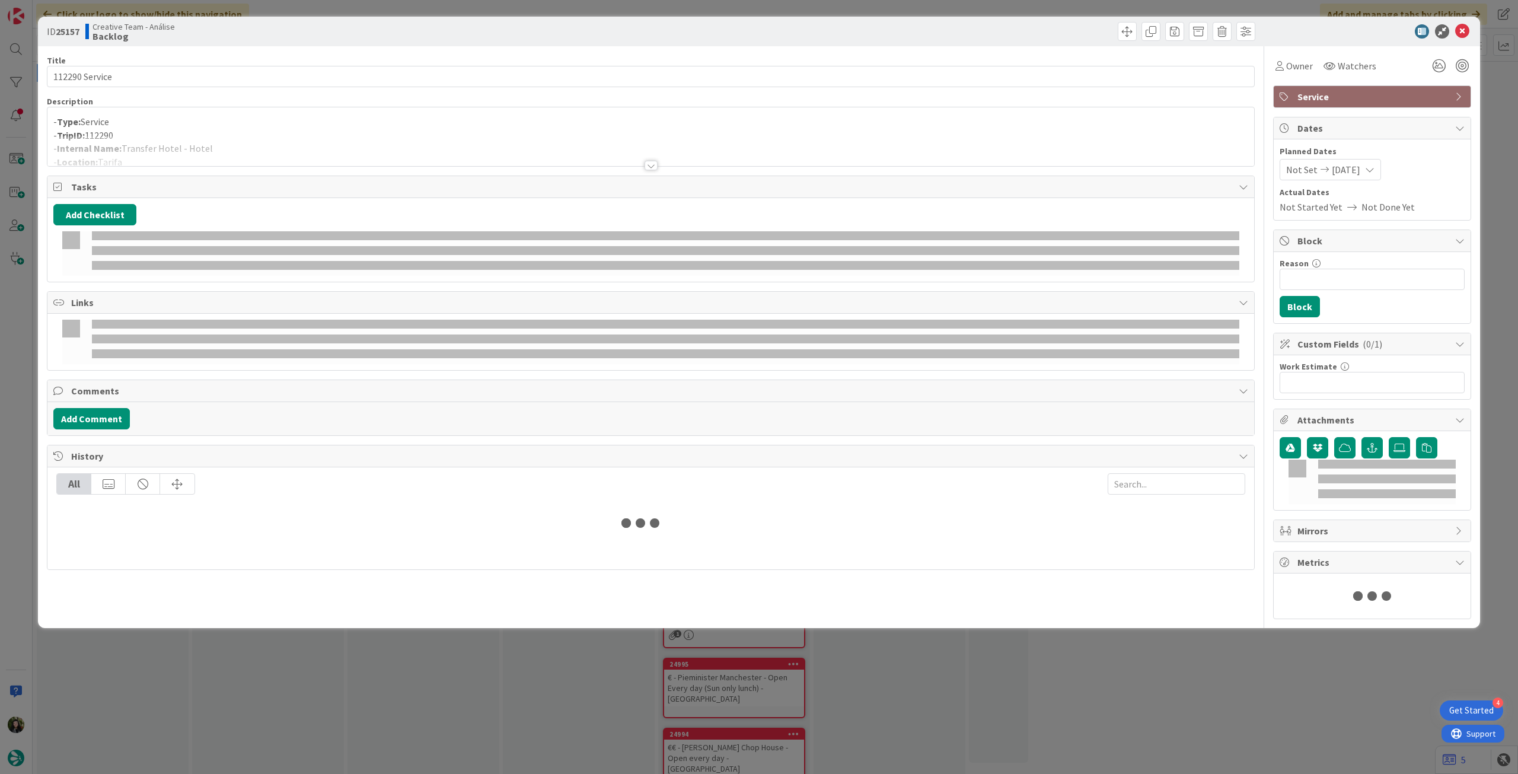
click at [215, 126] on p "- Type: Service" at bounding box center [650, 122] width 1195 height 14
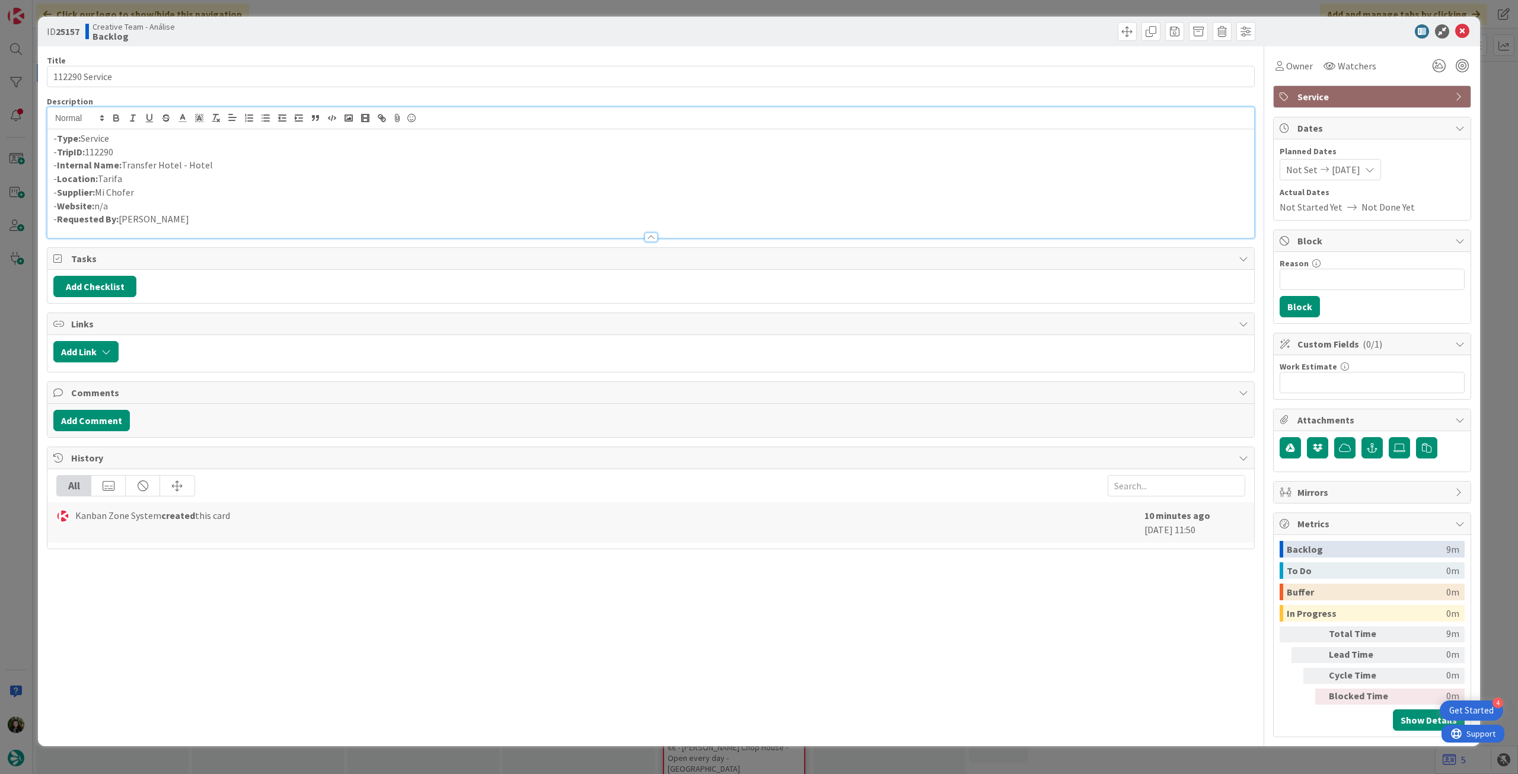
click at [154, 139] on p "- Type: Service" at bounding box center [650, 139] width 1195 height 14
click at [216, 74] on input "112290 Service" at bounding box center [651, 76] width 1208 height 21
type input "112290 Service Aux"
click at [1467, 30] on icon at bounding box center [1462, 31] width 14 height 14
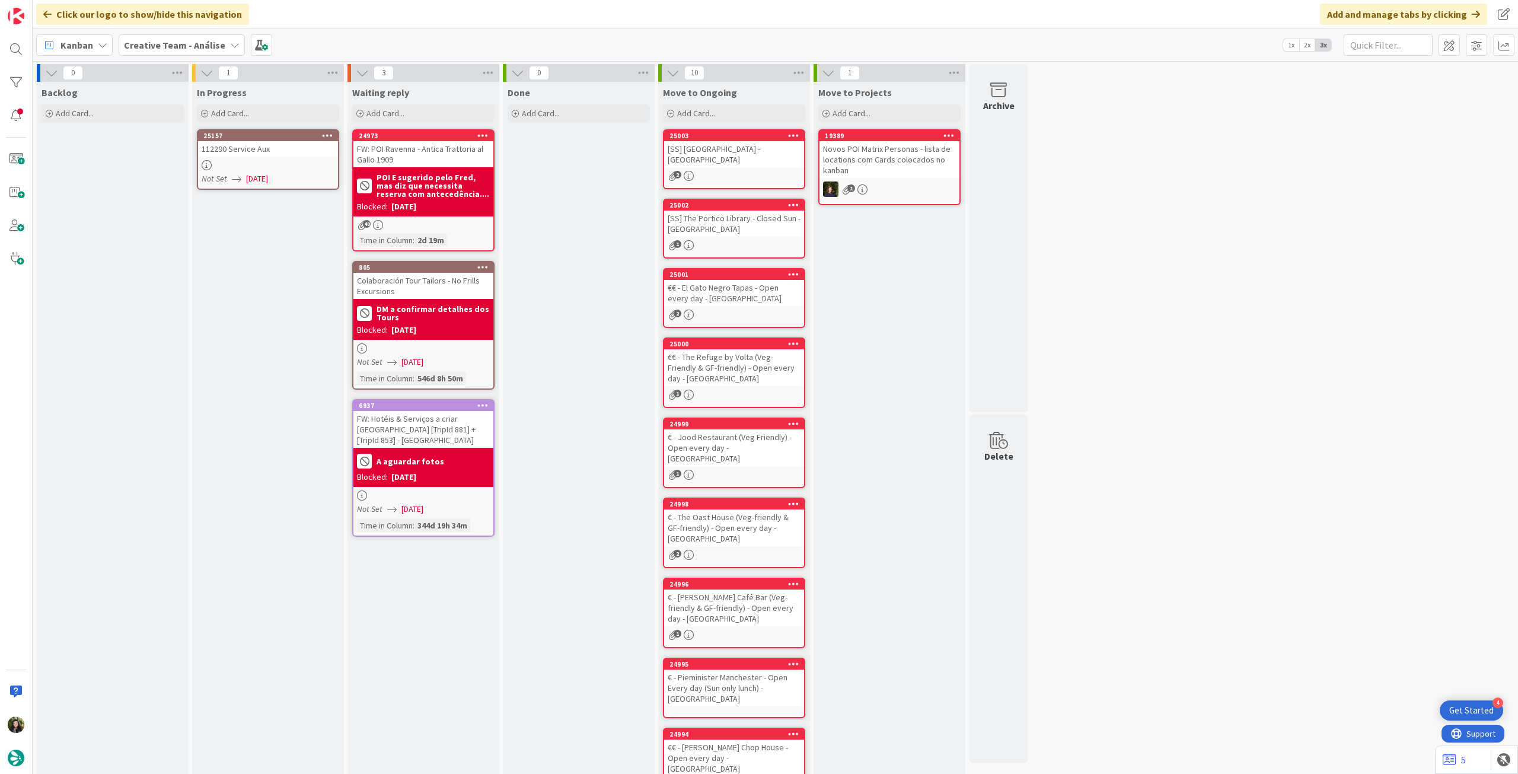
click at [324, 133] on icon at bounding box center [327, 135] width 11 height 8
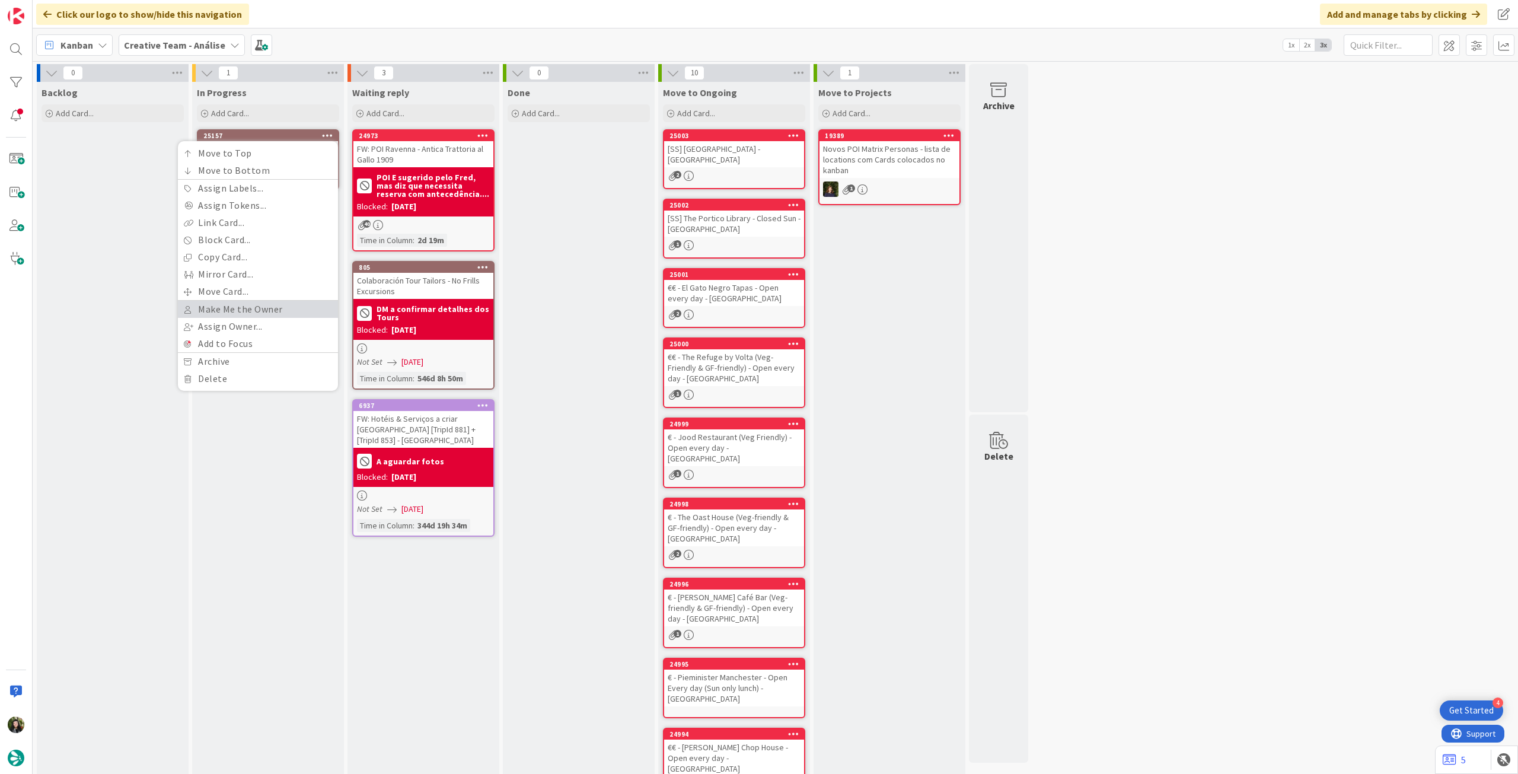
click at [257, 310] on link "Make Me the Owner" at bounding box center [258, 309] width 160 height 17
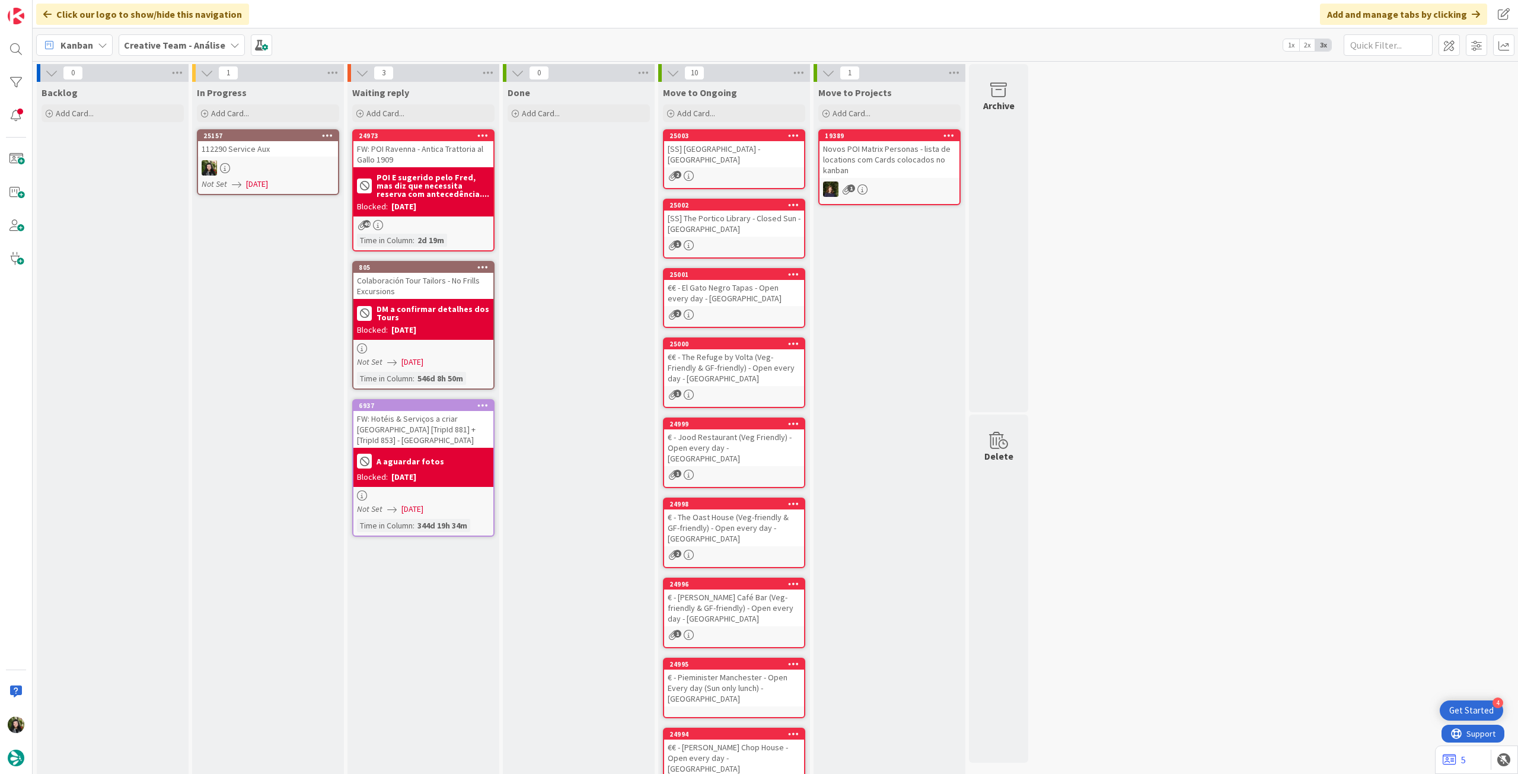
click at [331, 132] on icon at bounding box center [327, 135] width 11 height 8
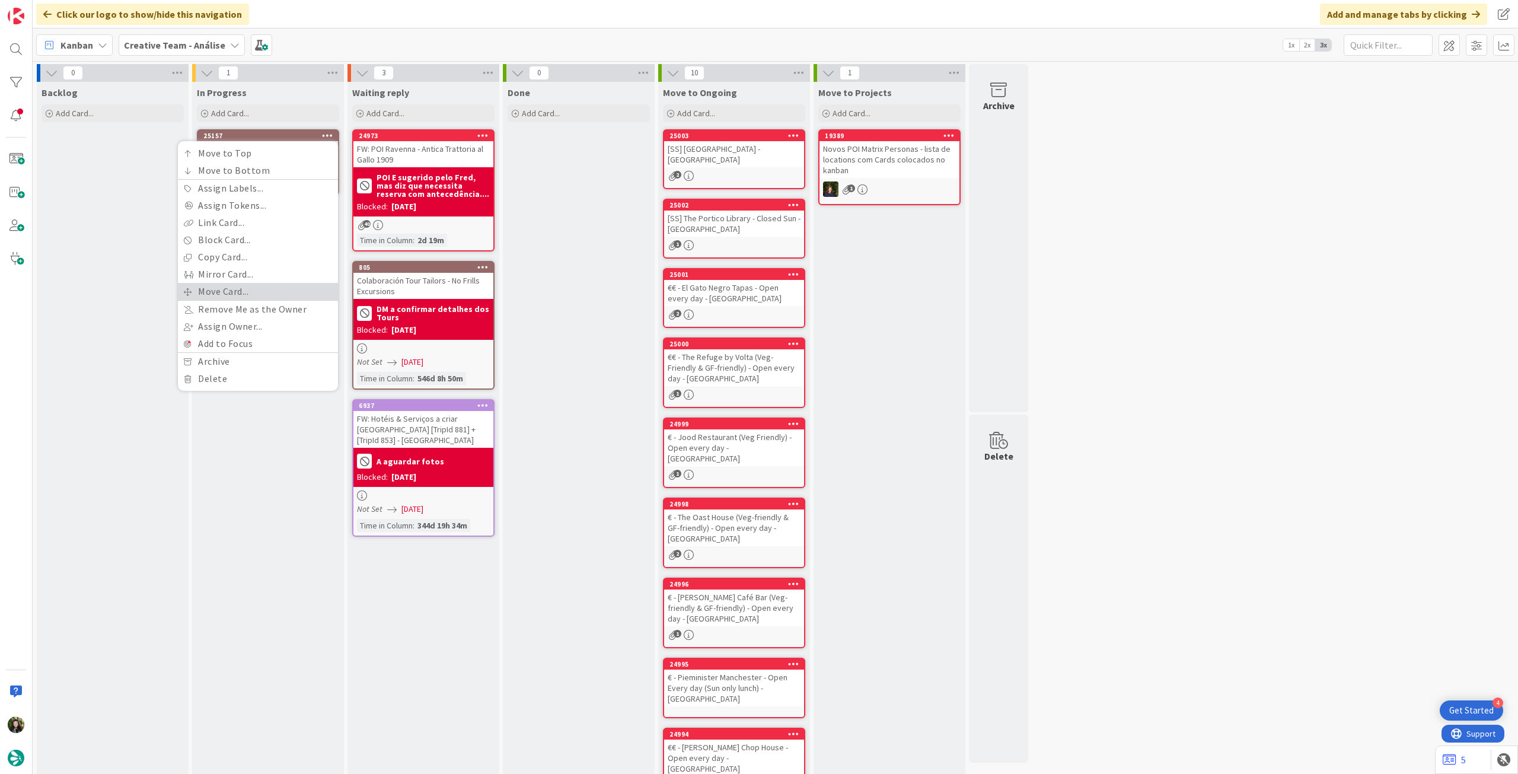
click at [249, 291] on link "Move Card..." at bounding box center [258, 291] width 160 height 17
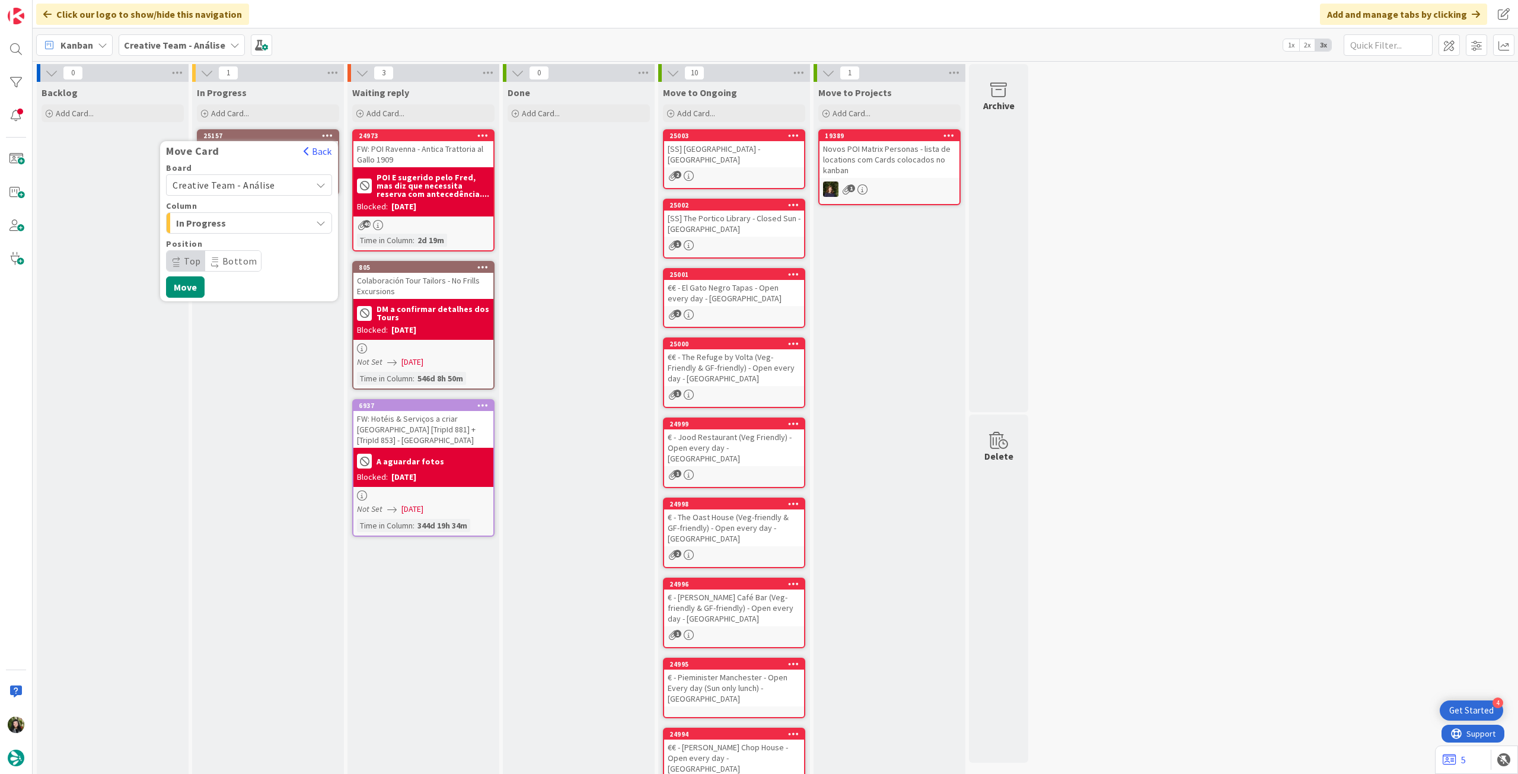
click at [258, 192] on span "Creative Team - Análise" at bounding box center [239, 185] width 133 height 17
click at [242, 240] on span "Creative Team" at bounding box center [257, 241] width 138 height 18
click at [253, 222] on span "Select a Column..." at bounding box center [217, 222] width 89 height 15
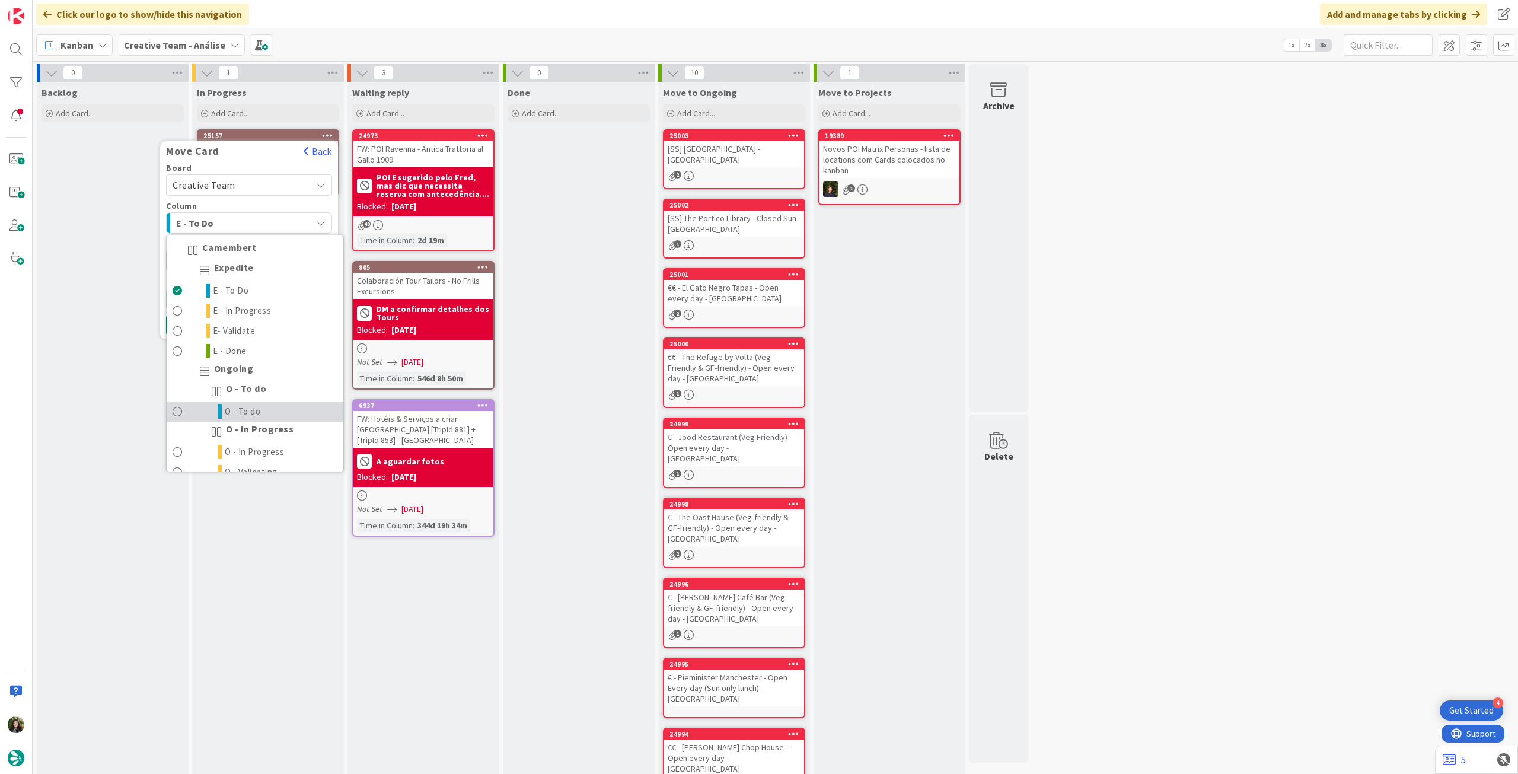
click at [265, 410] on link "O - To do" at bounding box center [255, 412] width 177 height 20
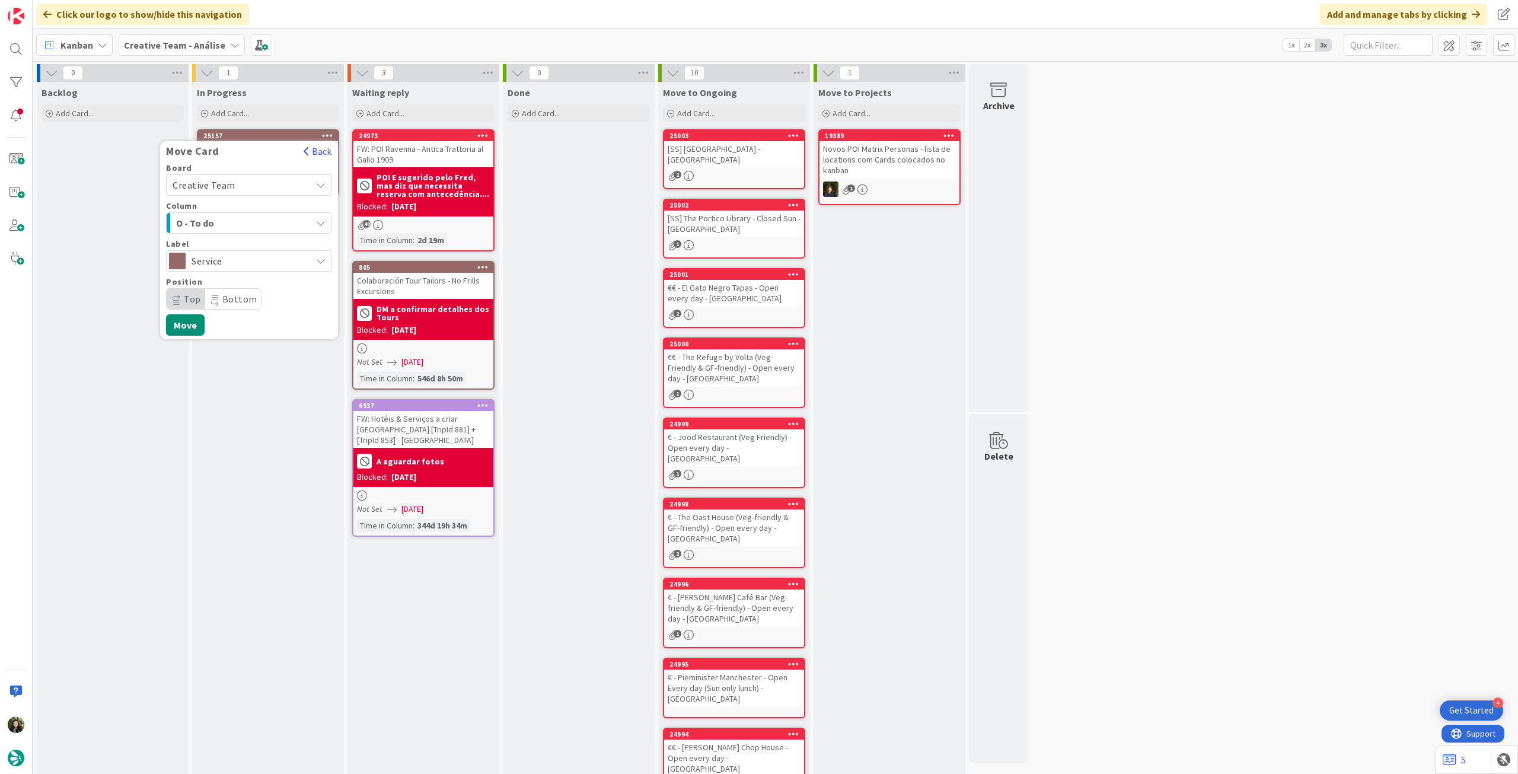
click at [272, 257] on span "Service" at bounding box center [249, 261] width 114 height 17
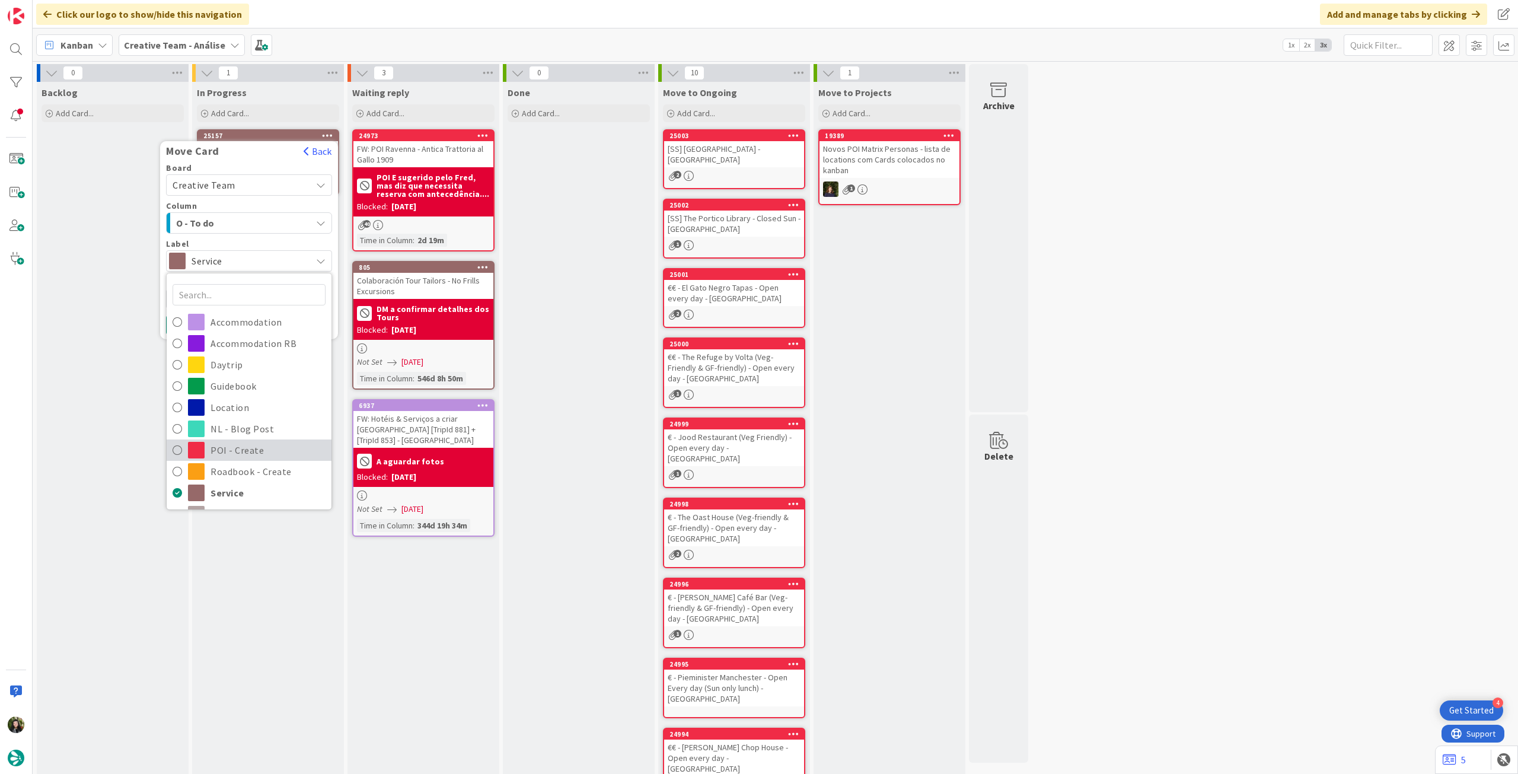
scroll to position [79, 0]
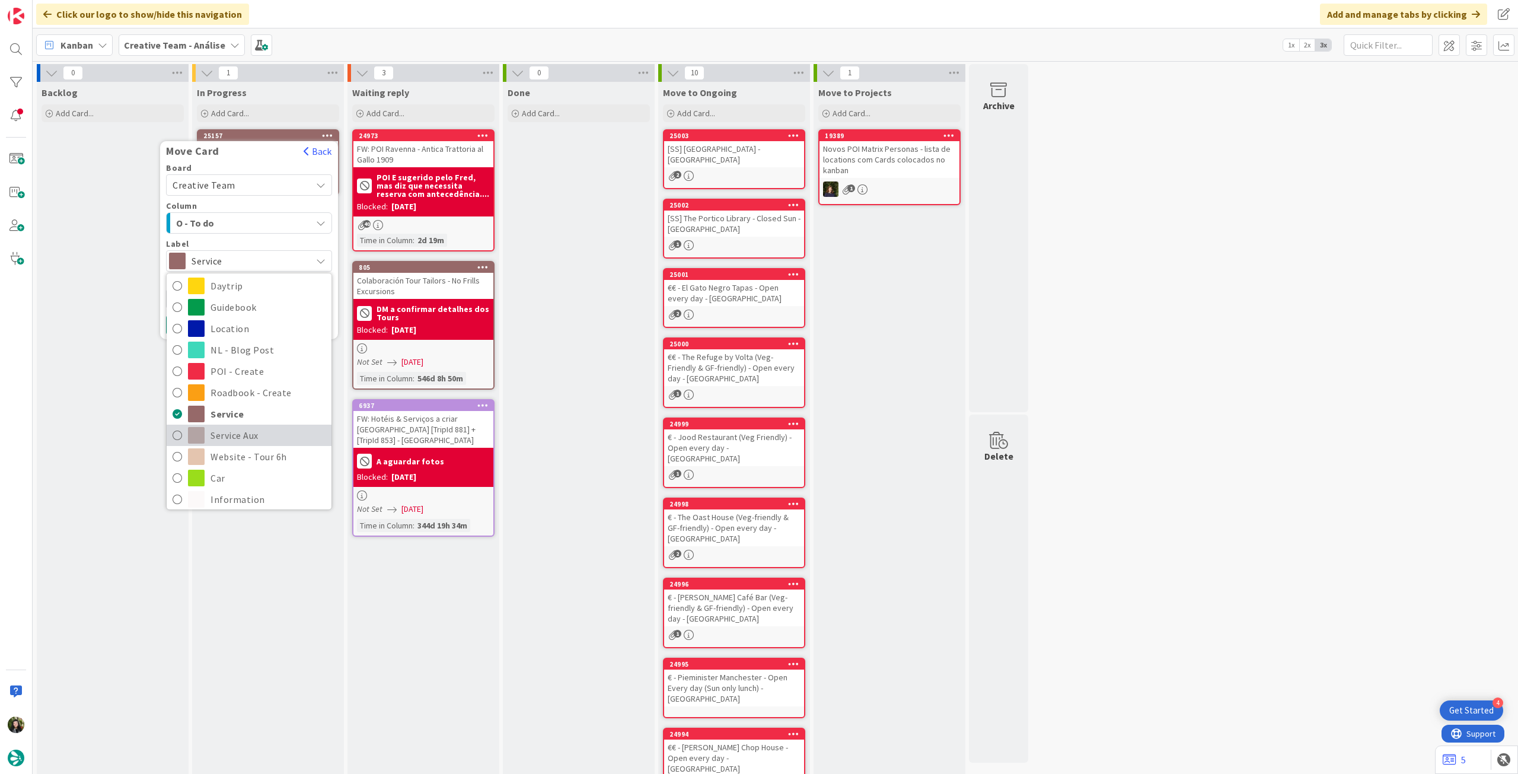
click at [257, 435] on span "Service Aux" at bounding box center [268, 435] width 115 height 18
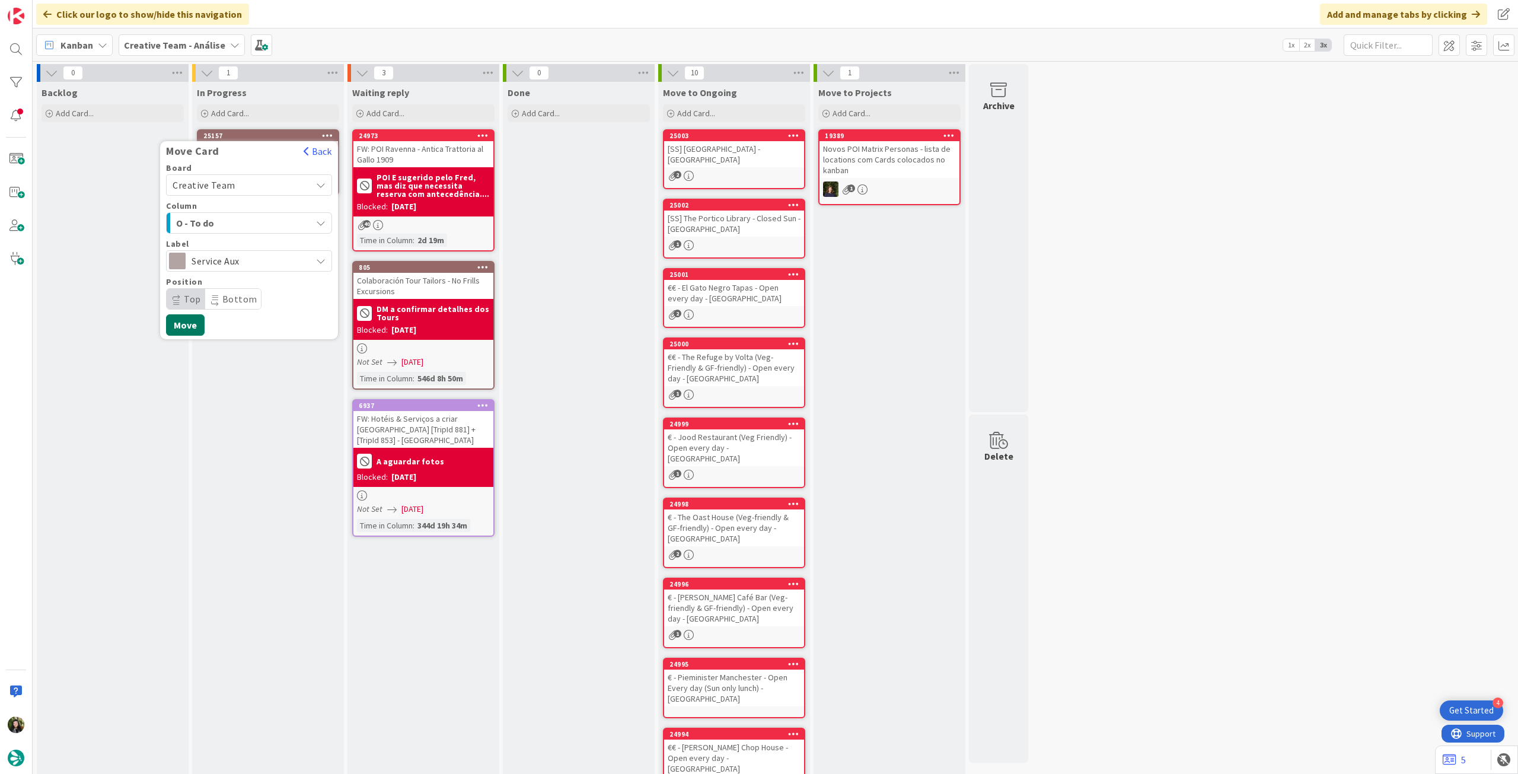
drag, startPoint x: 182, startPoint y: 326, endPoint x: 24, endPoint y: 298, distance: 160.9
click at [182, 326] on button "Move" at bounding box center [185, 324] width 39 height 21
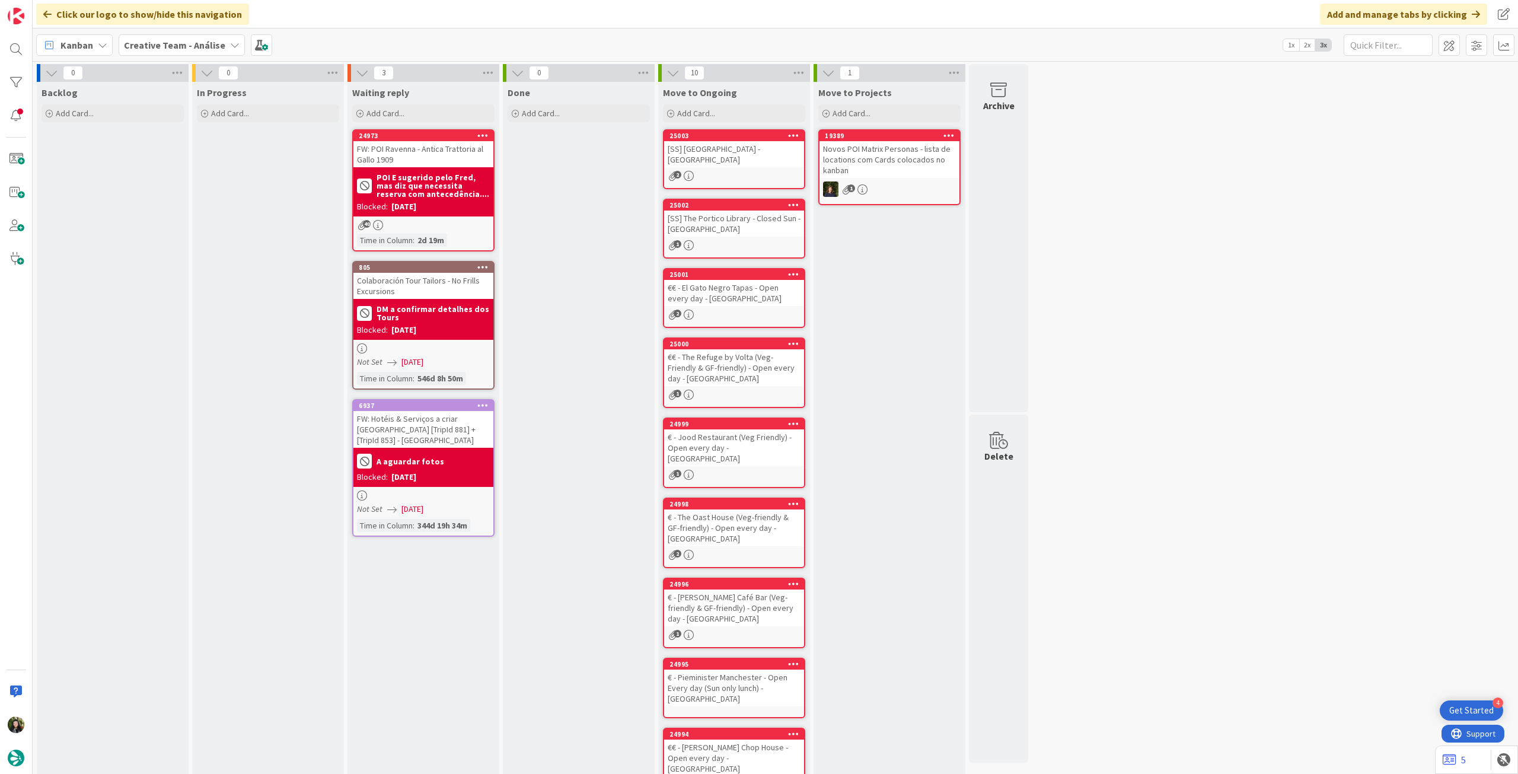
click at [202, 44] on b "Creative Team - Análise" at bounding box center [174, 45] width 101 height 12
click at [209, 157] on div "Creative Team - Análise 1" at bounding box center [219, 146] width 181 height 23
click at [180, 49] on b "Creative Team - Análise" at bounding box center [174, 45] width 101 height 12
click at [206, 183] on div "Last 24 Hours Creative Team - Análise 1 Creative Team" at bounding box center [219, 124] width 193 height 130
click at [209, 176] on div "Creative Team" at bounding box center [219, 170] width 181 height 23
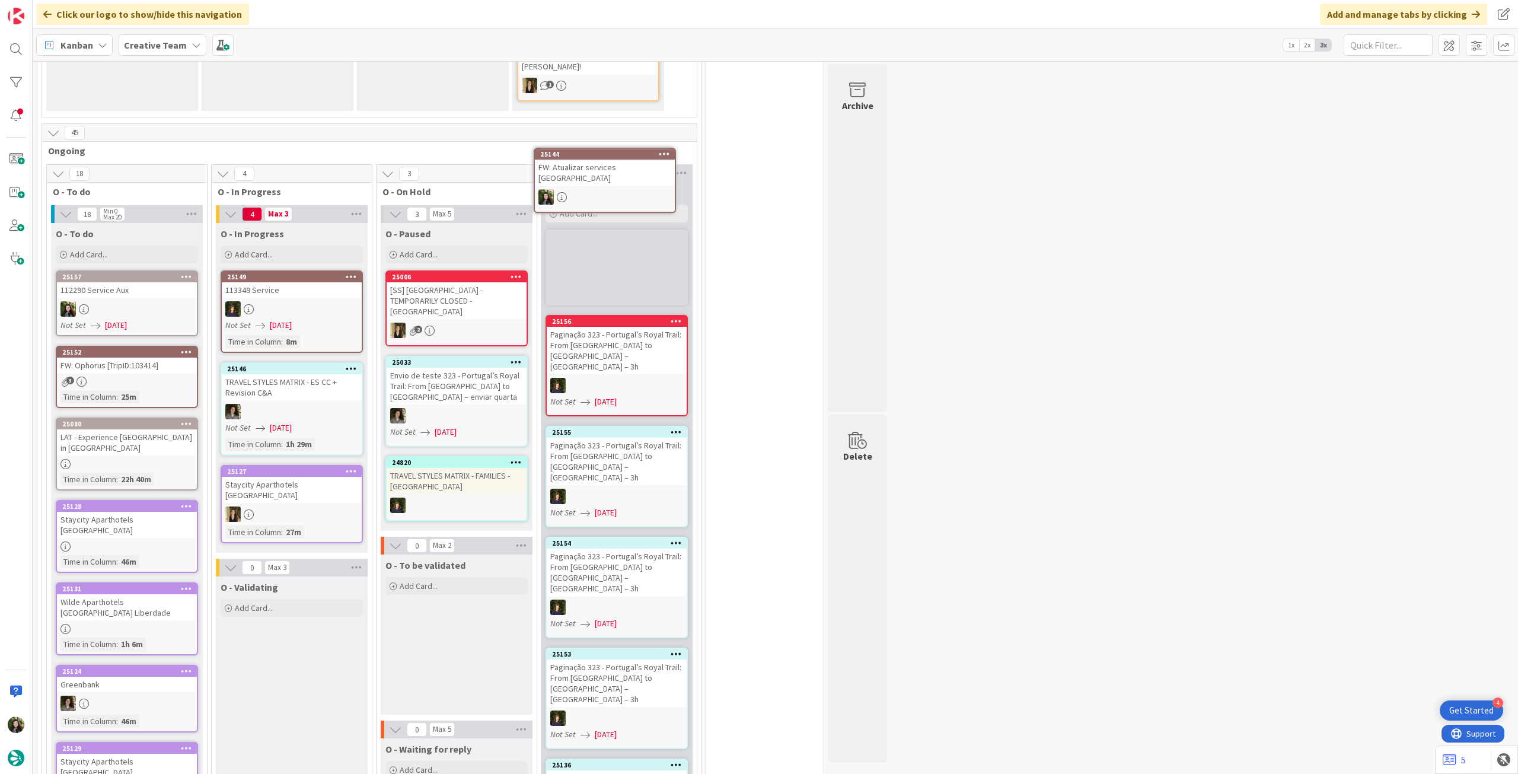
scroll to position [537, 0]
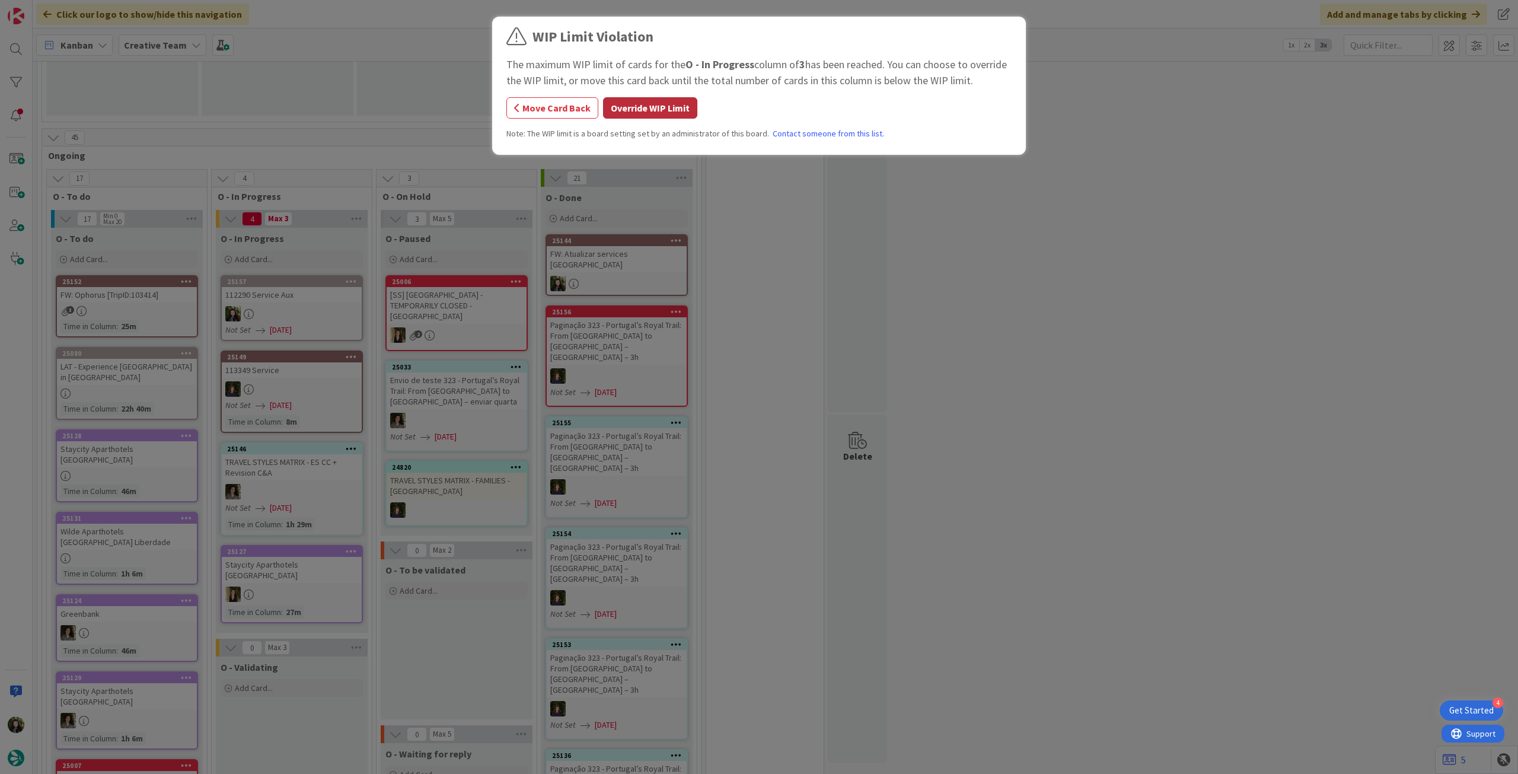
click at [622, 115] on button "Override WIP Limit" at bounding box center [650, 107] width 94 height 21
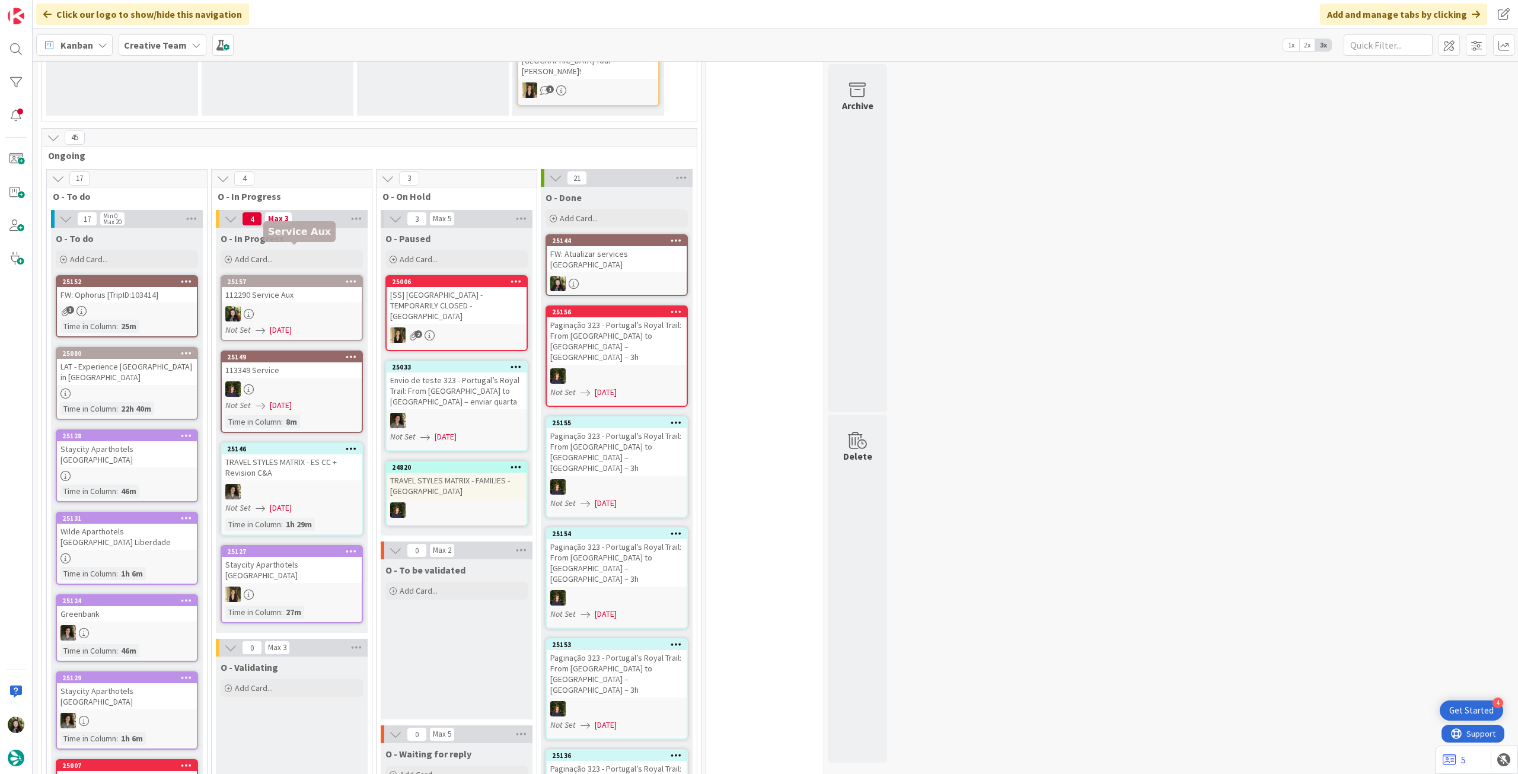
click at [274, 287] on div "112290 Service Aux" at bounding box center [292, 294] width 140 height 15
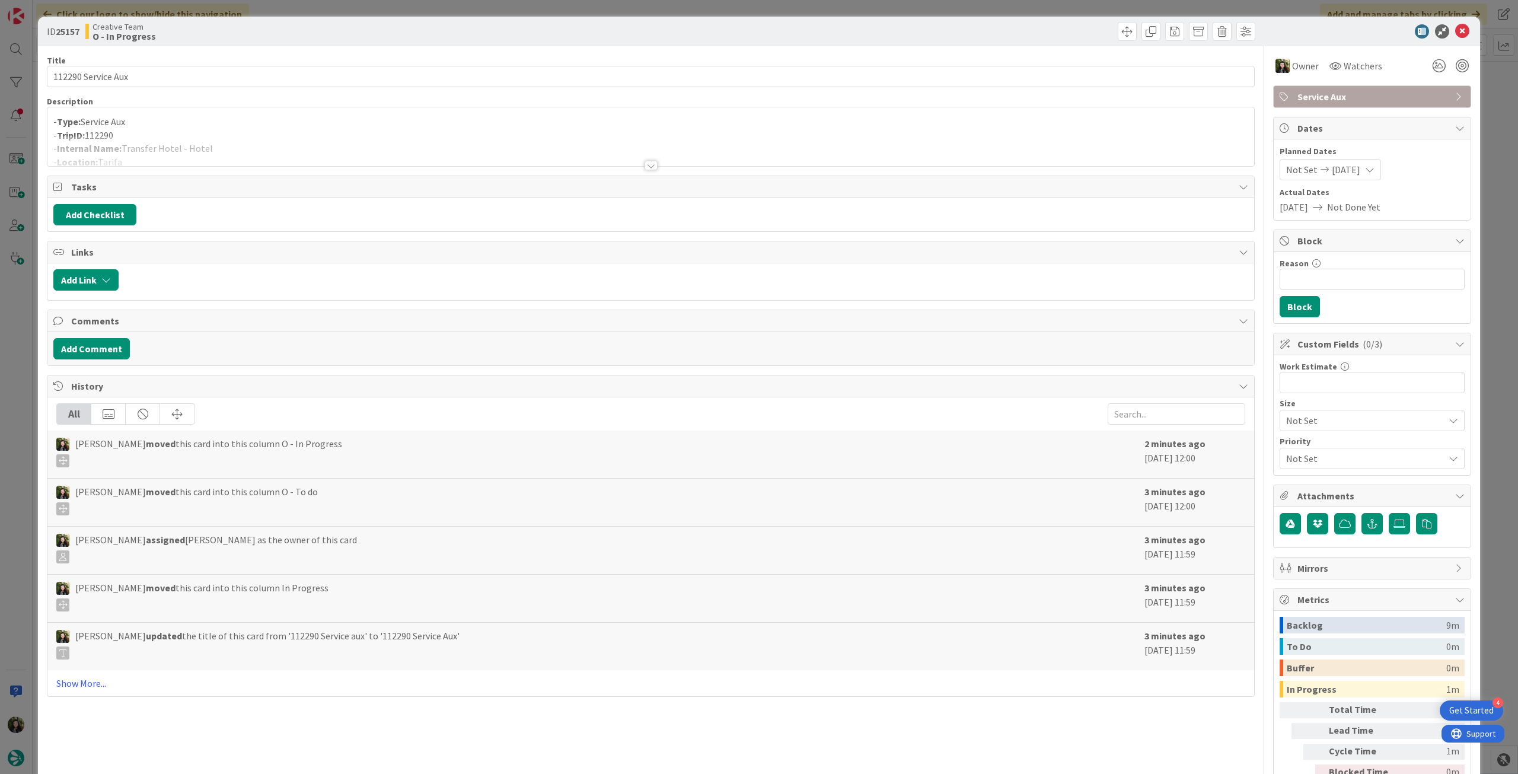
drag, startPoint x: 197, startPoint y: 148, endPoint x: 225, endPoint y: 163, distance: 32.1
click at [197, 148] on div at bounding box center [650, 151] width 1207 height 30
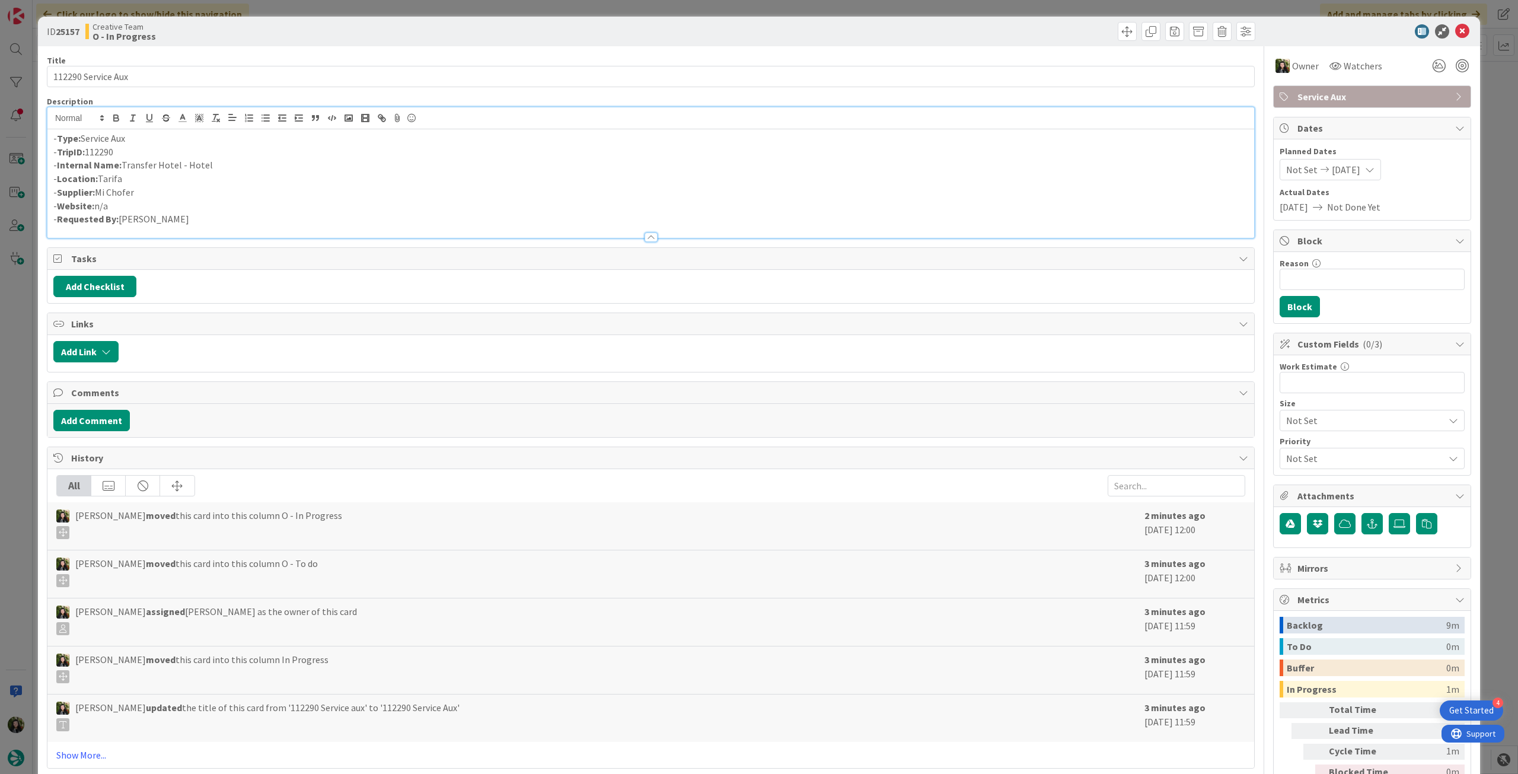
drag, startPoint x: 227, startPoint y: 165, endPoint x: 124, endPoint y: 165, distance: 103.2
click at [124, 165] on p "- Internal Name: Transfer Hotel - Hotel" at bounding box center [650, 165] width 1195 height 14
copy p "Transfer Hotel - Hotel"
click at [1455, 31] on icon at bounding box center [1462, 31] width 14 height 14
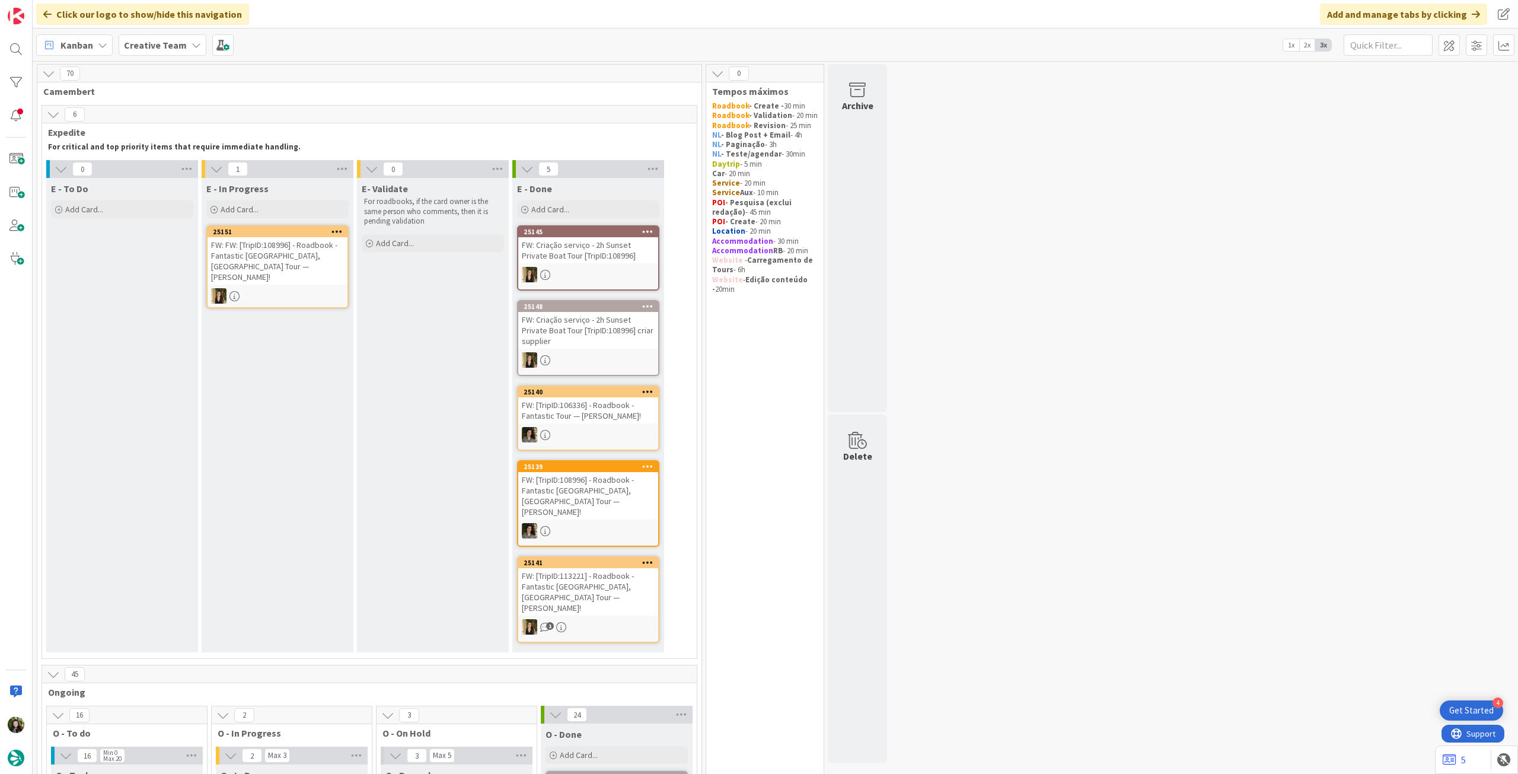
drag, startPoint x: 170, startPoint y: 36, endPoint x: 173, endPoint y: 49, distance: 14.0
click at [170, 36] on div "Creative Team" at bounding box center [163, 44] width 88 height 21
click at [166, 164] on div "Creative Team - Análise" at bounding box center [219, 170] width 181 height 23
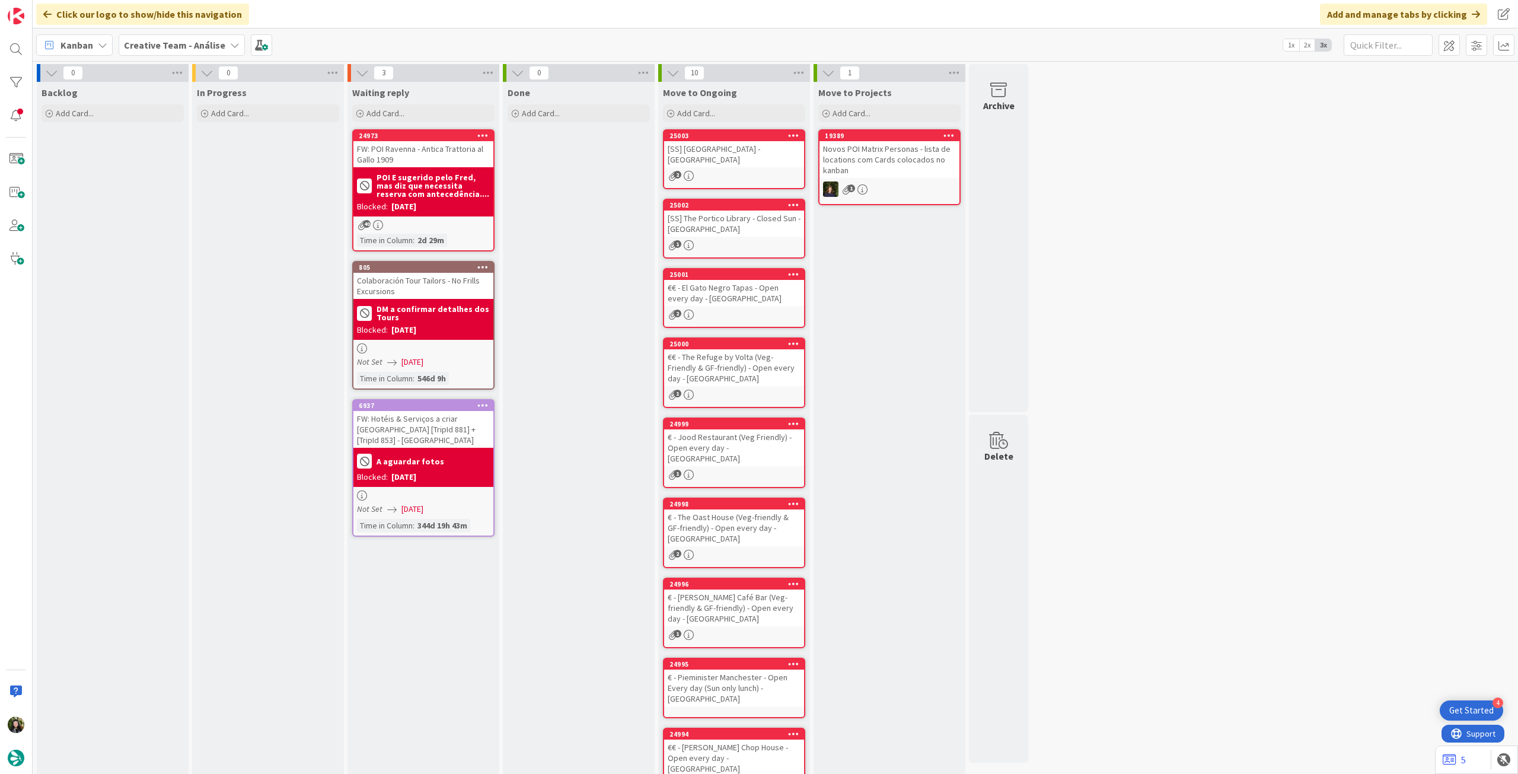
drag, startPoint x: 183, startPoint y: 43, endPoint x: 190, endPoint y: 62, distance: 20.3
click at [183, 44] on b "Creative Team - Análise" at bounding box center [174, 45] width 101 height 12
click at [196, 161] on div "Creative Team" at bounding box center [219, 170] width 181 height 23
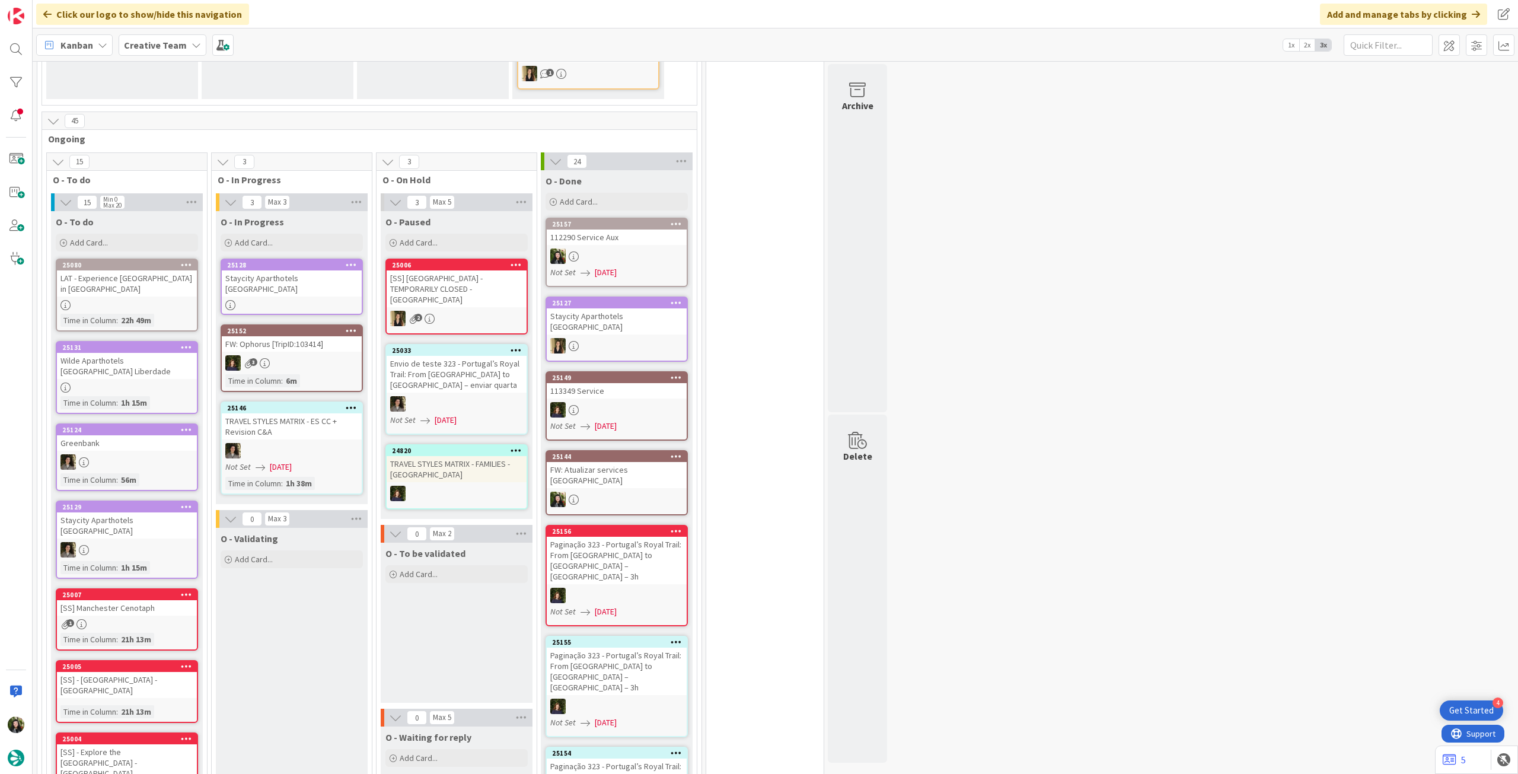
click at [308, 300] on div at bounding box center [292, 305] width 140 height 10
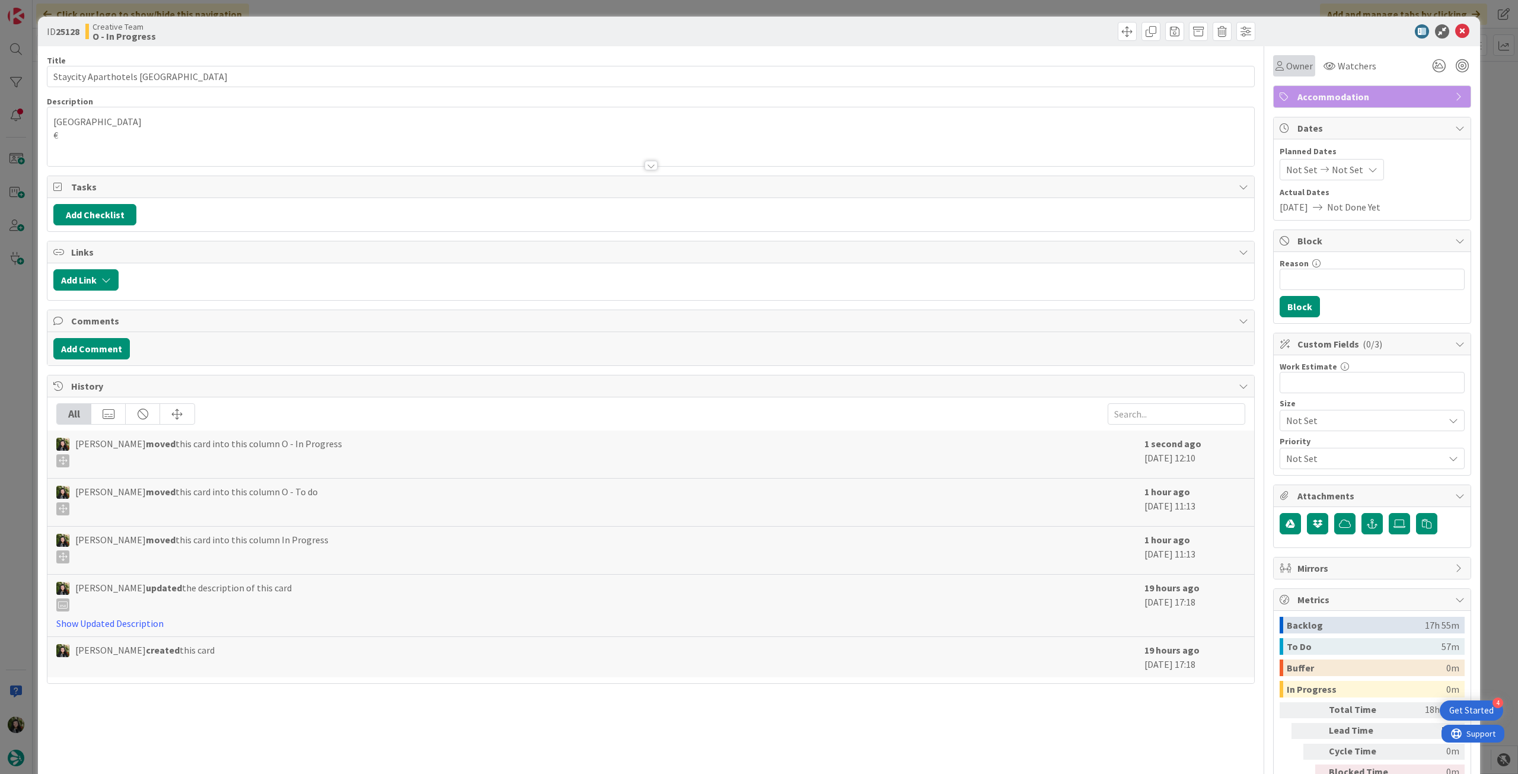
click at [1292, 65] on span "Owner" at bounding box center [1299, 66] width 27 height 14
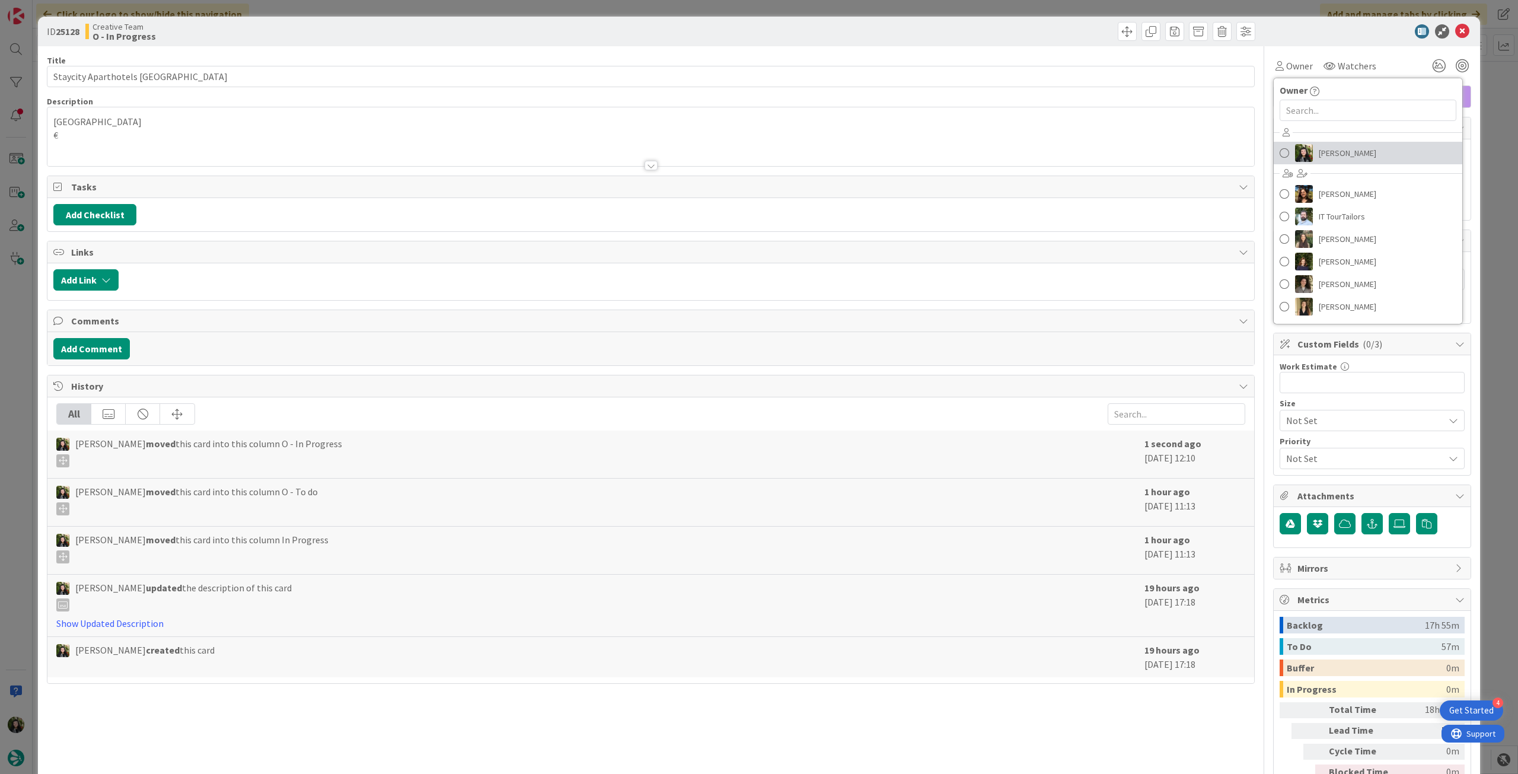
drag, startPoint x: 1288, startPoint y: 152, endPoint x: 1263, endPoint y: 148, distance: 24.8
click at [1295, 152] on img at bounding box center [1304, 153] width 18 height 18
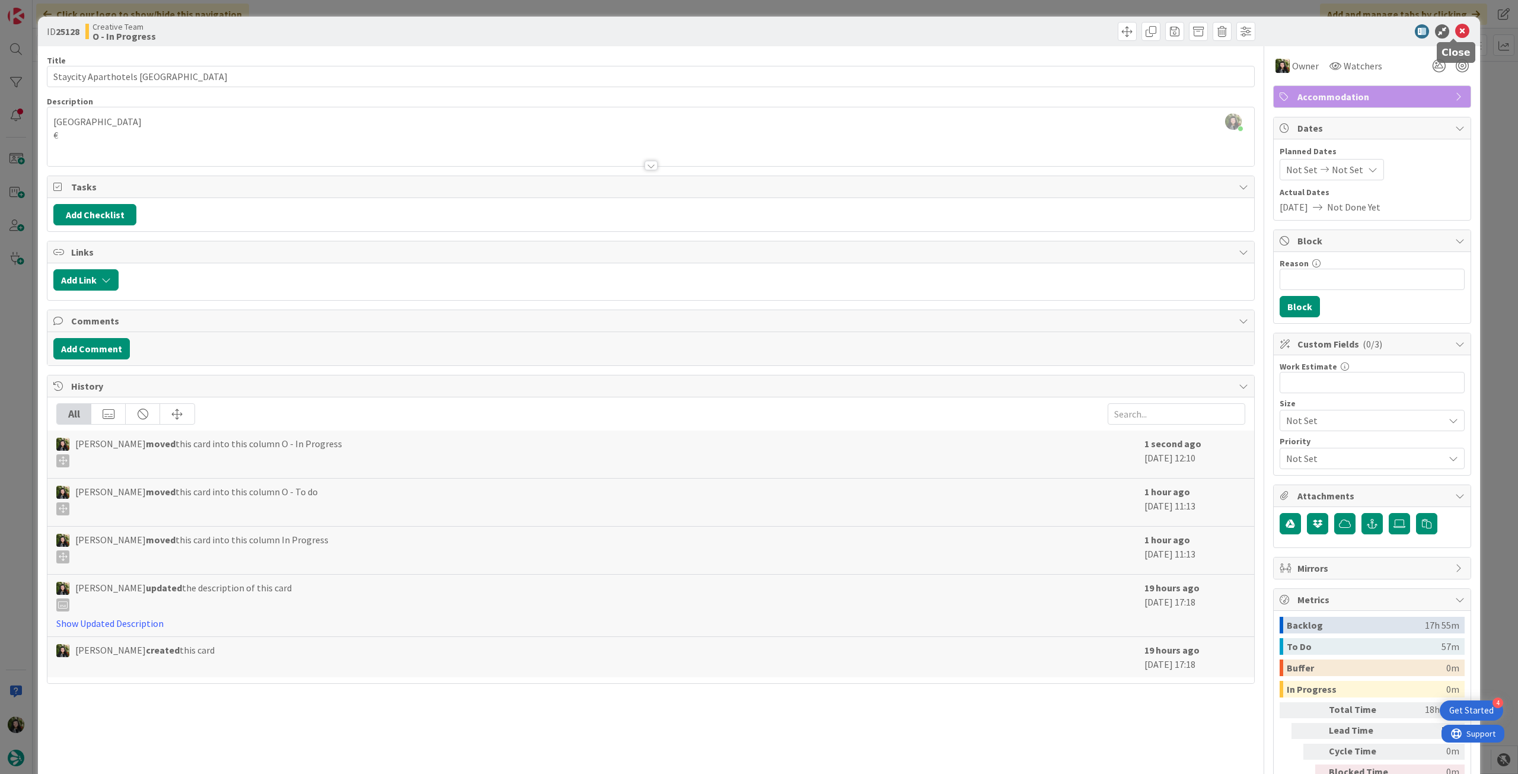
click at [1455, 30] on icon at bounding box center [1462, 31] width 14 height 14
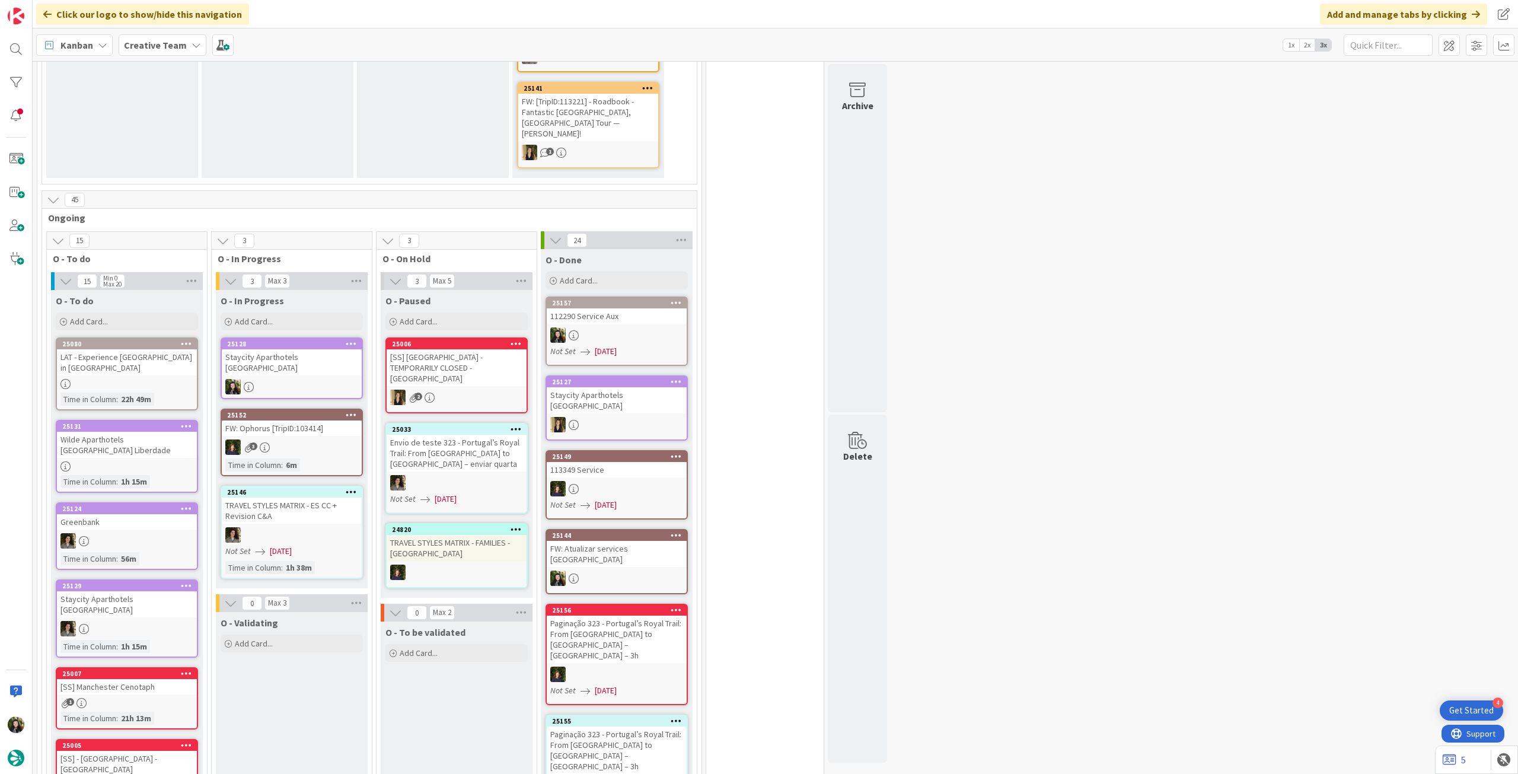
click at [323, 337] on div "25128 Staycity Aparthotels Dublin City Quay" at bounding box center [292, 368] width 142 height 62
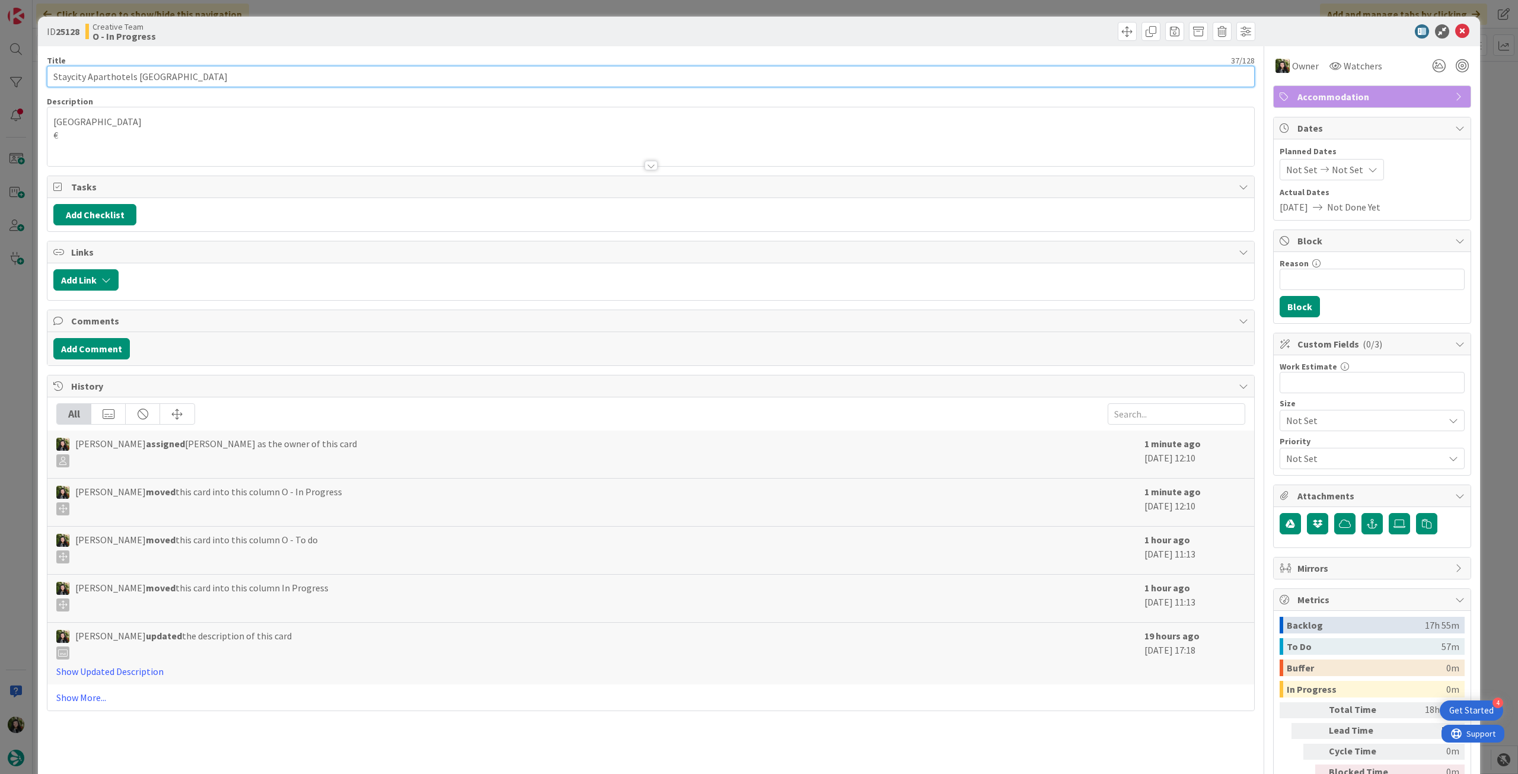
drag, startPoint x: 215, startPoint y: 77, endPoint x: 41, endPoint y: 71, distance: 174.5
click at [41, 71] on div "ID 25128 Creative Team O - In Progress Title 37 / 128 Staycity Aparthotels Dubl…" at bounding box center [759, 419] width 1442 height 805
click at [1455, 30] on icon at bounding box center [1462, 31] width 14 height 14
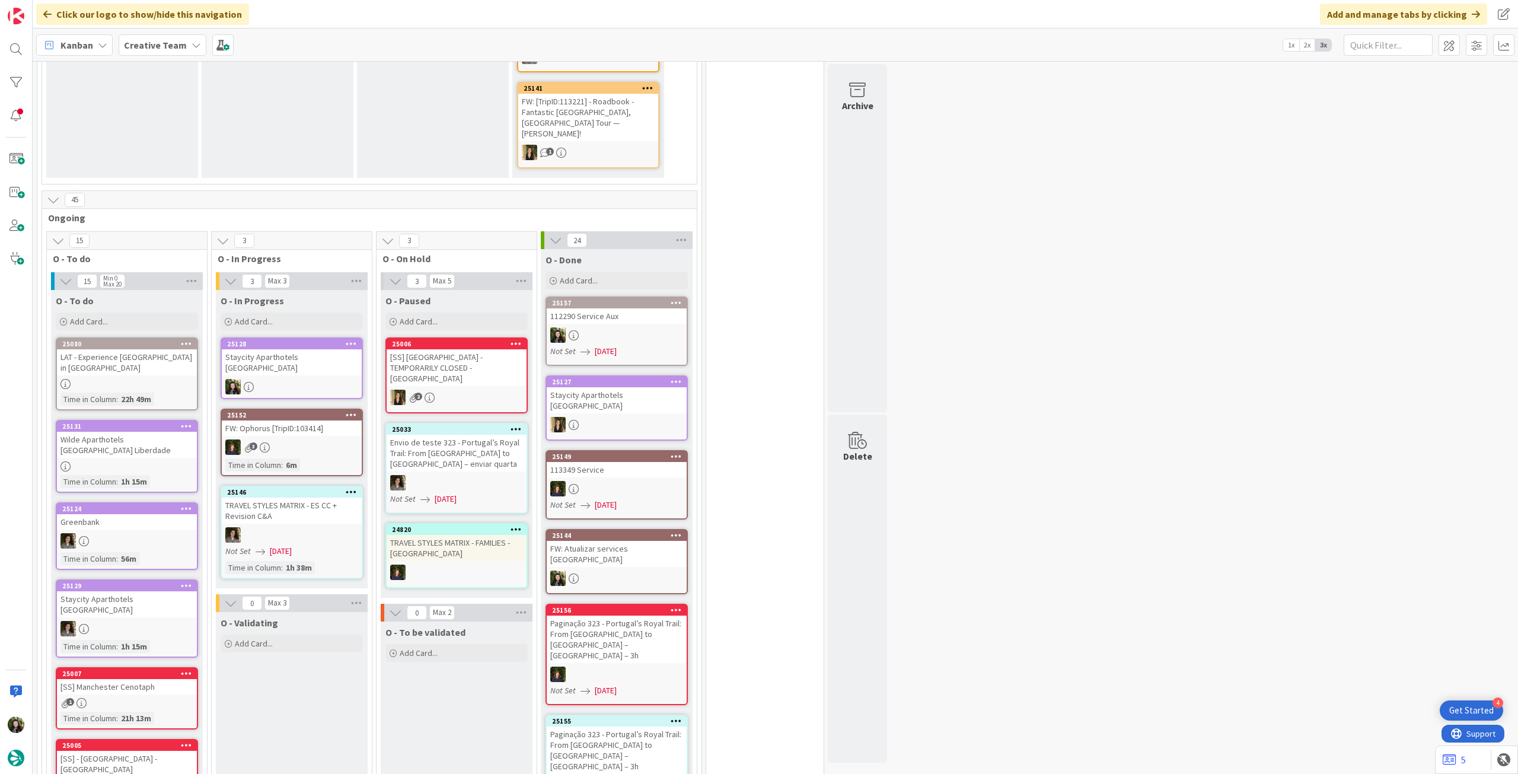
click at [170, 44] on b "Creative Team" at bounding box center [155, 45] width 63 height 12
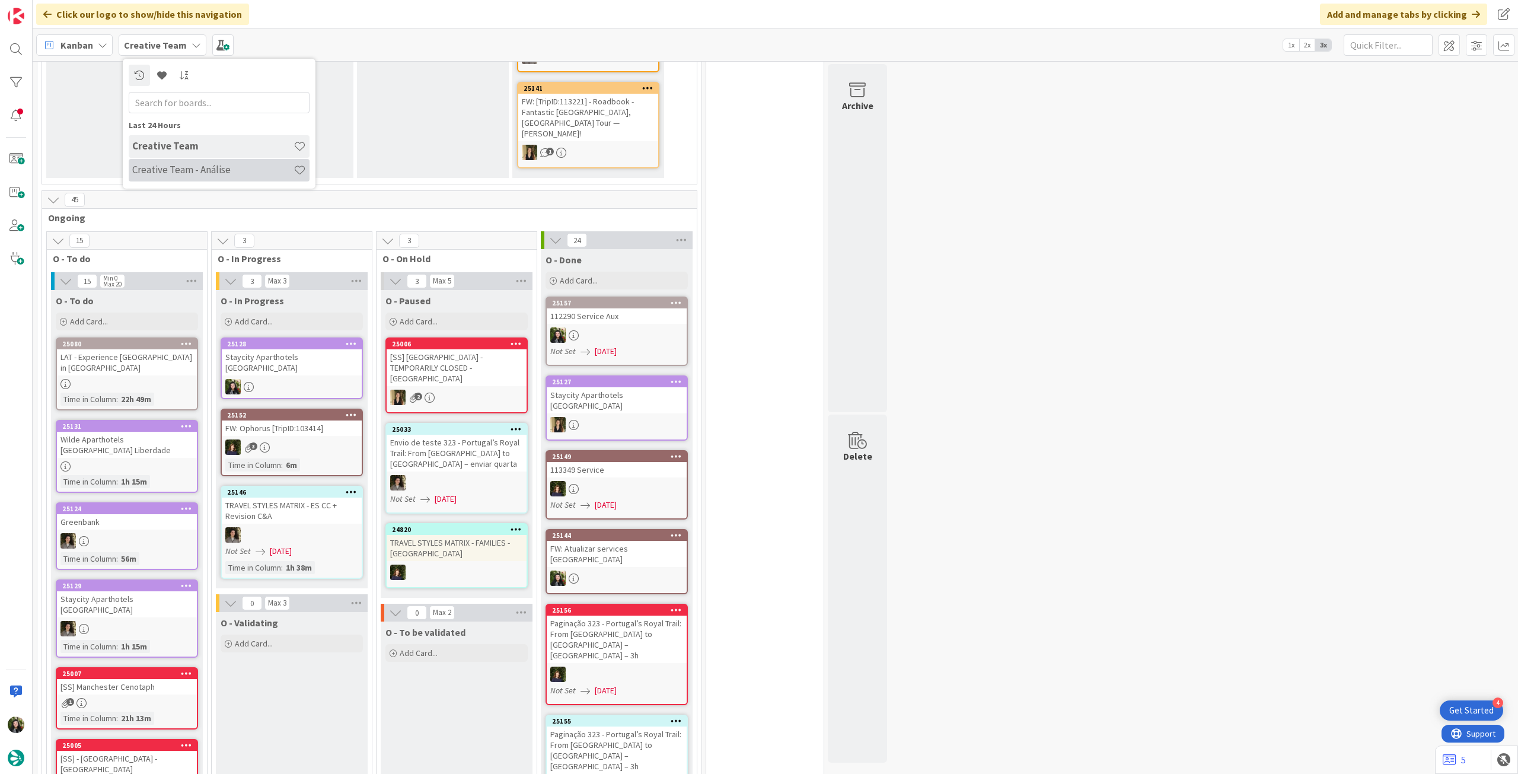
click at [212, 169] on h4 "Creative Team - Análise" at bounding box center [212, 170] width 161 height 12
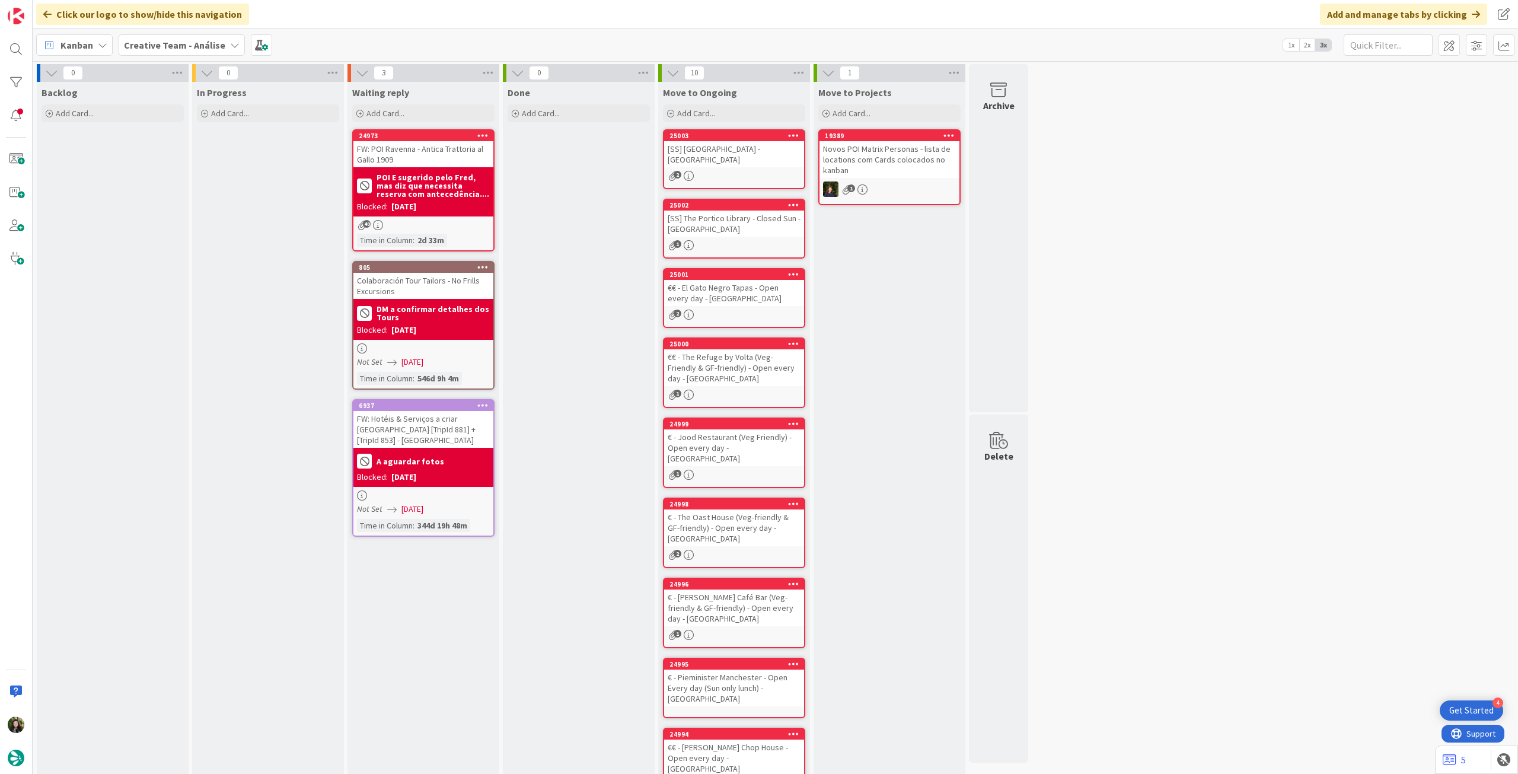
click at [154, 39] on b "Creative Team - Análise" at bounding box center [174, 45] width 101 height 12
click at [222, 167] on h4 "Creative Team" at bounding box center [212, 170] width 161 height 12
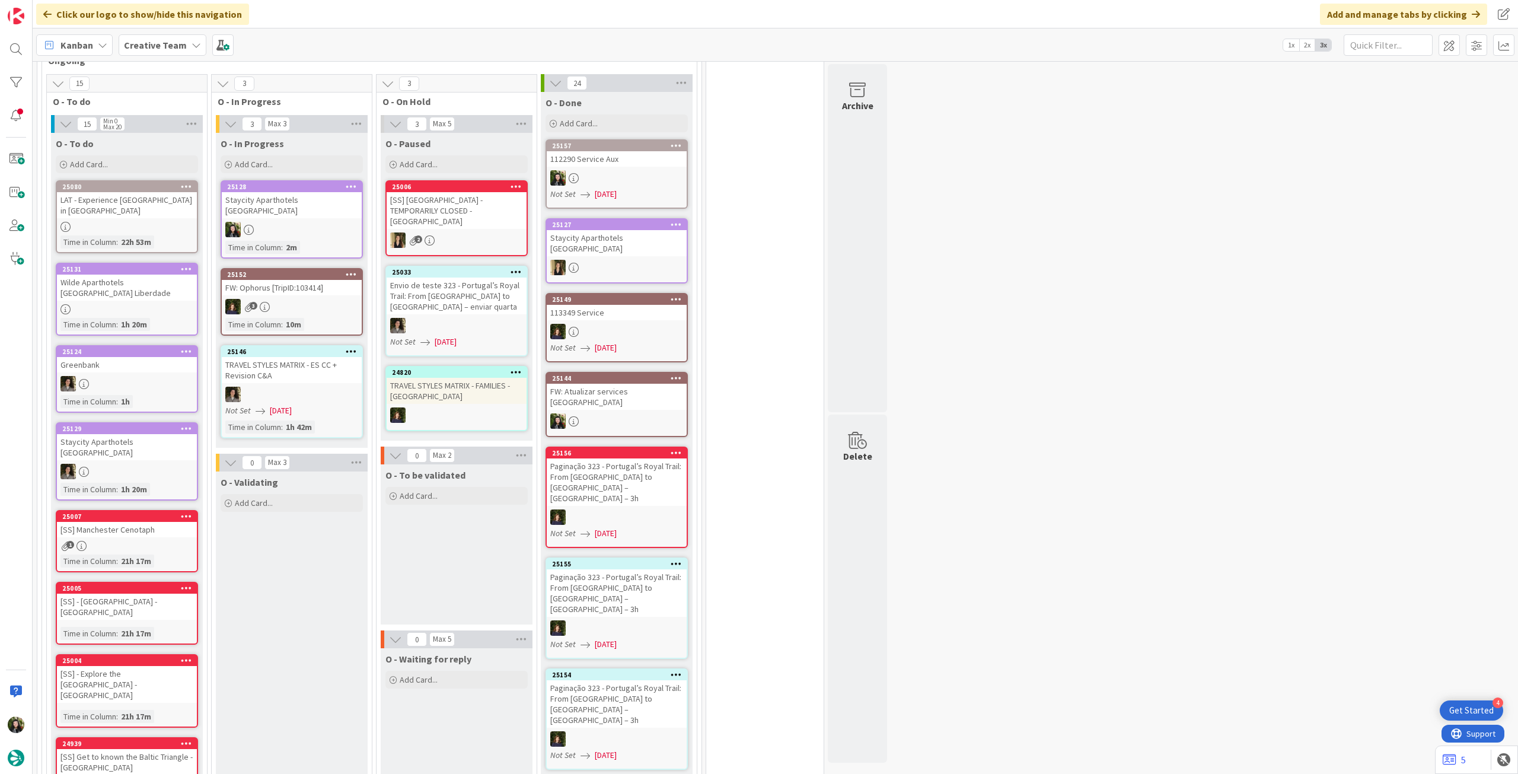
scroll to position [553, 0]
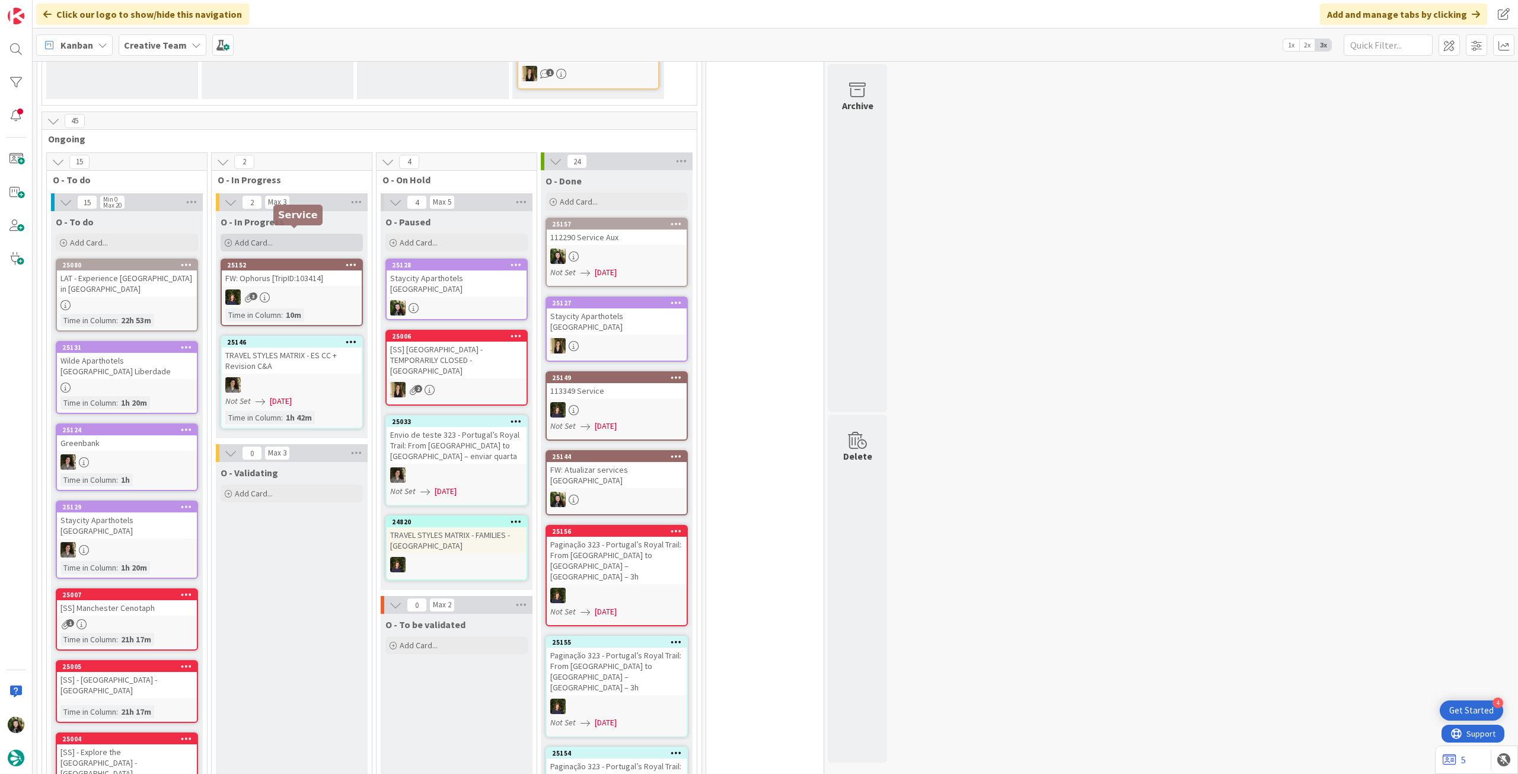
click at [304, 234] on div "Add Card..." at bounding box center [292, 243] width 142 height 18
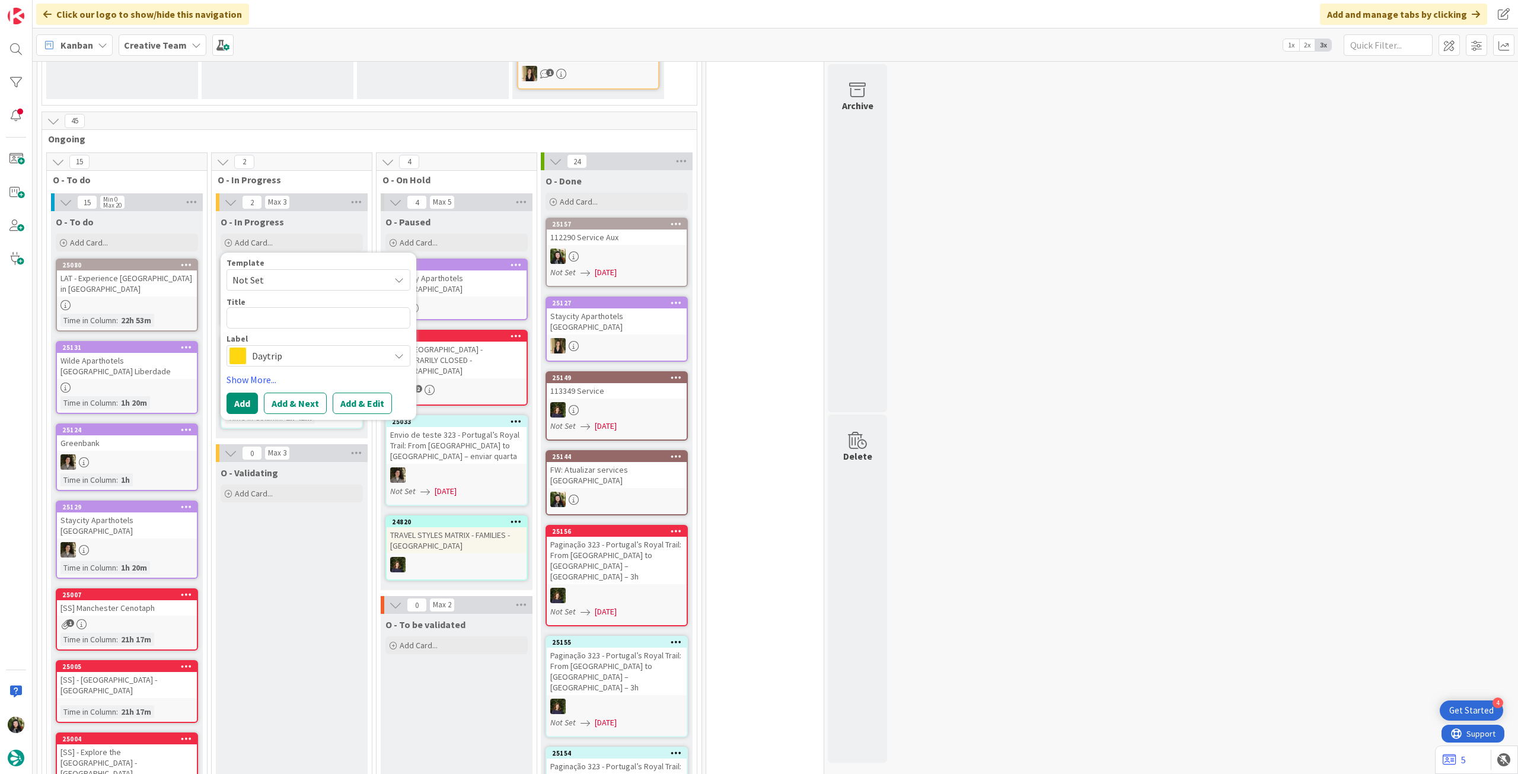
click at [297, 345] on div "Daytrip" at bounding box center [319, 355] width 184 height 21
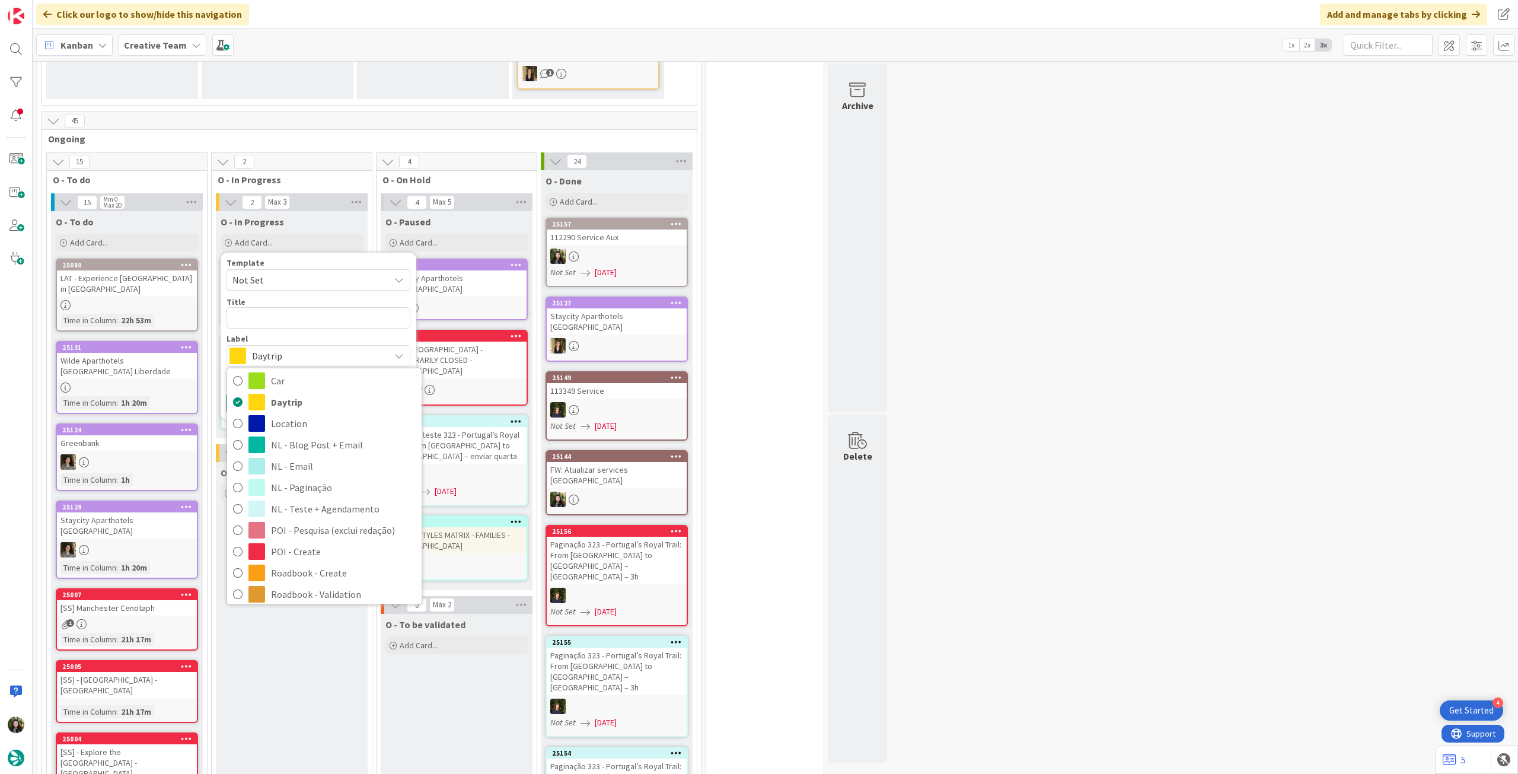
scroll to position [158, 0]
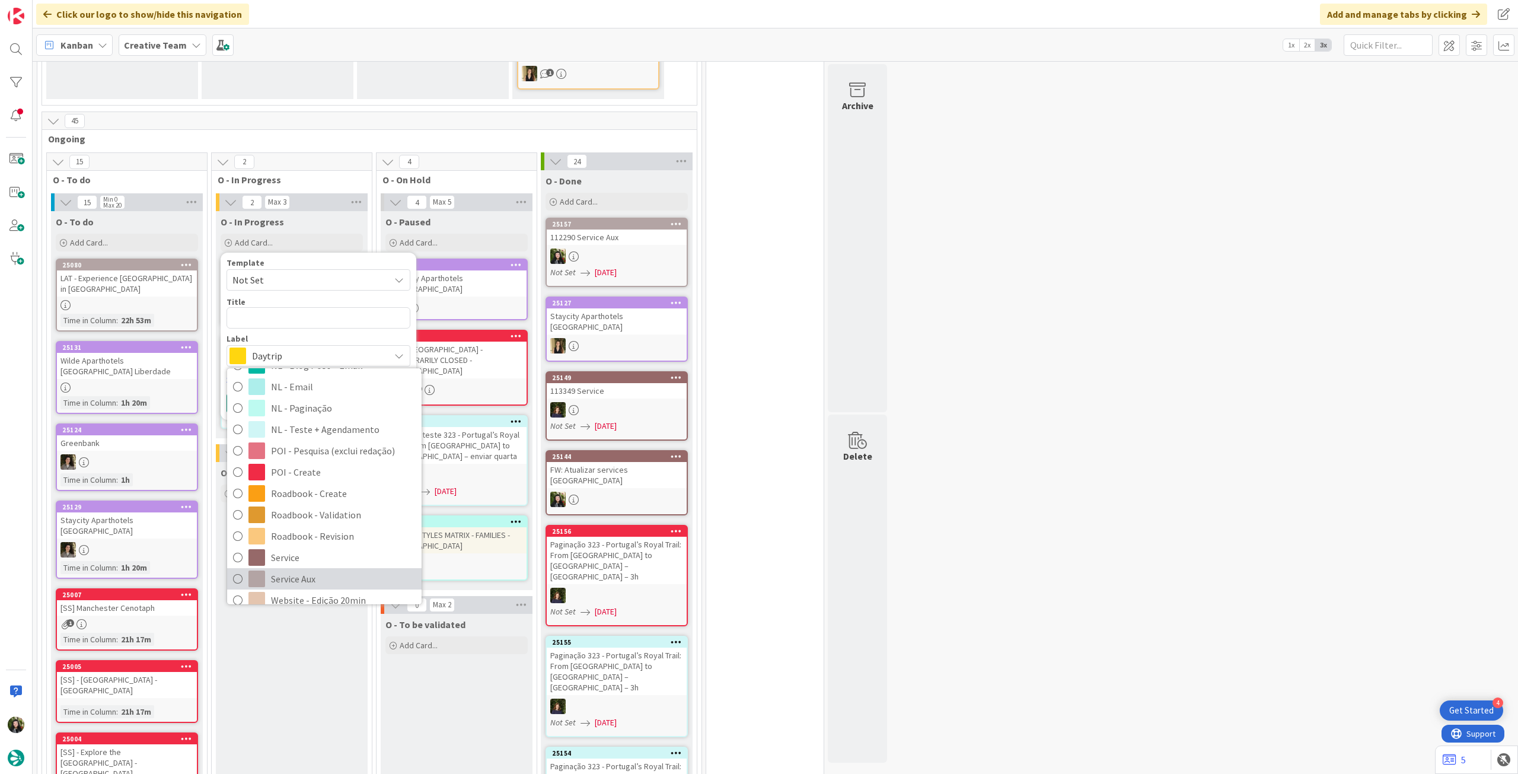
click at [308, 570] on span "Service Aux" at bounding box center [343, 579] width 145 height 18
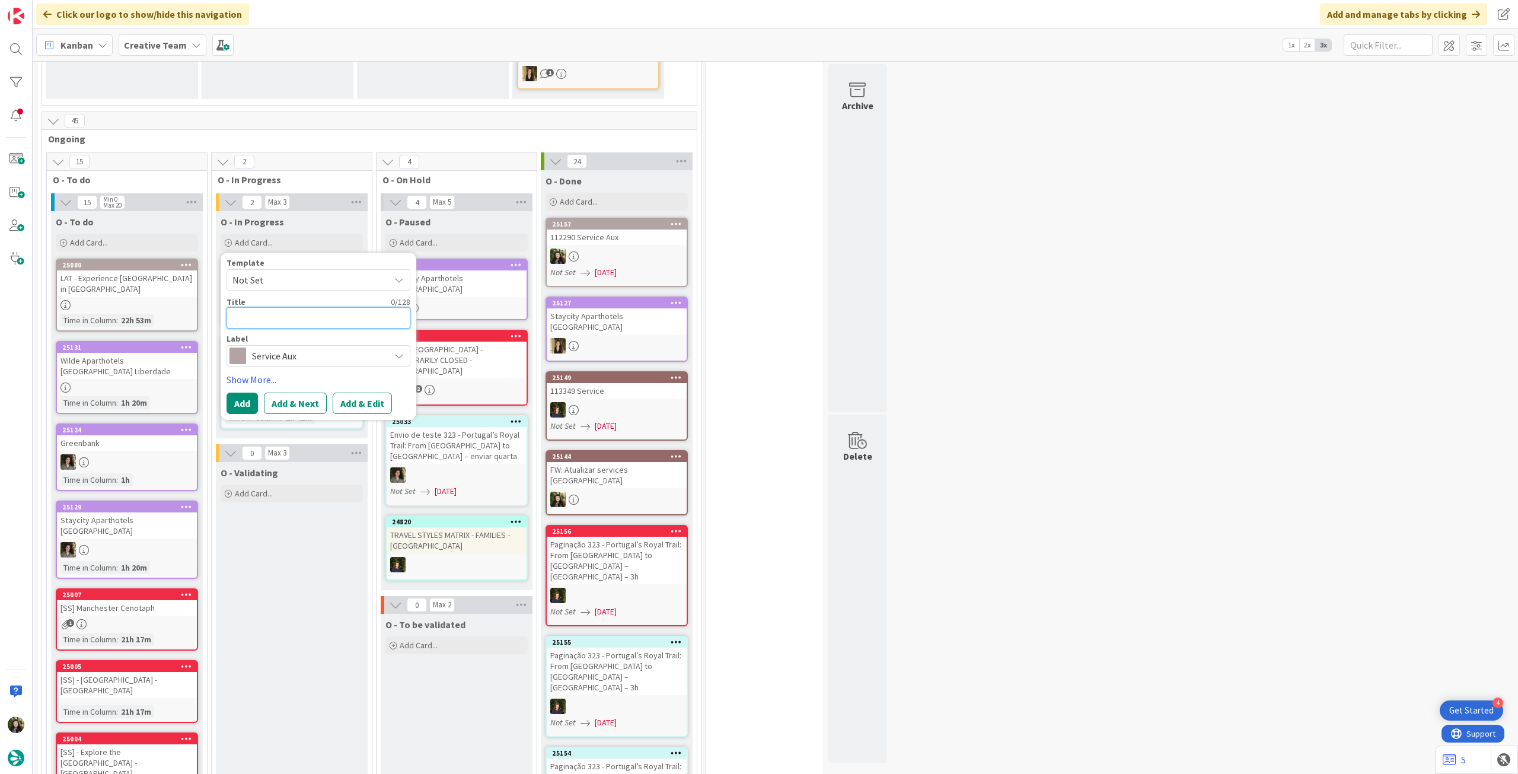
click at [326, 307] on textarea at bounding box center [319, 317] width 184 height 21
type textarea "x"
type textarea "A"
type textarea "x"
type textarea "Al"
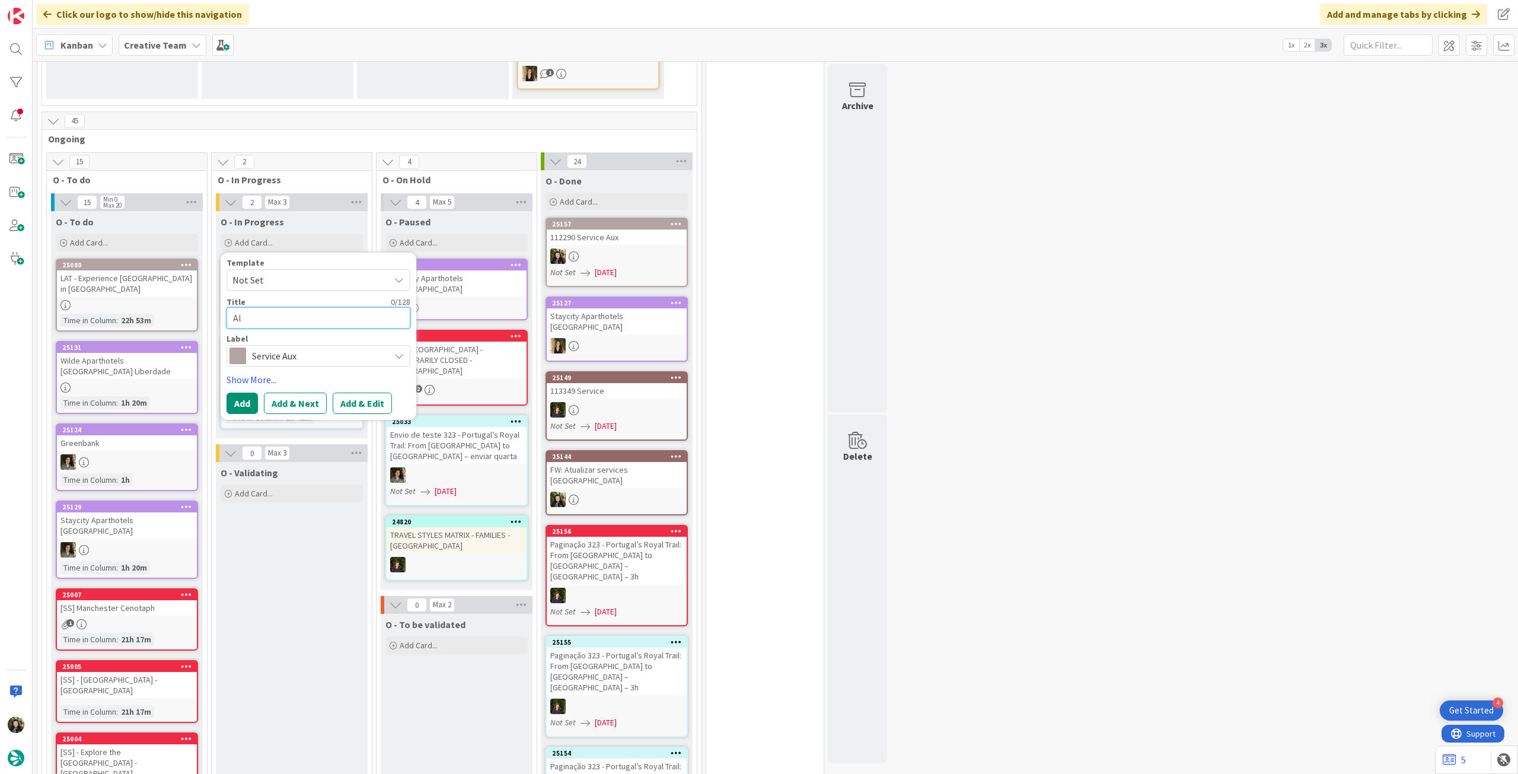
type textarea "x"
type textarea "Alt"
type textarea "x"
type textarea "Alte"
type textarea "x"
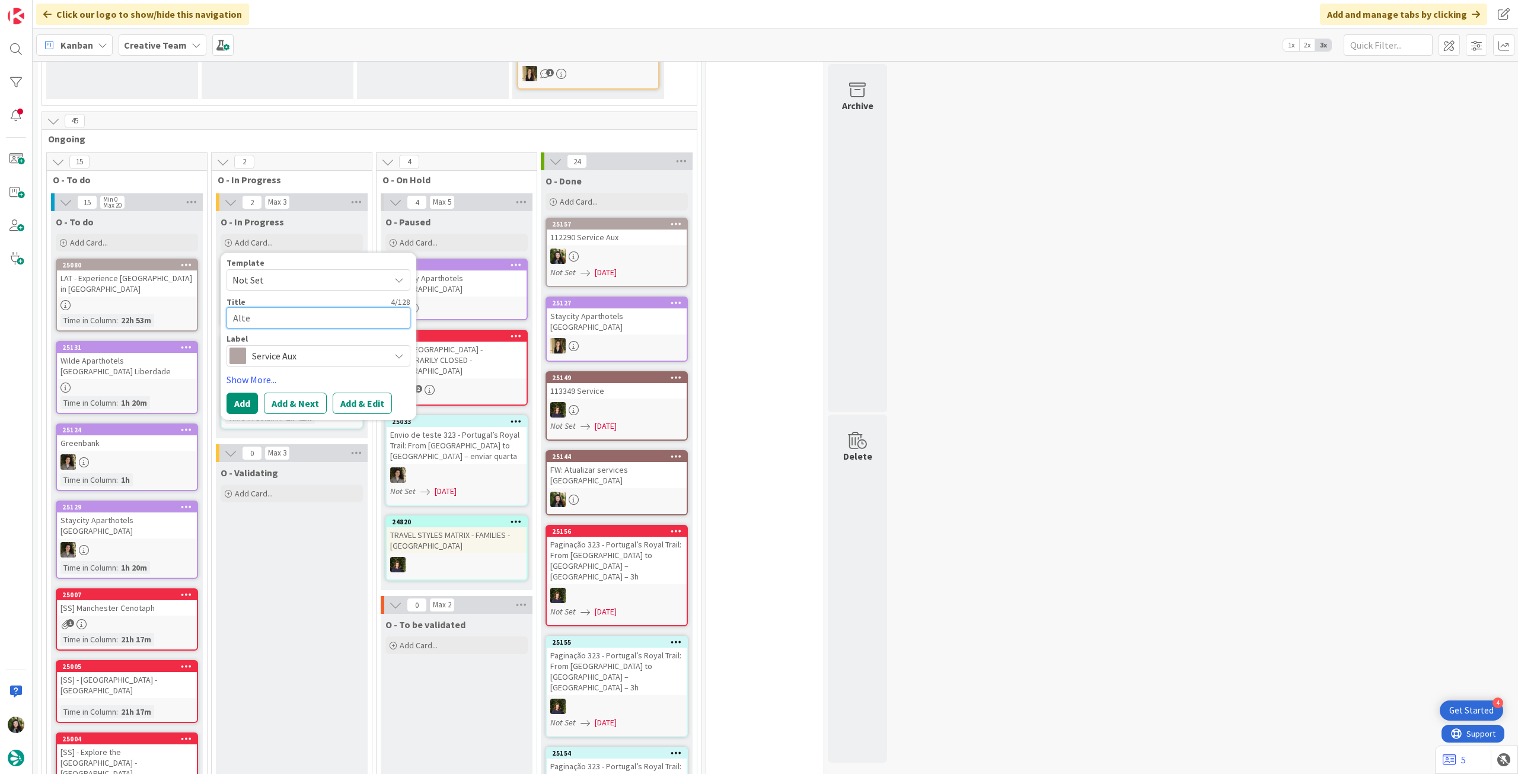
type textarea "Alter"
type textarea "x"
type textarea "Altera"
type textarea "x"
type textarea "Alterar"
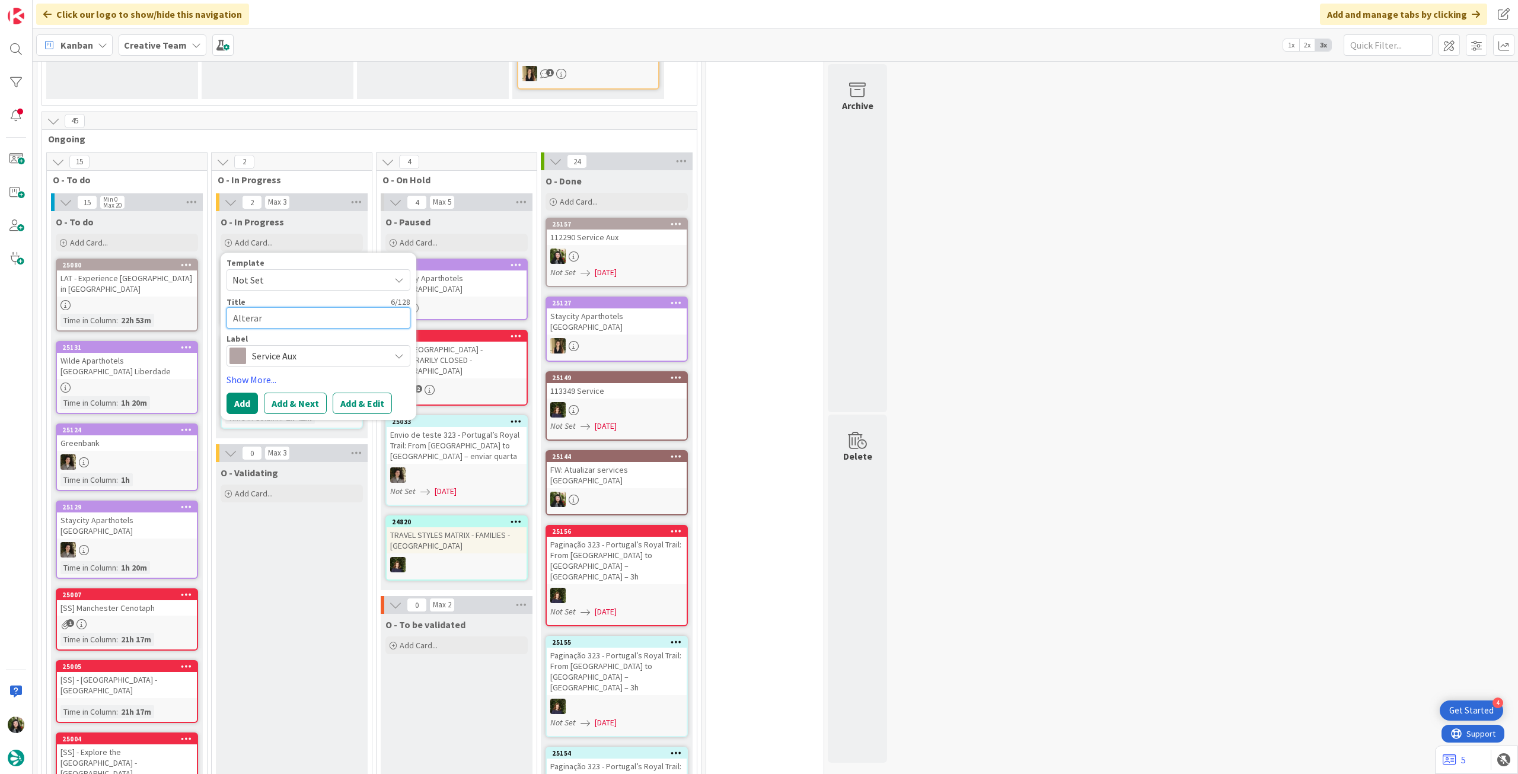
type textarea "x"
type textarea "Alterar"
paste textarea "Silken Amara Plaza"
type textarea "x"
type textarea "Alterar Silken [GEOGRAPHIC_DATA]"
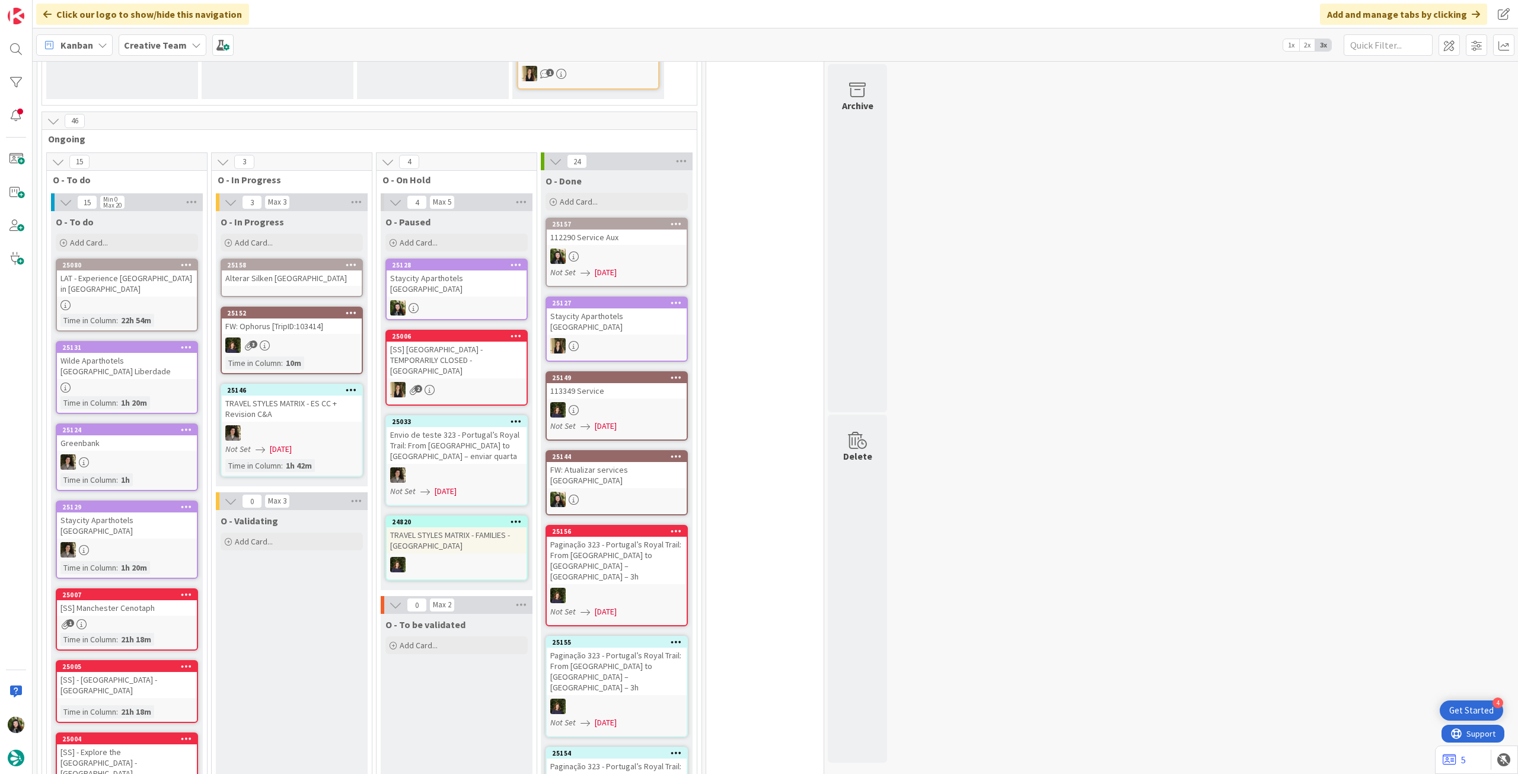
click at [308, 270] on div "Alterar Silken [GEOGRAPHIC_DATA]" at bounding box center [292, 277] width 140 height 15
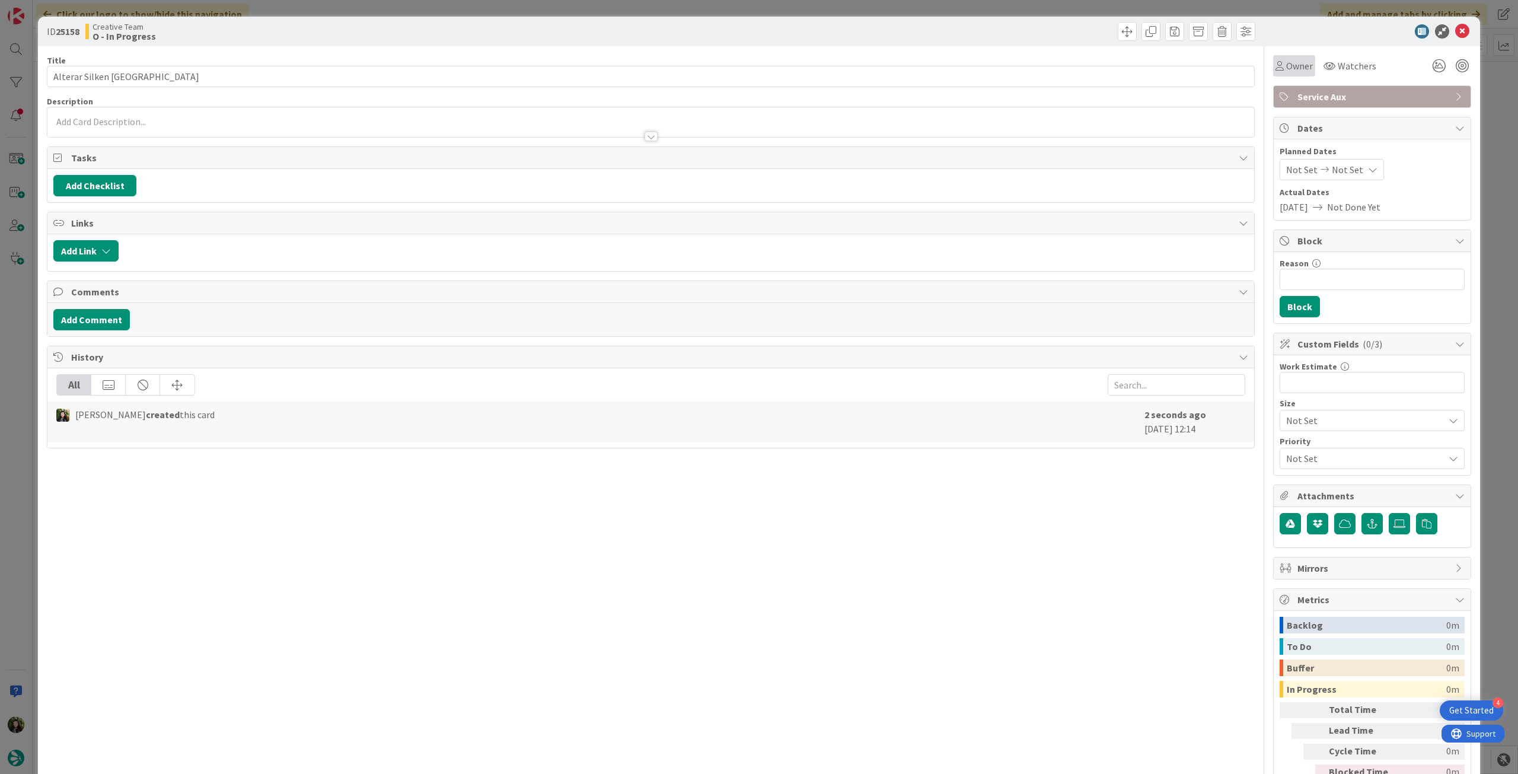
click at [1282, 74] on div "Owner" at bounding box center [1294, 65] width 42 height 21
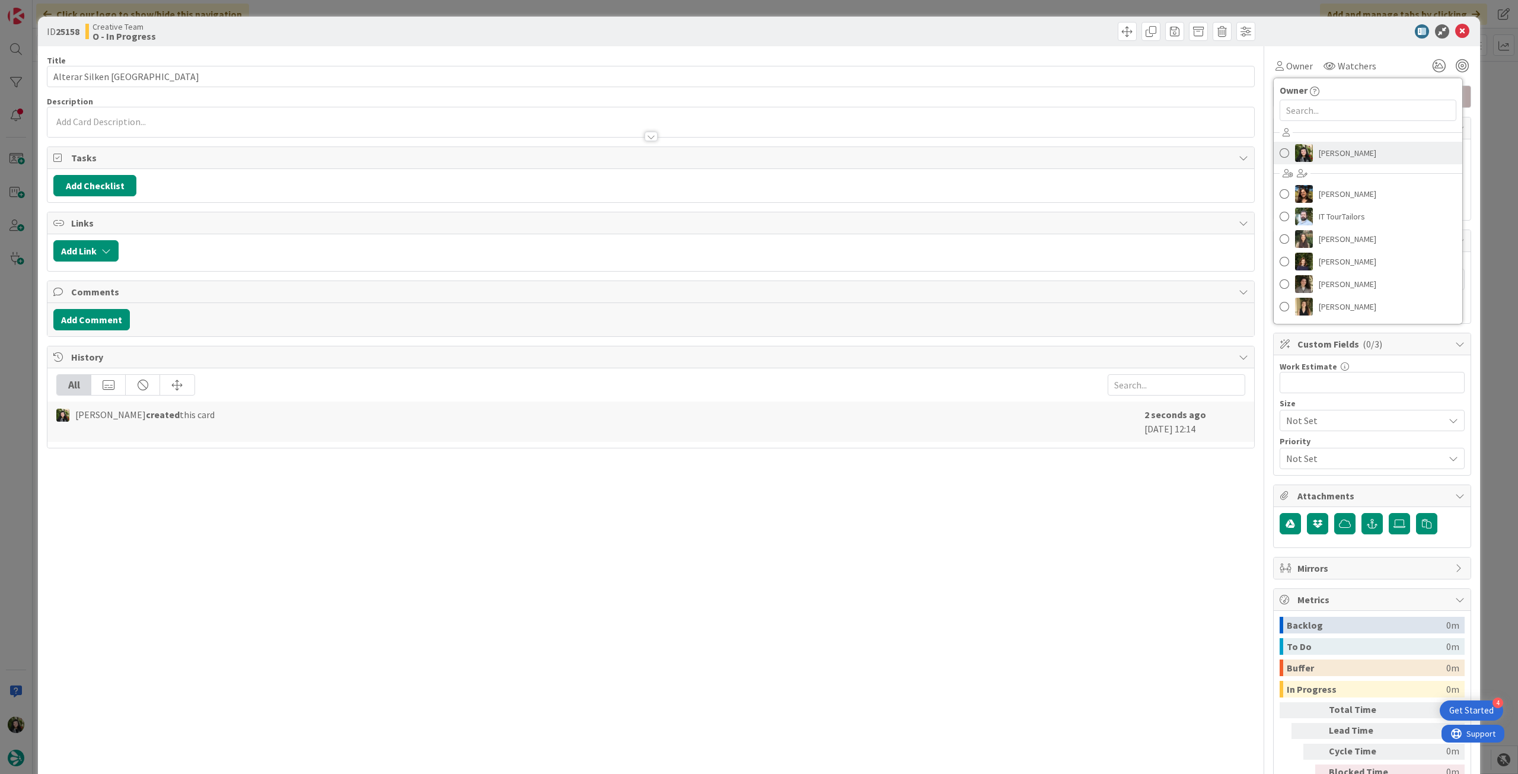
click at [1296, 157] on img at bounding box center [1304, 153] width 18 height 18
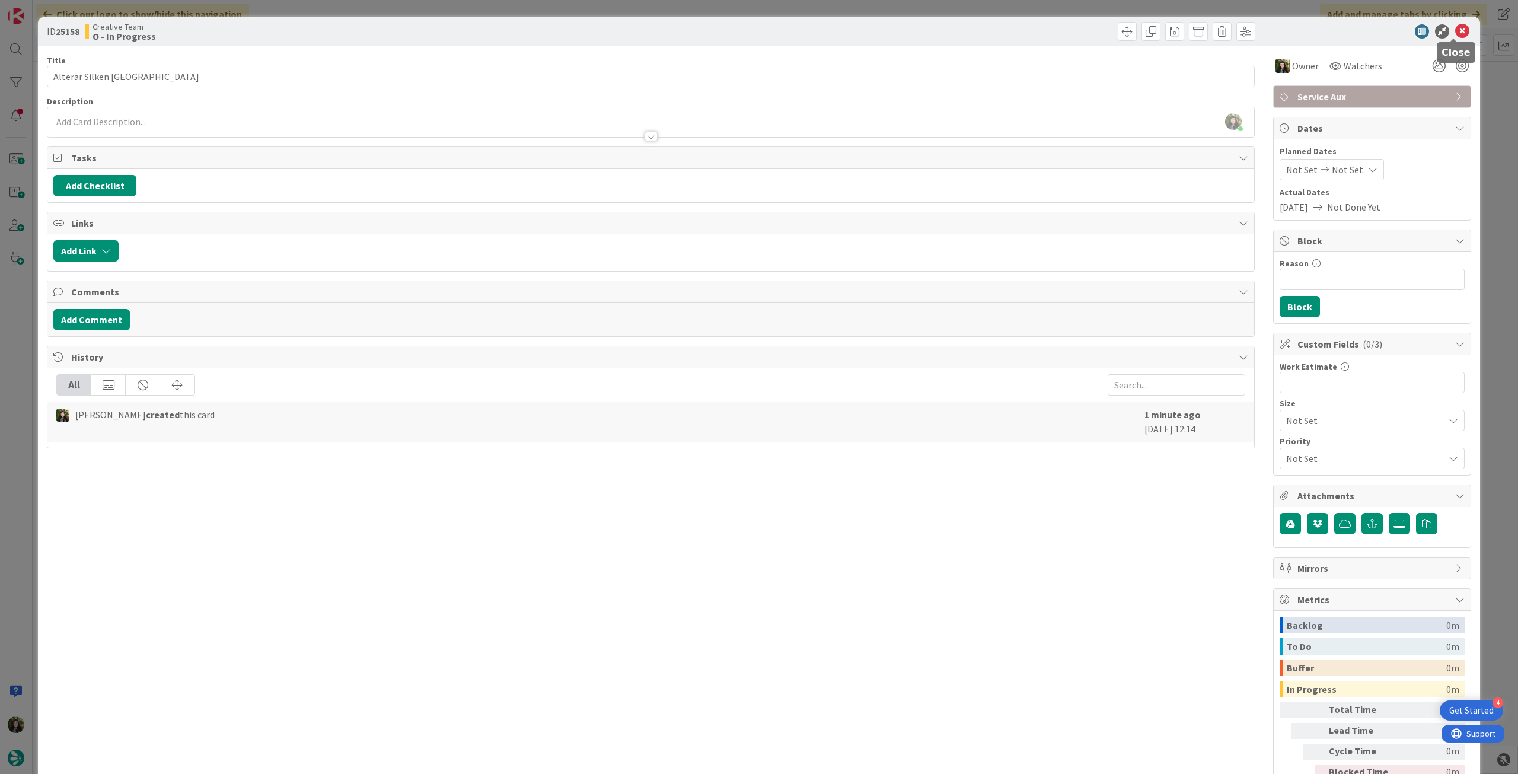
click at [1455, 37] on icon at bounding box center [1462, 31] width 14 height 14
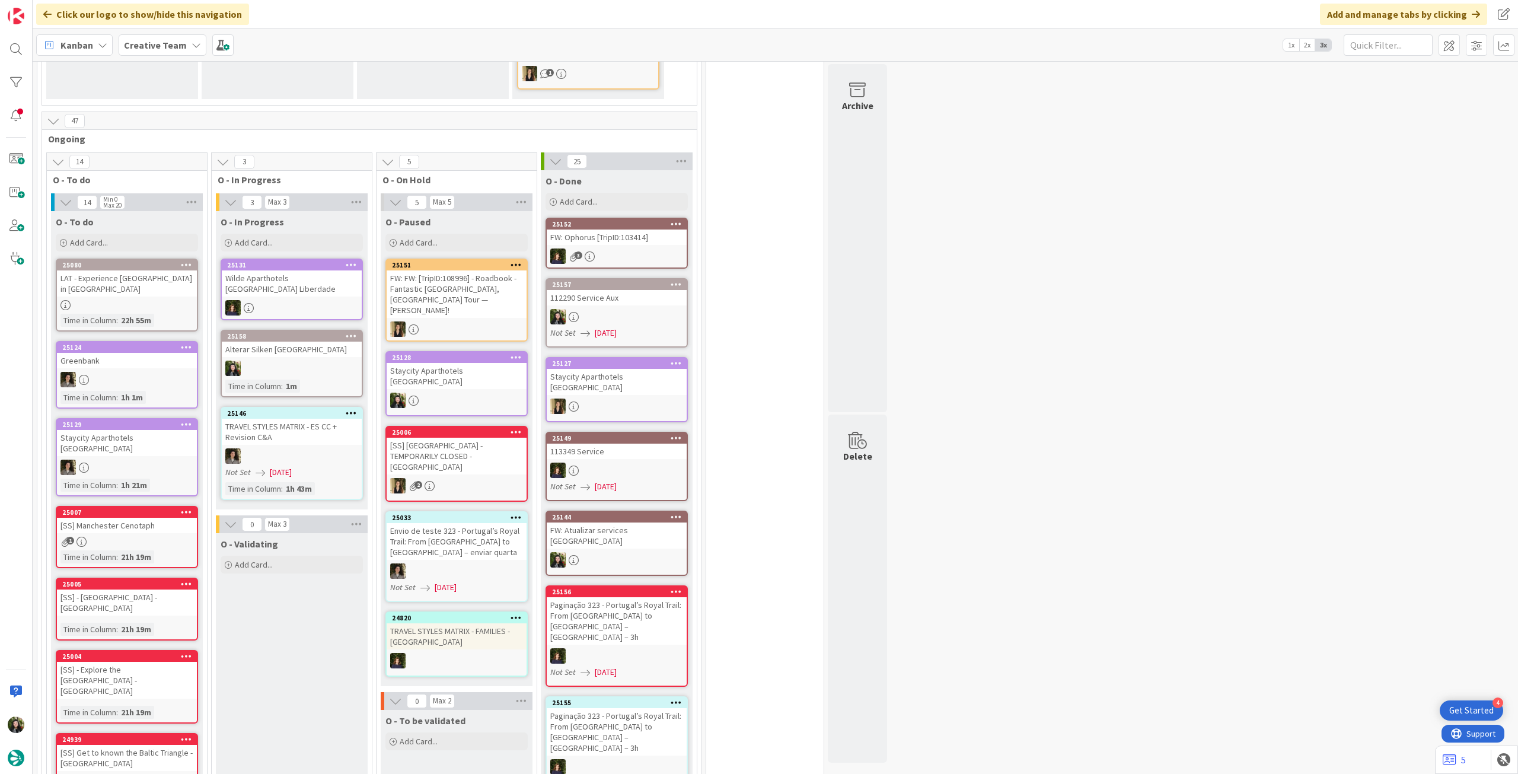
click at [291, 361] on div at bounding box center [292, 368] width 140 height 15
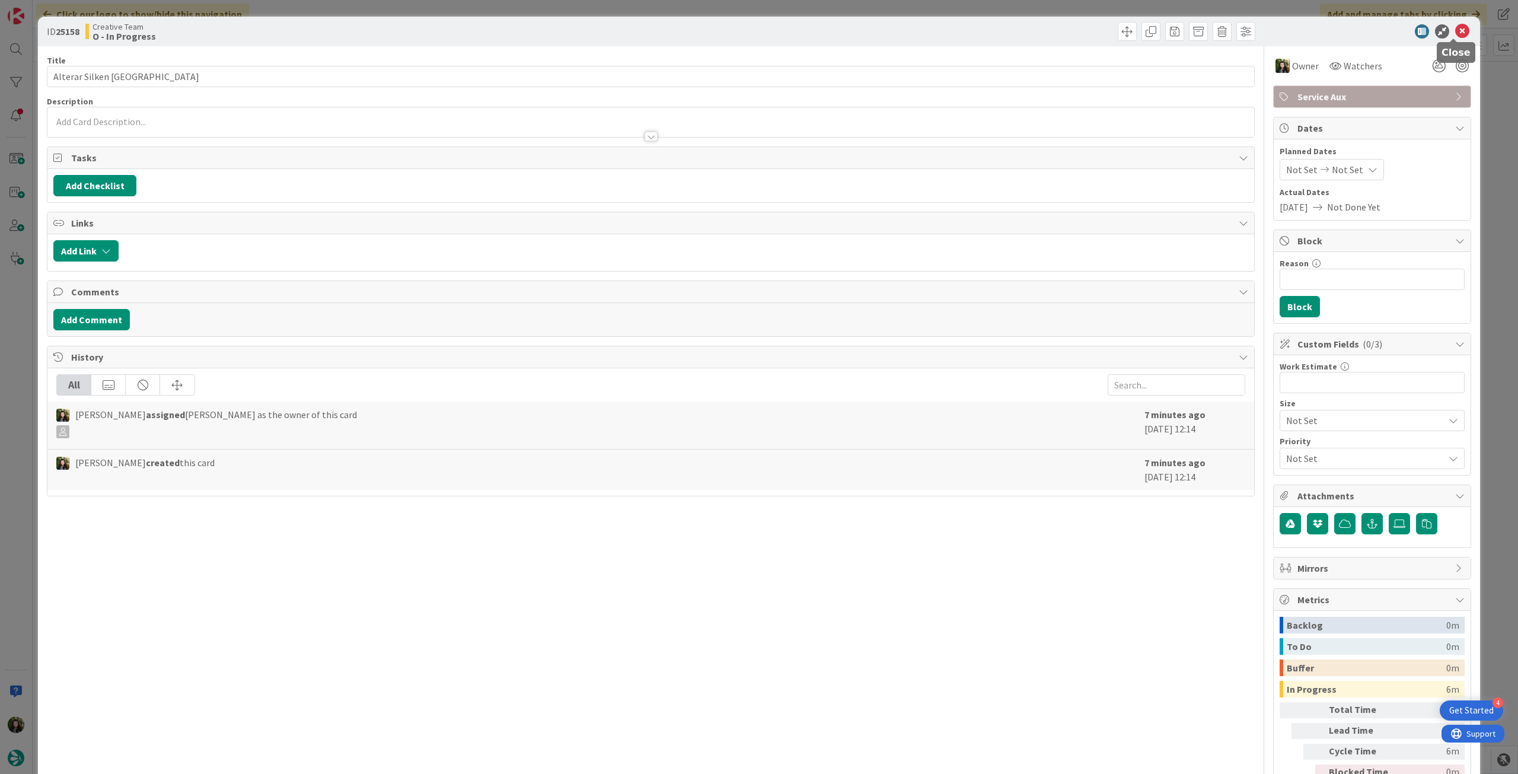
click at [1455, 31] on icon at bounding box center [1462, 31] width 14 height 14
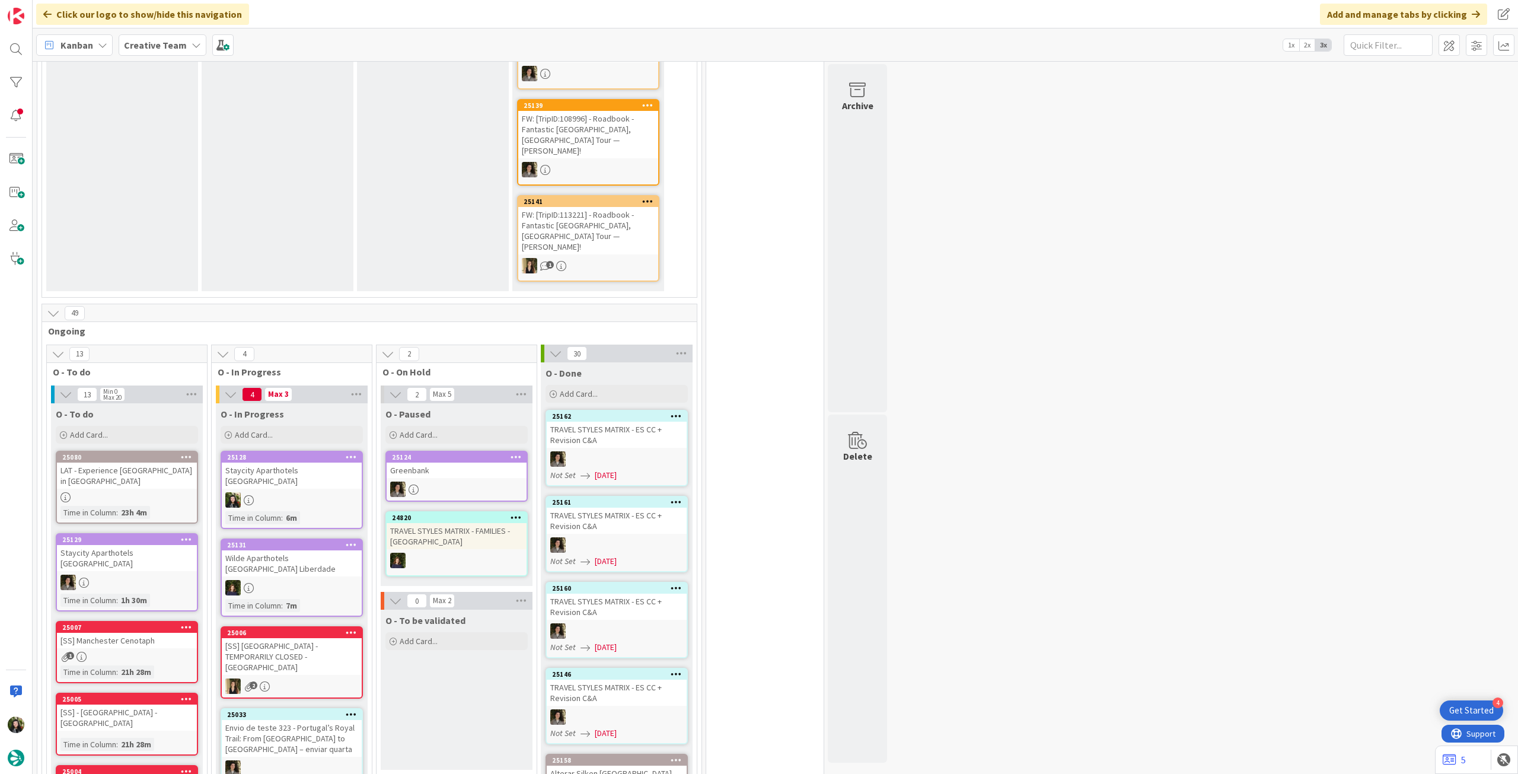
scroll to position [633, 0]
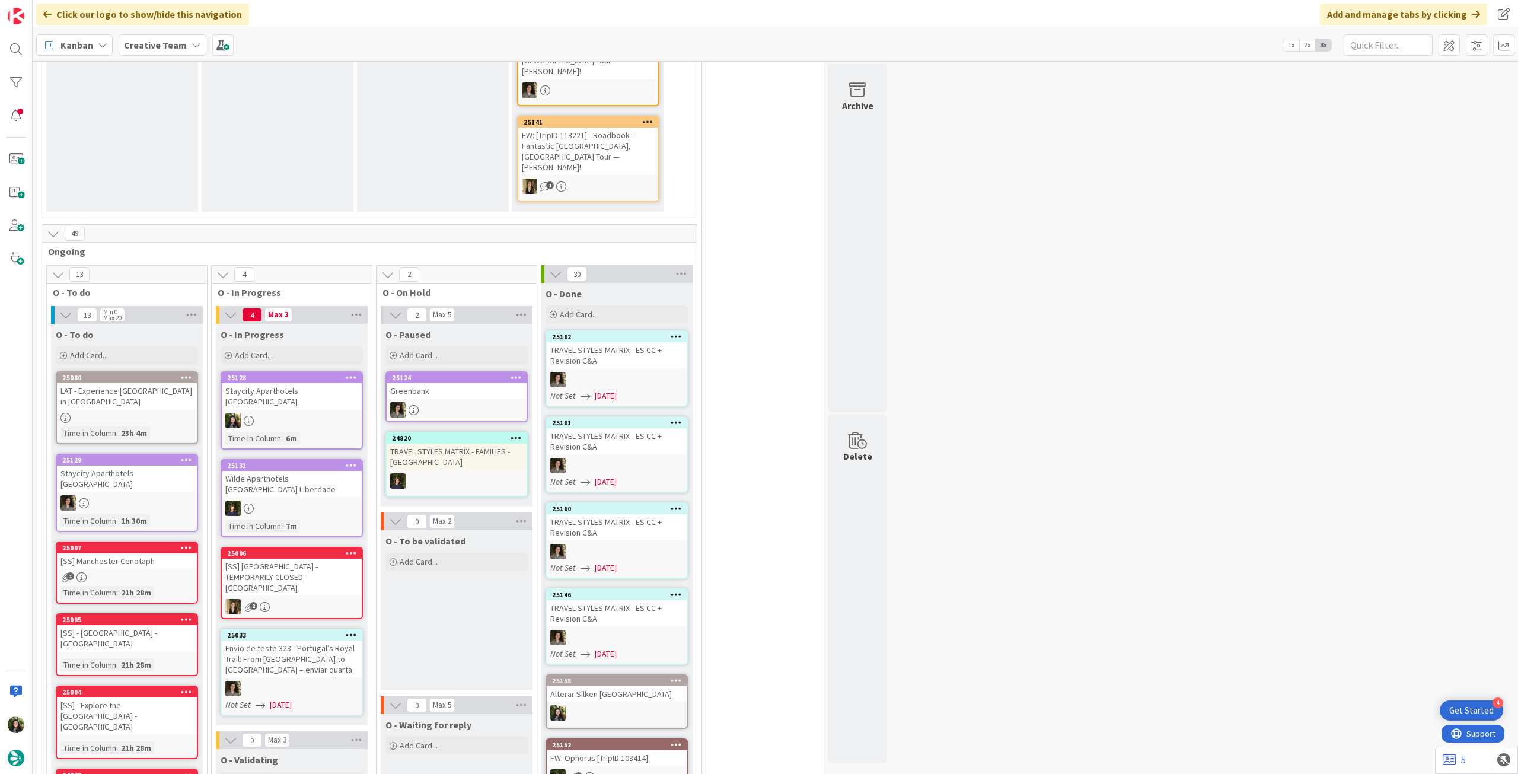
click at [343, 413] on div at bounding box center [292, 420] width 140 height 15
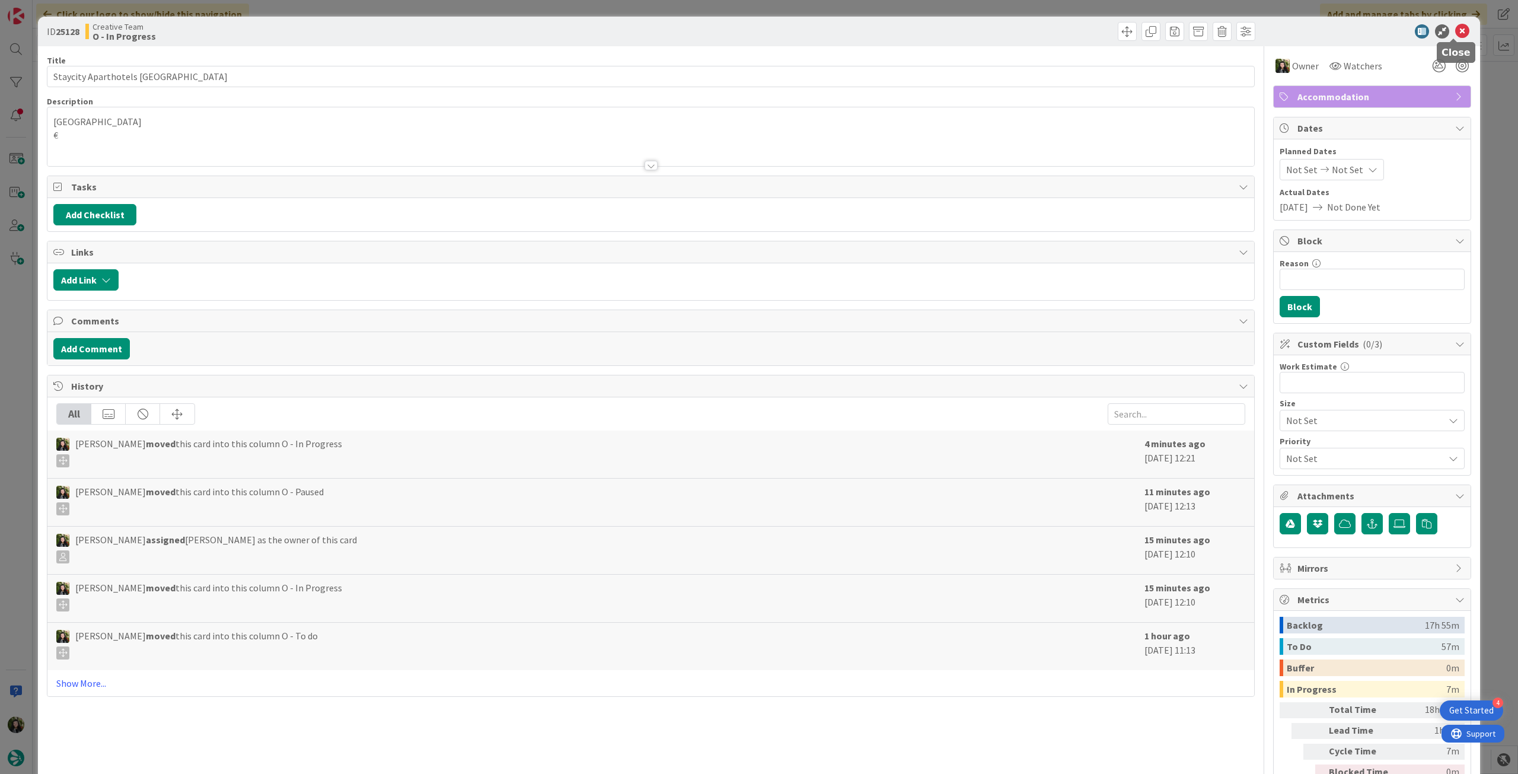
click at [1455, 33] on icon at bounding box center [1462, 31] width 14 height 14
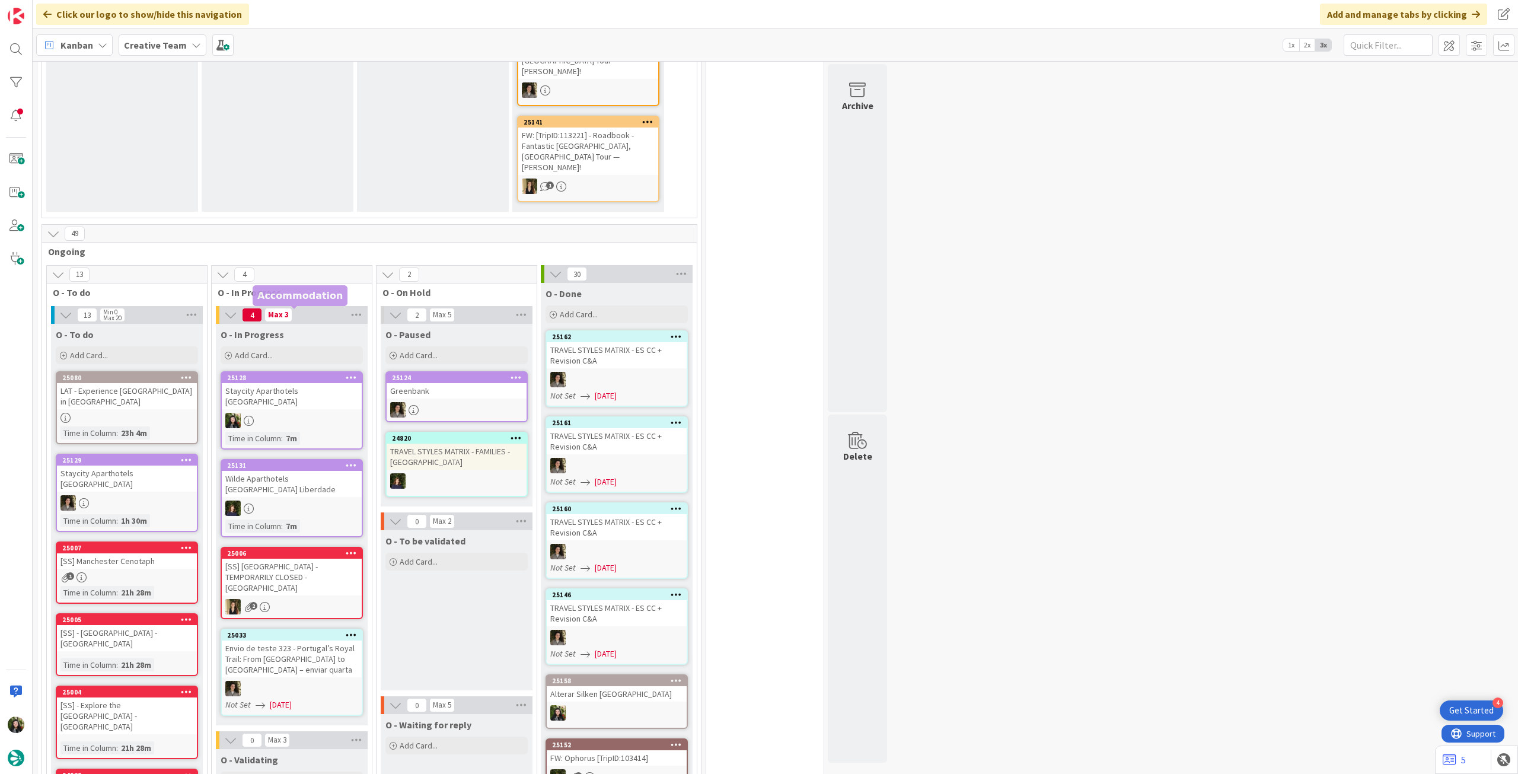
click at [271, 371] on div "25128 Staycity Aparthotels Dublin City Quay Time in Column : 7m" at bounding box center [292, 410] width 142 height 78
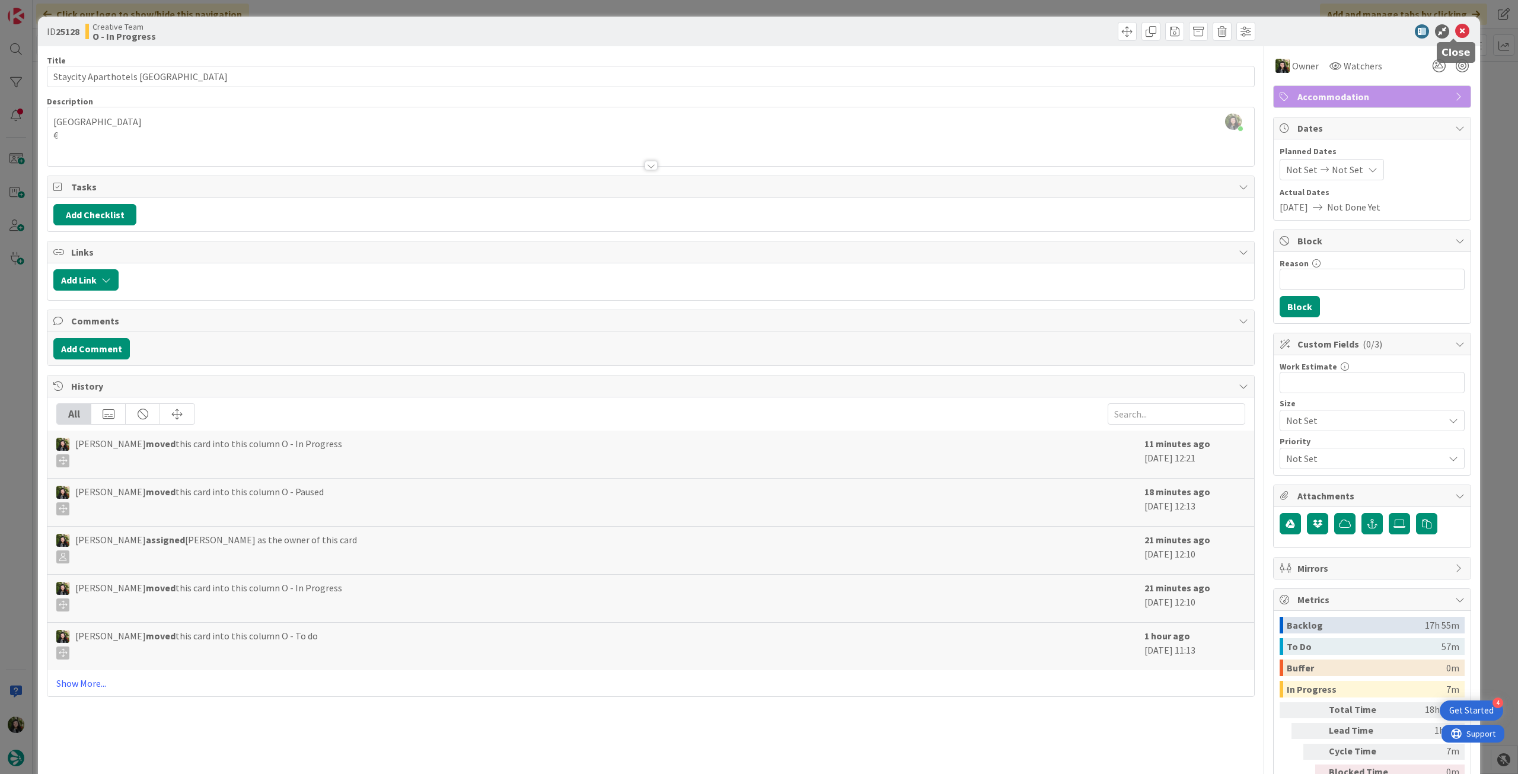
click at [1455, 27] on icon at bounding box center [1462, 31] width 14 height 14
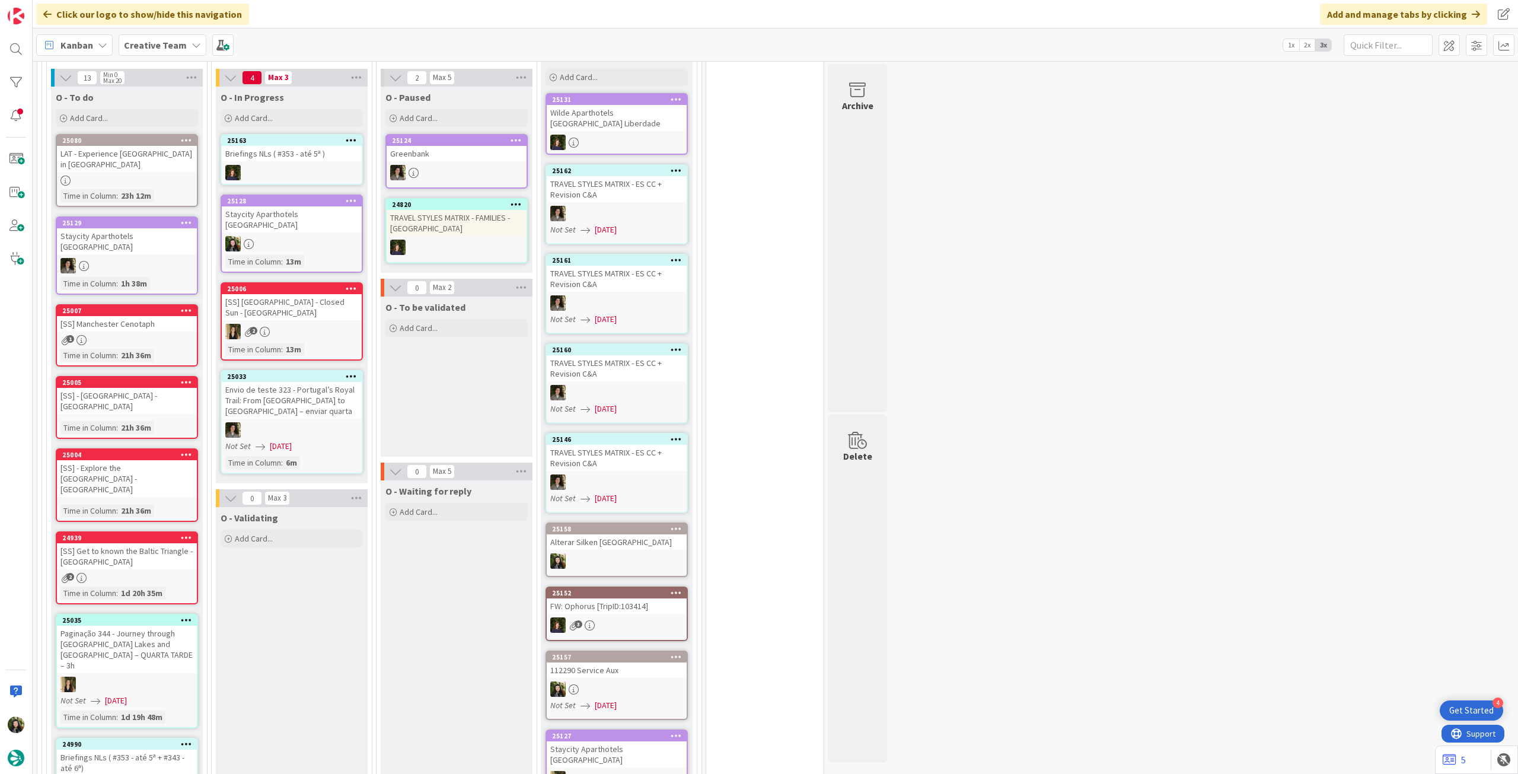
scroll to position [791, 0]
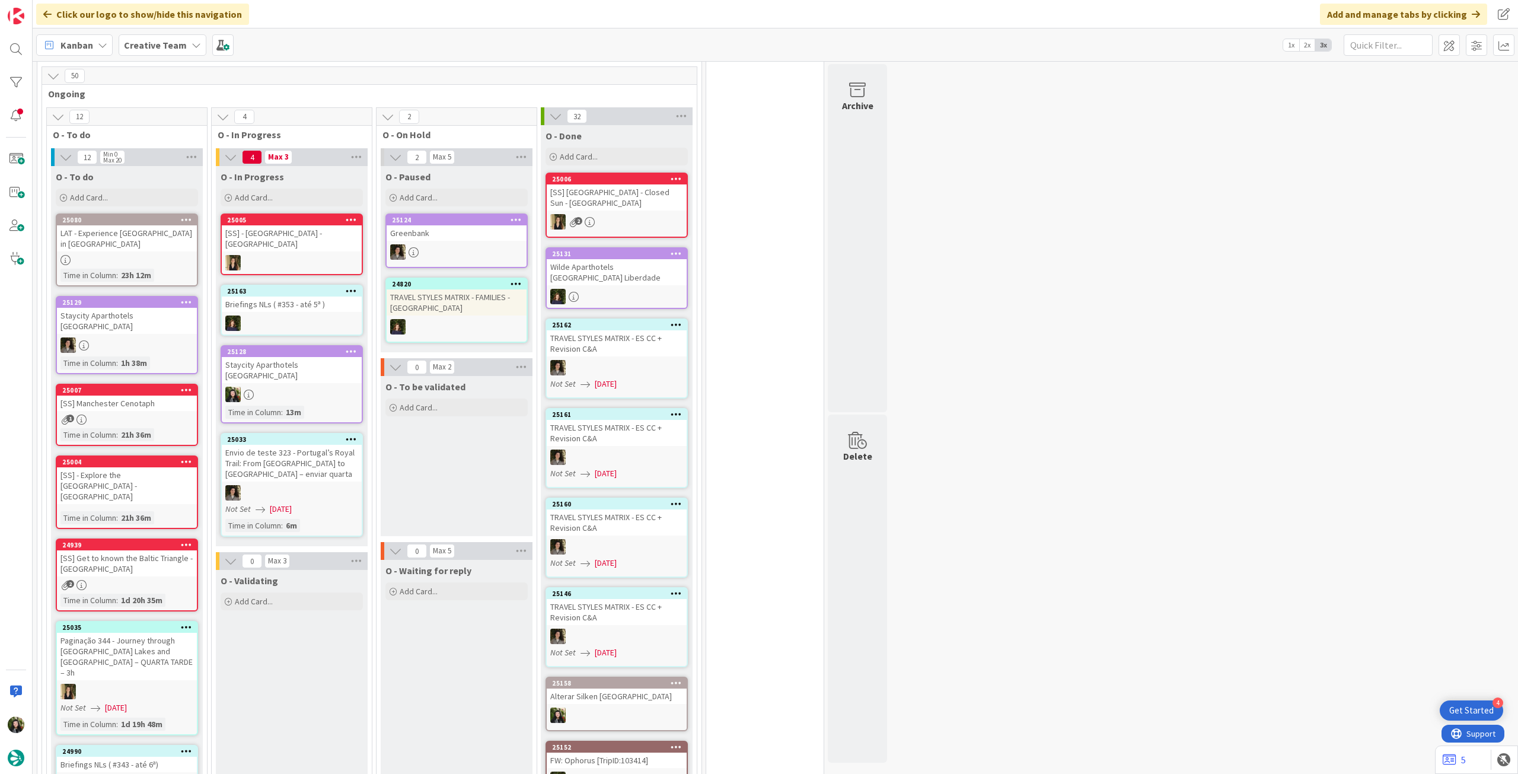
click at [294, 387] on div at bounding box center [292, 394] width 140 height 15
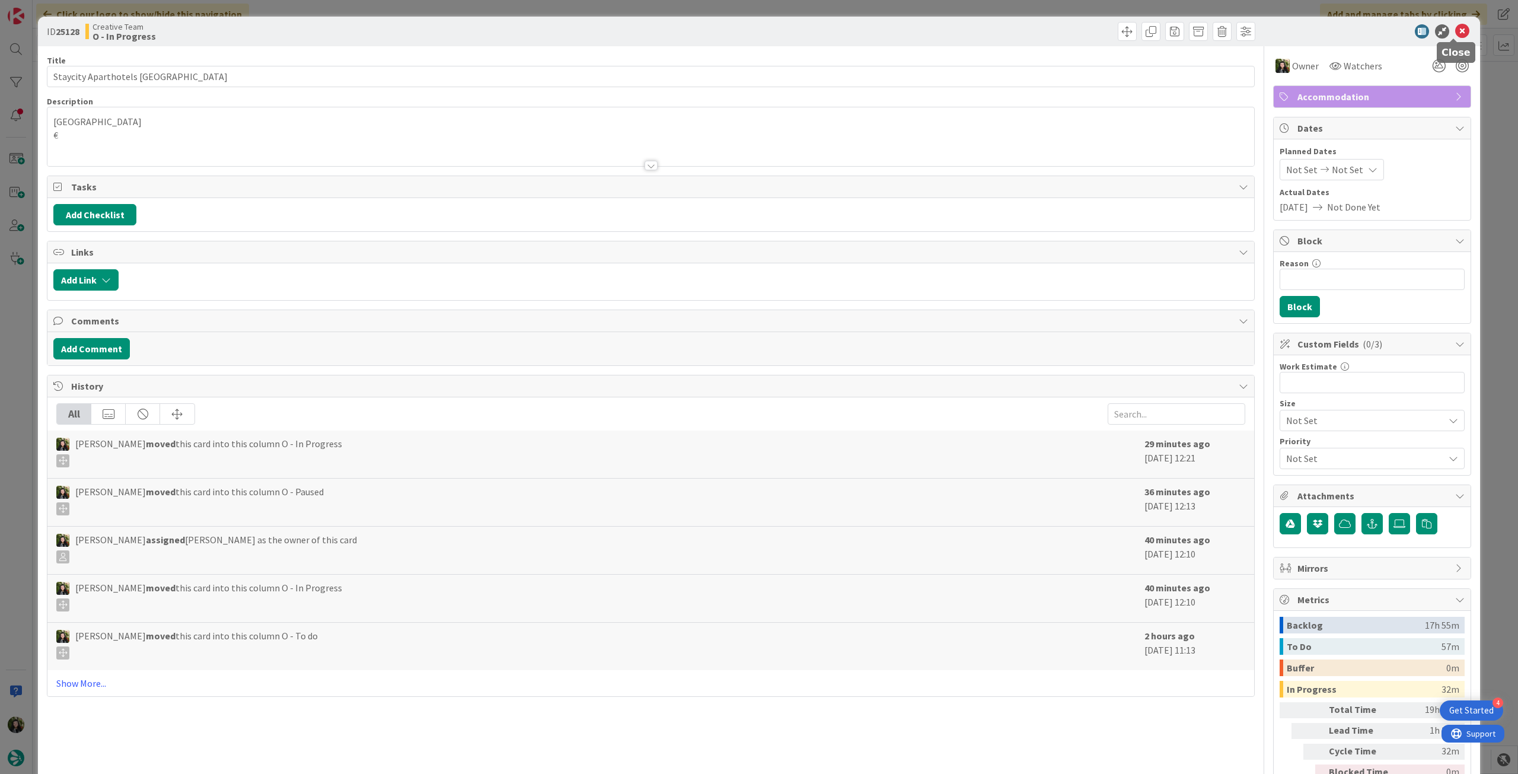
click at [1455, 31] on icon at bounding box center [1462, 31] width 14 height 14
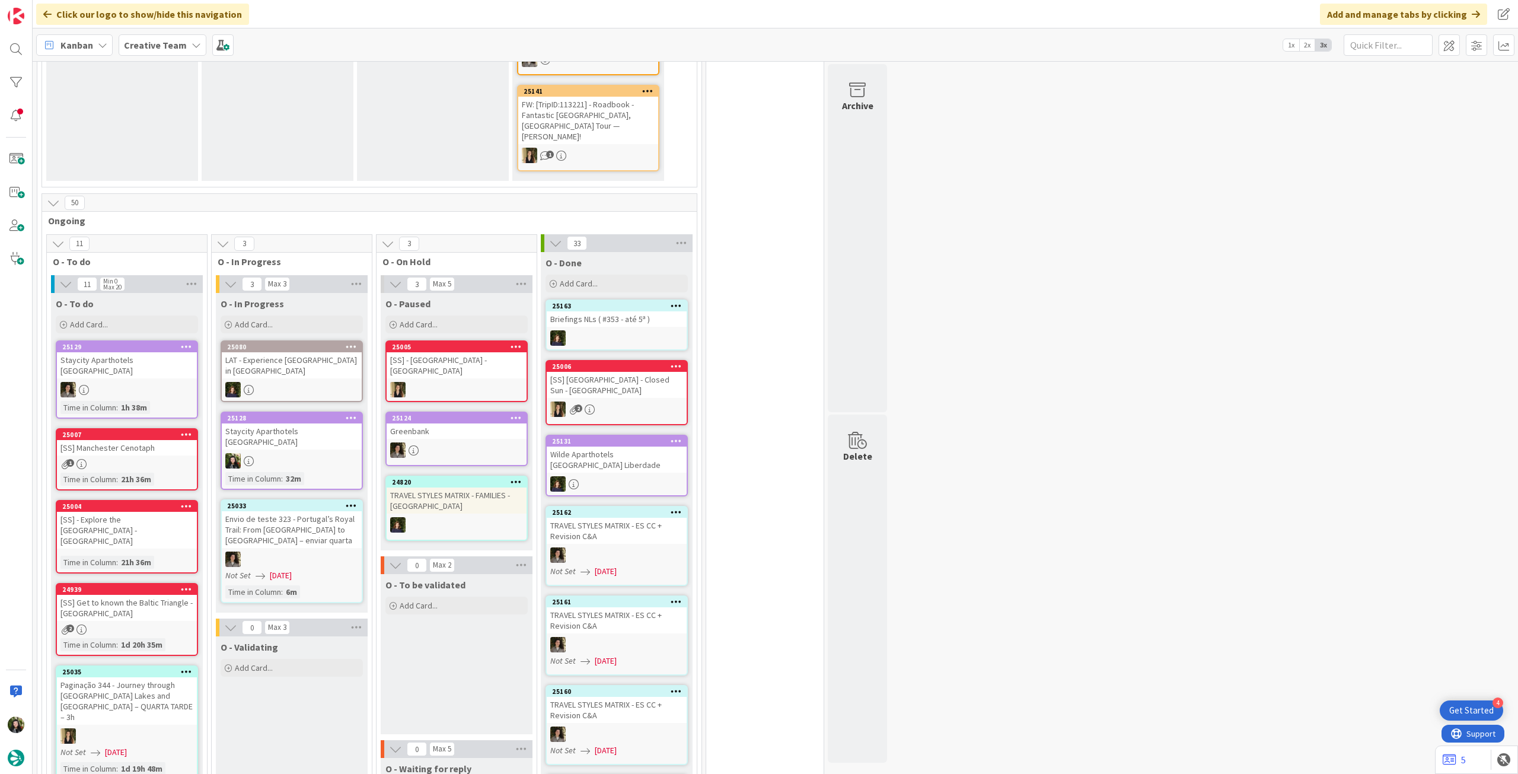
scroll to position [553, 0]
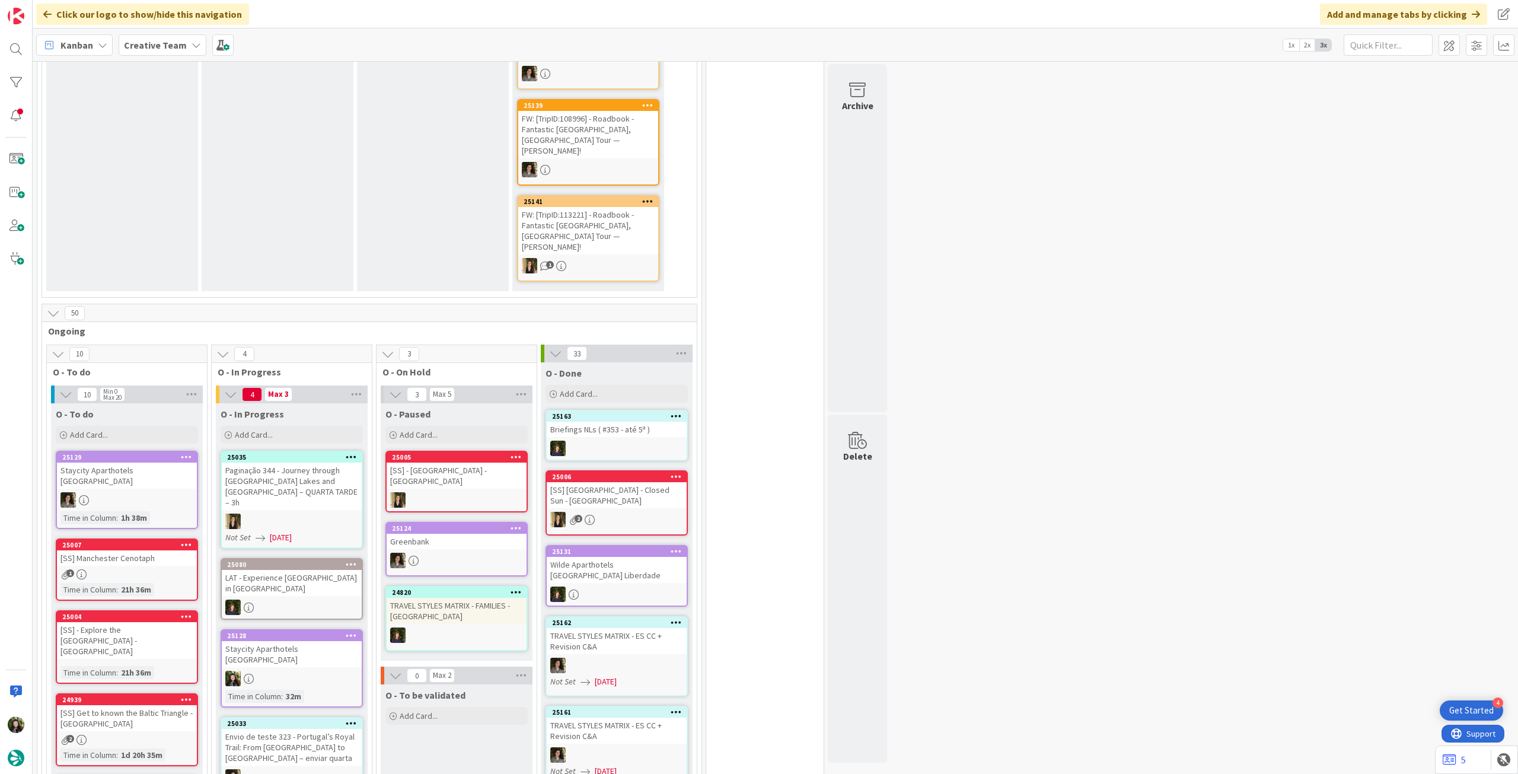
click at [300, 629] on div "25128 Staycity Aparthotels Dublin City Quay Time in Column : 32m" at bounding box center [292, 668] width 142 height 78
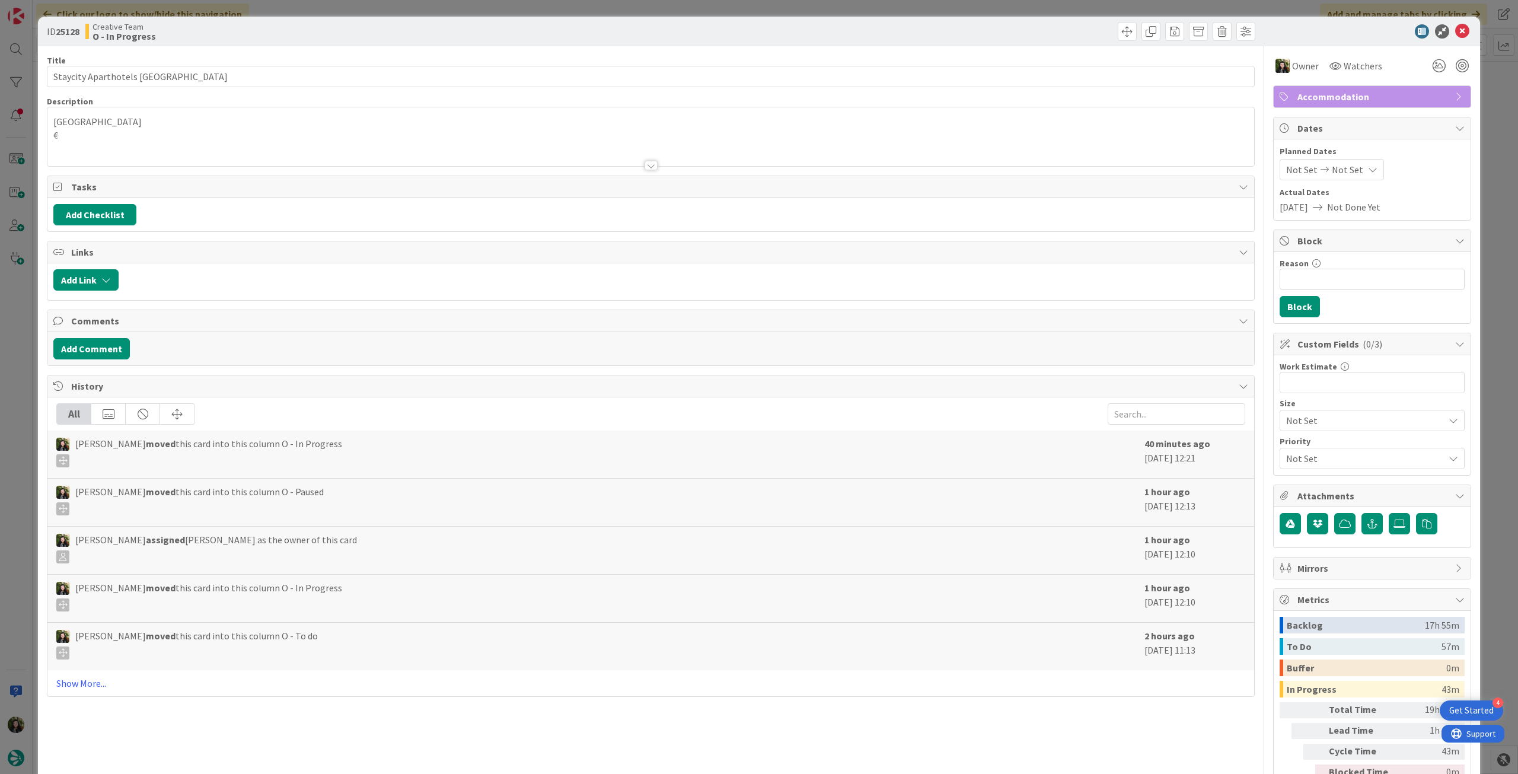
click at [1358, 96] on span "Accommodation" at bounding box center [1374, 97] width 152 height 14
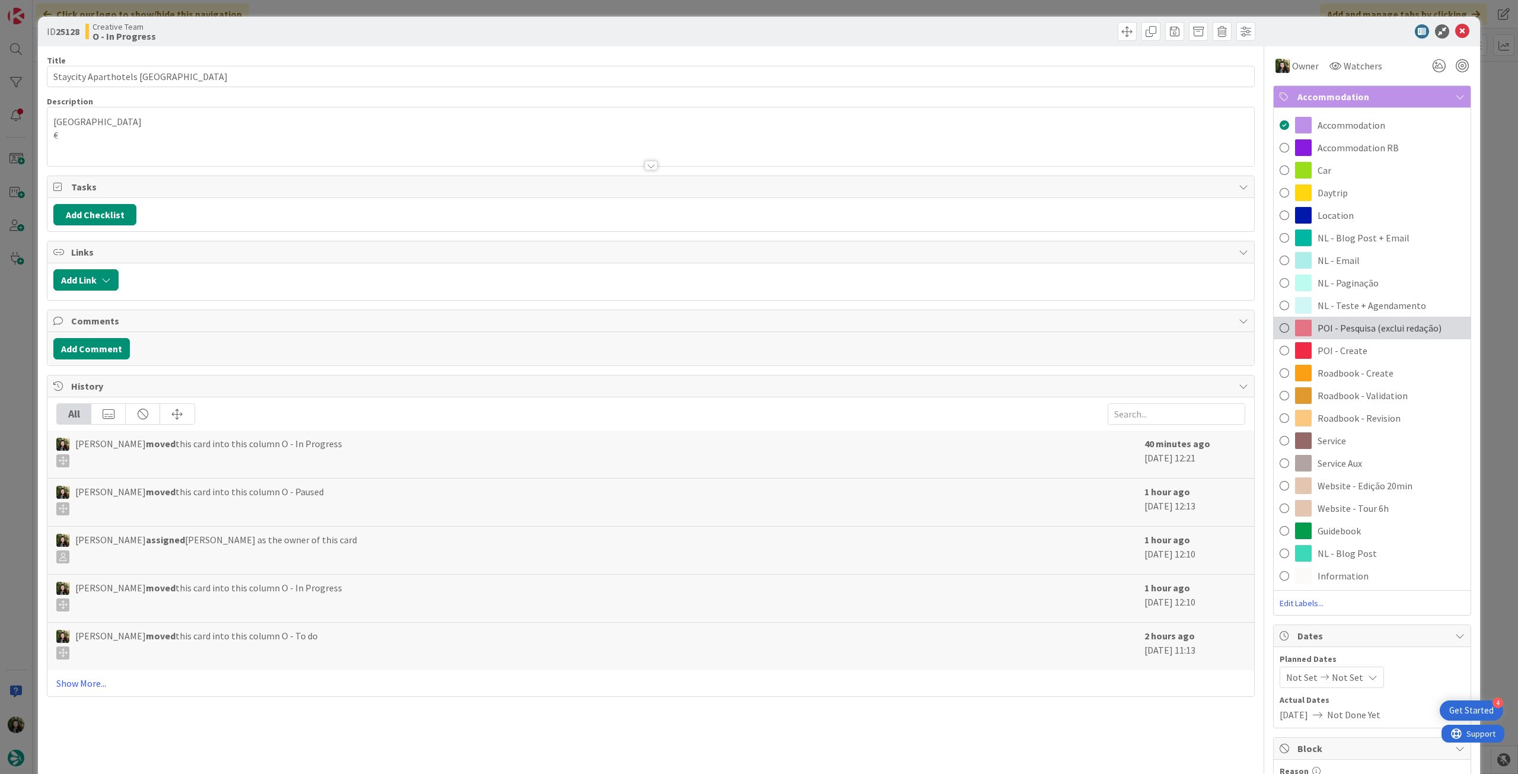
click at [1369, 334] on span "POI - Pesquisa (exclui redação)" at bounding box center [1380, 328] width 124 height 14
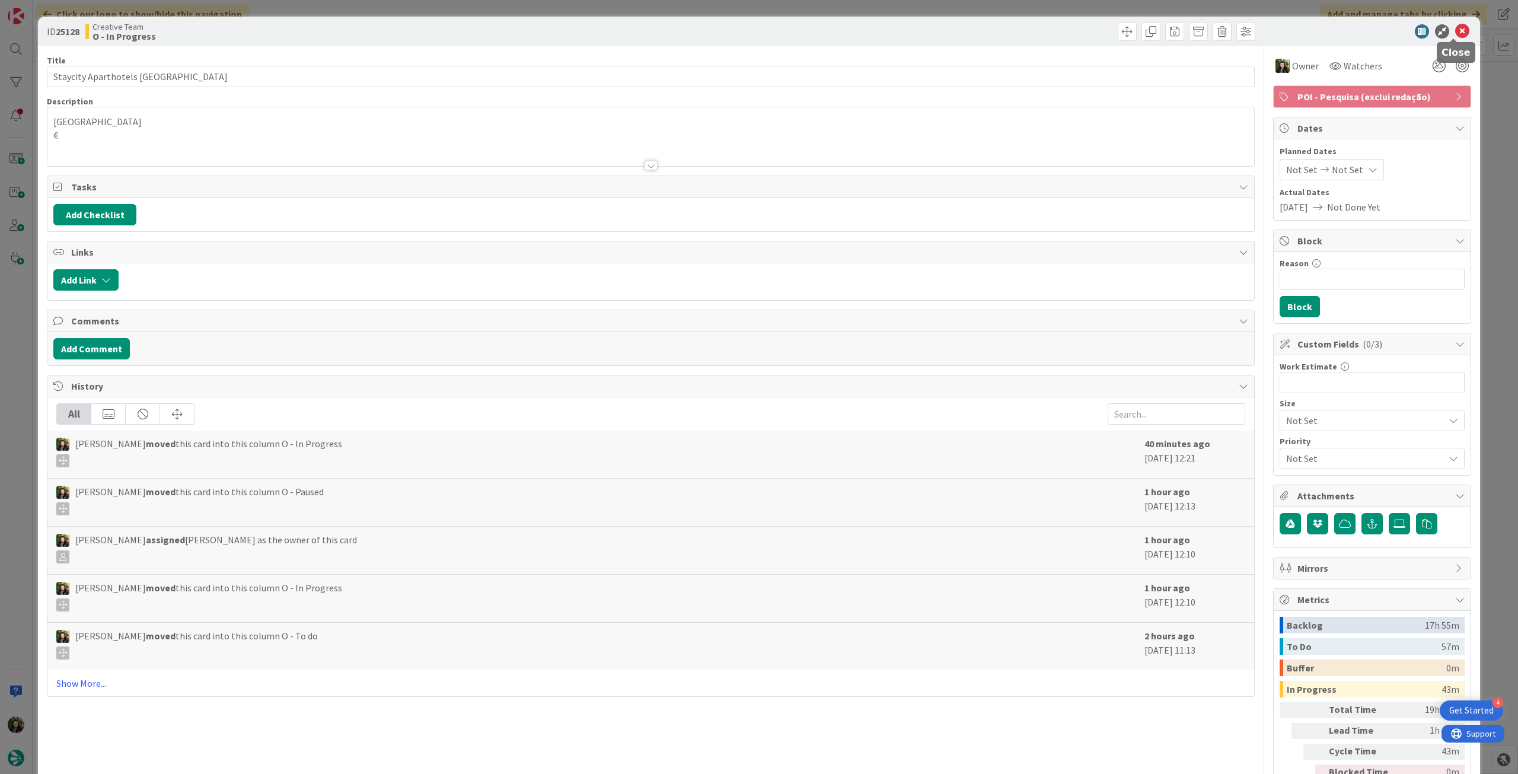
click at [1455, 32] on icon at bounding box center [1462, 31] width 14 height 14
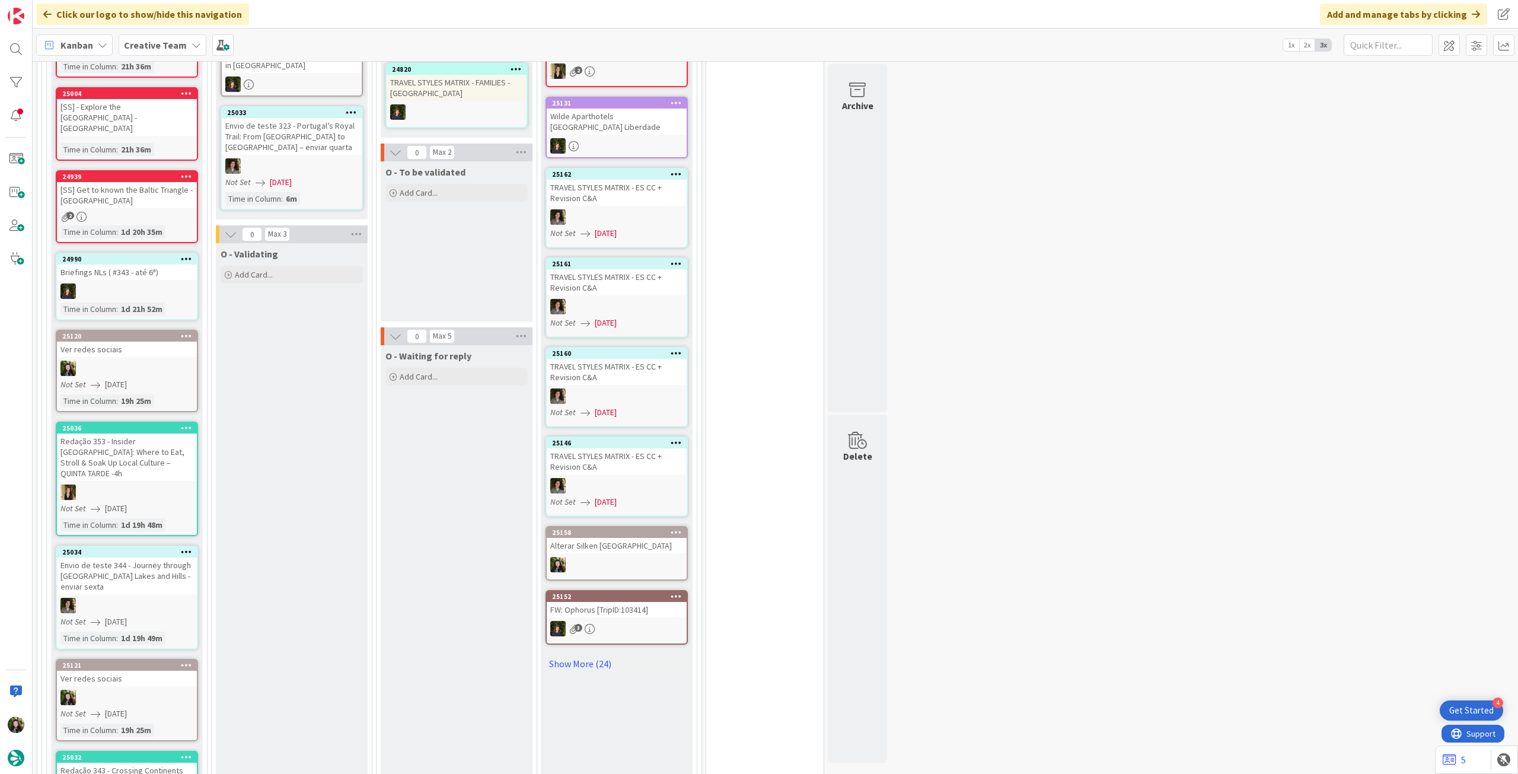
scroll to position [1028, 0]
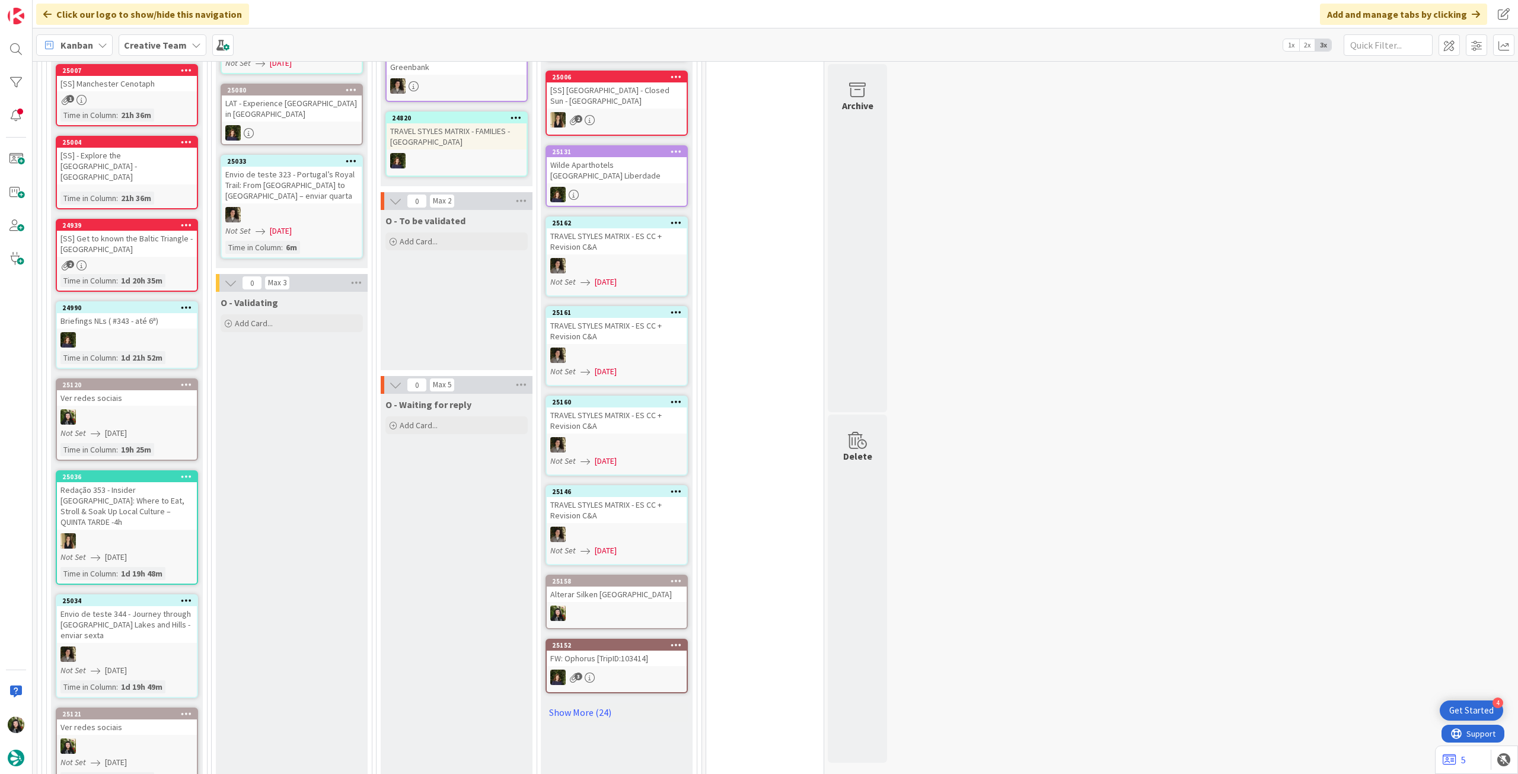
click at [144, 409] on div at bounding box center [127, 416] width 140 height 15
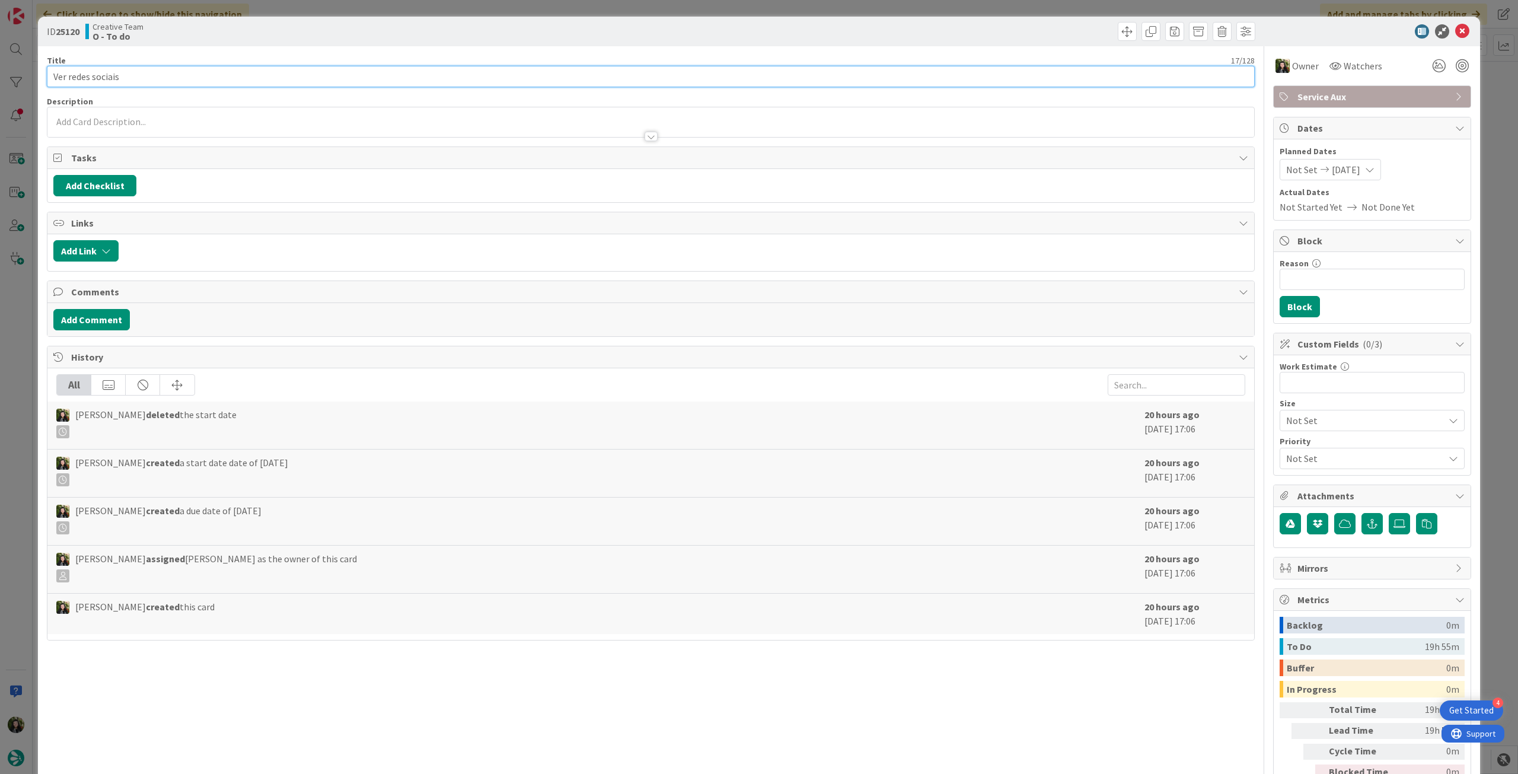
drag, startPoint x: 71, startPoint y: 78, endPoint x: 40, endPoint y: 77, distance: 30.8
click at [40, 77] on div "ID 25120 Creative Team O - To do Title 17 / 128 Ver redes sociais Description O…" at bounding box center [759, 419] width 1442 height 805
type input "Redes sociais"
click at [1455, 33] on icon at bounding box center [1462, 31] width 14 height 14
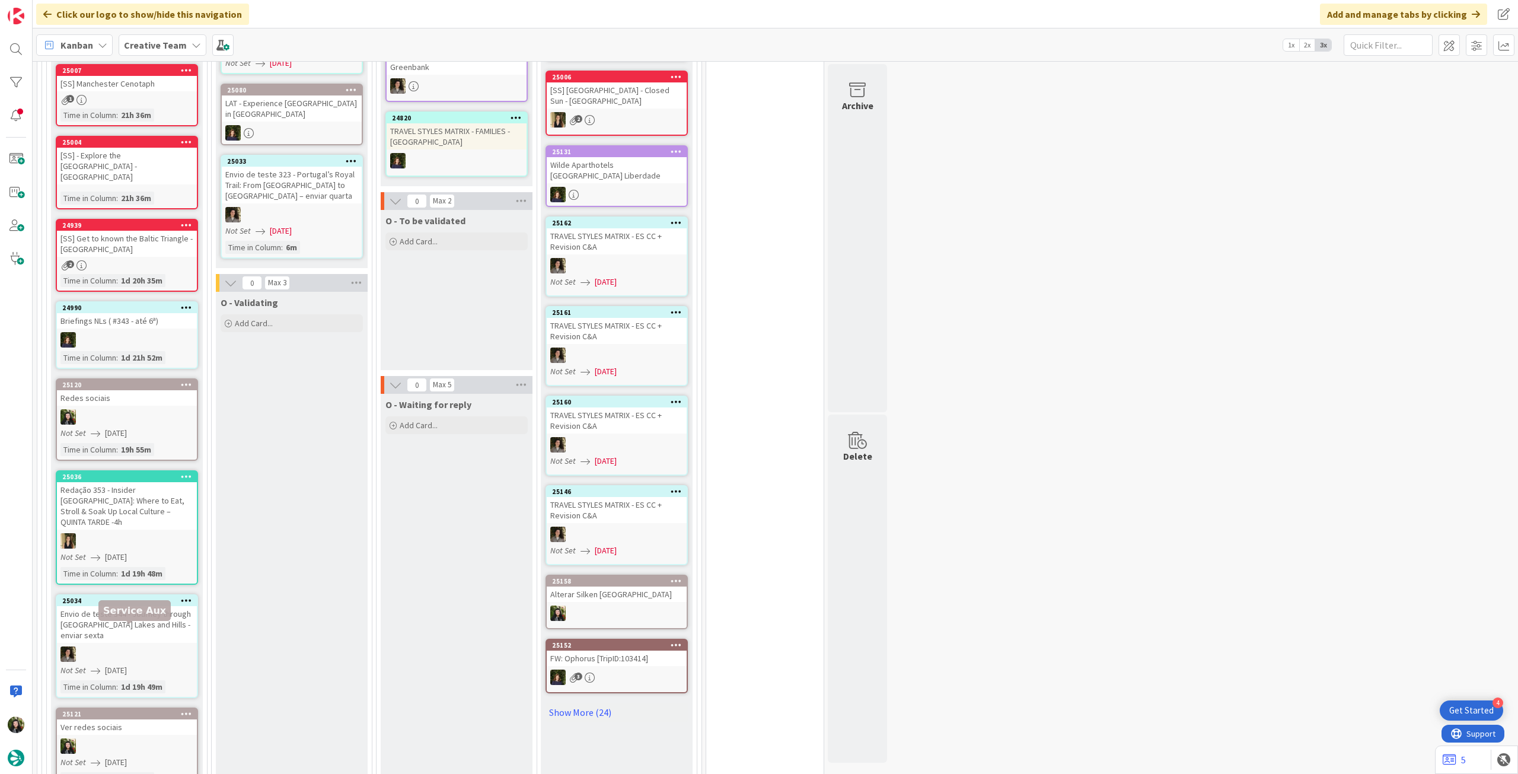
click at [118, 738] on div at bounding box center [127, 745] width 140 height 15
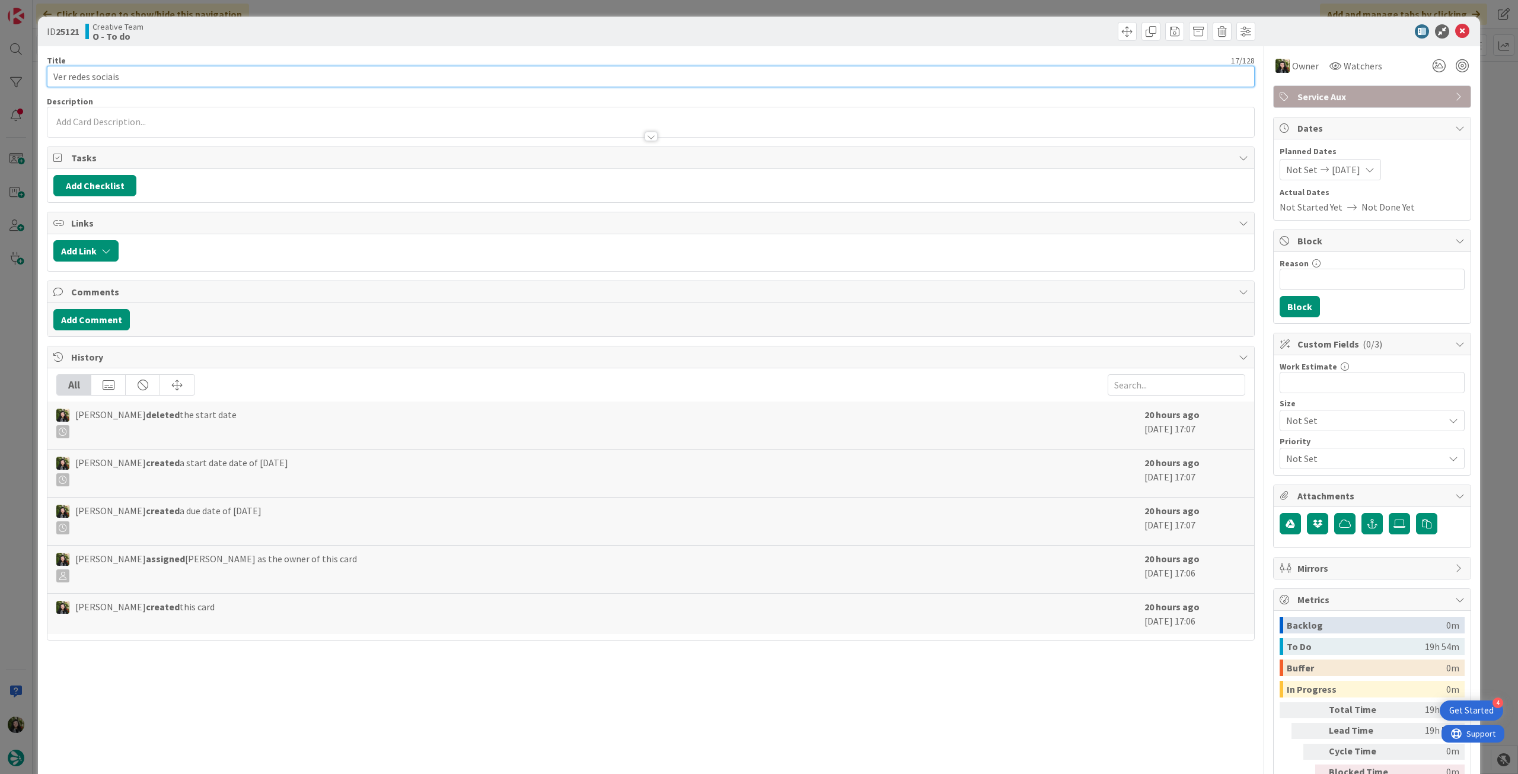
drag, startPoint x: 72, startPoint y: 80, endPoint x: 35, endPoint y: 76, distance: 37.0
click at [35, 76] on div "ID 25121 Creative Team O - To do Title 17 / 128 Ver redes sociais Description O…" at bounding box center [759, 387] width 1518 height 774
type input "Redes sociais"
click at [1455, 34] on icon at bounding box center [1462, 31] width 14 height 14
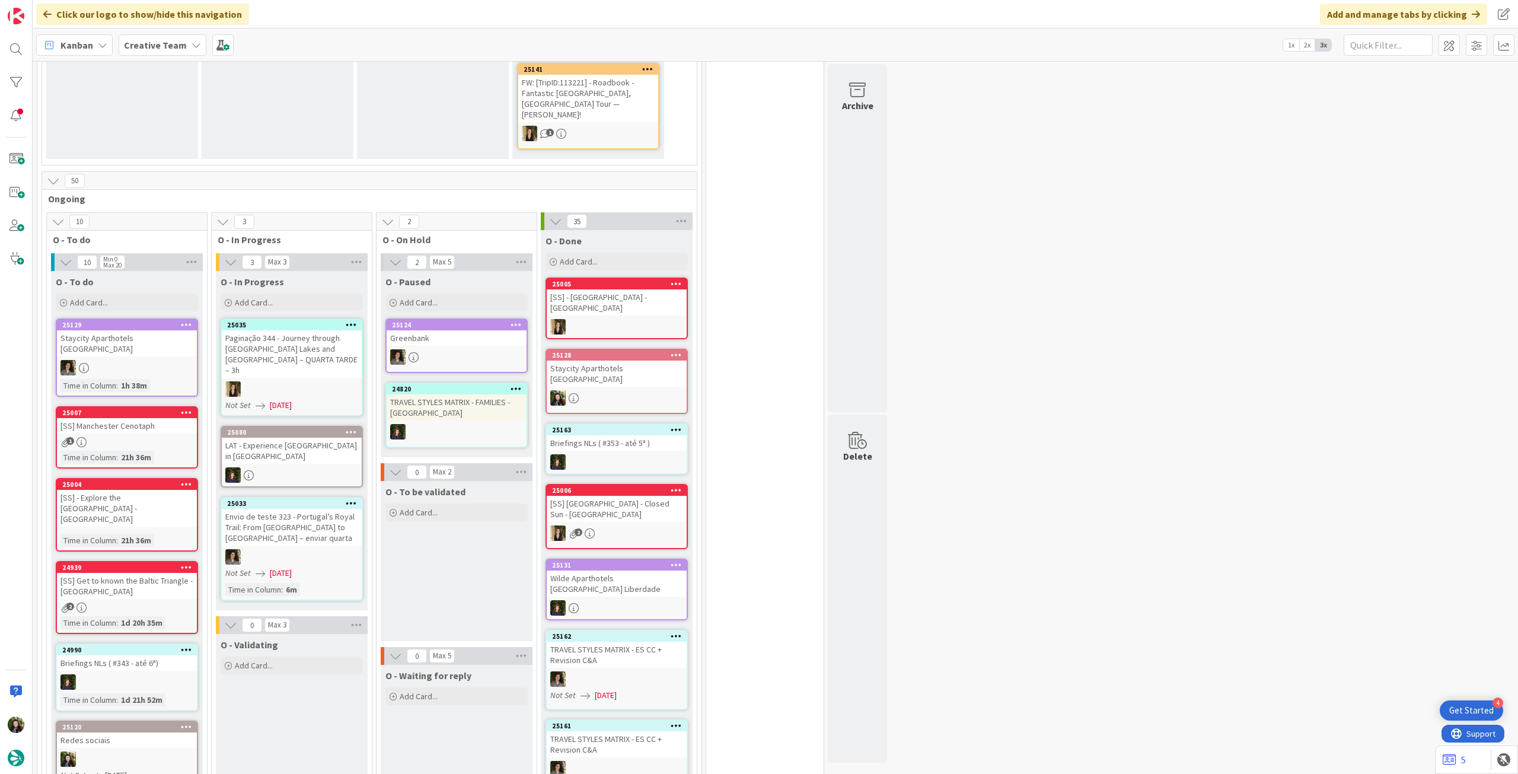
scroll to position [712, 0]
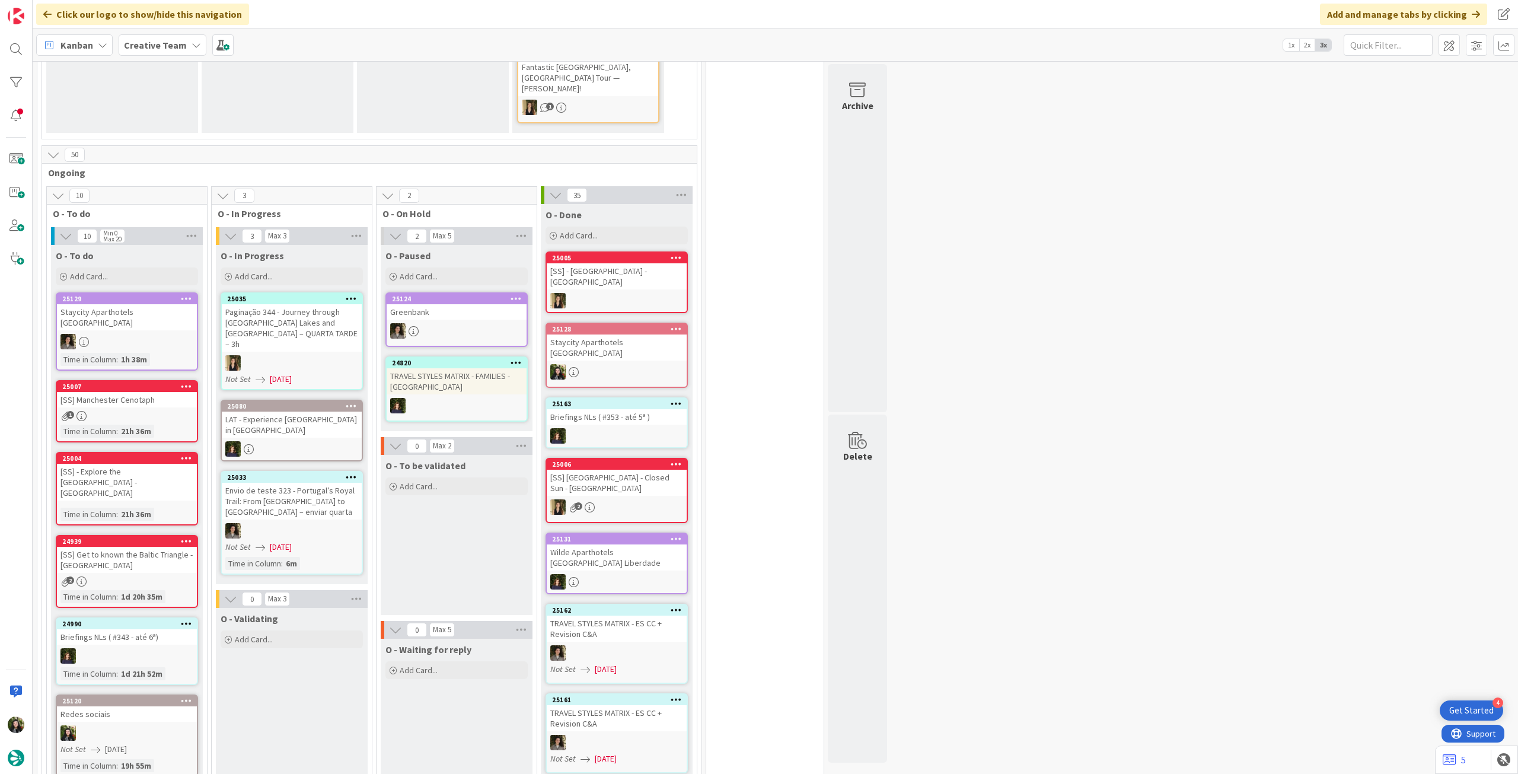
click at [135, 43] on b "Creative Team" at bounding box center [155, 45] width 63 height 12
click at [161, 161] on div "Creative Team - Análise" at bounding box center [219, 170] width 181 height 23
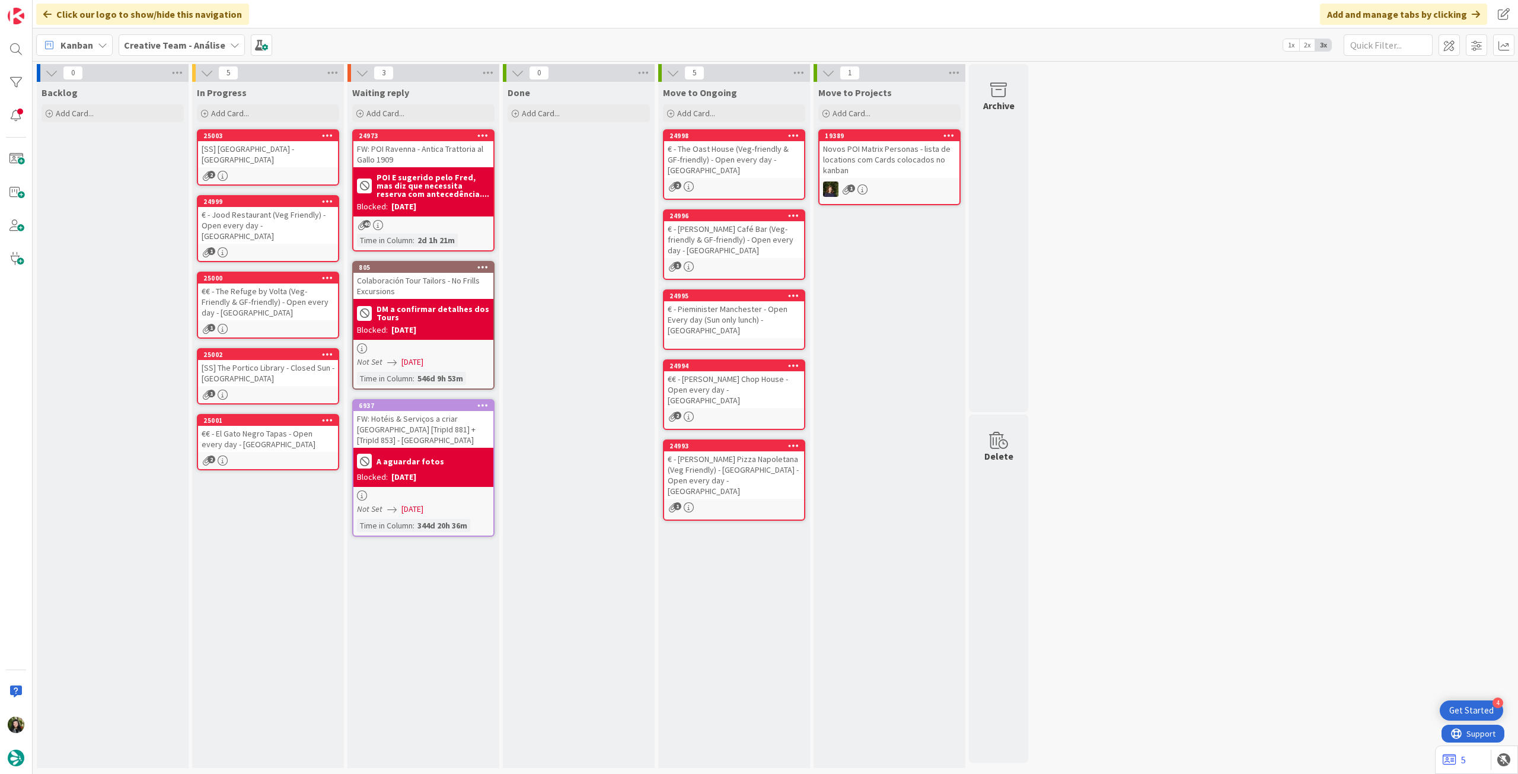
drag, startPoint x: 340, startPoint y: 71, endPoint x: 335, endPoint y: 82, distance: 12.2
click at [339, 71] on icon at bounding box center [332, 73] width 15 height 18
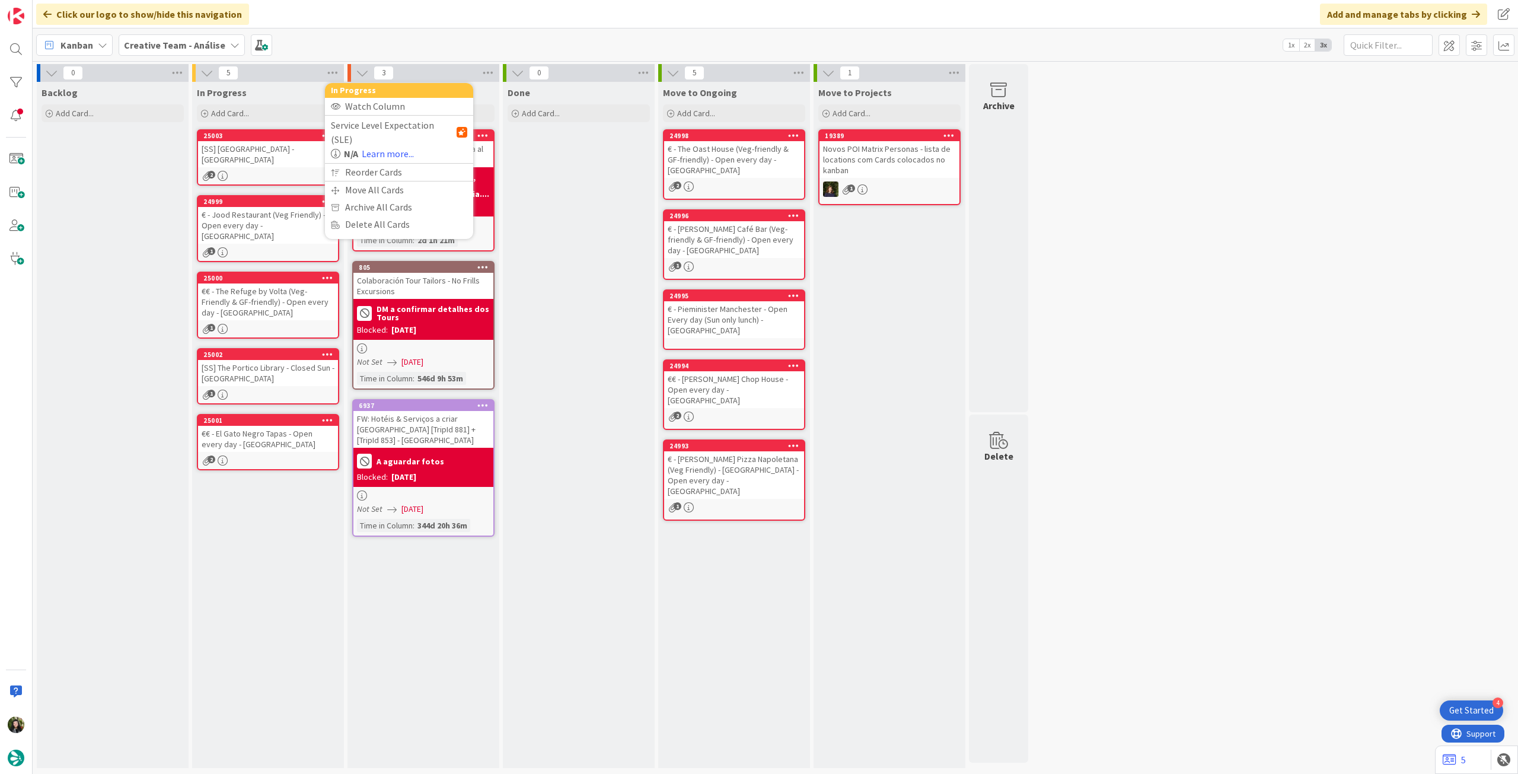
click at [581, 155] on div "Done Add Card..." at bounding box center [579, 425] width 152 height 686
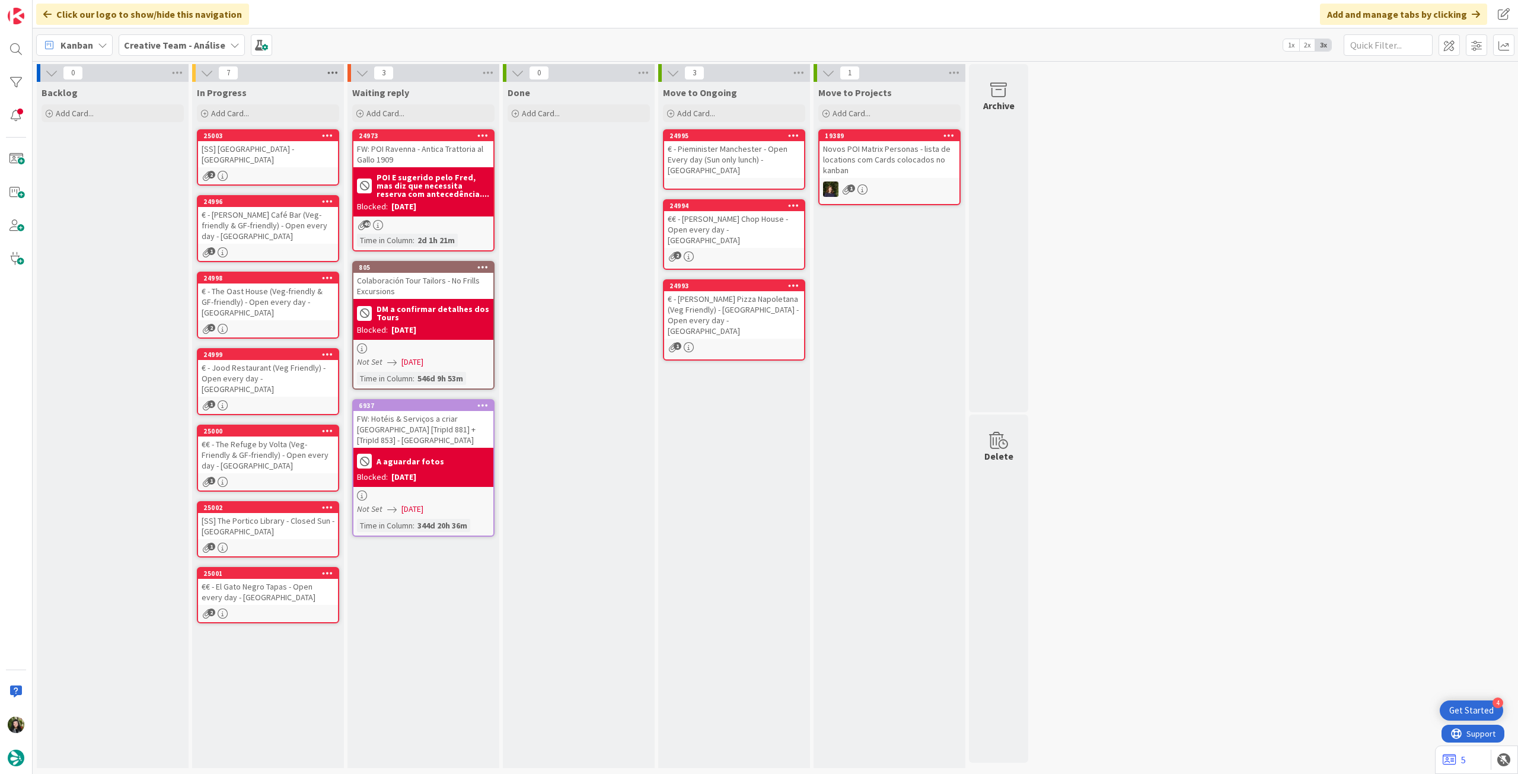
click at [328, 78] on icon at bounding box center [332, 73] width 15 height 18
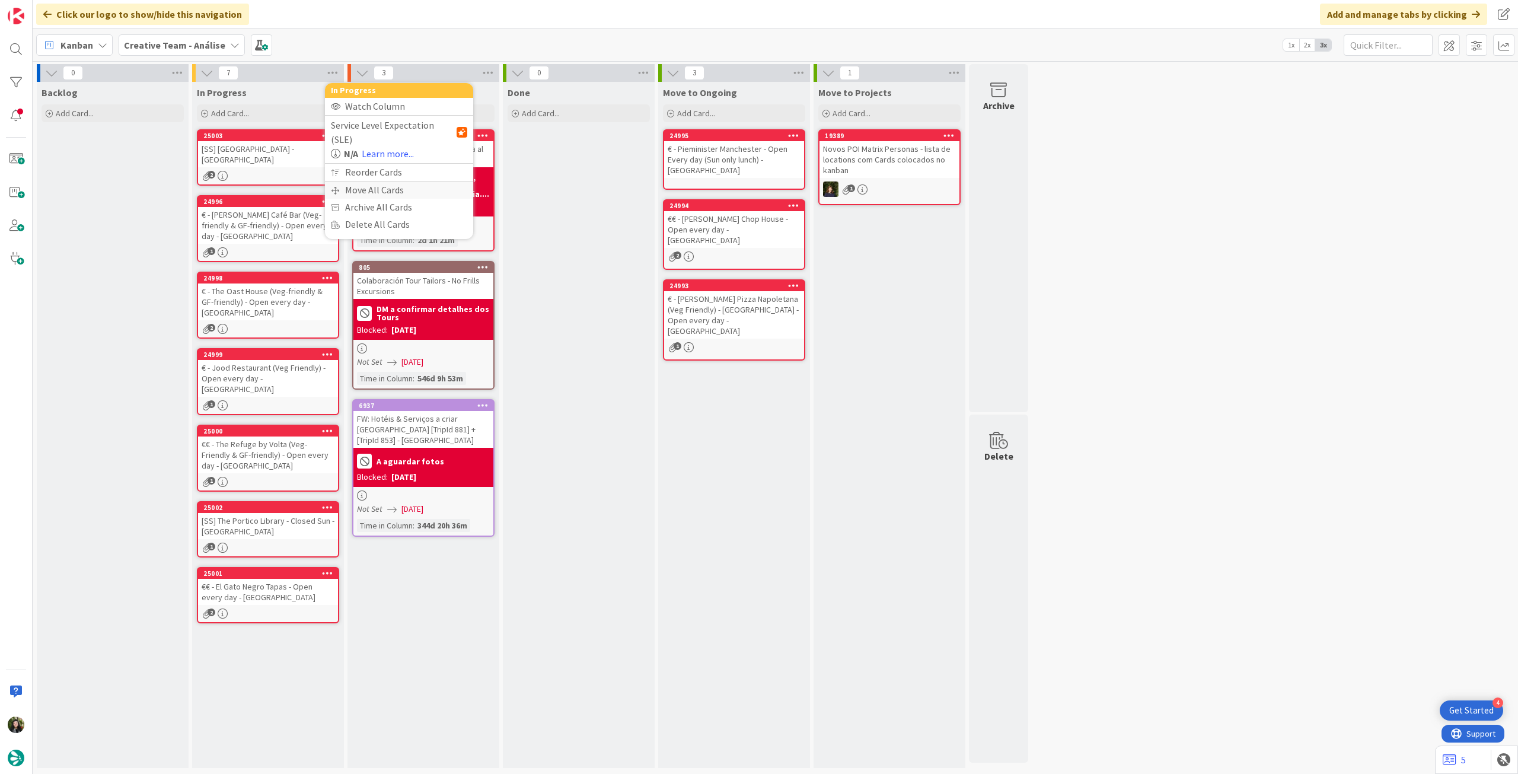
click at [371, 181] on div "Move All Cards" at bounding box center [399, 189] width 148 height 17
click at [401, 130] on span "Creative Team - Análise" at bounding box center [384, 129] width 95 height 12
click at [391, 183] on span "Creative Team" at bounding box center [407, 186] width 108 height 18
click at [397, 169] on div "E - To Do" at bounding box center [392, 167] width 109 height 19
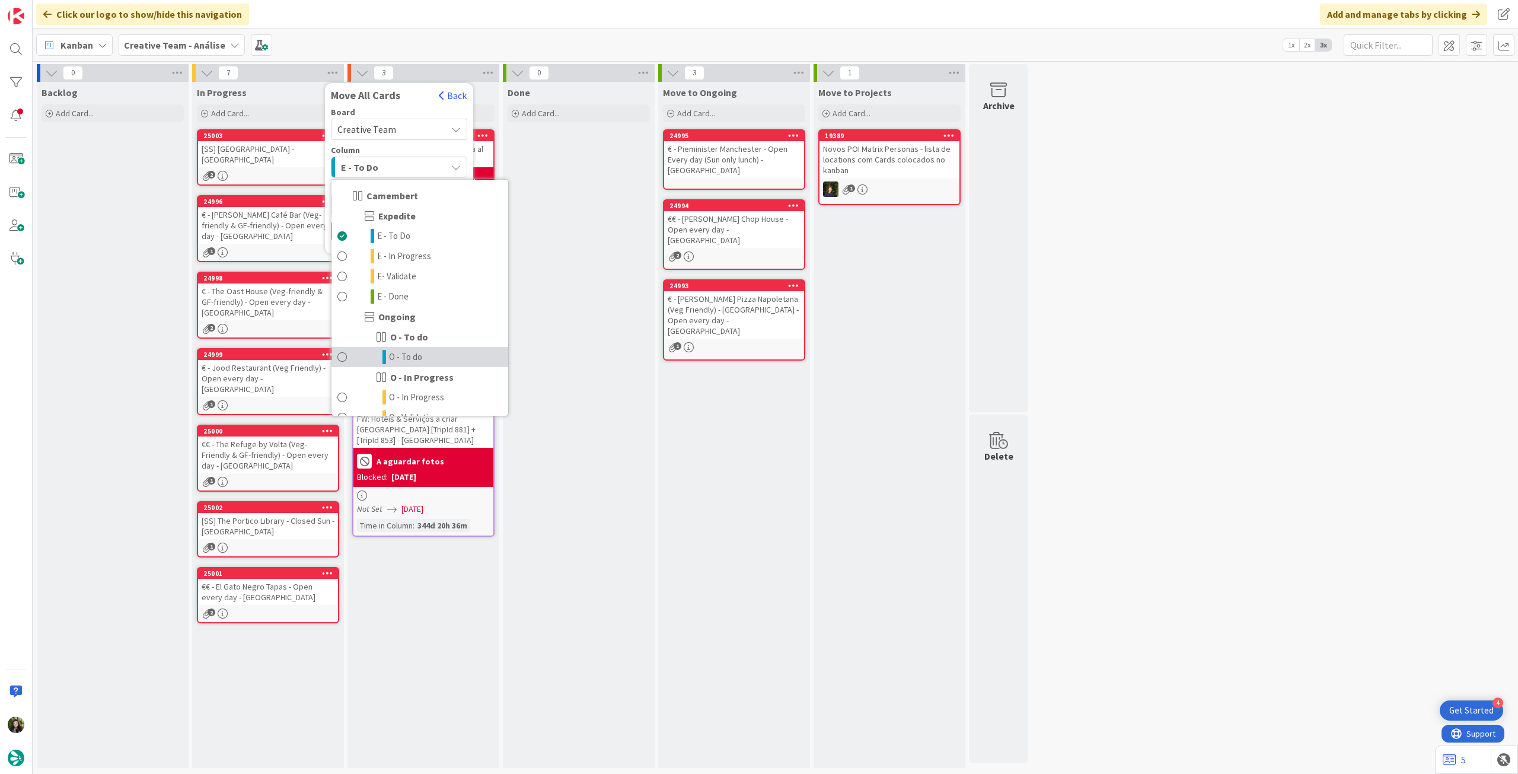
click at [404, 352] on span "O - To do" at bounding box center [405, 357] width 33 height 14
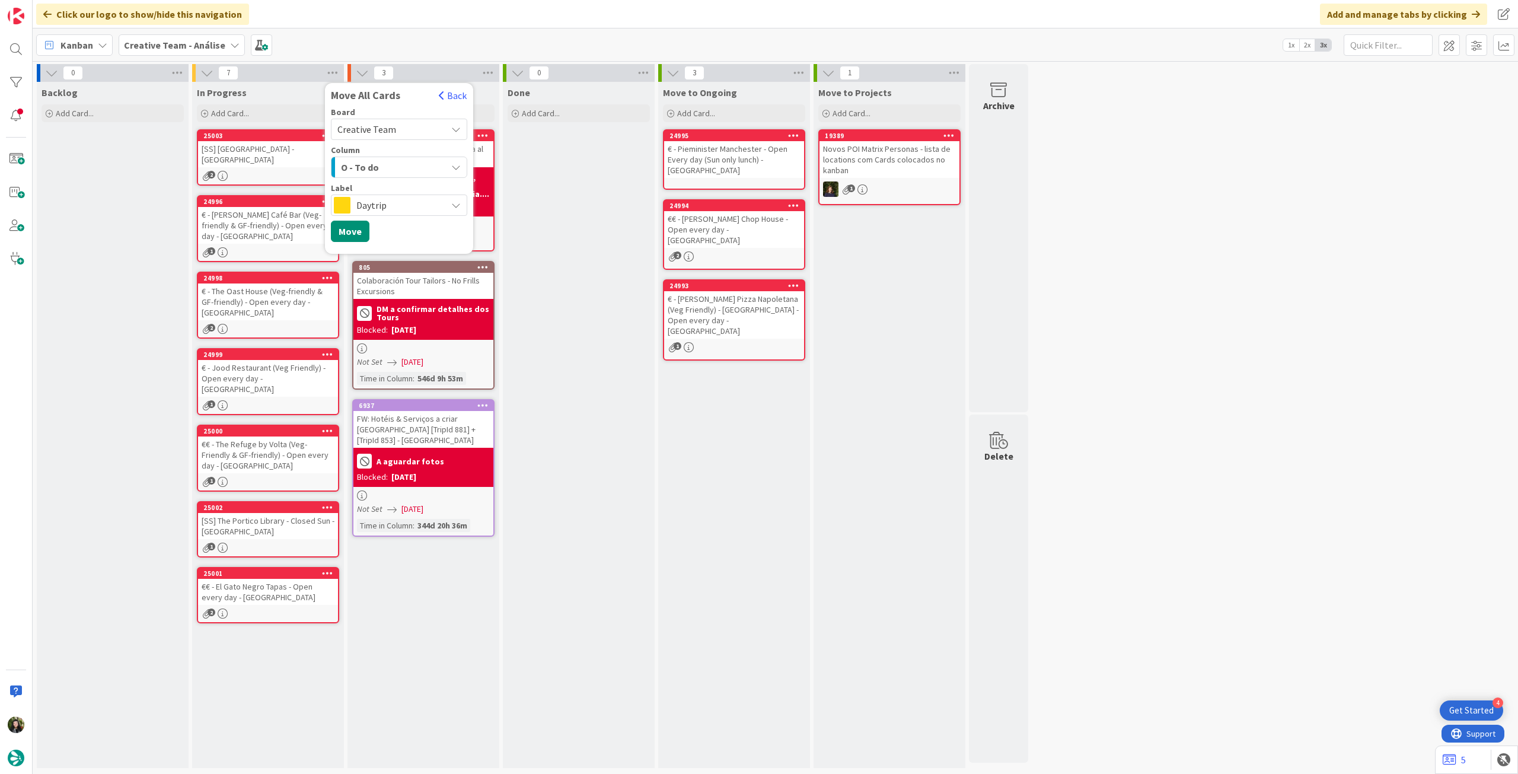
click at [406, 201] on span "Daytrip" at bounding box center [398, 205] width 84 height 17
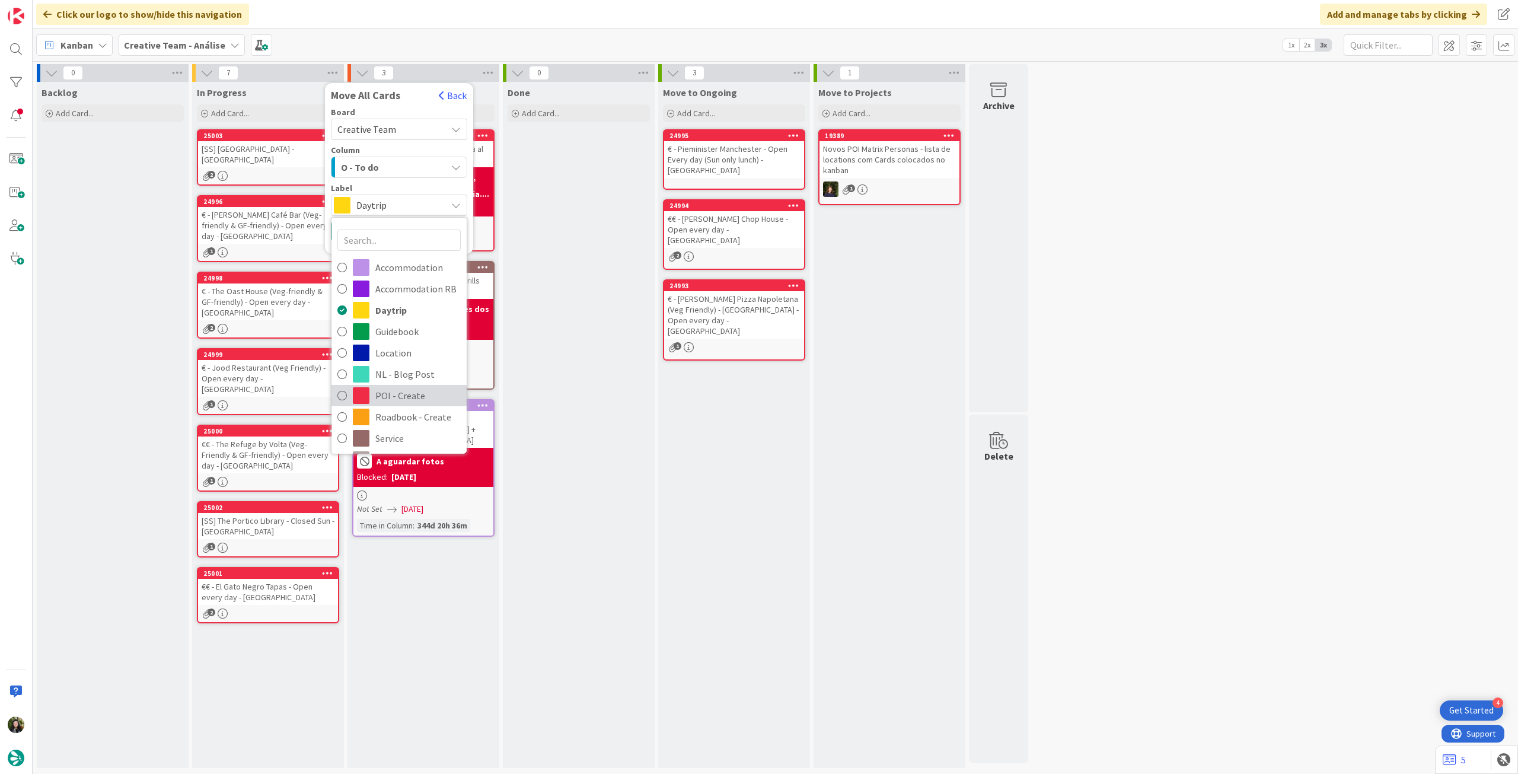
click at [425, 395] on span "POI - Create" at bounding box center [417, 396] width 85 height 18
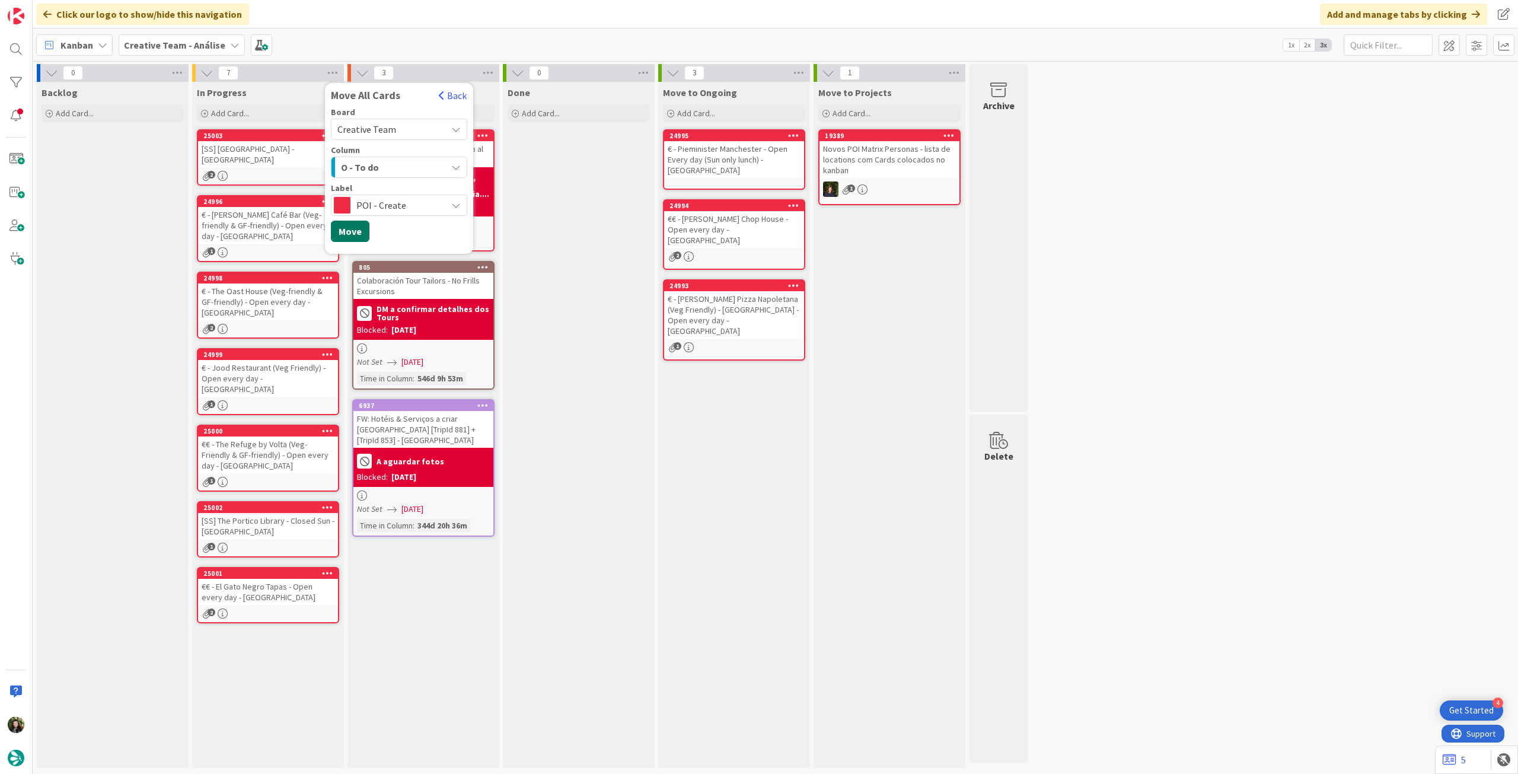
click at [356, 235] on button "Move" at bounding box center [350, 231] width 39 height 21
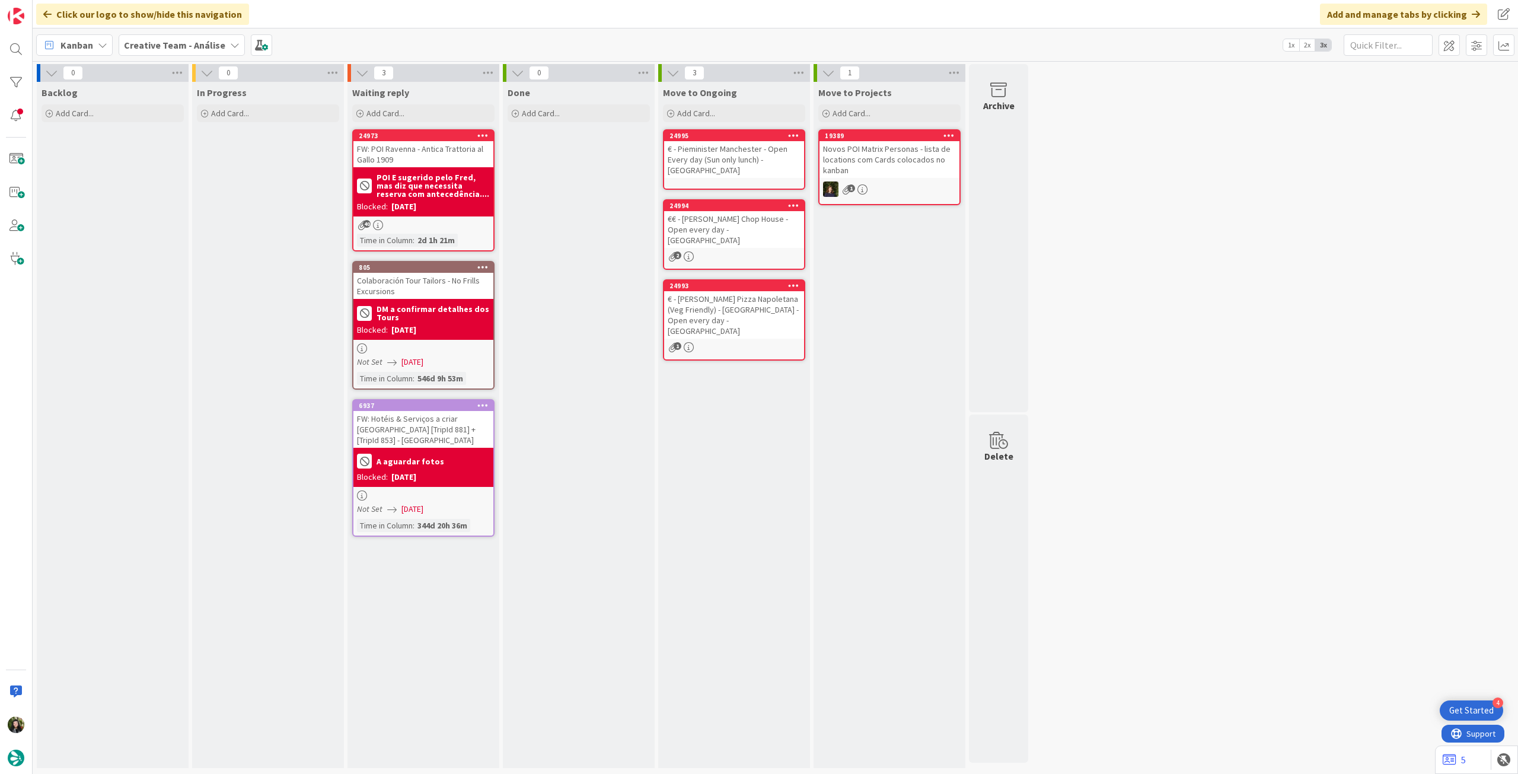
click at [170, 45] on b "Creative Team - Análise" at bounding box center [174, 45] width 101 height 12
click at [168, 177] on div "Creative Team" at bounding box center [219, 170] width 181 height 23
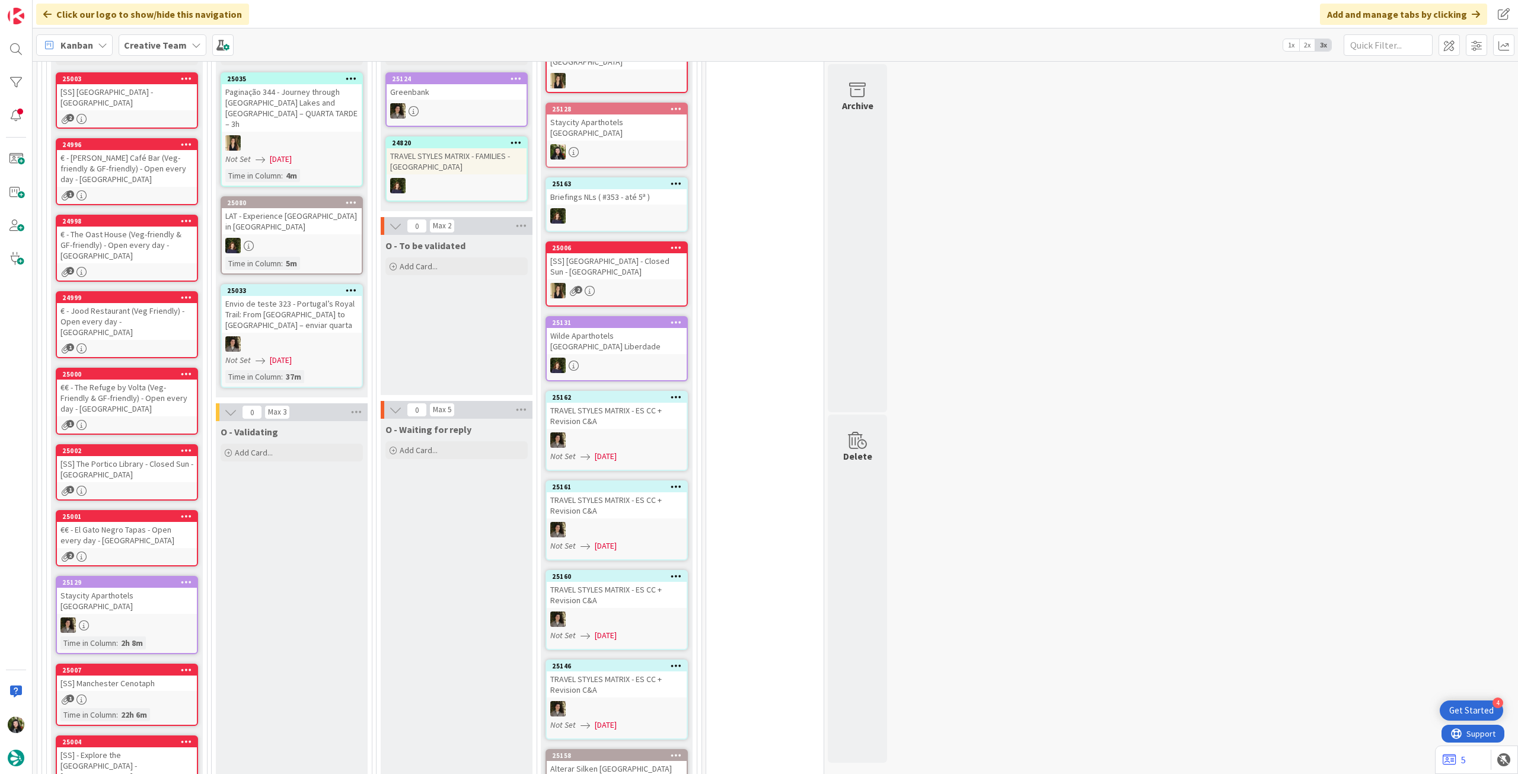
scroll to position [870, 0]
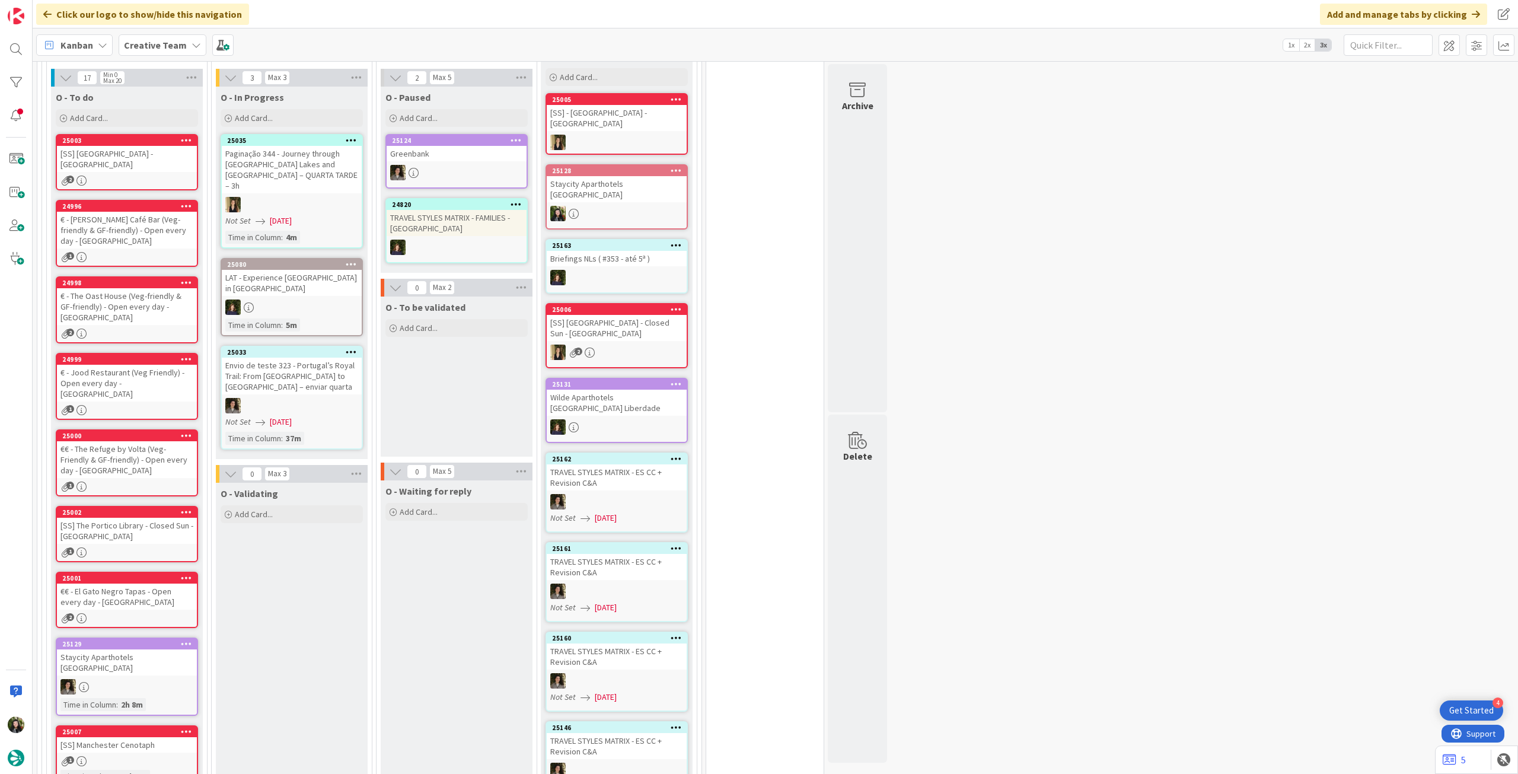
click at [187, 639] on icon at bounding box center [186, 643] width 11 height 8
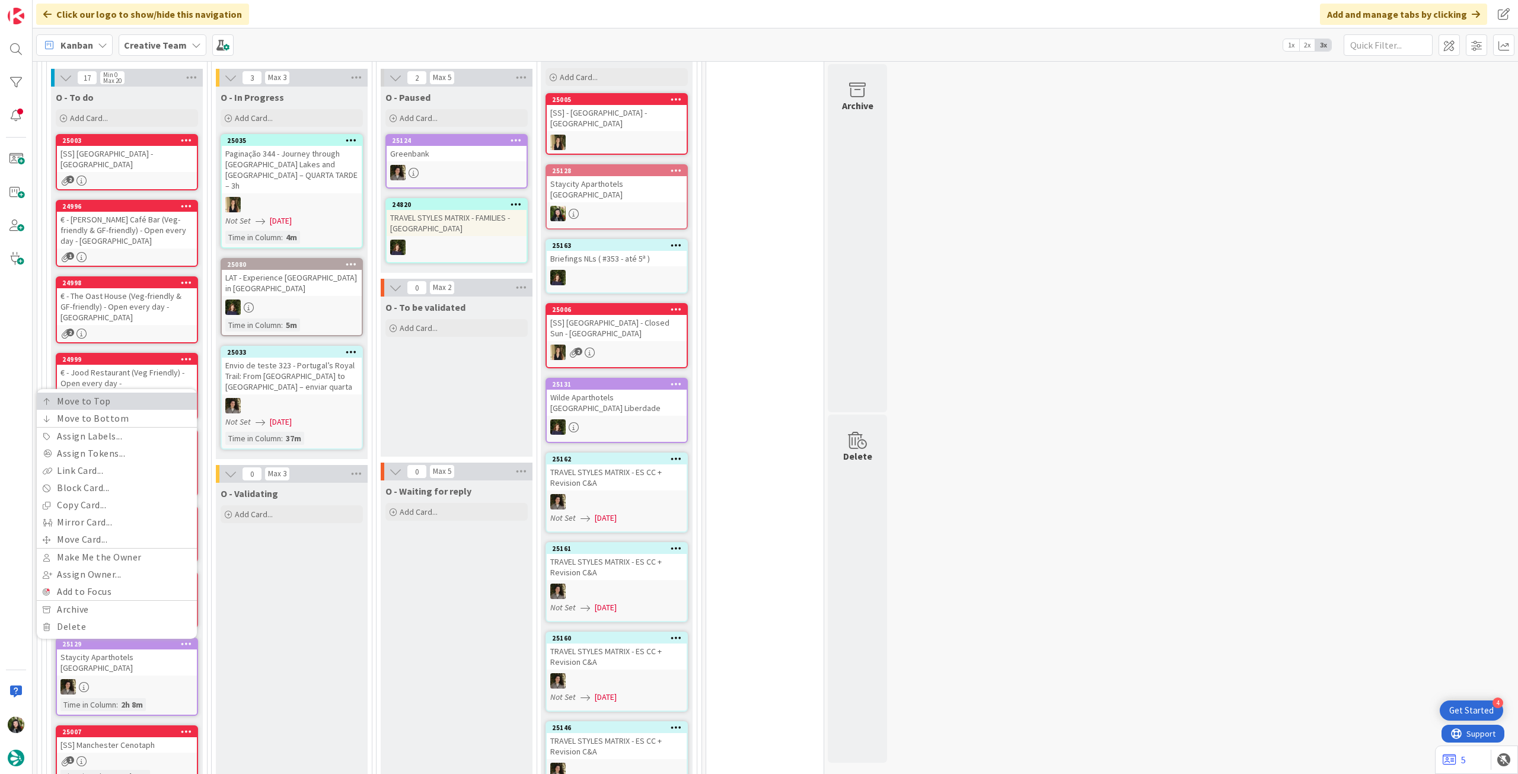
click at [170, 393] on link "Move to Top" at bounding box center [117, 401] width 160 height 17
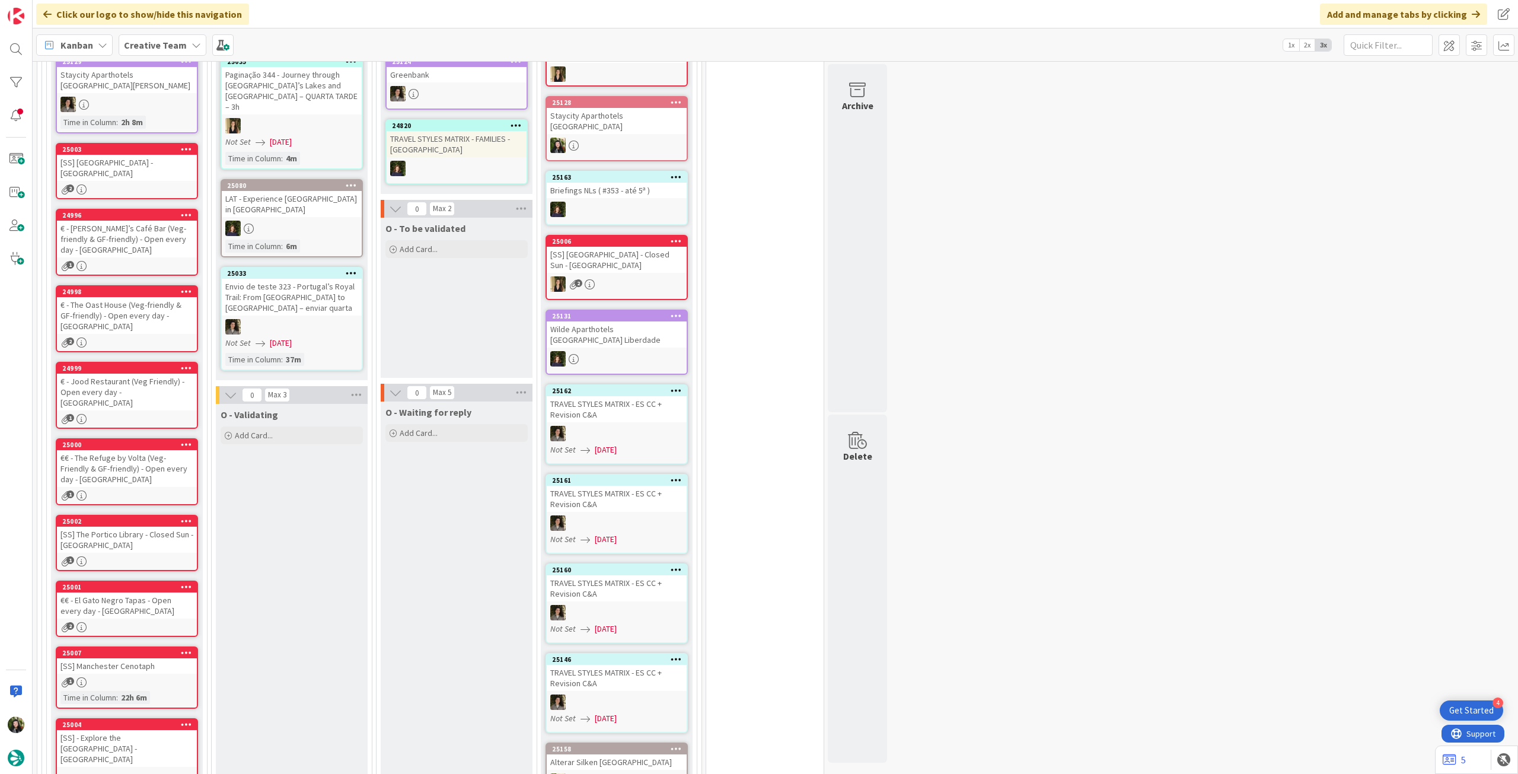
scroll to position [791, 0]
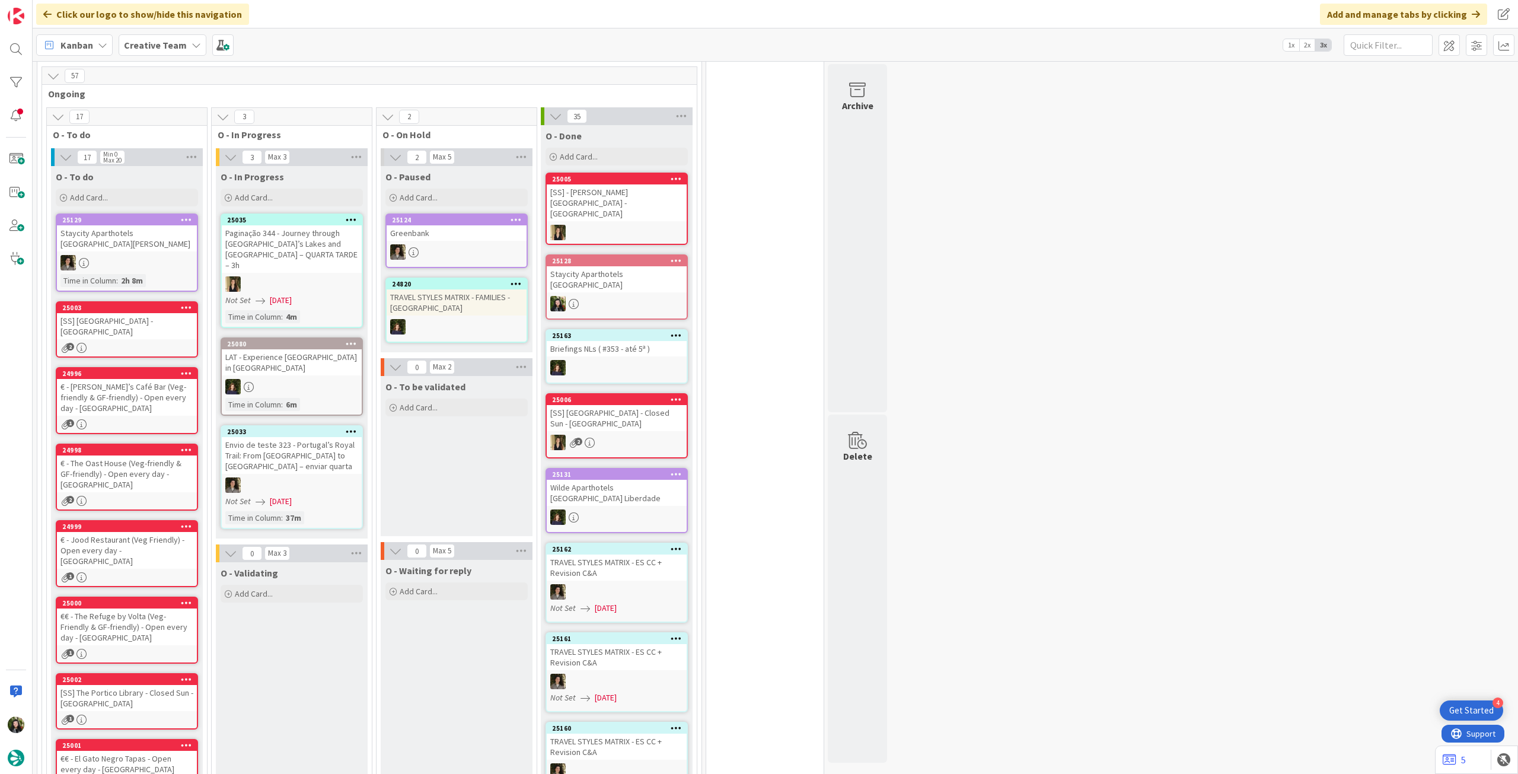
click at [163, 301] on div "25003 [SS] Shambles Square - [GEOGRAPHIC_DATA] 2" at bounding box center [127, 329] width 142 height 56
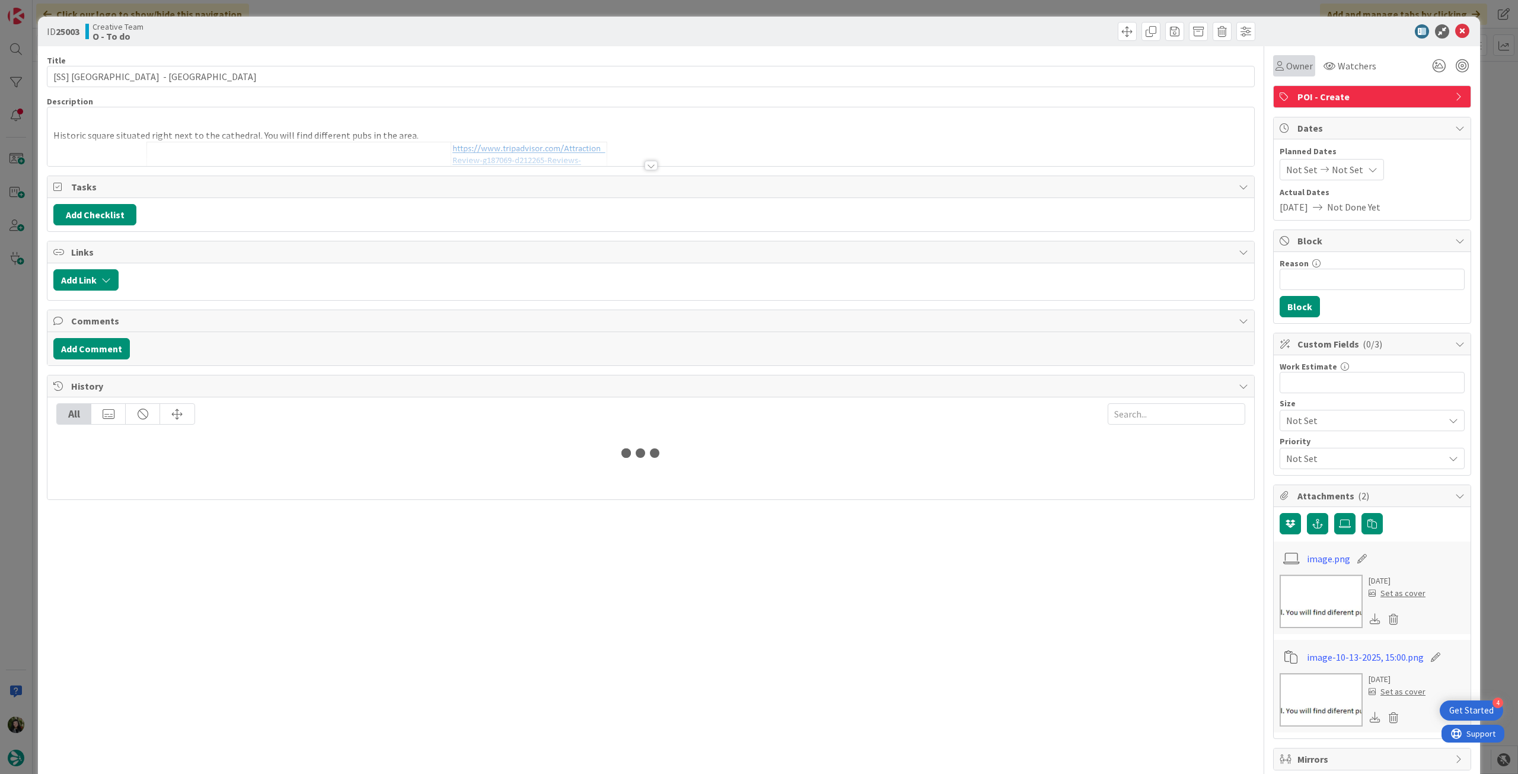
click at [1286, 69] on span "Owner" at bounding box center [1299, 66] width 27 height 14
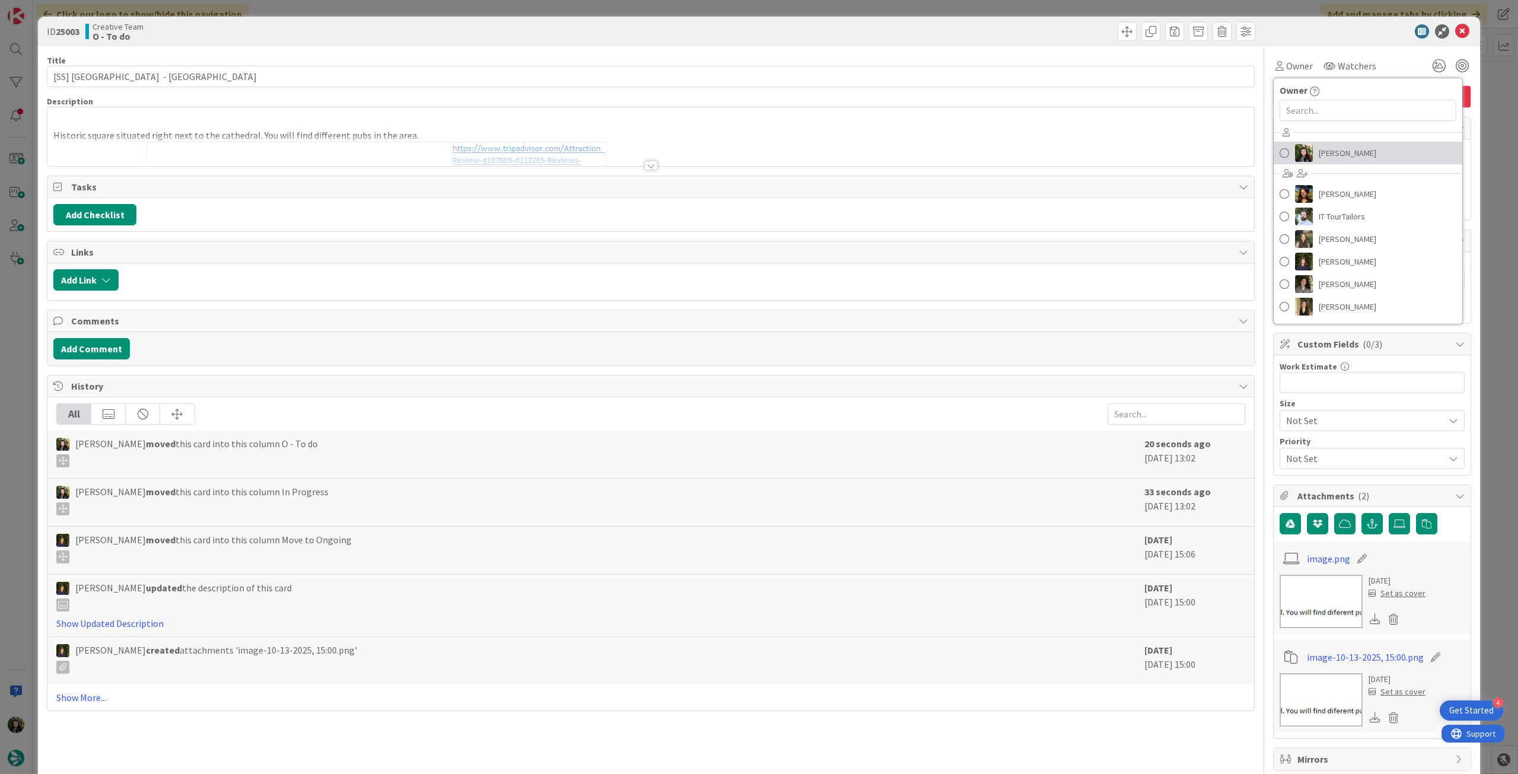
click at [1320, 151] on span "[PERSON_NAME]" at bounding box center [1348, 153] width 58 height 18
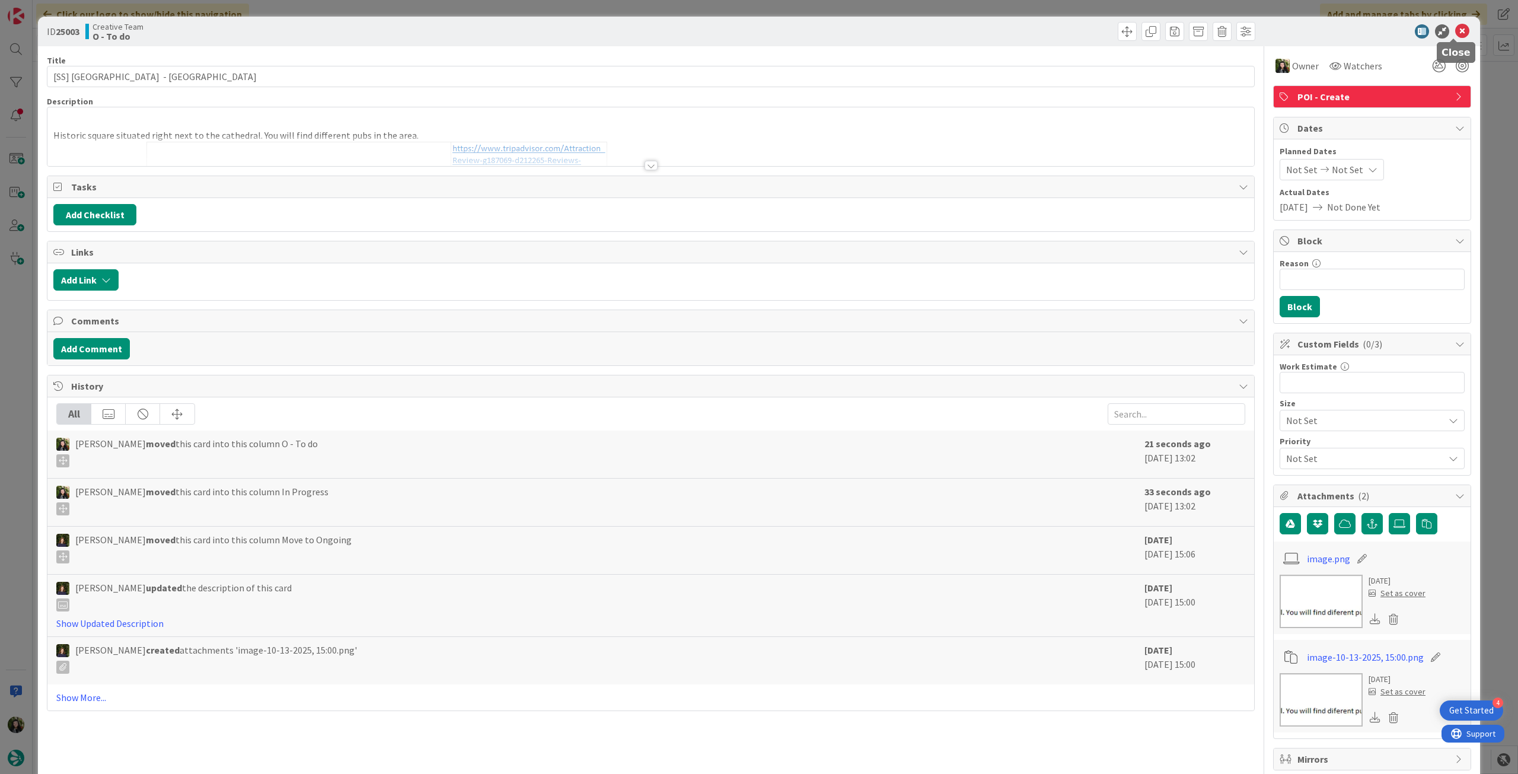
click at [1456, 32] on icon at bounding box center [1462, 31] width 14 height 14
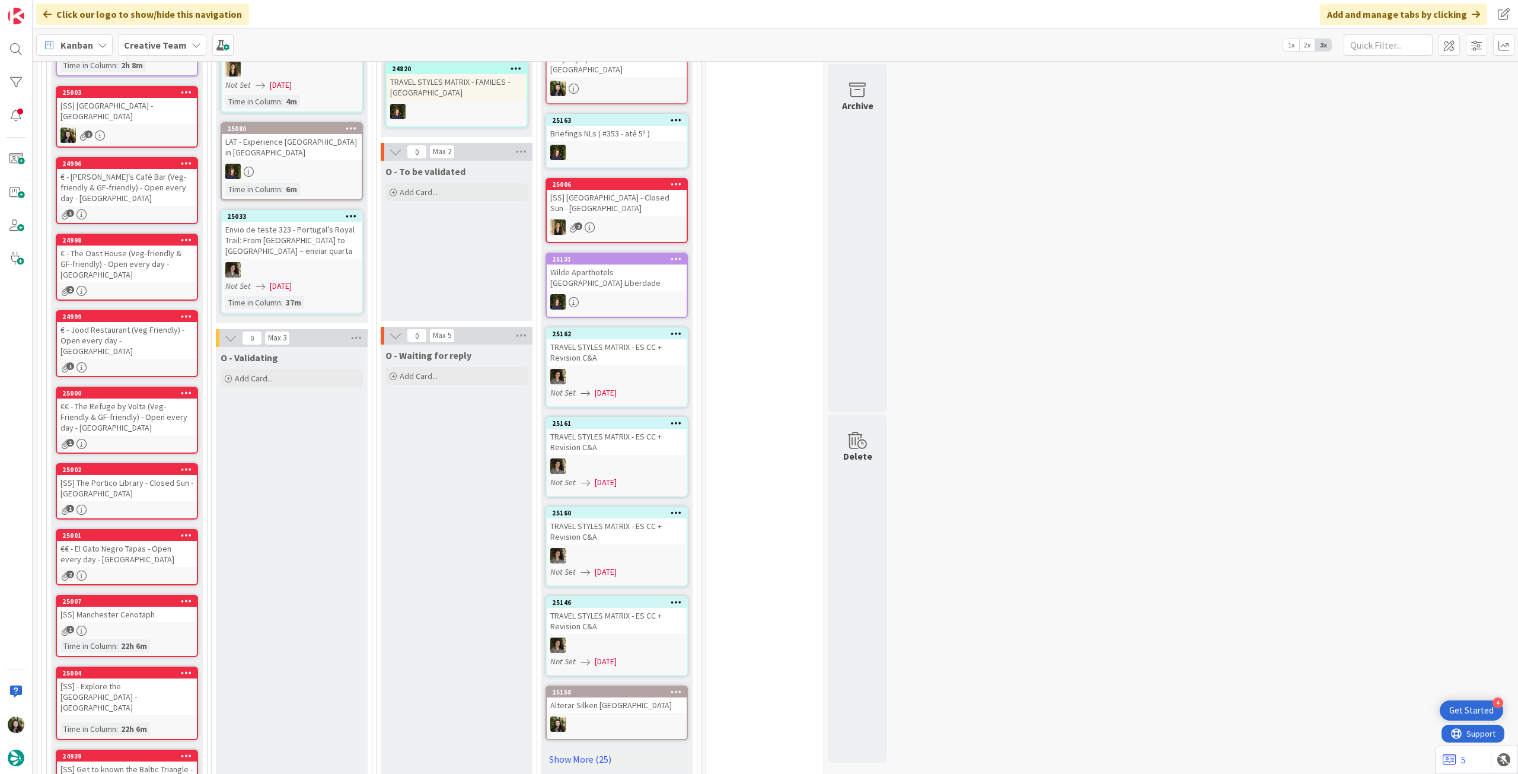
scroll to position [1028, 0]
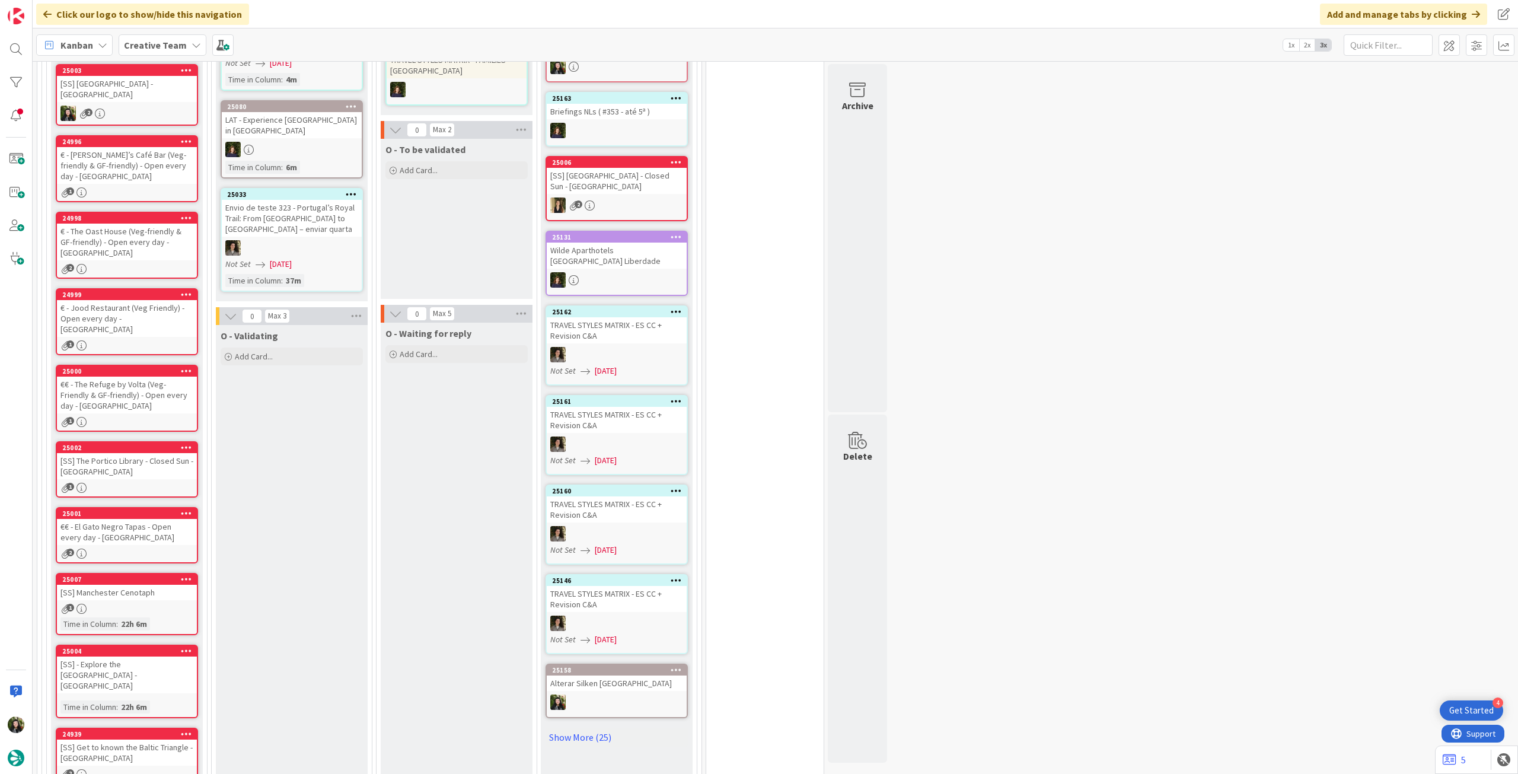
click at [138, 604] on div "1" at bounding box center [127, 609] width 140 height 10
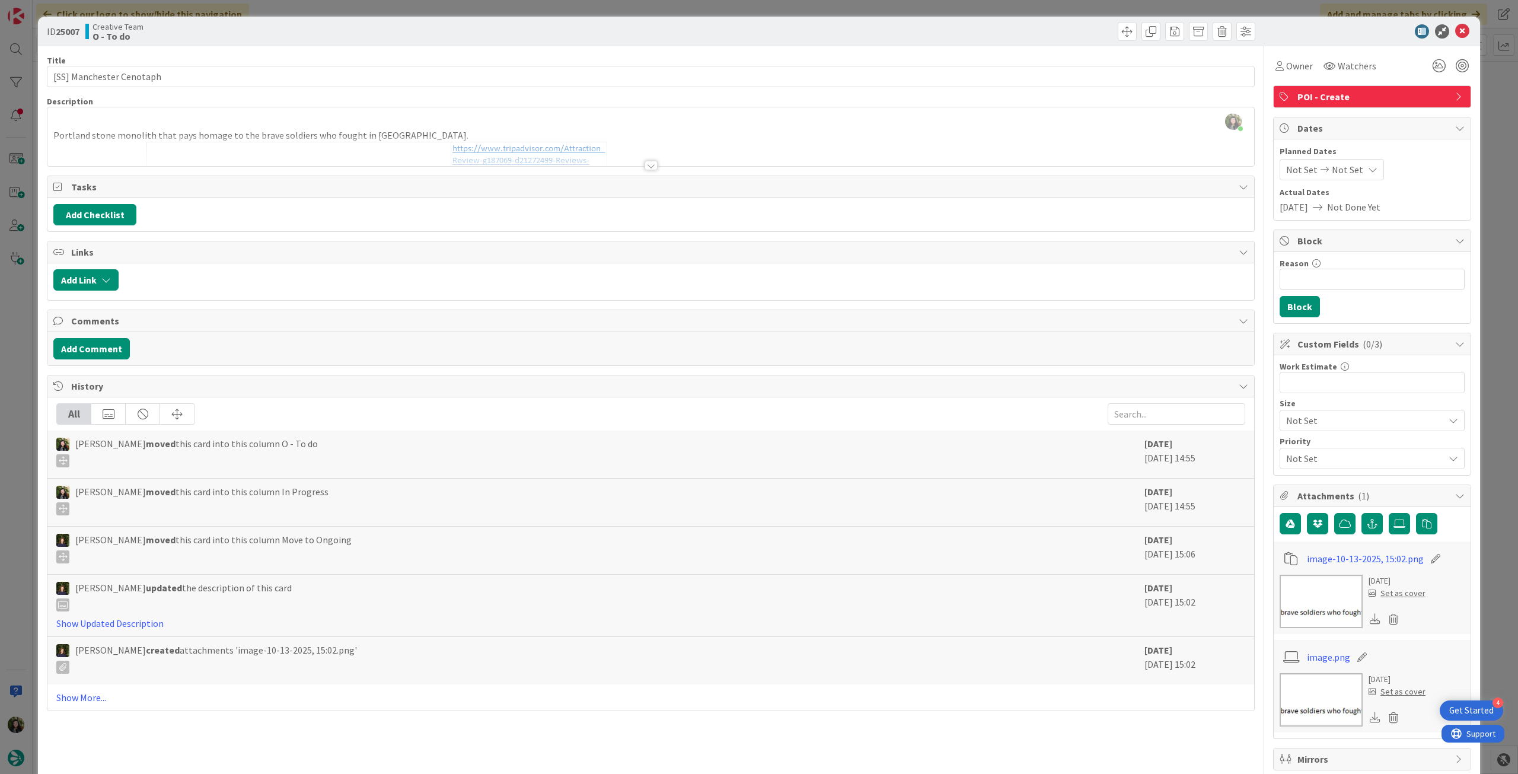
click at [448, 152] on div at bounding box center [650, 151] width 1207 height 30
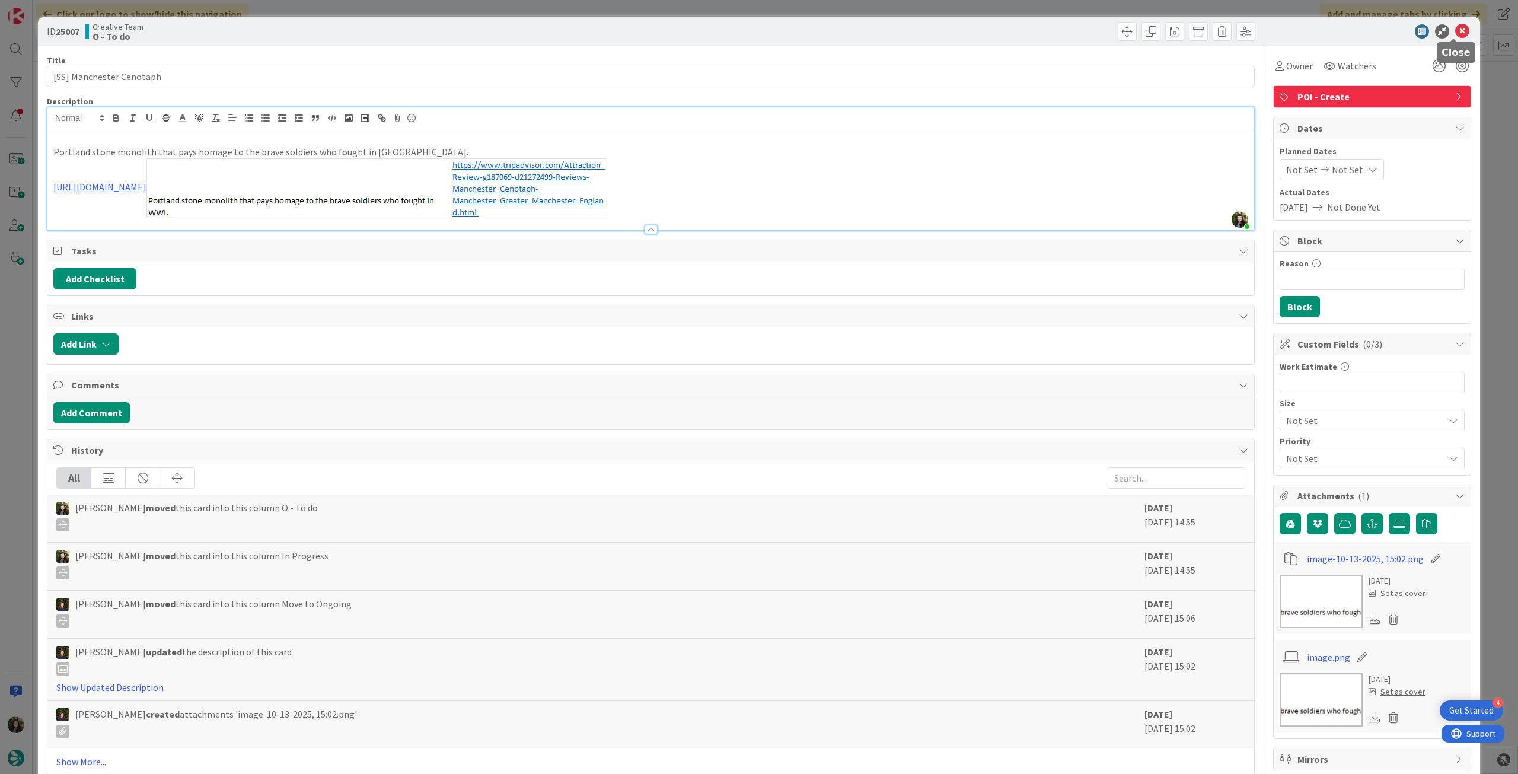
click at [1455, 31] on icon at bounding box center [1462, 31] width 14 height 14
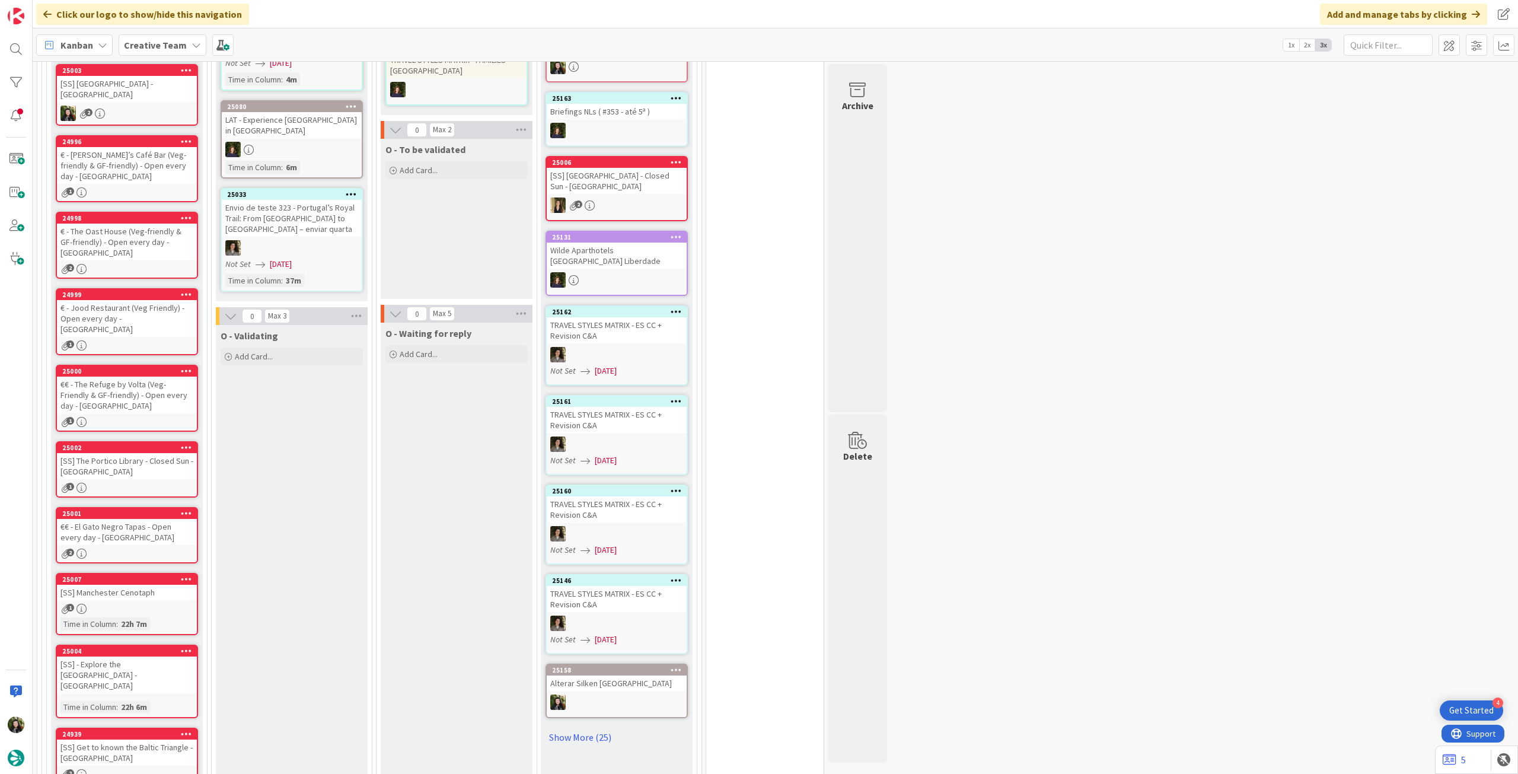
click at [131, 657] on div "[SS] - Explore the [GEOGRAPHIC_DATA] - [GEOGRAPHIC_DATA]" at bounding box center [127, 675] width 140 height 37
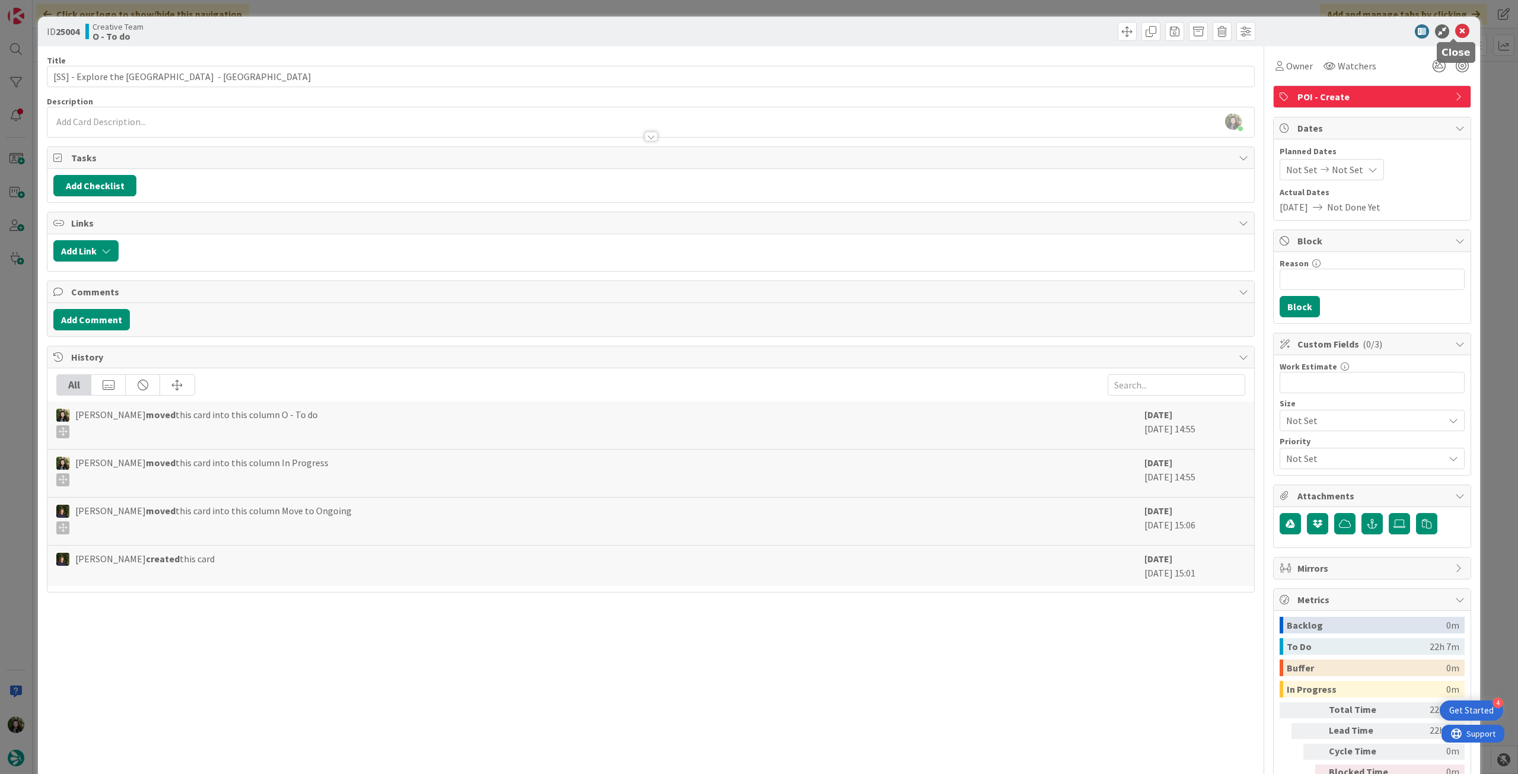
click at [1455, 30] on icon at bounding box center [1462, 31] width 14 height 14
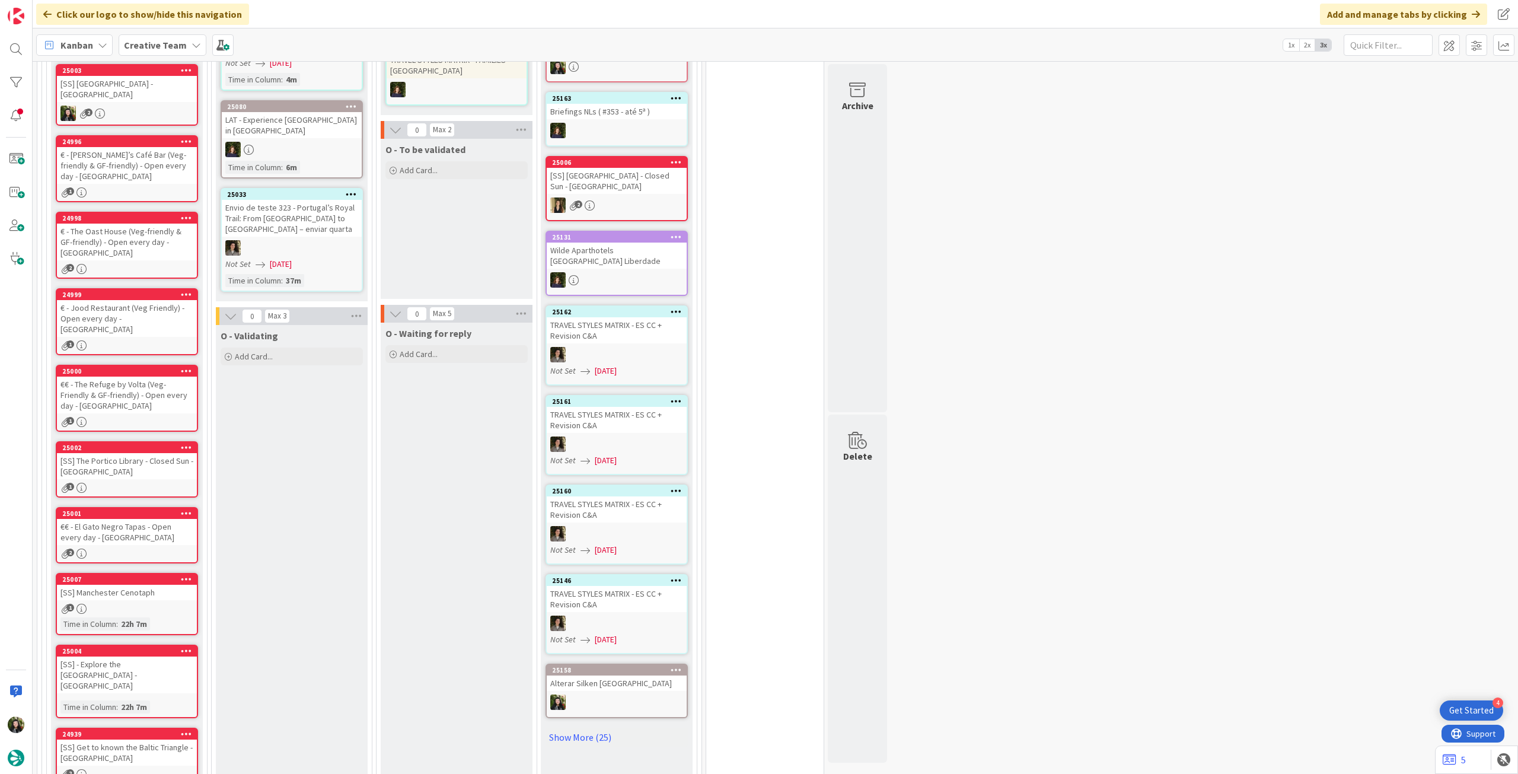
click at [185, 573] on div "25007 [SS] Manchester Cenotaph 1 Time in [GEOGRAPHIC_DATA] : 22h 7m" at bounding box center [127, 604] width 142 height 62
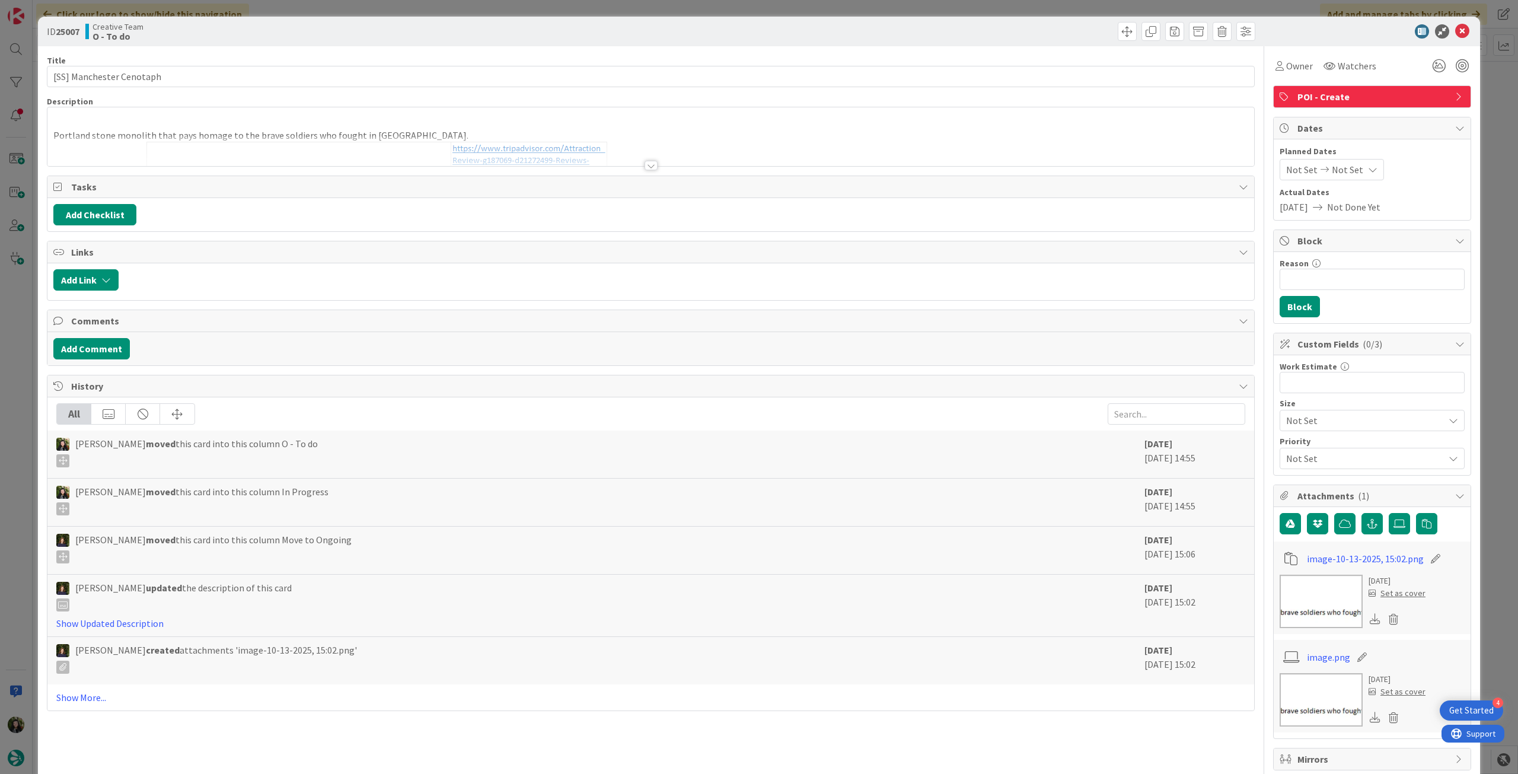
click at [488, 139] on div at bounding box center [650, 151] width 1207 height 30
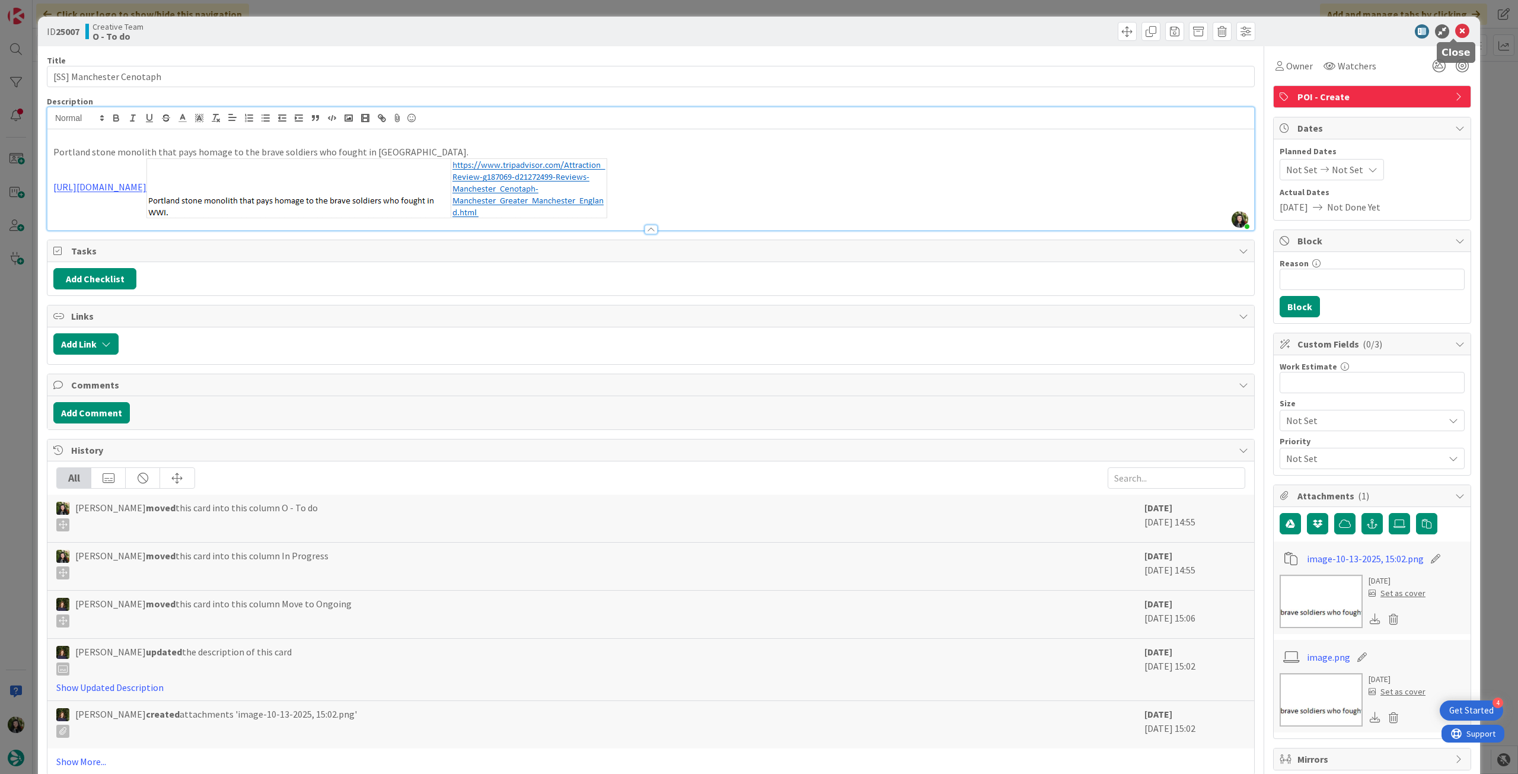
click at [1457, 34] on icon at bounding box center [1462, 31] width 14 height 14
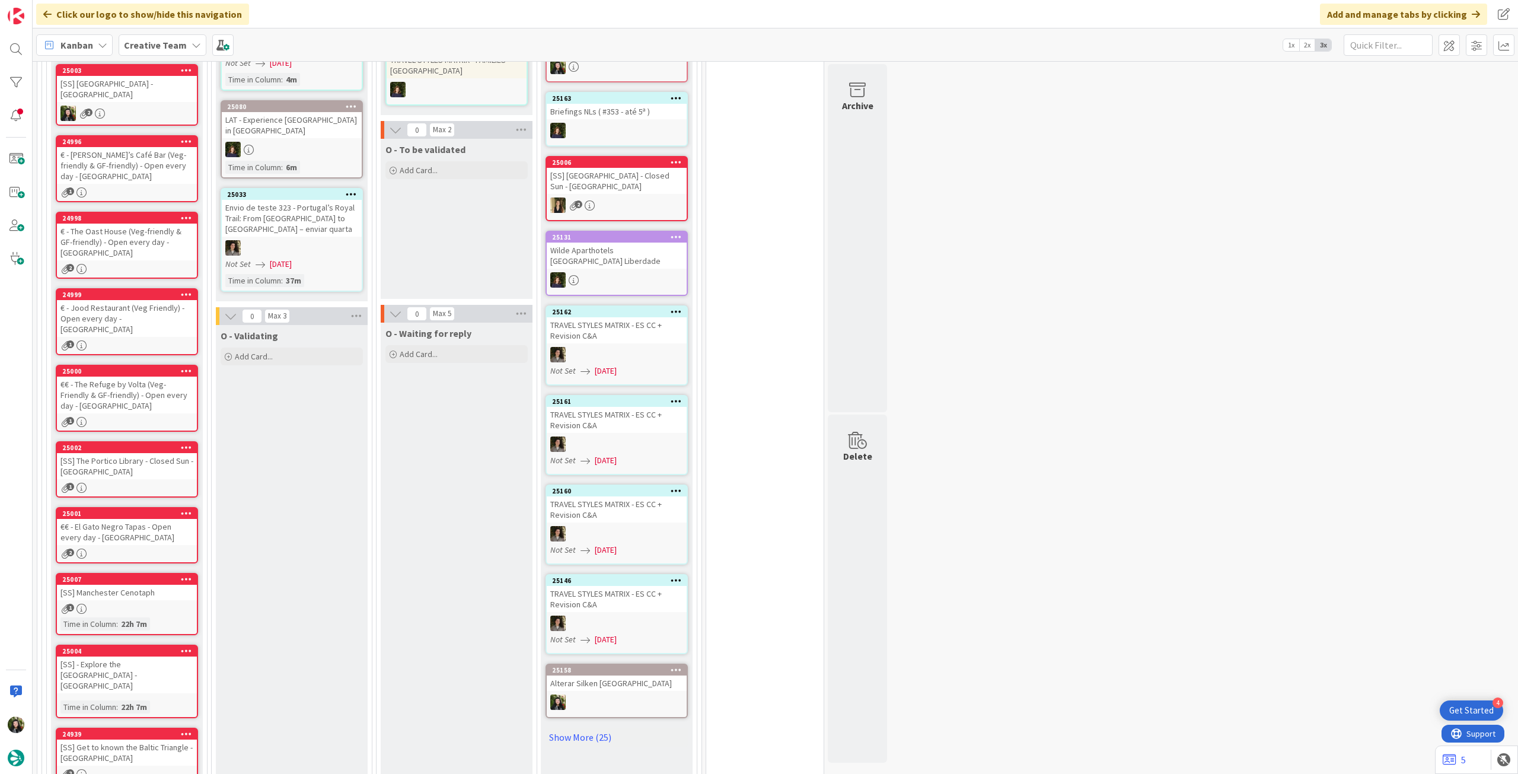
click at [184, 657] on div "[SS] - Explore the [GEOGRAPHIC_DATA] - [GEOGRAPHIC_DATA]" at bounding box center [127, 675] width 140 height 37
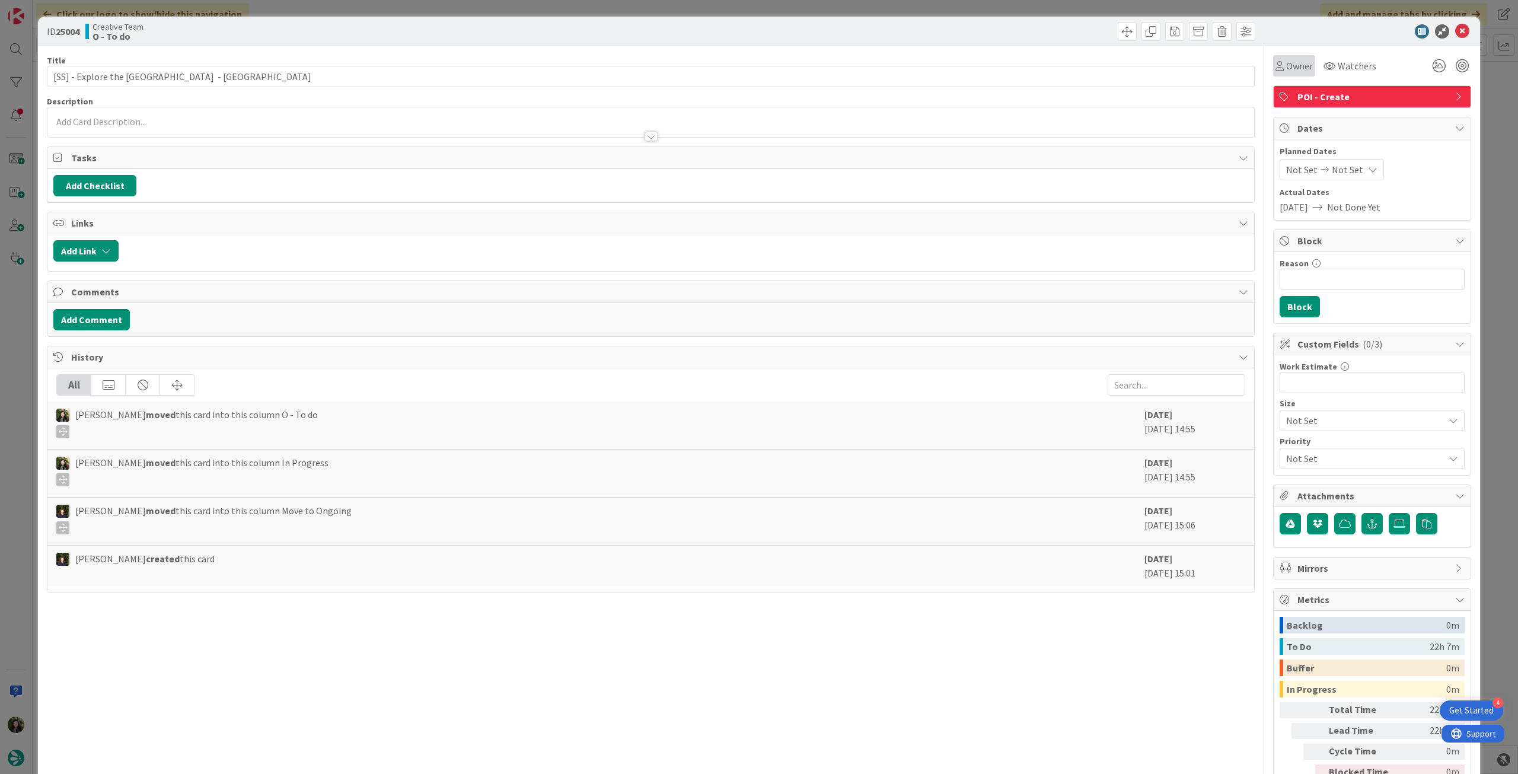
click at [1300, 58] on div "Owner" at bounding box center [1294, 65] width 42 height 21
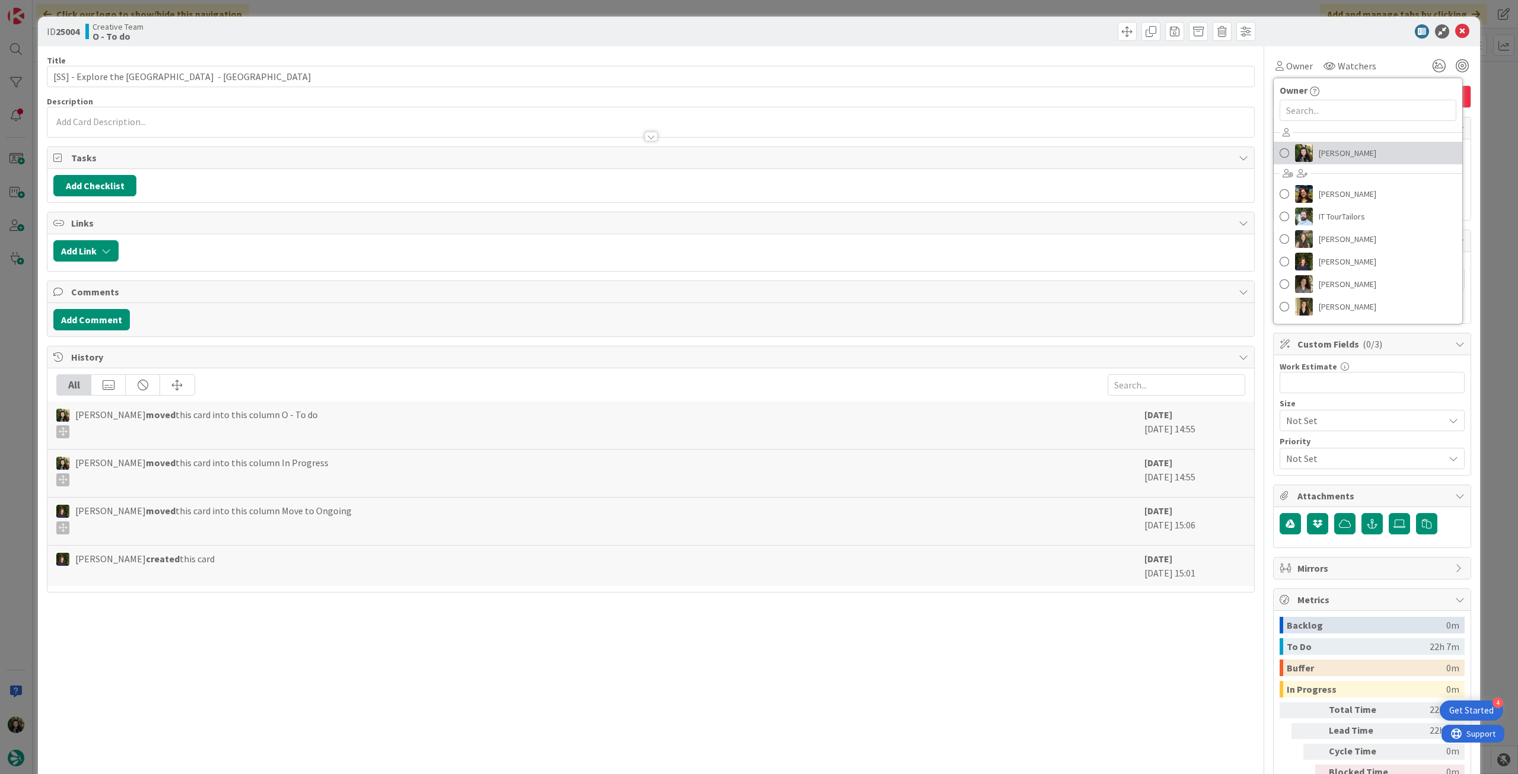
click at [1334, 151] on span "[PERSON_NAME]" at bounding box center [1348, 153] width 58 height 18
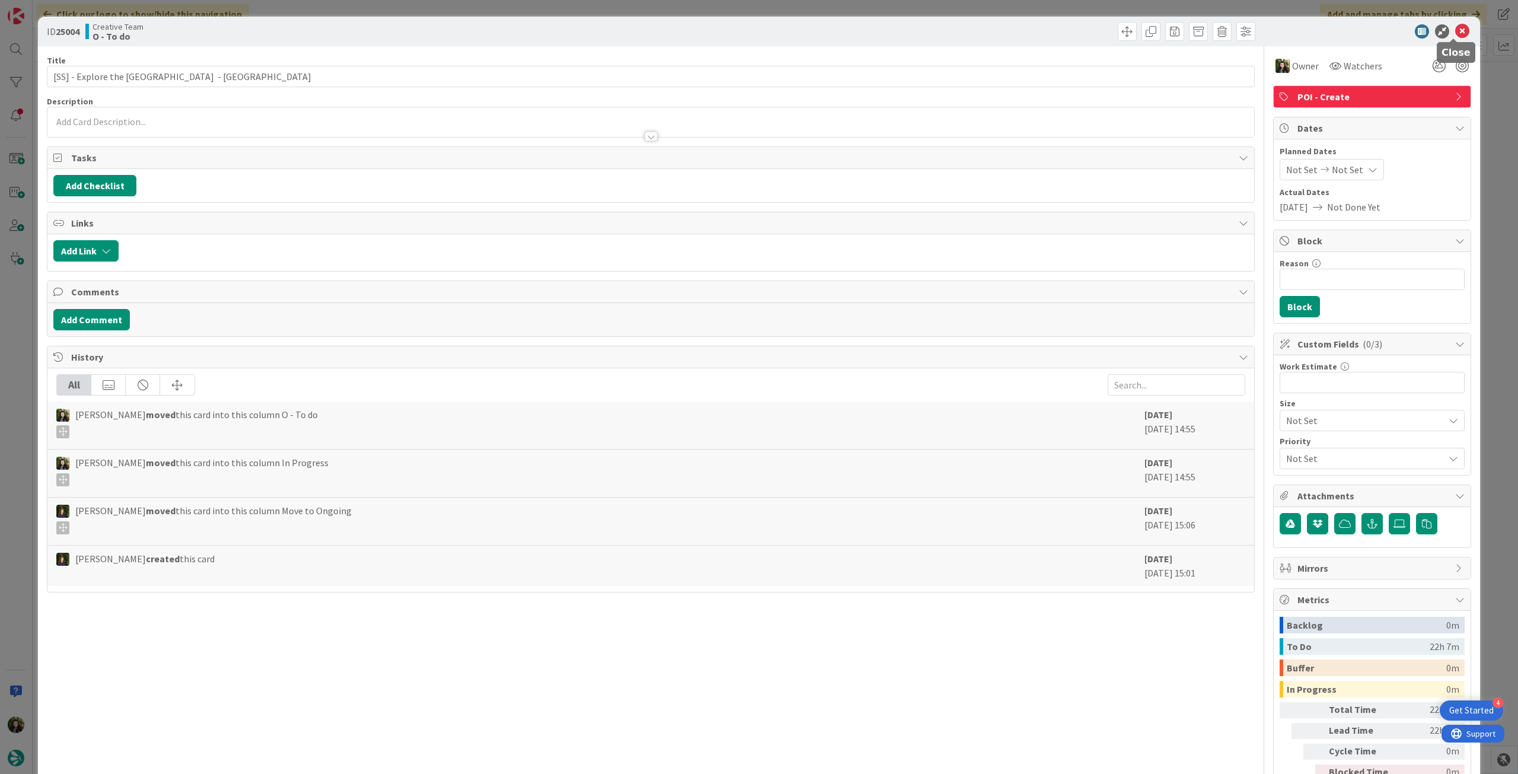
click at [1455, 26] on icon at bounding box center [1462, 31] width 14 height 14
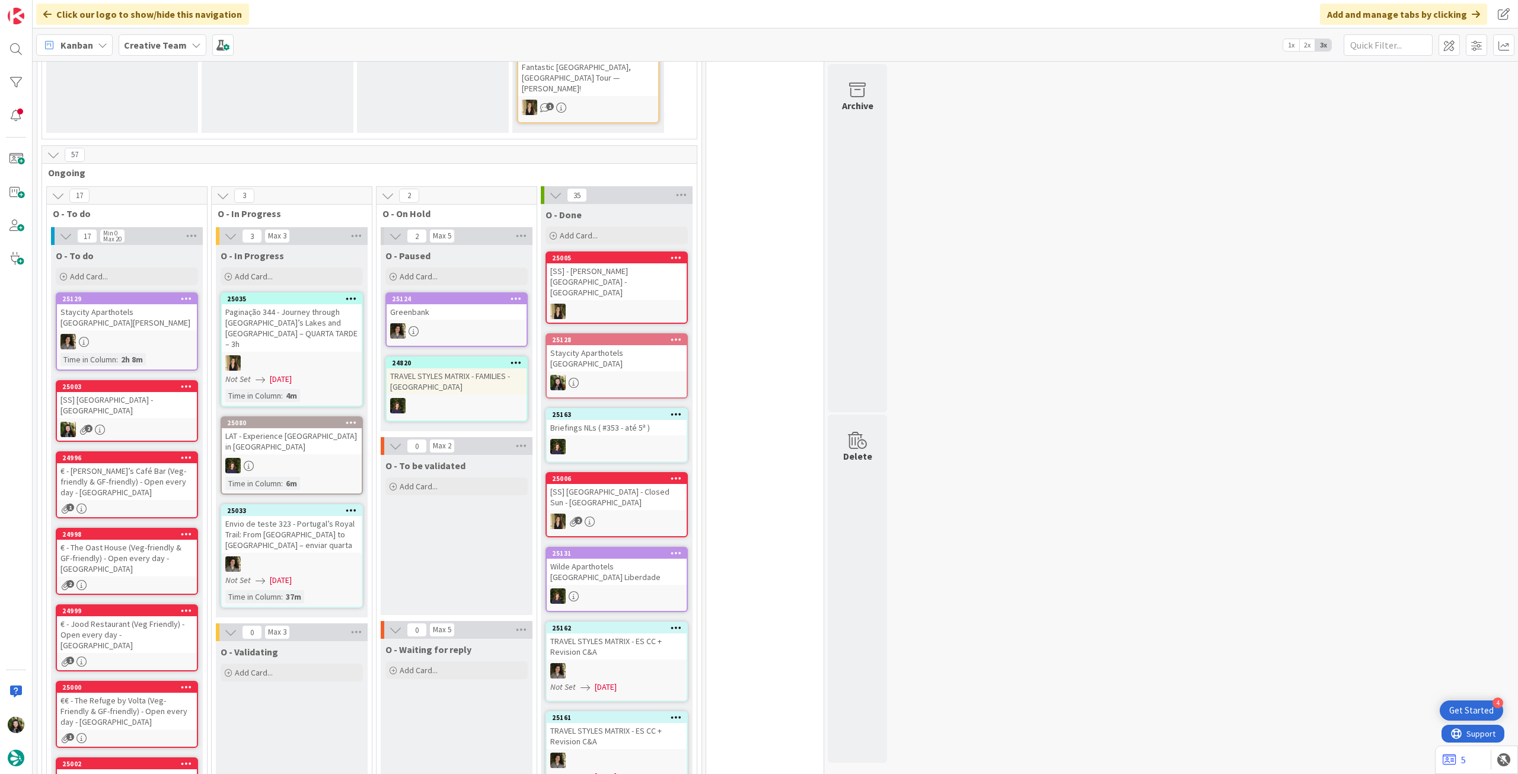
click at [170, 44] on b "Creative Team" at bounding box center [155, 45] width 63 height 12
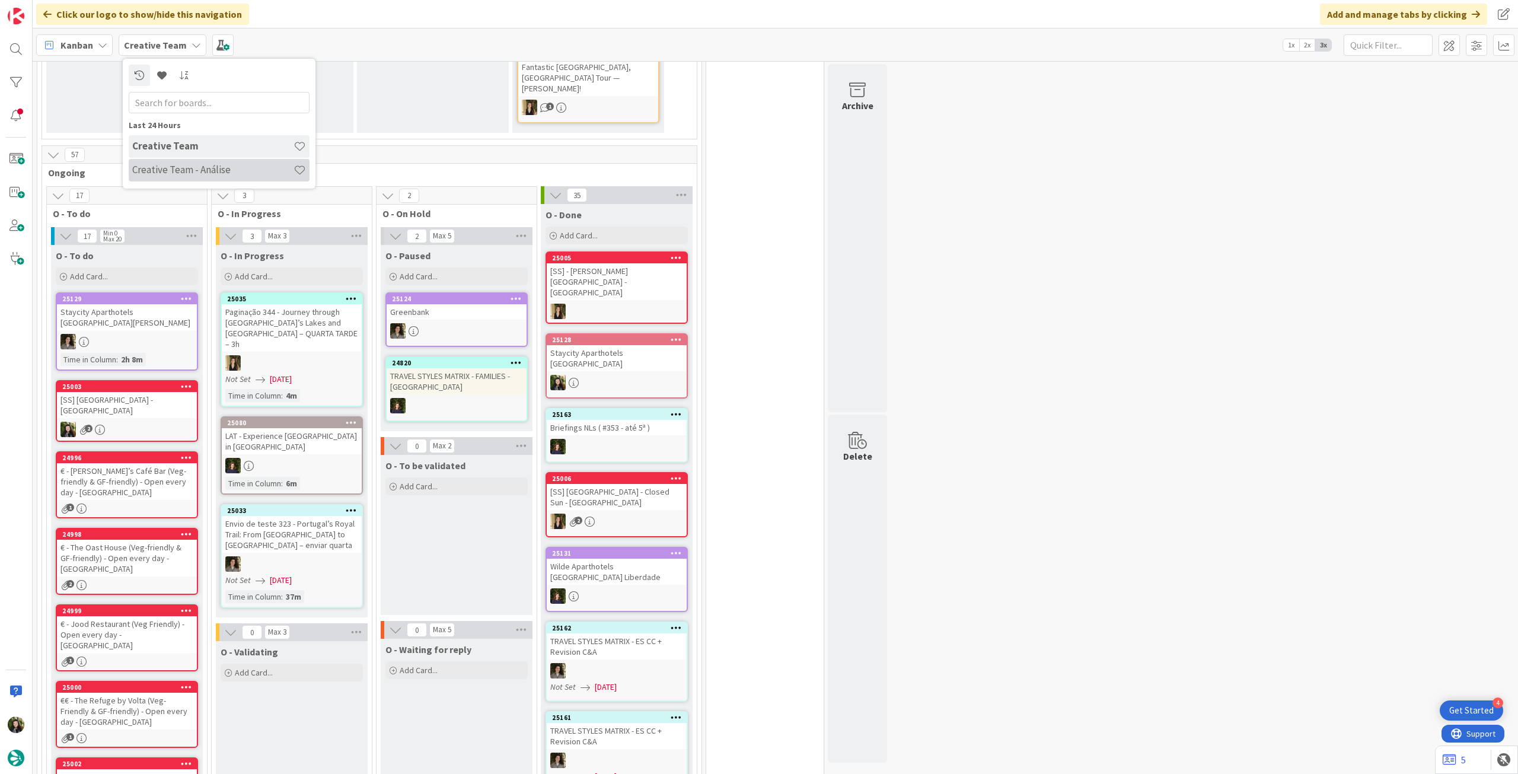
click at [158, 171] on h4 "Creative Team - Análise" at bounding box center [212, 170] width 161 height 12
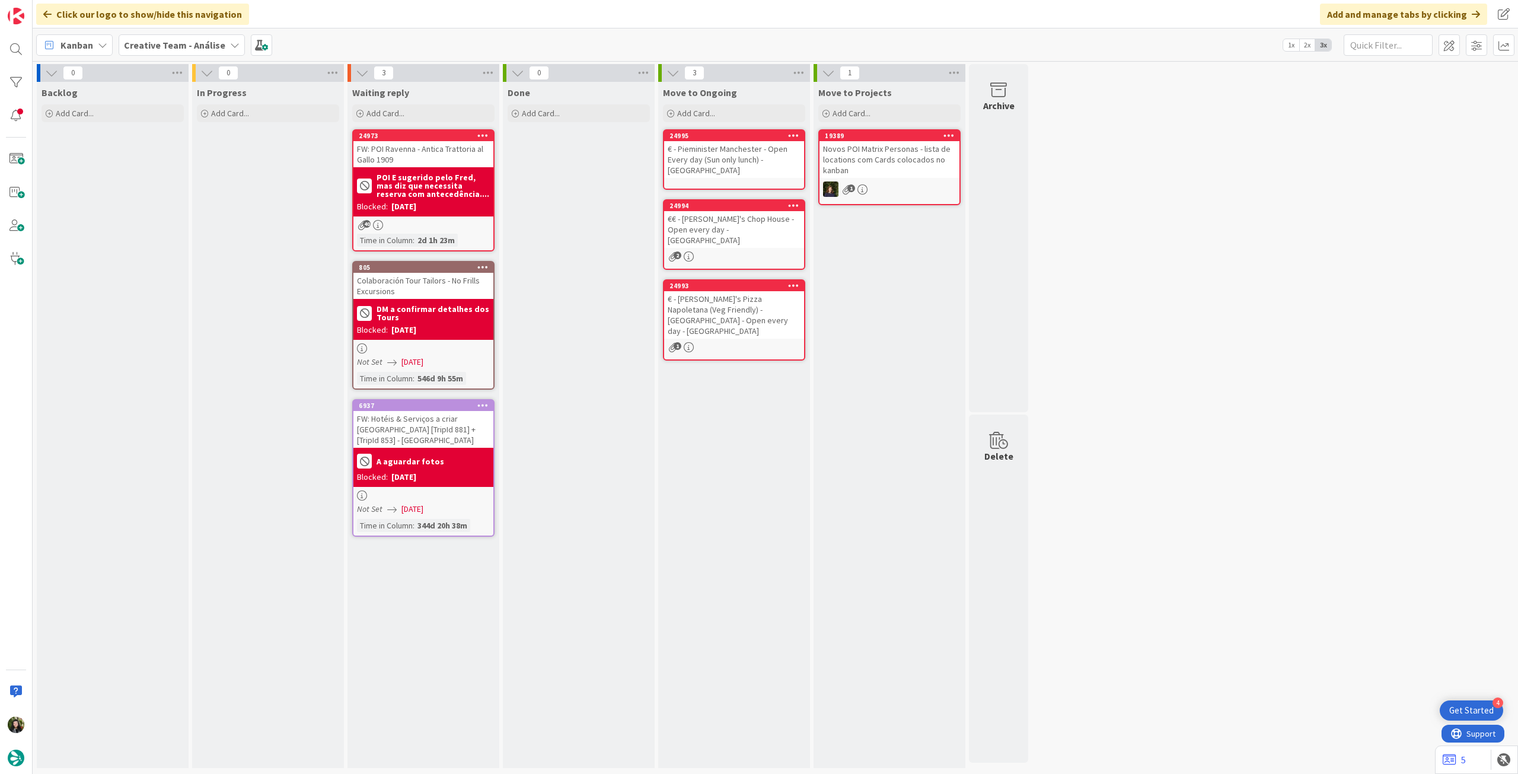
click at [178, 44] on b "Creative Team - Análise" at bounding box center [174, 45] width 101 height 12
click at [164, 165] on h4 "Creative Team" at bounding box center [212, 170] width 161 height 12
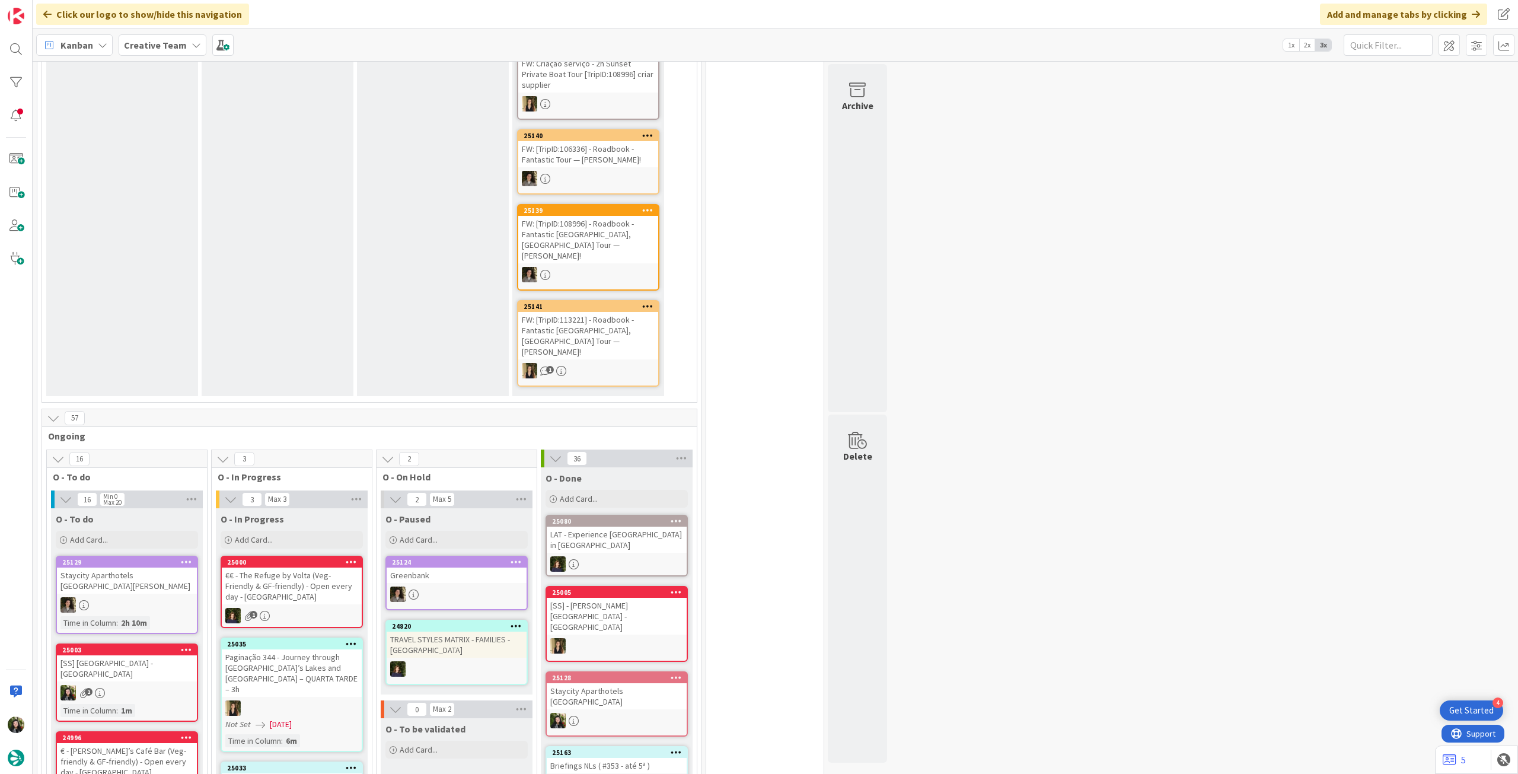
scroll to position [396, 0]
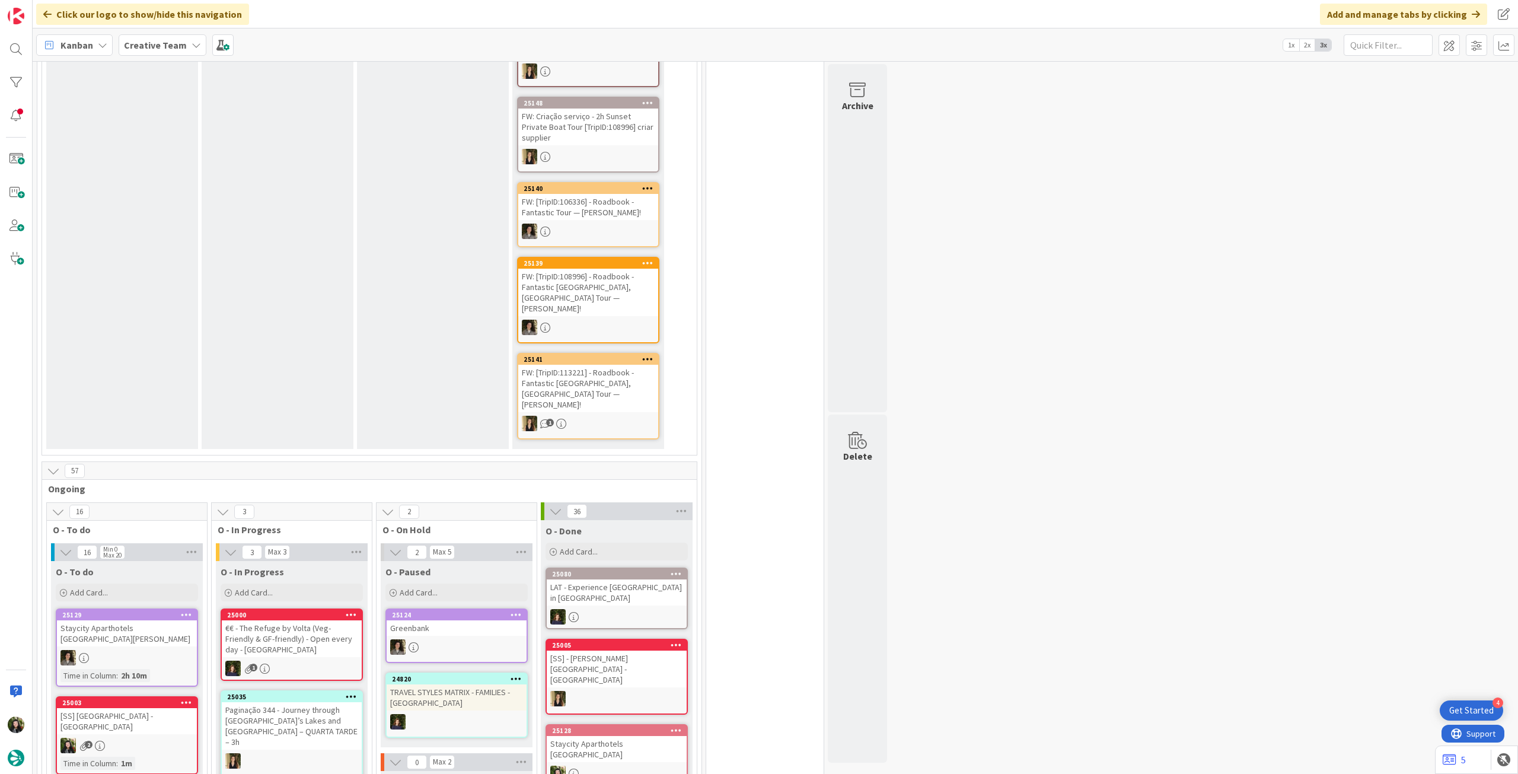
click at [167, 33] on div "Kanban Creative Team 1x 2x 3x" at bounding box center [776, 44] width 1486 height 33
click at [165, 44] on b "Creative Team" at bounding box center [155, 45] width 63 height 12
click at [198, 162] on div "Creative Team - Análise" at bounding box center [219, 170] width 181 height 23
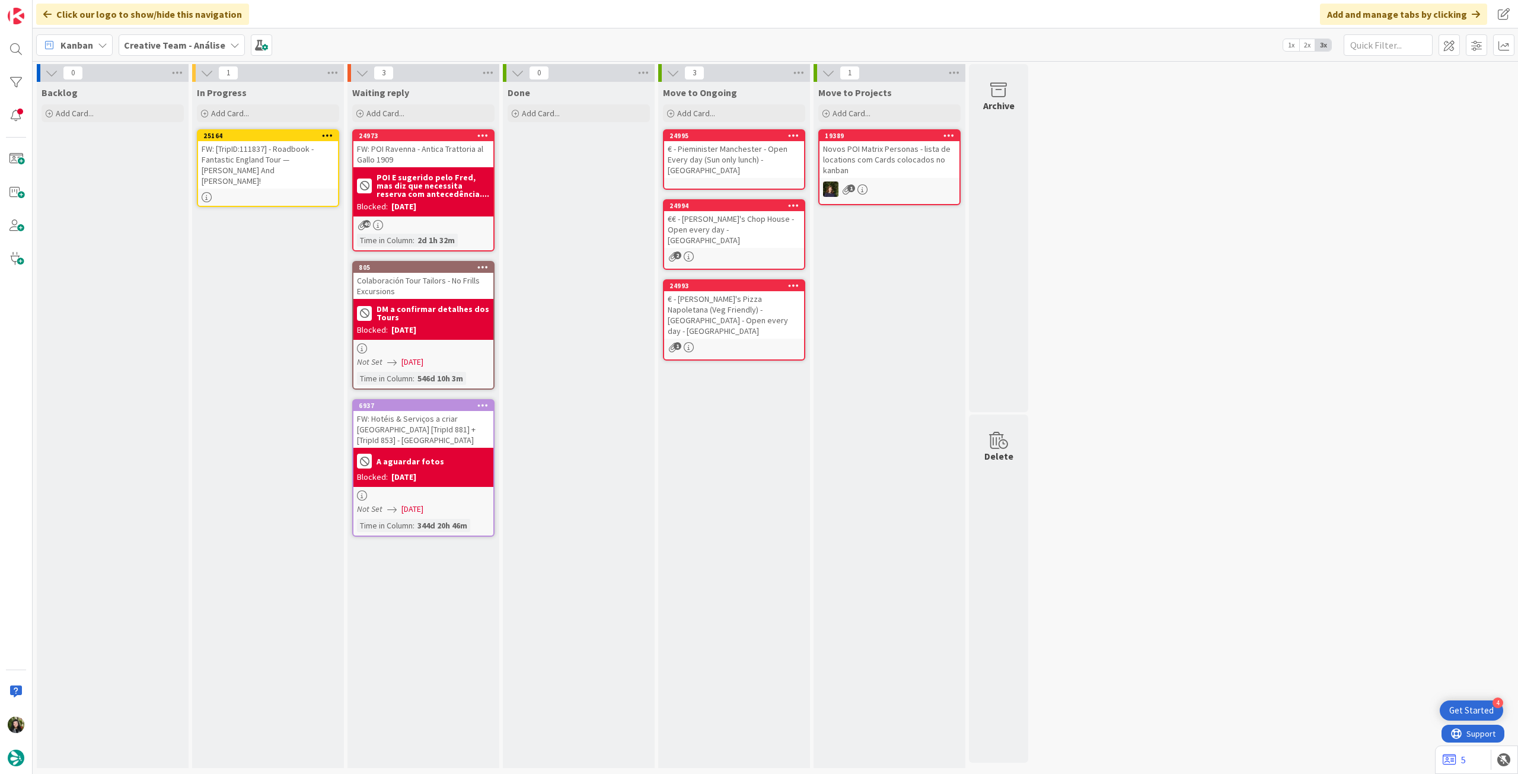
click at [330, 133] on icon at bounding box center [327, 135] width 11 height 8
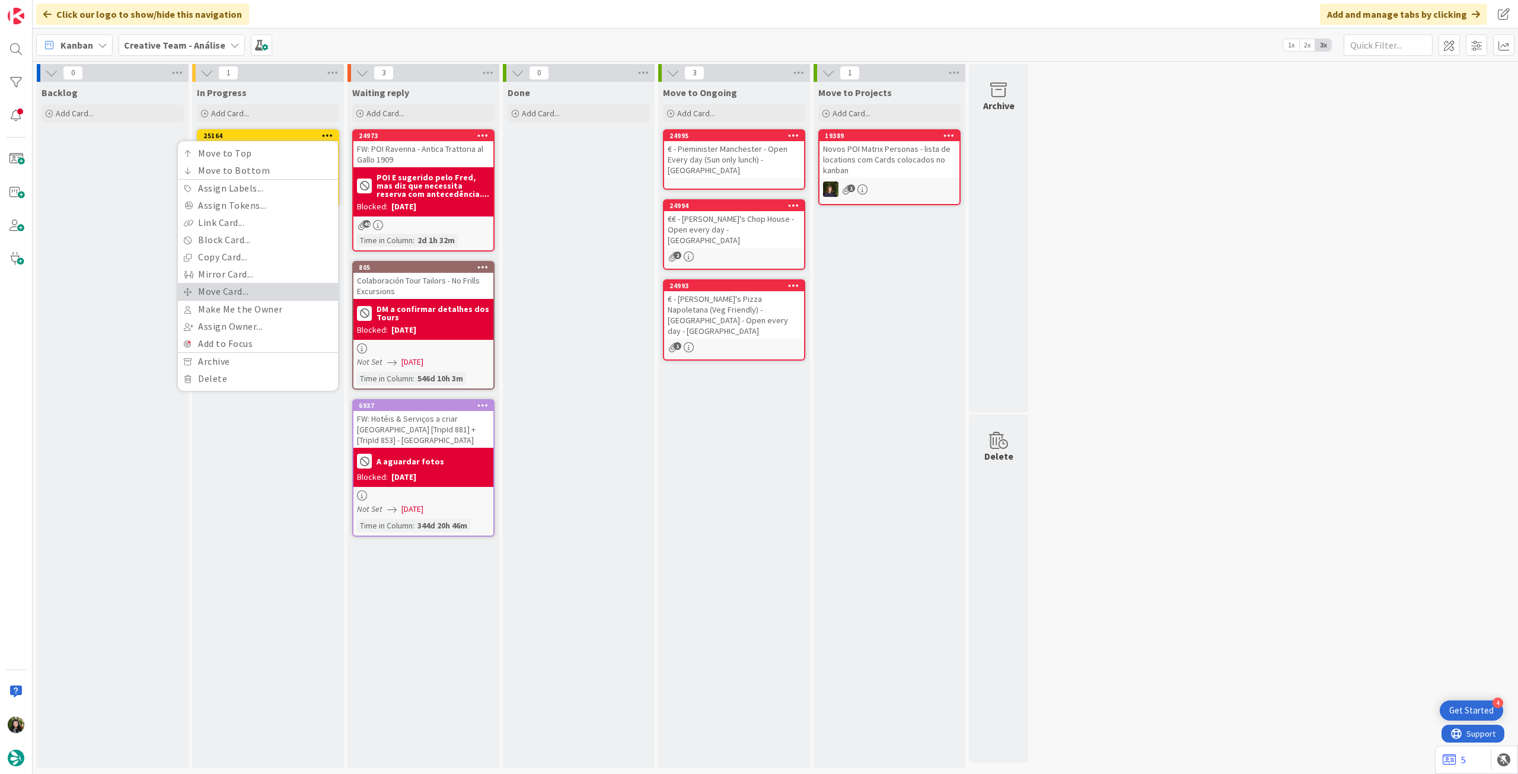
click at [276, 297] on link "Move Card..." at bounding box center [258, 291] width 160 height 17
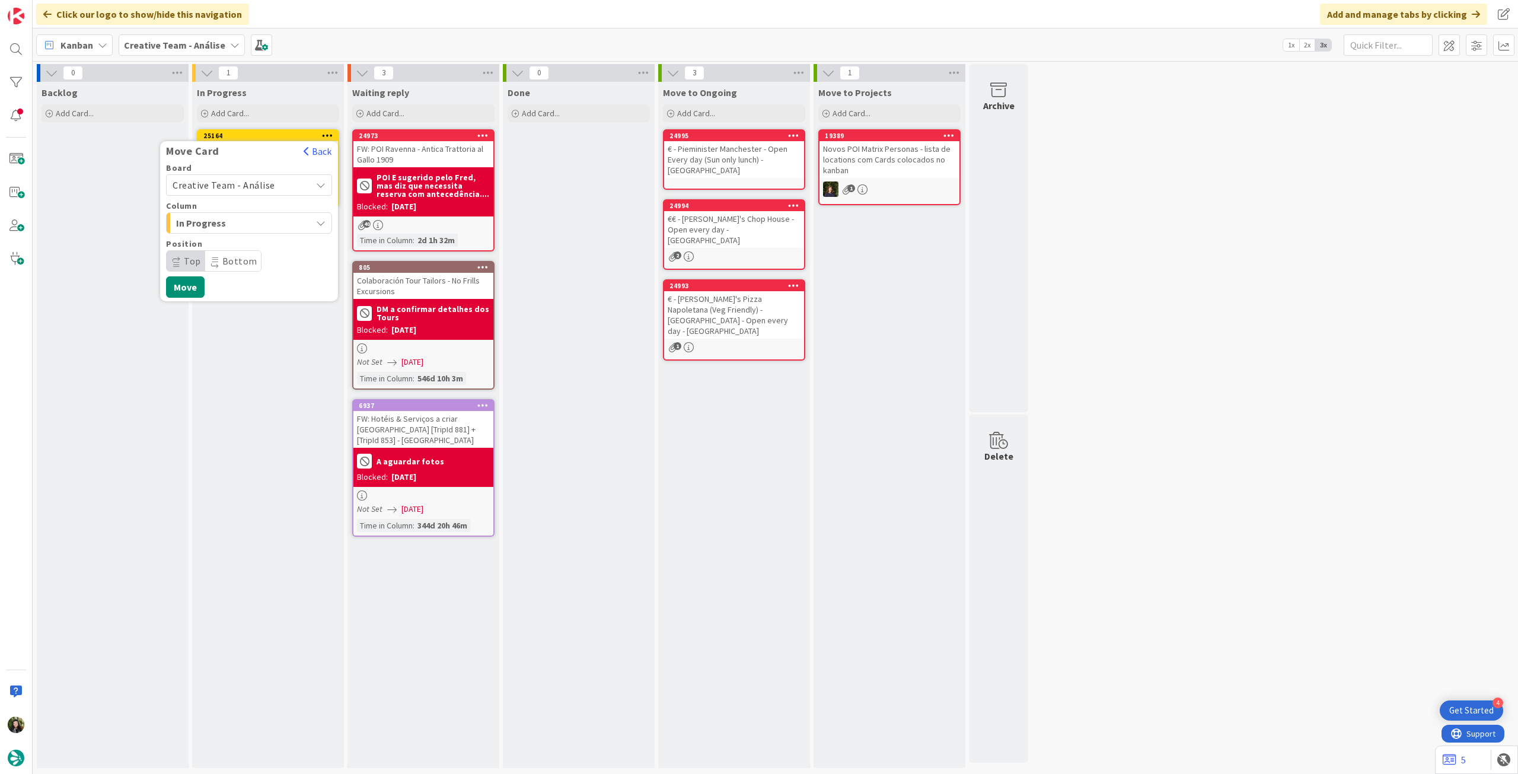
click at [286, 185] on span "Creative Team - Análise" at bounding box center [239, 185] width 133 height 17
click at [246, 239] on span "Creative Team" at bounding box center [257, 241] width 138 height 18
click at [237, 257] on span "Daytrip" at bounding box center [249, 261] width 114 height 17
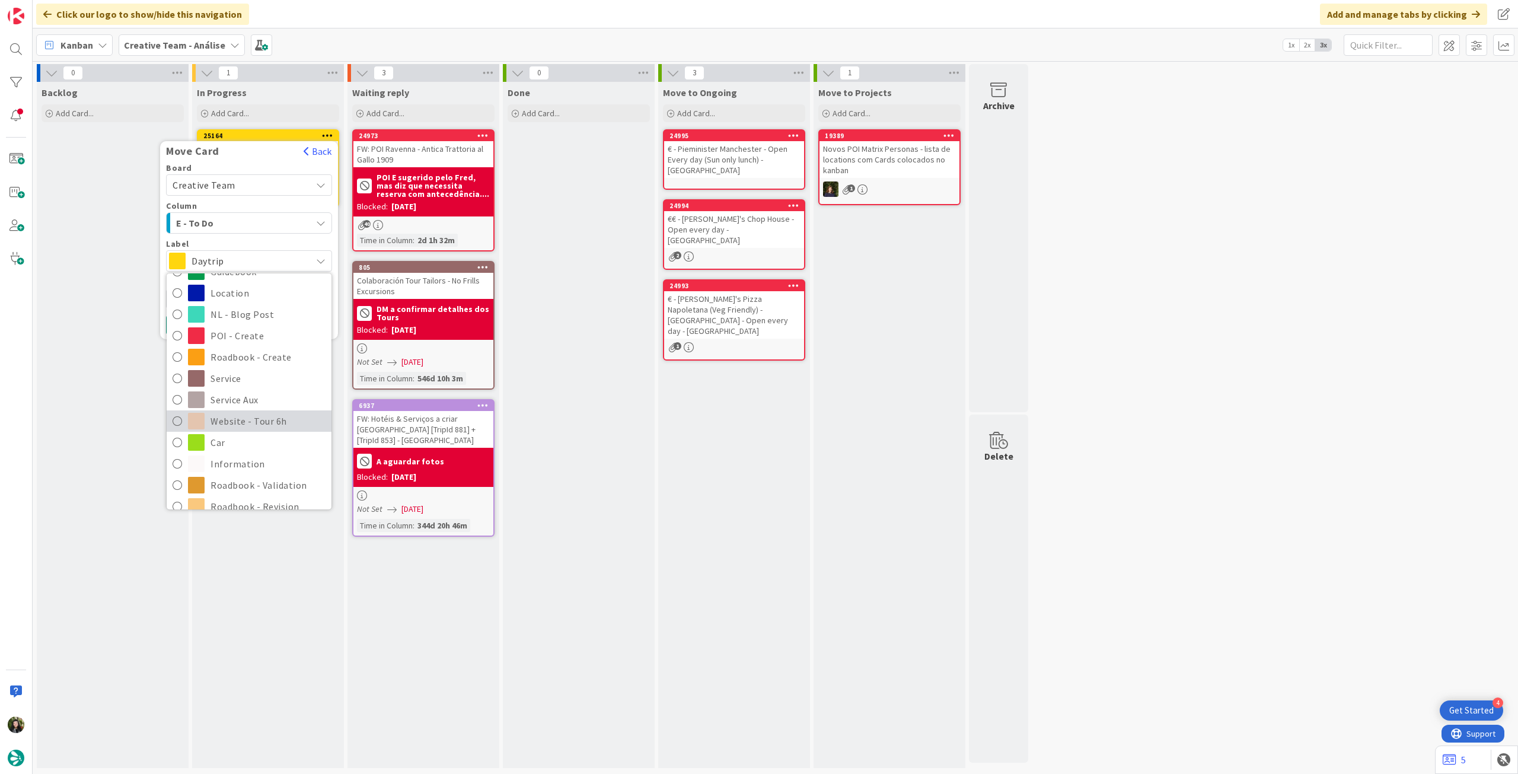
scroll to position [158, 0]
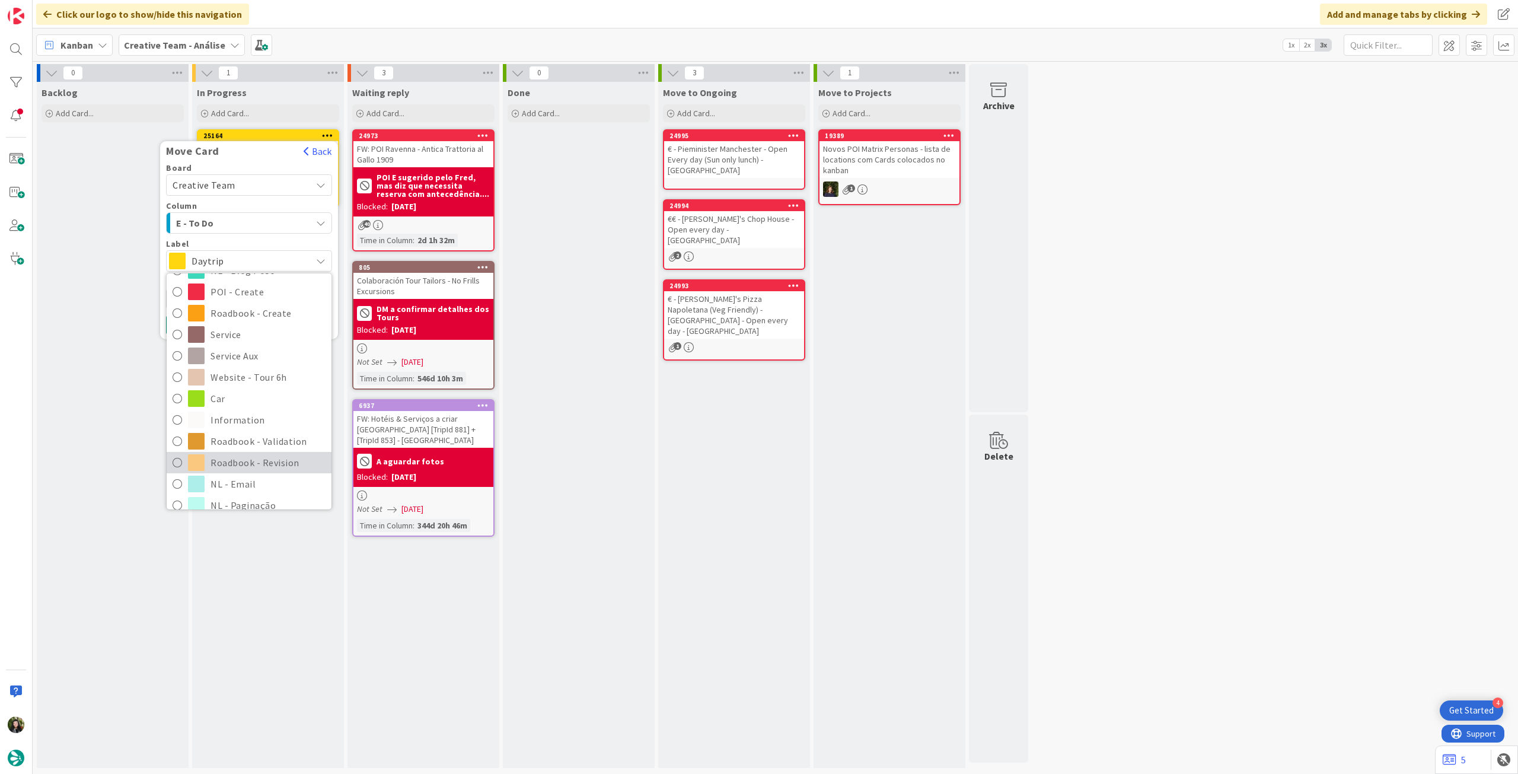
click at [251, 465] on span "Roadbook - Revision" at bounding box center [268, 463] width 115 height 18
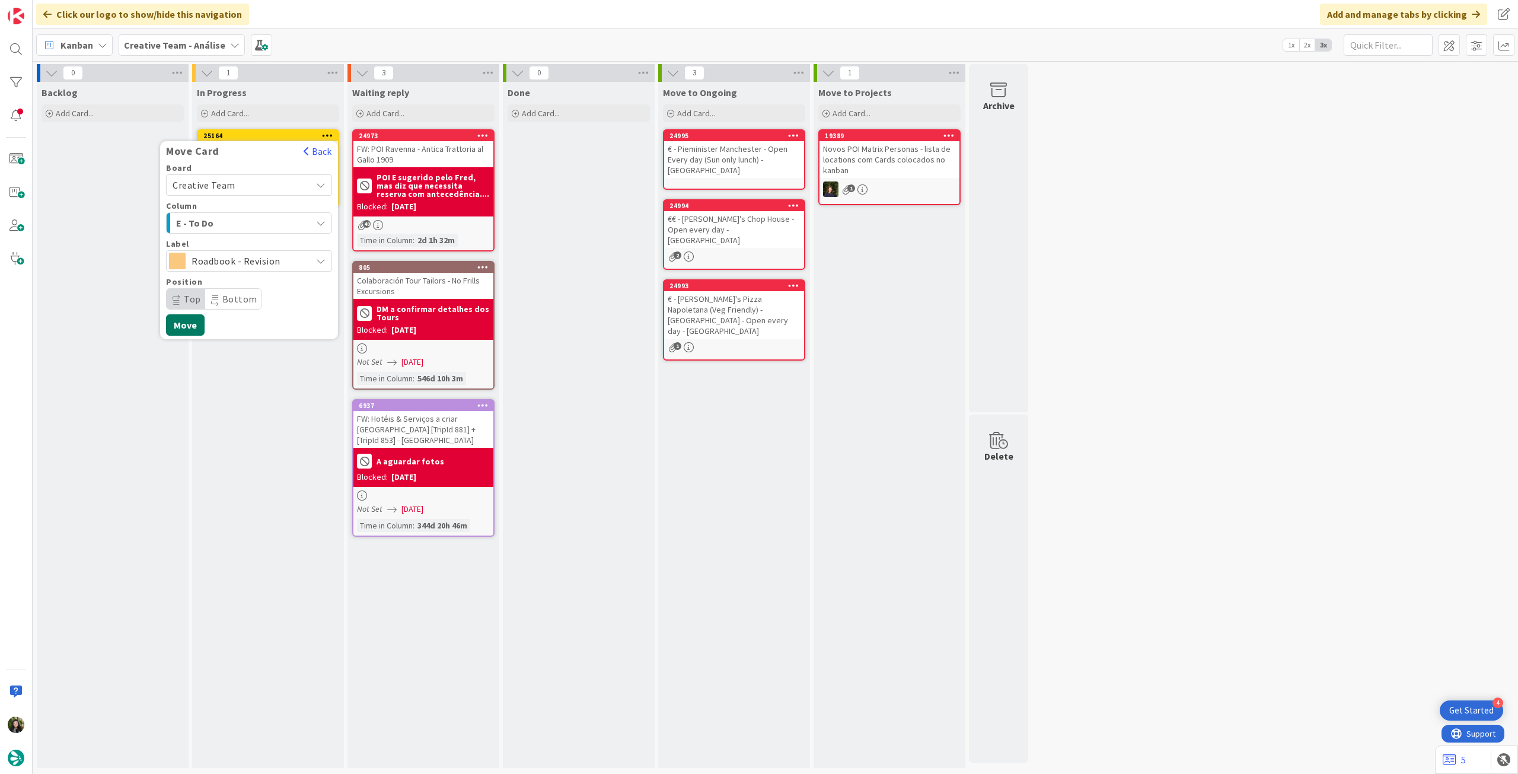
click at [193, 324] on button "Move" at bounding box center [185, 324] width 39 height 21
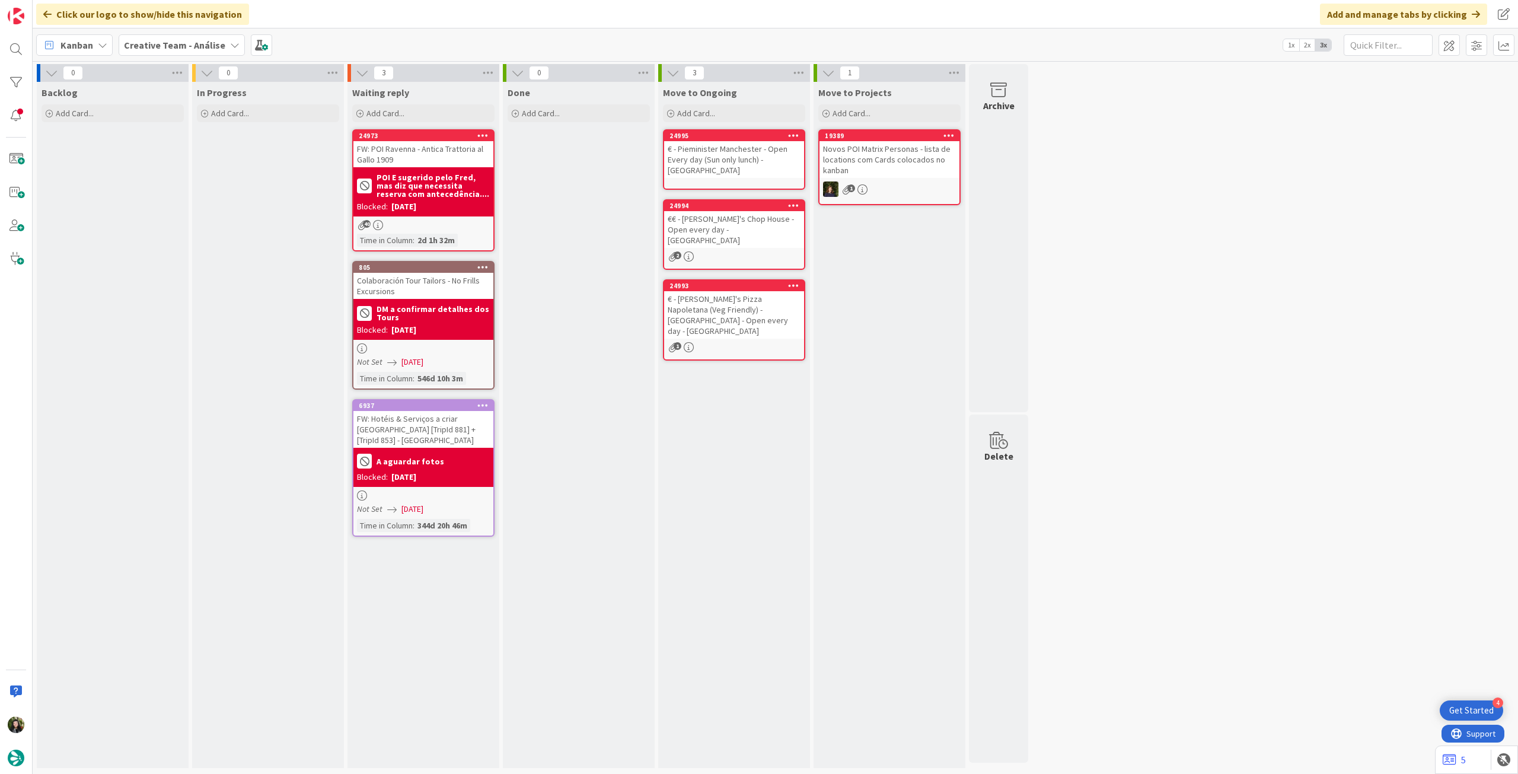
click at [186, 44] on b "Creative Team - Análise" at bounding box center [174, 45] width 101 height 12
click at [197, 171] on h4 "Creative Team" at bounding box center [212, 170] width 161 height 12
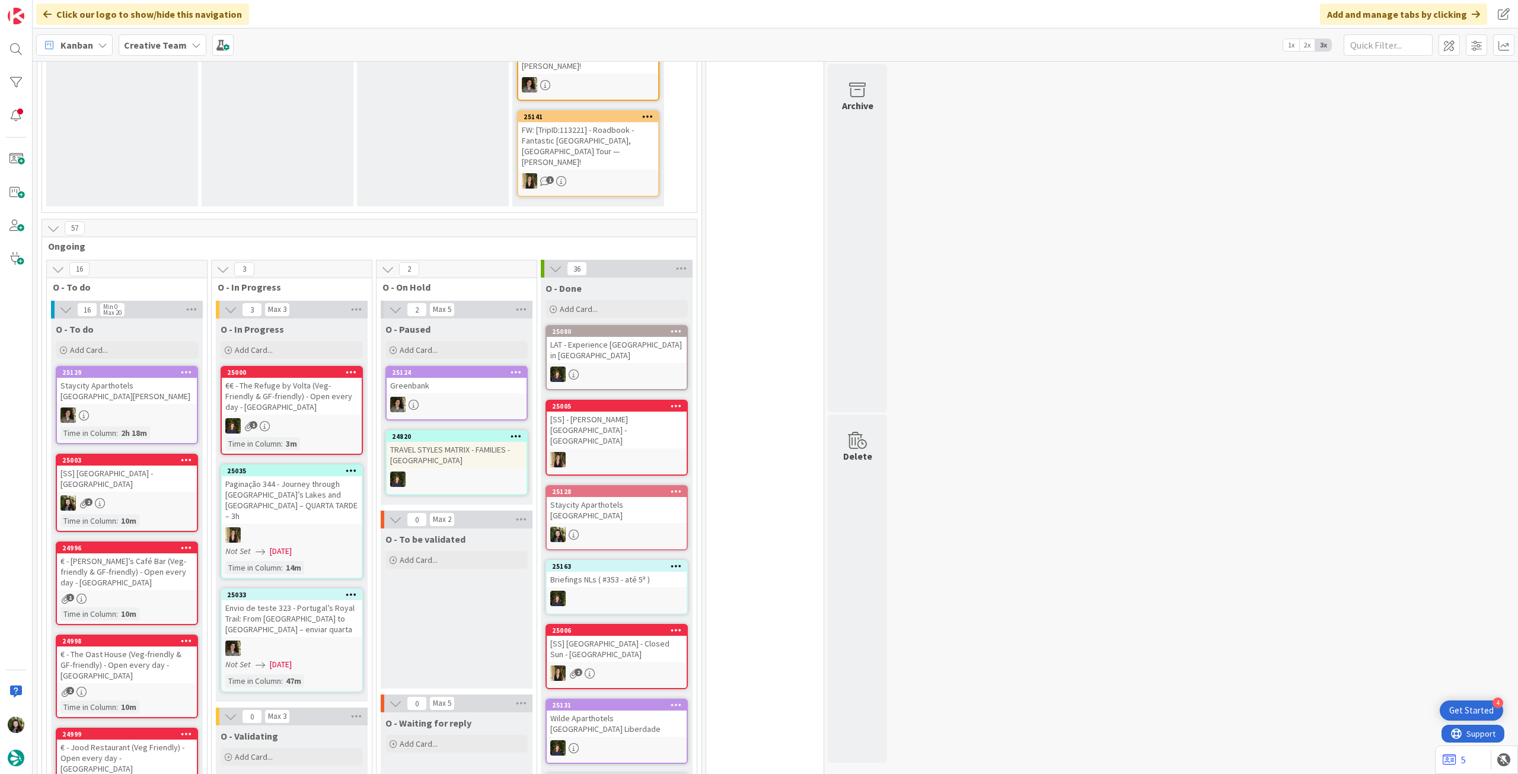
scroll to position [712, 0]
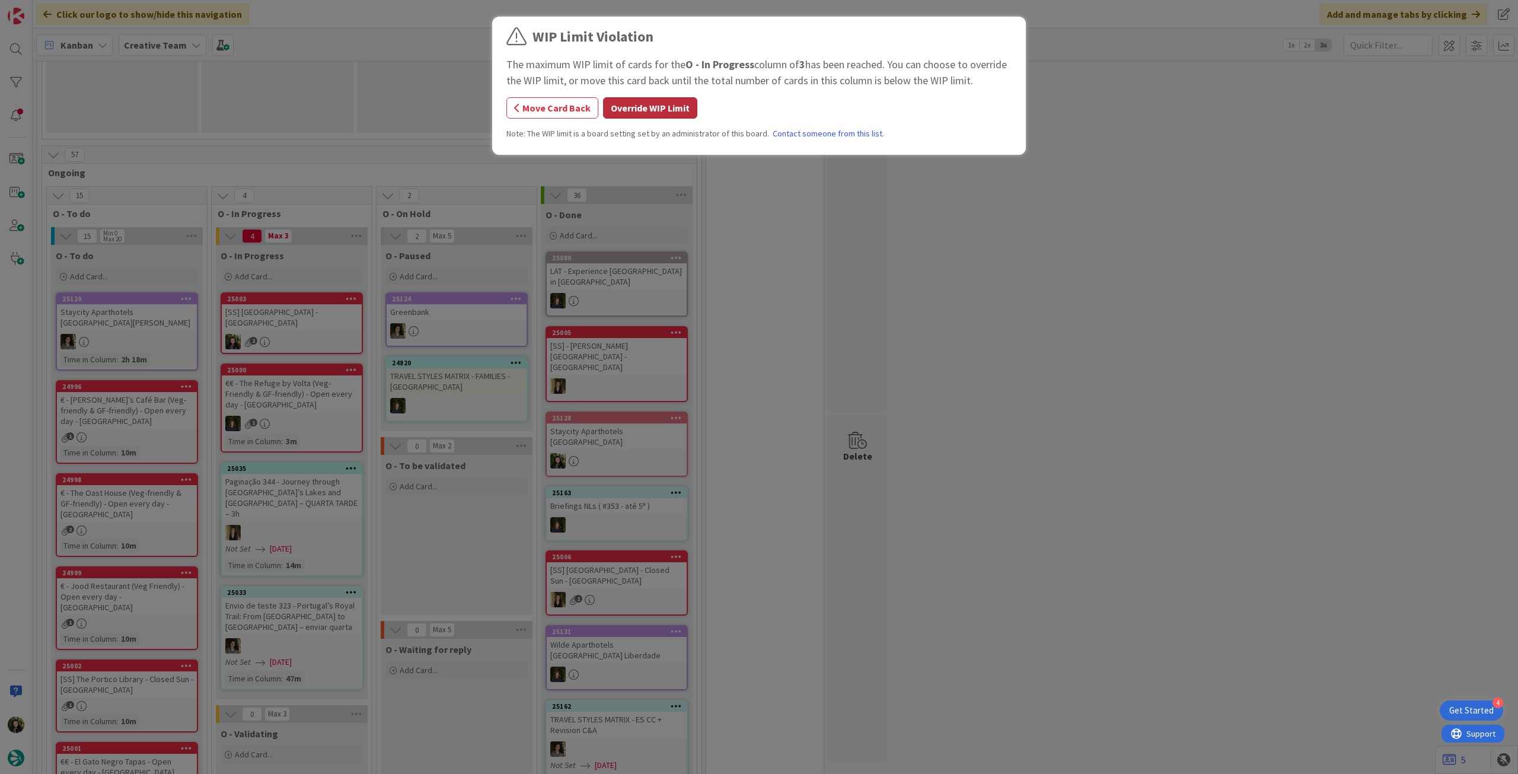
click at [681, 110] on button "Override WIP Limit" at bounding box center [650, 107] width 94 height 21
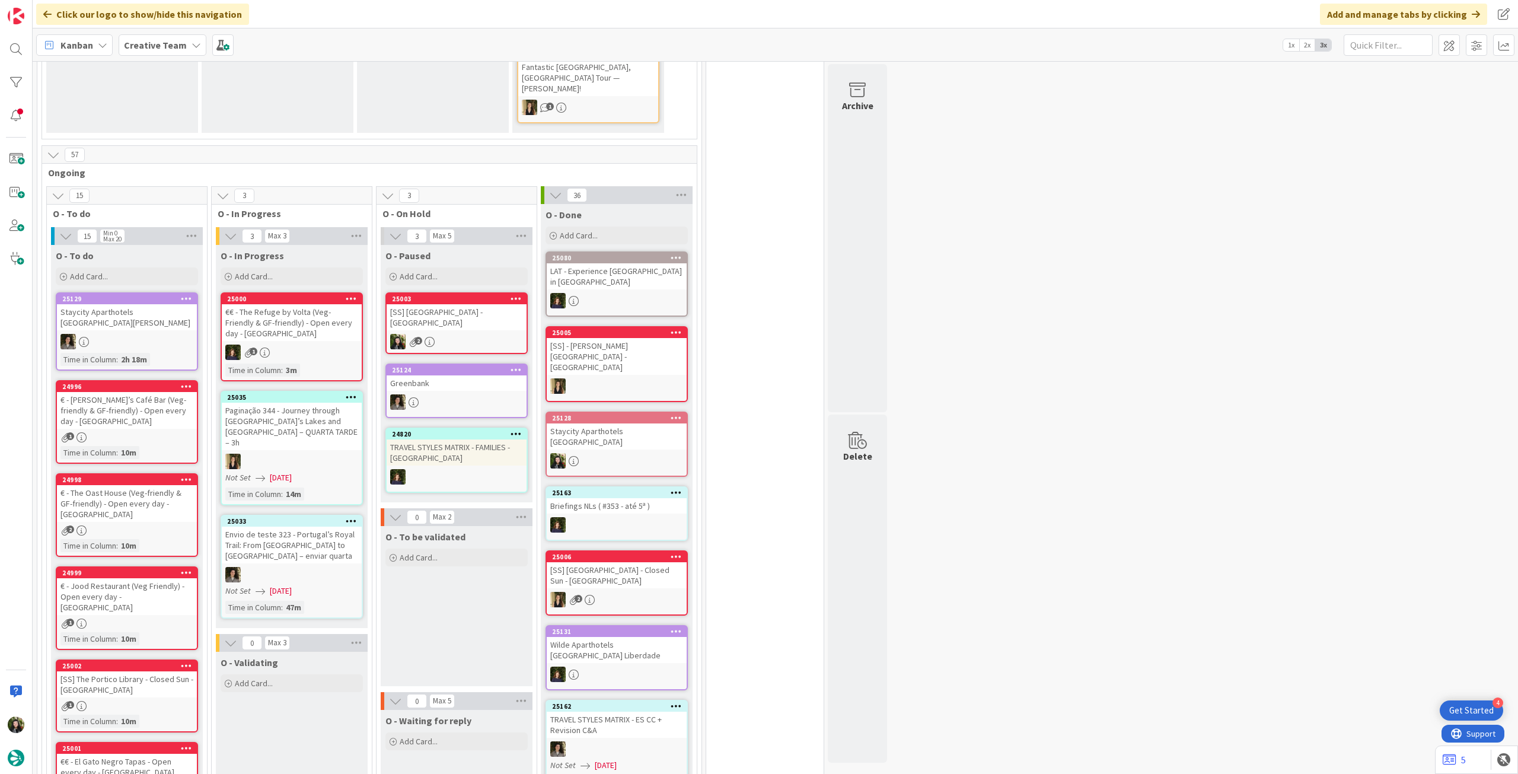
click at [459, 334] on div "2" at bounding box center [457, 341] width 140 height 15
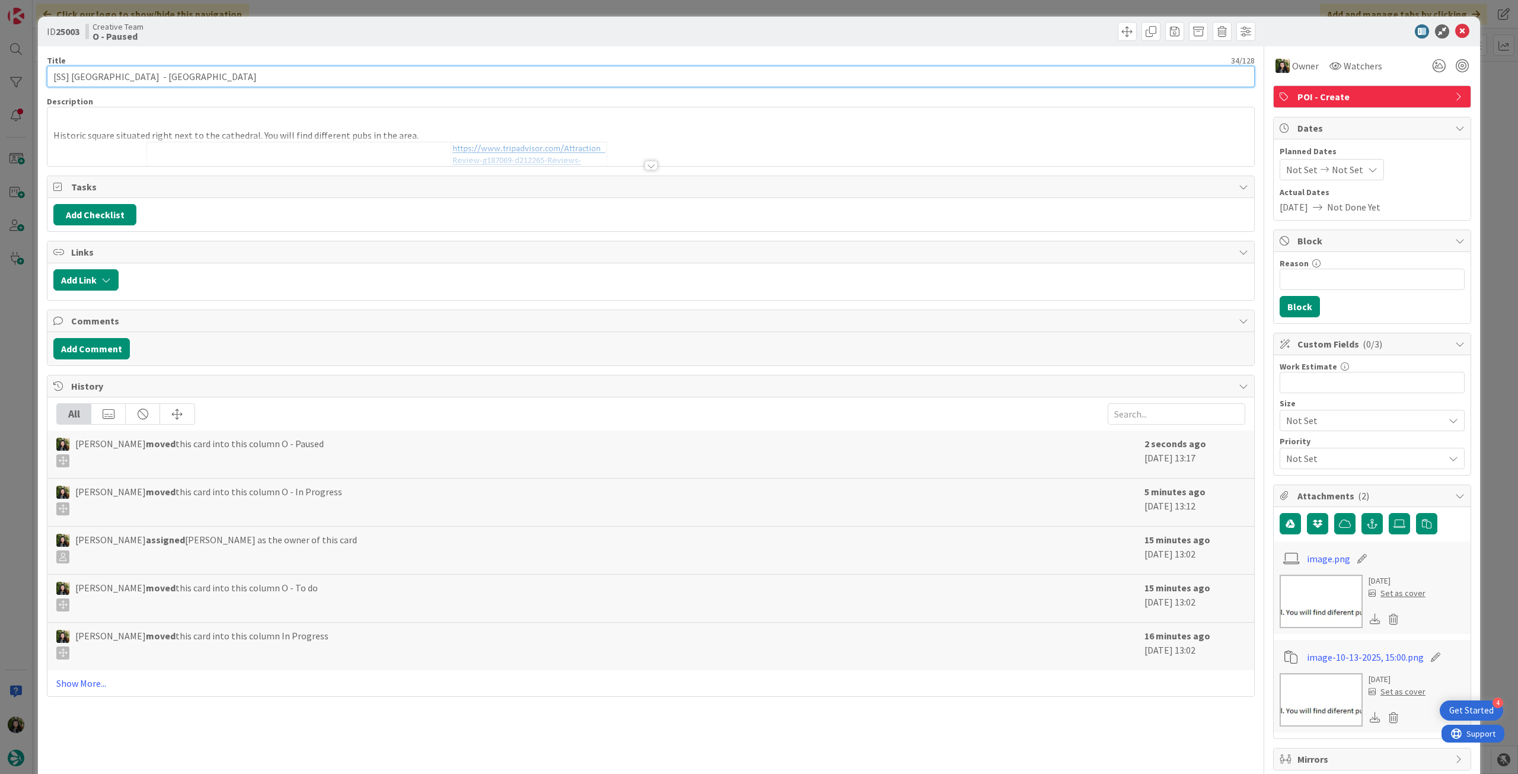
drag, startPoint x: 140, startPoint y: 75, endPoint x: 29, endPoint y: 74, distance: 110.9
click at [30, 74] on div "ID 25003 Creative Team O - Paused Title 34 / 128 [SS] [GEOGRAPHIC_DATA] - [GEOG…" at bounding box center [759, 387] width 1518 height 774
drag, startPoint x: 270, startPoint y: 149, endPoint x: 362, endPoint y: 166, distance: 92.8
click at [275, 149] on div at bounding box center [650, 151] width 1207 height 30
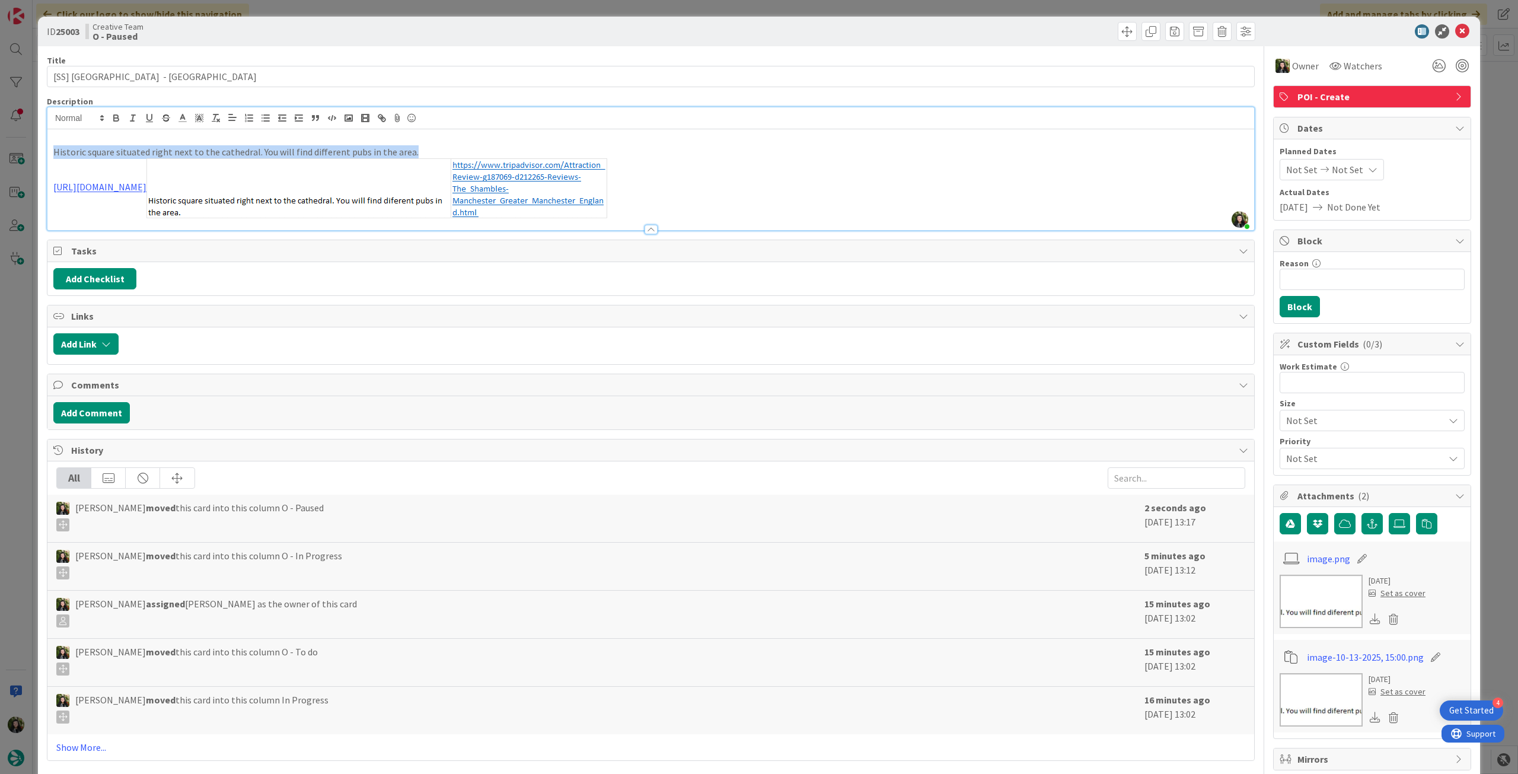
drag, startPoint x: 433, startPoint y: 154, endPoint x: 43, endPoint y: 152, distance: 390.3
click at [12, 154] on div "ID 25003 Creative Team O - Paused Title 34 / 128 [SS] [GEOGRAPHIC_DATA] - [GEOG…" at bounding box center [759, 387] width 1518 height 774
drag, startPoint x: 133, startPoint y: 75, endPoint x: 72, endPoint y: 75, distance: 61.7
click at [72, 75] on input "[SS] [GEOGRAPHIC_DATA] - [GEOGRAPHIC_DATA]" at bounding box center [651, 76] width 1208 height 21
click at [1455, 28] on icon at bounding box center [1462, 31] width 14 height 14
